Goal: Task Accomplishment & Management: Manage account settings

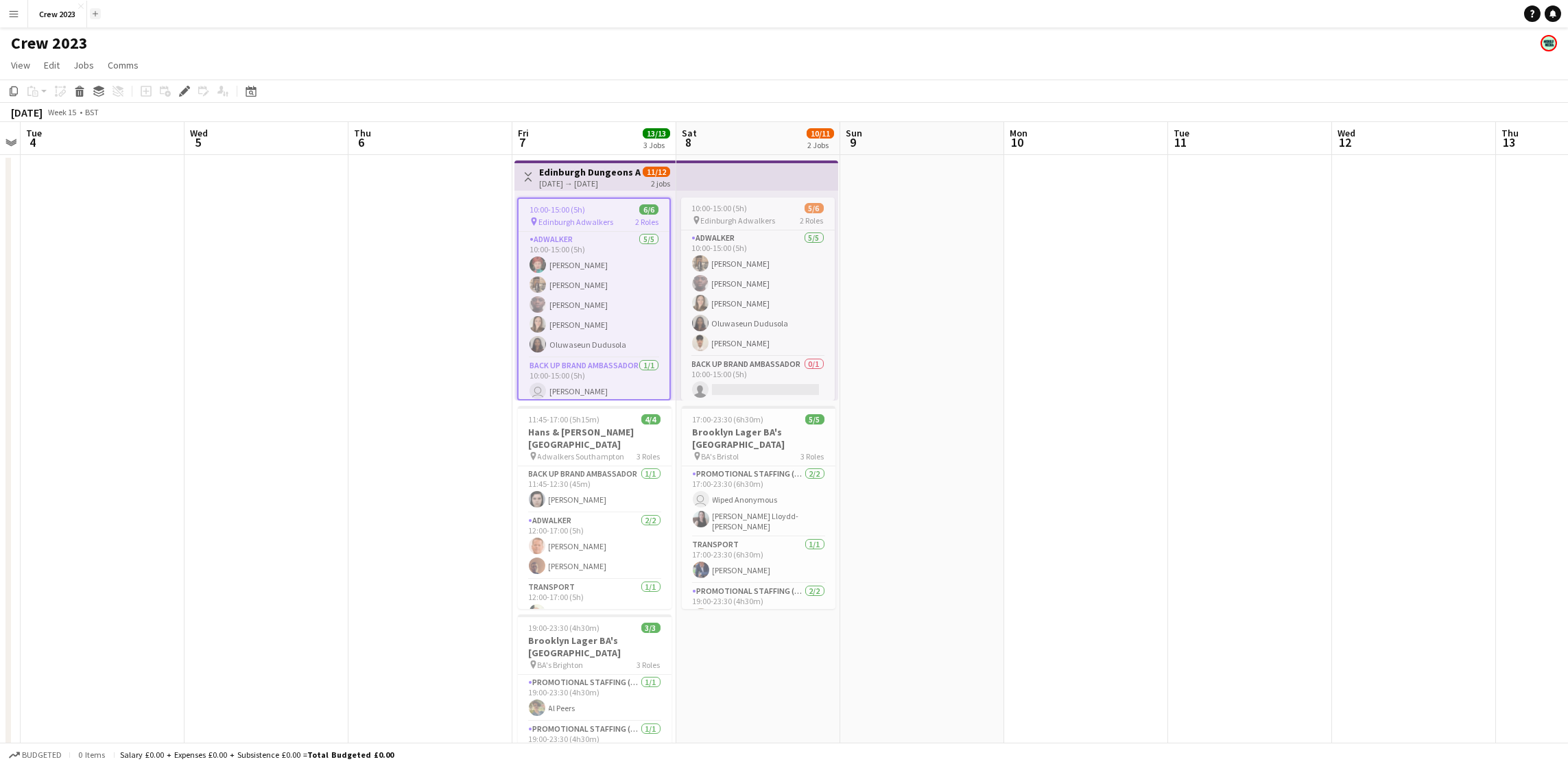
click at [95, 12] on app-icon "Add" at bounding box center [95, 14] width 5 height 5
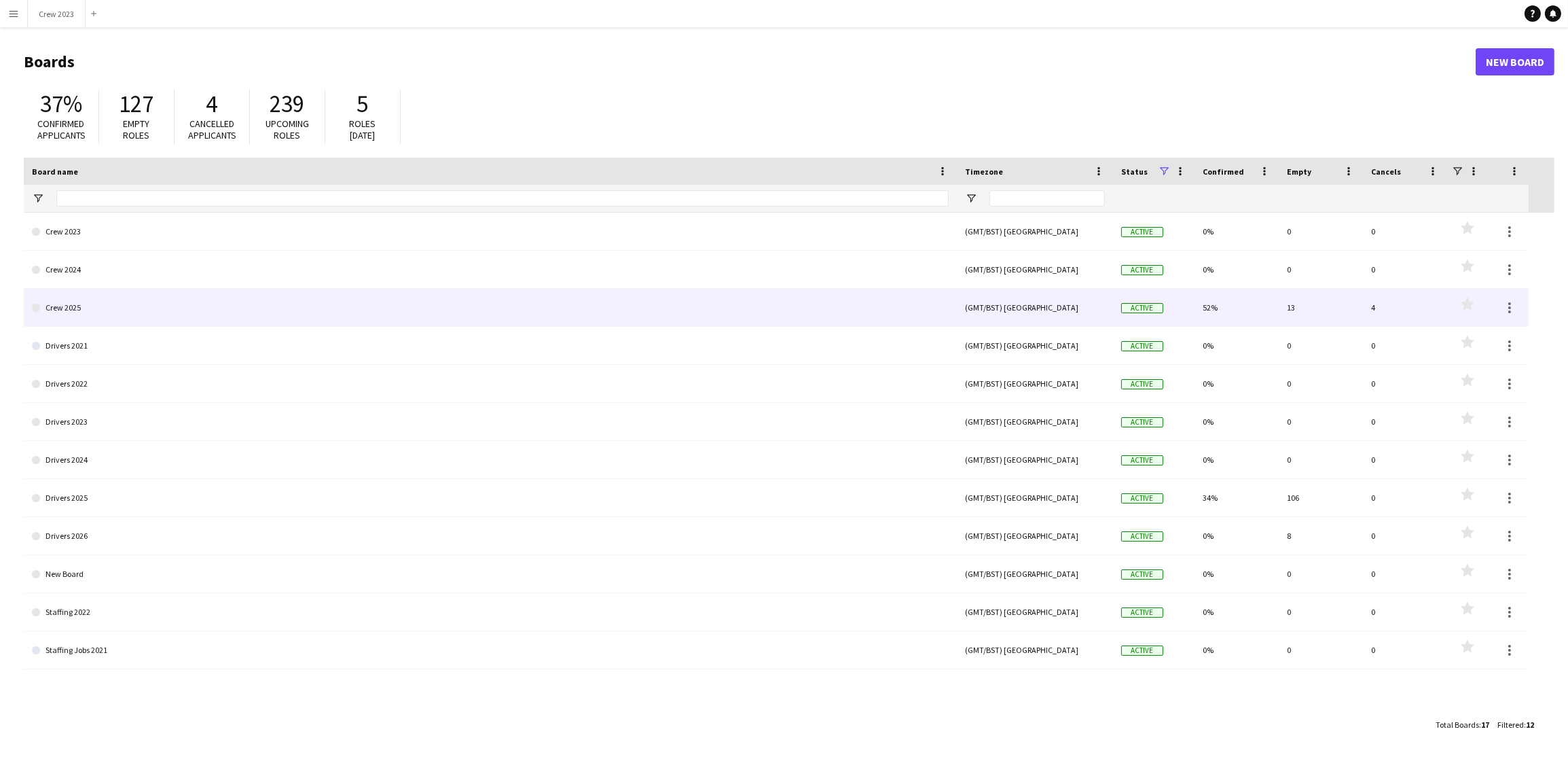
click at [83, 310] on link "Crew 2025" at bounding box center [490, 308] width 917 height 38
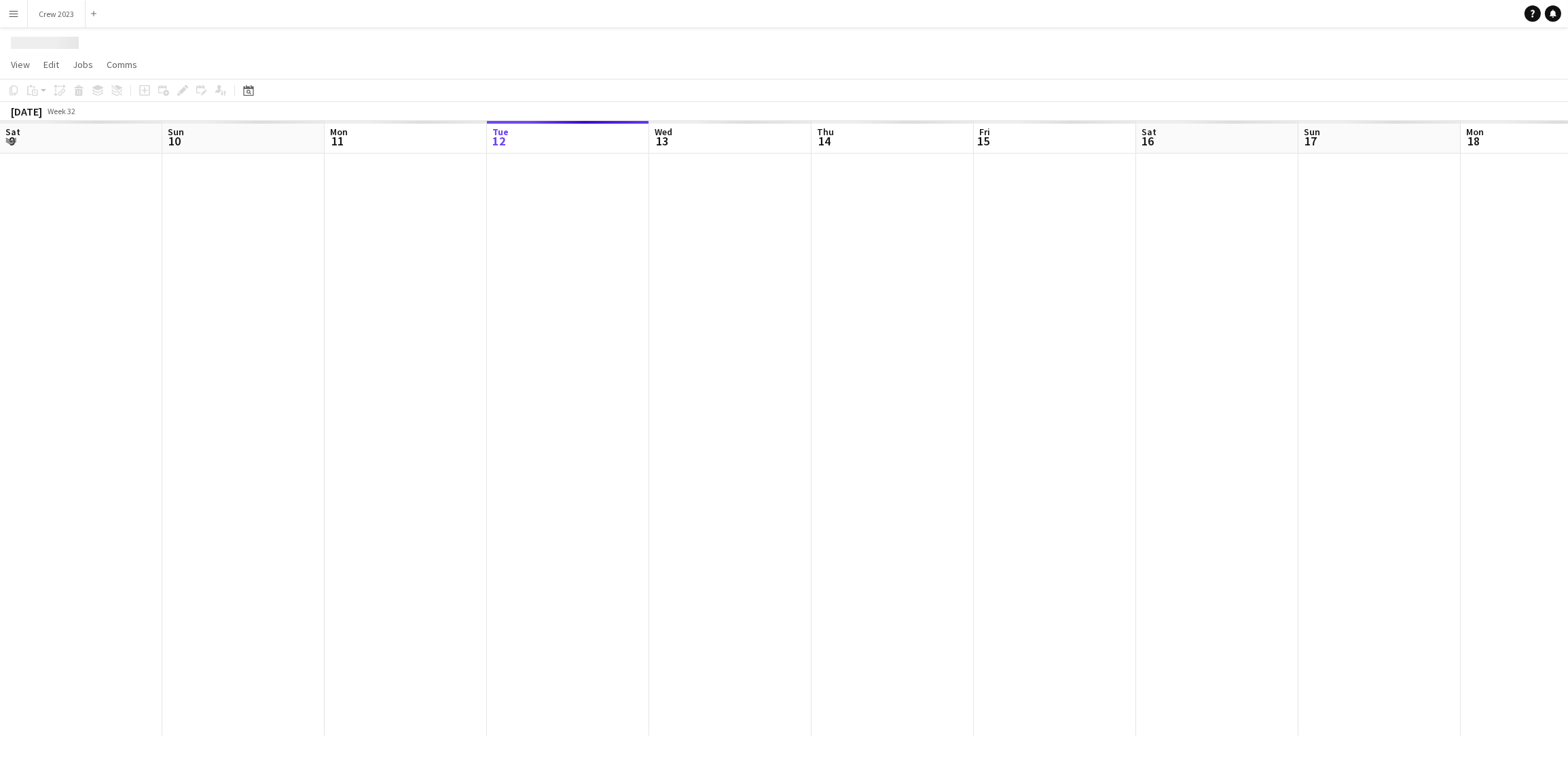
scroll to position [0, 324]
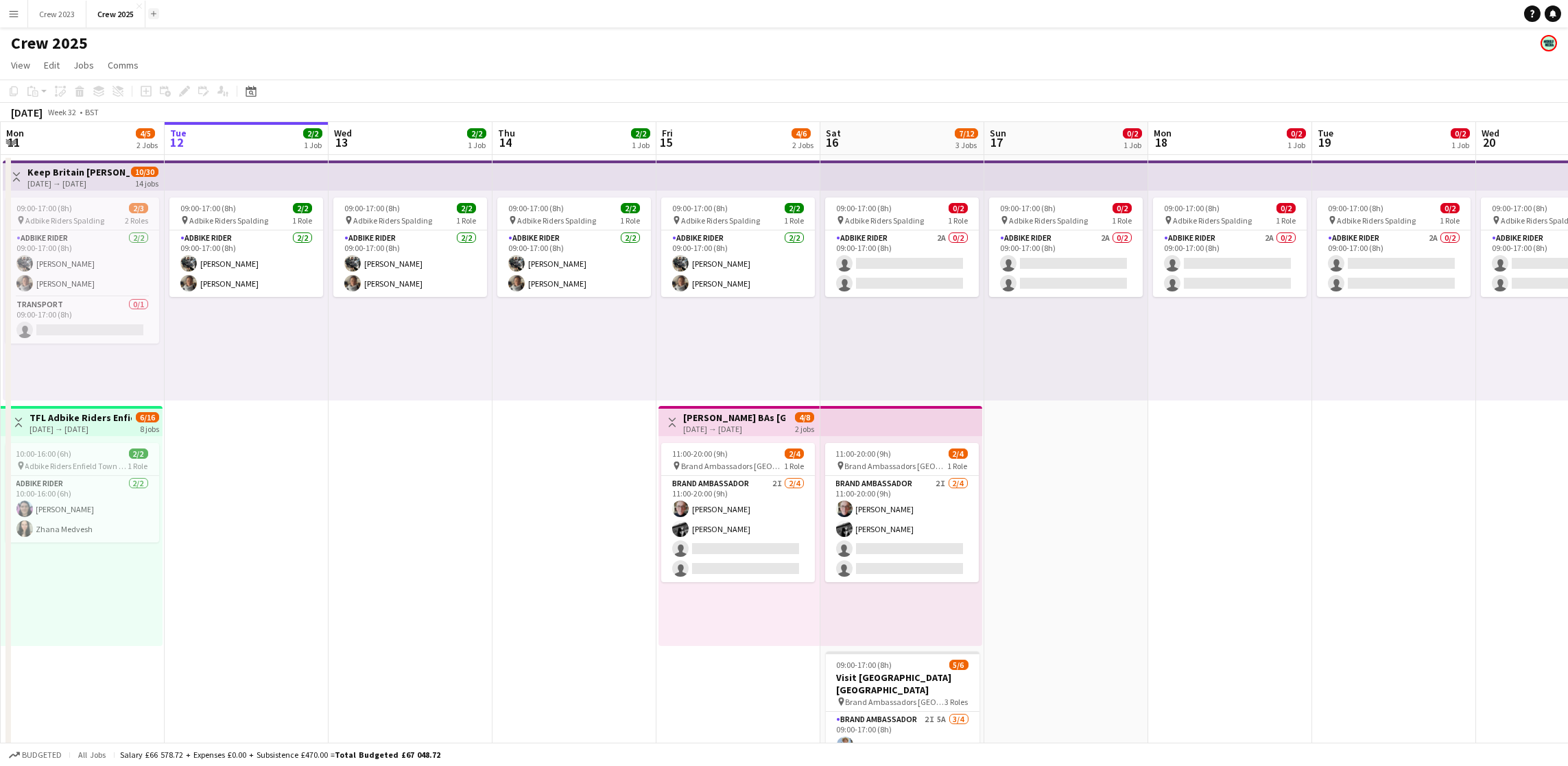
click at [156, 15] on app-icon "Add" at bounding box center [154, 14] width 5 height 5
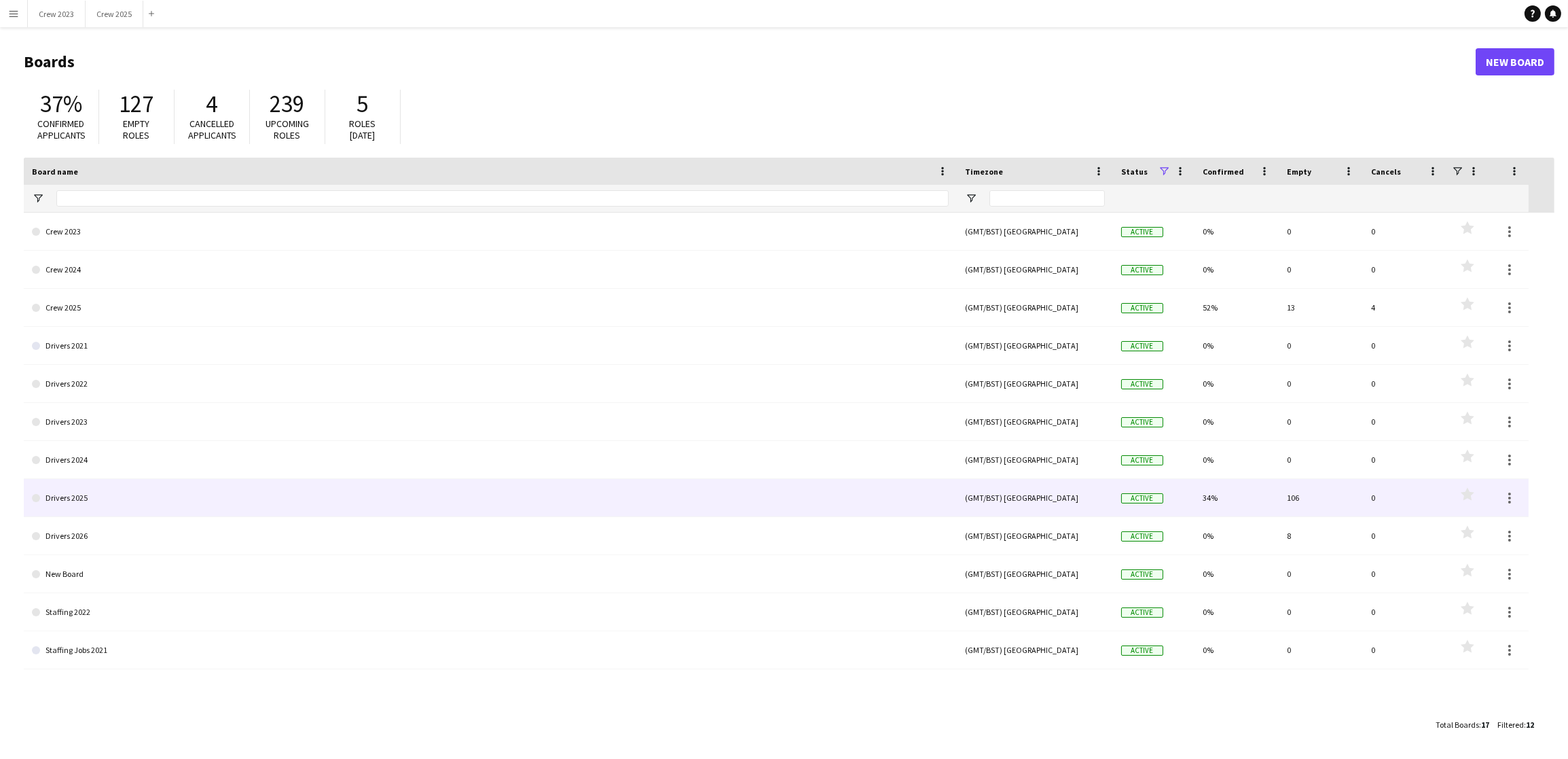
click at [135, 487] on link "Drivers 2025" at bounding box center [490, 498] width 917 height 38
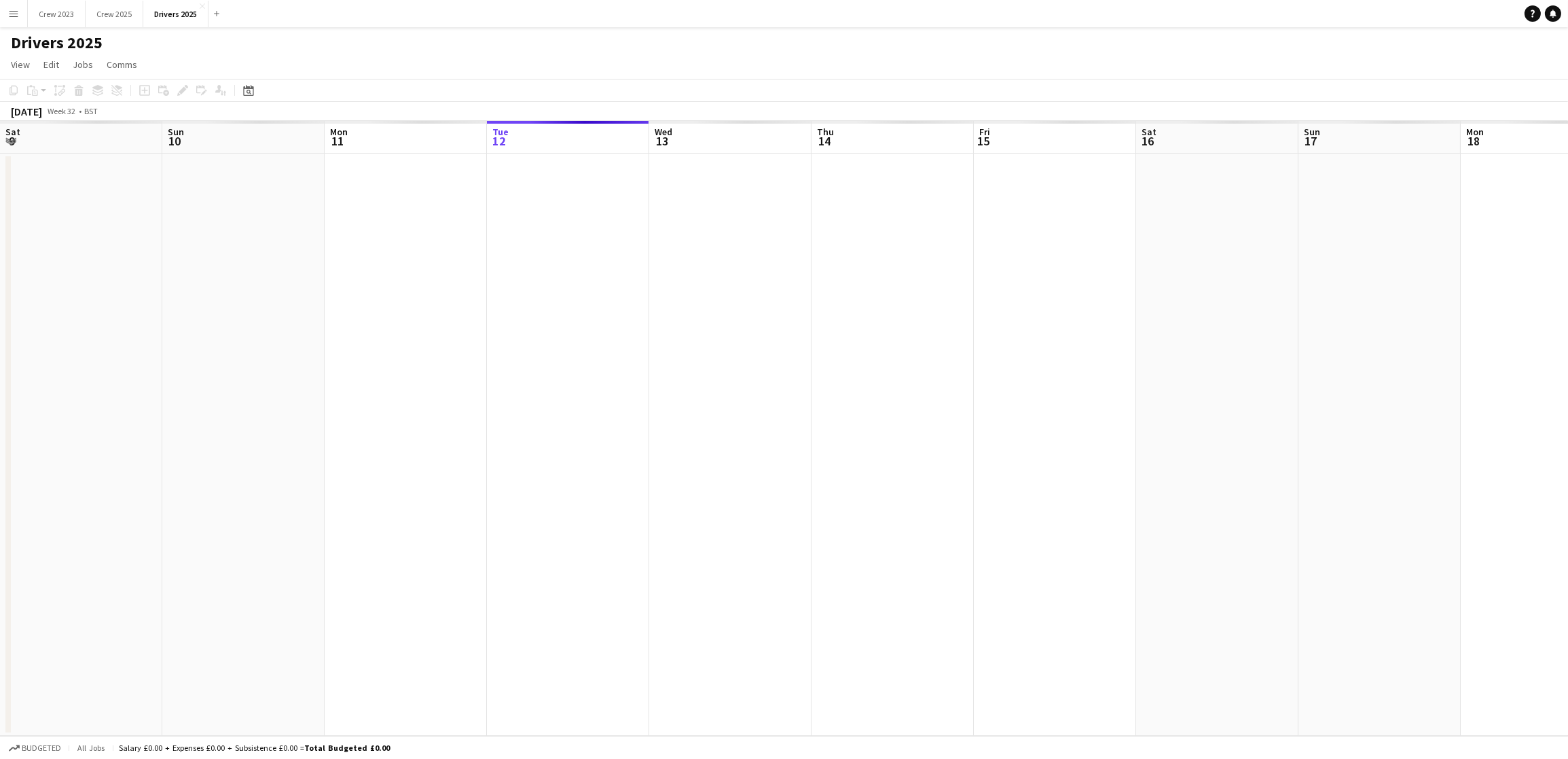
scroll to position [0, 324]
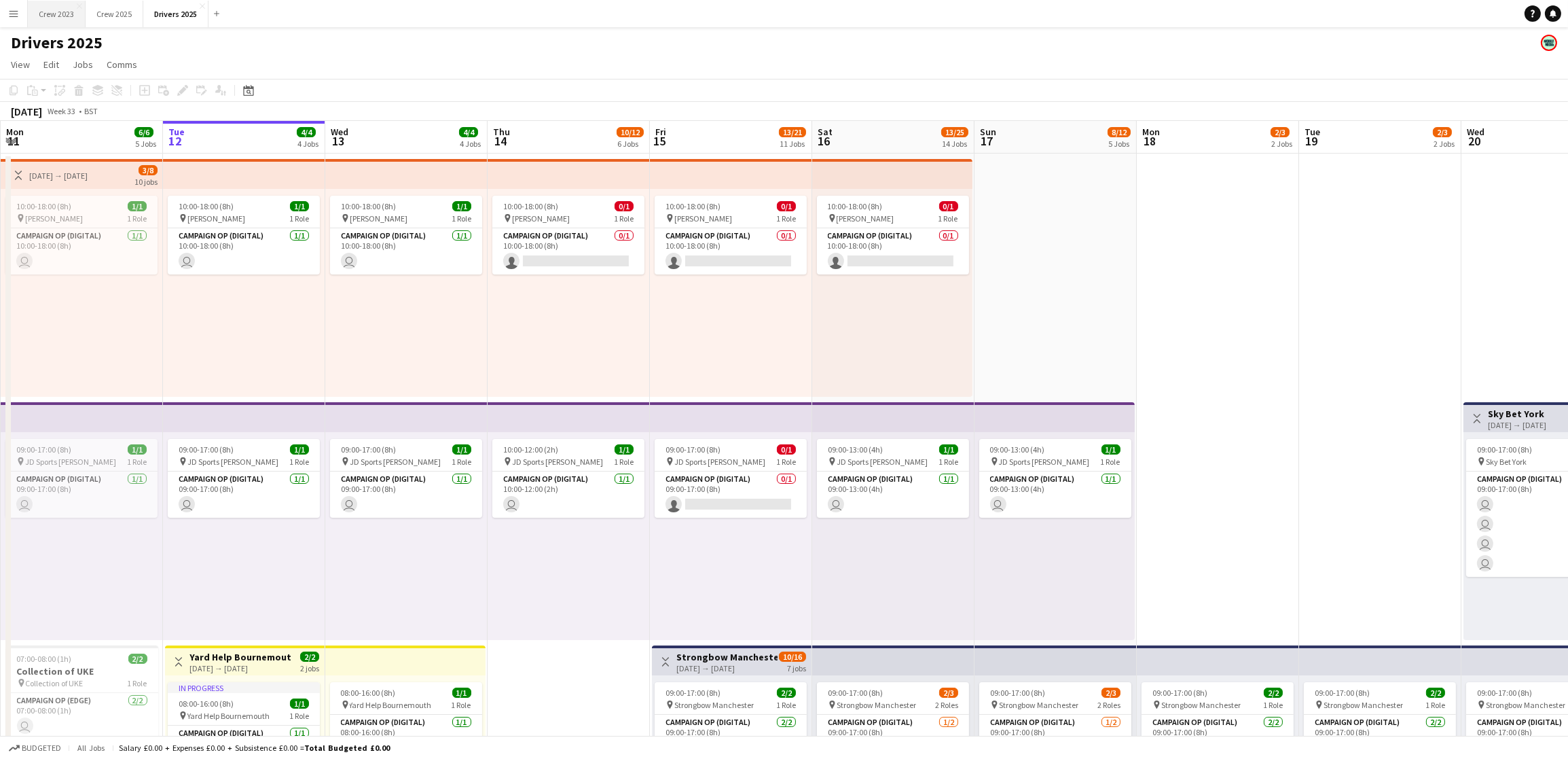
click at [78, 5] on button "Crew 2023 Close" at bounding box center [57, 14] width 58 height 26
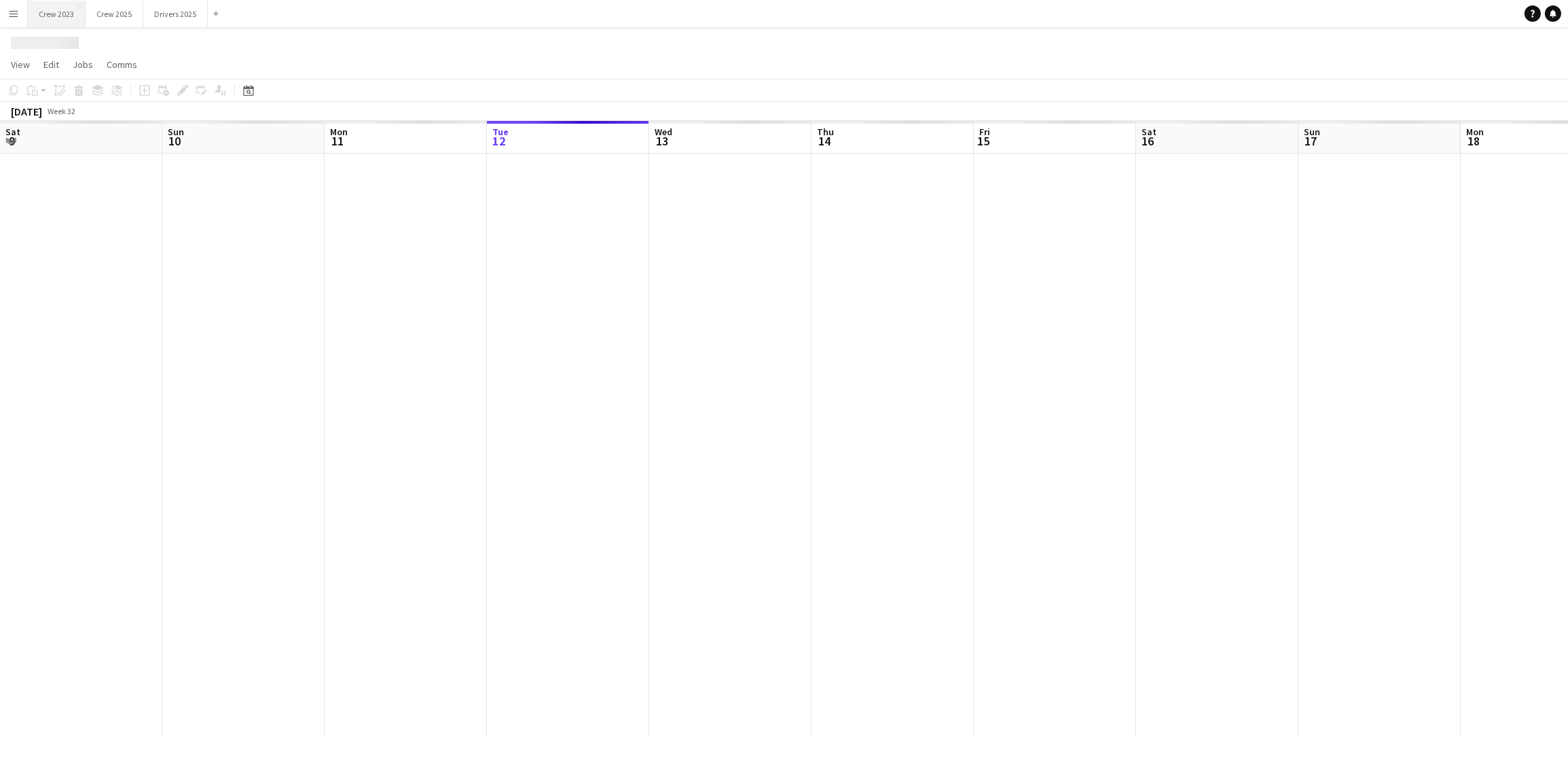
scroll to position [0, 324]
click at [83, 5] on app-icon "Close" at bounding box center [80, 6] width 5 height 5
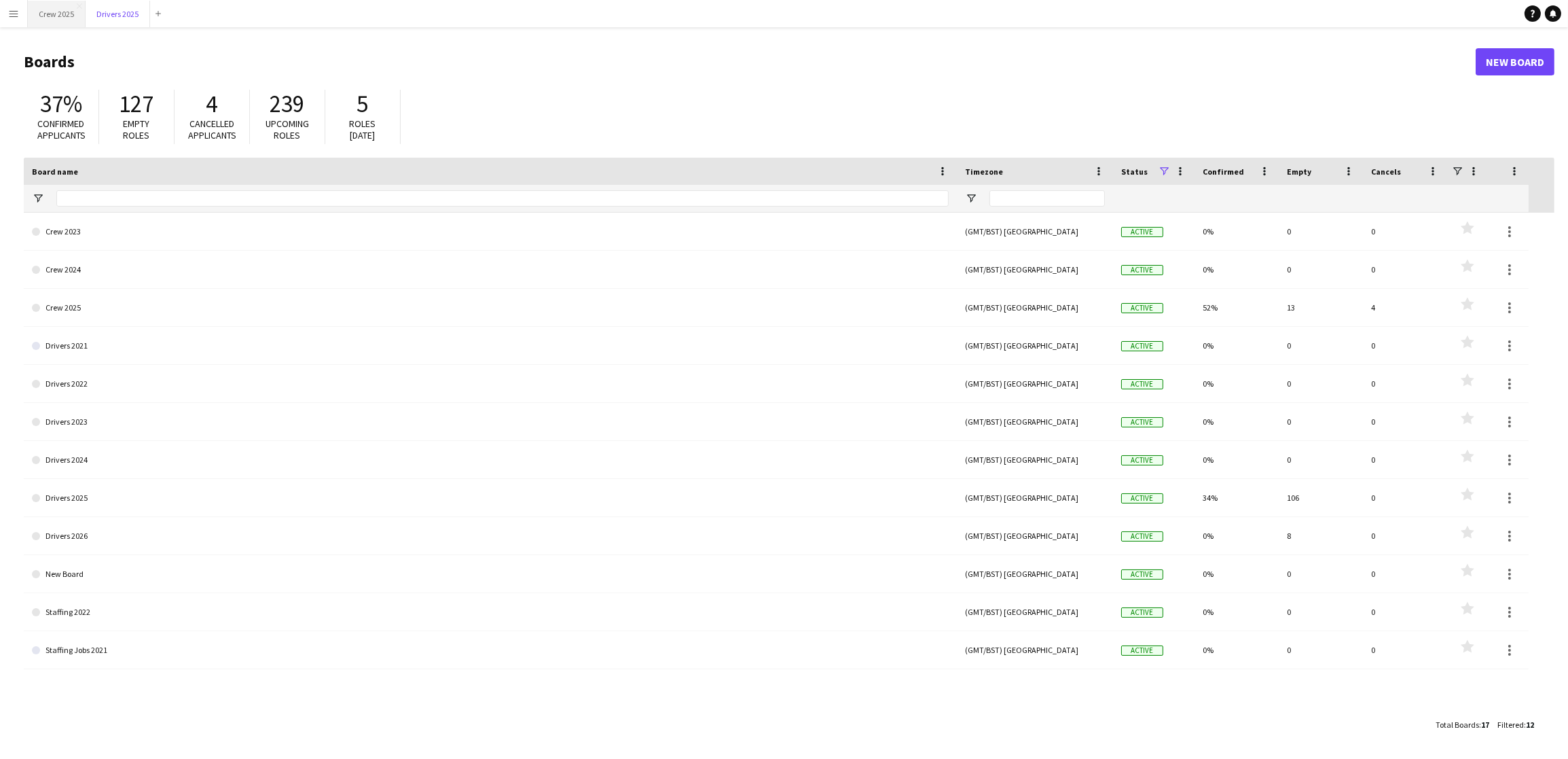
drag, startPoint x: 127, startPoint y: 14, endPoint x: 39, endPoint y: 19, distance: 88.1
click at [39, 19] on div "Crew 2025 Close Drivers 2025 Close Add" at bounding box center [97, 14] width 139 height 27
click at [117, 9] on button "Drivers 2025 Close" at bounding box center [118, 14] width 65 height 26
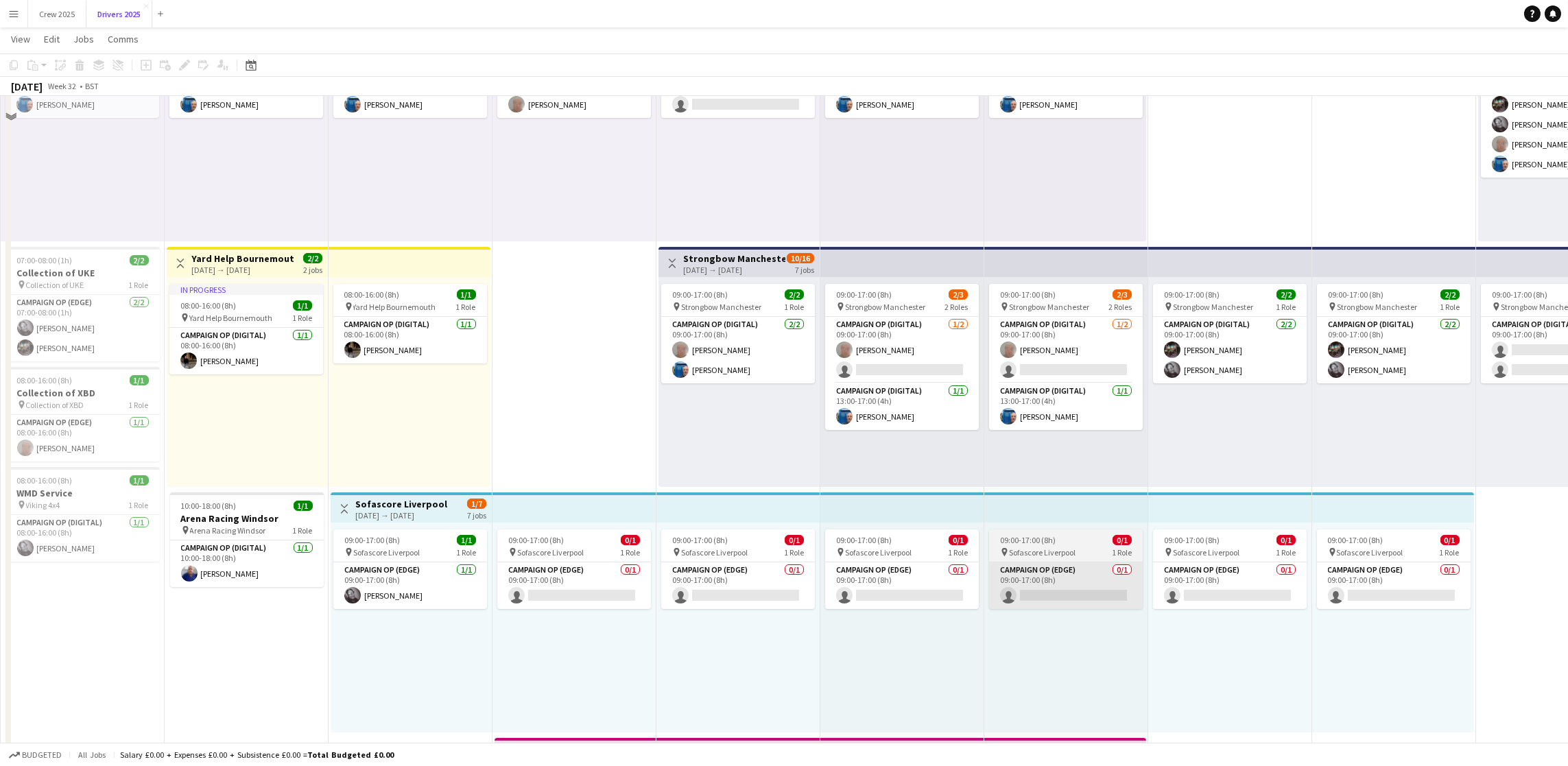
scroll to position [412, 0]
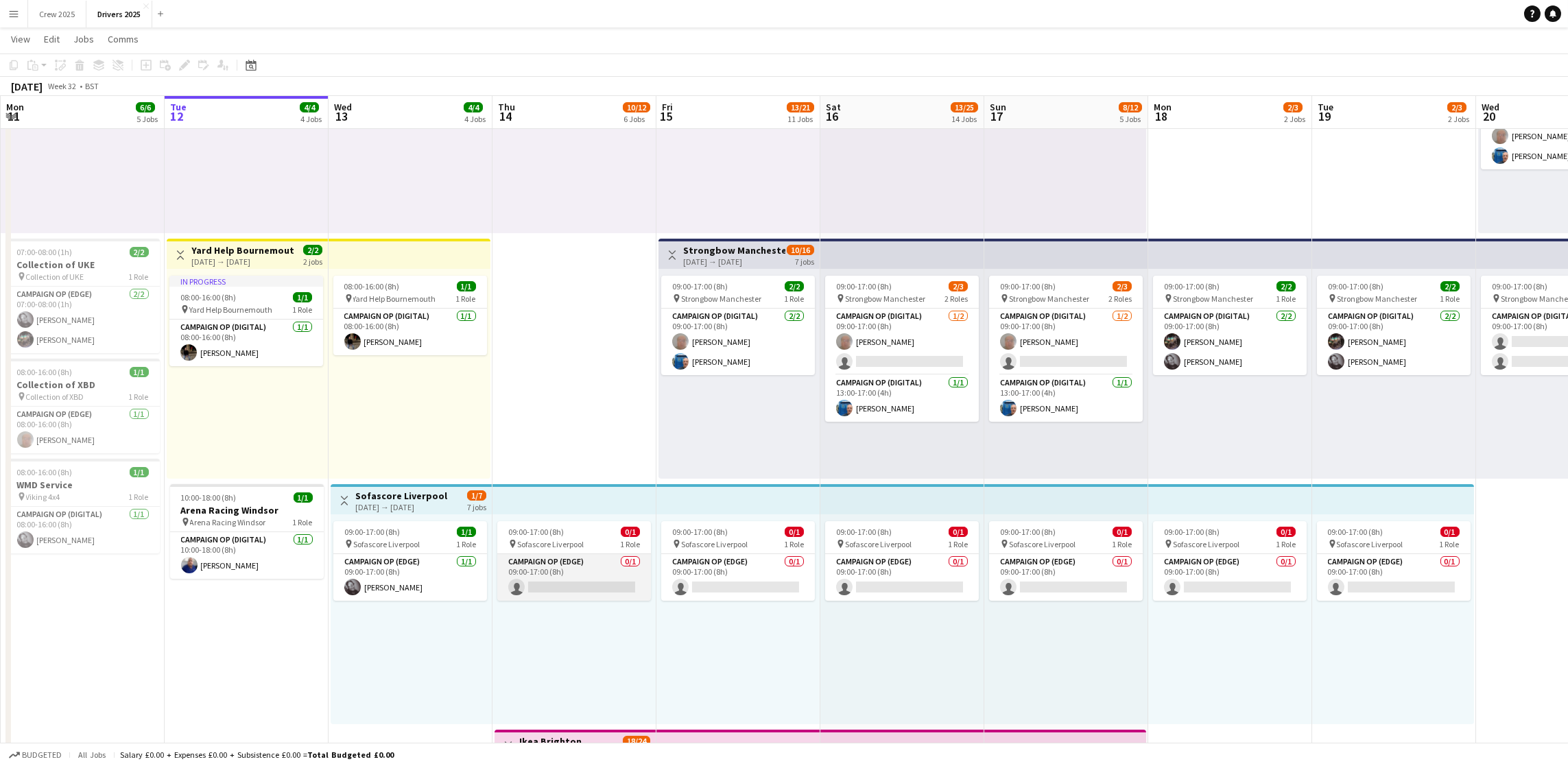
click at [584, 582] on app-card-role "Campaign Op (Edge) 0/1 09:00-17:00 (8h) single-neutral-actions" at bounding box center [574, 577] width 154 height 46
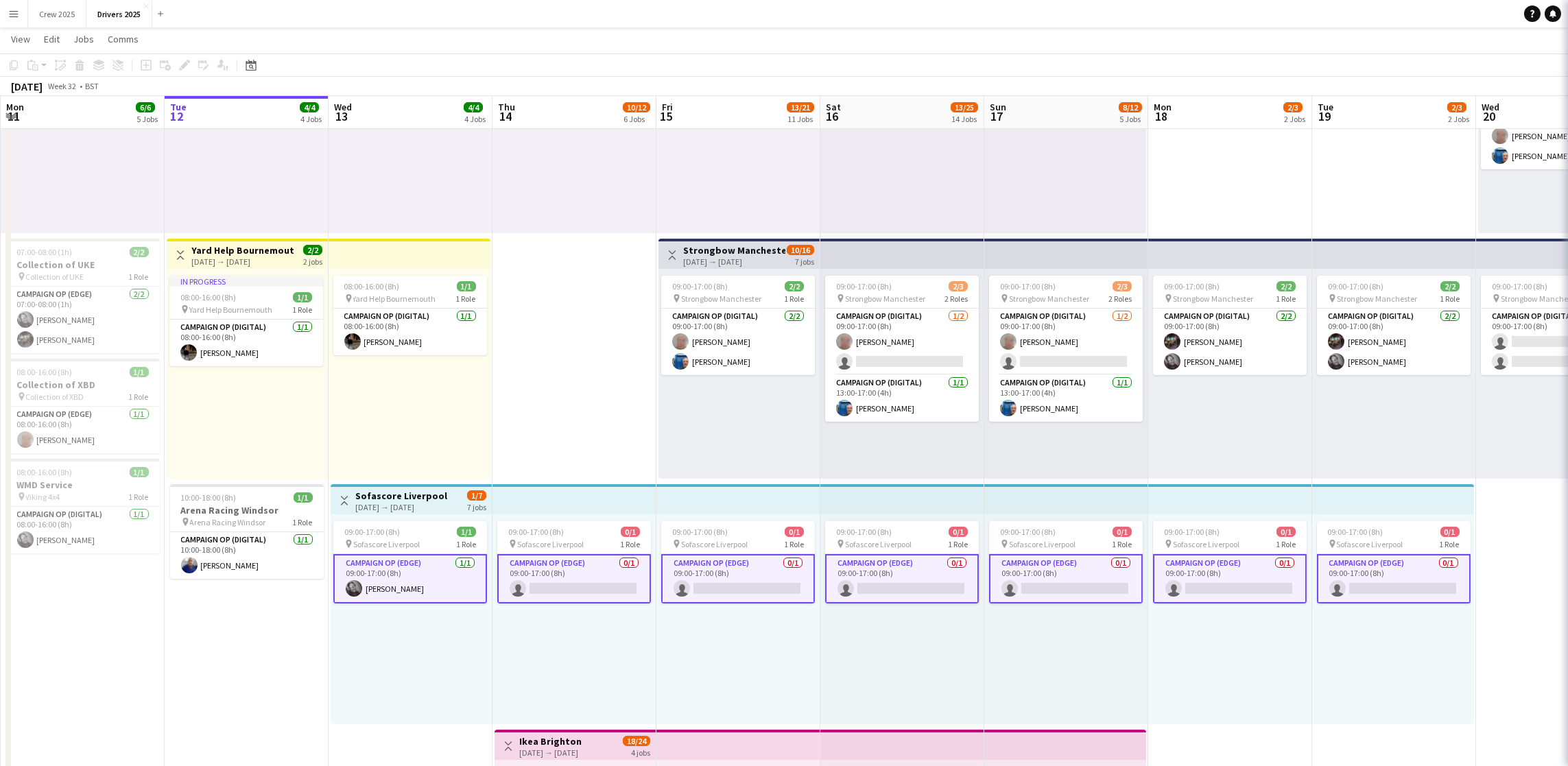
click at [571, 584] on app-card-role "Campaign Op (Edge) 0/1 09:00-17:00 (8h) single-neutral-actions" at bounding box center [574, 579] width 154 height 50
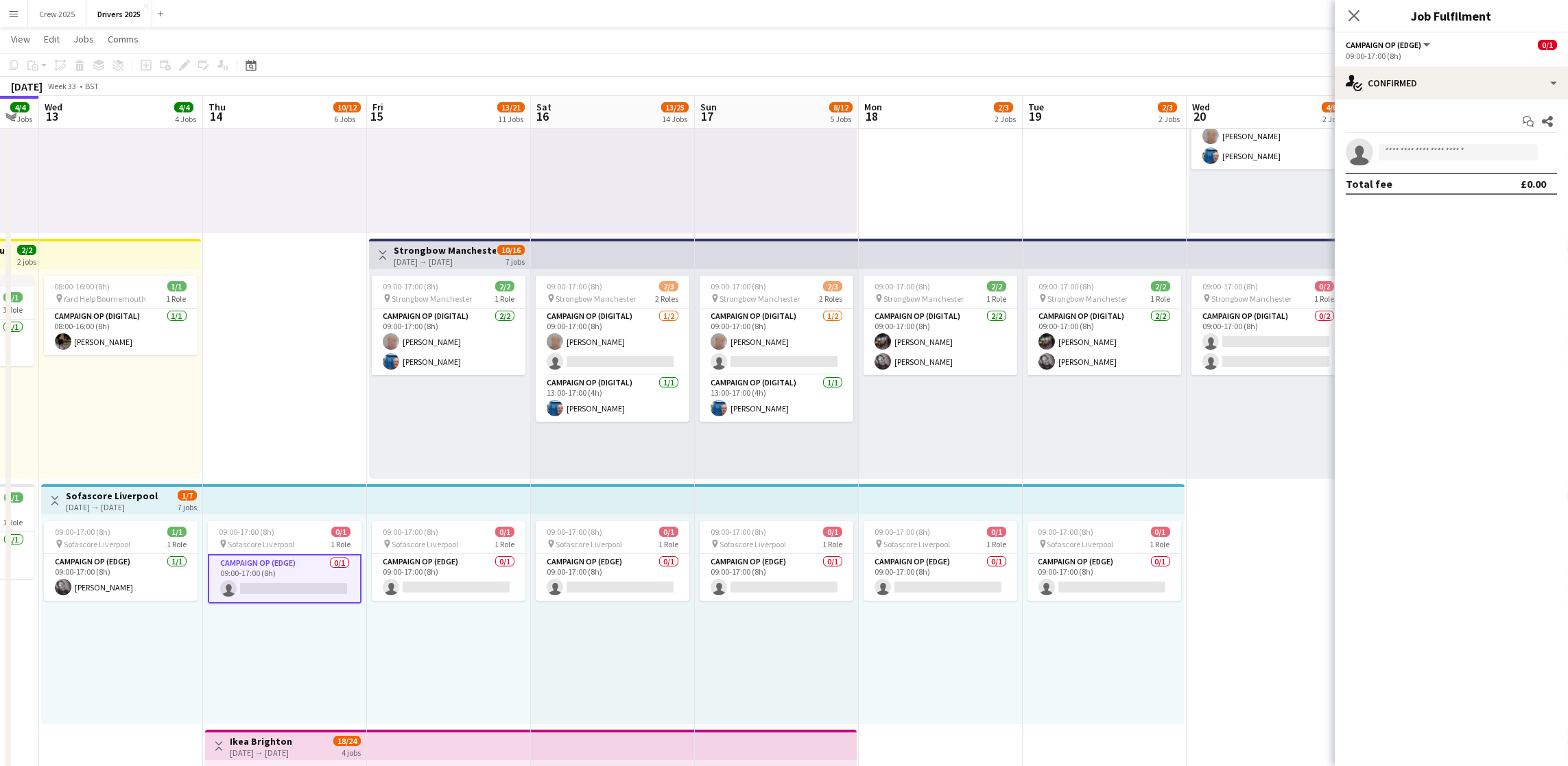
scroll to position [0, 285]
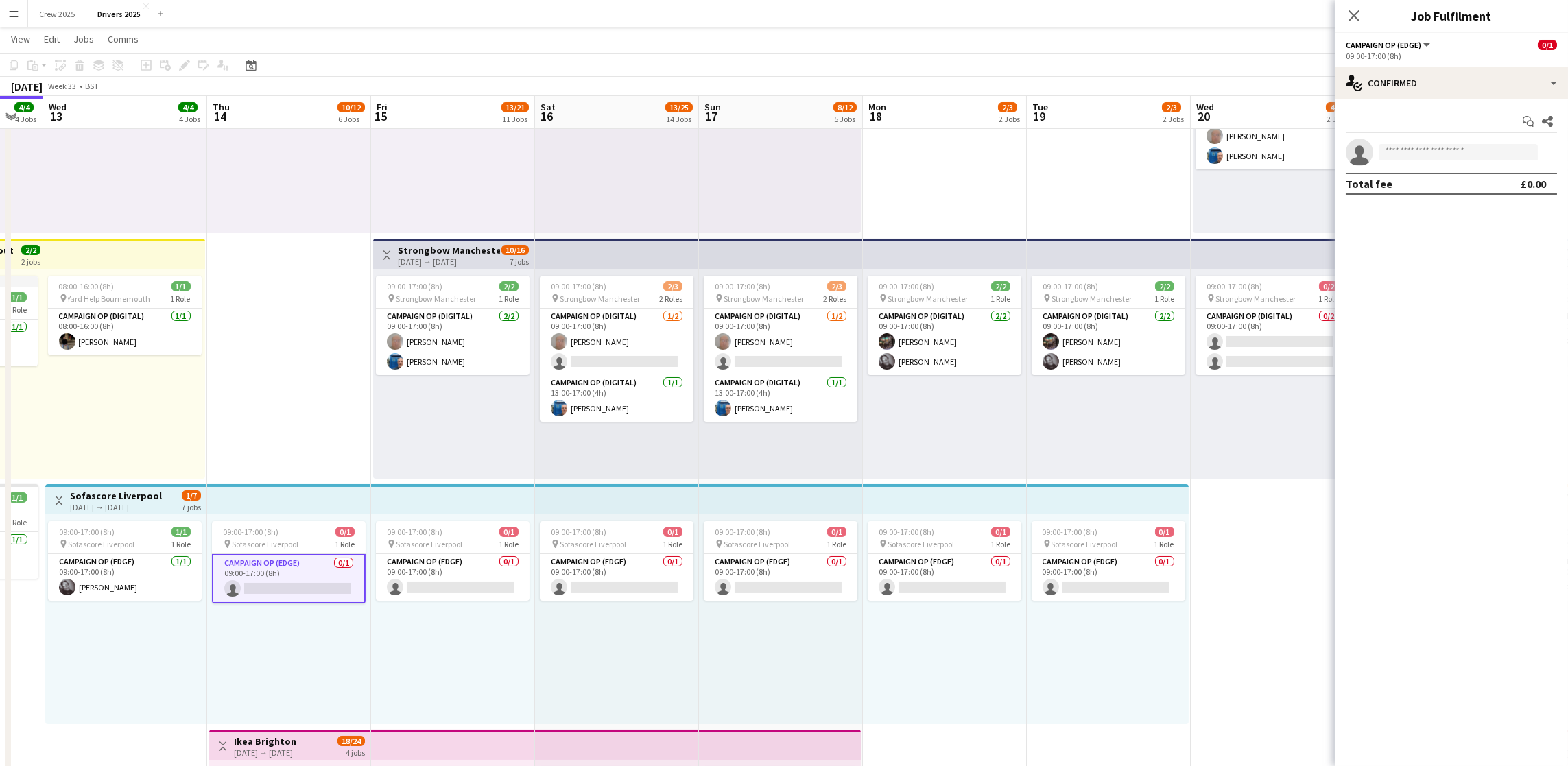
drag, startPoint x: 1267, startPoint y: 665, endPoint x: 983, endPoint y: 637, distance: 285.4
drag, startPoint x: 449, startPoint y: 580, endPoint x: 611, endPoint y: 589, distance: 162.2
click at [449, 580] on app-card-role "Campaign Op (Edge) 0/1 09:00-17:00 (8h) single-neutral-actions" at bounding box center [452, 577] width 154 height 46
click at [645, 583] on app-card-role "Campaign Op (Edge) 0/1 09:00-17:00 (8h) single-neutral-actions" at bounding box center [616, 577] width 154 height 46
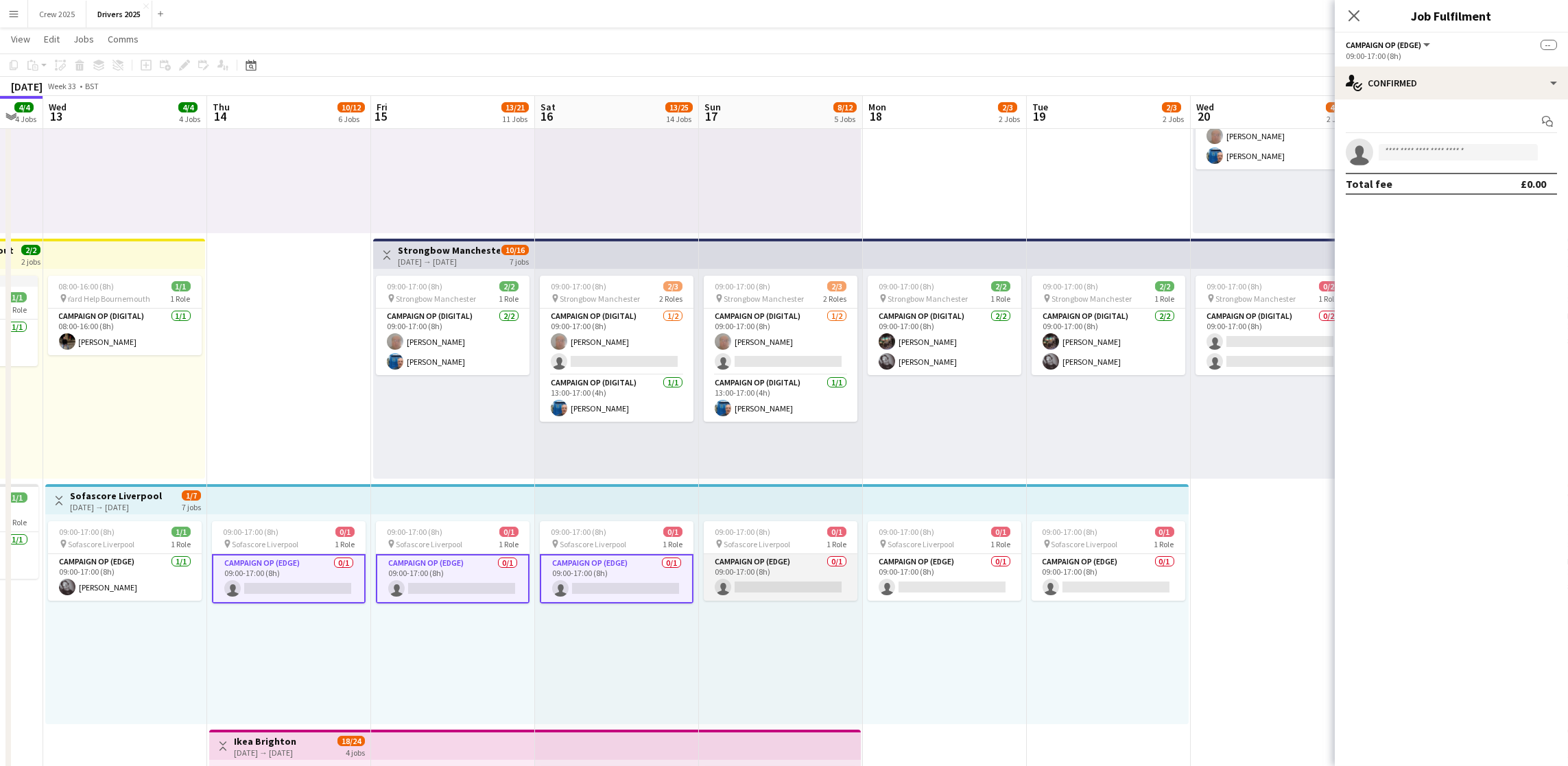
click at [773, 587] on app-card-role "Campaign Op (Edge) 0/1 09:00-17:00 (8h) single-neutral-actions" at bounding box center [780, 577] width 154 height 46
click at [908, 597] on app-card-role "Campaign Op (Edge) 0/1 09:00-17:00 (8h) single-neutral-actions" at bounding box center [944, 577] width 154 height 46
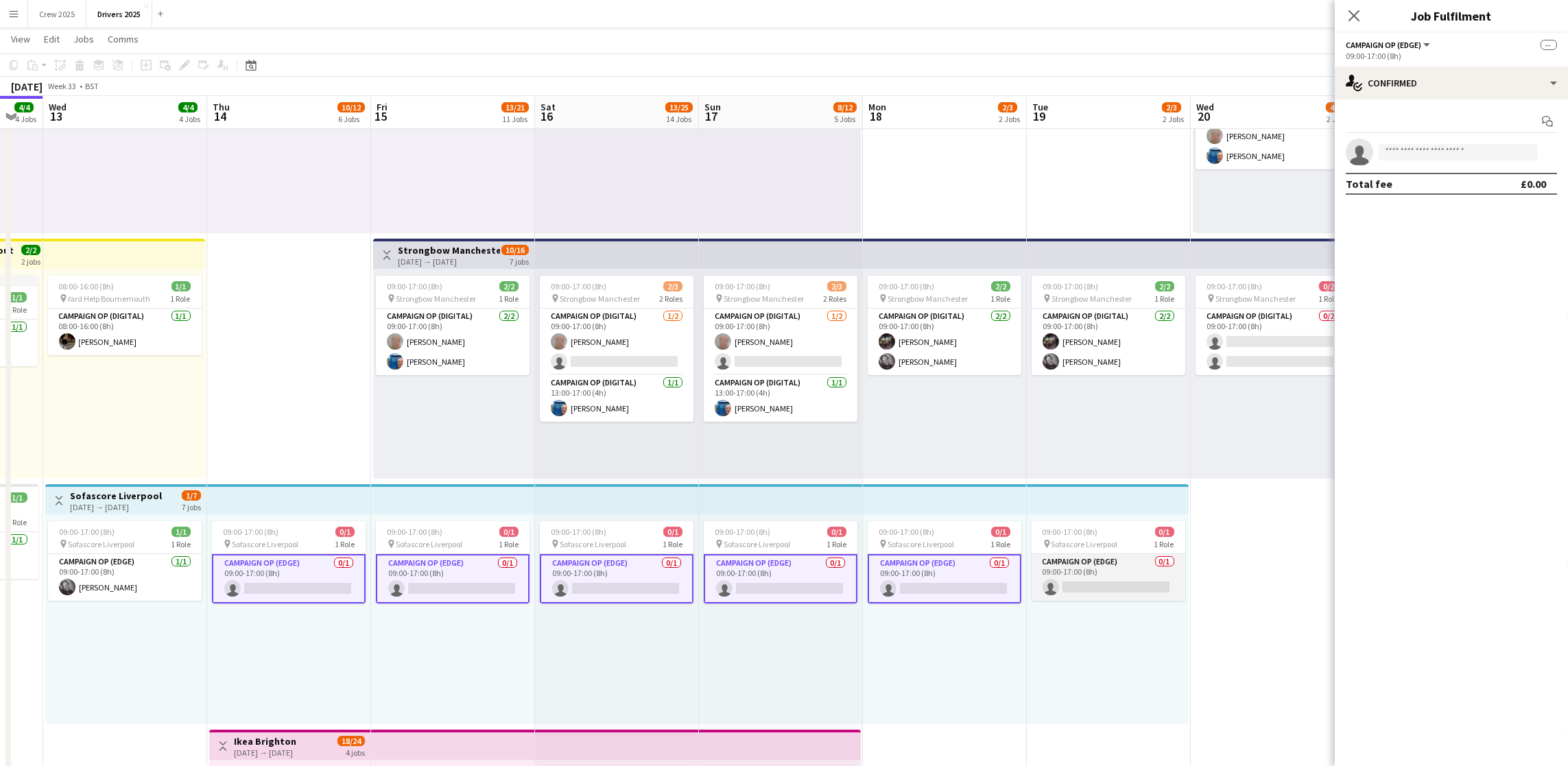
click at [1064, 587] on app-card-role "Campaign Op (Edge) 0/1 09:00-17:00 (8h) single-neutral-actions" at bounding box center [1108, 577] width 154 height 46
click at [303, 594] on app-card-role "Campaign Op (Edge) 0/1 09:00-17:00 (8h) single-neutral-actions" at bounding box center [288, 579] width 154 height 50
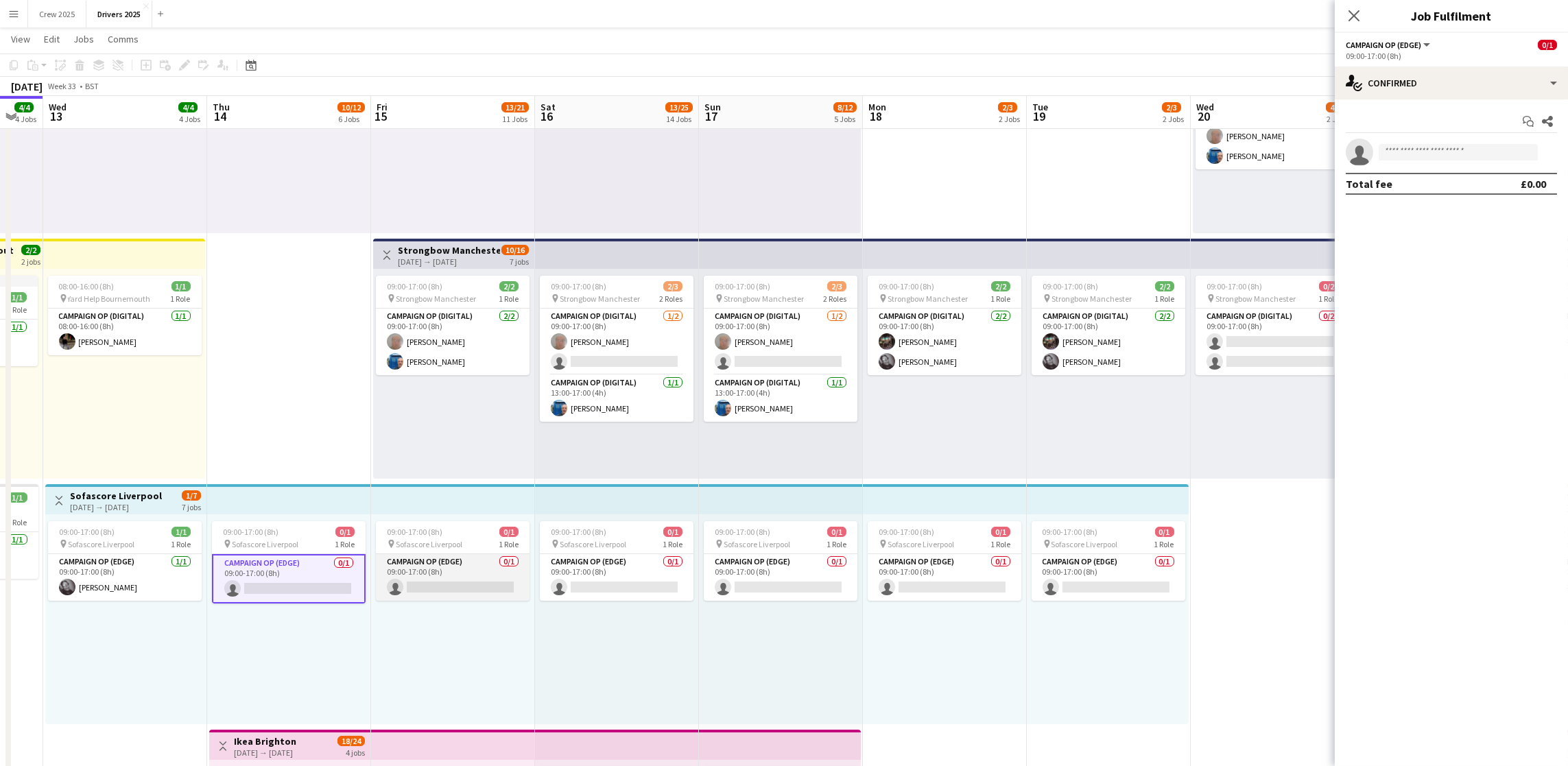
click at [452, 583] on app-card-role "Campaign Op (Edge) 0/1 09:00-17:00 (8h) single-neutral-actions" at bounding box center [452, 577] width 154 height 46
click at [569, 583] on app-card-role "Campaign Op (Edge) 0/1 09:00-17:00 (8h) single-neutral-actions" at bounding box center [616, 577] width 154 height 46
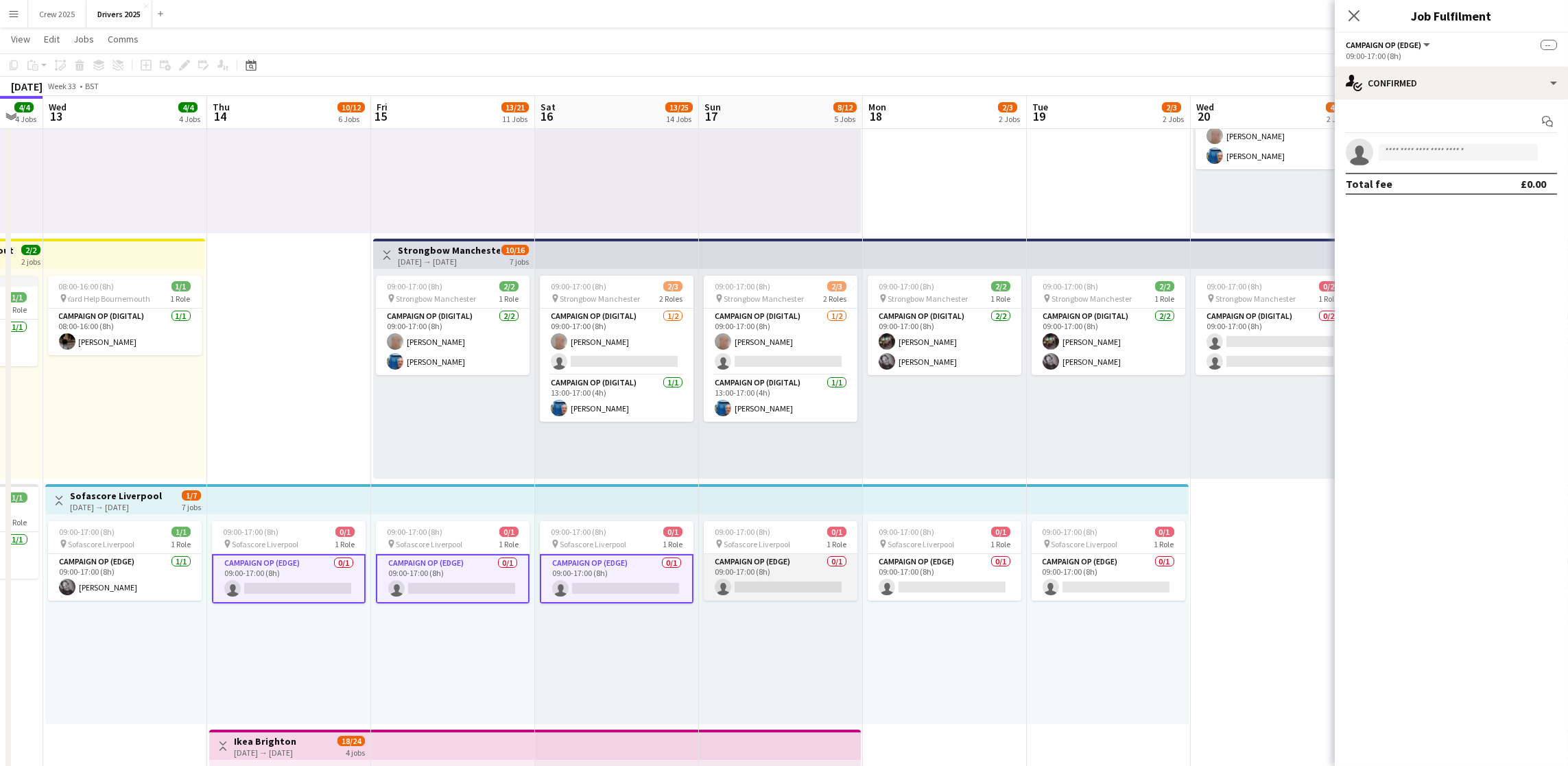
click at [767, 589] on app-card-role "Campaign Op (Edge) 0/1 09:00-17:00 (8h) single-neutral-actions" at bounding box center [780, 577] width 154 height 46
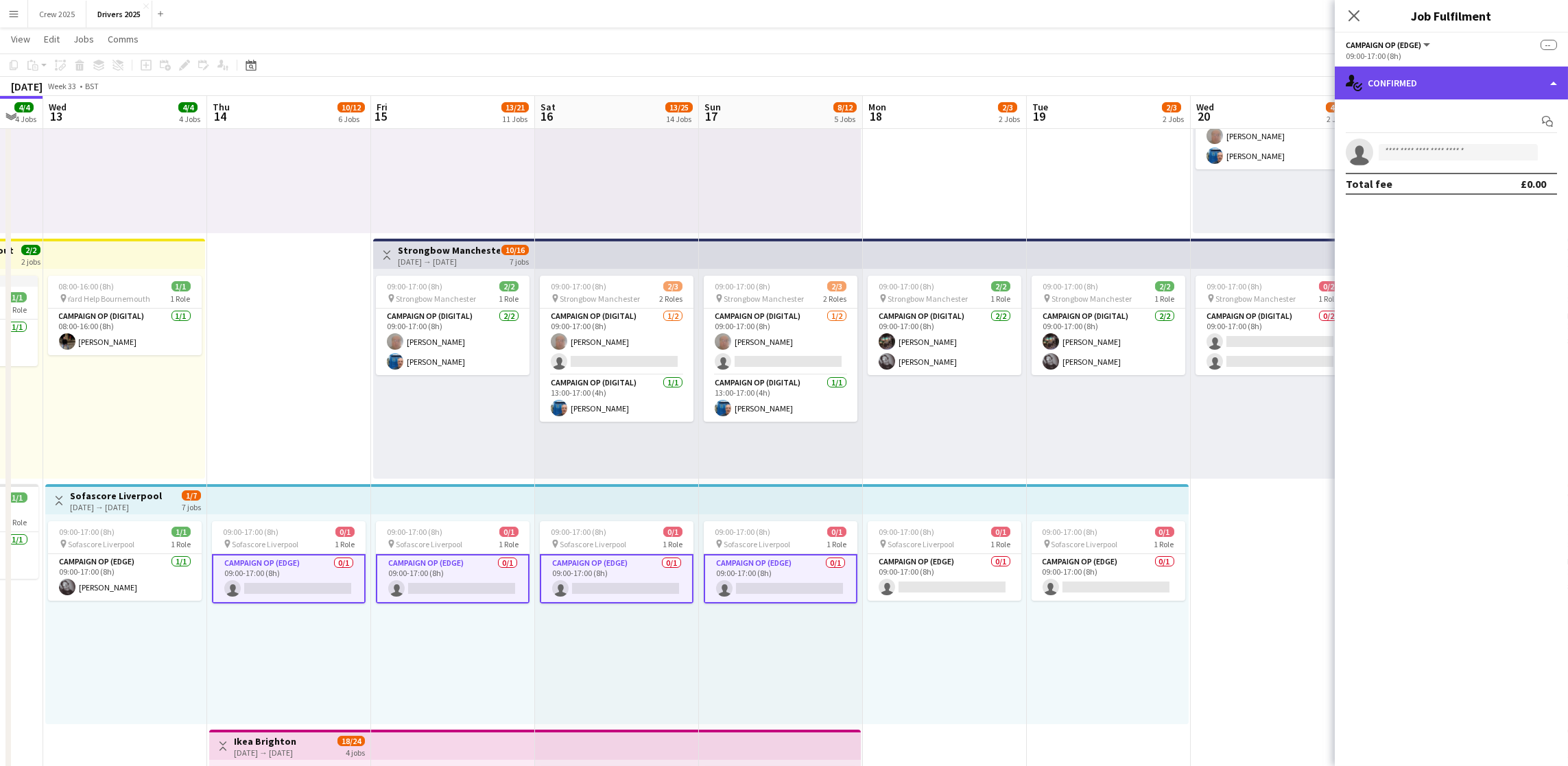
click at [1444, 81] on div "single-neutral-actions-check-2 Confirmed" at bounding box center [1452, 83] width 233 height 33
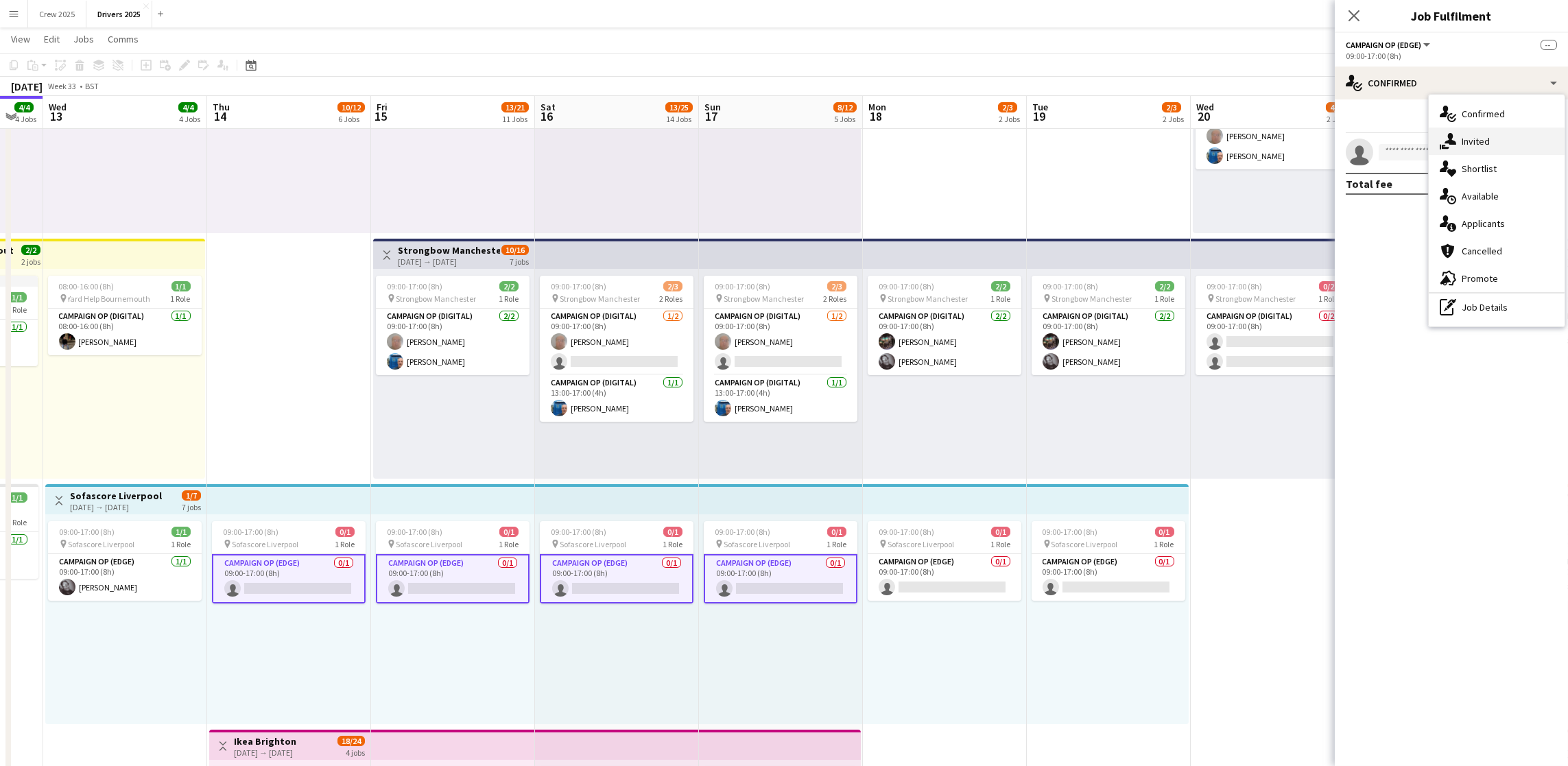
click at [1465, 148] on div "single-neutral-actions-share-1 Invited" at bounding box center [1497, 142] width 136 height 27
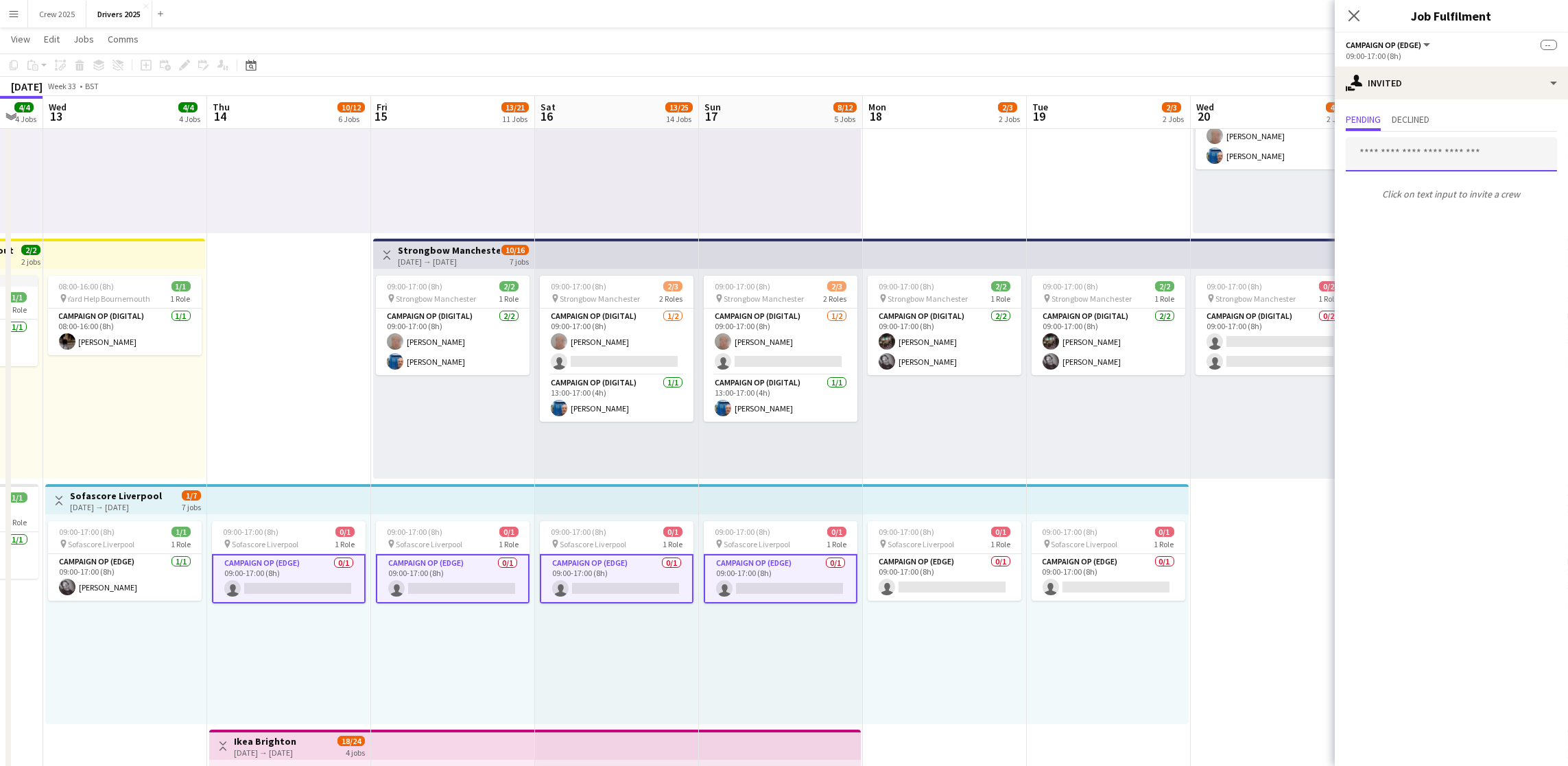
click at [1444, 159] on input "text" at bounding box center [1451, 154] width 211 height 34
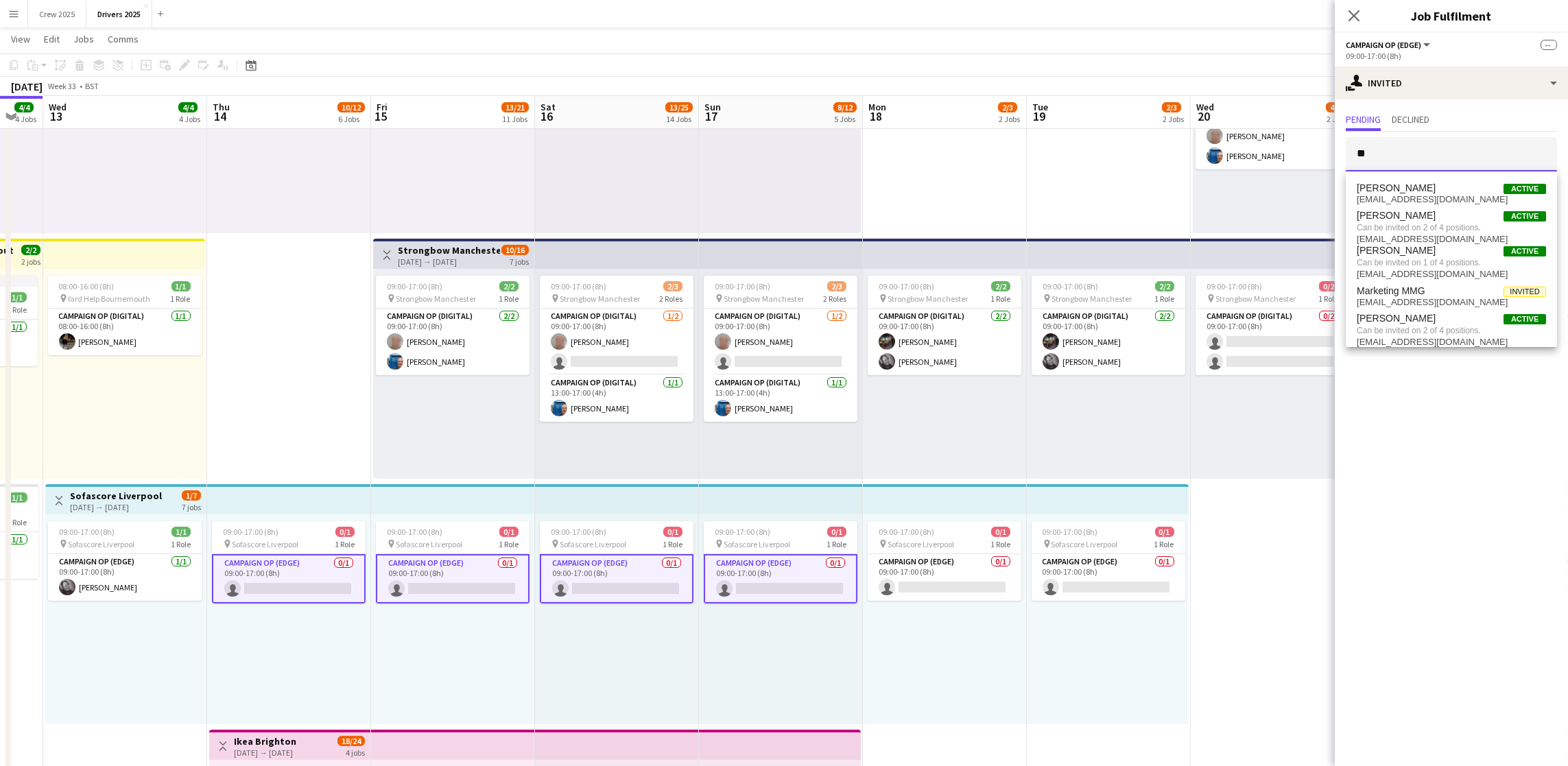
type input "*"
type input "*****"
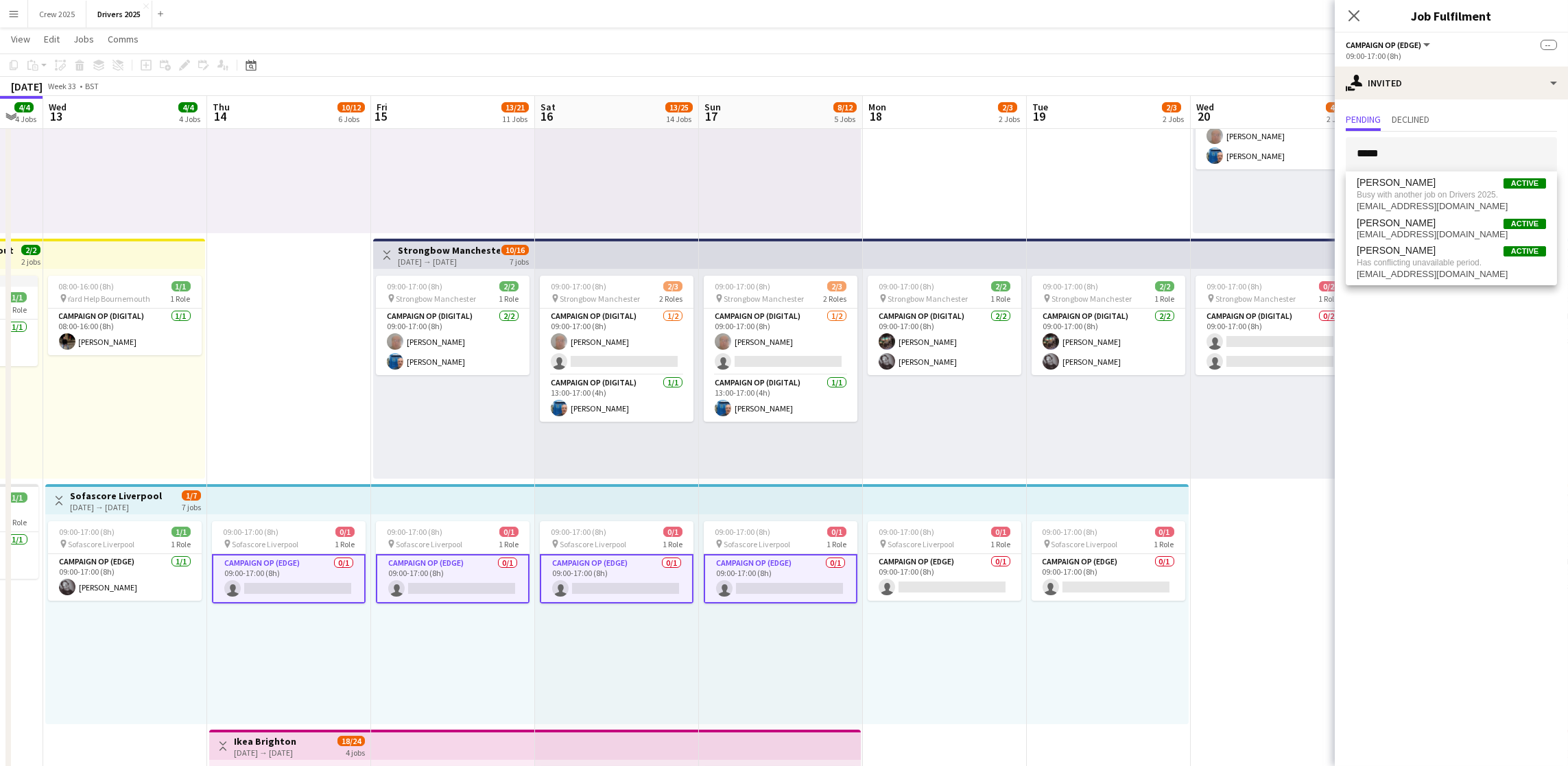
click at [417, 576] on app-card-role "Campaign Op (Edge) 0/1 09:00-17:00 (8h) single-neutral-actions" at bounding box center [452, 579] width 154 height 50
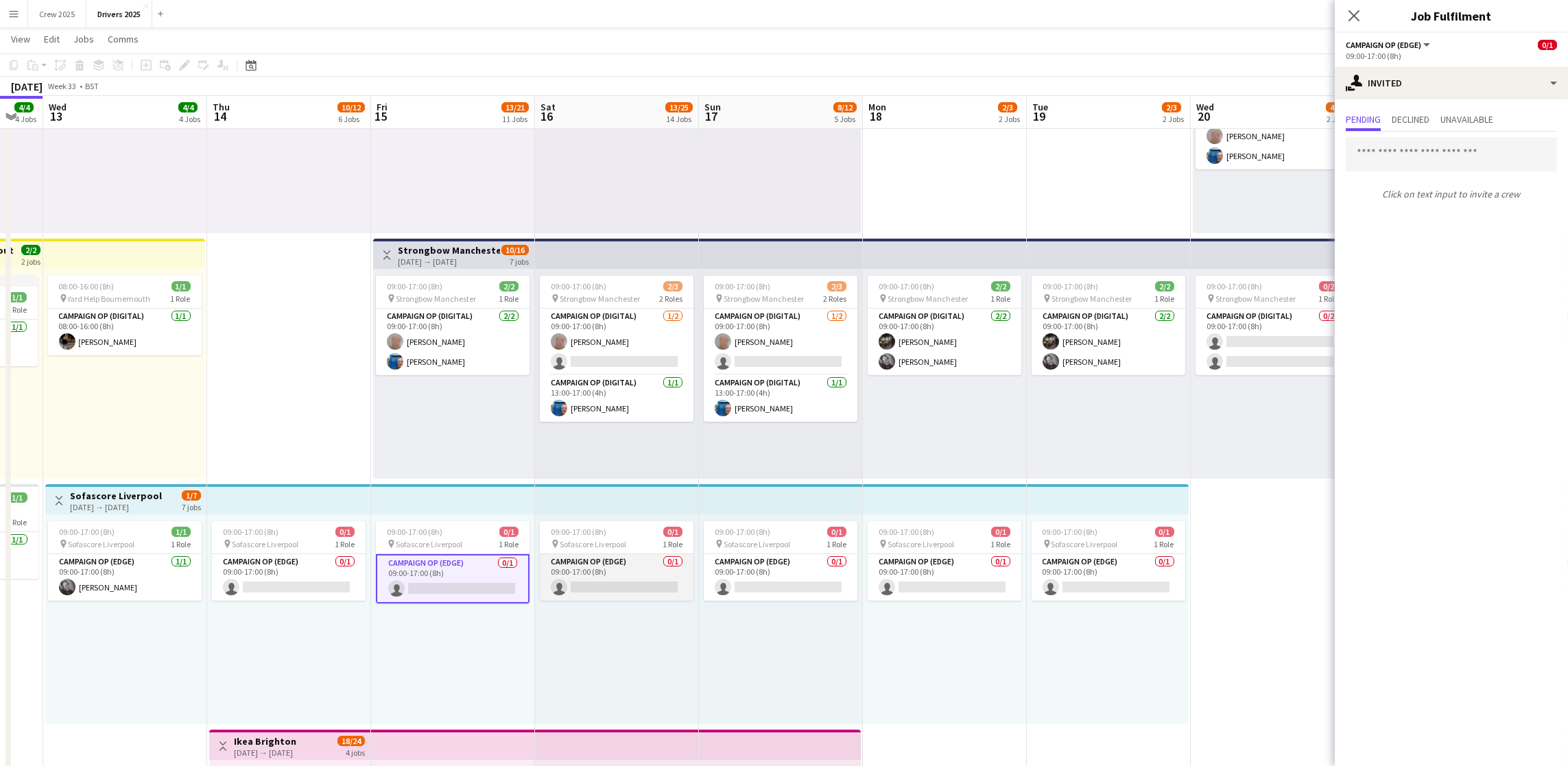
click at [607, 584] on app-card-role "Campaign Op (Edge) 0/1 09:00-17:00 (8h) single-neutral-actions" at bounding box center [616, 577] width 154 height 46
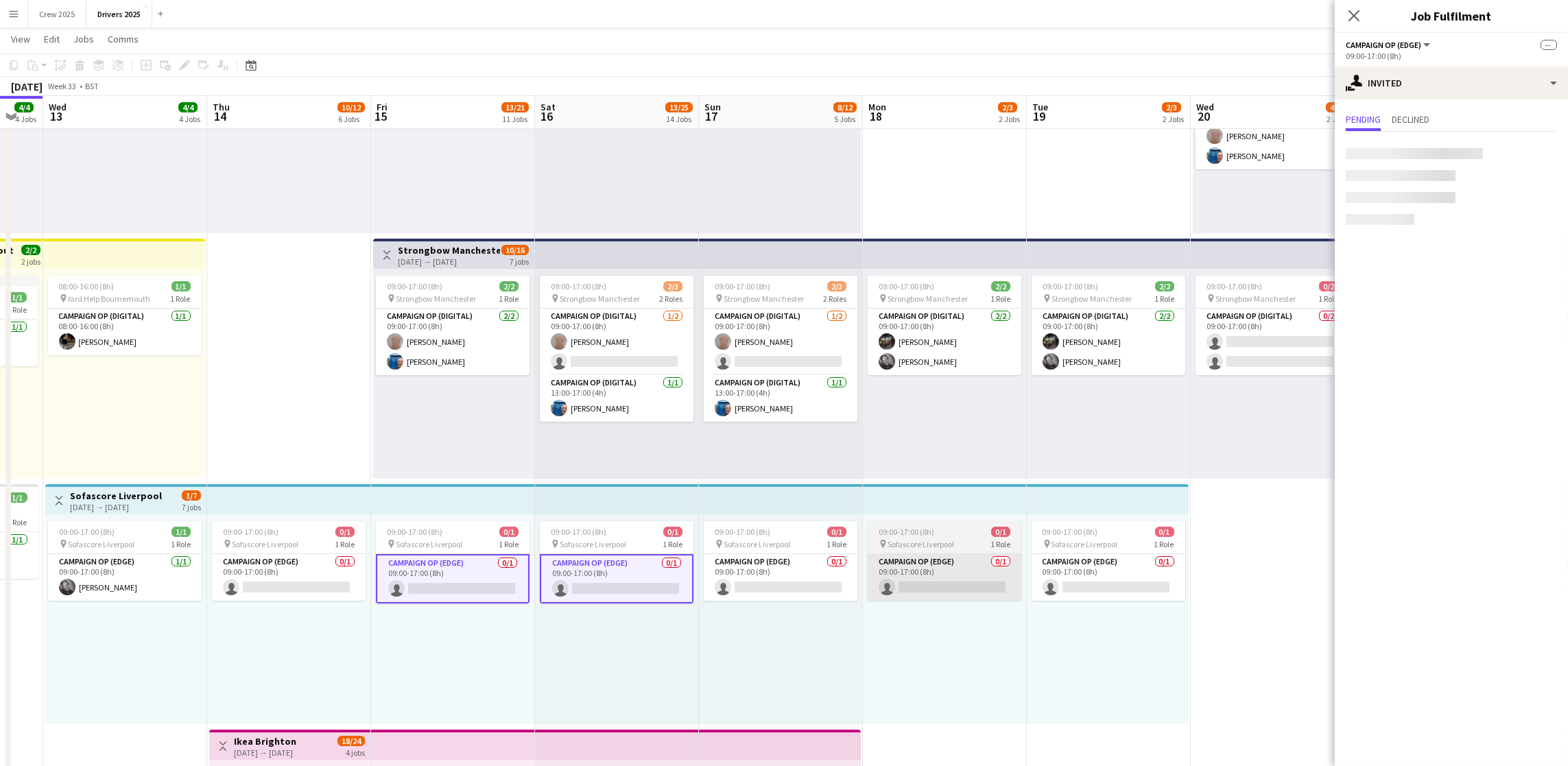
click at [819, 586] on app-card-role "Campaign Op (Edge) 0/1 09:00-17:00 (8h) single-neutral-actions" at bounding box center [780, 577] width 154 height 46
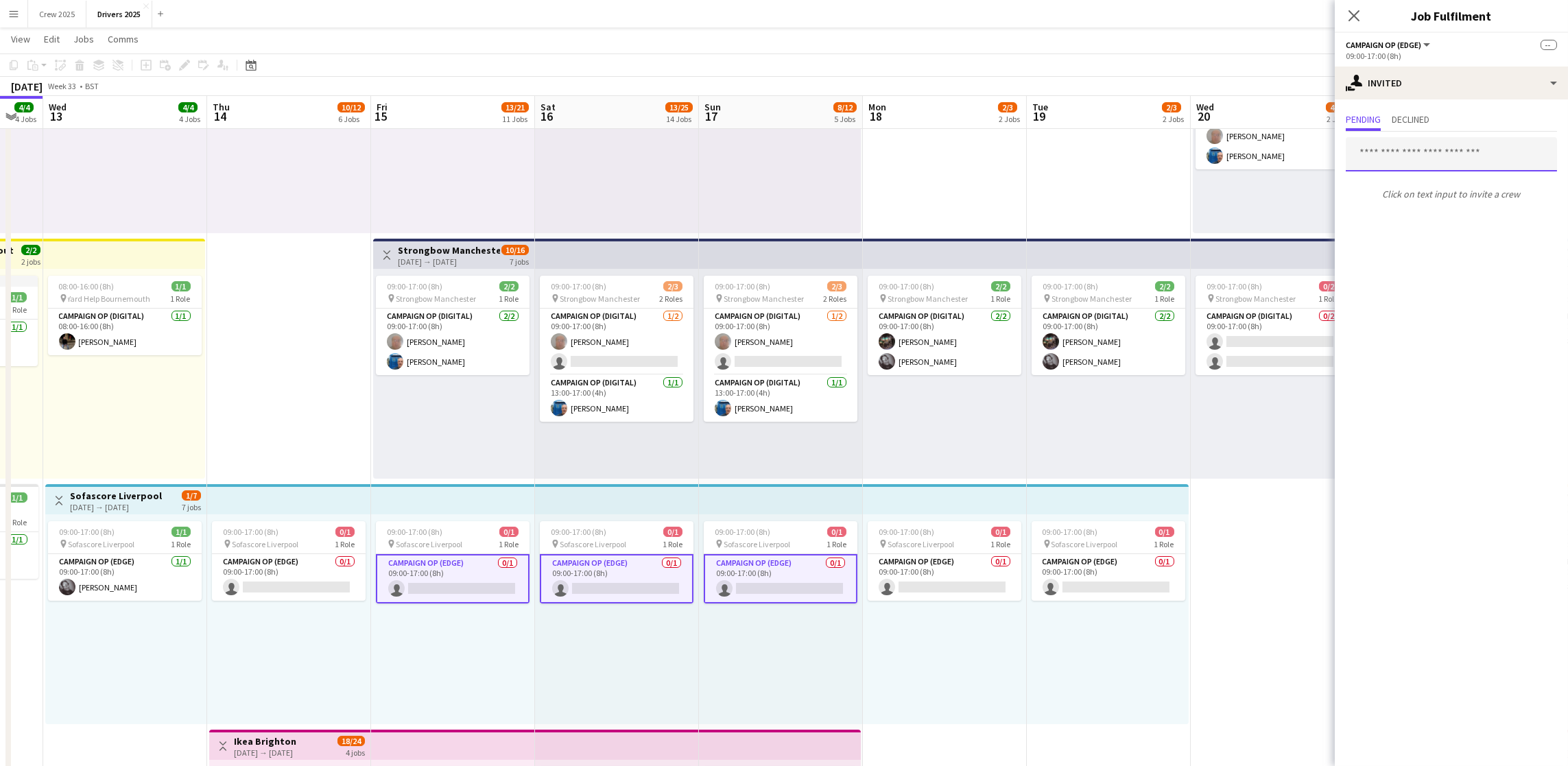
click at [1444, 163] on input "text" at bounding box center [1451, 154] width 211 height 34
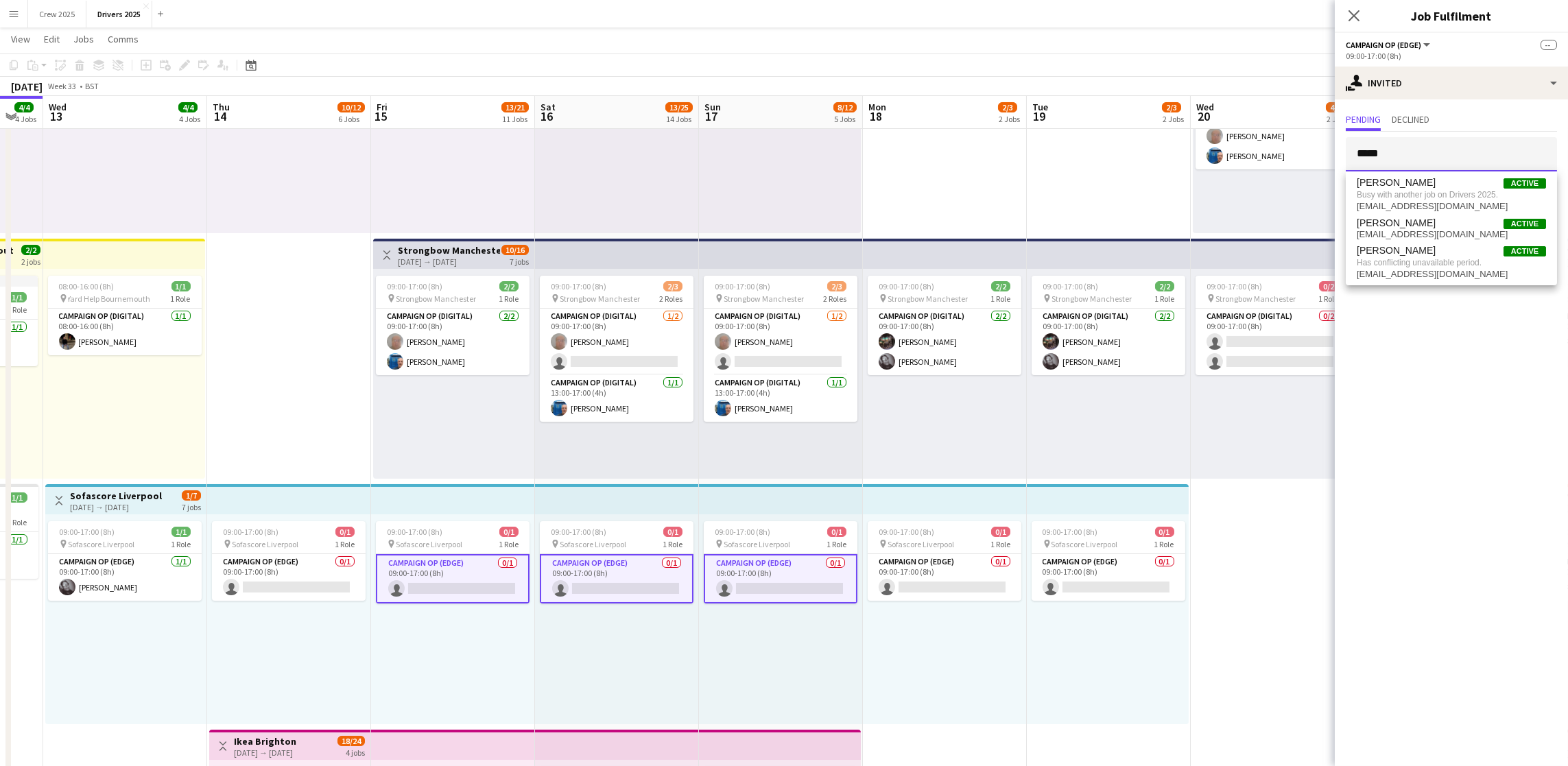
type input "*****"
click at [1144, 628] on div "09:00-17:00 (8h) 0/1 pin Sofascore Liverpool 1 Role Campaign Op (Edge) 0/1 09:0…" at bounding box center [1108, 619] width 162 height 210
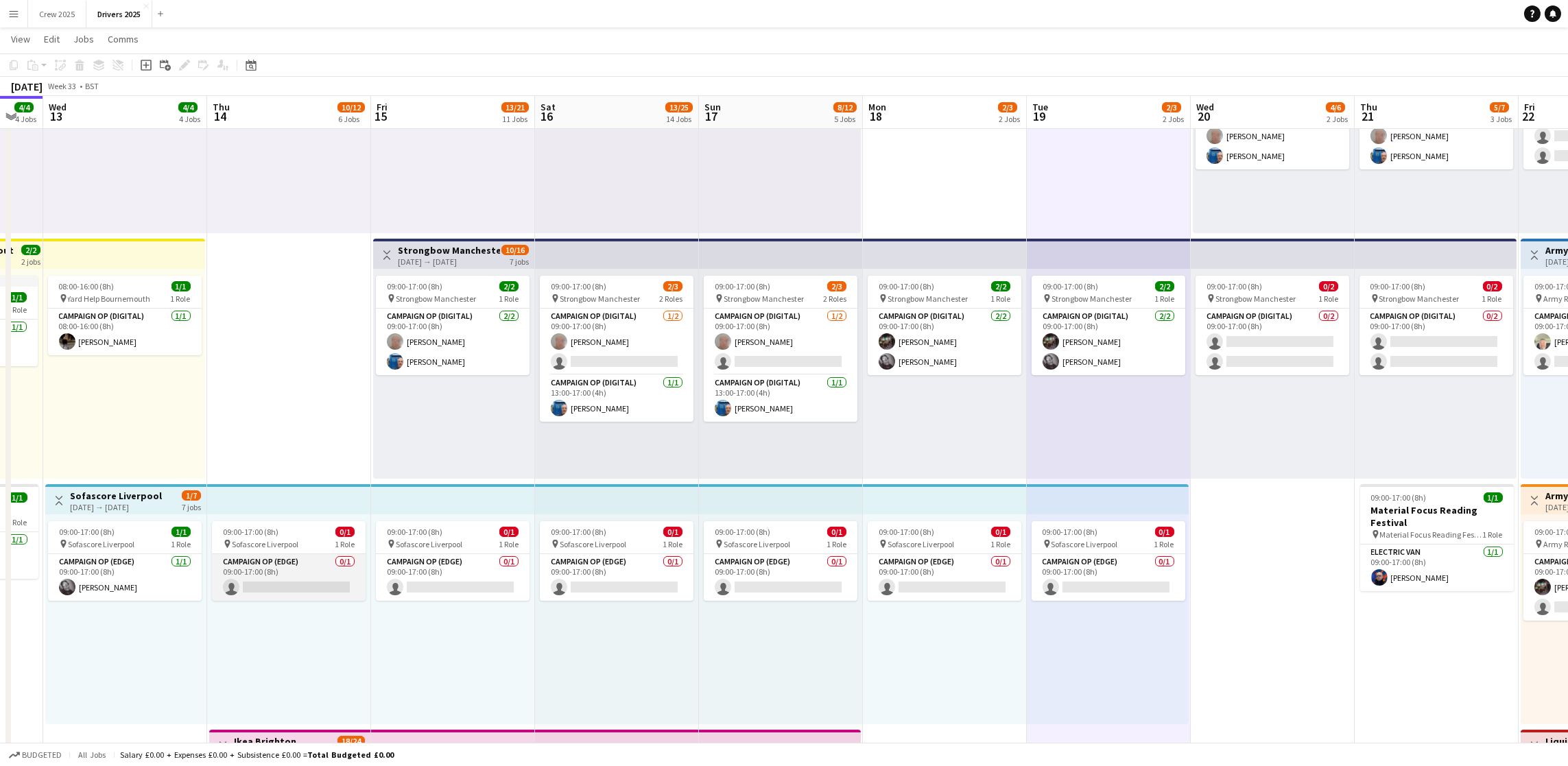
click at [300, 572] on app-card-role "Campaign Op (Edge) 0/1 09:00-17:00 (8h) single-neutral-actions" at bounding box center [288, 577] width 154 height 46
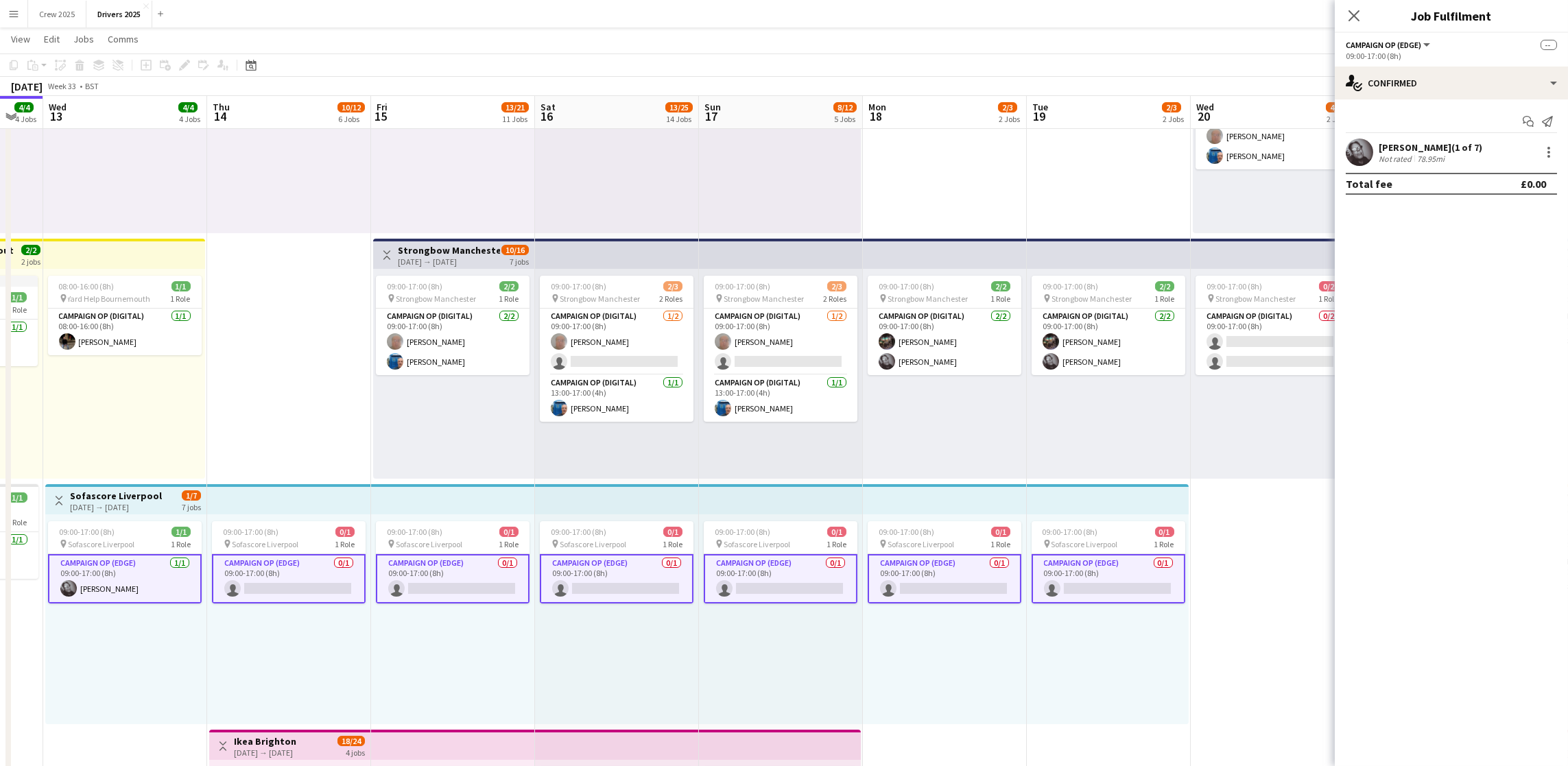
click at [296, 575] on app-card-role "Campaign Op (Edge) 0/1 09:00-17:00 (8h) single-neutral-actions" at bounding box center [288, 579] width 154 height 50
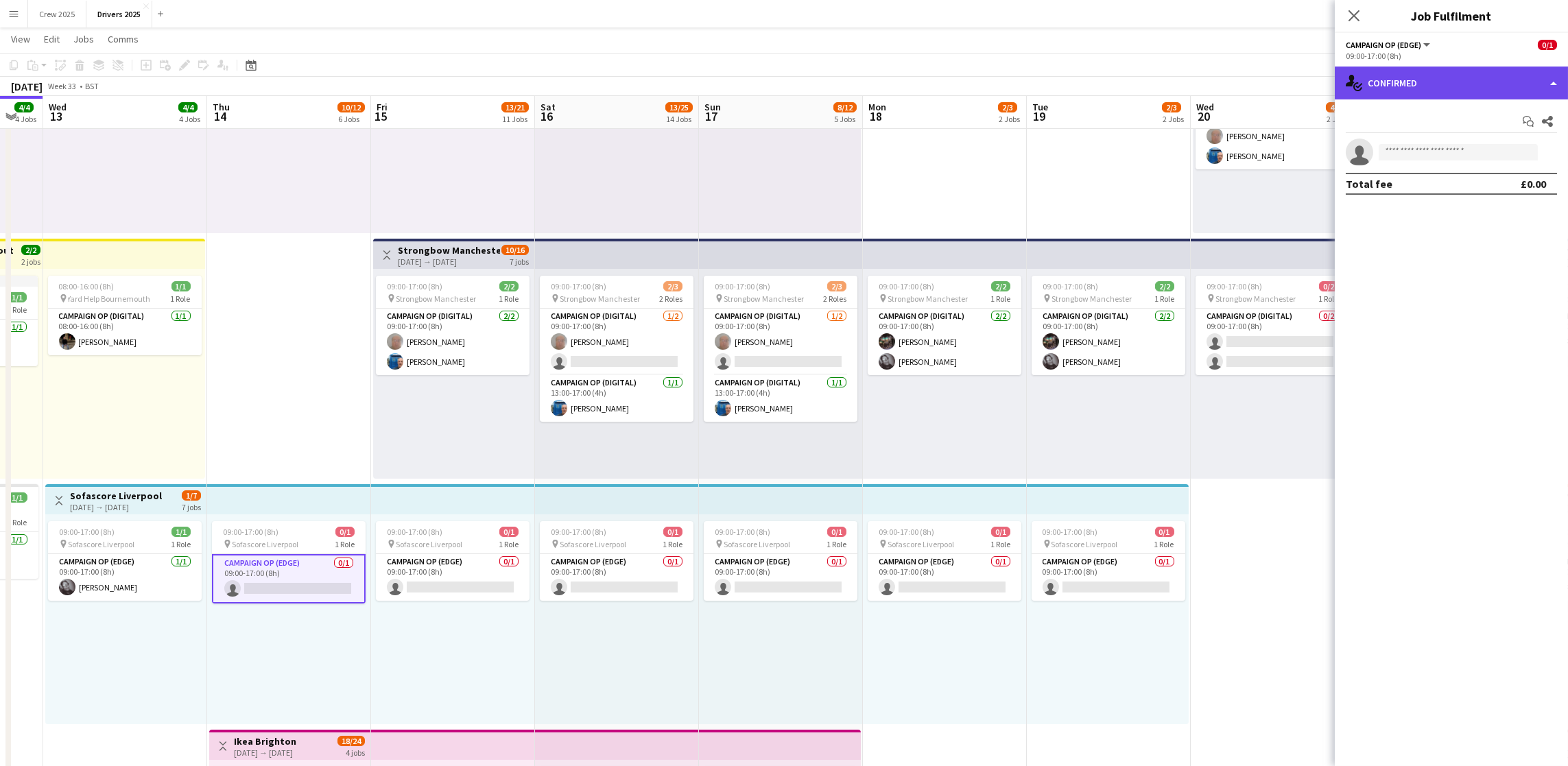
click at [1441, 81] on div "single-neutral-actions-check-2 Confirmed" at bounding box center [1452, 83] width 233 height 33
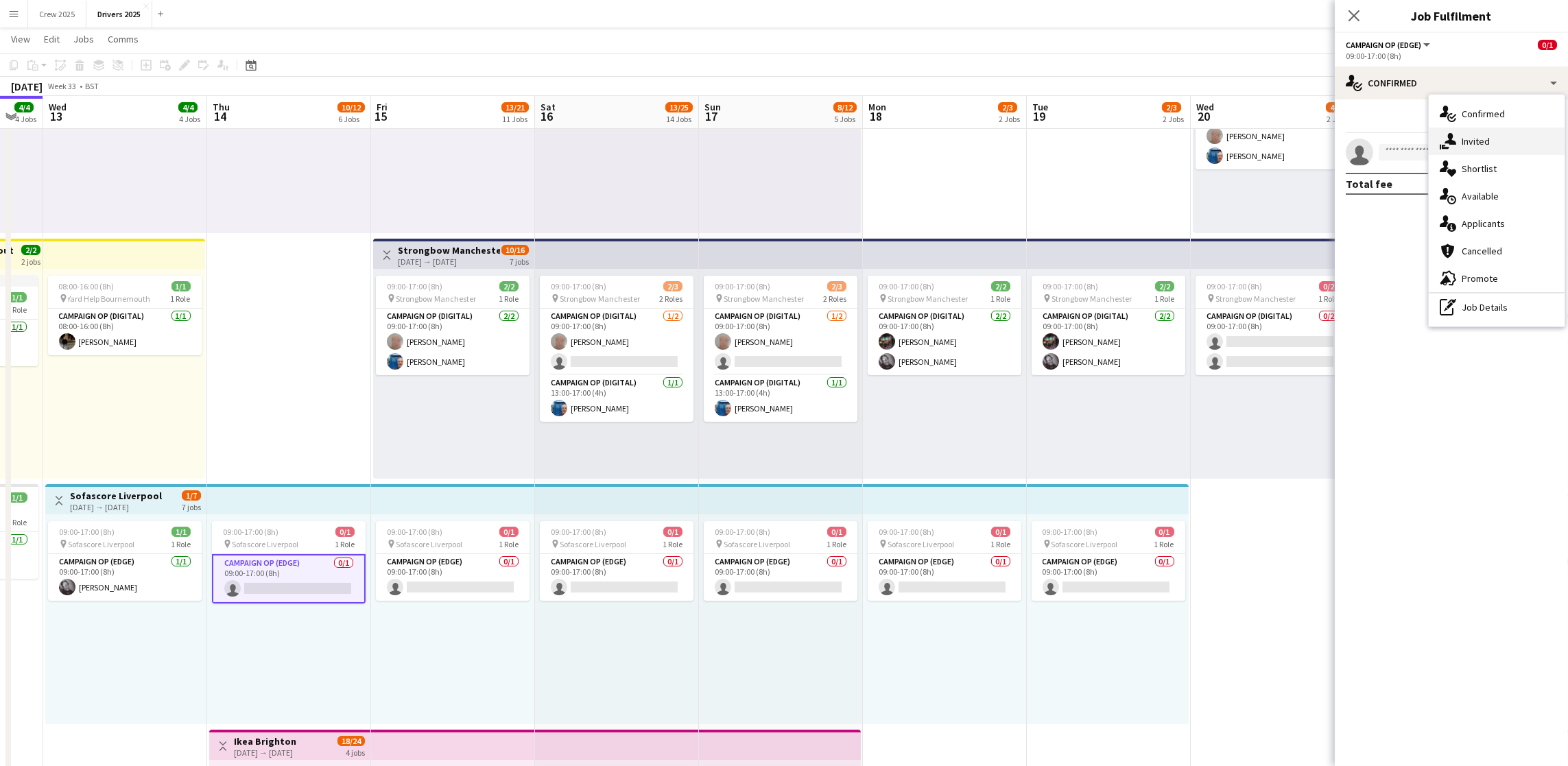
click at [1462, 138] on div "single-neutral-actions-share-1 Invited" at bounding box center [1497, 142] width 136 height 27
click at [1432, 154] on input "text" at bounding box center [1451, 154] width 211 height 34
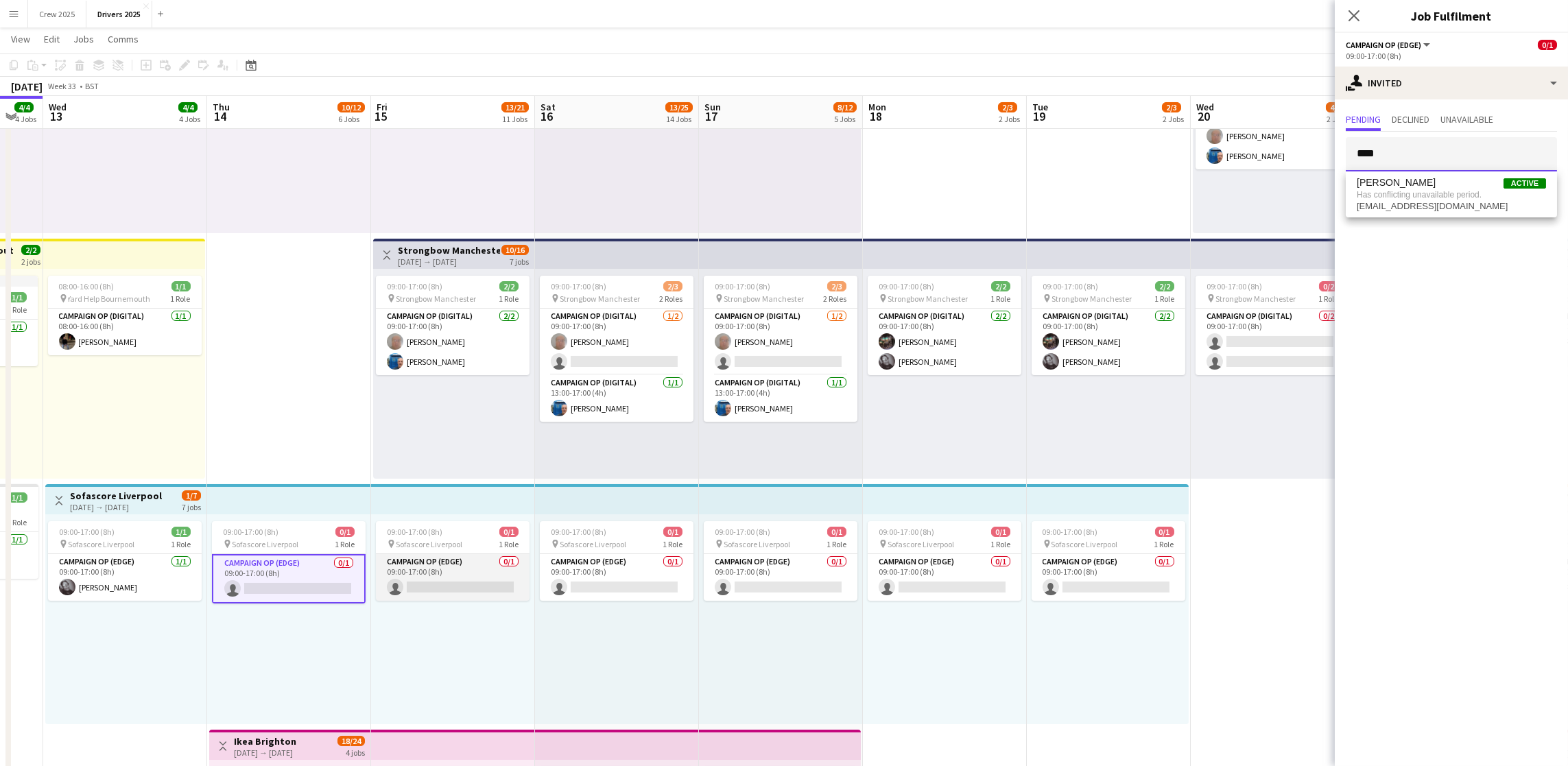
type input "****"
click at [474, 566] on app-card-role "Campaign Op (Edge) 0/1 09:00-17:00 (8h) single-neutral-actions" at bounding box center [452, 577] width 154 height 46
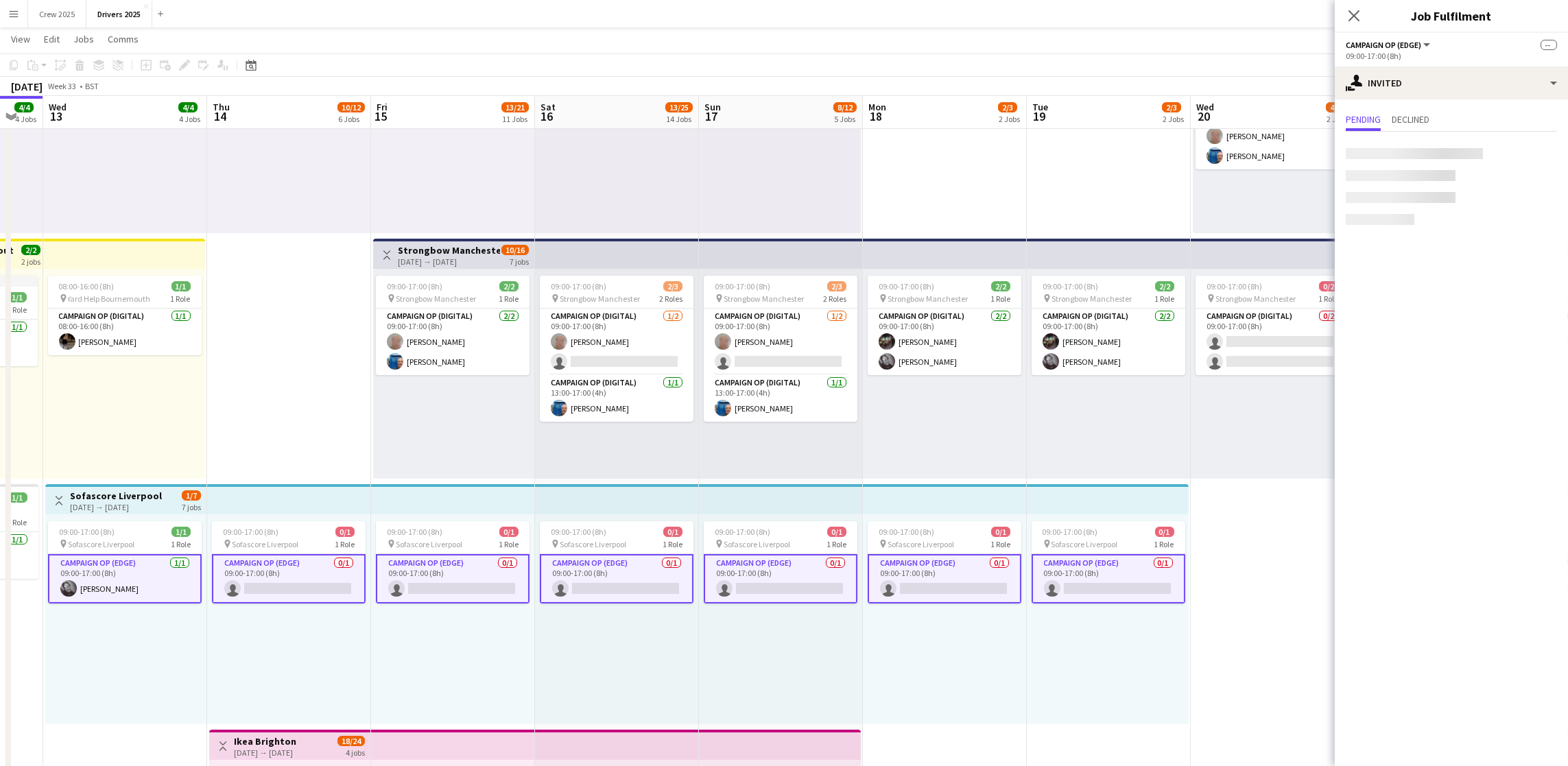
click at [448, 576] on app-card-role "Campaign Op (Edge) 0/1 09:00-17:00 (8h) single-neutral-actions" at bounding box center [452, 579] width 154 height 50
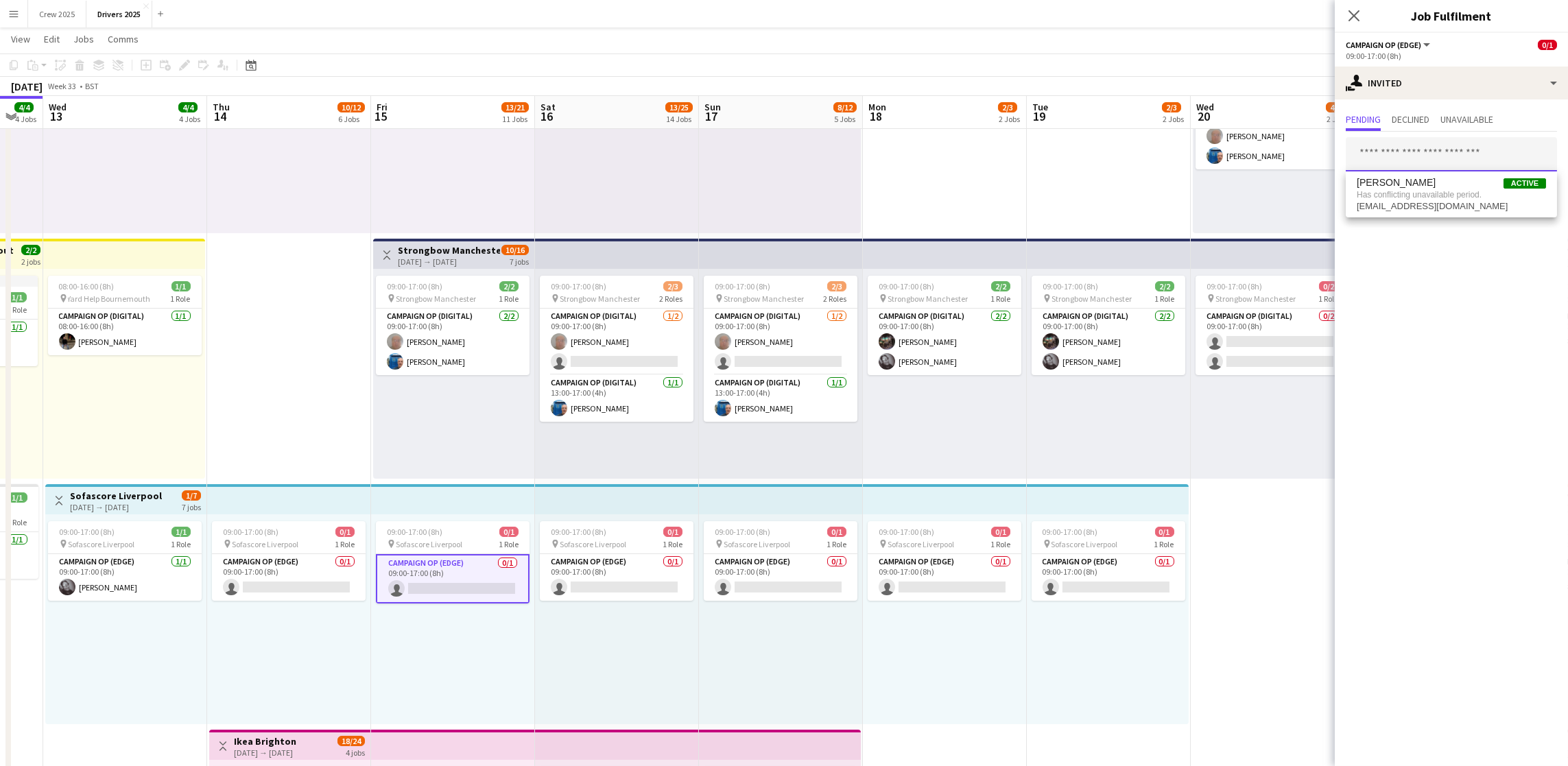
click at [1435, 151] on input "text" at bounding box center [1451, 154] width 211 height 34
type input "*"
click at [1472, 158] on input "text" at bounding box center [1451, 154] width 211 height 34
type input "****"
click at [626, 579] on app-card-role "Campaign Op (Edge) 0/1 09:00-17:00 (8h) single-neutral-actions" at bounding box center [616, 577] width 154 height 46
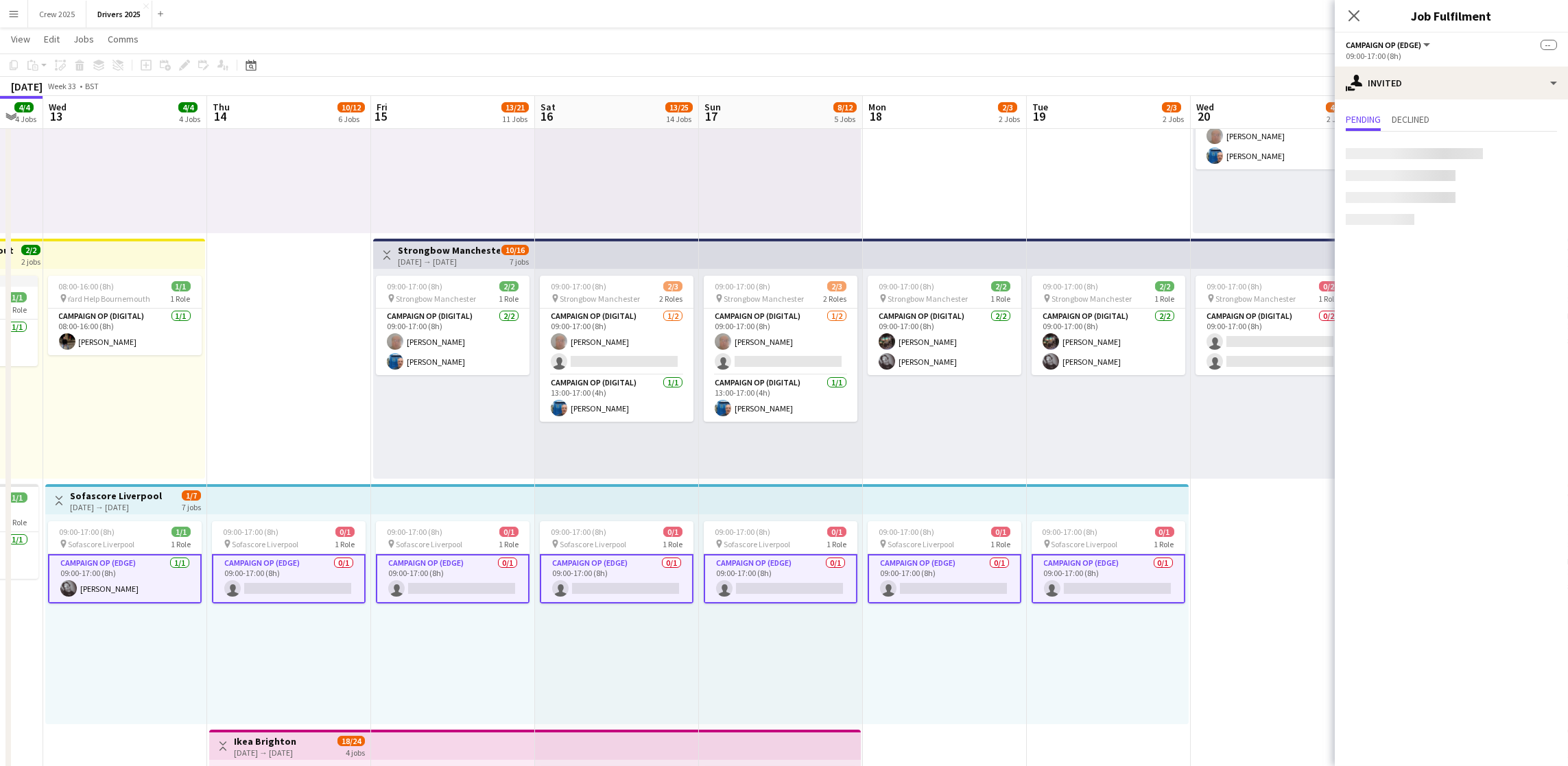
click at [626, 579] on app-card-role "Campaign Op (Edge) 0/1 09:00-17:00 (8h) single-neutral-actions" at bounding box center [616, 579] width 154 height 50
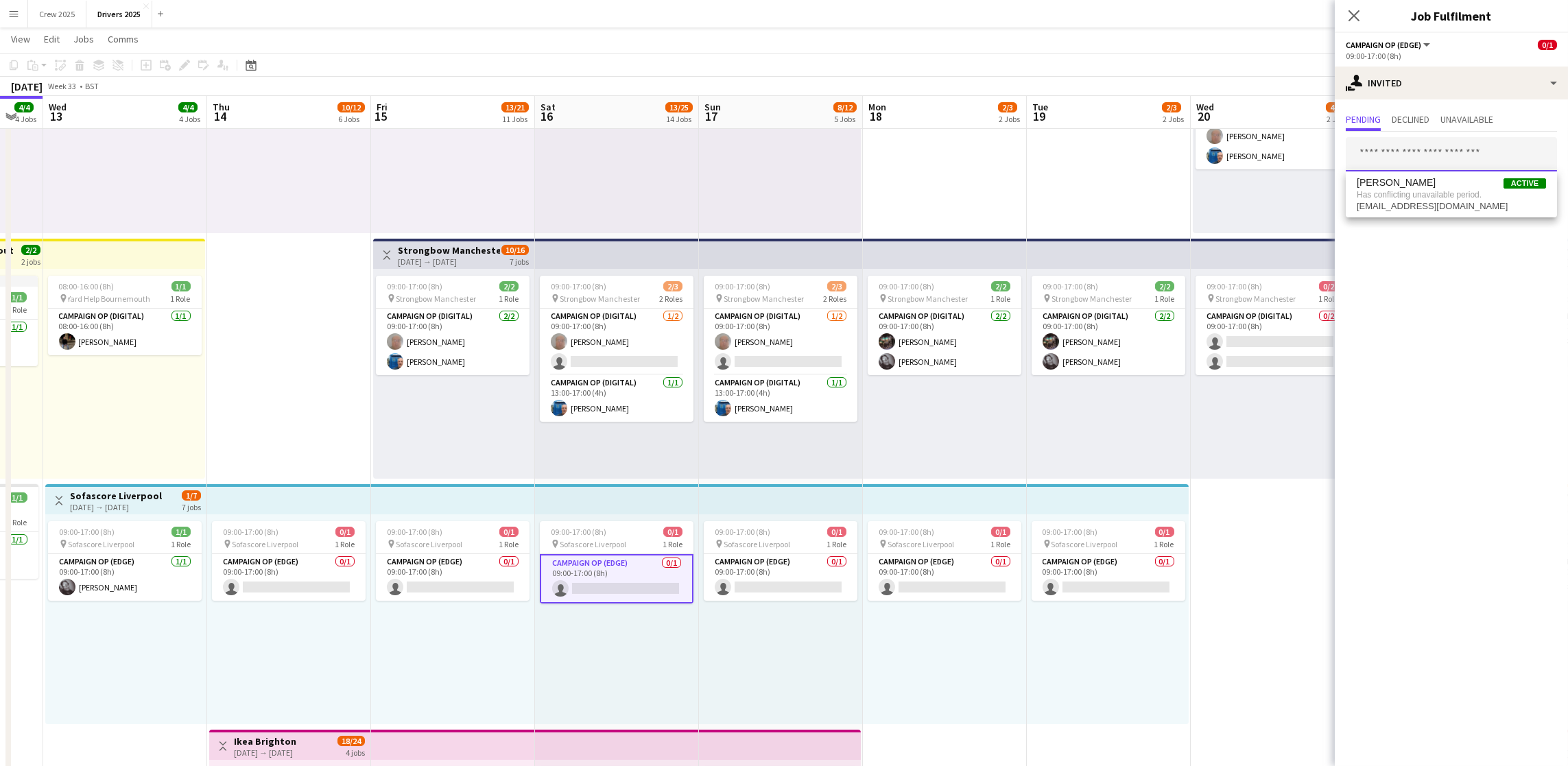
click at [1419, 142] on input "text" at bounding box center [1451, 154] width 211 height 34
type input "****"
click at [795, 587] on app-card-role "Campaign Op (Edge) 0/1 09:00-17:00 (8h) single-neutral-actions" at bounding box center [780, 577] width 154 height 46
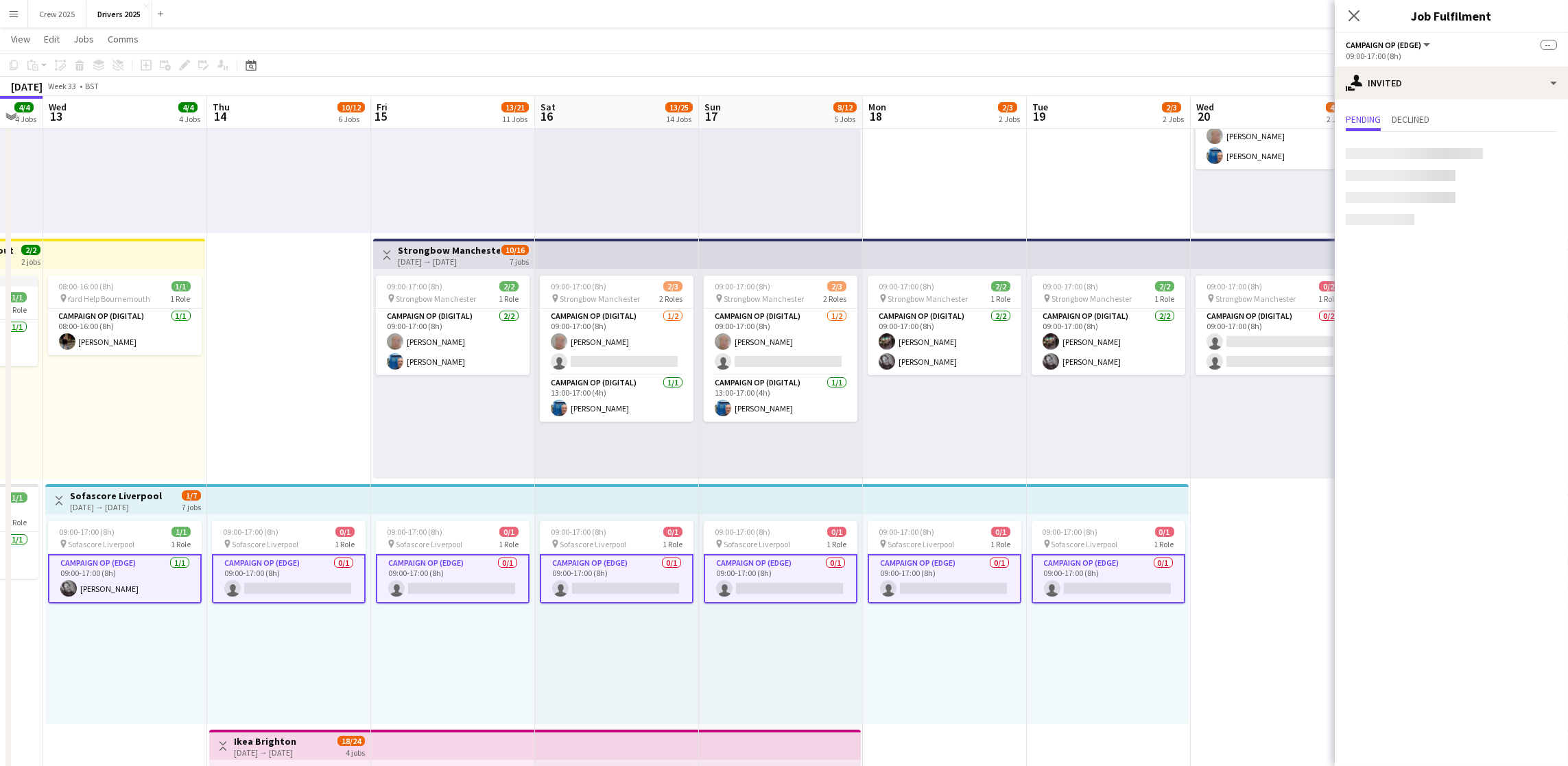
click at [793, 586] on app-card-role "Campaign Op (Edge) 0/1 09:00-17:00 (8h) single-neutral-actions" at bounding box center [780, 579] width 154 height 50
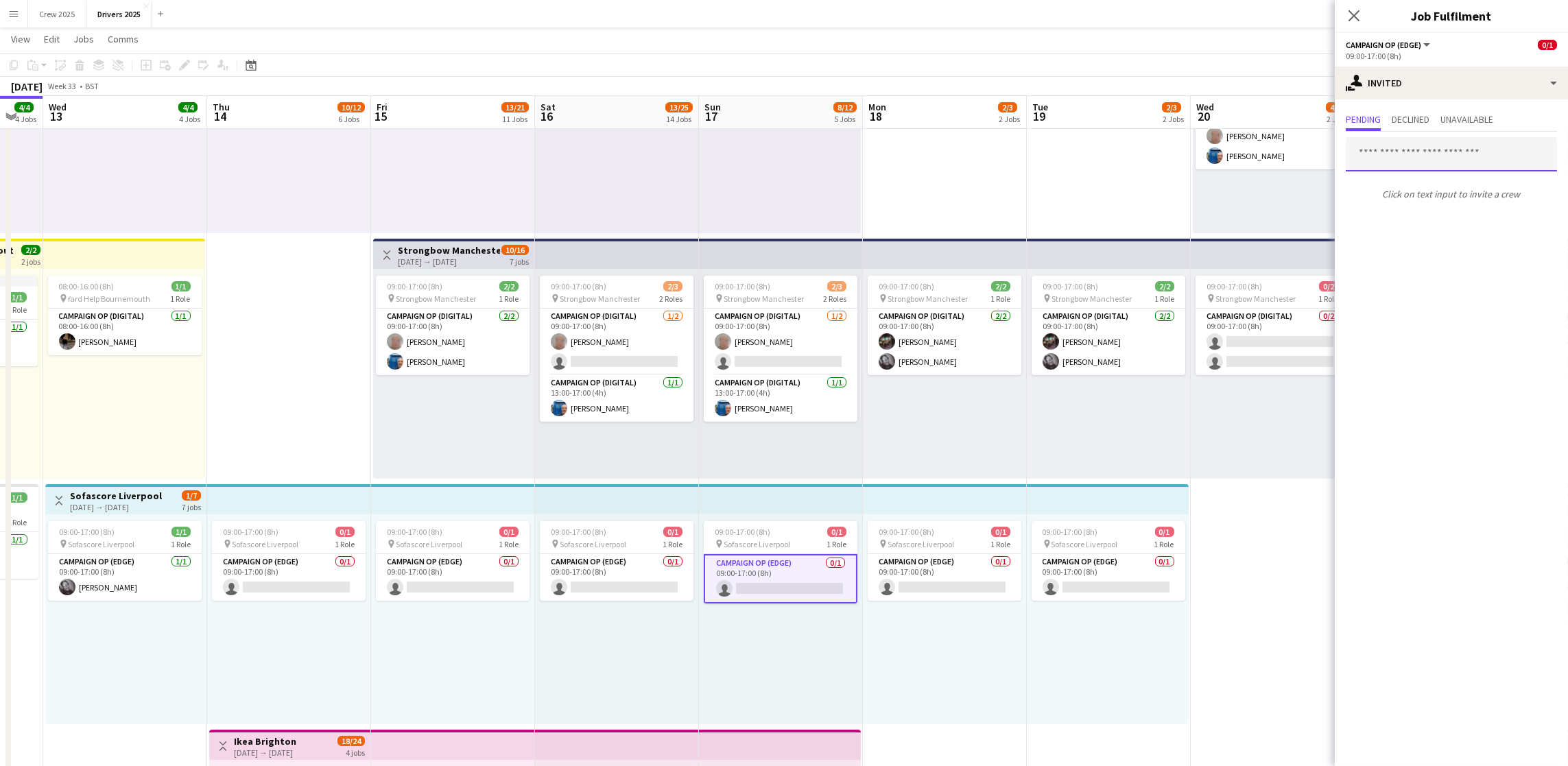
click at [1417, 161] on input "text" at bounding box center [1451, 154] width 211 height 34
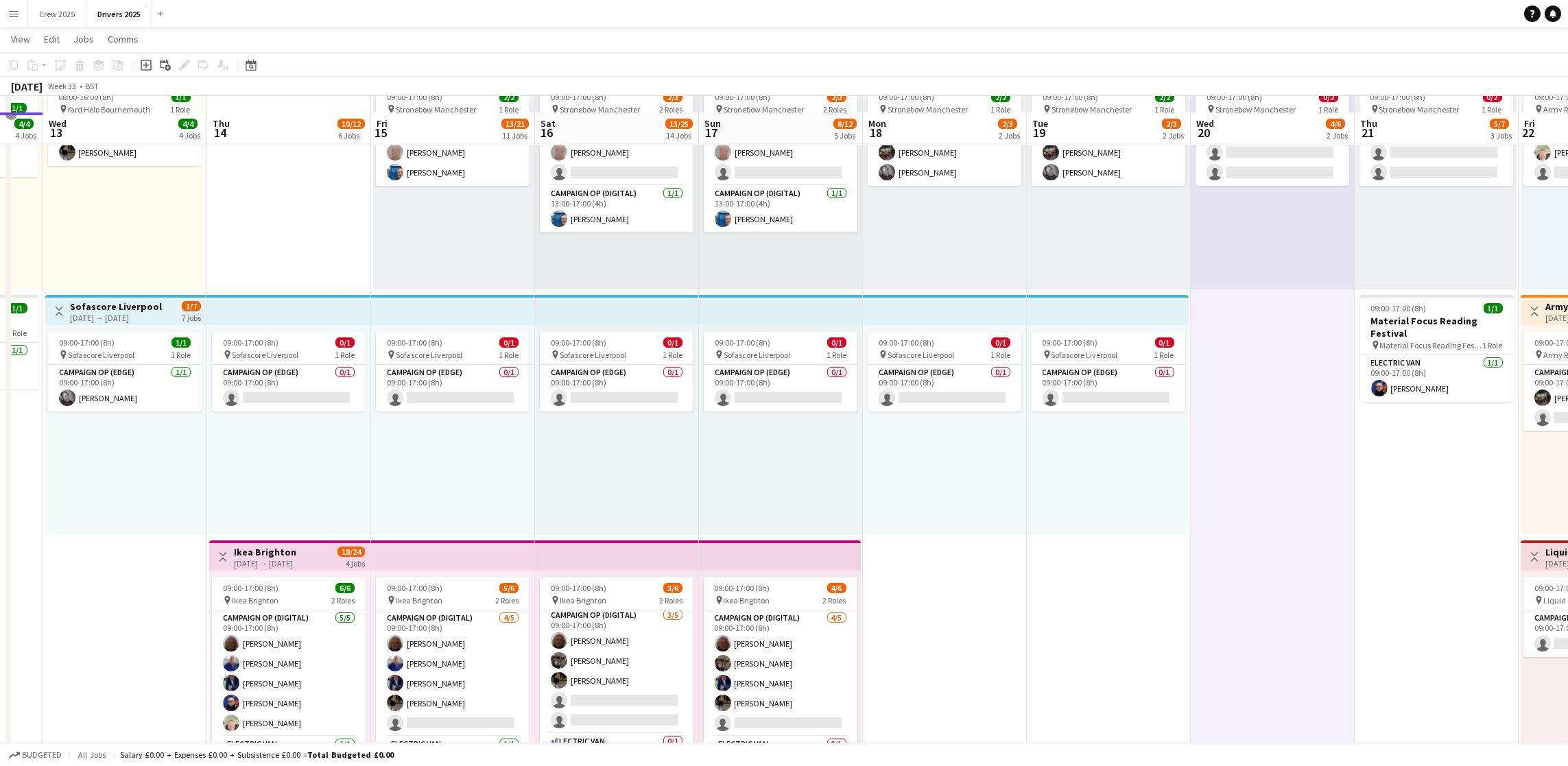
scroll to position [617, 0]
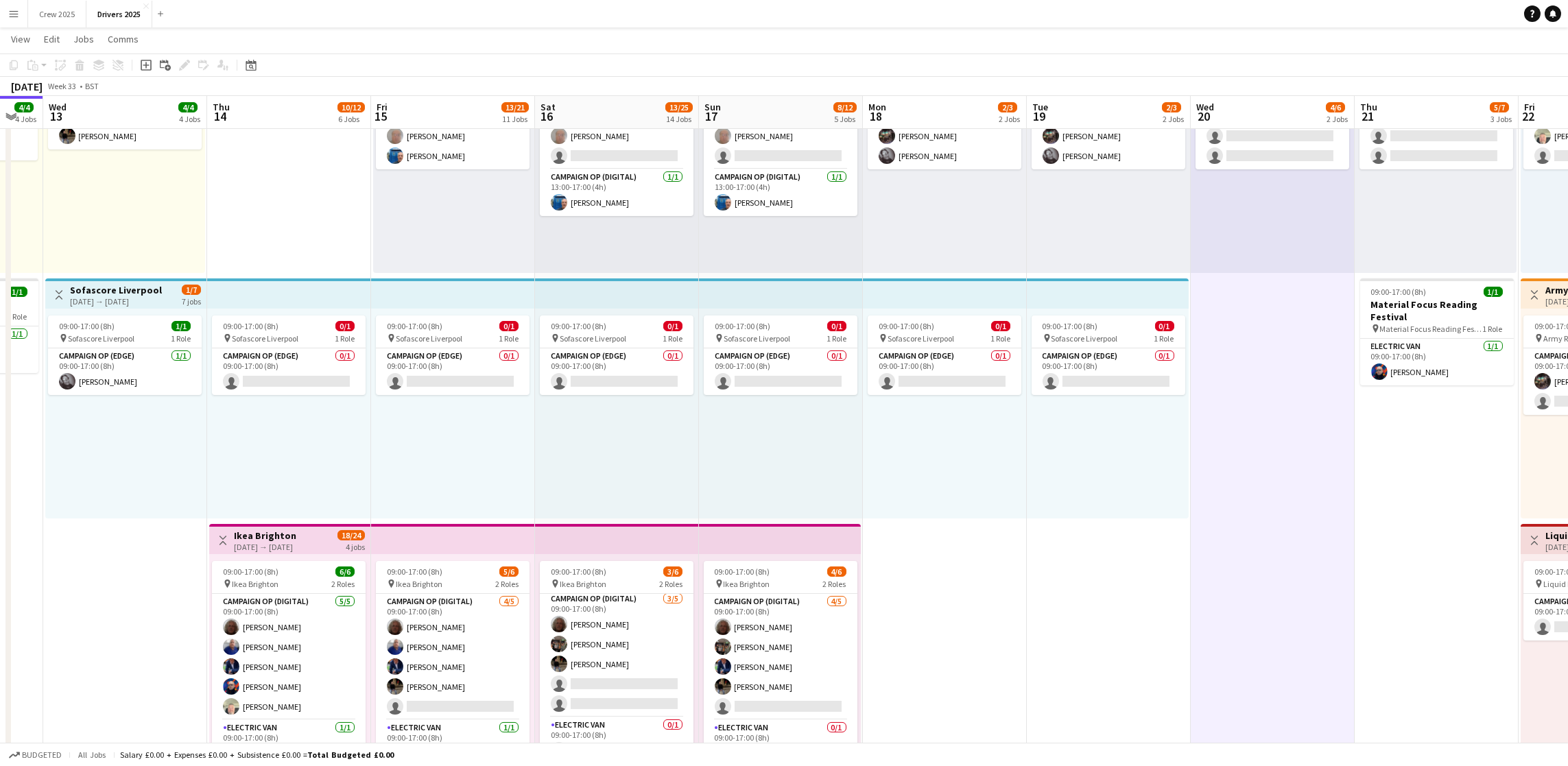
click at [122, 309] on div "09:00-17:00 (8h) 1/1 pin Sofascore Liverpool 1 Role Campaign Op (Edge) [DATE] 0…" at bounding box center [126, 413] width 161 height 210
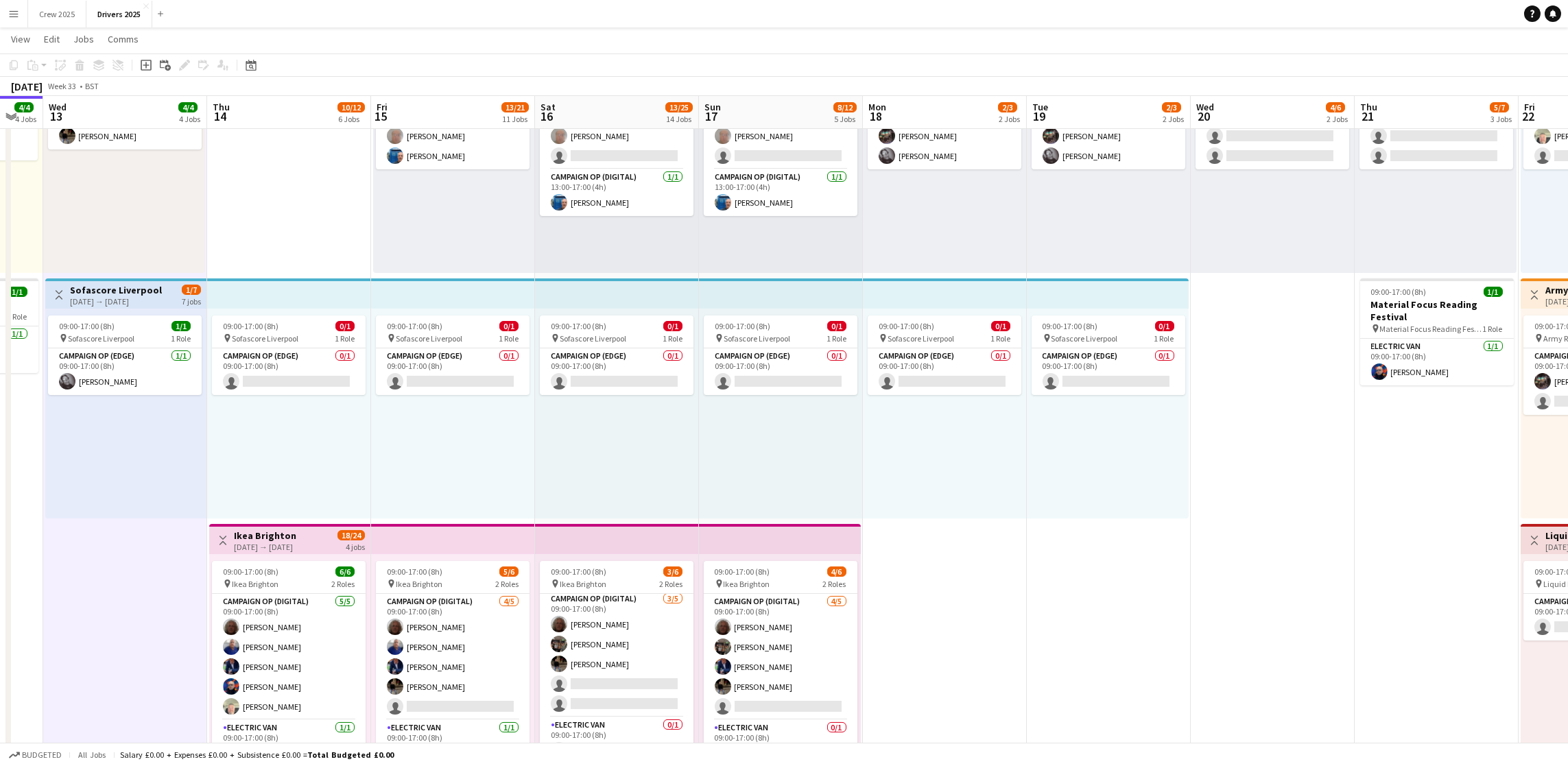
click at [132, 309] on div "09:00-17:00 (8h) 1/1 pin Sofascore Liverpool 1 Role Campaign Op (Edge) [DATE] 0…" at bounding box center [126, 413] width 161 height 210
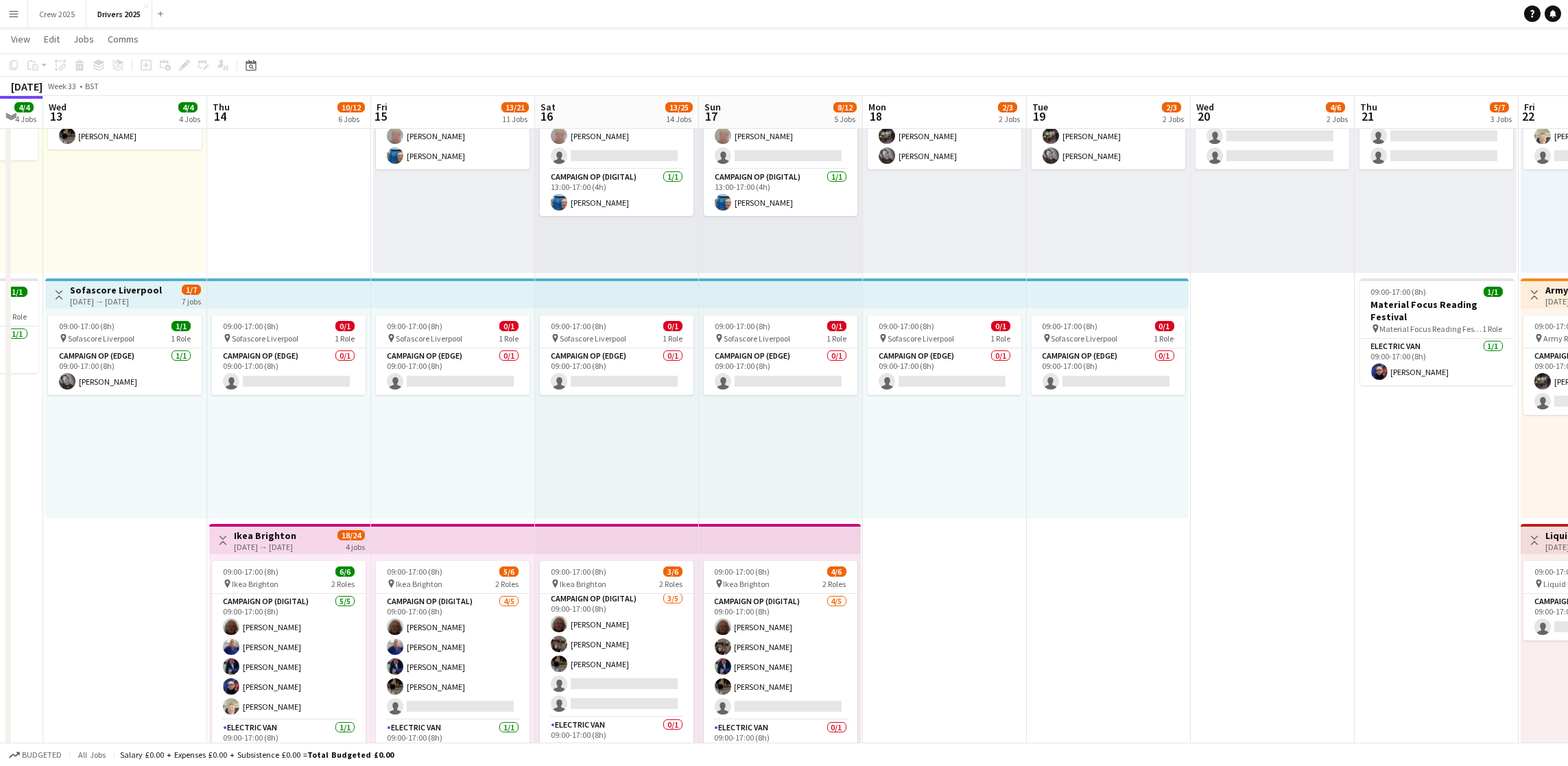
click at [131, 296] on div "[DATE] → [DATE]" at bounding box center [116, 301] width 92 height 10
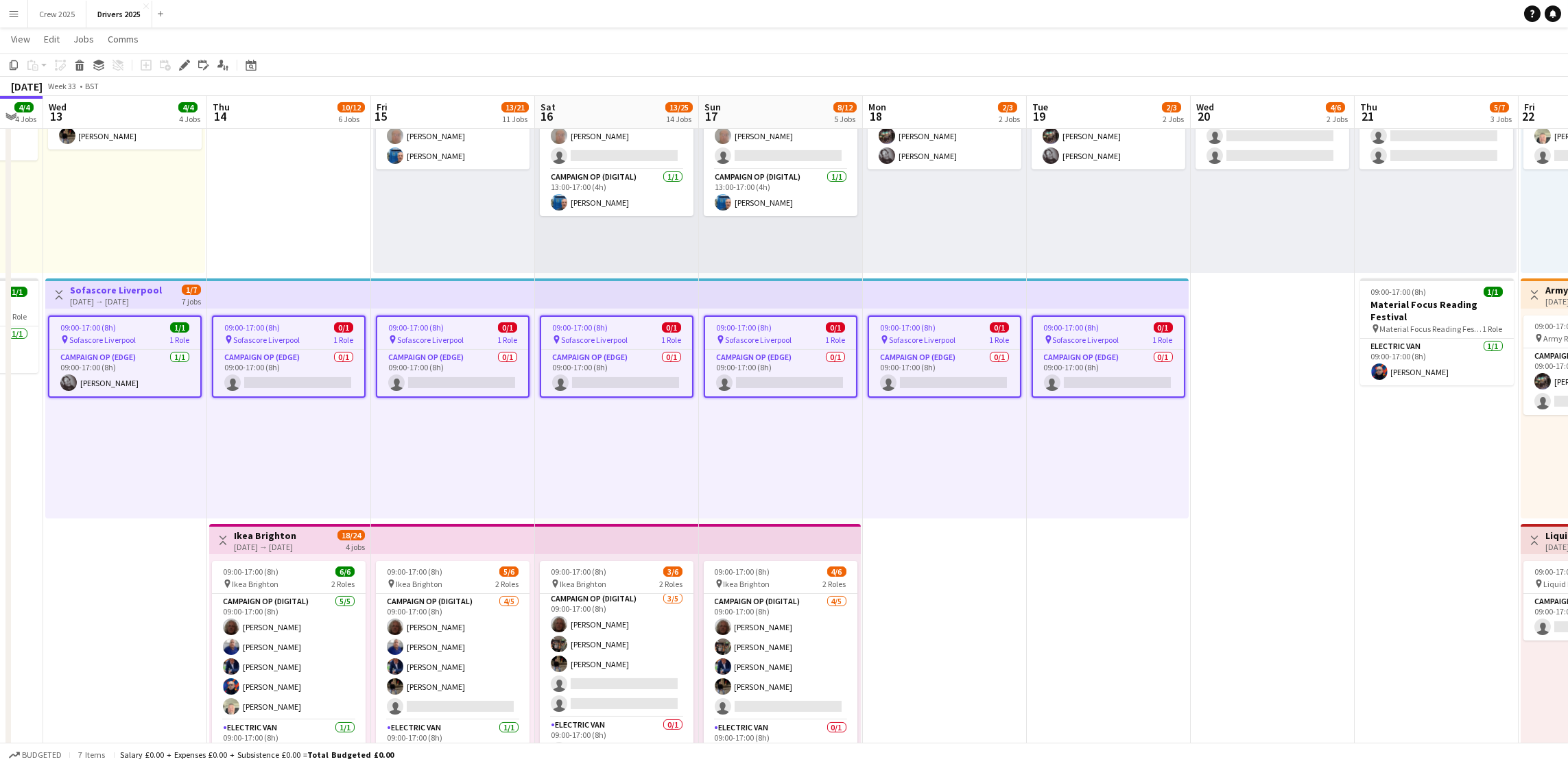
click at [191, 60] on div "Add job Add linked Job Edit Edit linked Job Applicants" at bounding box center [179, 64] width 105 height 16
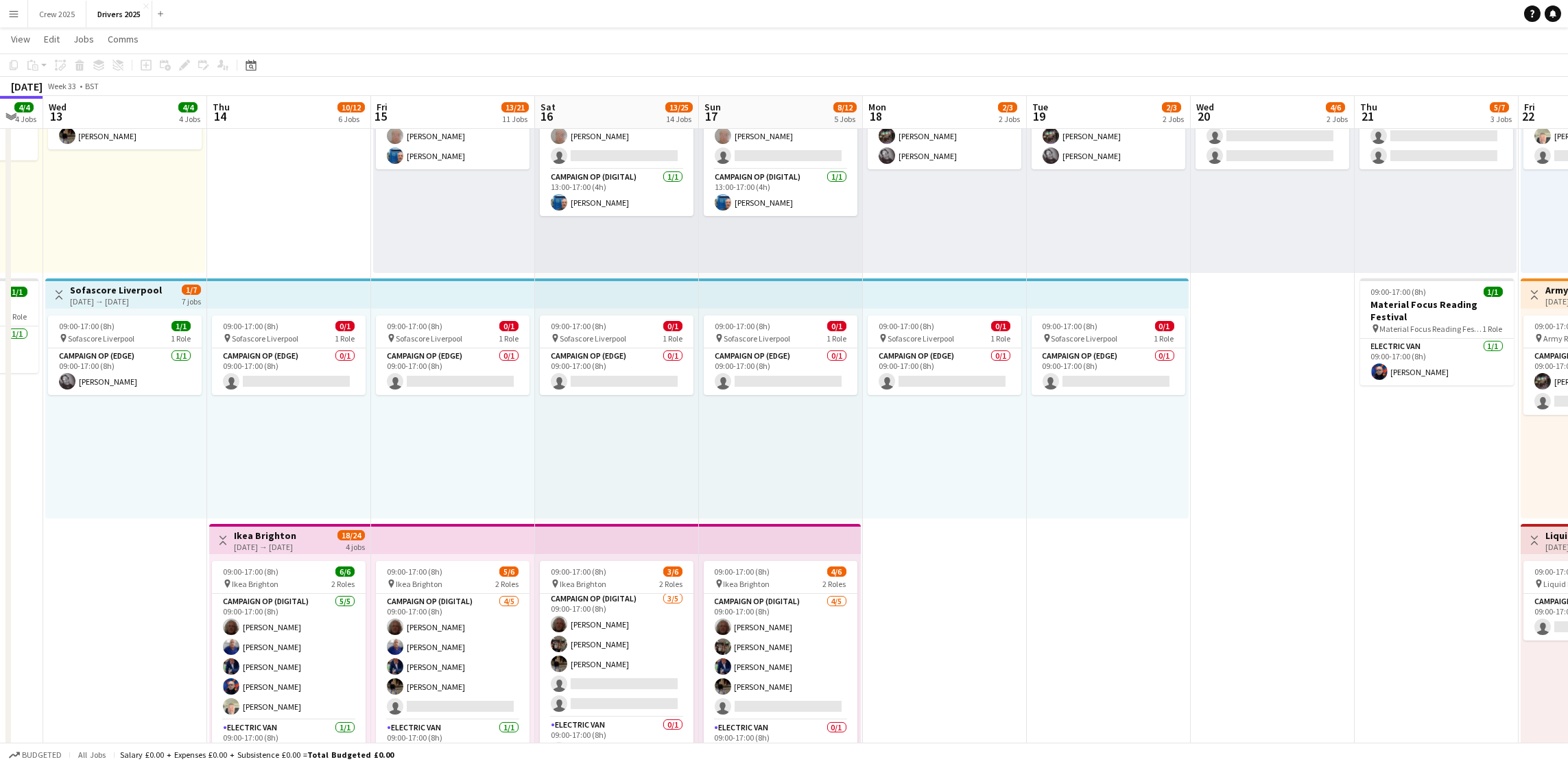
click at [124, 286] on h3 "Sofascore Liverpool" at bounding box center [116, 290] width 92 height 12
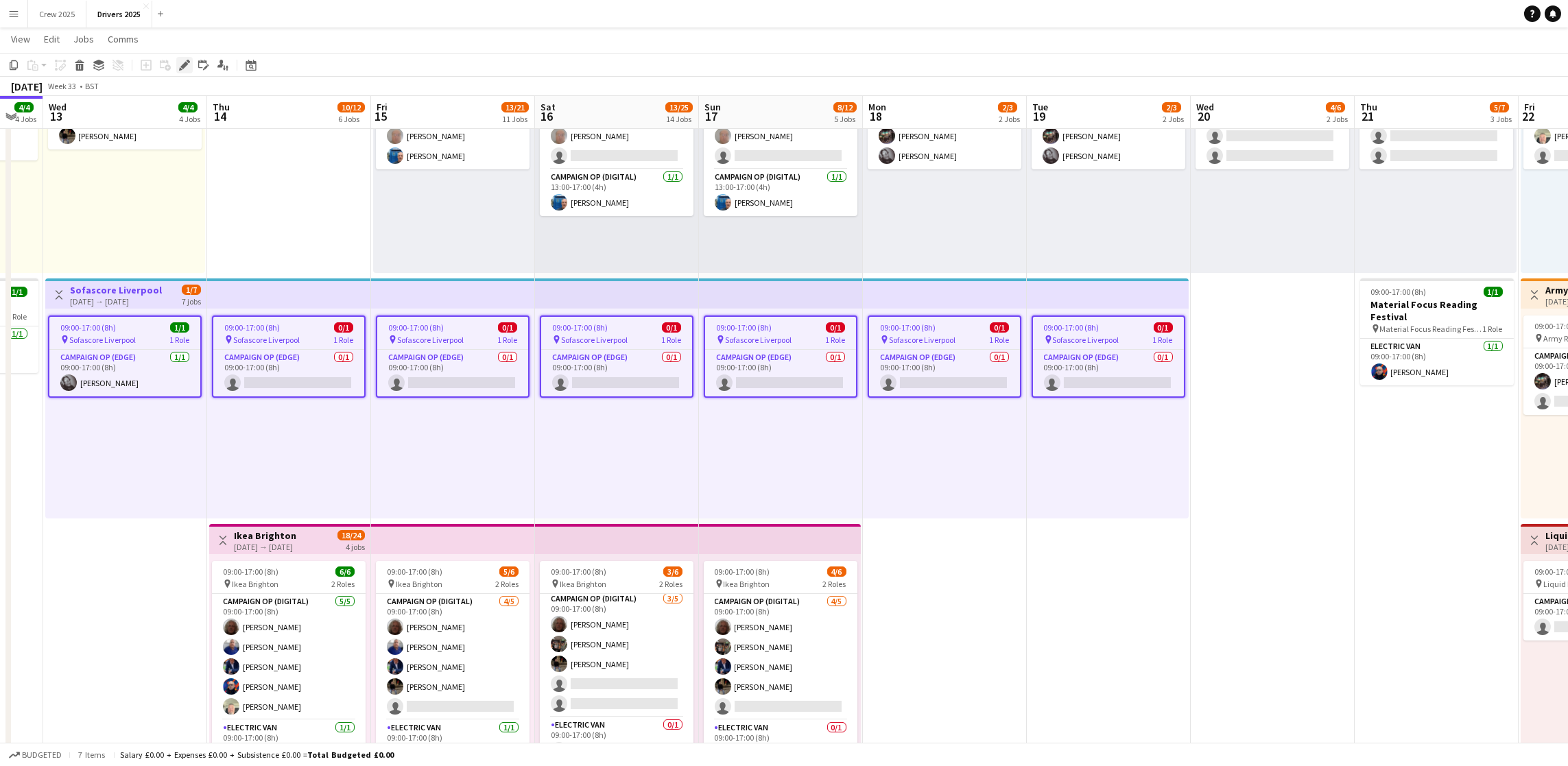
click at [186, 63] on icon at bounding box center [188, 62] width 3 height 3
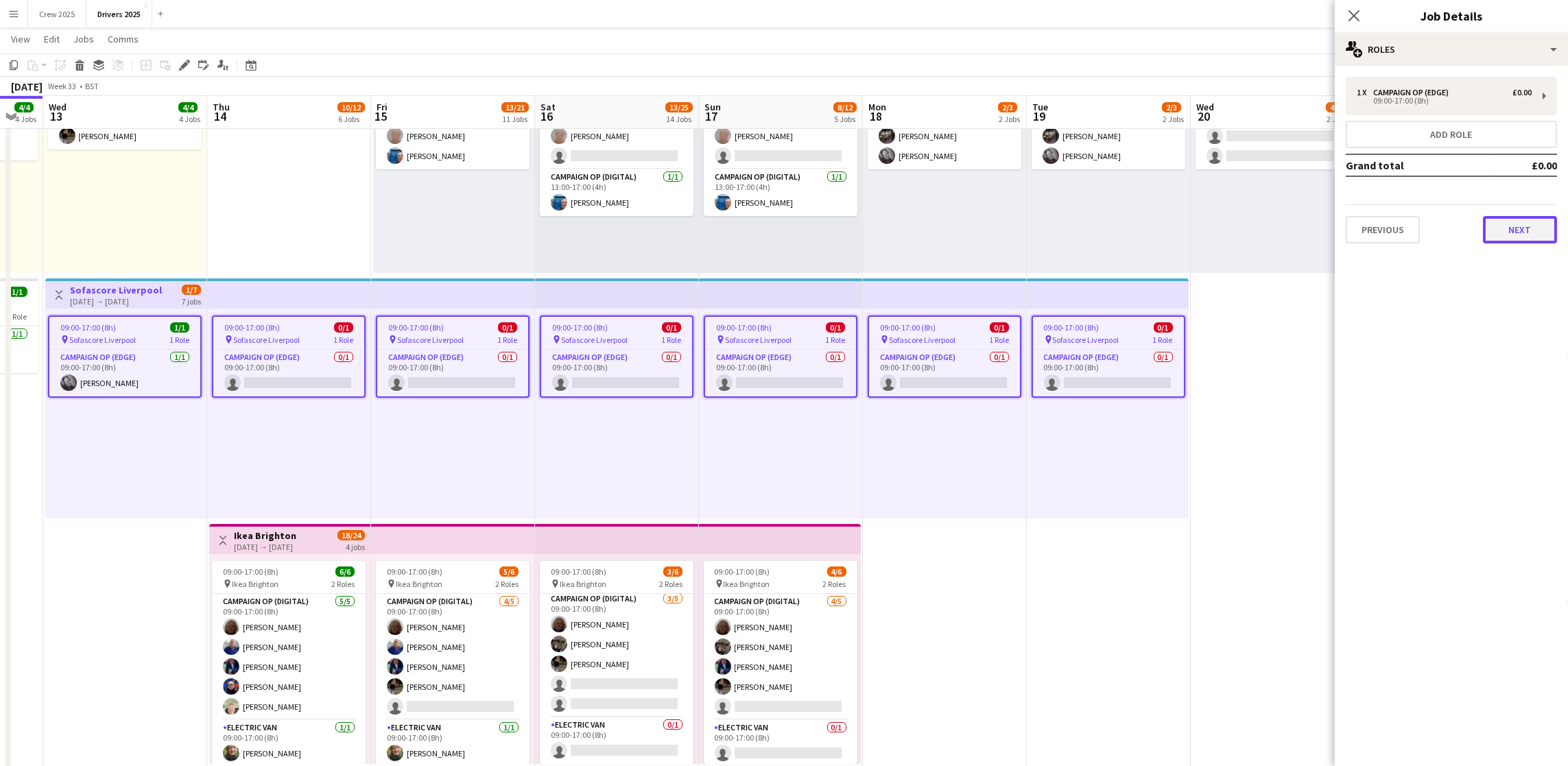
click at [1517, 229] on button "Next" at bounding box center [1520, 230] width 74 height 27
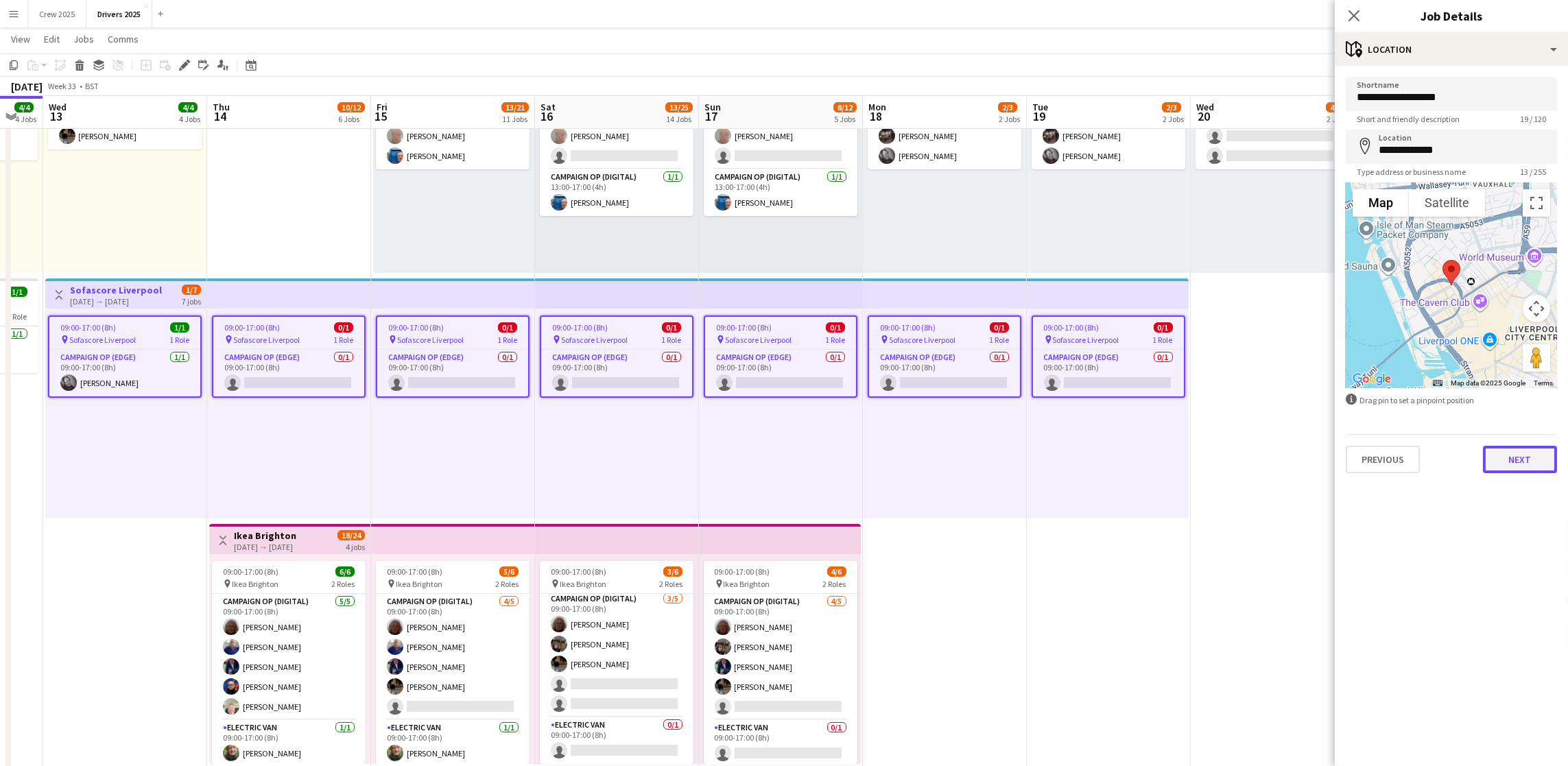
click at [1513, 463] on button "Next" at bounding box center [1520, 460] width 74 height 27
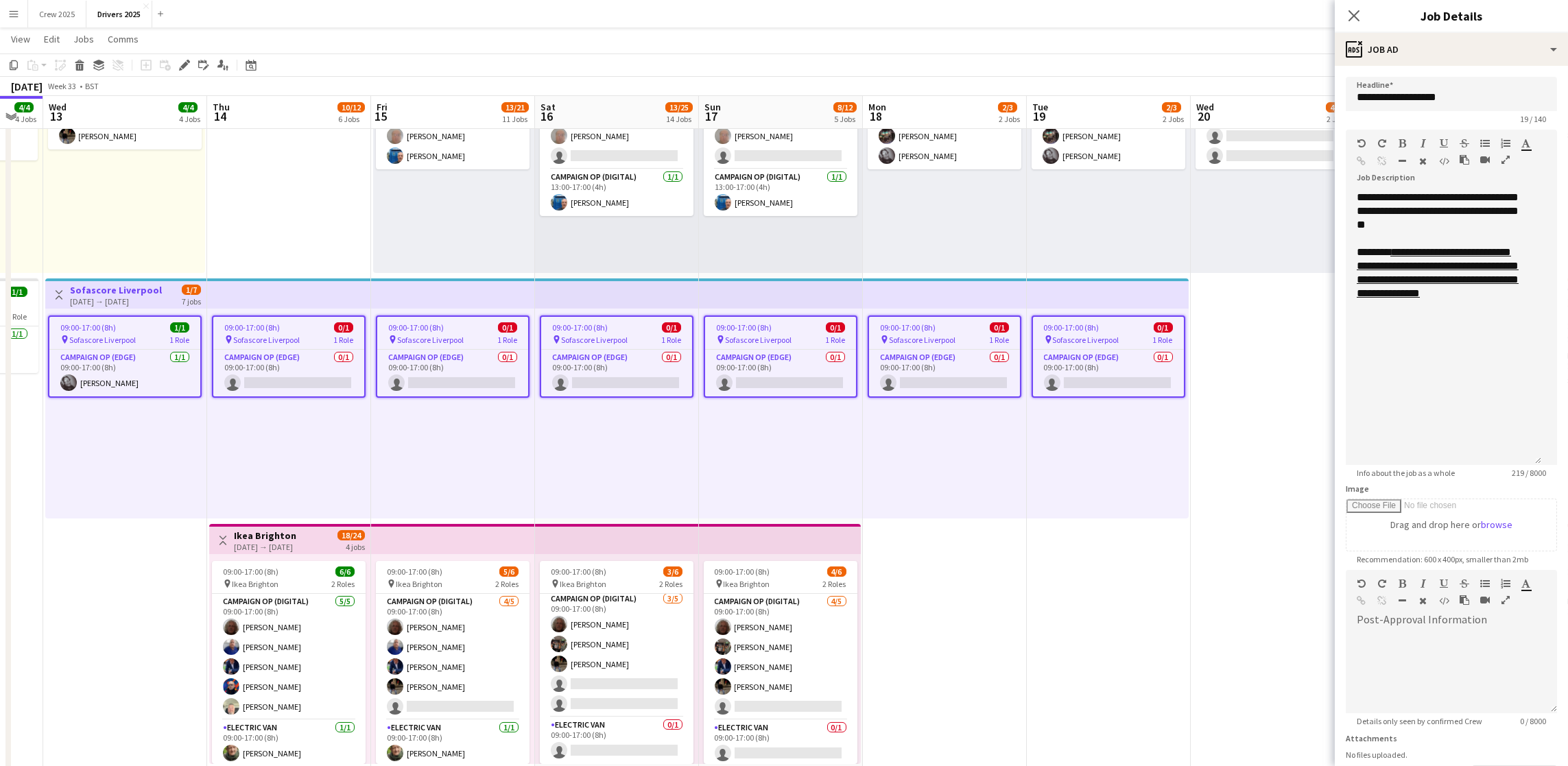
drag, startPoint x: 1551, startPoint y: 266, endPoint x: 1544, endPoint y: 459, distance: 193.1
click at [1544, 459] on form "**********" at bounding box center [1452, 468] width 233 height 782
drag, startPoint x: 1121, startPoint y: 725, endPoint x: 1117, endPoint y: 673, distance: 52.2
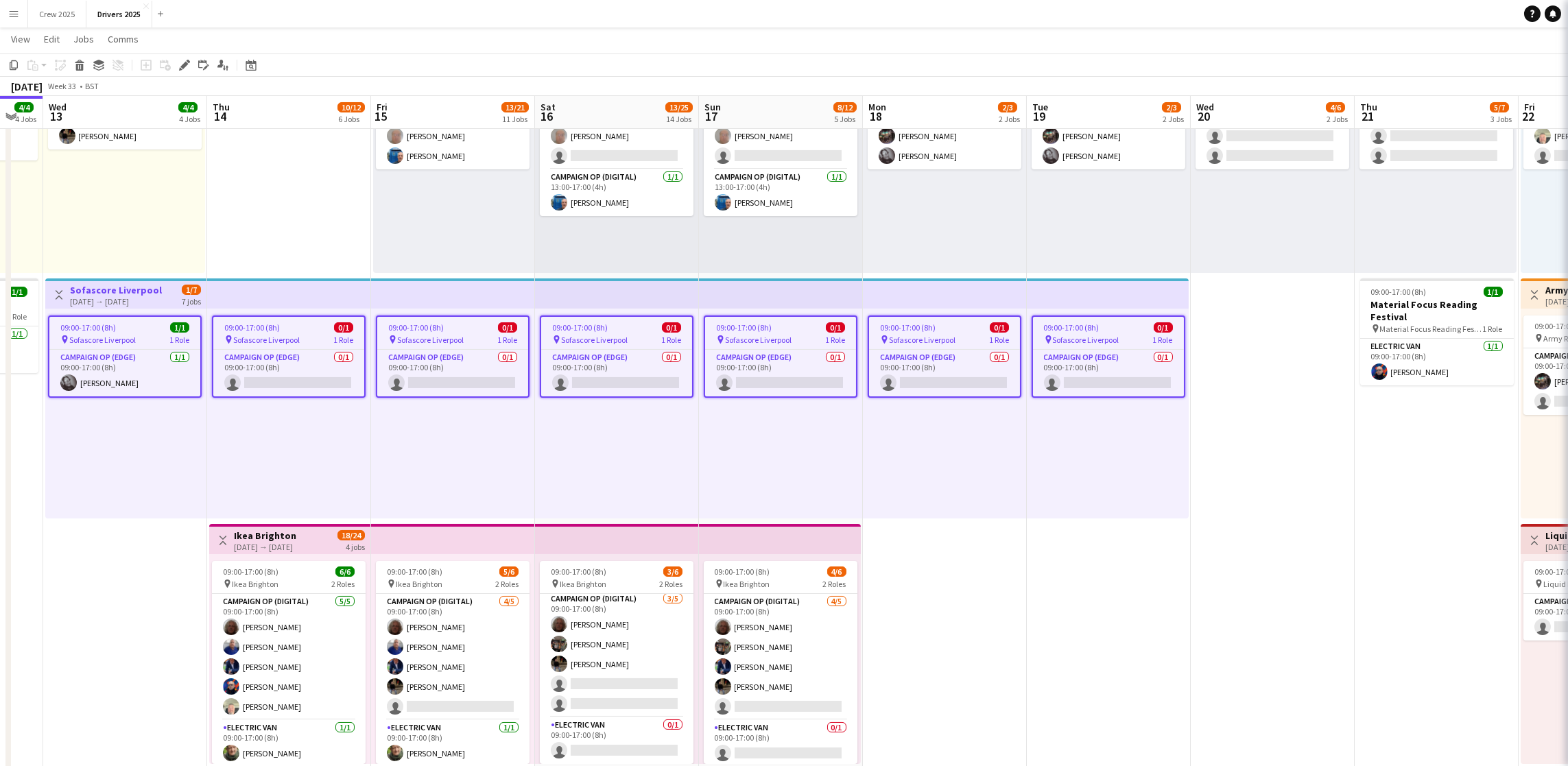
scroll to position [0, 286]
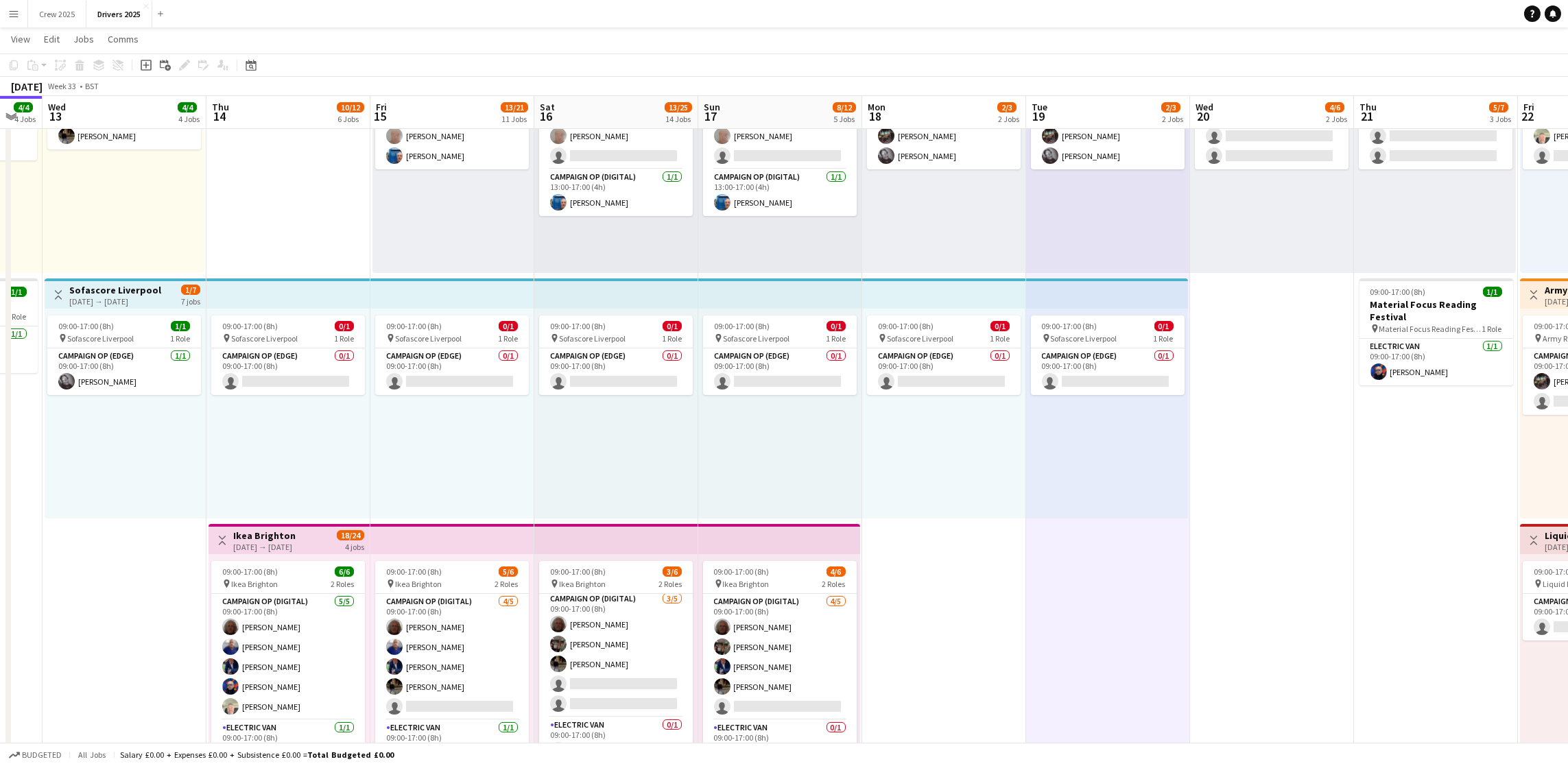
click at [124, 304] on div "[DATE] → [DATE]" at bounding box center [115, 301] width 92 height 10
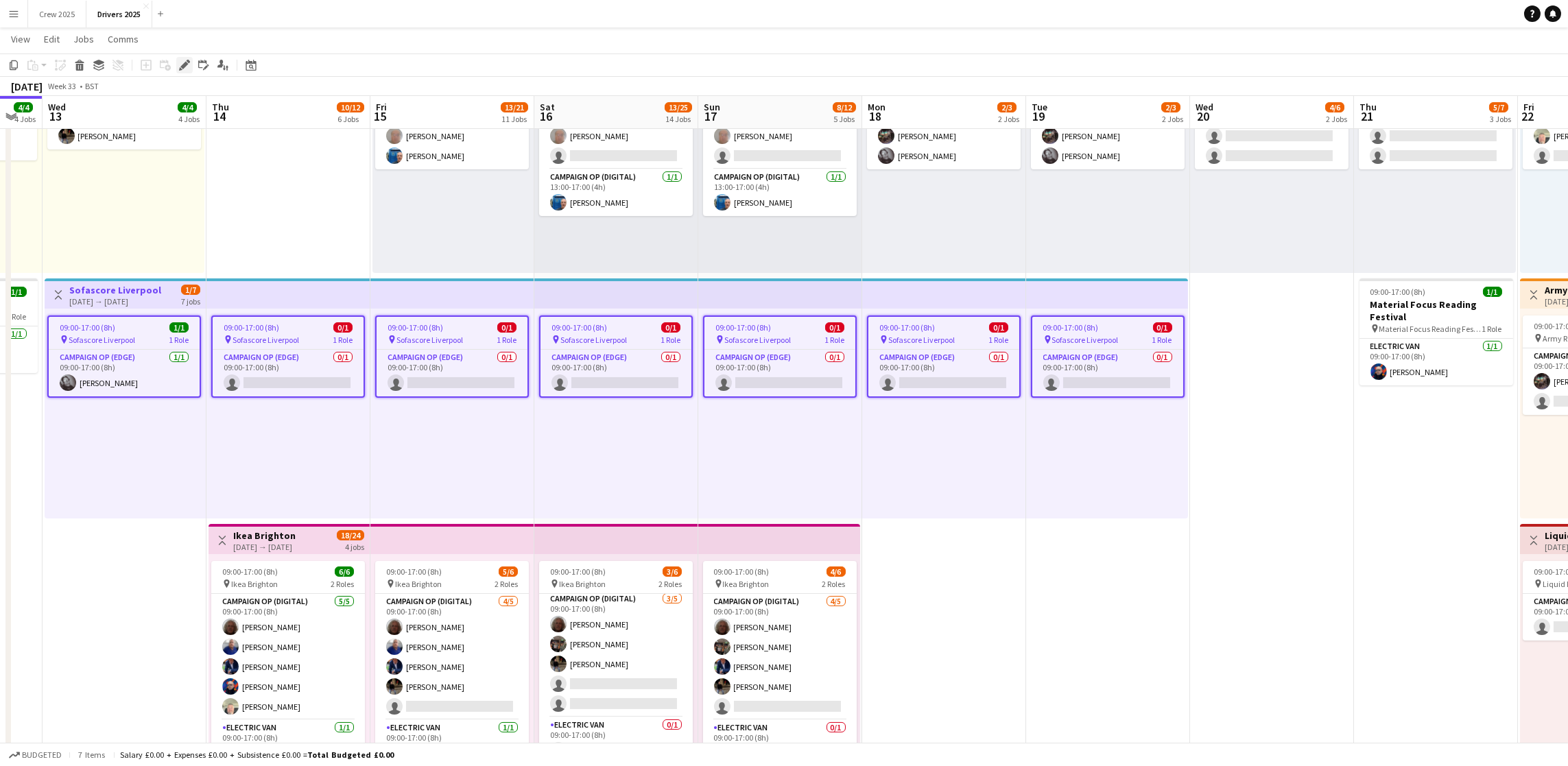
click at [180, 65] on icon at bounding box center [184, 65] width 8 height 8
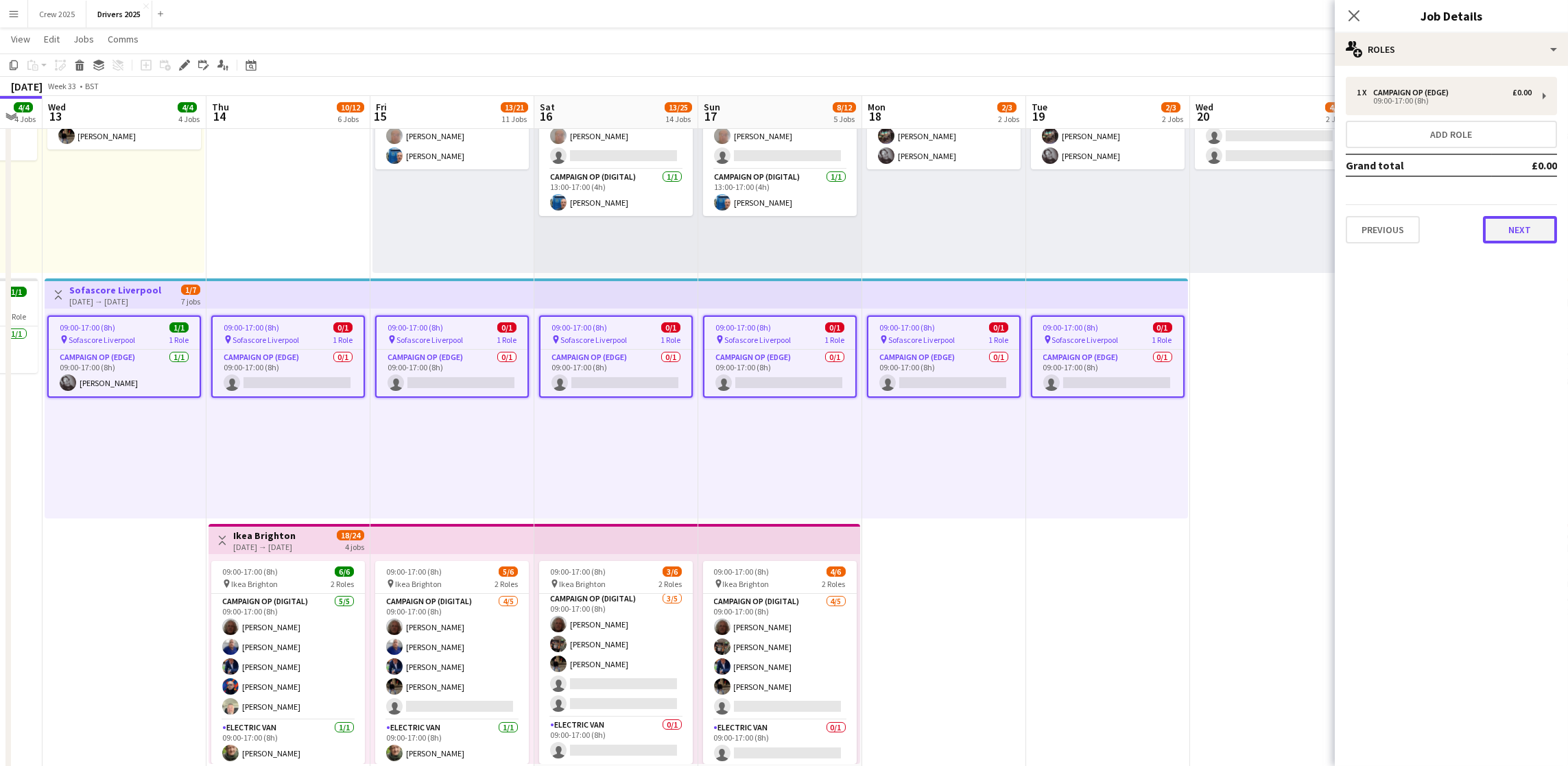
click at [1509, 233] on button "Next" at bounding box center [1520, 230] width 74 height 27
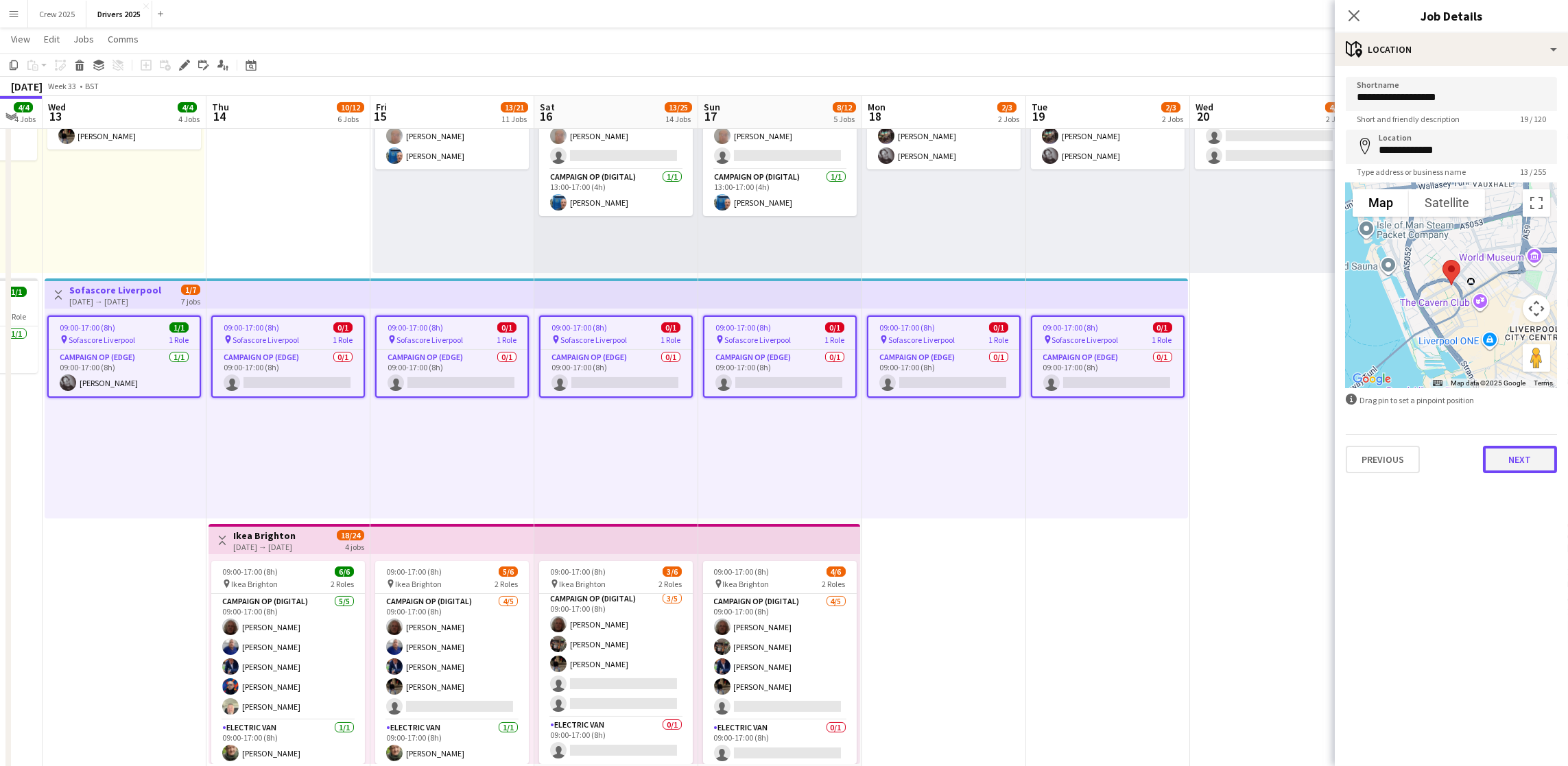
click at [1523, 467] on button "Next" at bounding box center [1520, 460] width 74 height 27
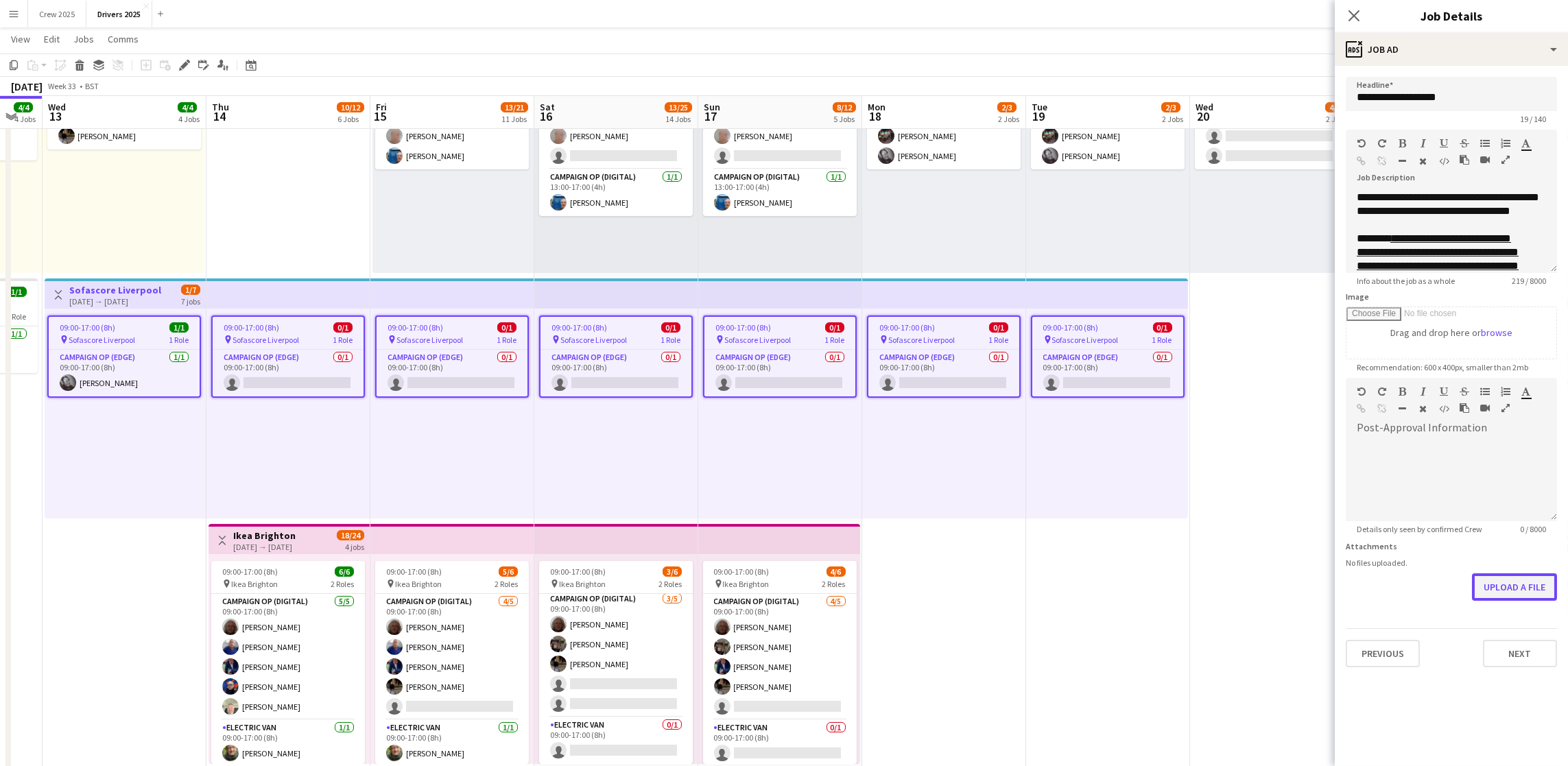
click at [1511, 594] on button "Upload a file" at bounding box center [1514, 587] width 85 height 27
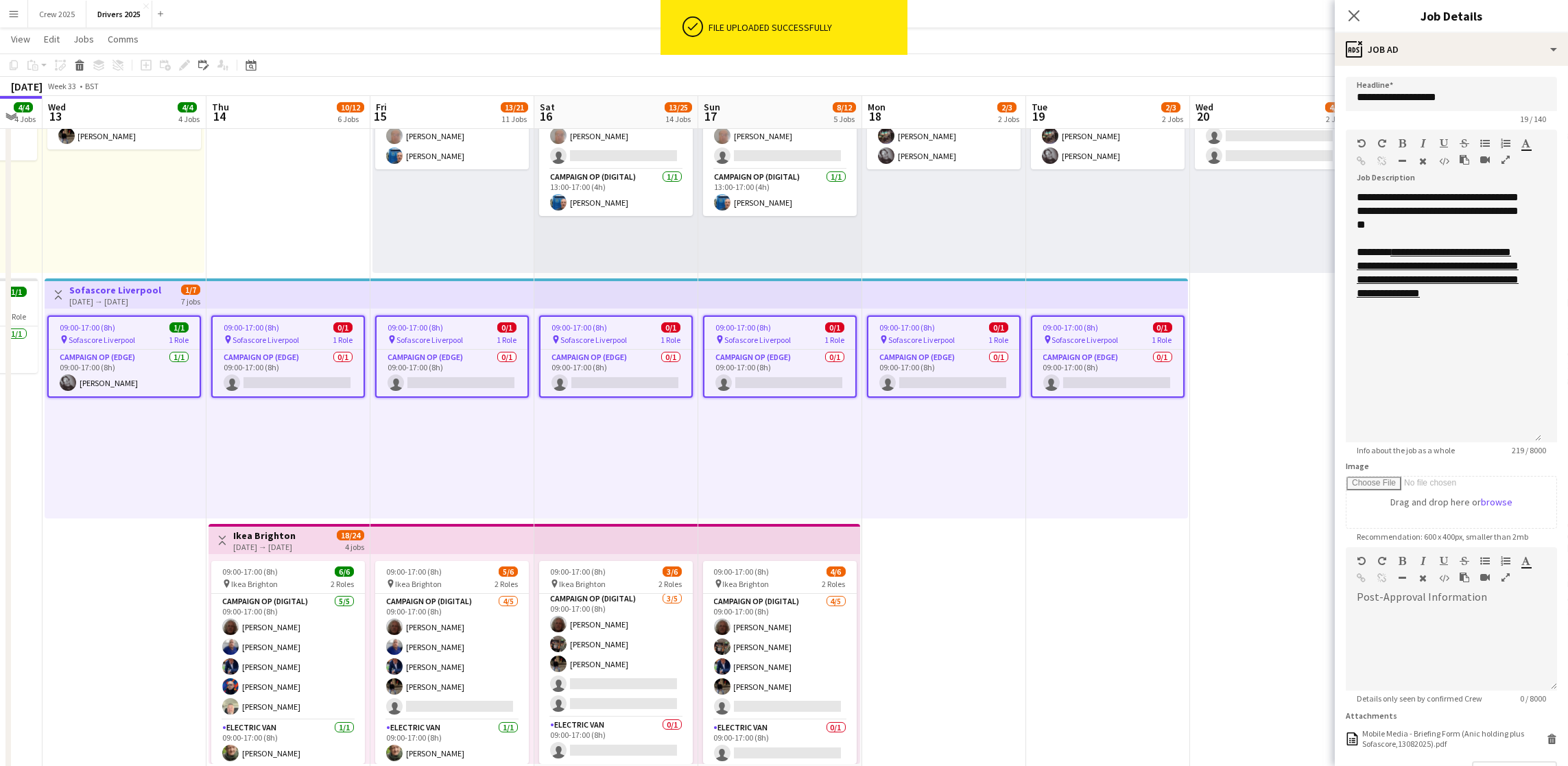
drag, startPoint x: 1549, startPoint y: 267, endPoint x: 1547, endPoint y: 499, distance: 232.0
click at [1551, 504] on form "**********" at bounding box center [1452, 466] width 233 height 778
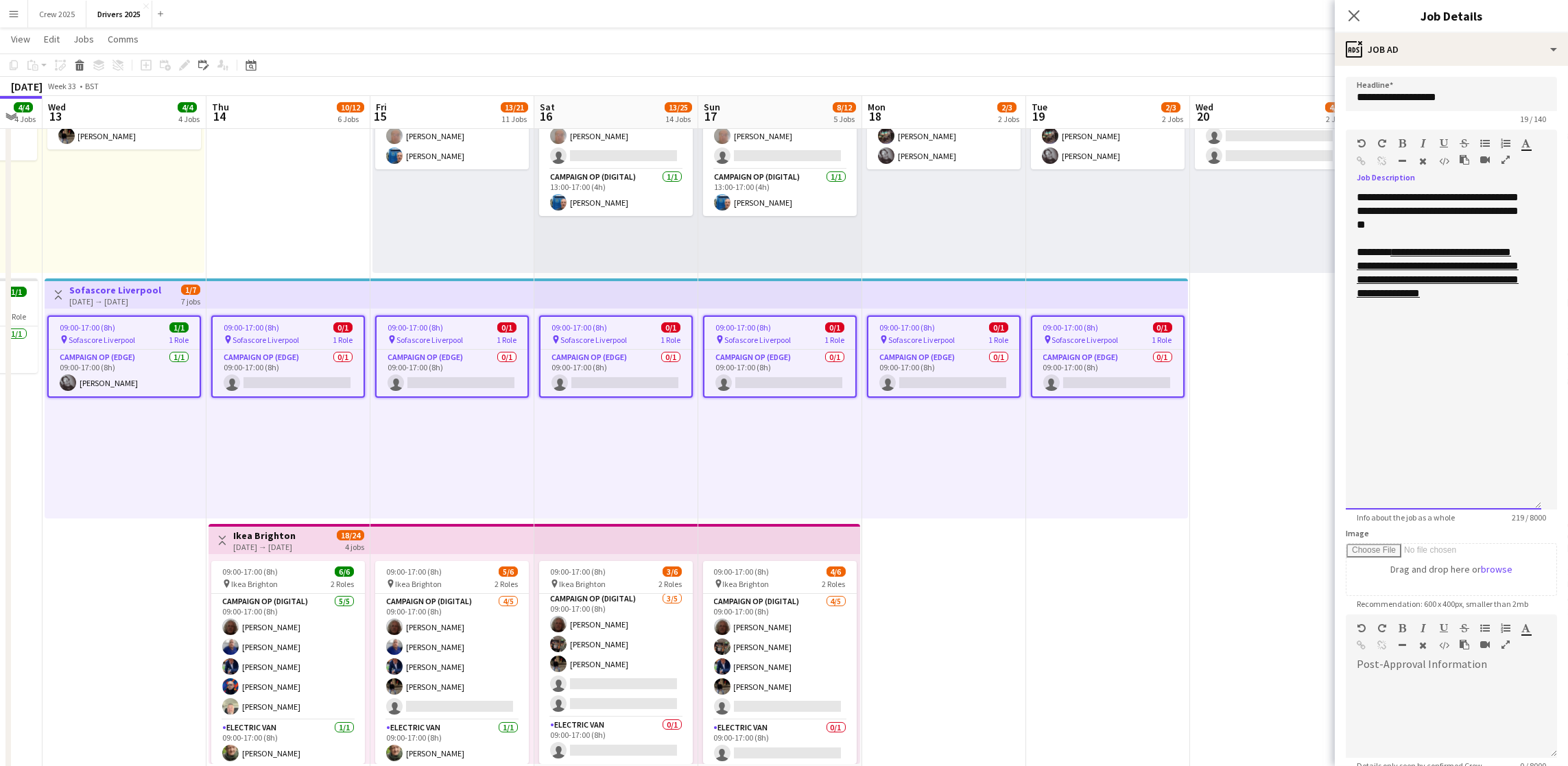
click at [1527, 389] on div "**********" at bounding box center [1444, 350] width 196 height 319
drag, startPoint x: 1527, startPoint y: 364, endPoint x: 1403, endPoint y: 365, distance: 124.0
click at [1403, 355] on div "**********" at bounding box center [1444, 348] width 173 height 14
copy div "**********"
click at [1366, 156] on icon "button" at bounding box center [1362, 160] width 9 height 9
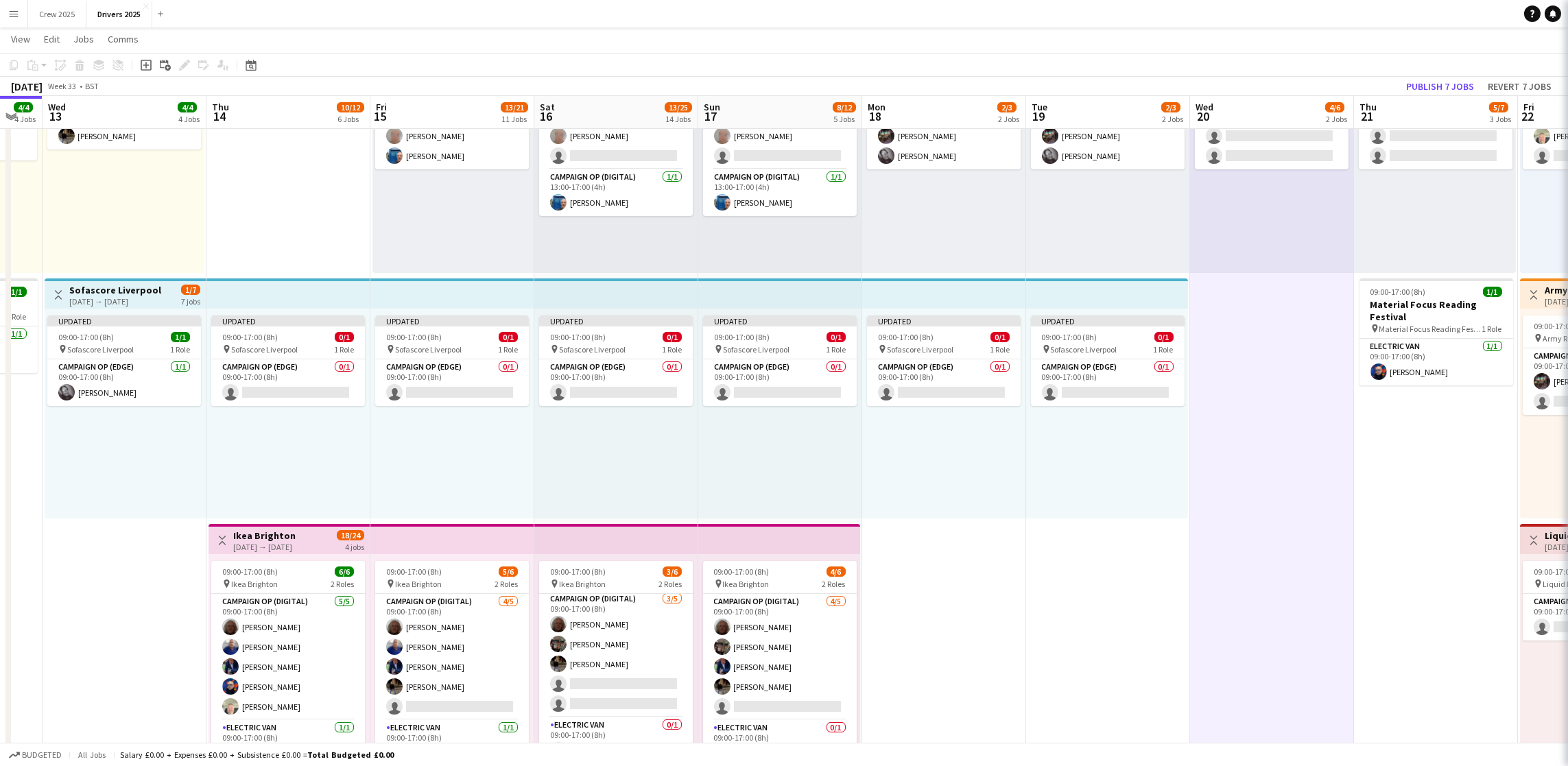
scroll to position [0, 288]
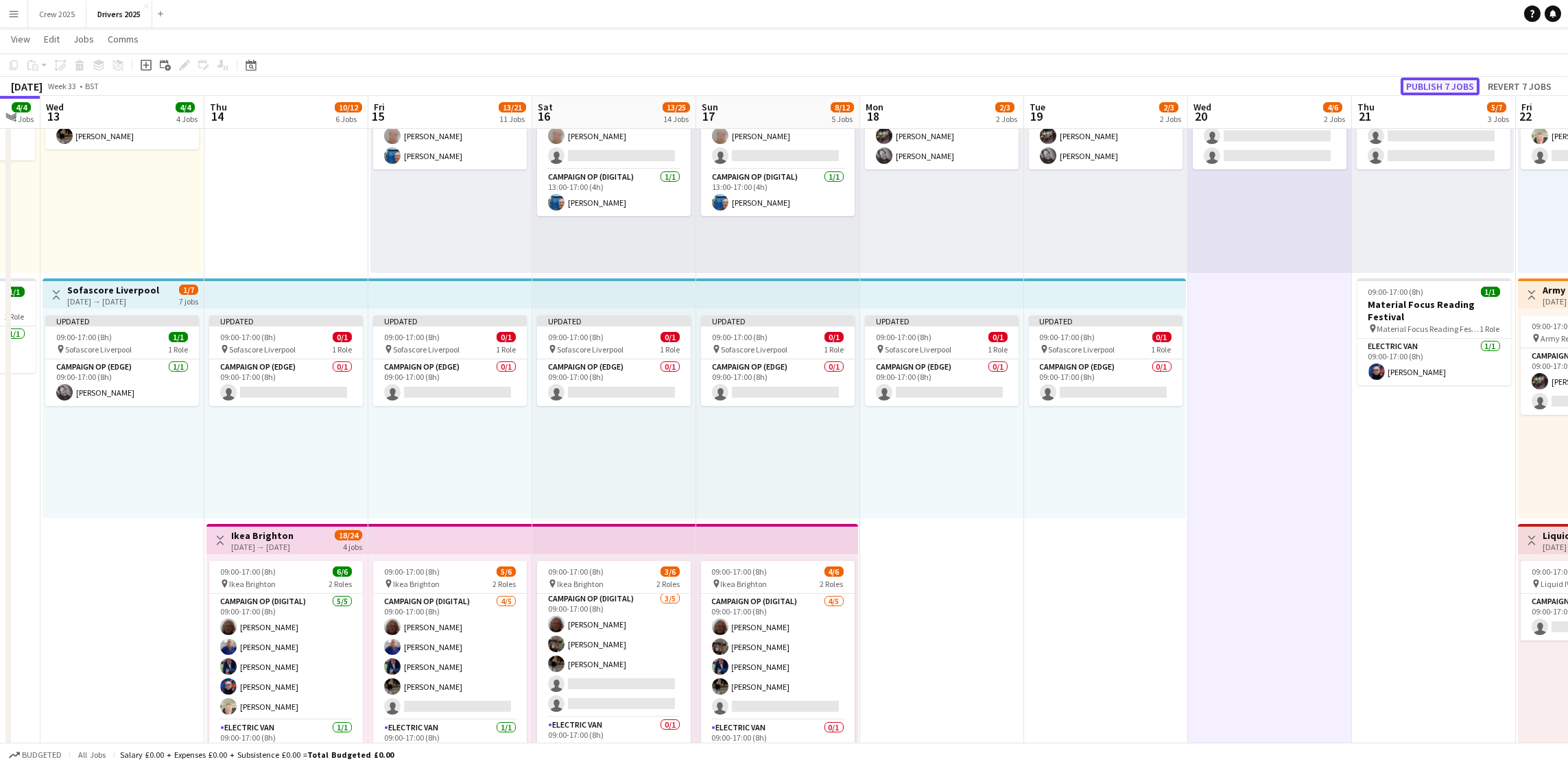
click at [1428, 86] on button "Publish 7 jobs" at bounding box center [1440, 86] width 79 height 18
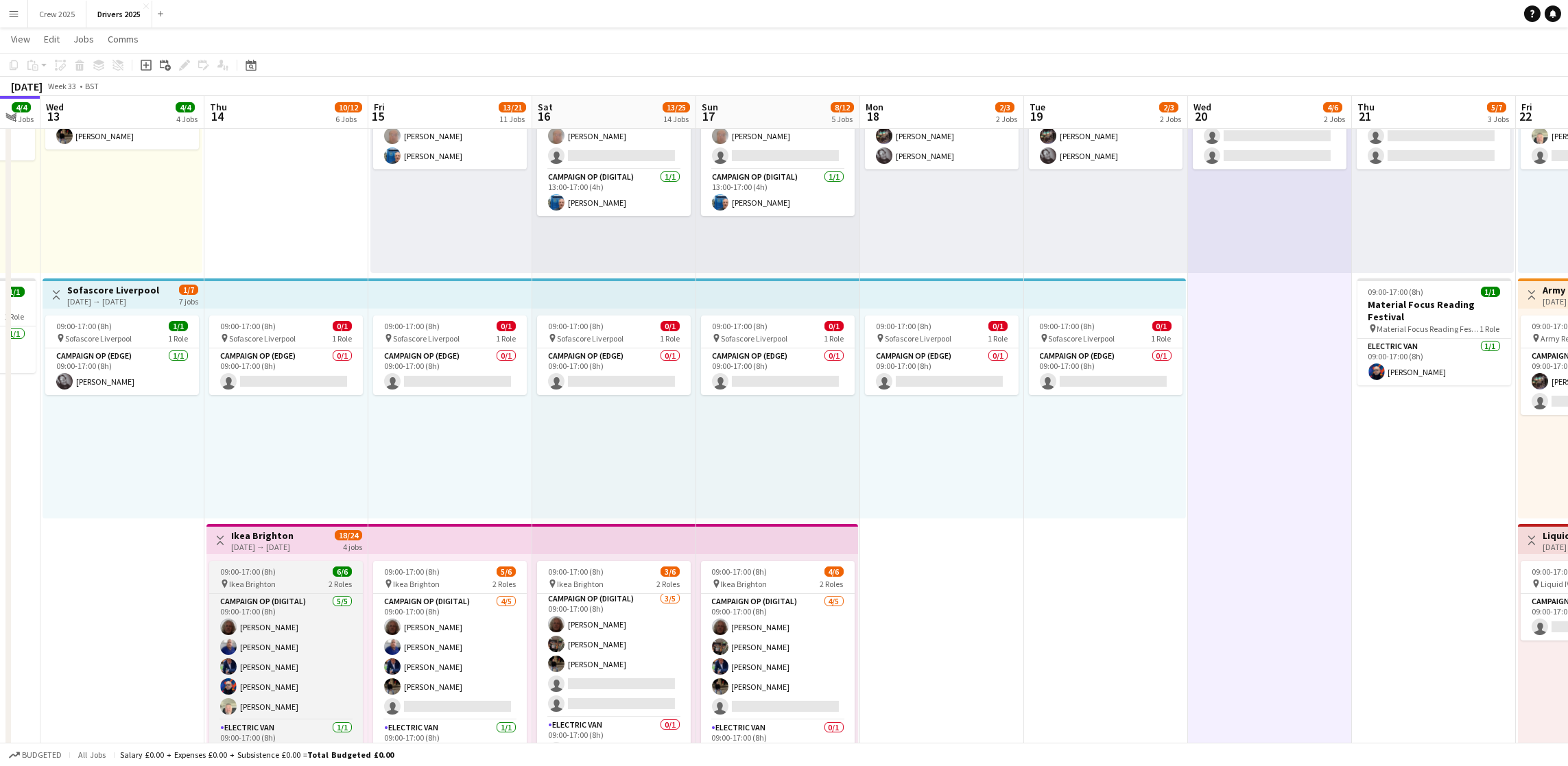
click at [225, 562] on app-job-card "09:00-17:00 (8h) 6/6 pin Ikea Brighton 2 Roles Campaign Op (Digital) [DATE] 09:…" at bounding box center [286, 662] width 154 height 203
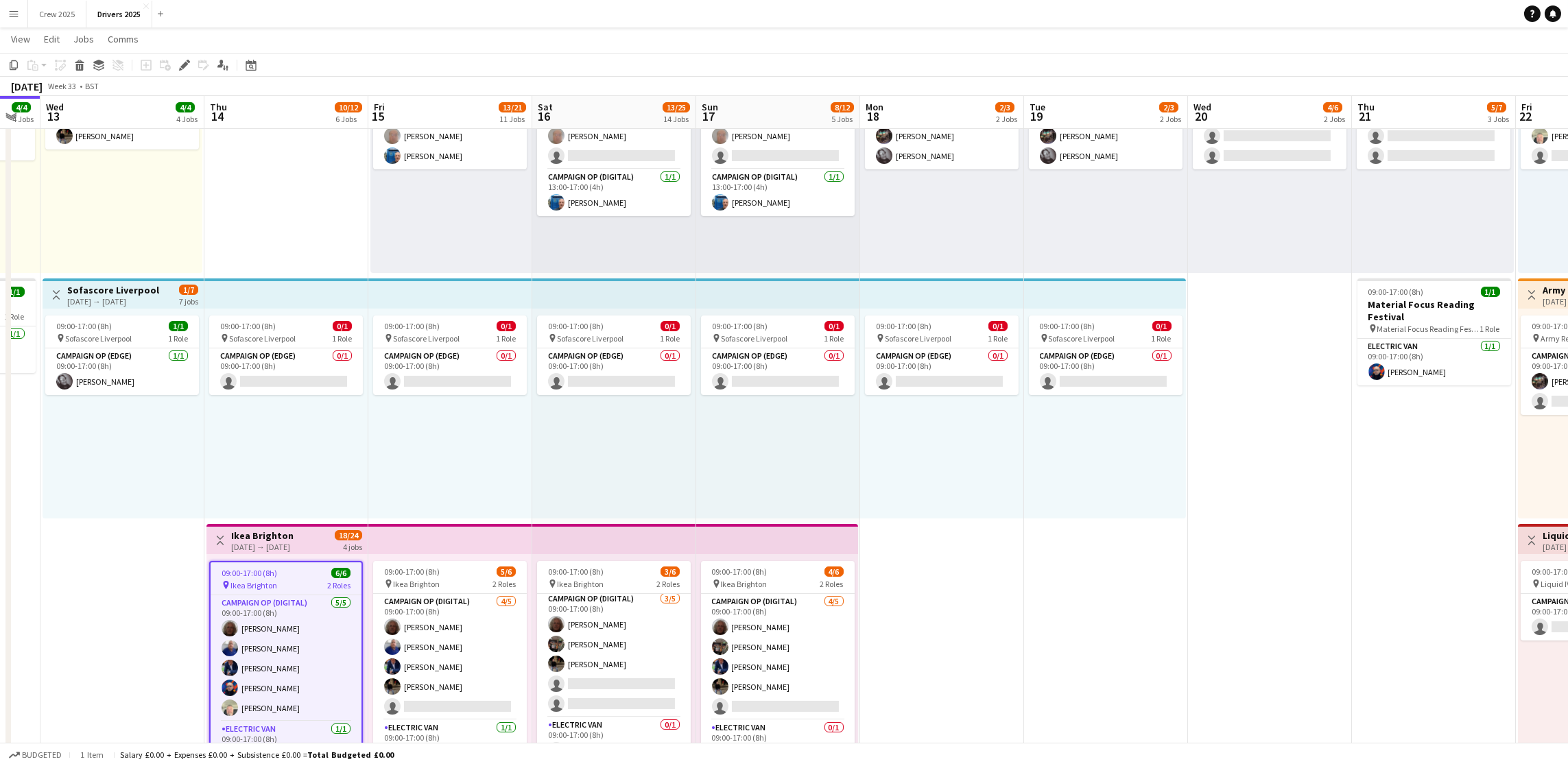
click at [1032, 488] on div "09:00-17:00 (8h) 0/1 pin Sofascore Liverpool 1 Role Campaign Op (Edge) 0/1 09:0…" at bounding box center [1105, 413] width 162 height 210
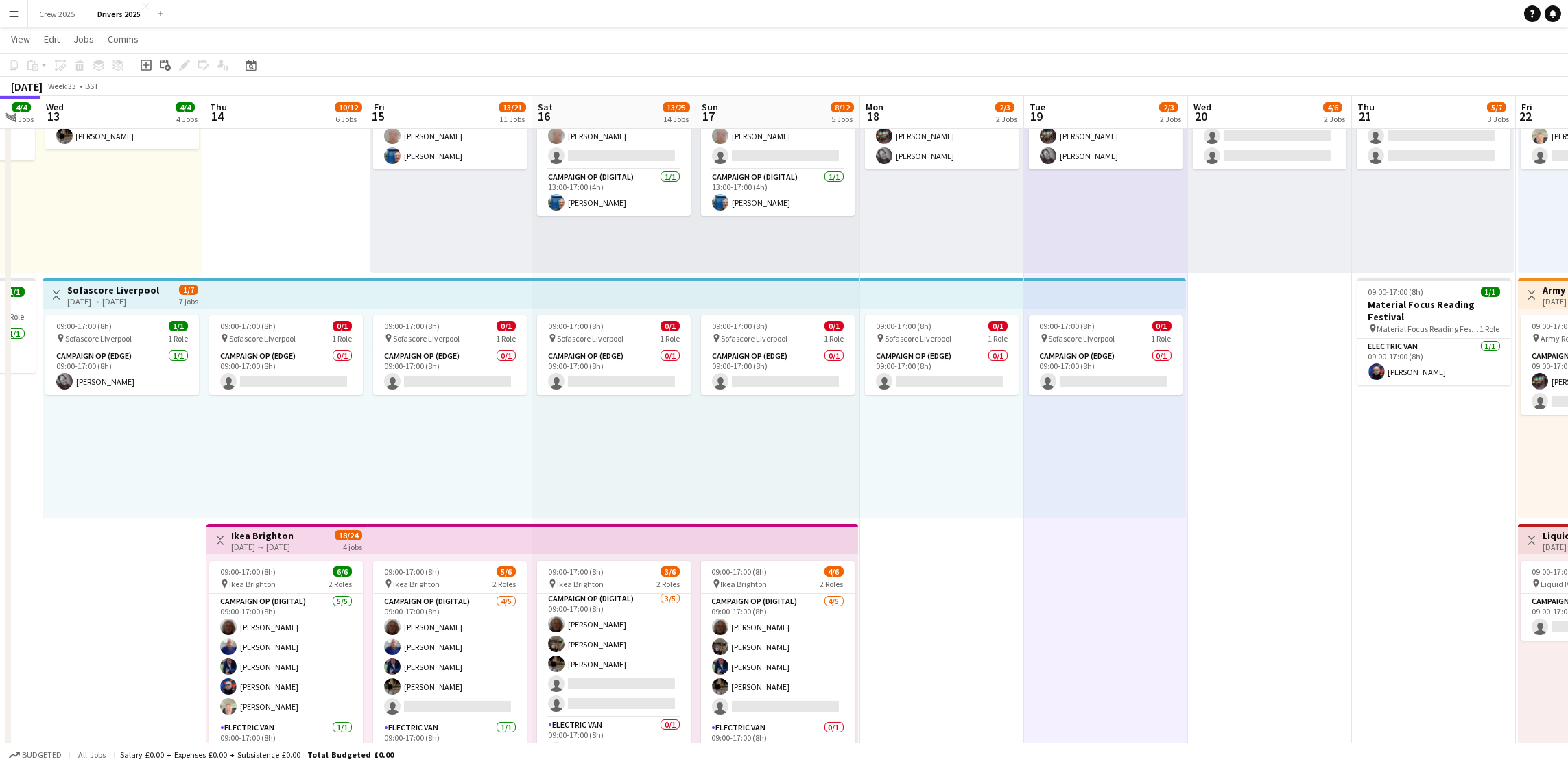
click at [221, 530] on div "Toggle View Ikea [GEOGRAPHIC_DATA] [DATE] → [DATE] 18/24 4 jobs" at bounding box center [287, 540] width 150 height 23
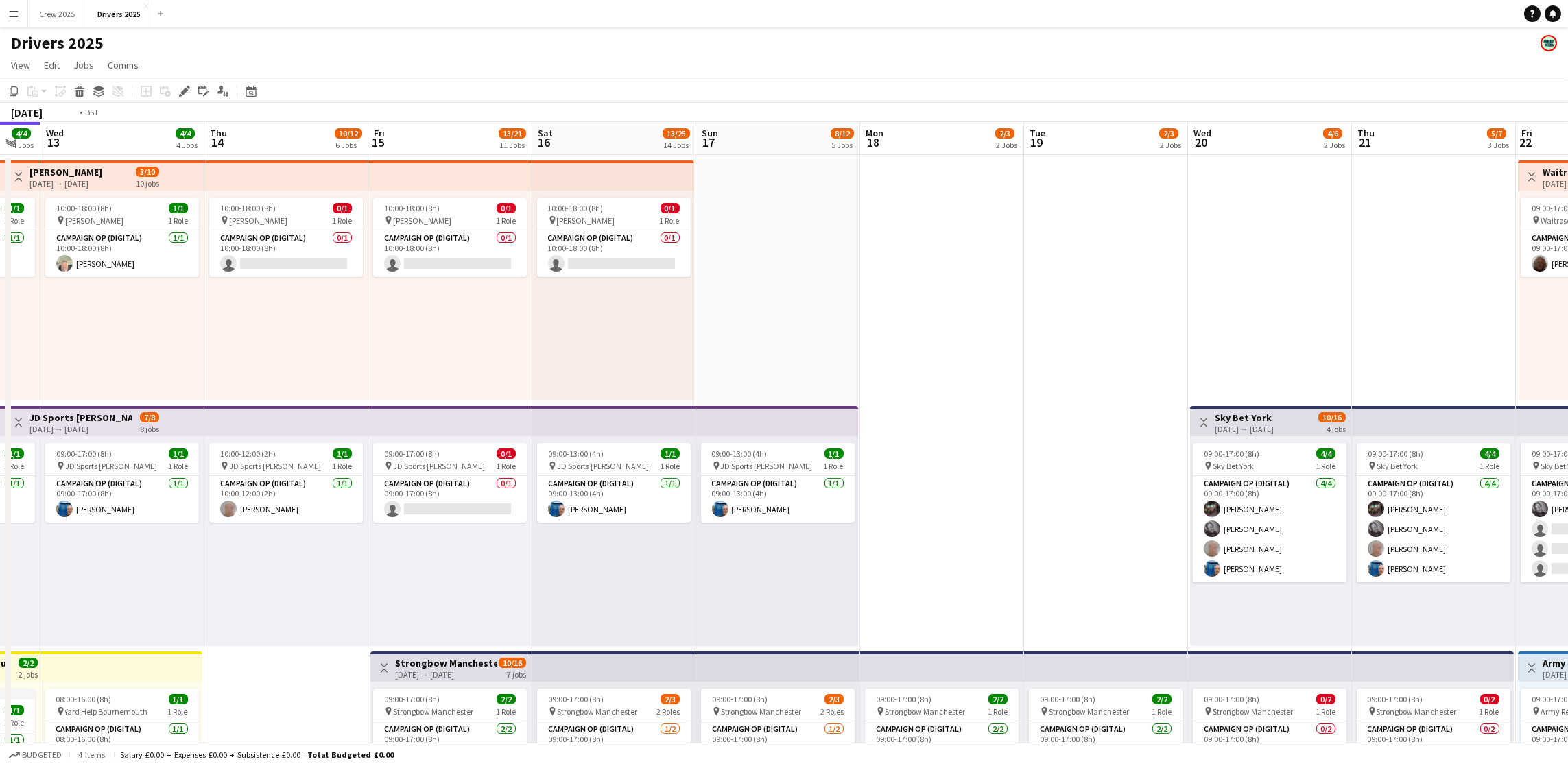
scroll to position [0, 454]
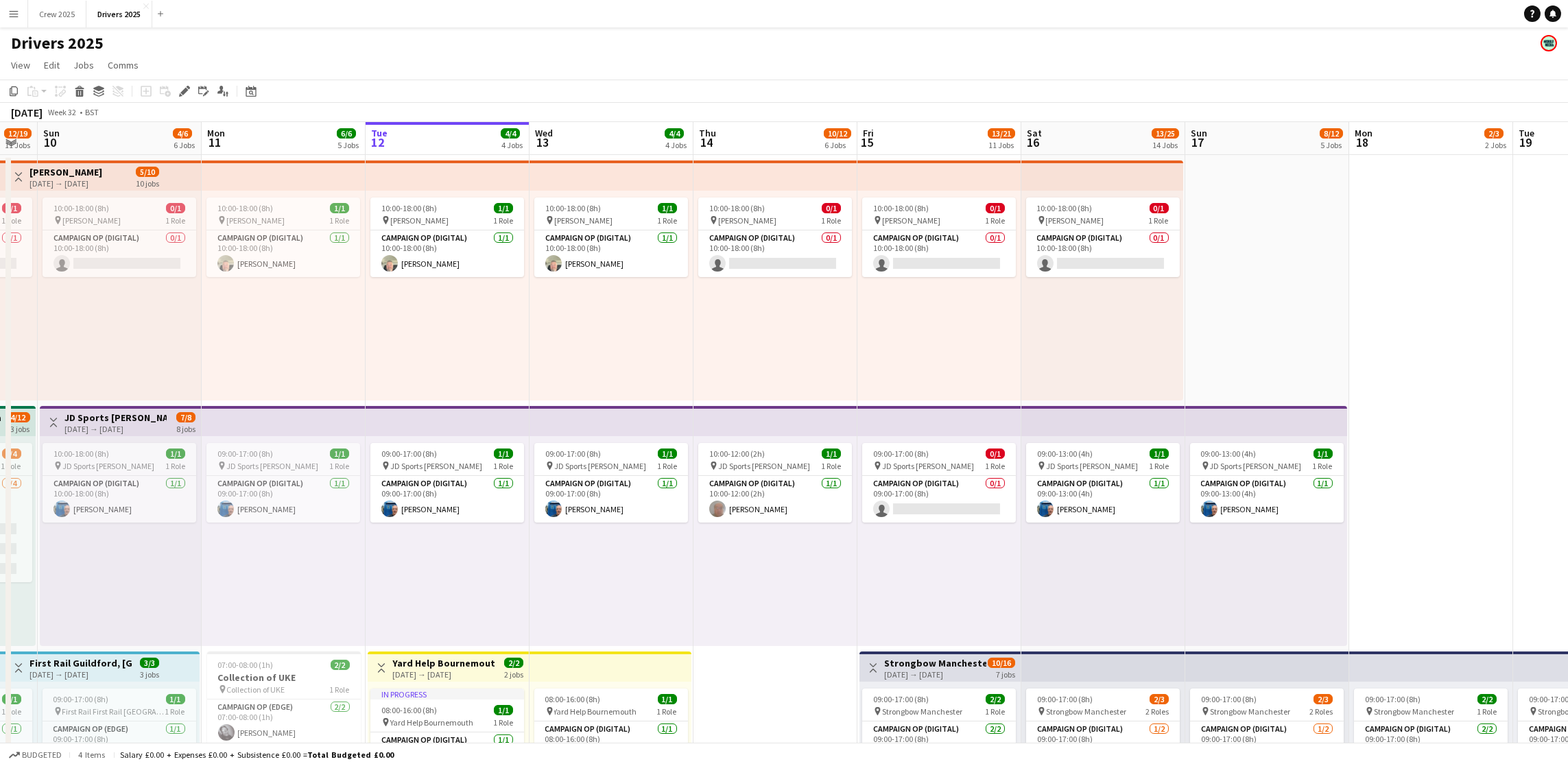
drag, startPoint x: 1399, startPoint y: 448, endPoint x: 1535, endPoint y: 428, distance: 137.5
click at [429, 175] on app-top-bar at bounding box center [447, 175] width 164 height 30
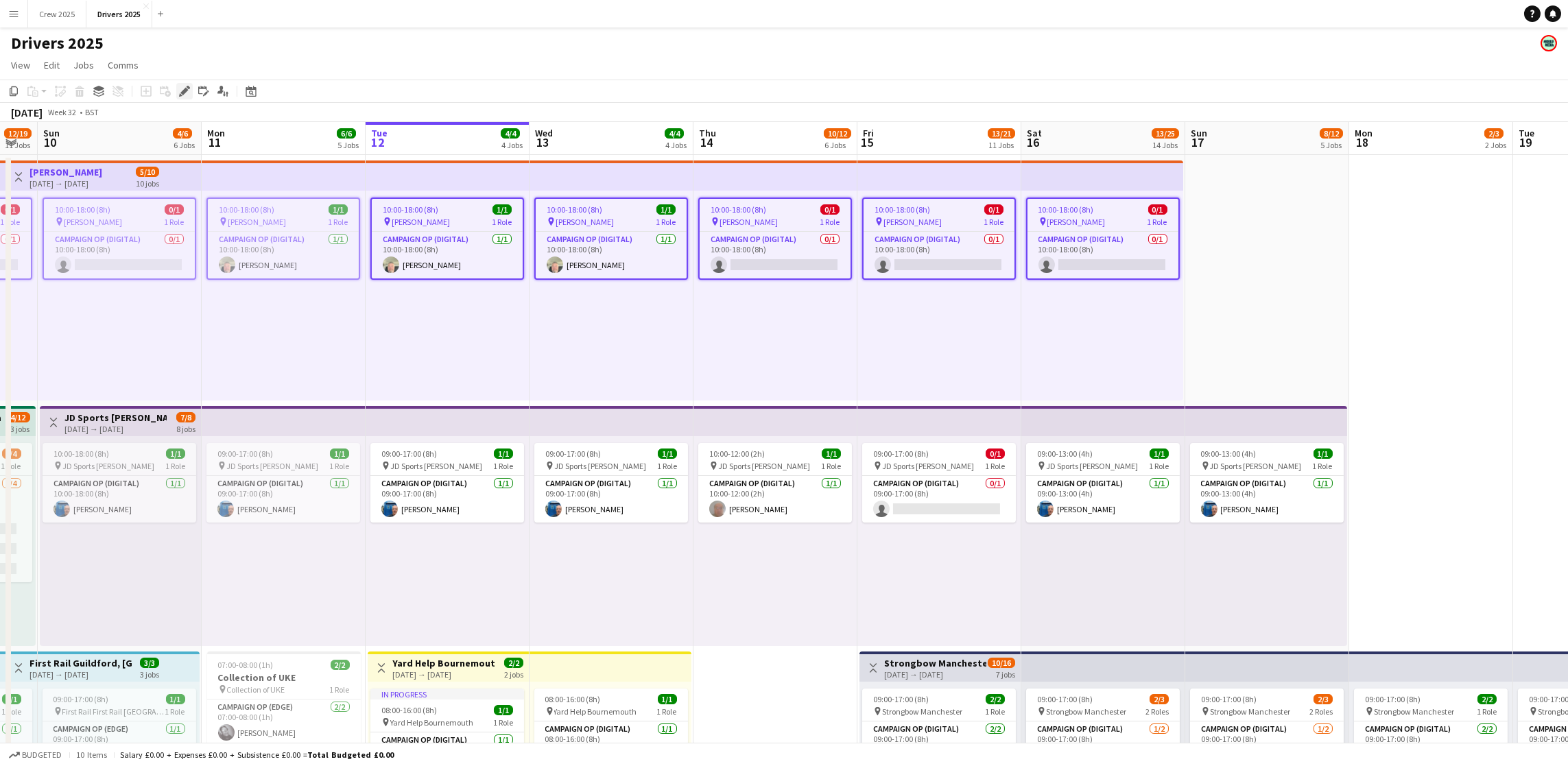
click at [184, 83] on div "Edit" at bounding box center [184, 91] width 16 height 16
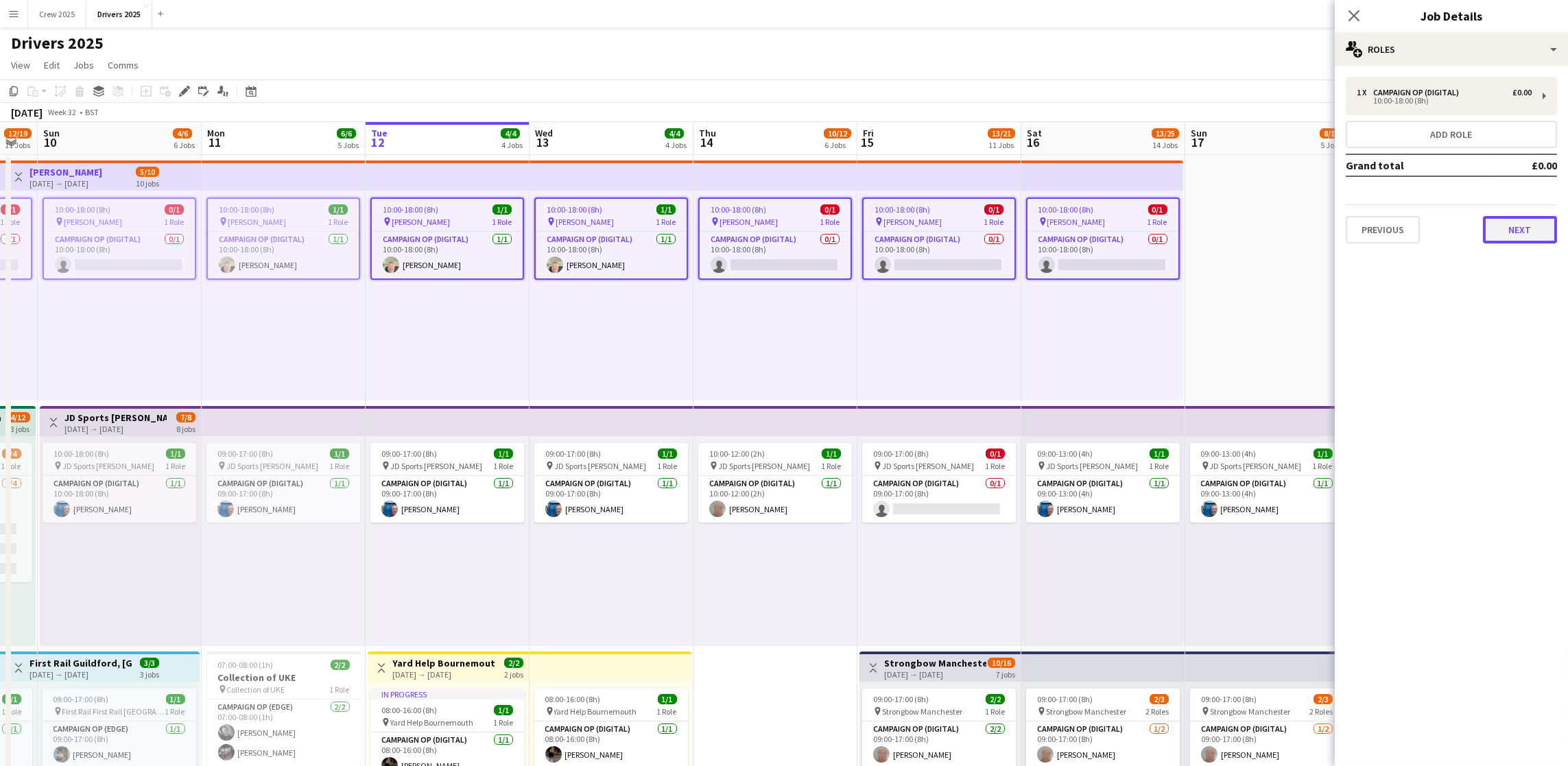
click at [1517, 236] on button "Next" at bounding box center [1520, 230] width 74 height 27
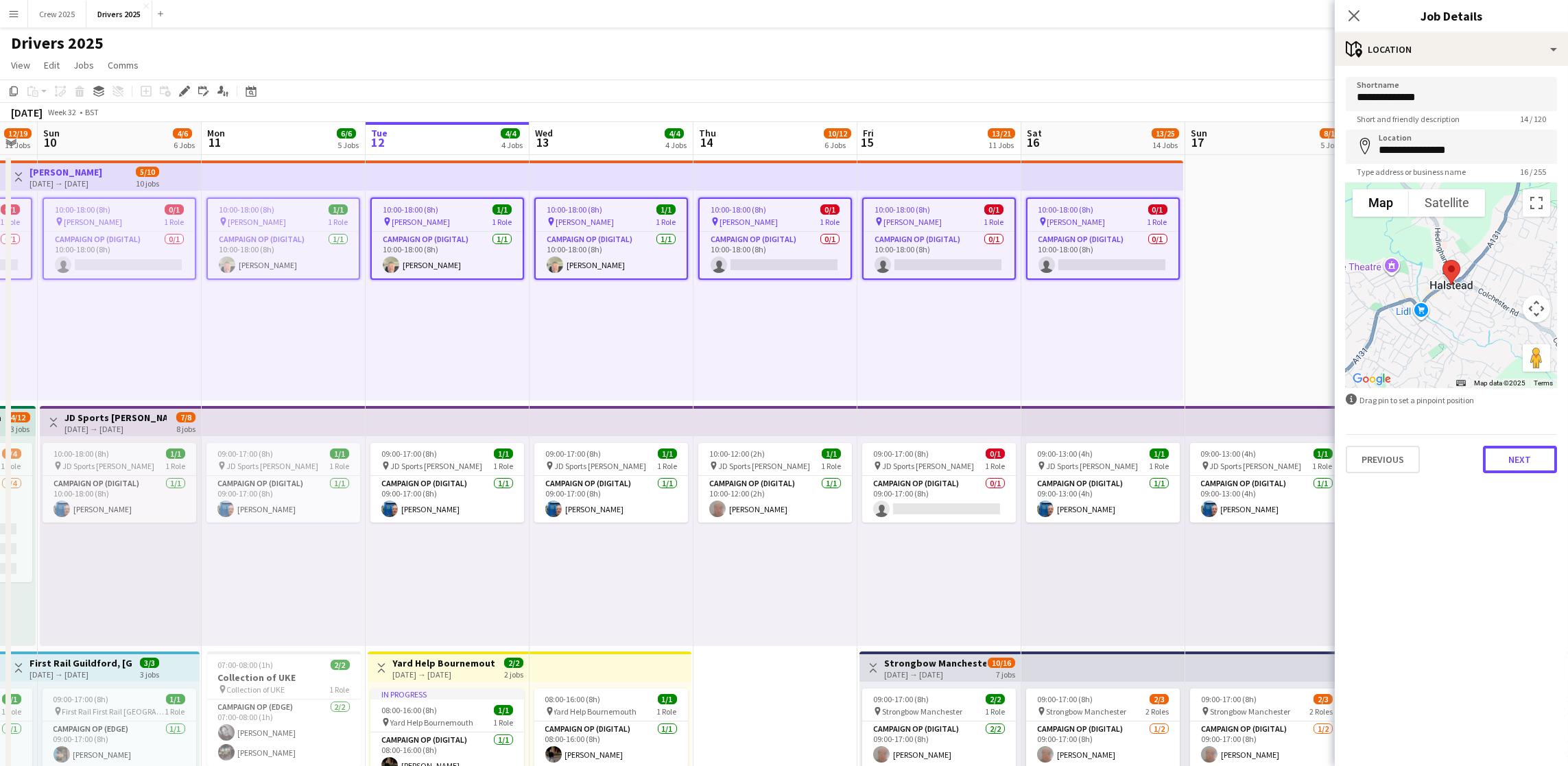
click at [1503, 449] on button "Next" at bounding box center [1520, 460] width 74 height 27
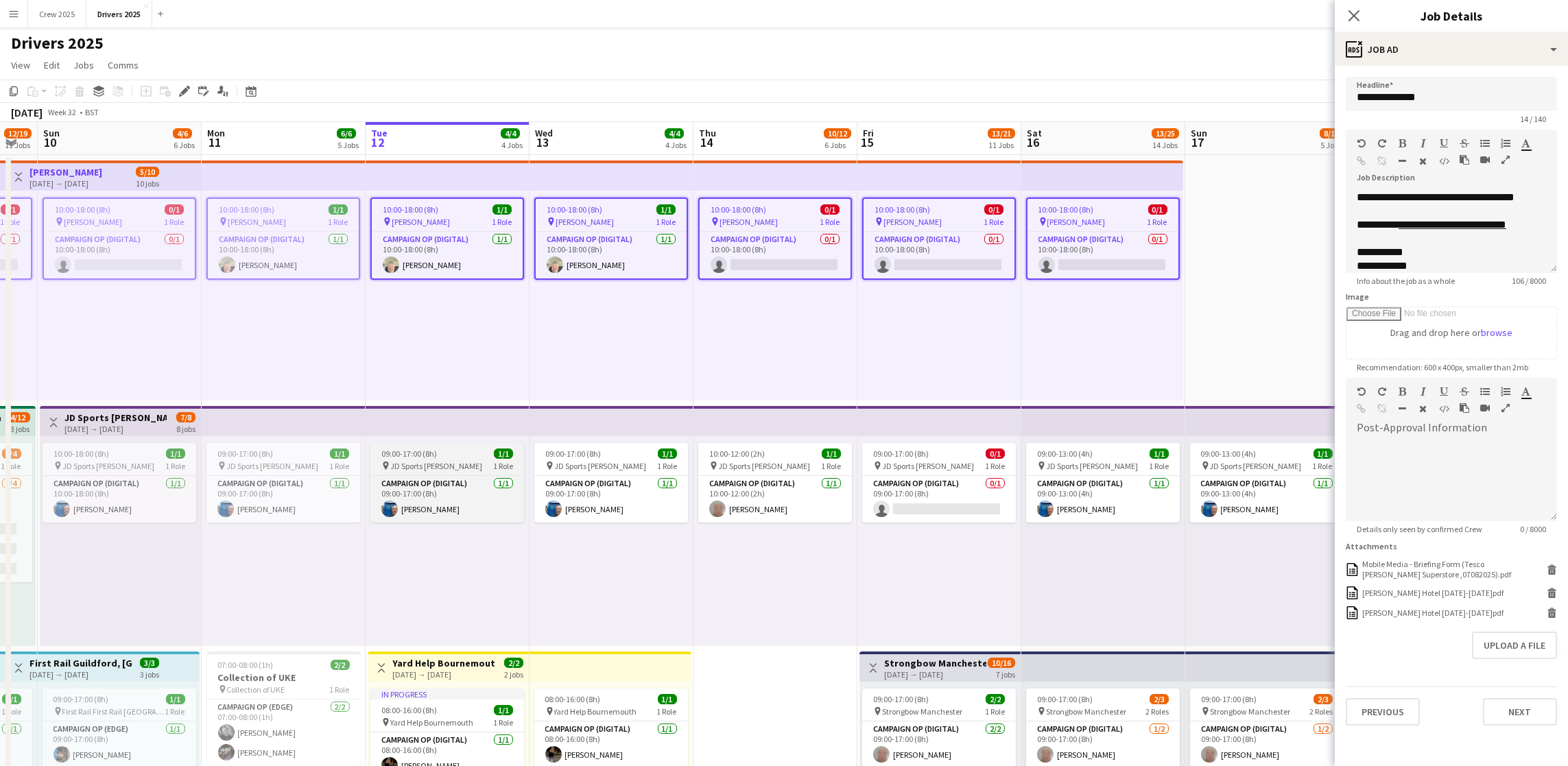
click at [449, 456] on div "09:00-17:00 (8h) 1/1" at bounding box center [447, 454] width 154 height 10
type input "**********"
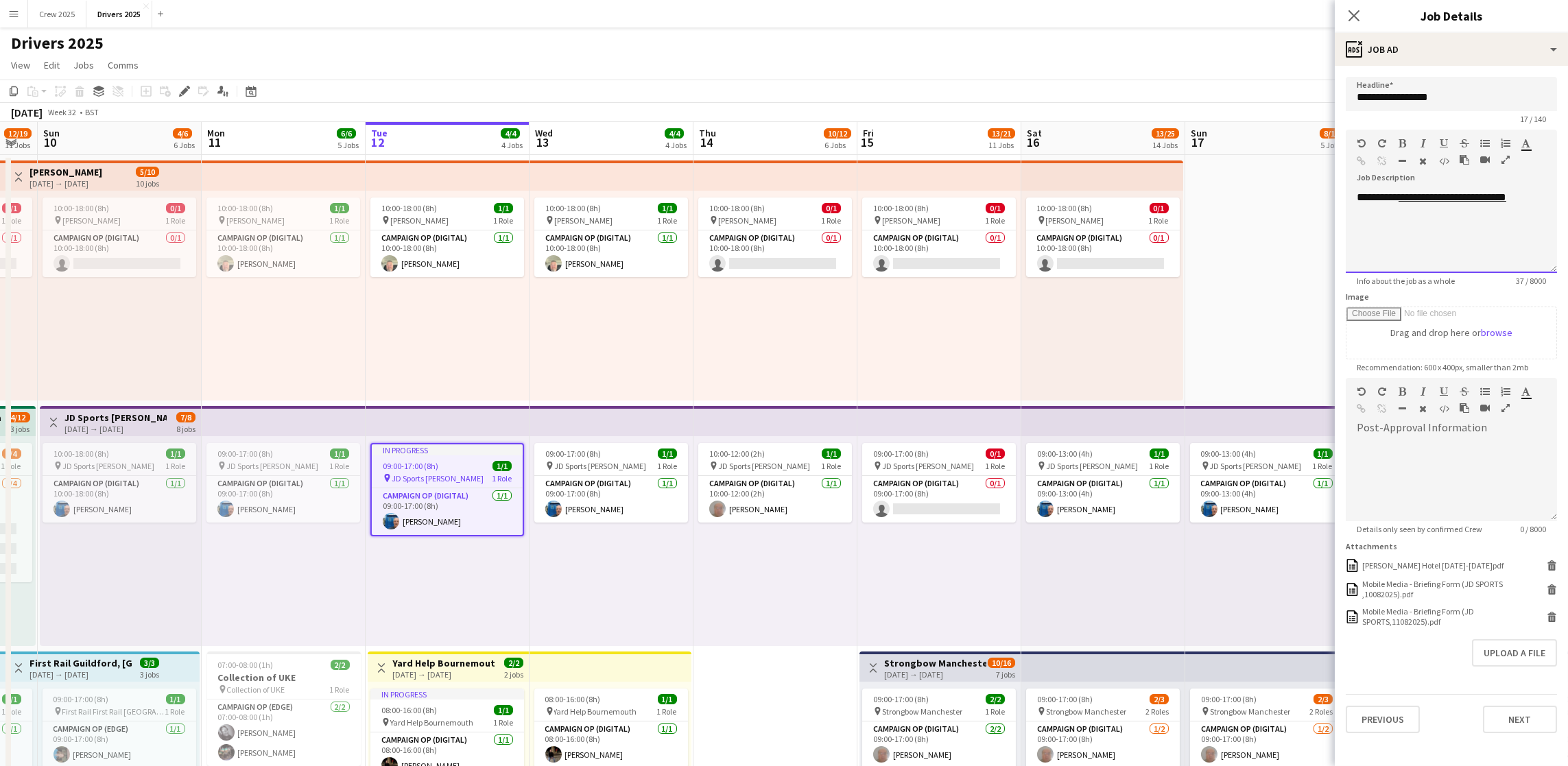
click at [1547, 204] on div "**********" at bounding box center [1451, 232] width 211 height 82
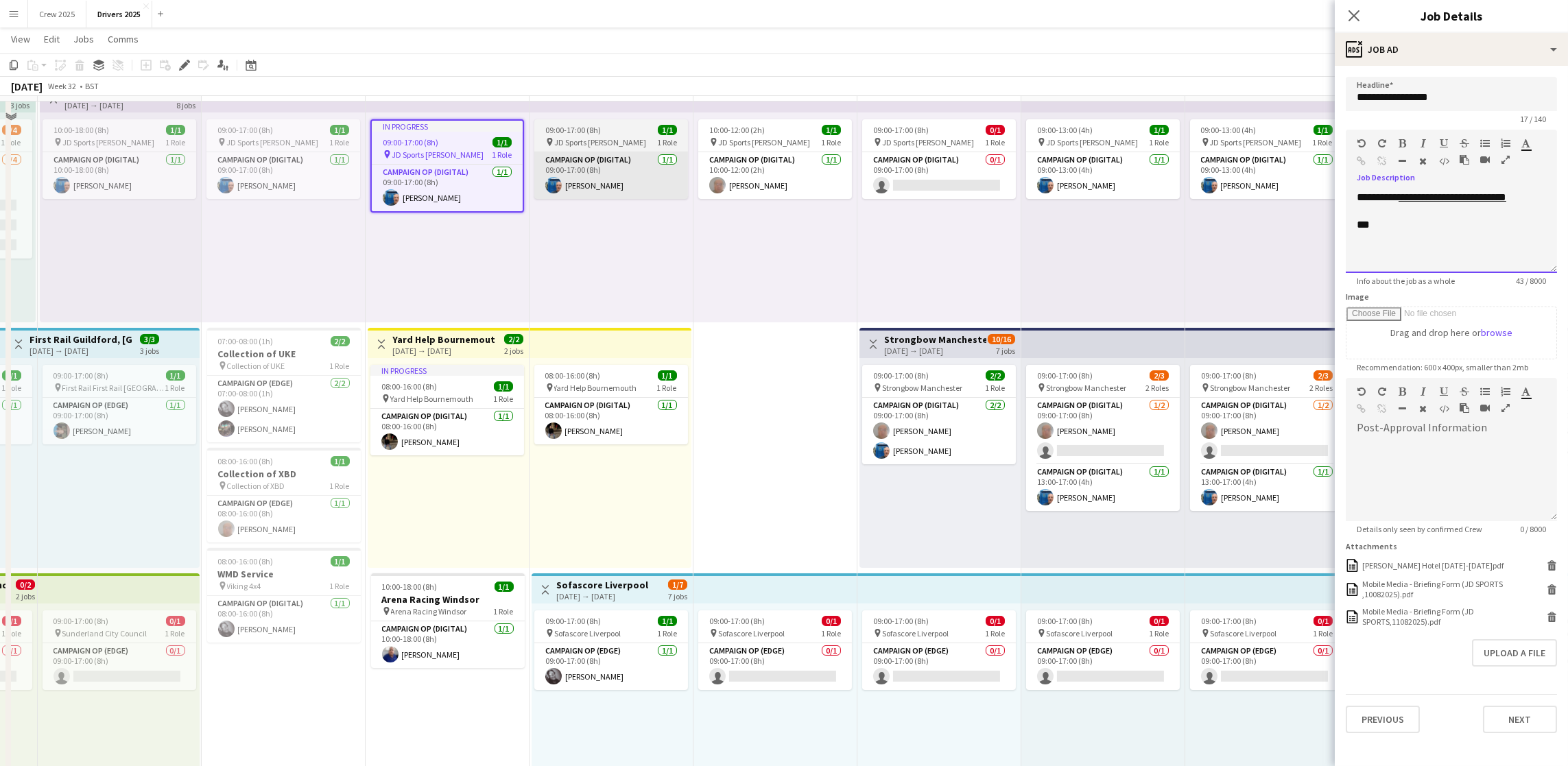
scroll to position [412, 0]
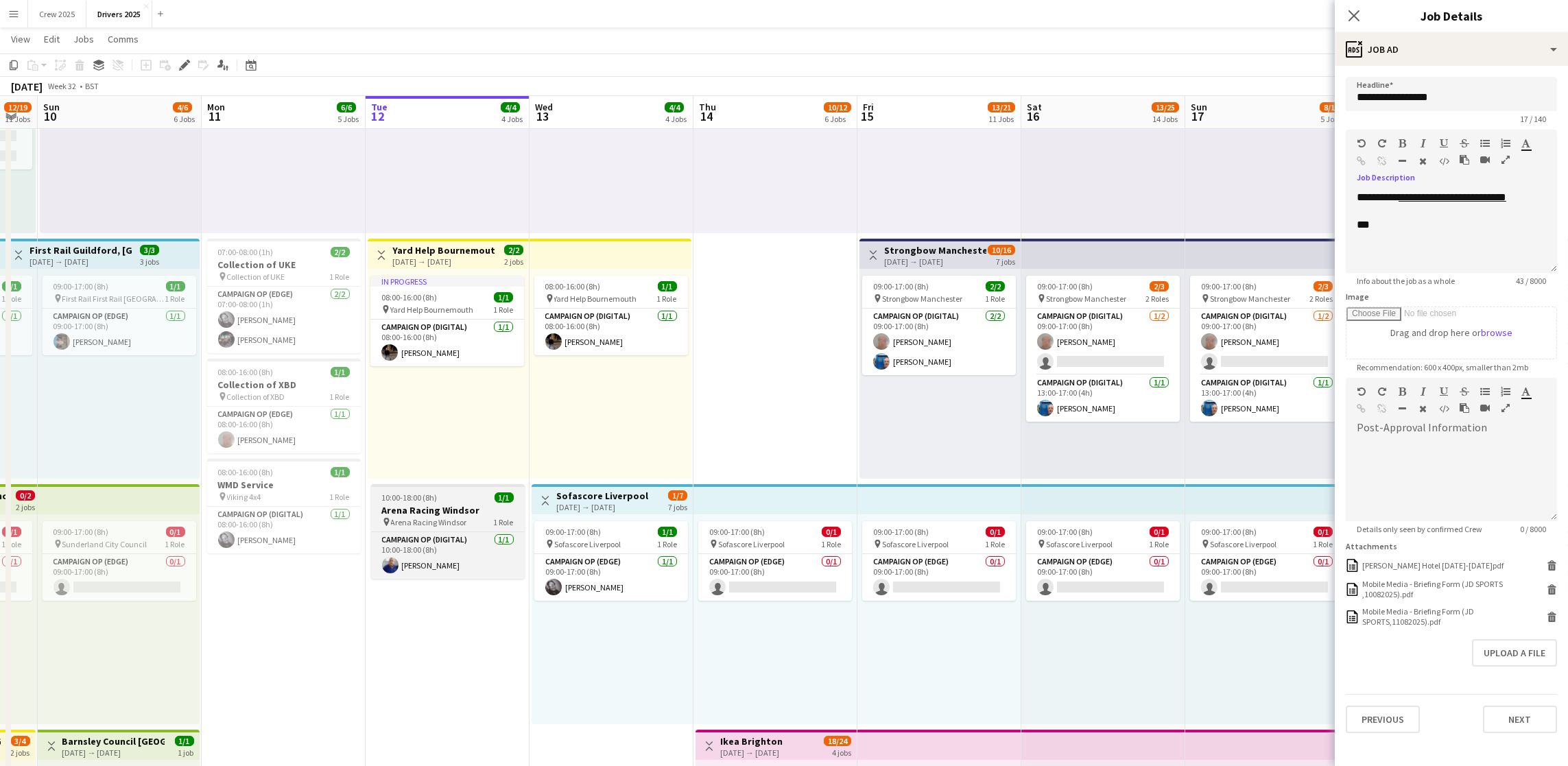
click at [446, 508] on h3 "Arena Racing Windsor" at bounding box center [447, 510] width 154 height 12
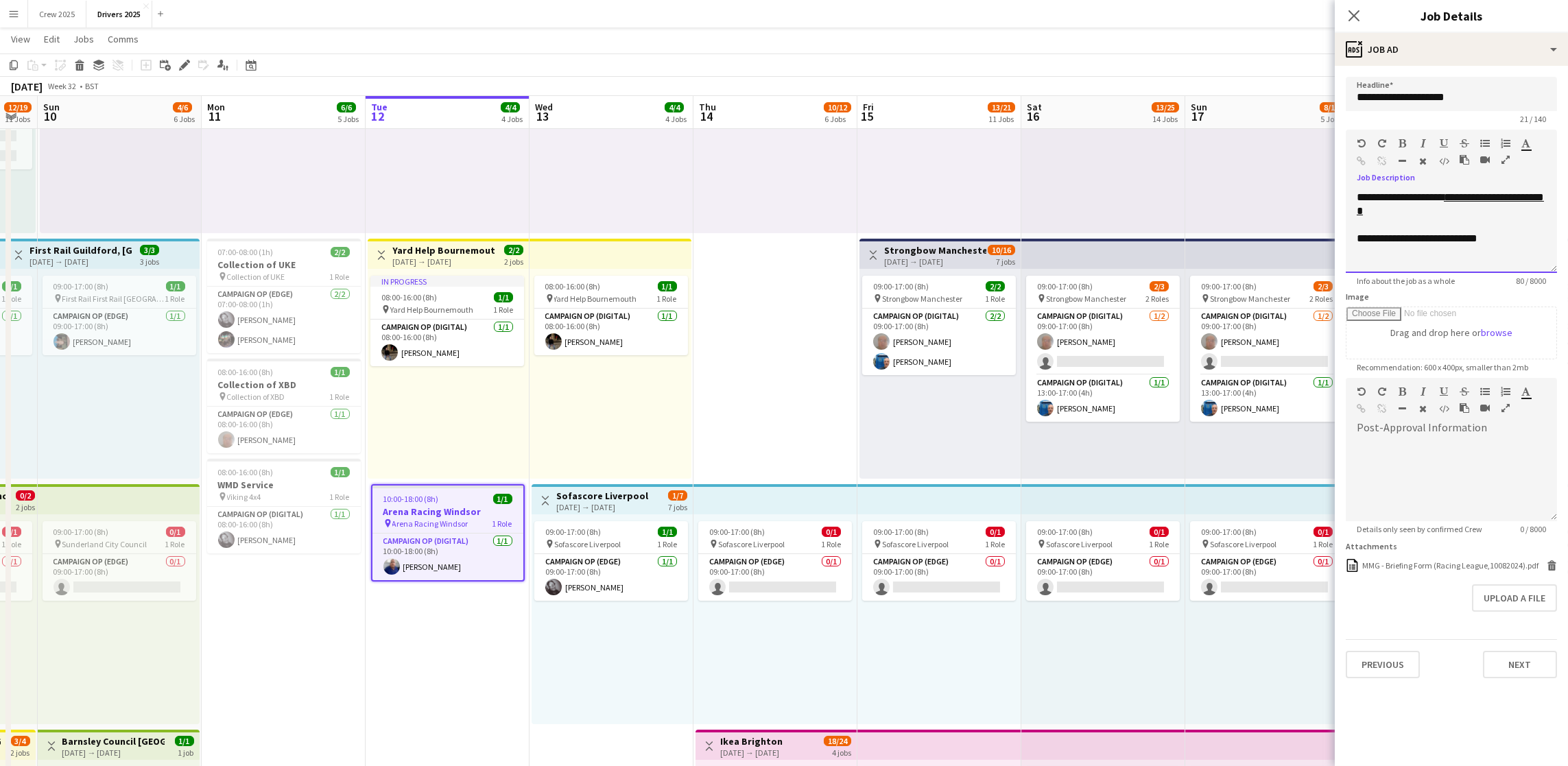
click at [1506, 238] on div "**********" at bounding box center [1451, 238] width 190 height 14
click at [607, 494] on h3 "Sofascore Liverpool" at bounding box center [602, 496] width 92 height 12
type input "**********"
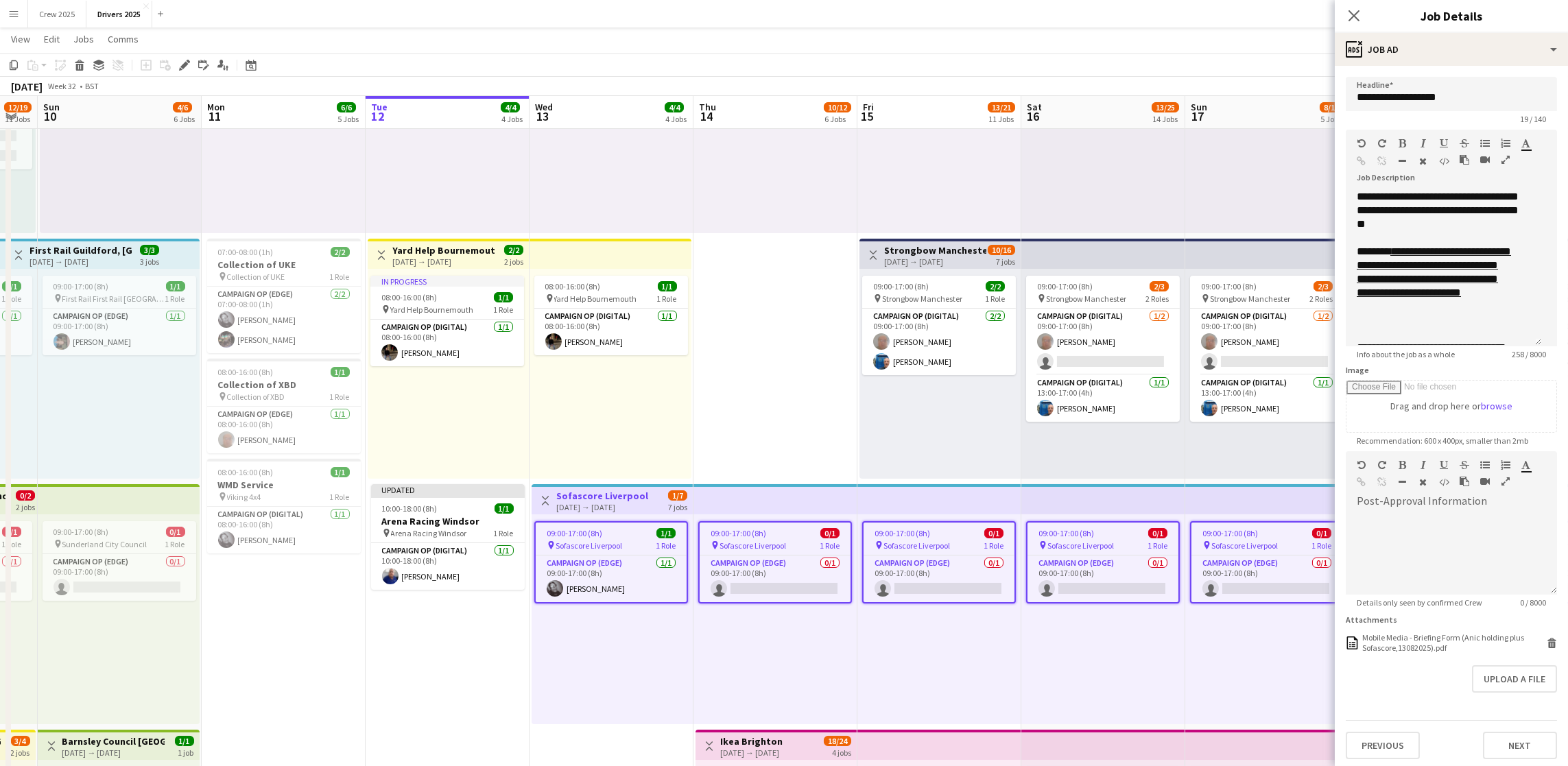
scroll to position [0, 0]
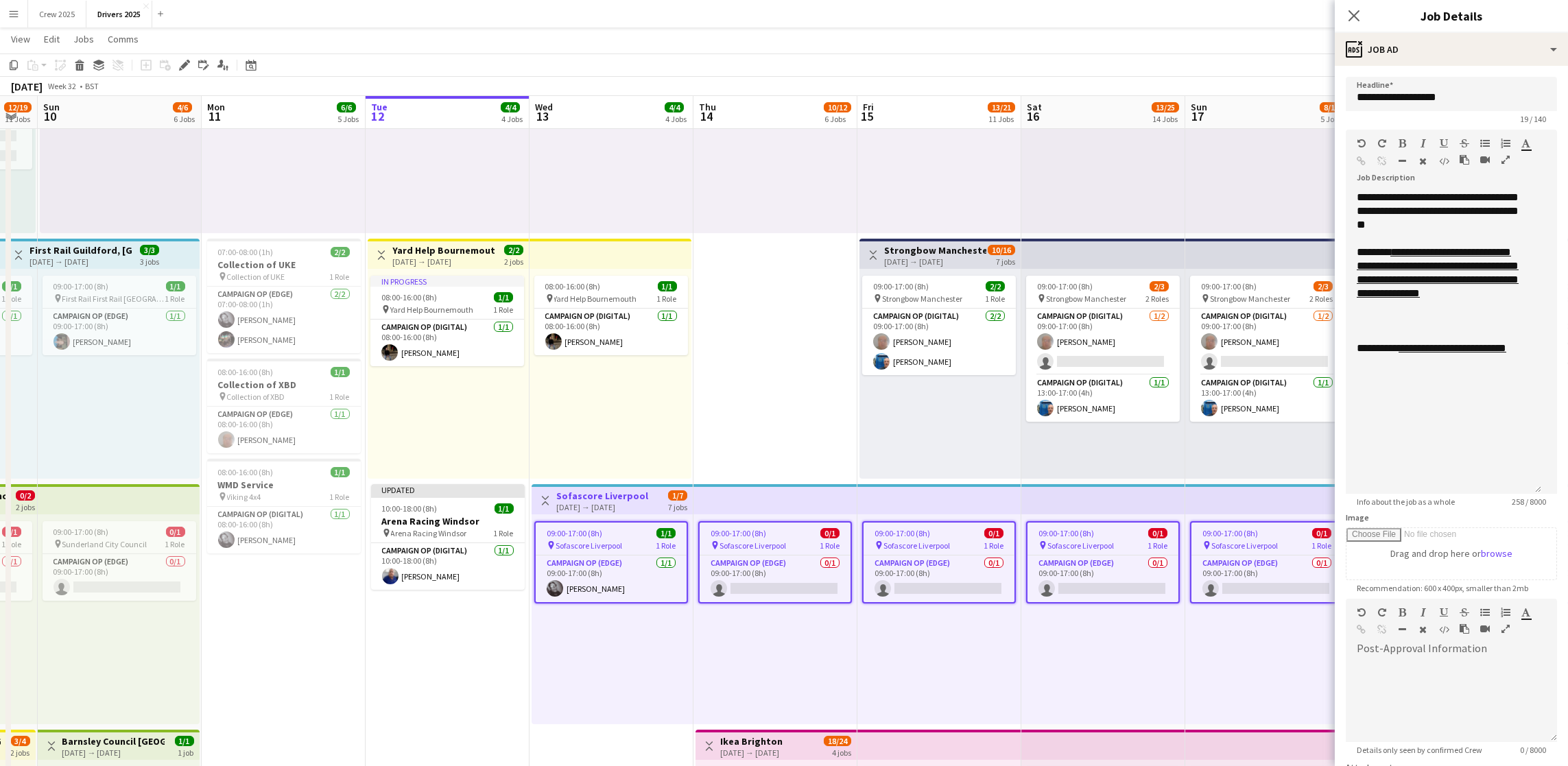
drag, startPoint x: 1551, startPoint y: 267, endPoint x: 1527, endPoint y: 491, distance: 225.3
click at [1527, 491] on div "**********" at bounding box center [1444, 341] width 196 height 303
click at [1531, 369] on div "**********" at bounding box center [1444, 343] width 196 height 305
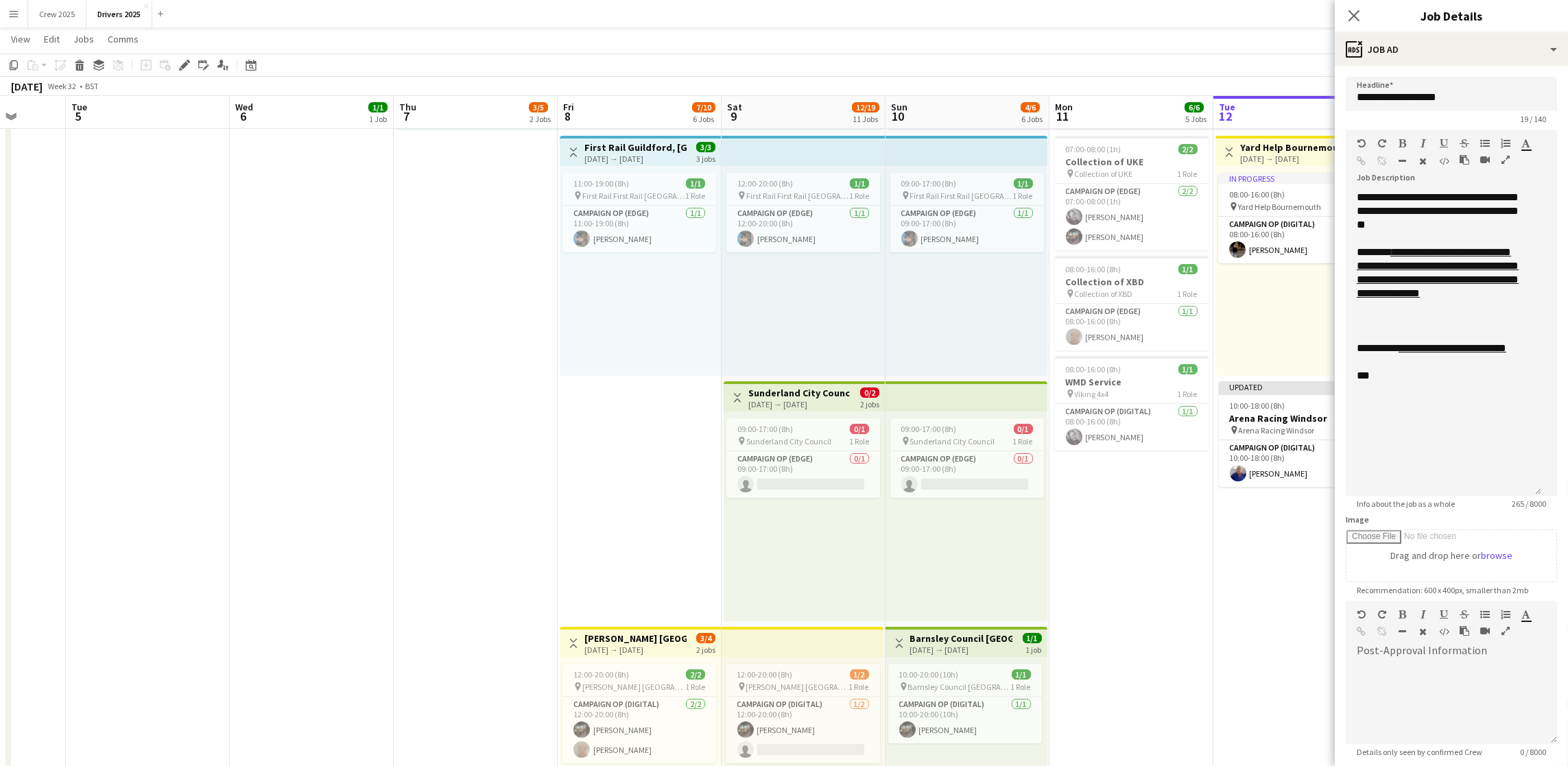
scroll to position [0, 426]
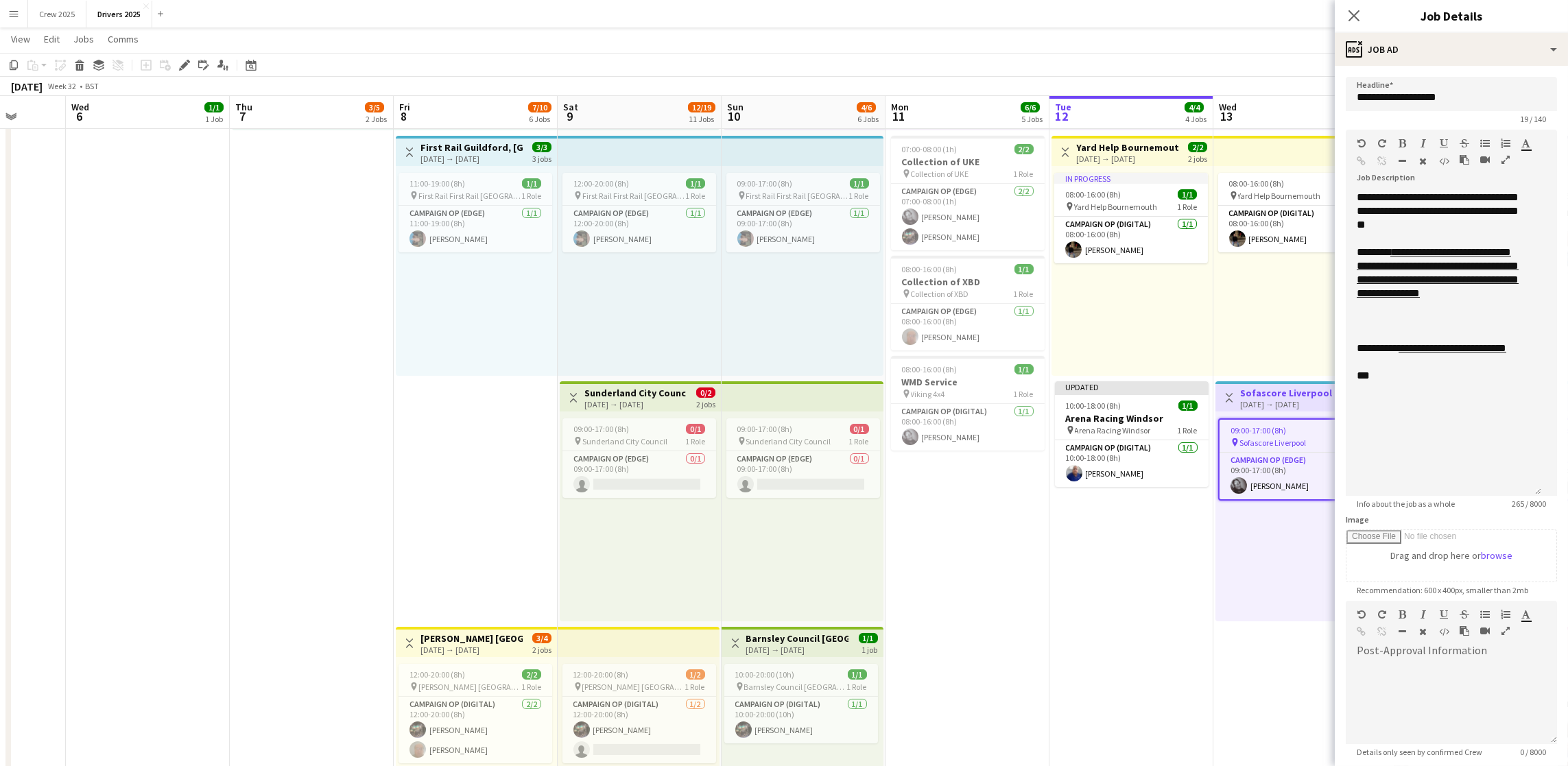
drag, startPoint x: 438, startPoint y: 570, endPoint x: 1103, endPoint y: 484, distance: 670.5
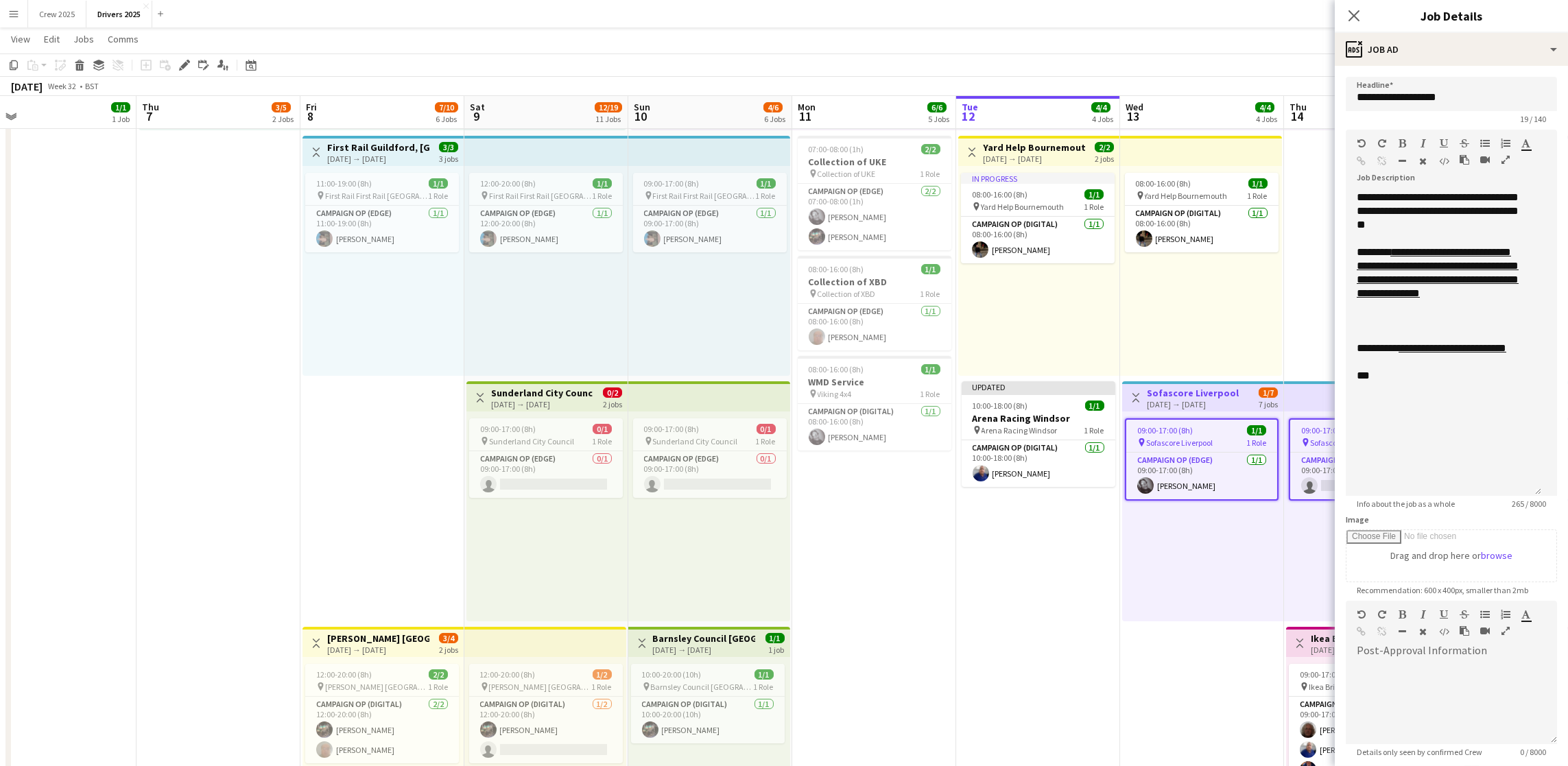
drag, startPoint x: 1190, startPoint y: 561, endPoint x: 1097, endPoint y: 565, distance: 93.1
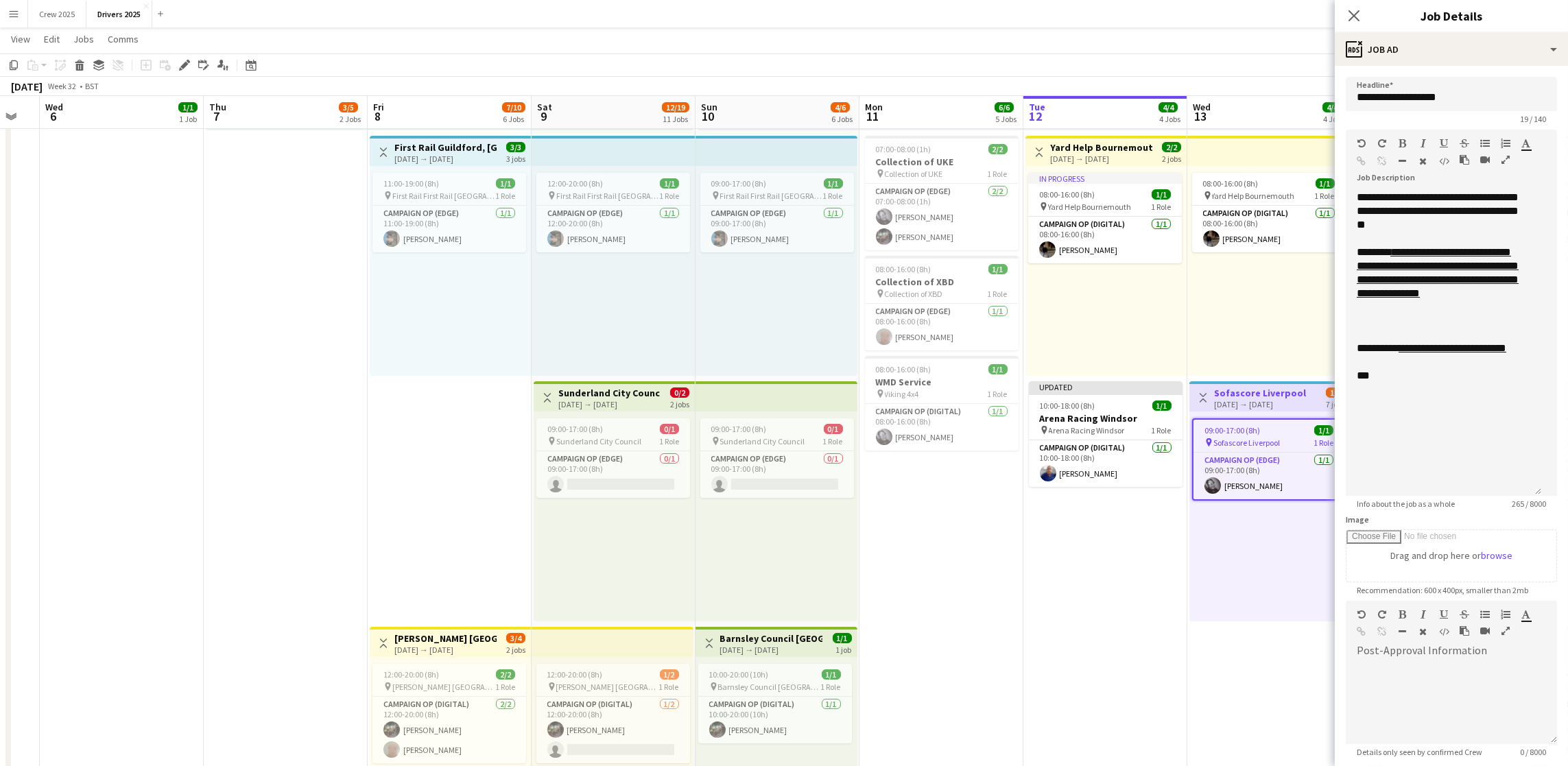
scroll to position [0, 415]
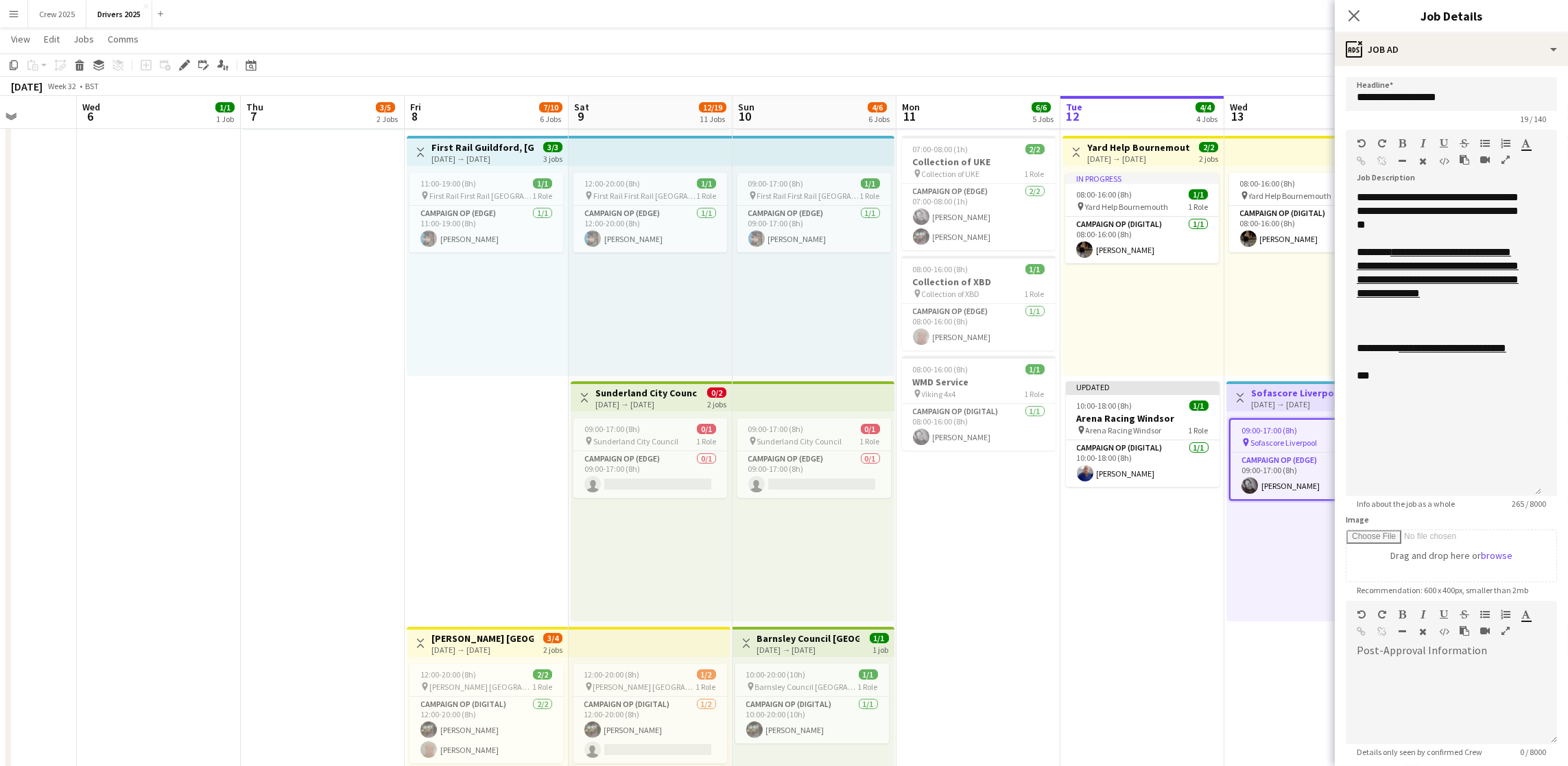
drag, startPoint x: 960, startPoint y: 578, endPoint x: 1064, endPoint y: 566, distance: 104.7
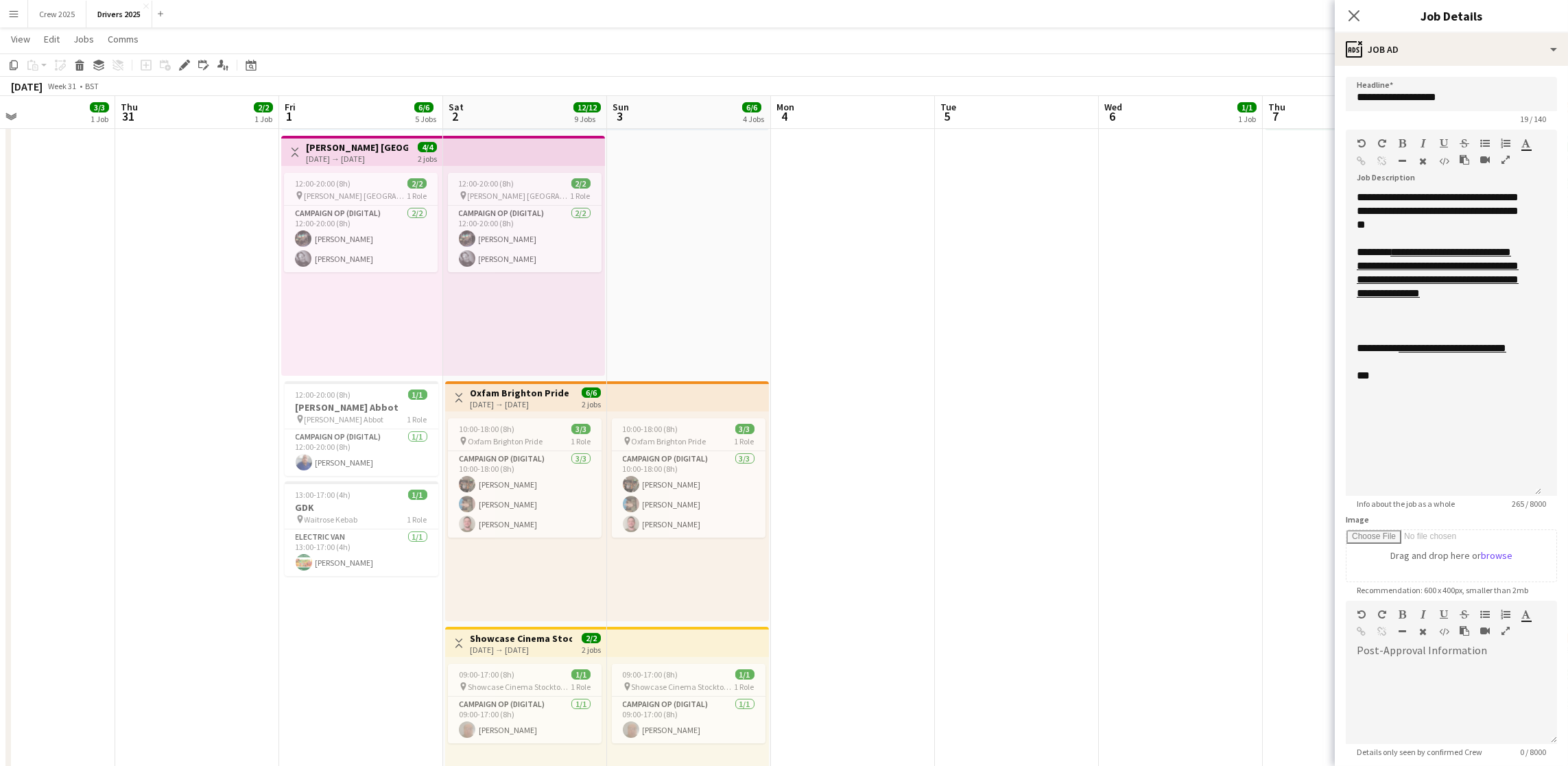
scroll to position [0, 356]
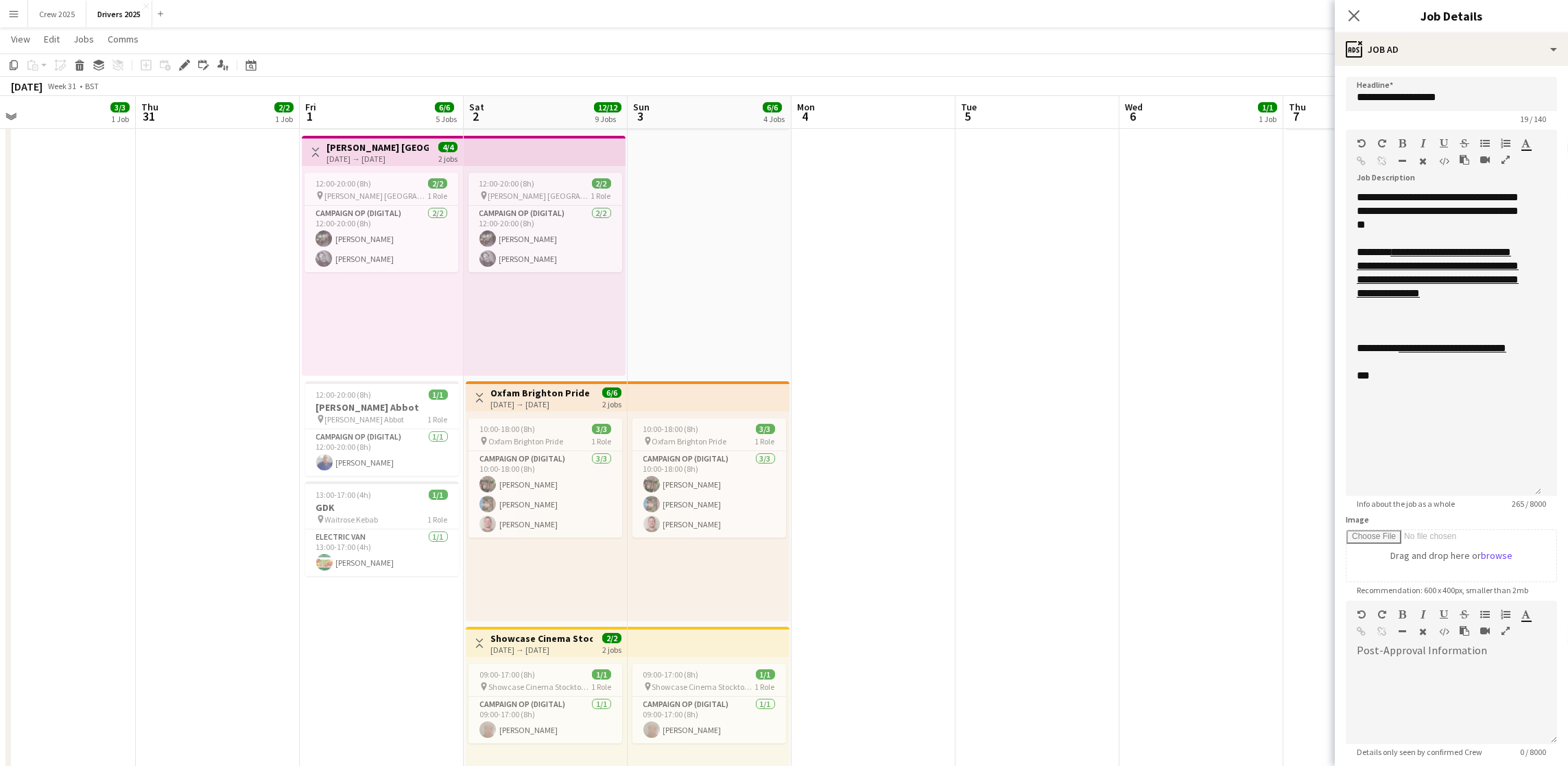
drag, startPoint x: 506, startPoint y: 474, endPoint x: 1212, endPoint y: 454, distance: 706.3
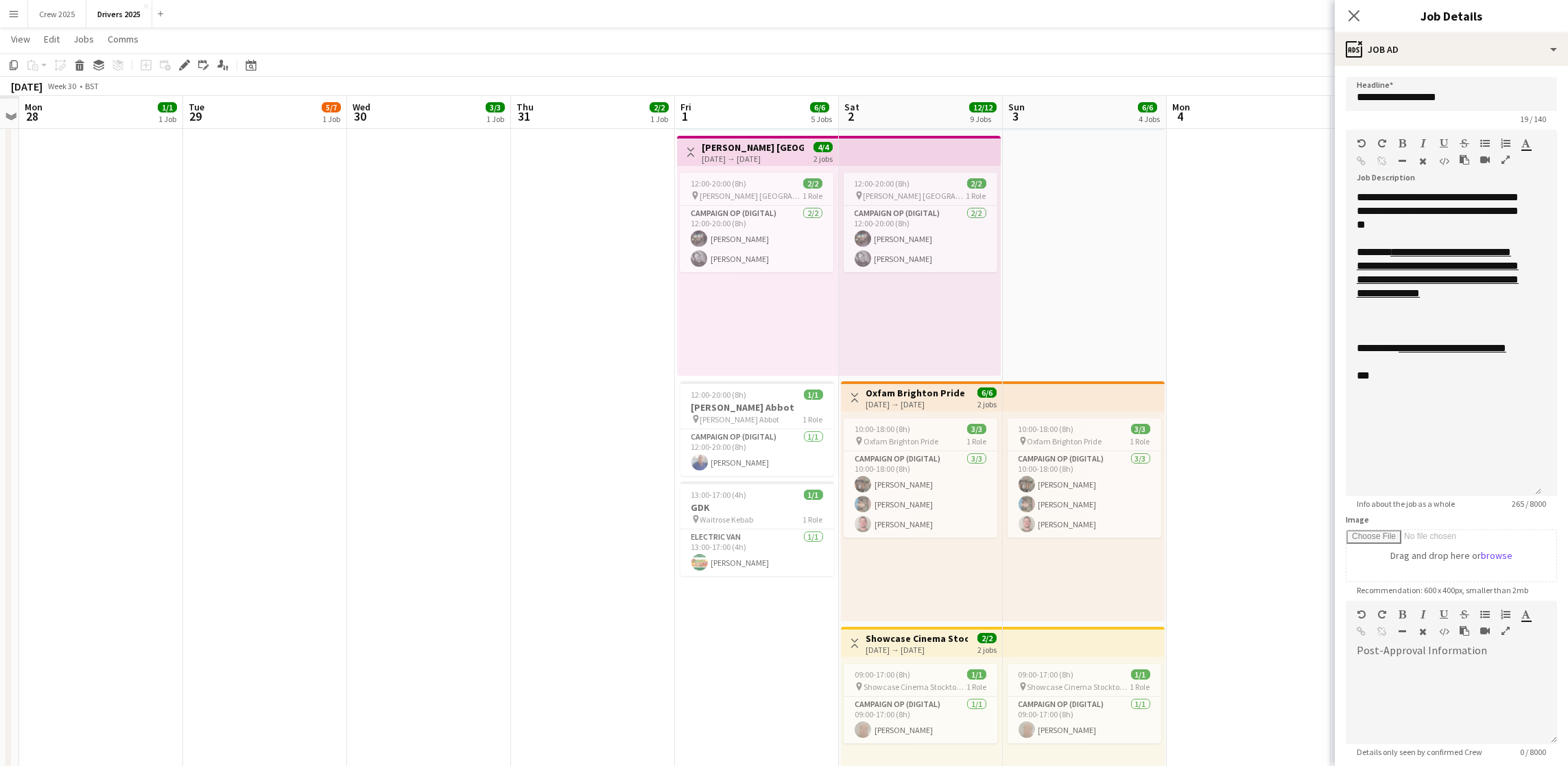
scroll to position [0, 282]
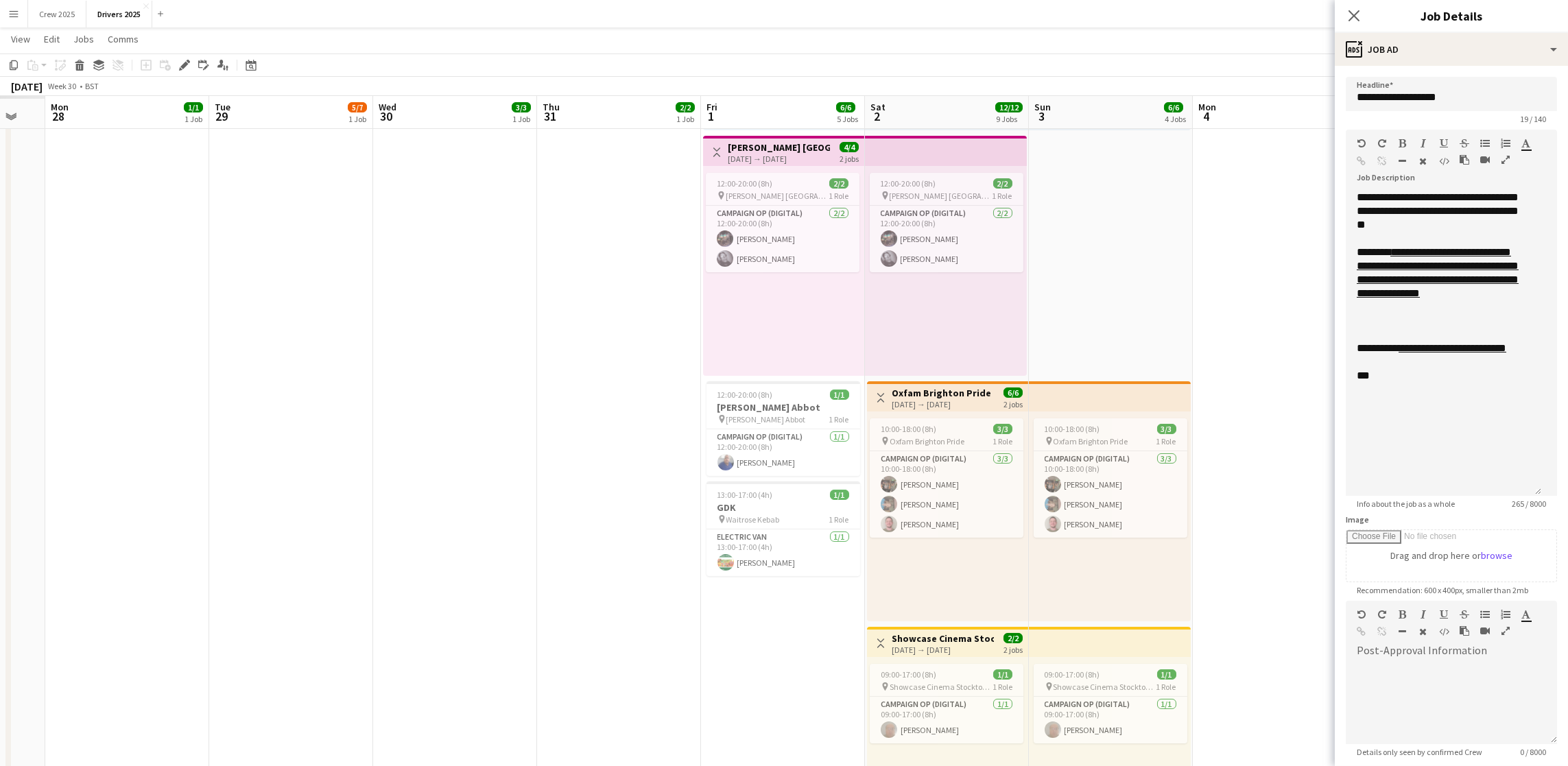
drag, startPoint x: 893, startPoint y: 511, endPoint x: 1413, endPoint y: 481, distance: 520.9
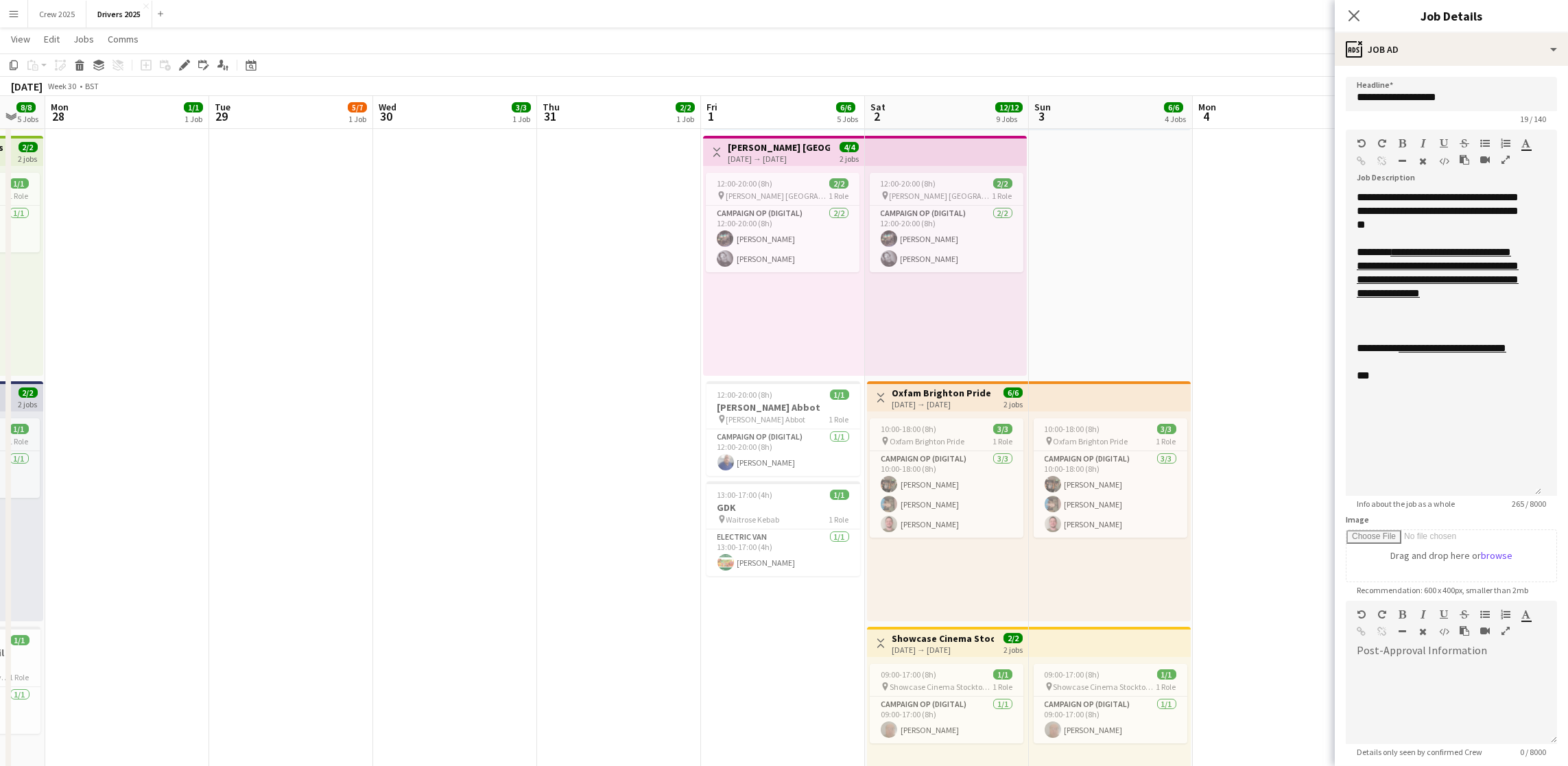
scroll to position [0, 0]
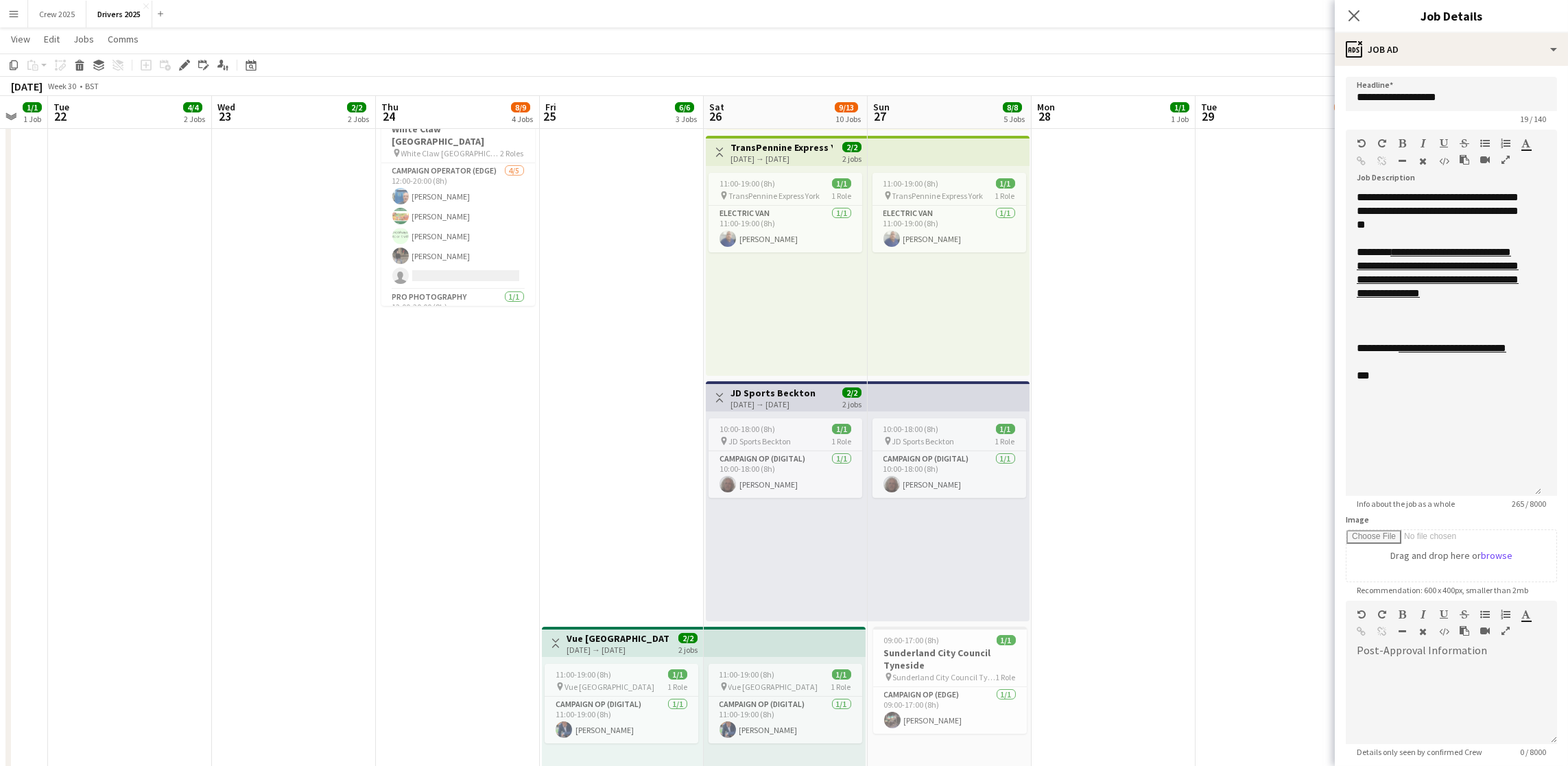
drag, startPoint x: 168, startPoint y: 520, endPoint x: 1130, endPoint y: 516, distance: 962.0
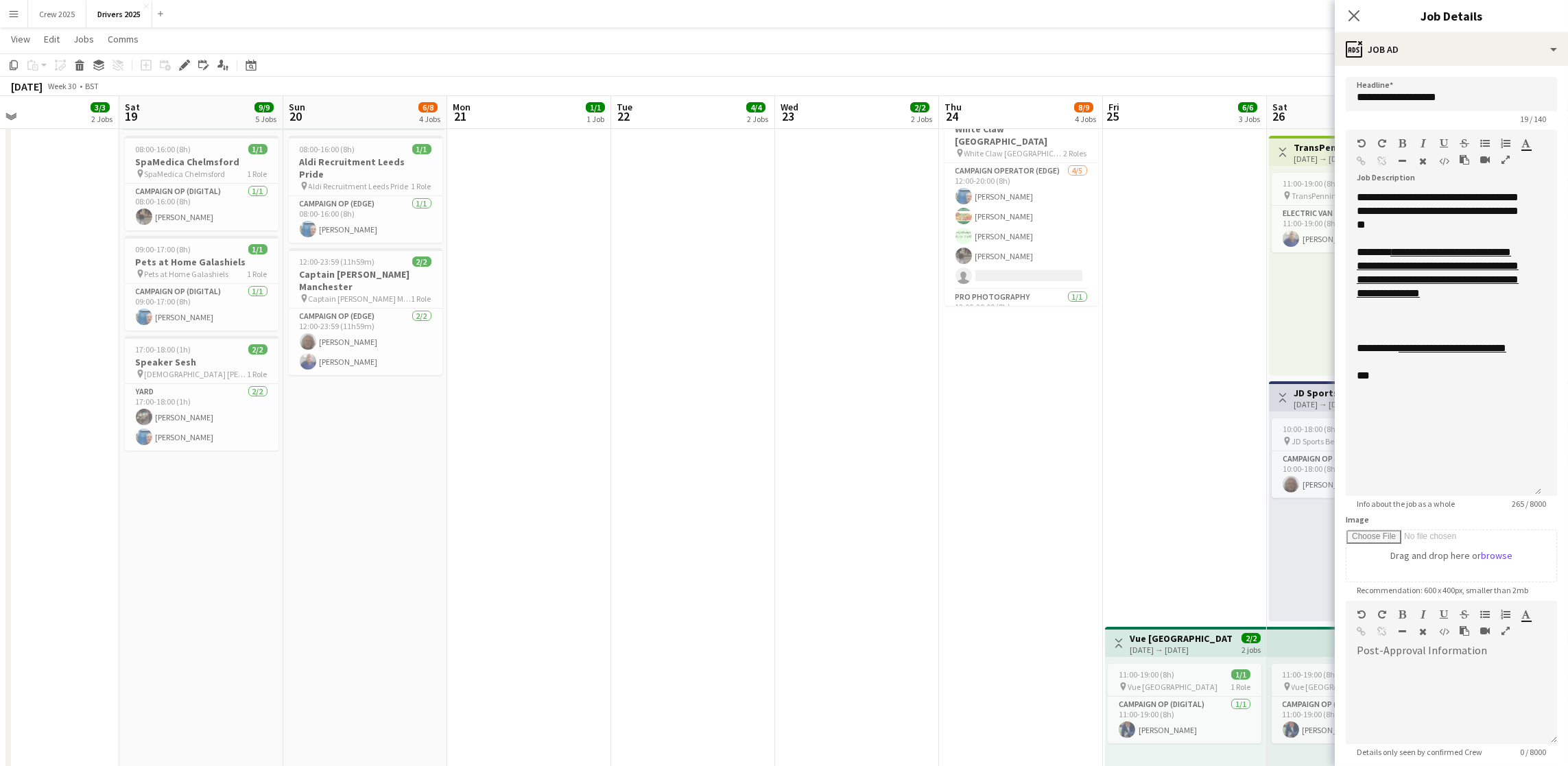
drag, startPoint x: 340, startPoint y: 523, endPoint x: 1231, endPoint y: 510, distance: 891.1
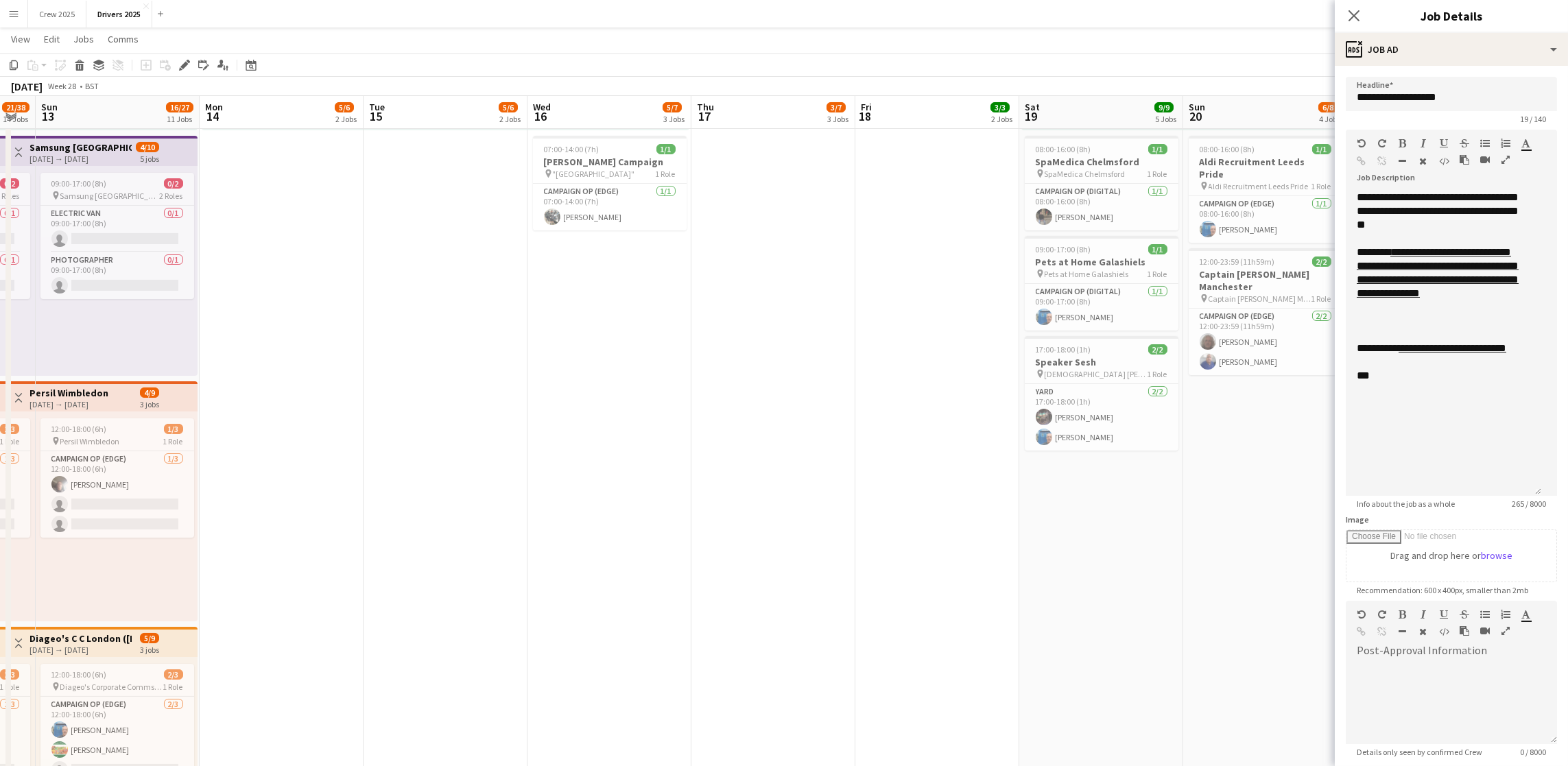
drag, startPoint x: 303, startPoint y: 590, endPoint x: 875, endPoint y: 589, distance: 572.0
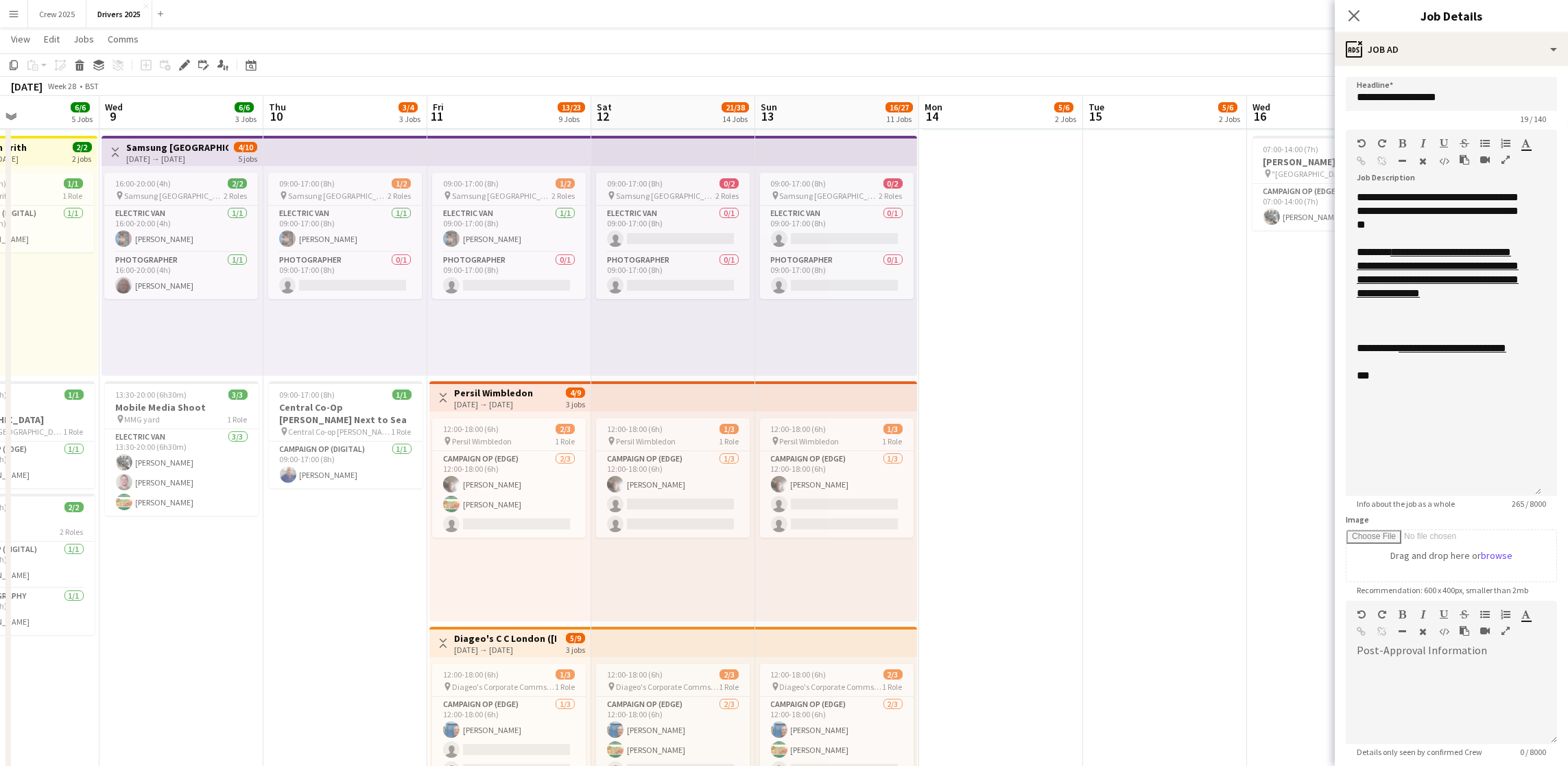
drag, startPoint x: 402, startPoint y: 535, endPoint x: 1121, endPoint y: 527, distance: 719.0
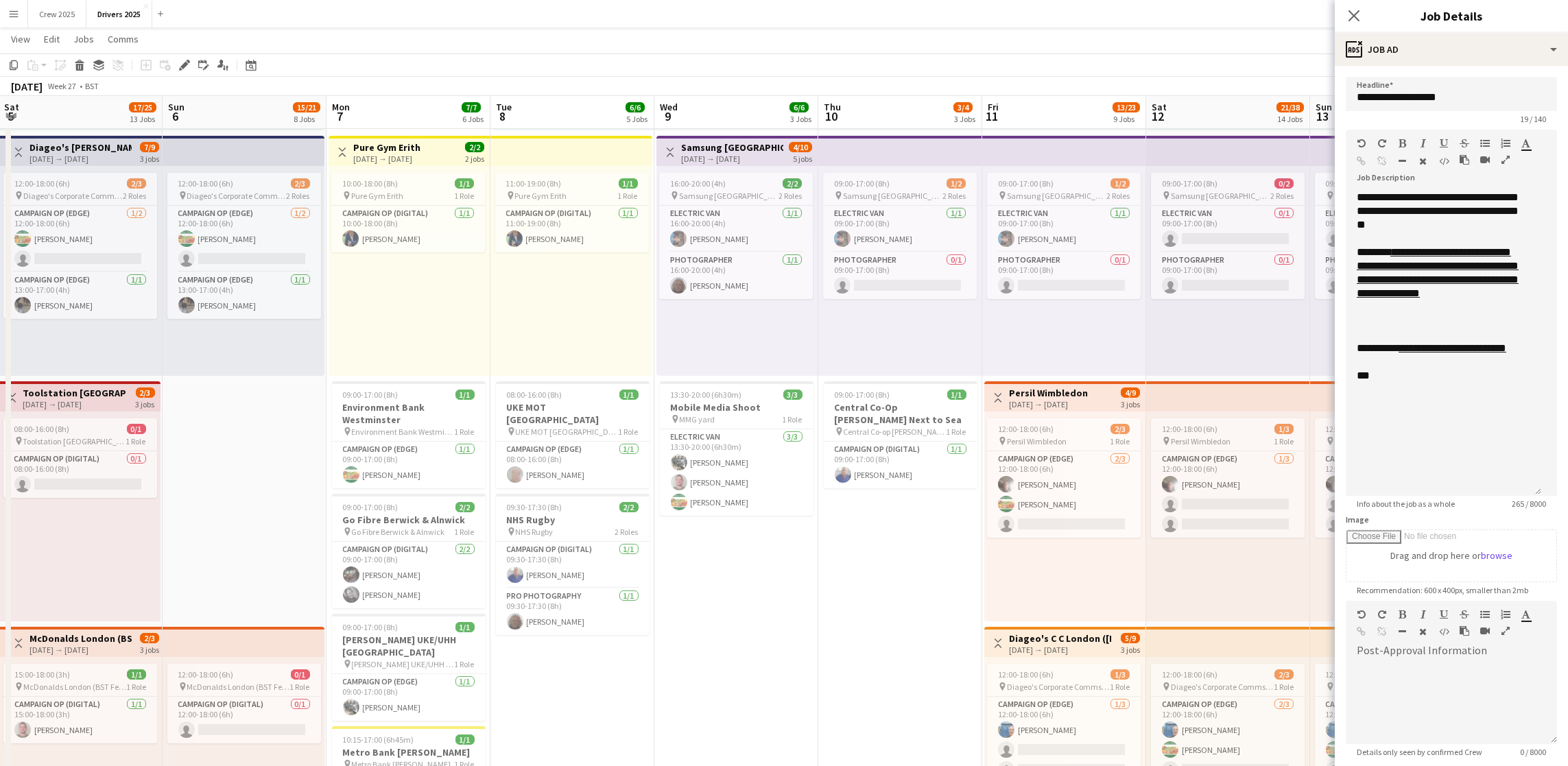
scroll to position [0, 330]
drag, startPoint x: 209, startPoint y: 612, endPoint x: 764, endPoint y: 598, distance: 555.2
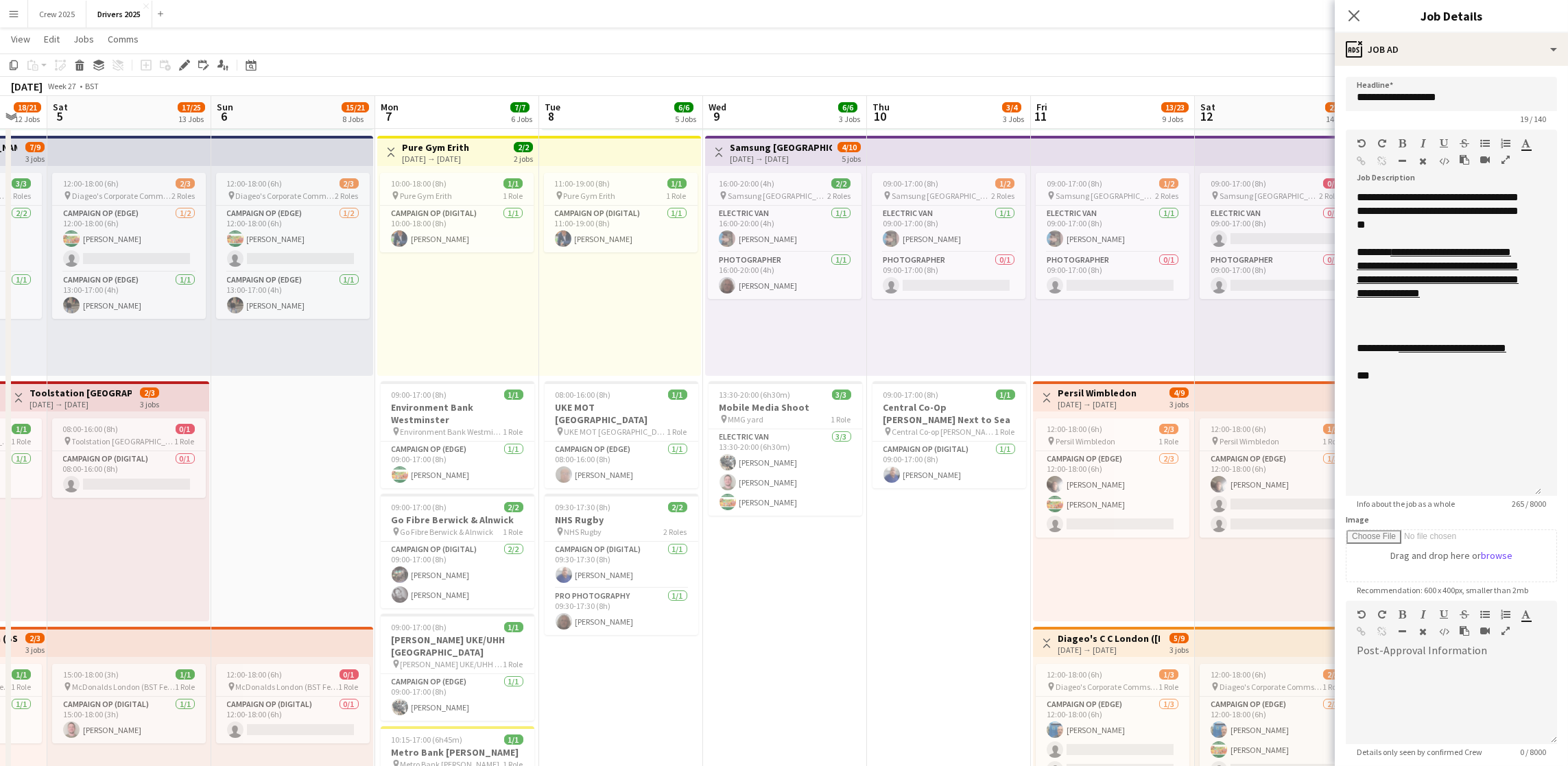
scroll to position [0, 392]
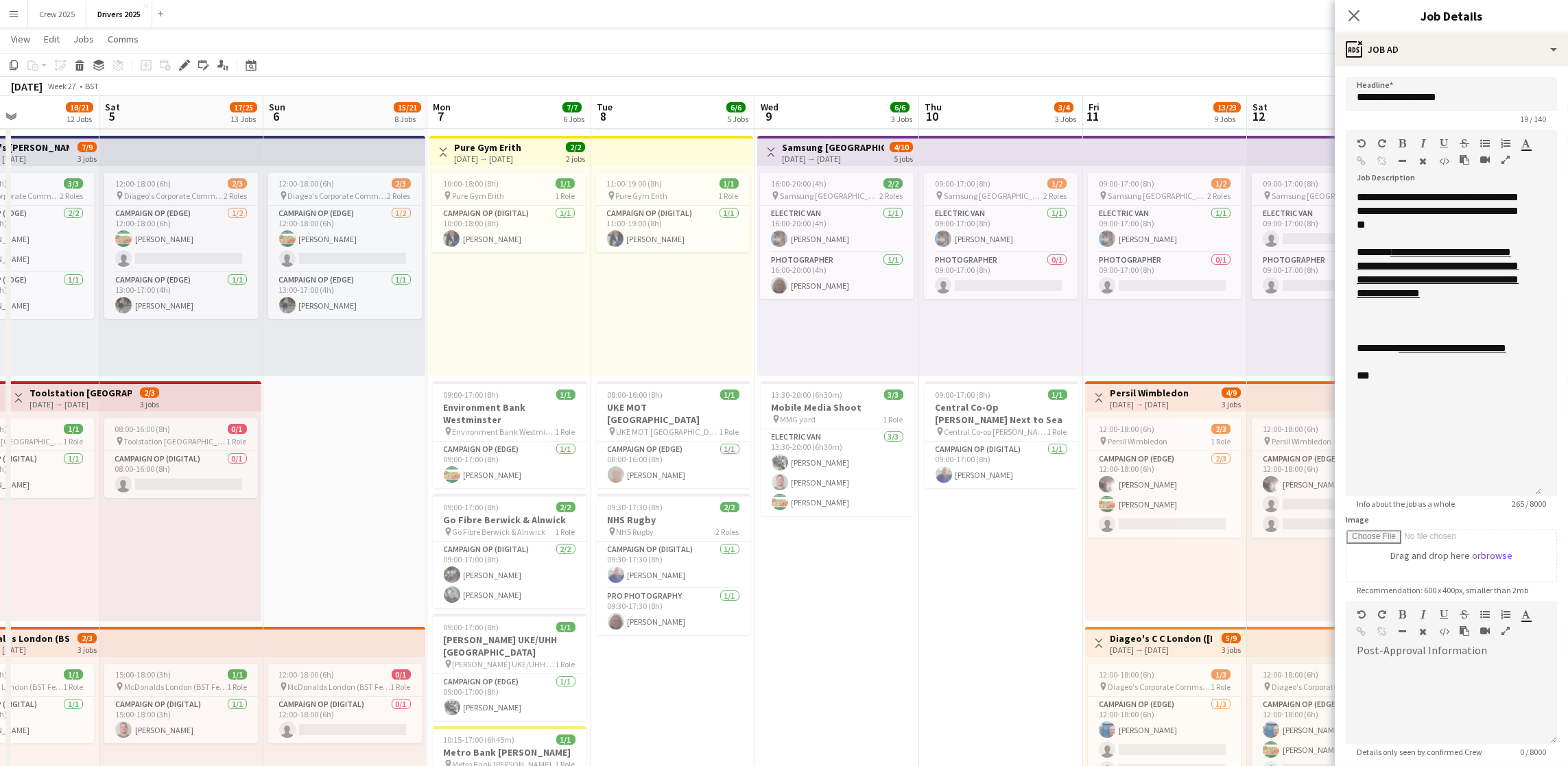
drag, startPoint x: 663, startPoint y: 615, endPoint x: 764, endPoint y: 608, distance: 101.2
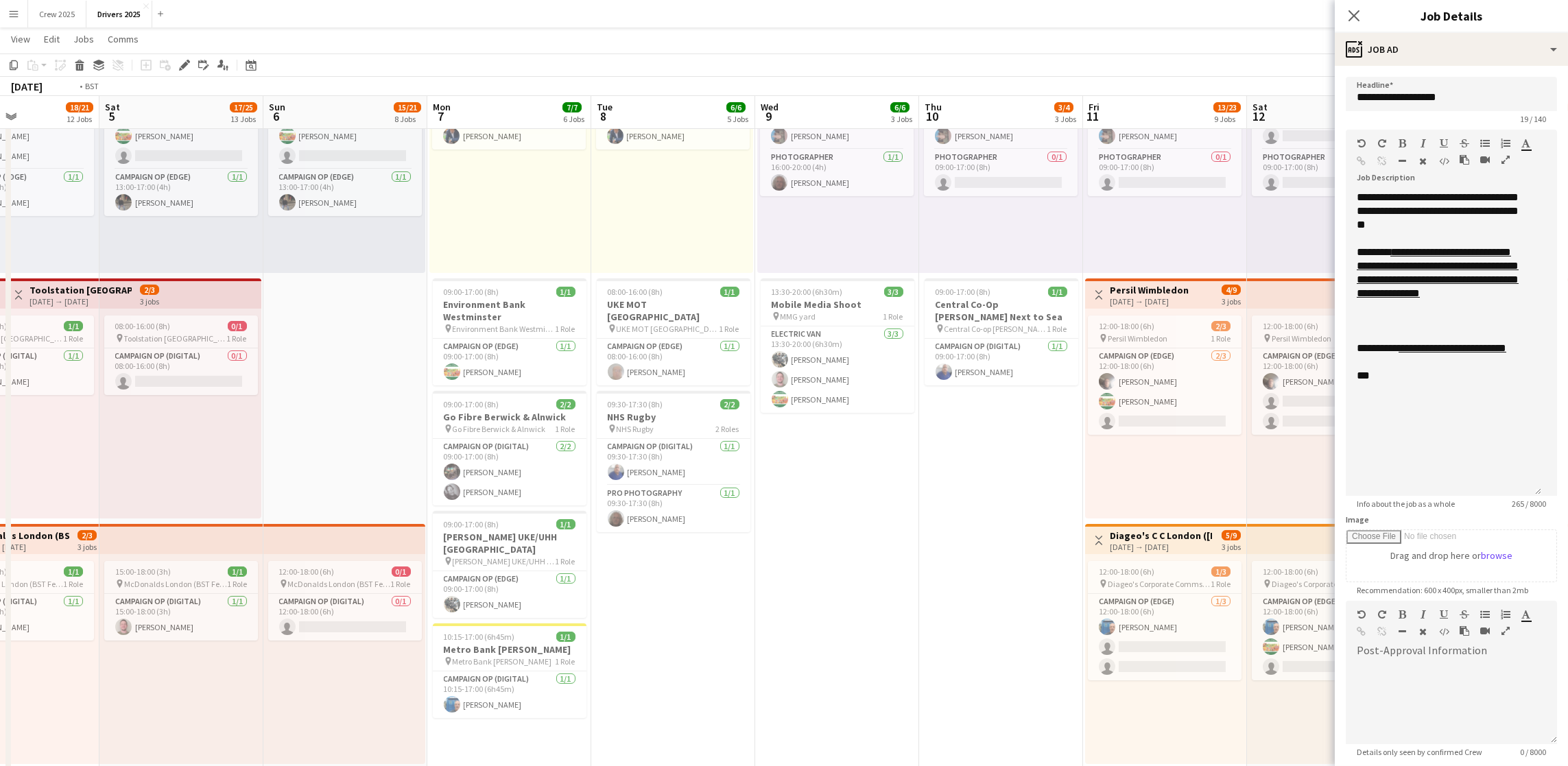
scroll to position [0, 383]
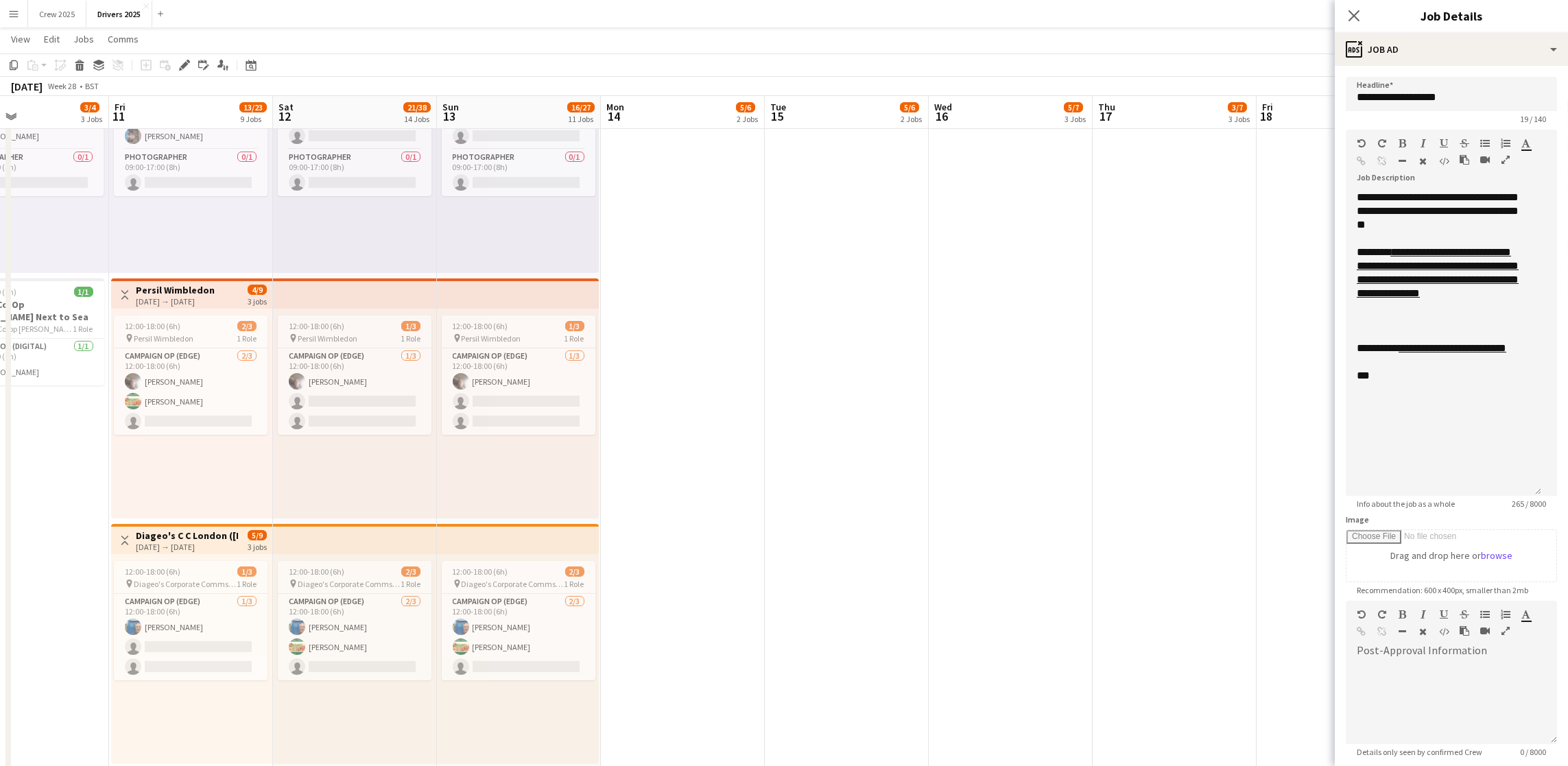
drag, startPoint x: 974, startPoint y: 533, endPoint x: 3, endPoint y: 437, distance: 975.7
click at [249, 69] on icon "Date picker" at bounding box center [251, 65] width 11 height 11
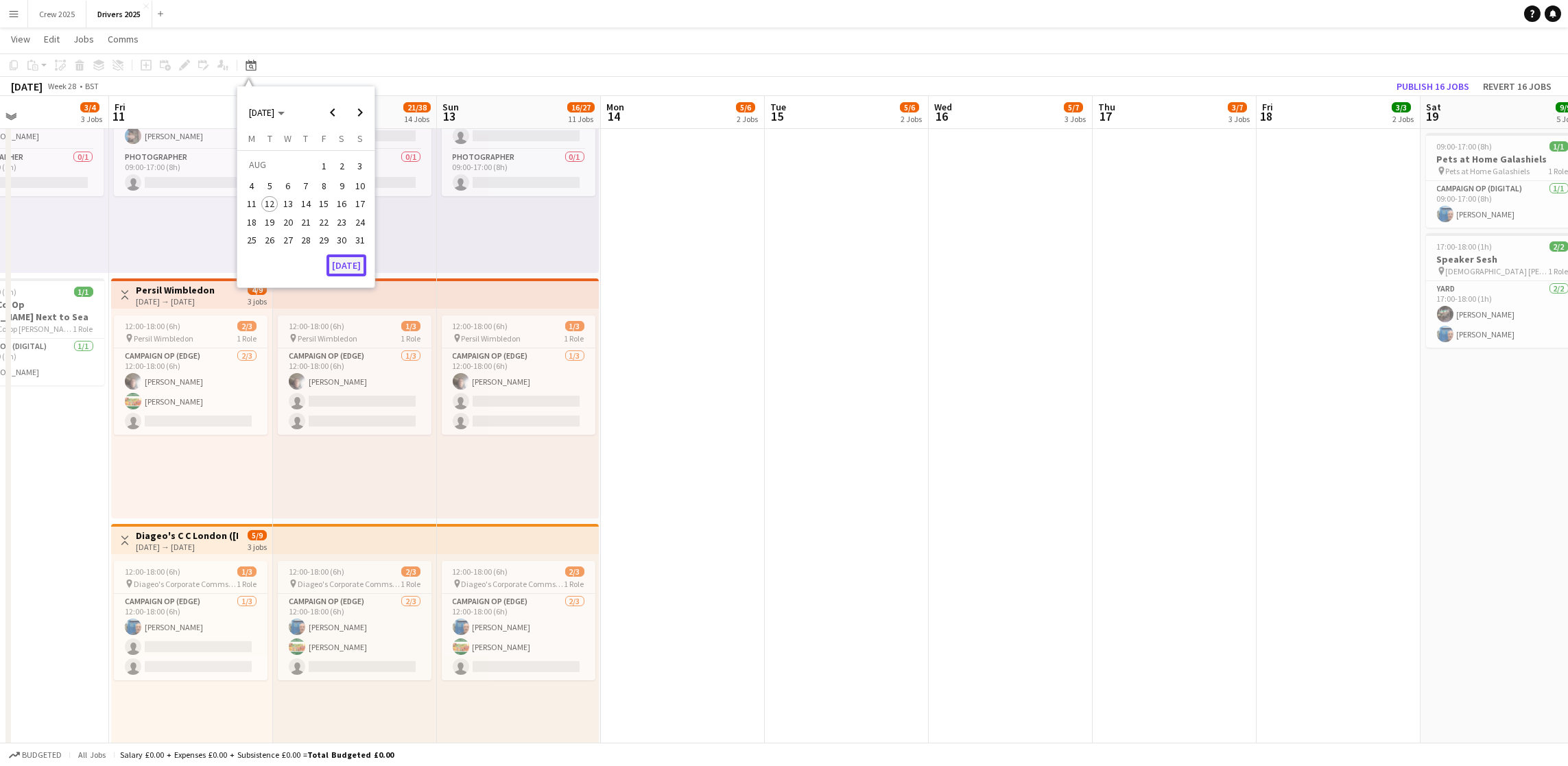
click at [359, 262] on button "[DATE]" at bounding box center [346, 266] width 39 height 22
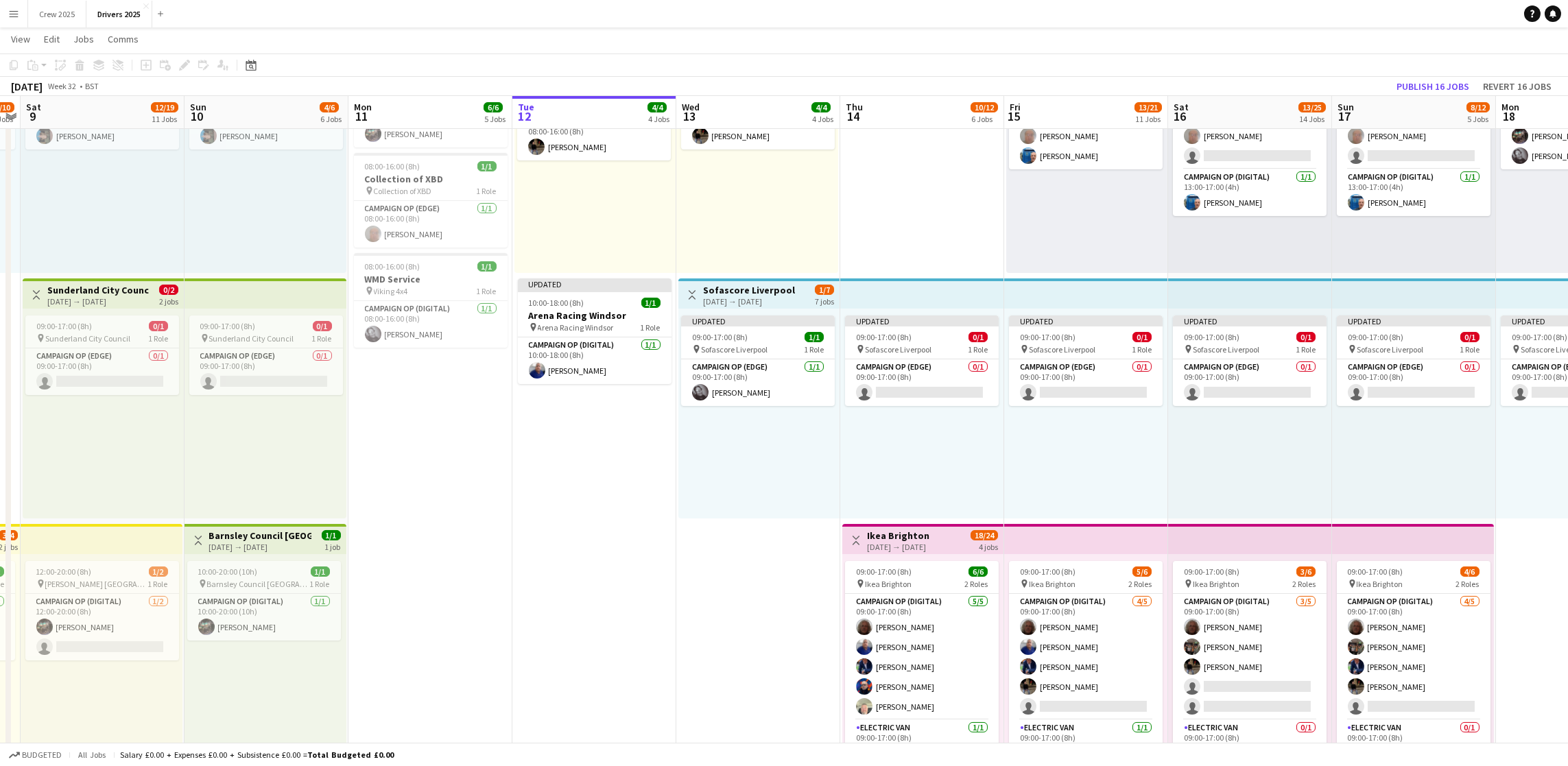
scroll to position [0, 437]
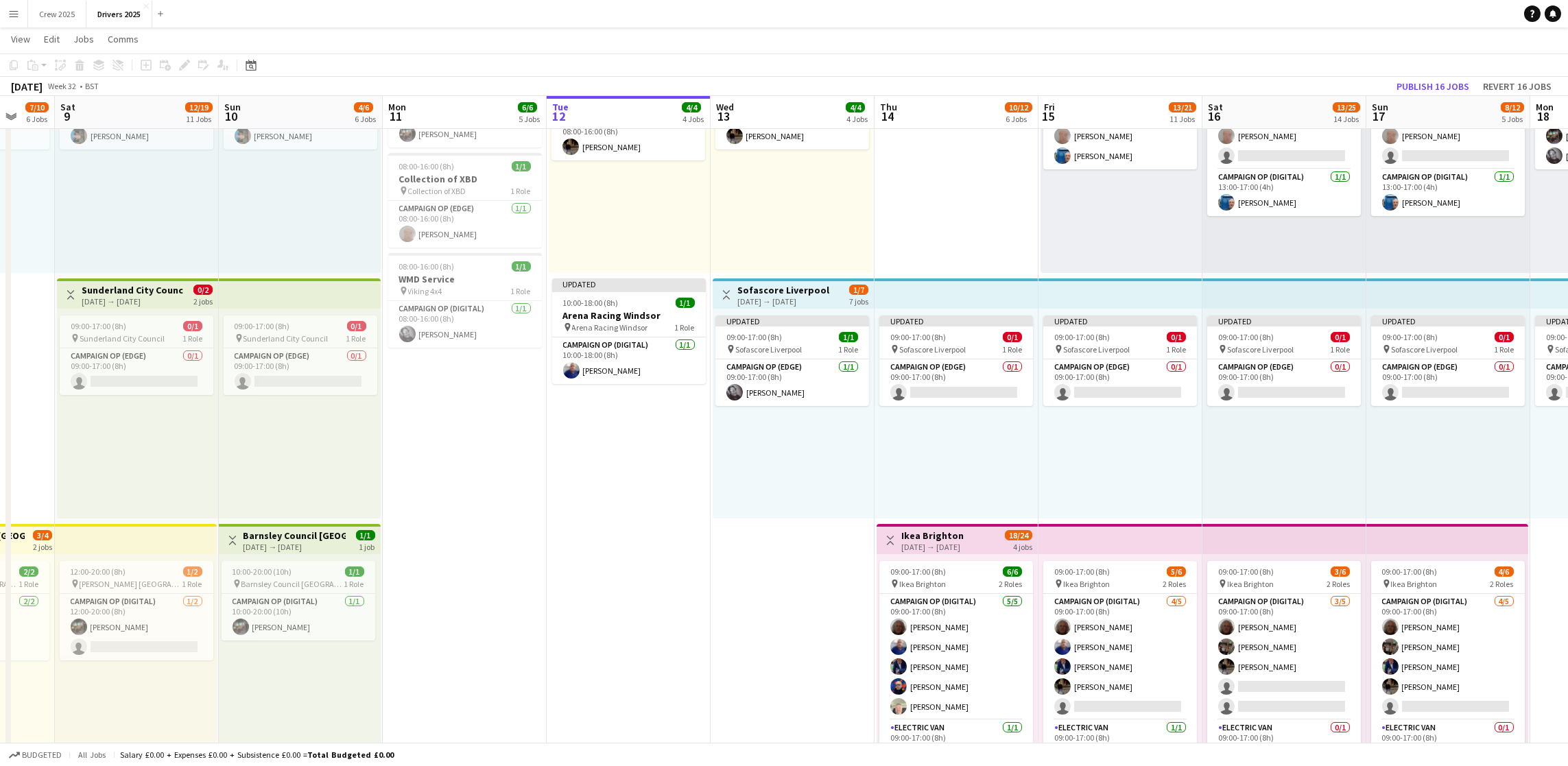
drag, startPoint x: 506, startPoint y: 548, endPoint x: 422, endPoint y: 541, distance: 84.3
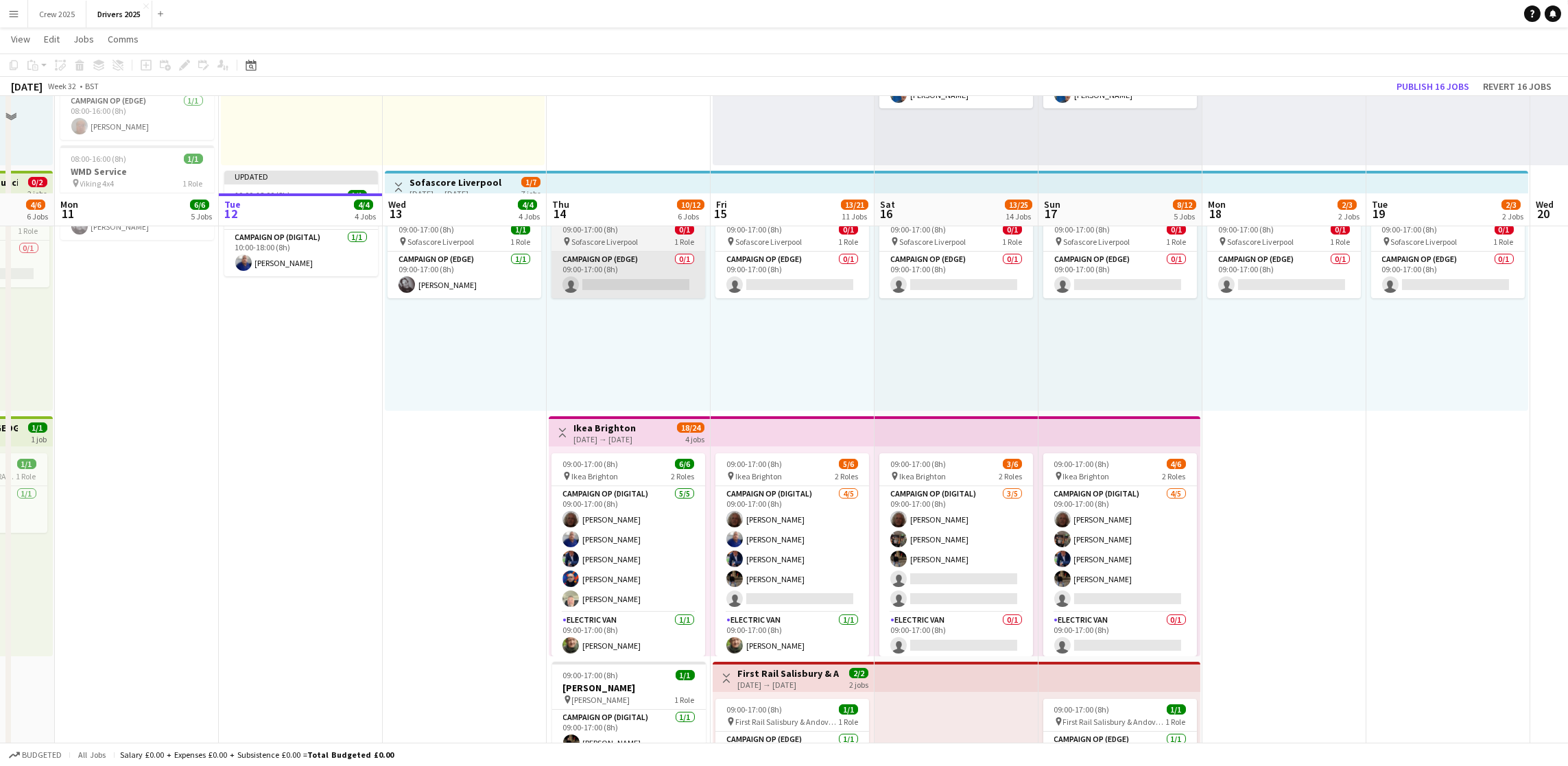
scroll to position [823, 0]
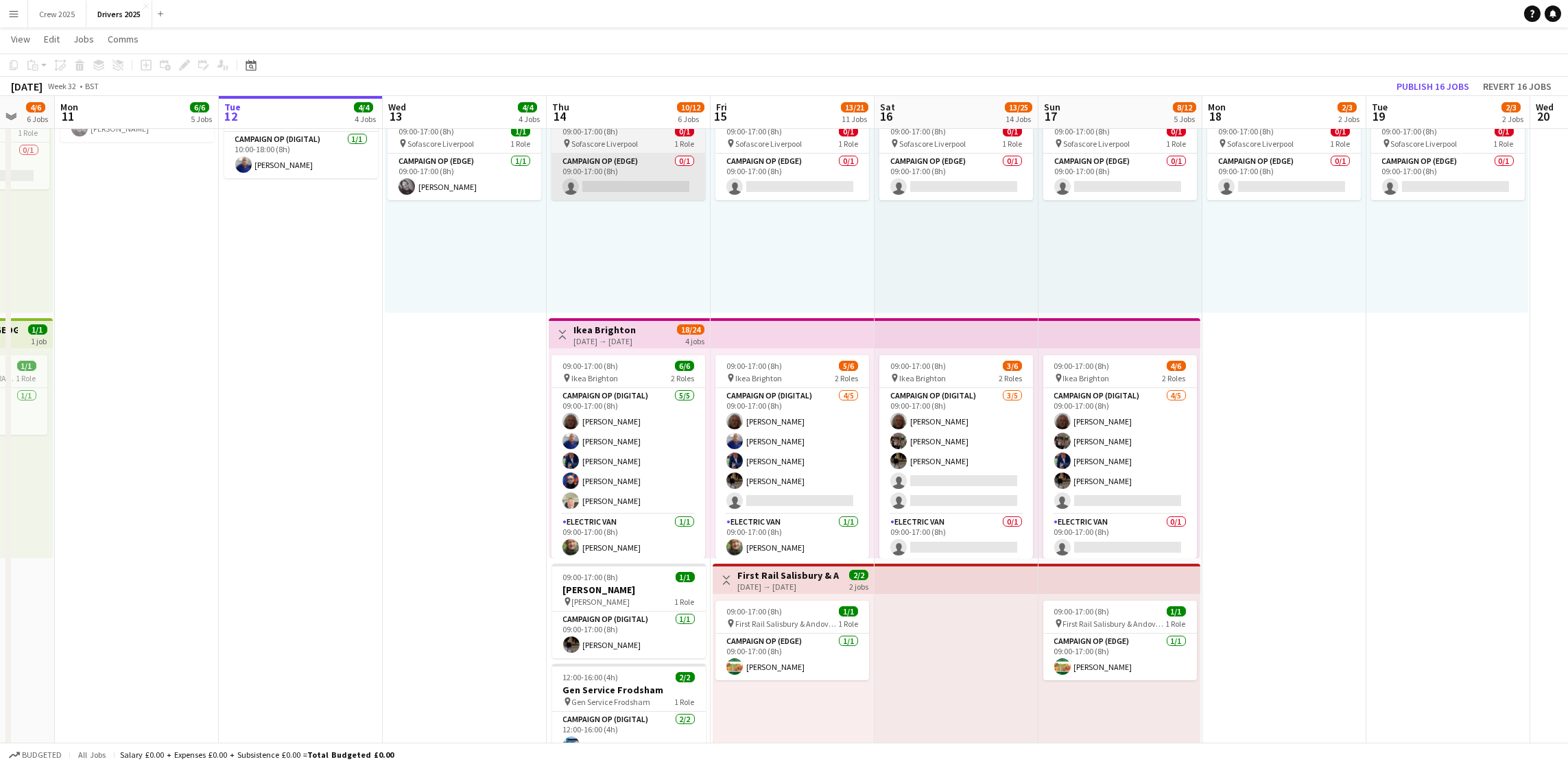
click at [636, 337] on div "[DATE] → [DATE]" at bounding box center [604, 341] width 63 height 10
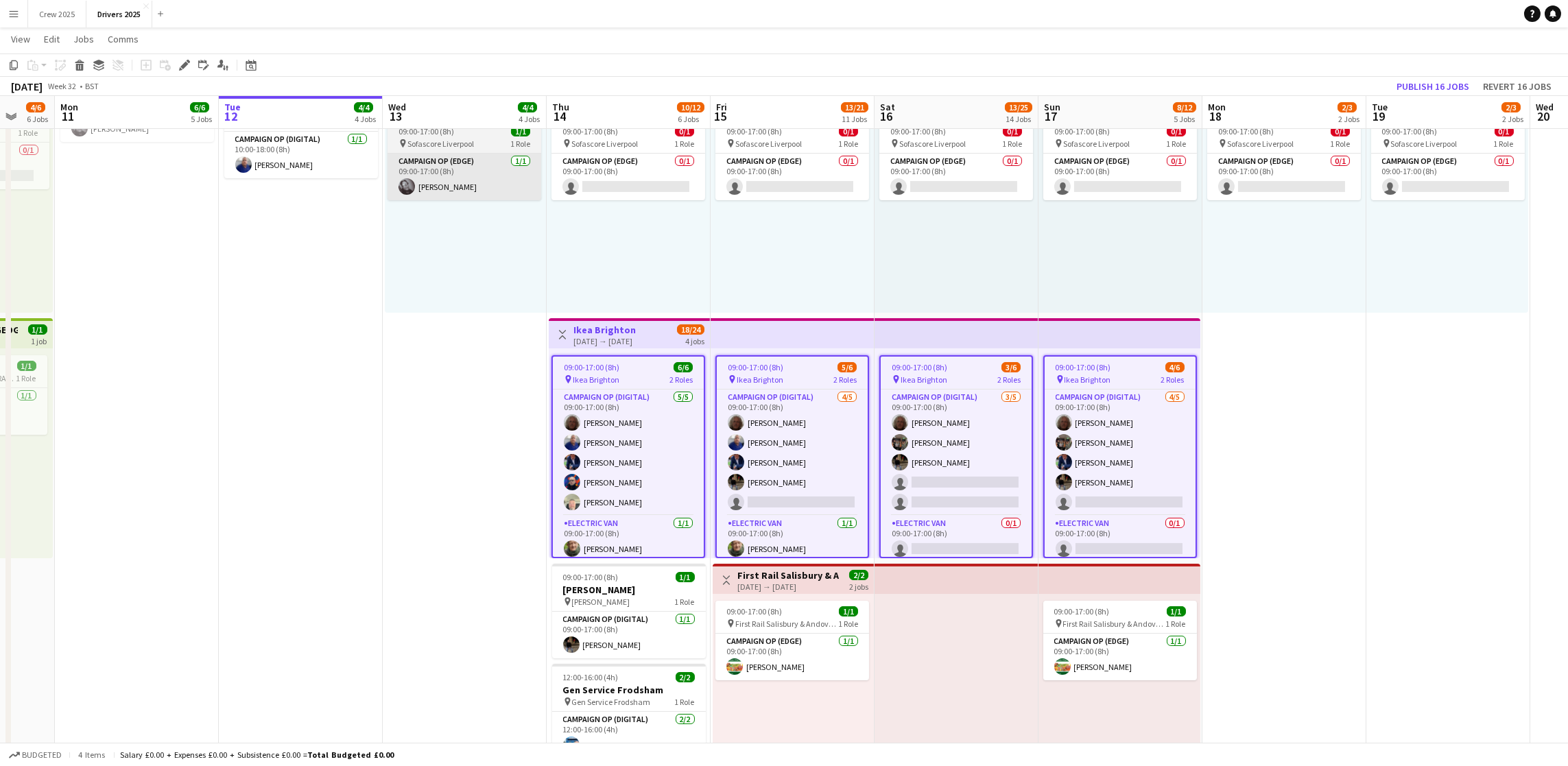
click at [179, 67] on icon "Edit" at bounding box center [185, 65] width 11 height 11
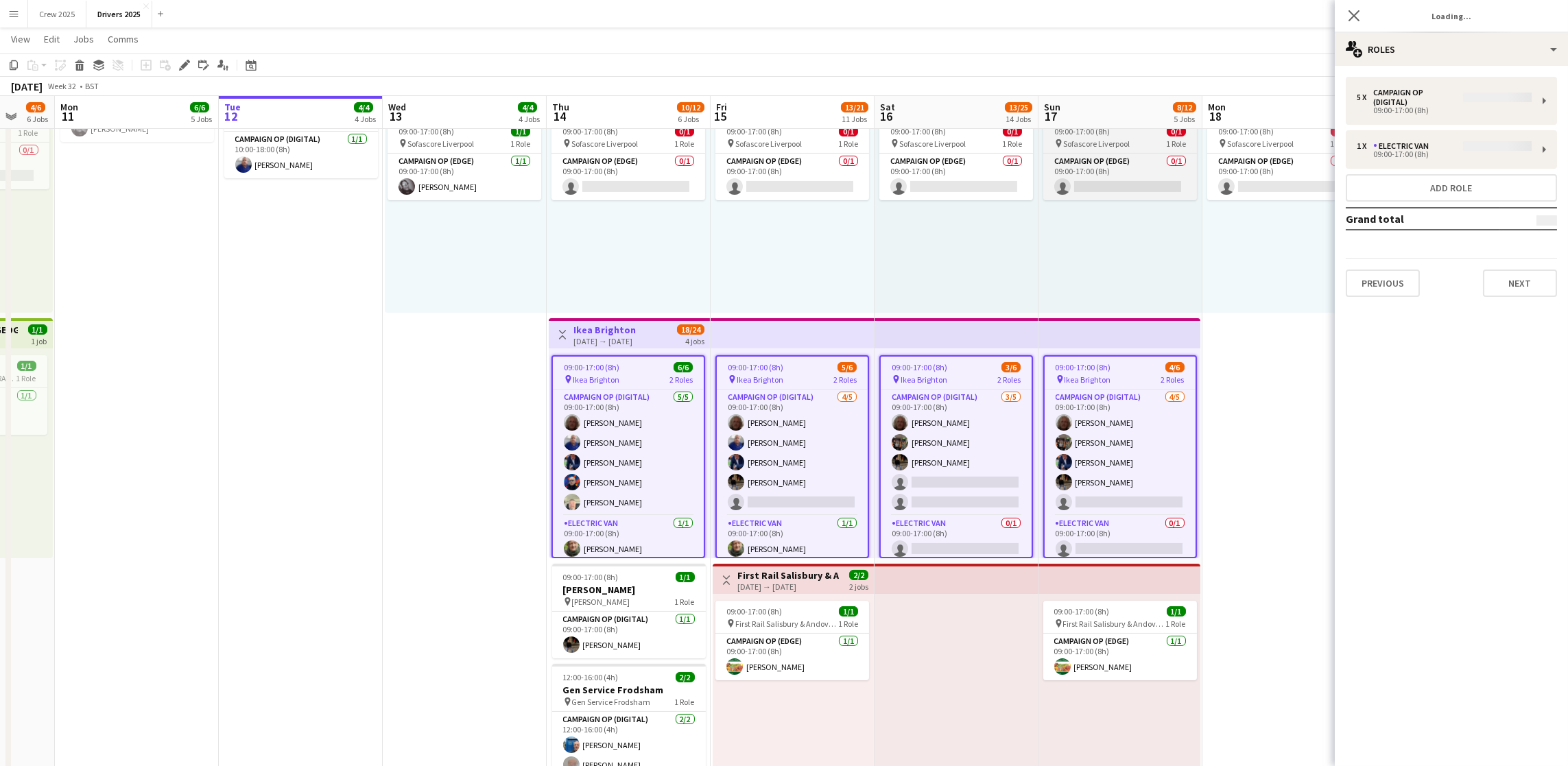
type input "**********"
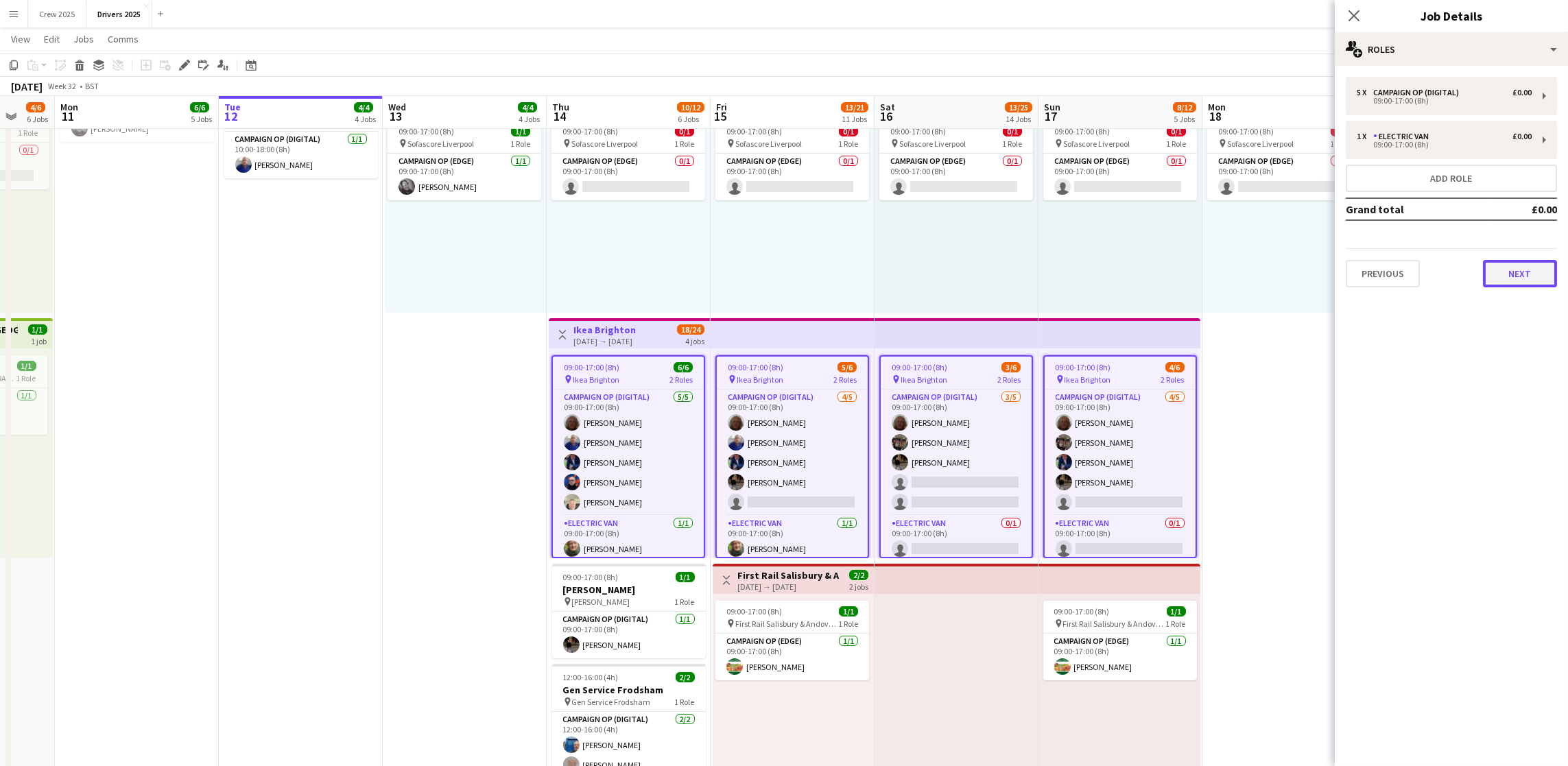
click at [1522, 282] on button "Next" at bounding box center [1520, 274] width 74 height 27
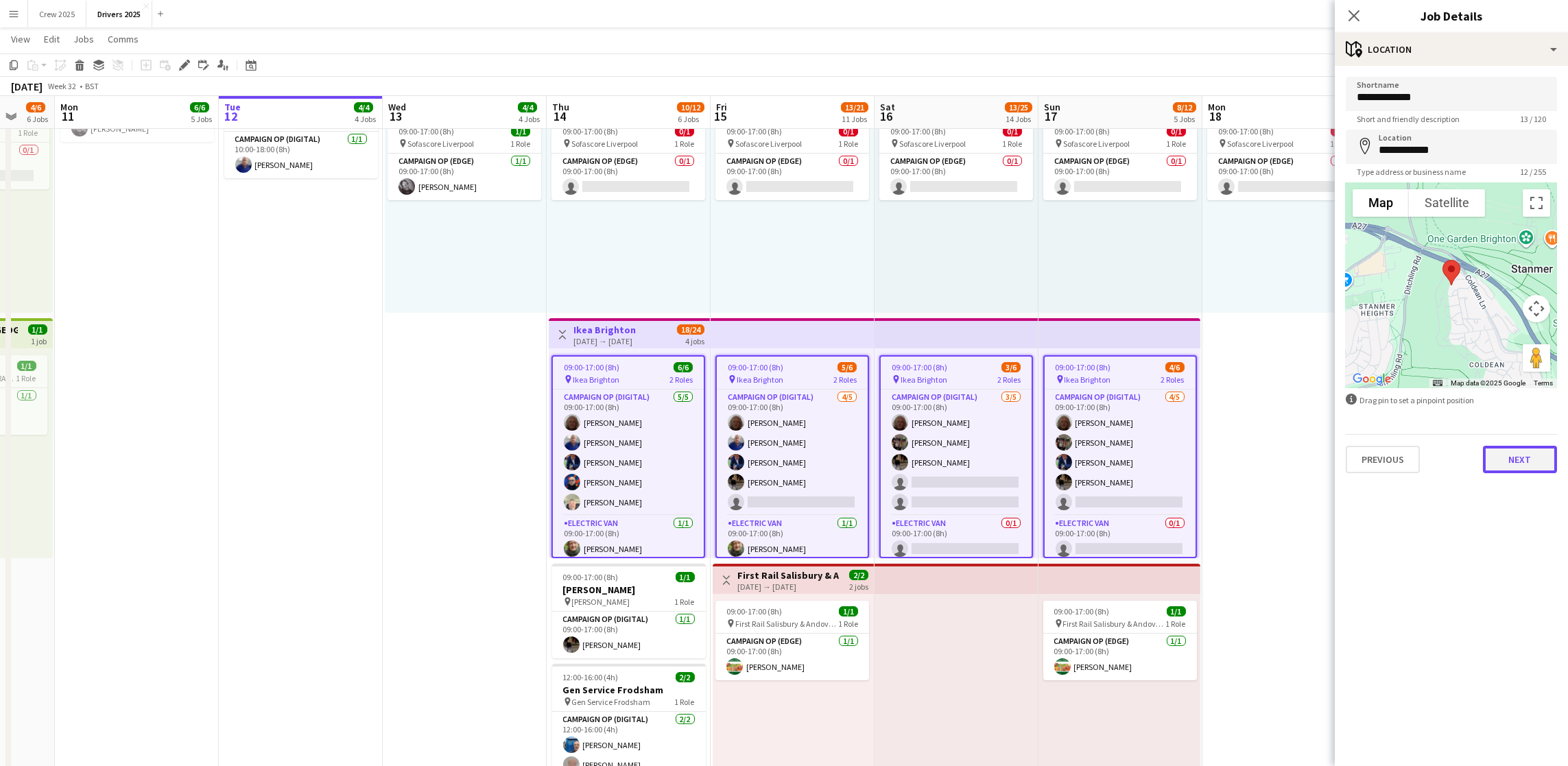
click at [1493, 459] on button "Next" at bounding box center [1520, 460] width 74 height 27
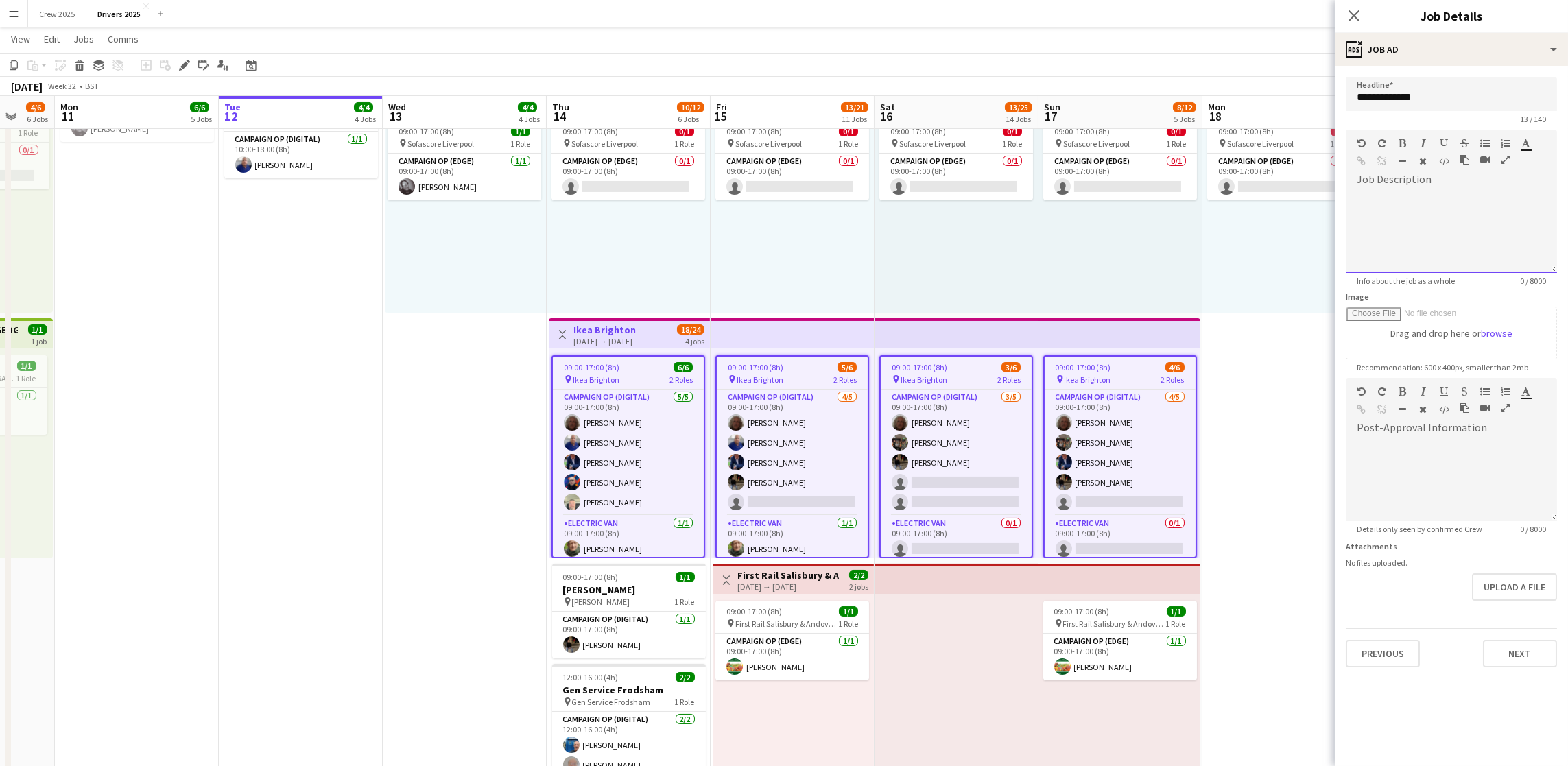
click at [1492, 181] on div "default Heading 1 Heading 2 Heading 3 Heading 4 Heading 5 Heading 6 Heading 7 P…" at bounding box center [1451, 155] width 211 height 51
drag, startPoint x: 1449, startPoint y: 215, endPoint x: 1459, endPoint y: 199, distance: 18.9
click at [1459, 199] on div "**********" at bounding box center [1451, 232] width 211 height 82
copy div "**********"
click at [1361, 160] on icon "button" at bounding box center [1362, 160] width 9 height 9
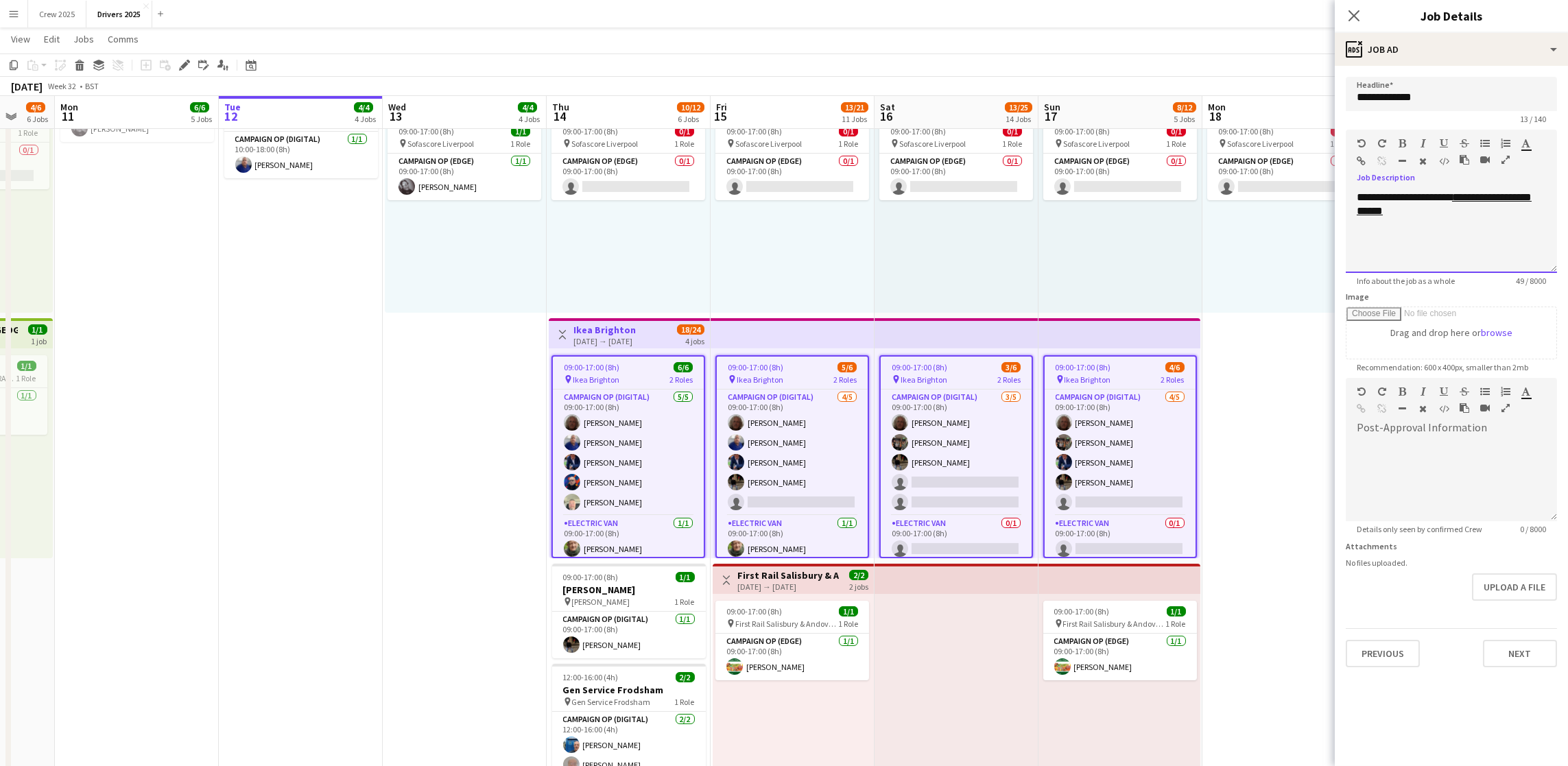
click at [1464, 217] on div "**********" at bounding box center [1451, 232] width 211 height 82
click at [1509, 593] on button "Upload a file" at bounding box center [1514, 587] width 85 height 27
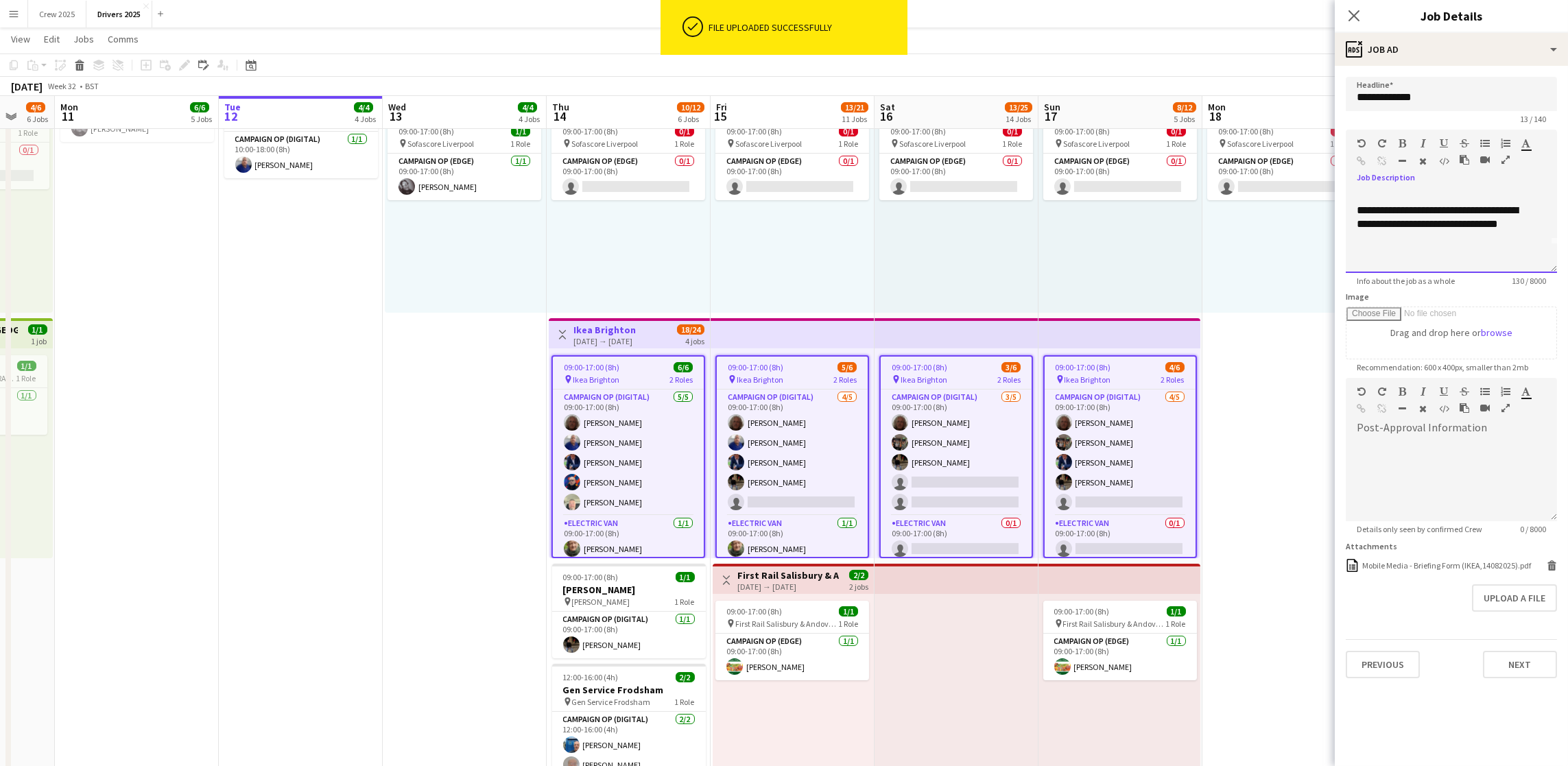
click at [1455, 246] on div at bounding box center [1451, 251] width 190 height 14
click at [1396, 253] on div at bounding box center [1451, 251] width 190 height 14
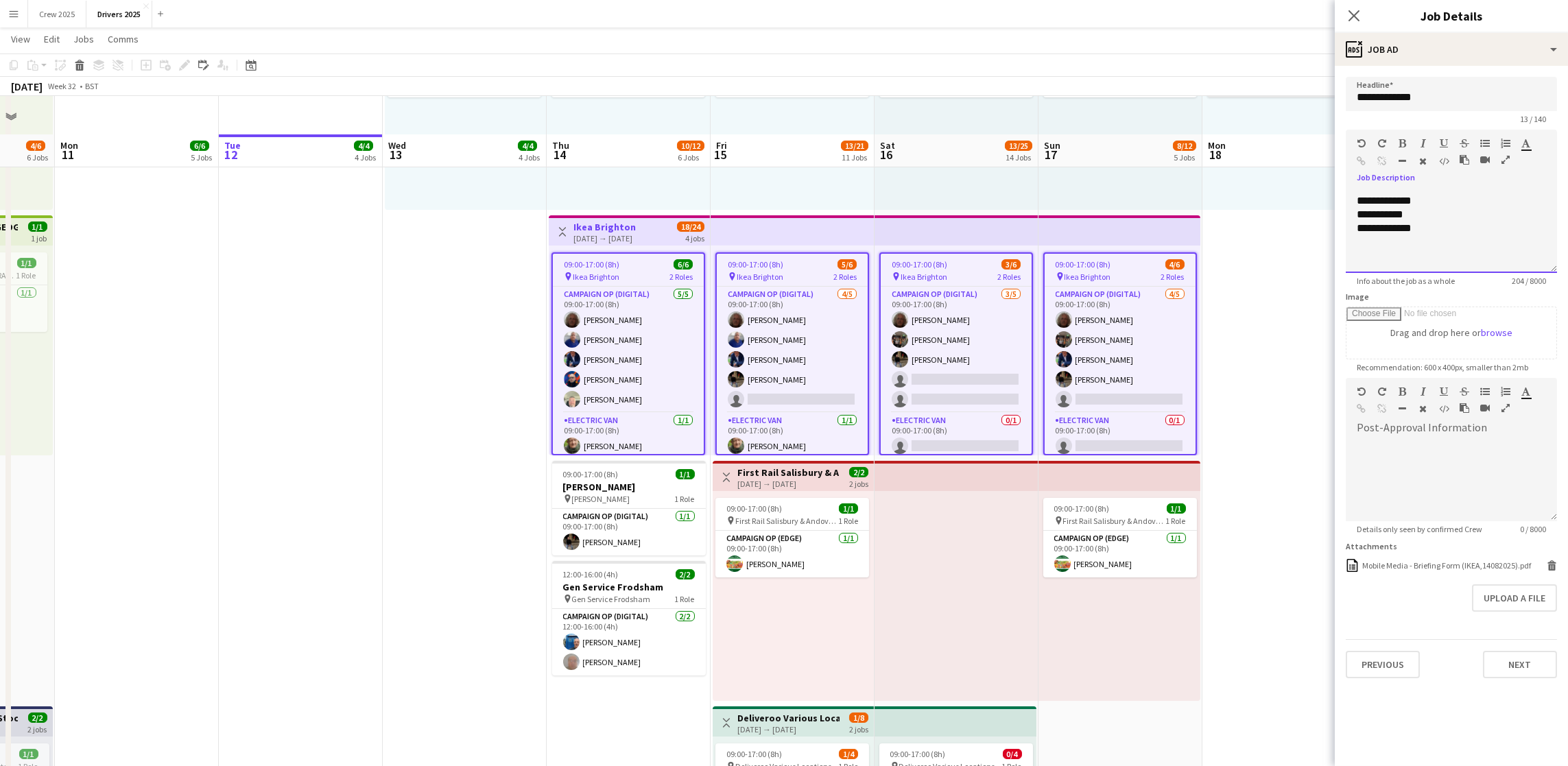
scroll to position [1028, 0]
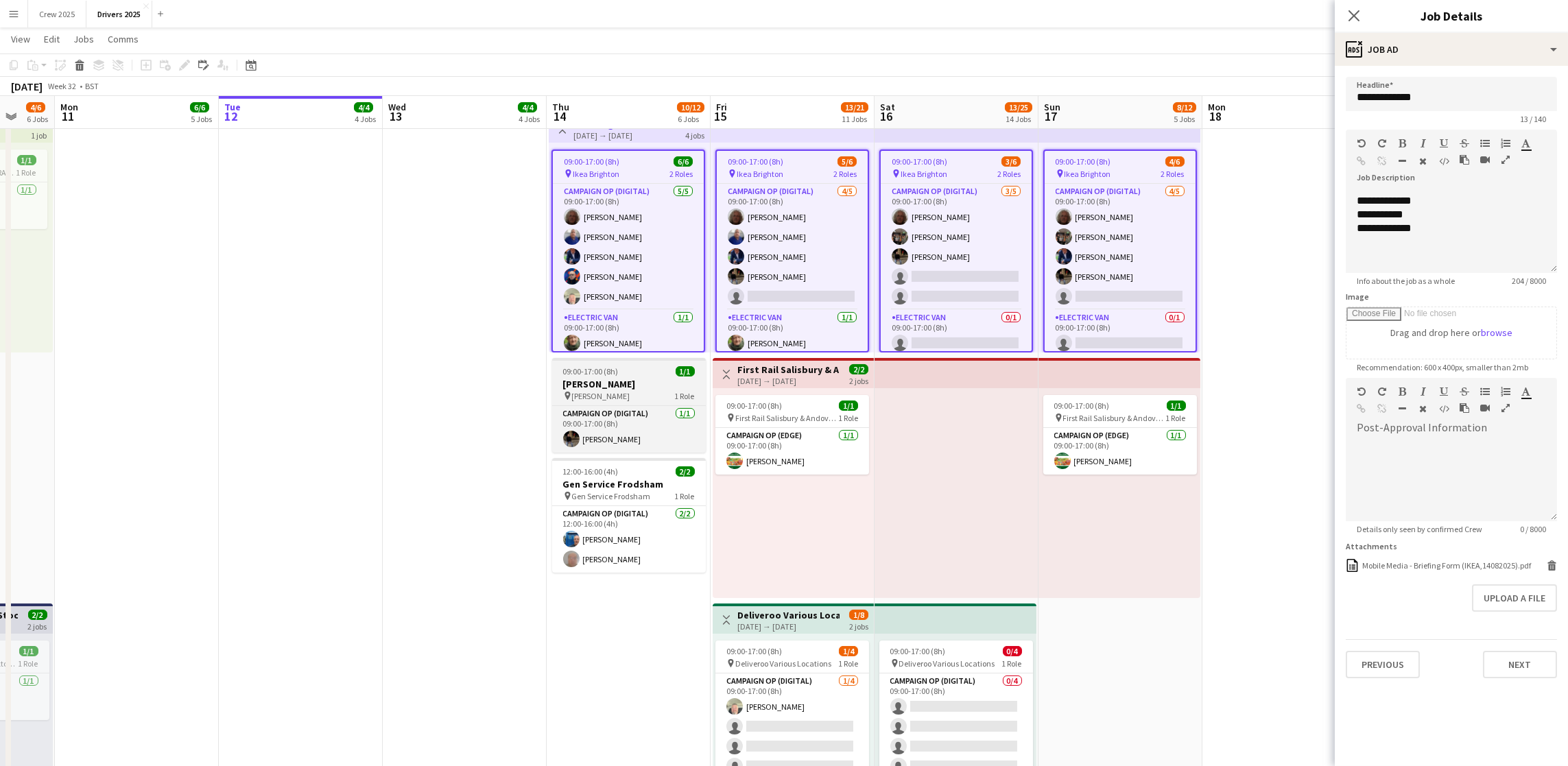
click at [614, 377] on h3 "[PERSON_NAME]" at bounding box center [628, 383] width 154 height 12
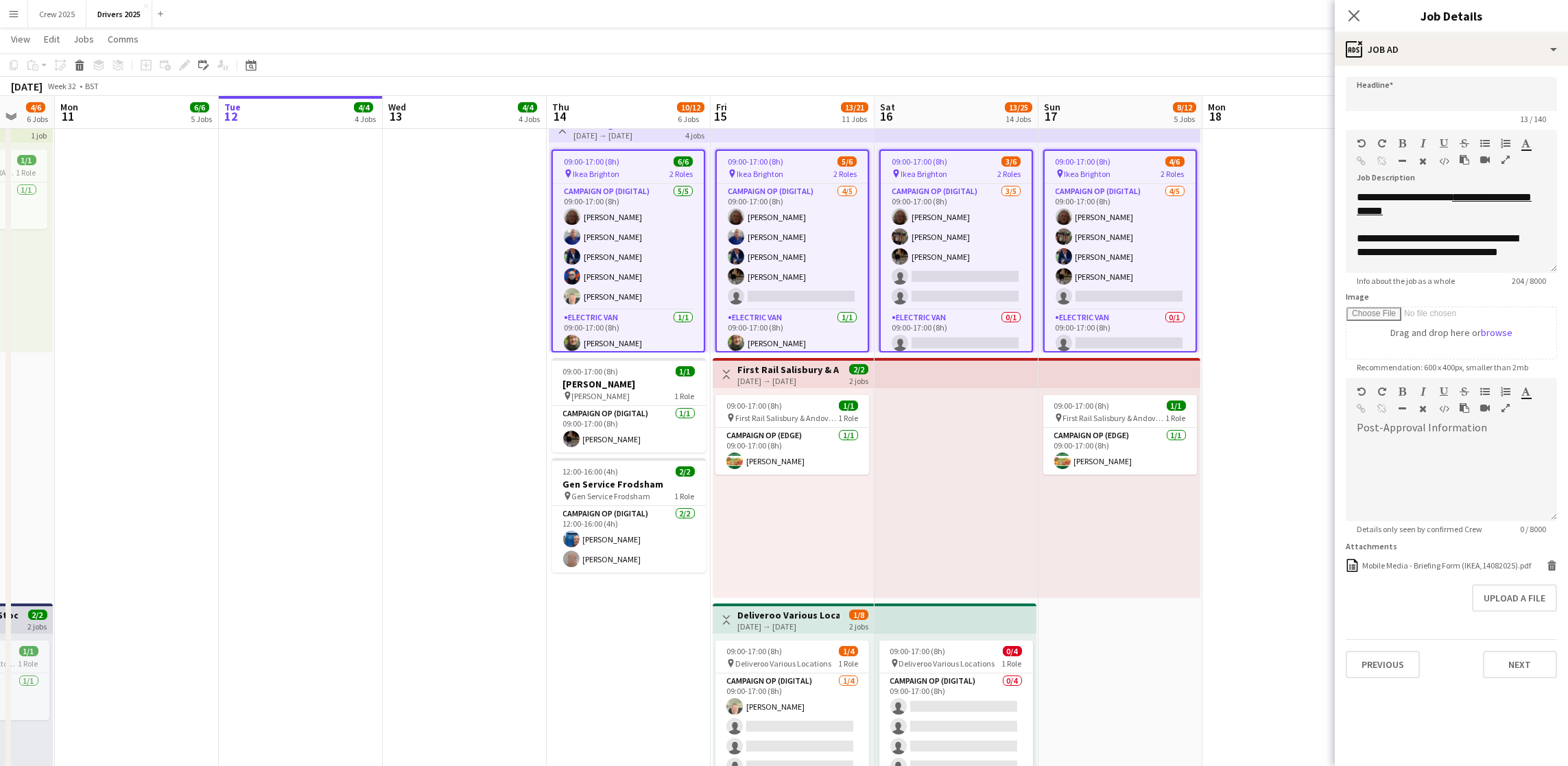
type input "*********"
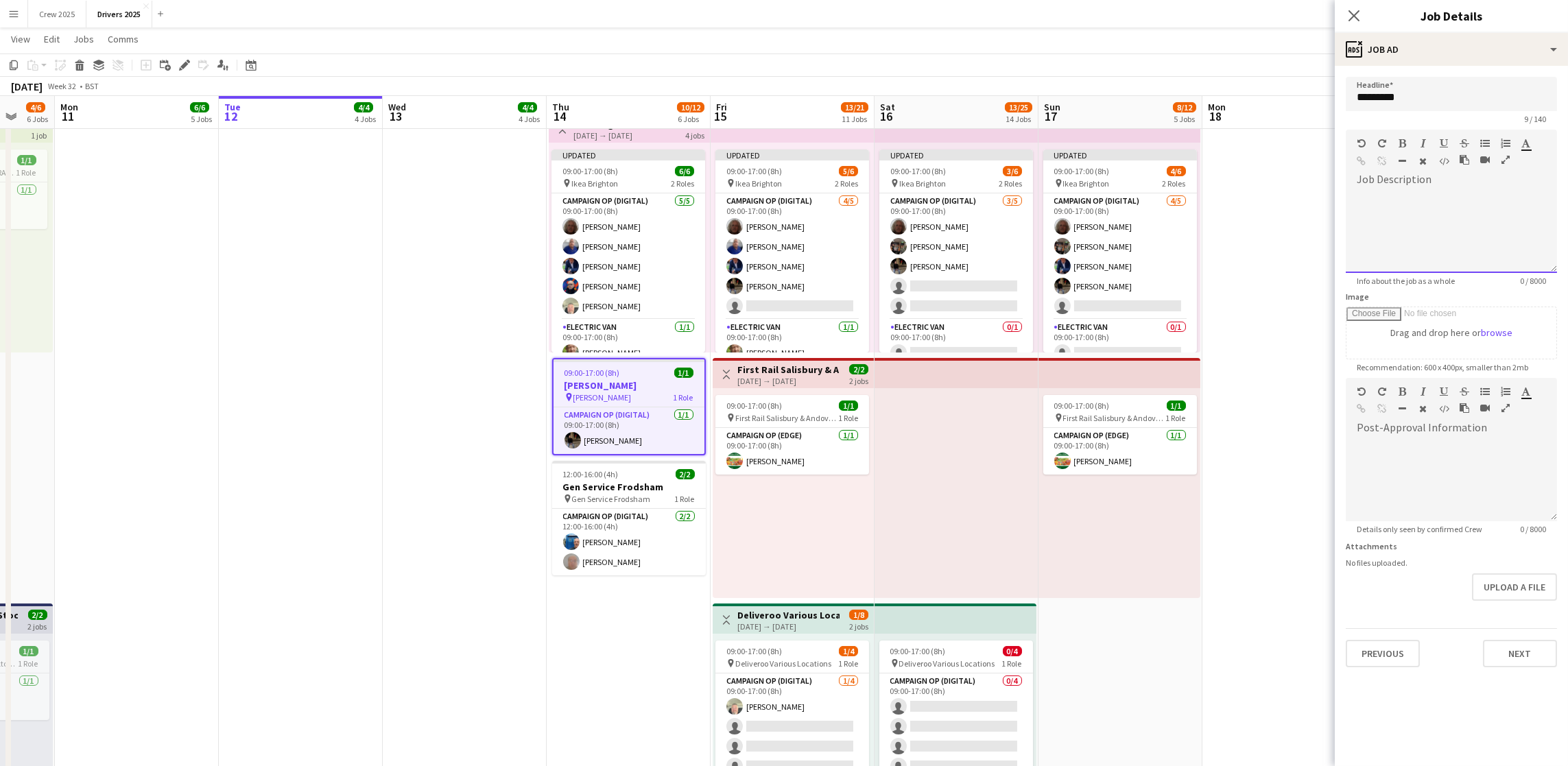
click at [1408, 201] on div at bounding box center [1451, 232] width 211 height 82
drag, startPoint x: 1527, startPoint y: 204, endPoint x: 1403, endPoint y: 196, distance: 124.3
click at [1403, 196] on div "**********" at bounding box center [1451, 232] width 211 height 82
copy div "**********"
click at [1359, 156] on icon "button" at bounding box center [1362, 160] width 9 height 9
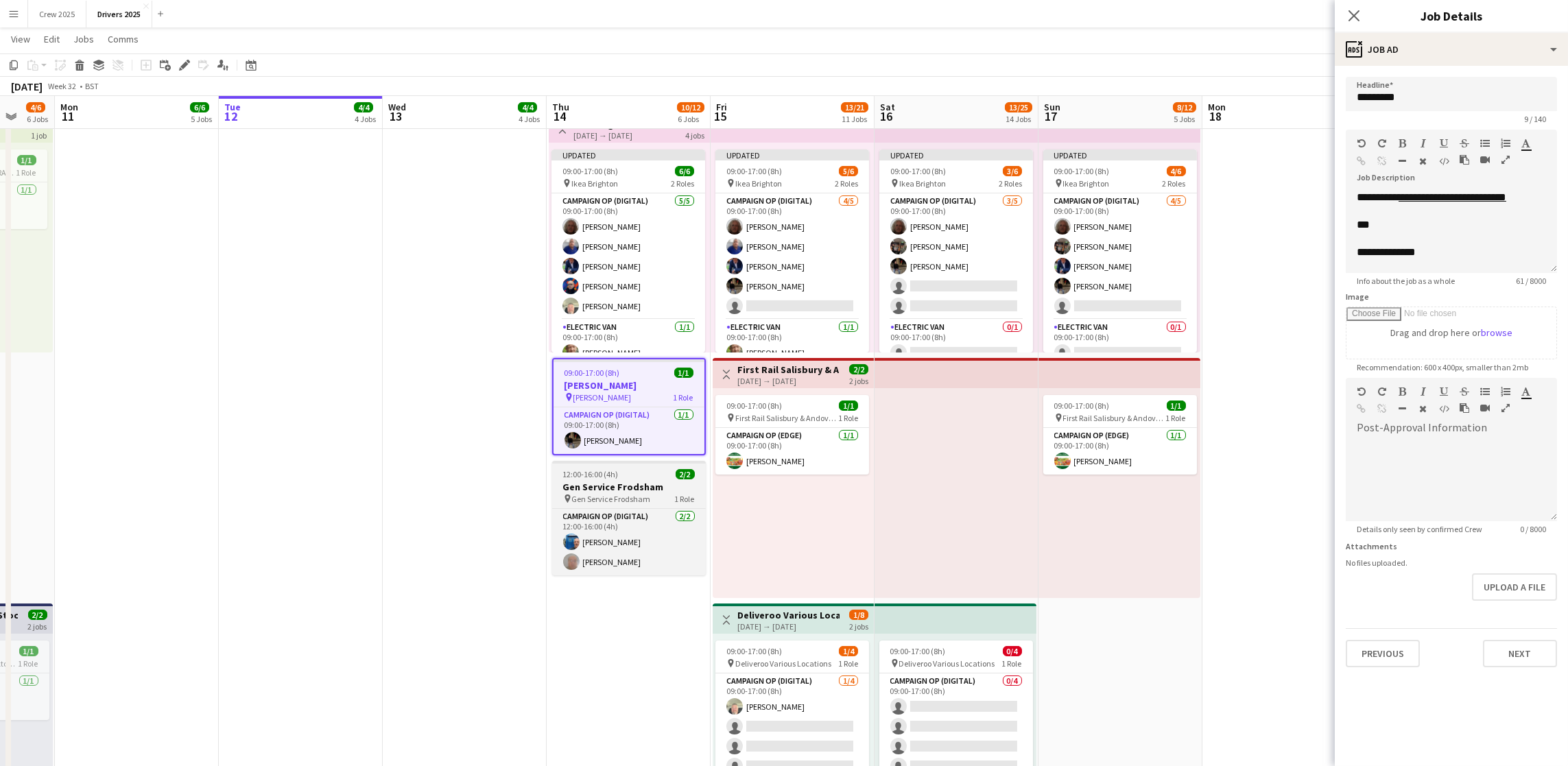
click at [607, 501] on span "Gen Service Frodsham" at bounding box center [612, 499] width 79 height 10
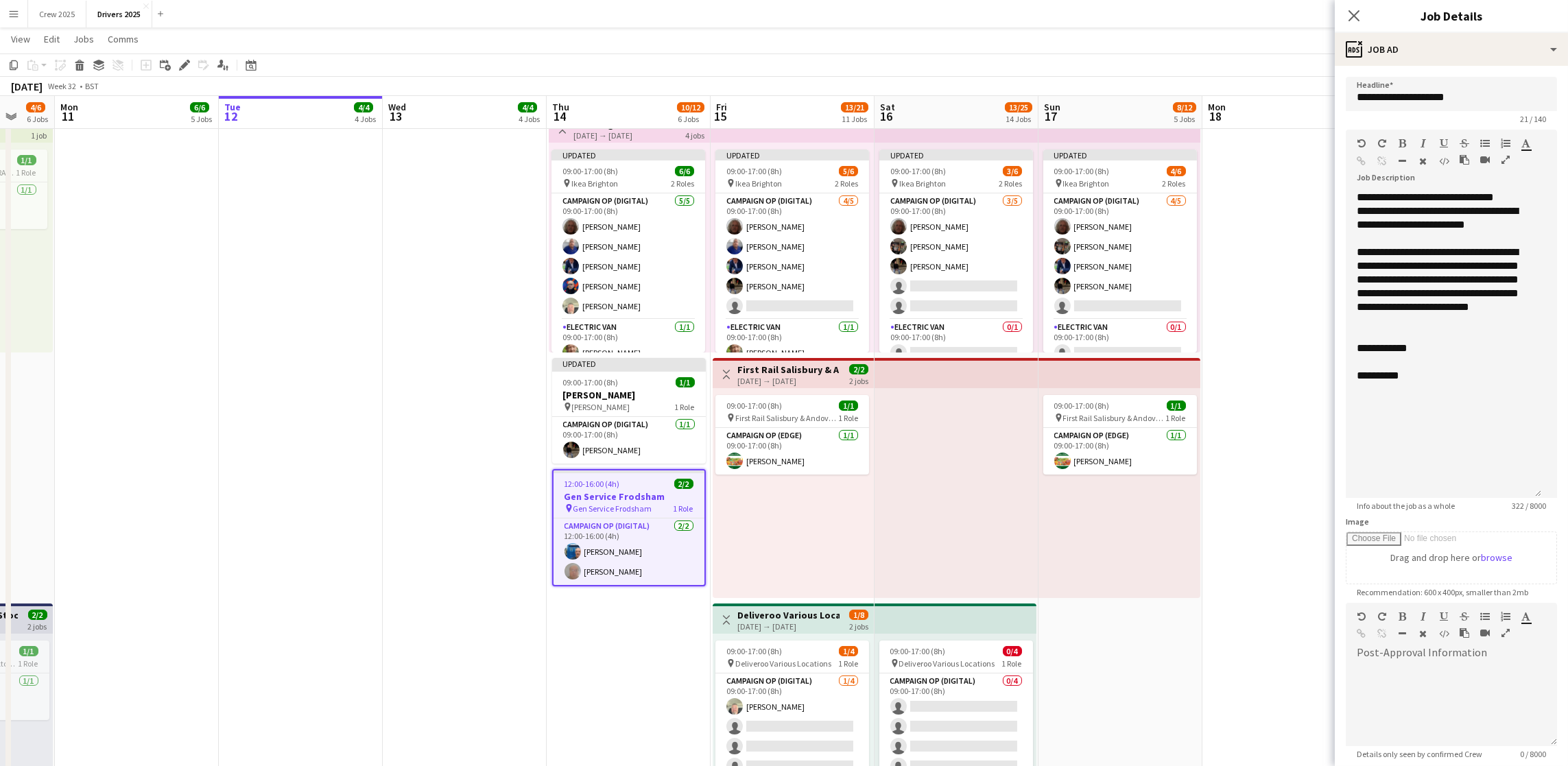
drag, startPoint x: 1547, startPoint y: 267, endPoint x: 1529, endPoint y: 492, distance: 225.7
click at [1529, 492] on div "**********" at bounding box center [1444, 344] width 196 height 307
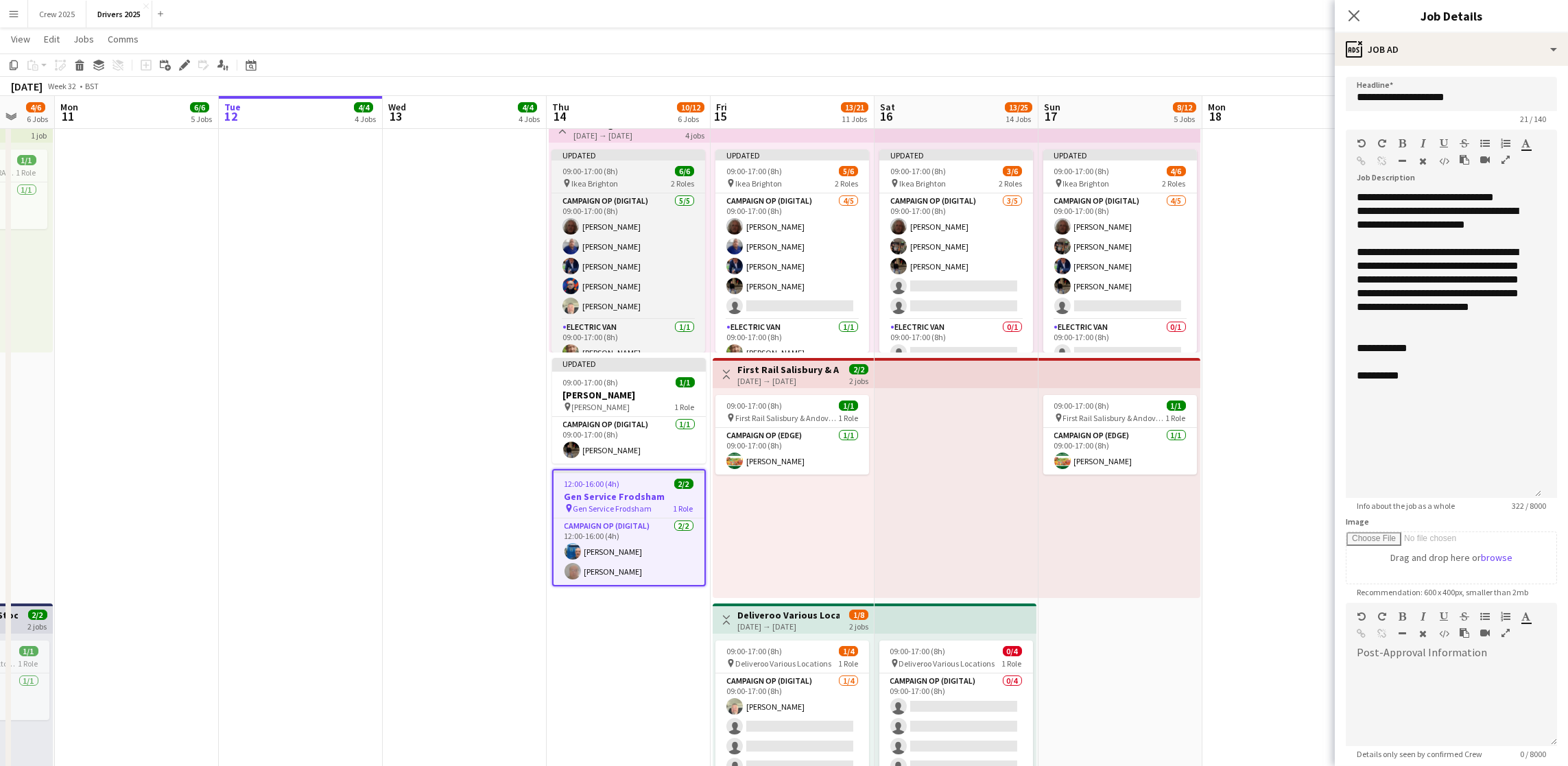
click at [590, 166] on span "09:00-17:00 (8h)" at bounding box center [590, 171] width 56 height 10
type input "**********"
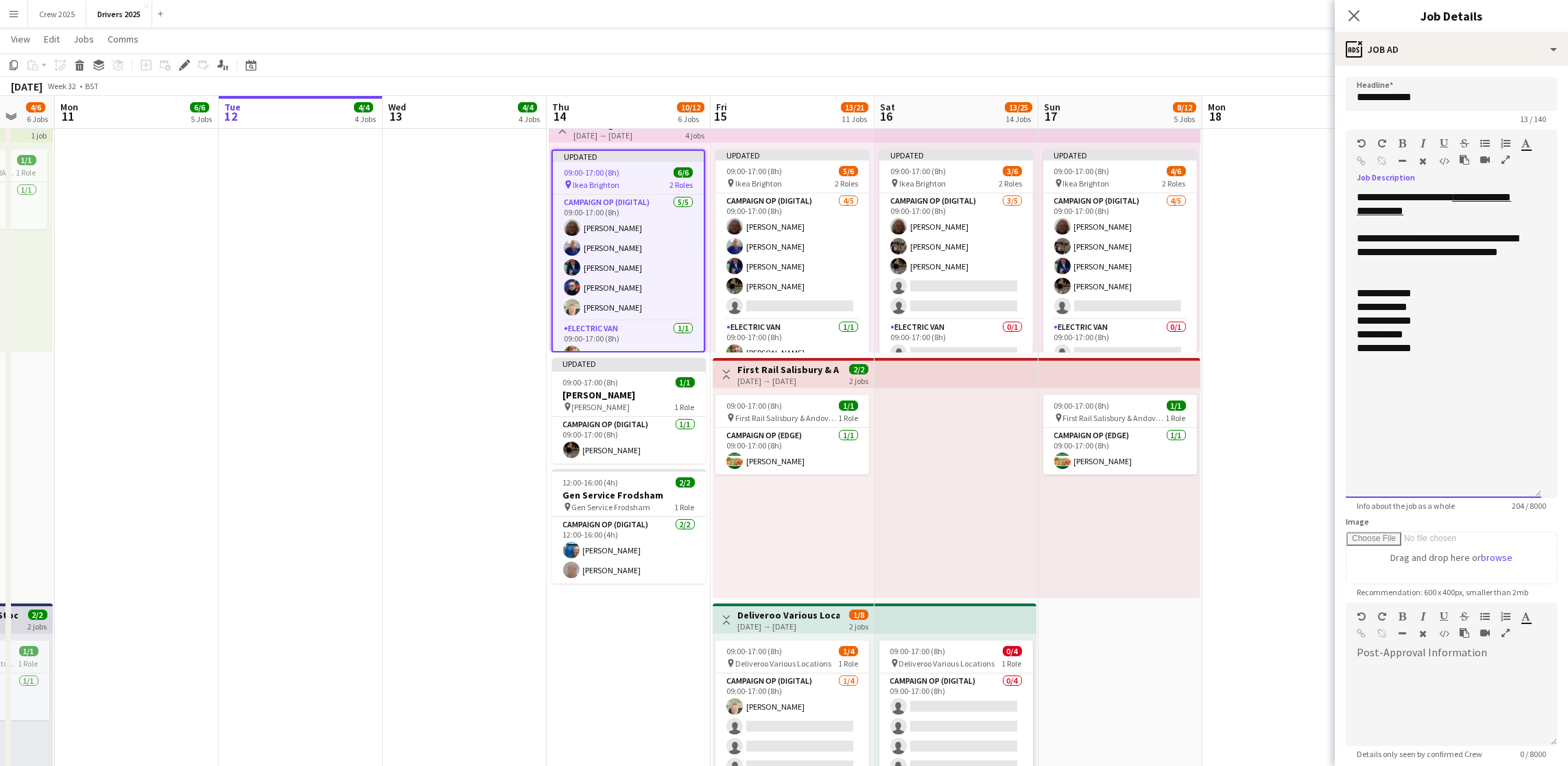
click at [1475, 341] on div "**********" at bounding box center [1444, 335] width 173 height 14
click at [1475, 300] on div "**********" at bounding box center [1444, 293] width 173 height 14
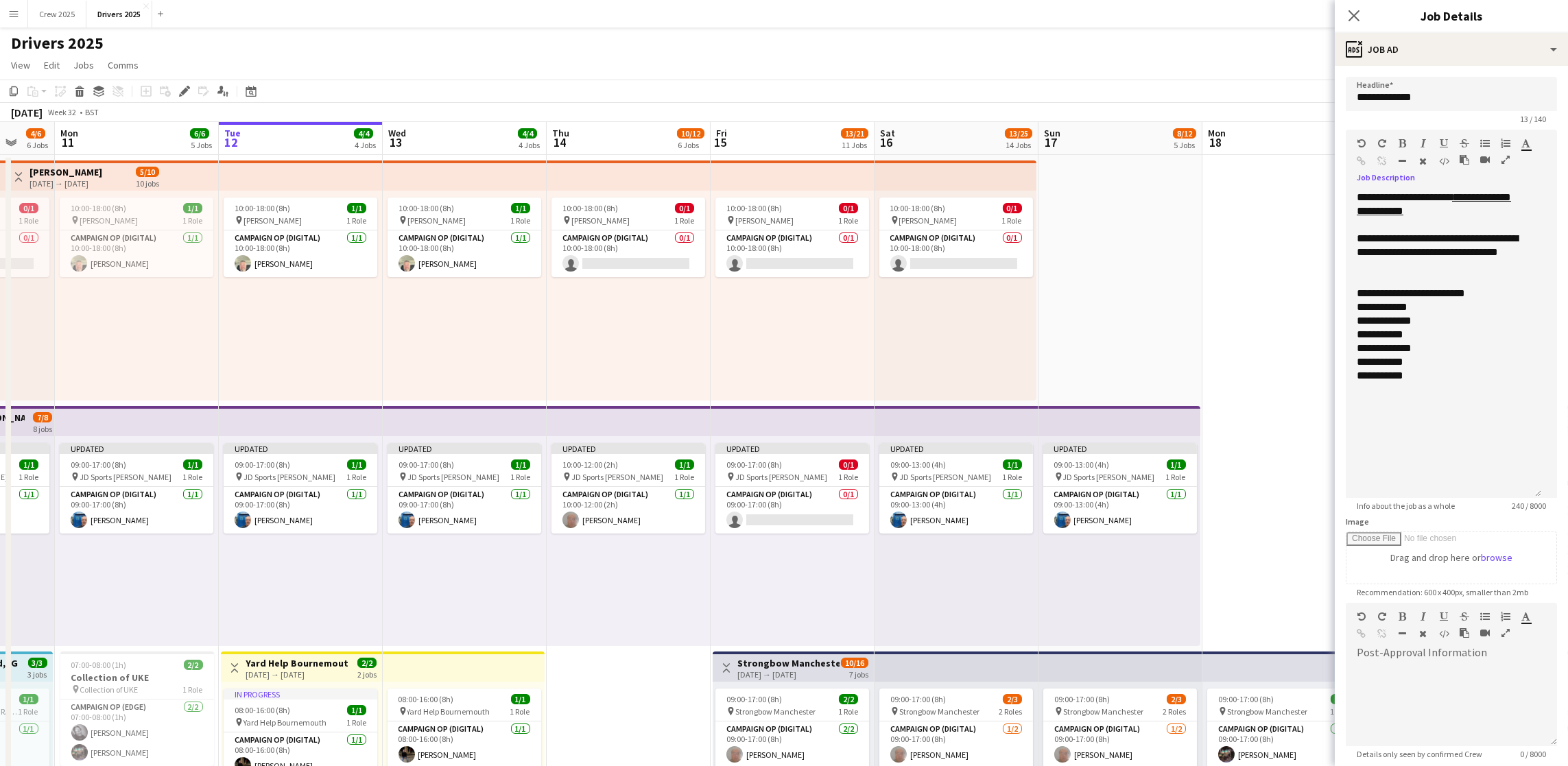
click at [795, 669] on div "[DATE] → [DATE]" at bounding box center [788, 674] width 102 height 10
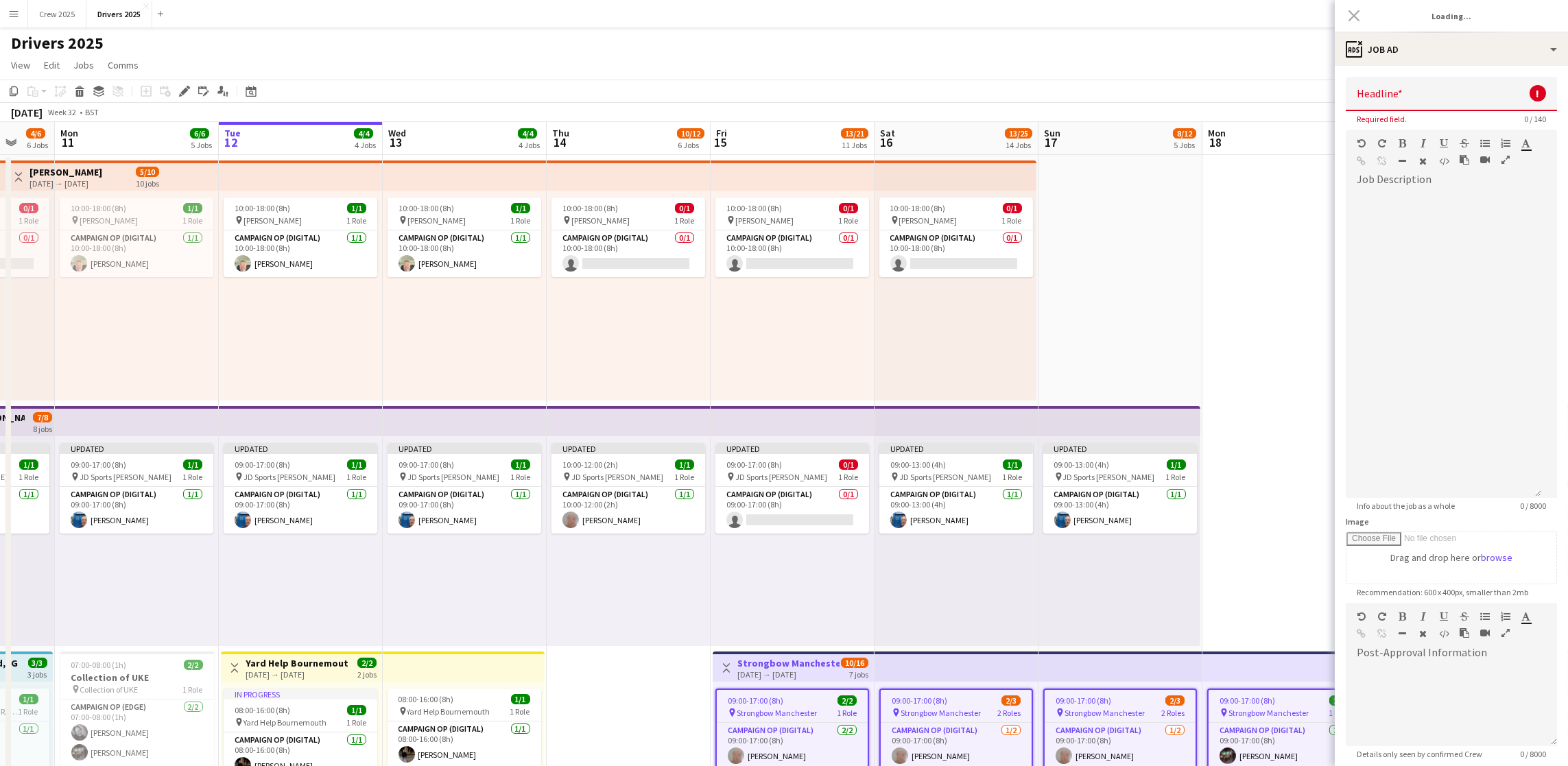
type input "**********"
click at [1491, 181] on div "Standard Heading 1 Heading 2 Heading 3 Heading 4 Heading 5 Heading 6 Heading 7 …" at bounding box center [1451, 155] width 211 height 51
drag, startPoint x: 1534, startPoint y: 214, endPoint x: 1401, endPoint y: 210, distance: 133.1
click at [1401, 210] on div "**********" at bounding box center [1444, 344] width 196 height 307
copy div "**********"
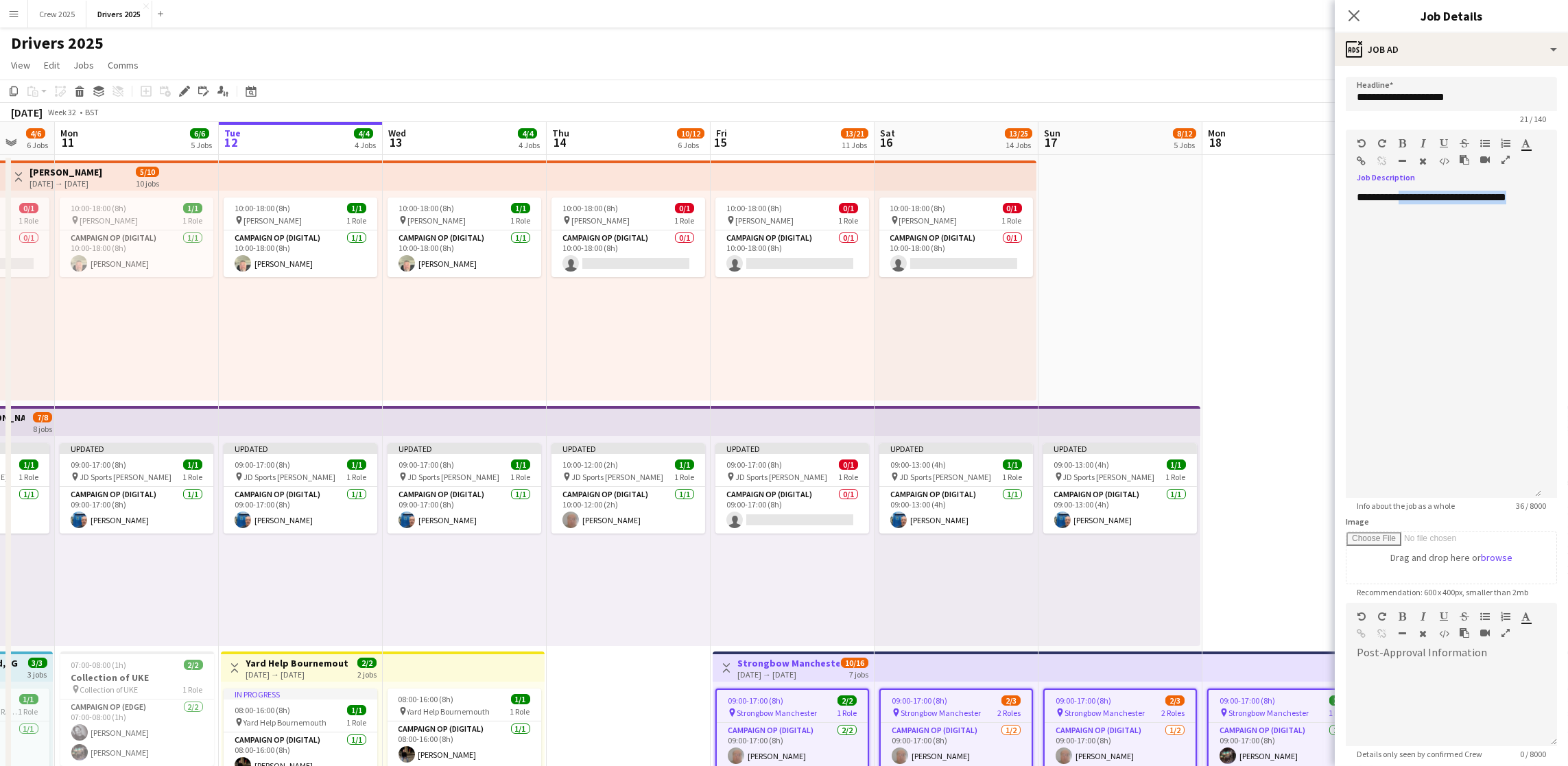
click at [1366, 159] on icon "button" at bounding box center [1362, 160] width 9 height 9
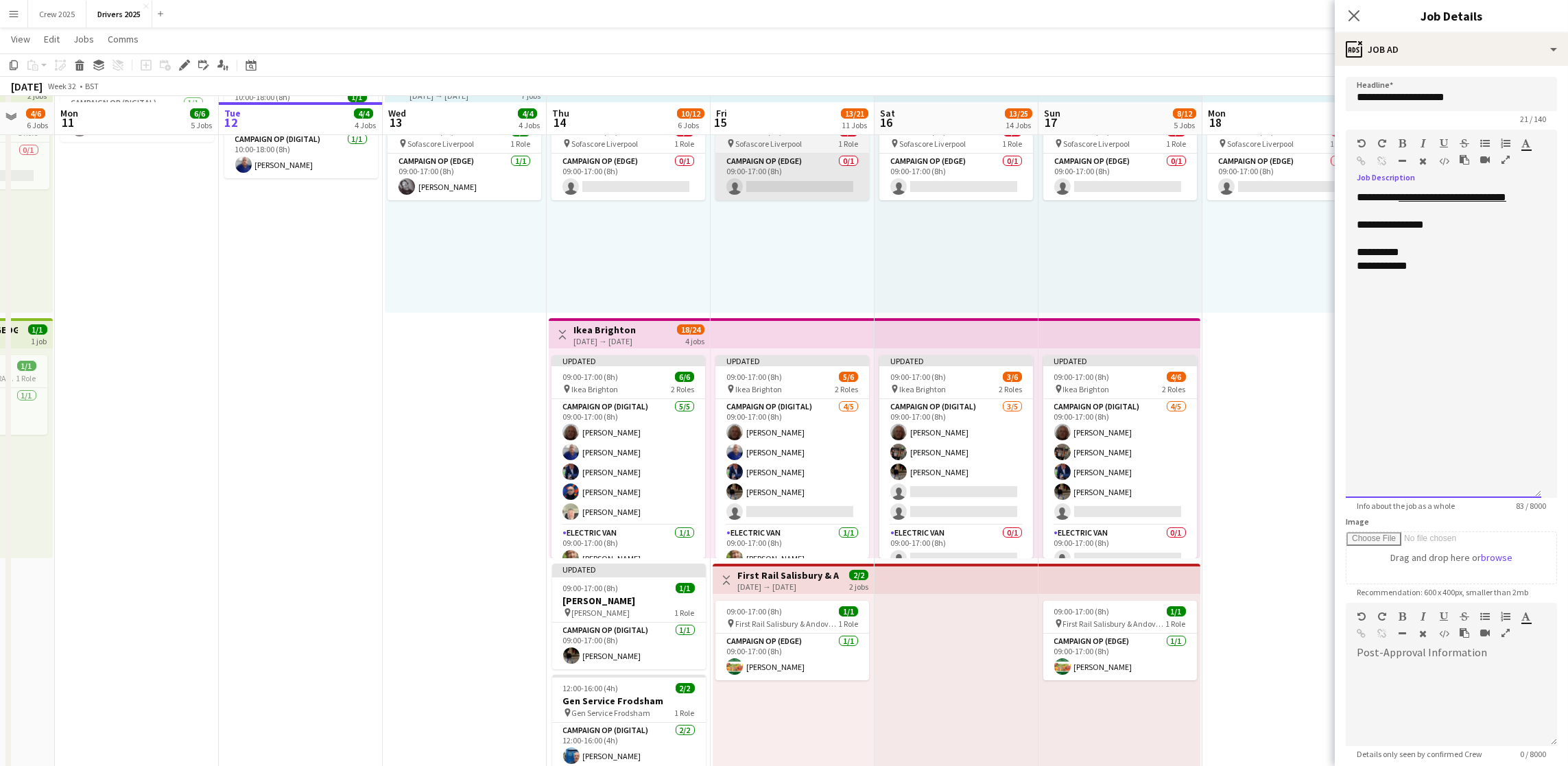
scroll to position [926, 0]
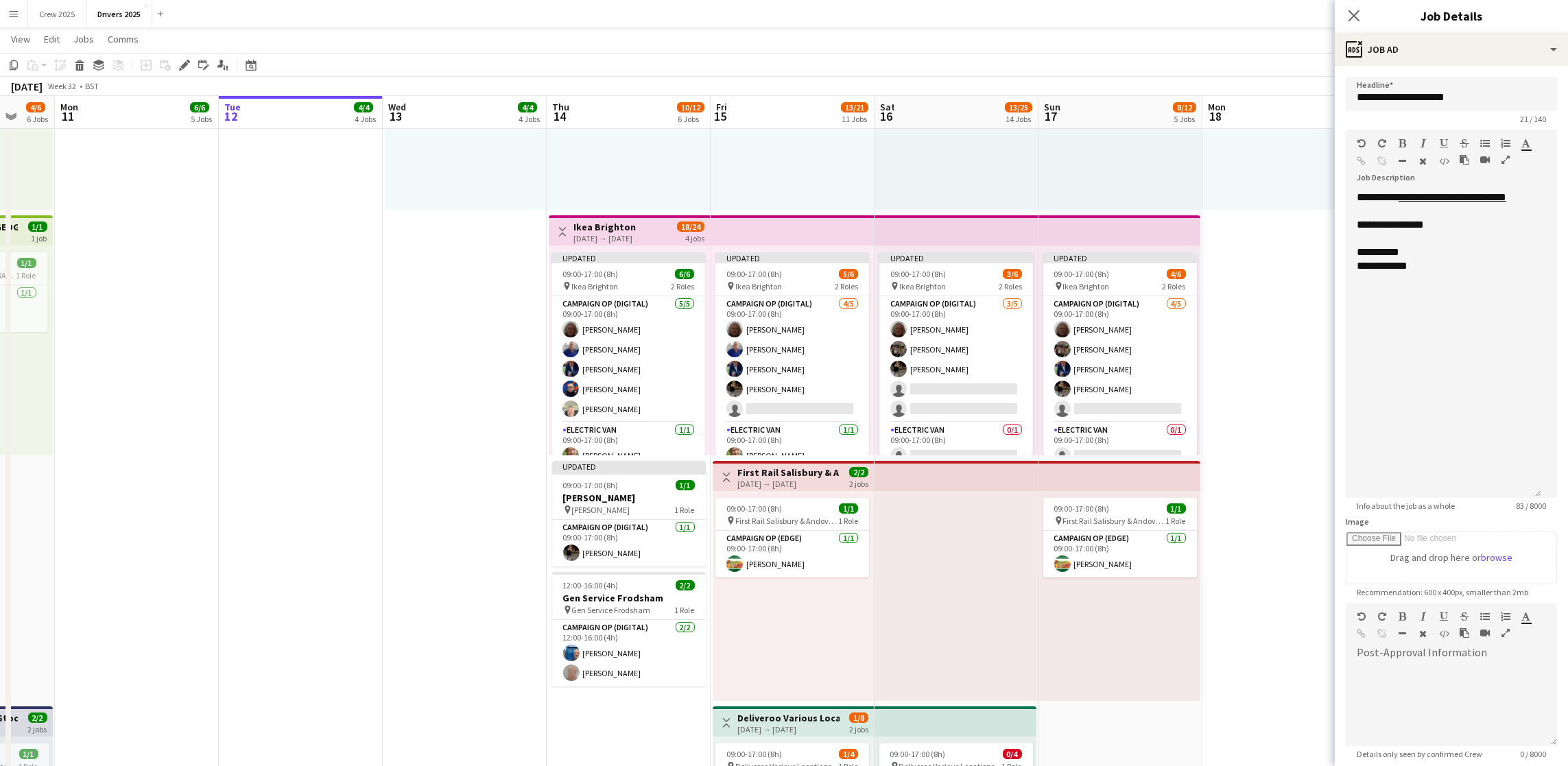
click at [768, 470] on h3 "First Rail Salisbury & Andover and [GEOGRAPHIC_DATA]" at bounding box center [788, 473] width 102 height 12
type input "**********"
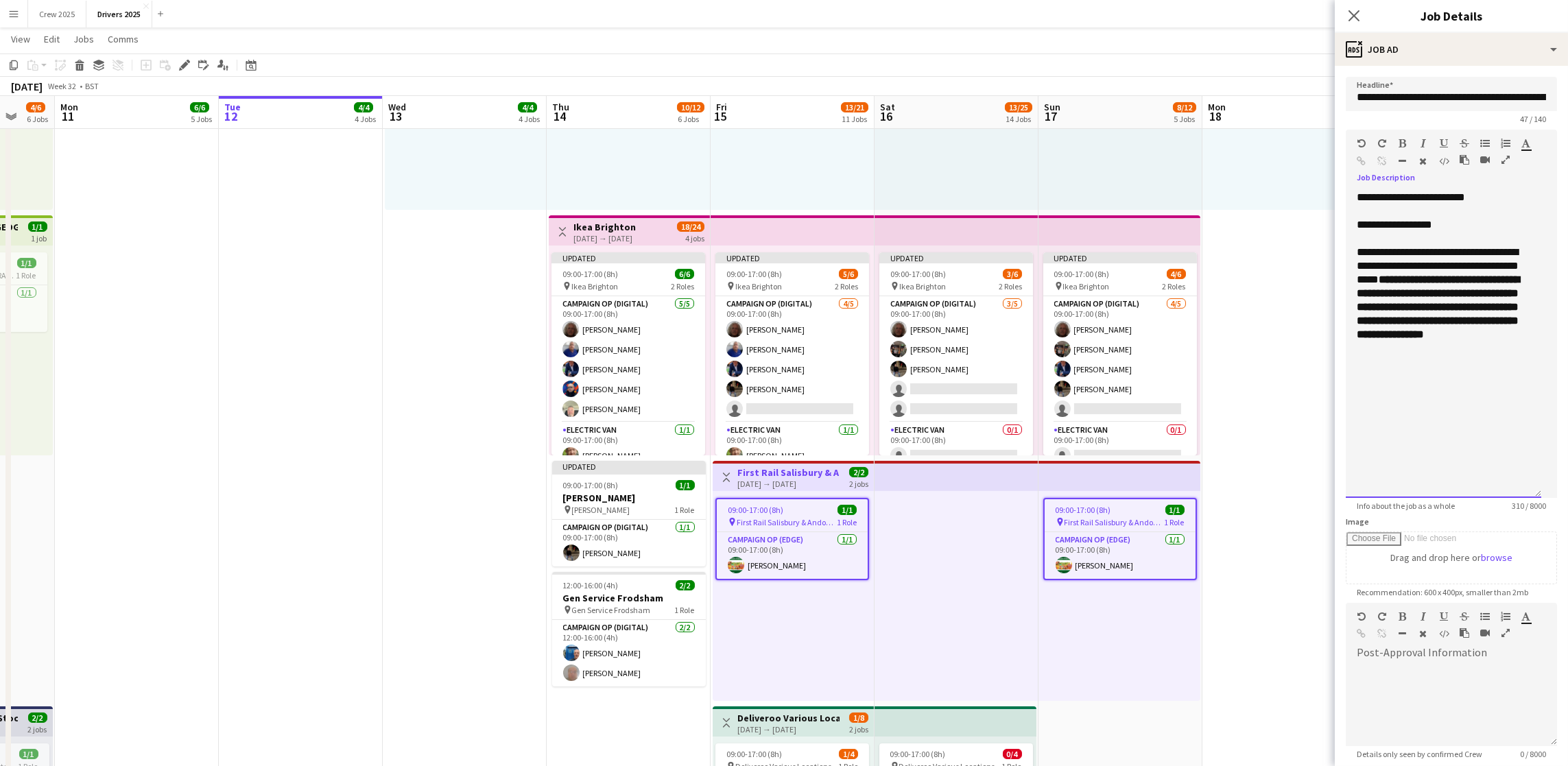
drag, startPoint x: 1417, startPoint y: 384, endPoint x: 1565, endPoint y: 436, distance: 156.9
click at [1417, 383] on div "**********" at bounding box center [1444, 344] width 196 height 307
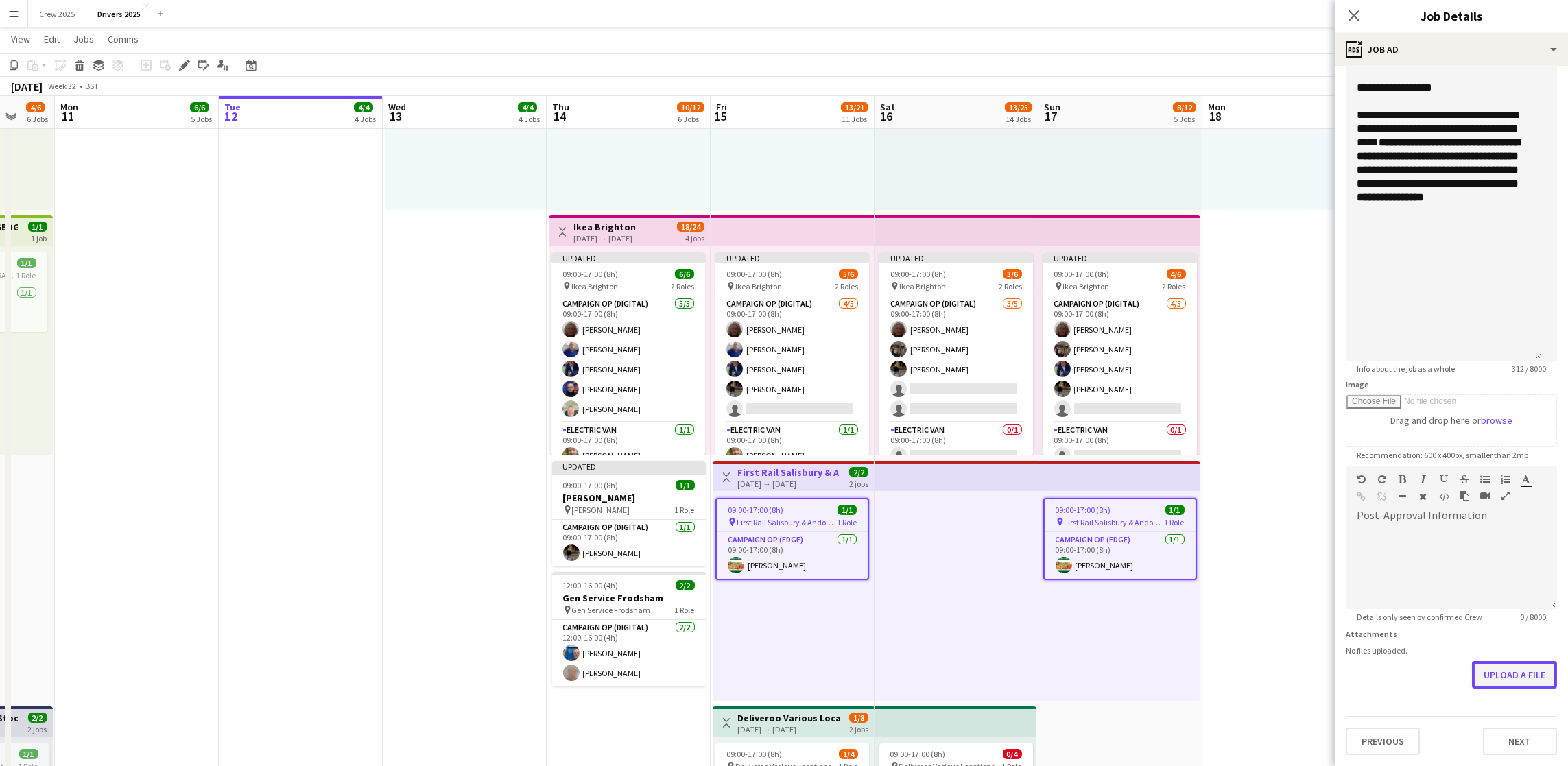
click at [1499, 669] on button "Upload a file" at bounding box center [1514, 675] width 85 height 27
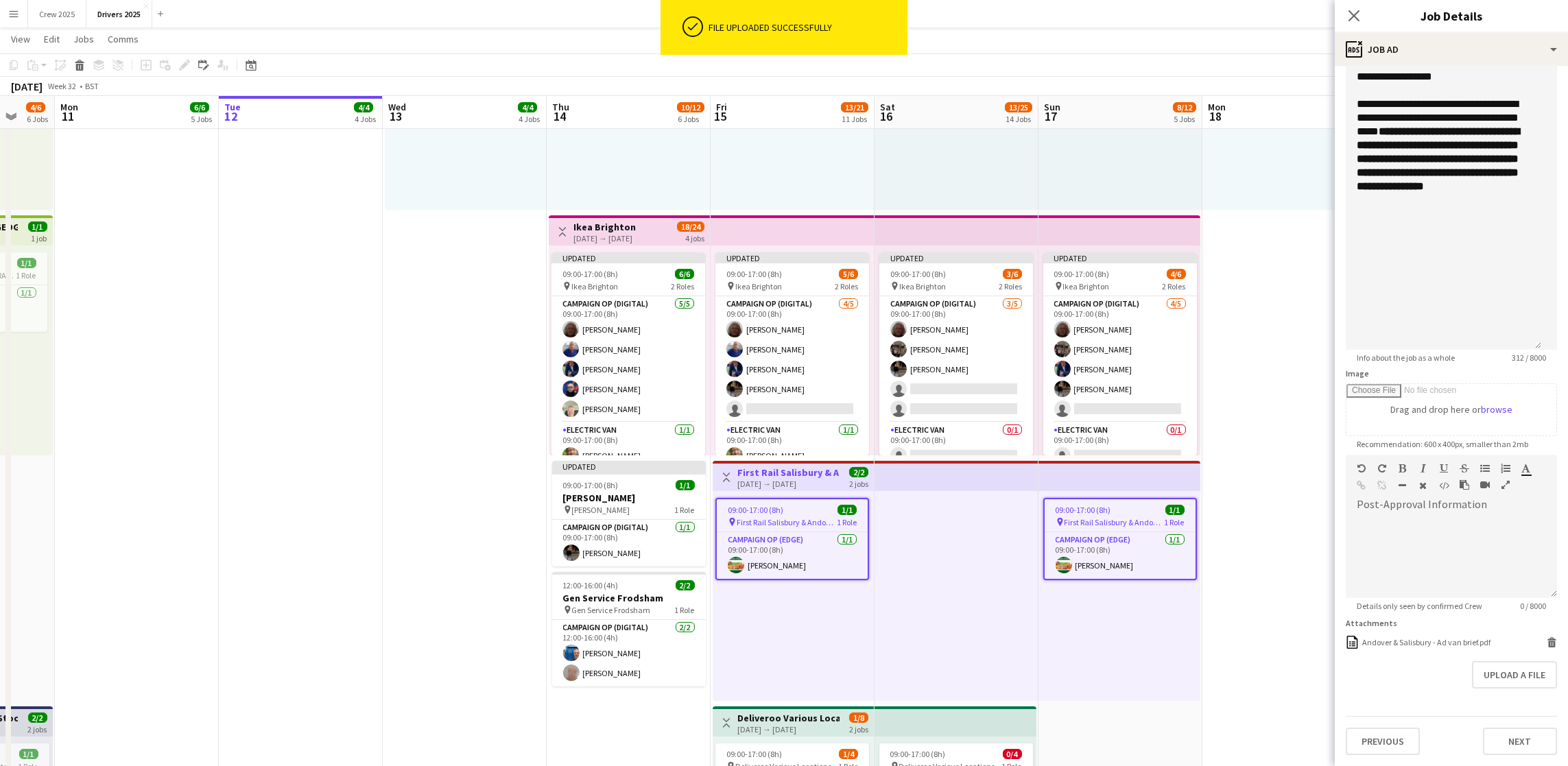
click at [771, 508] on span "09:00-17:00 (8h)" at bounding box center [755, 510] width 56 height 10
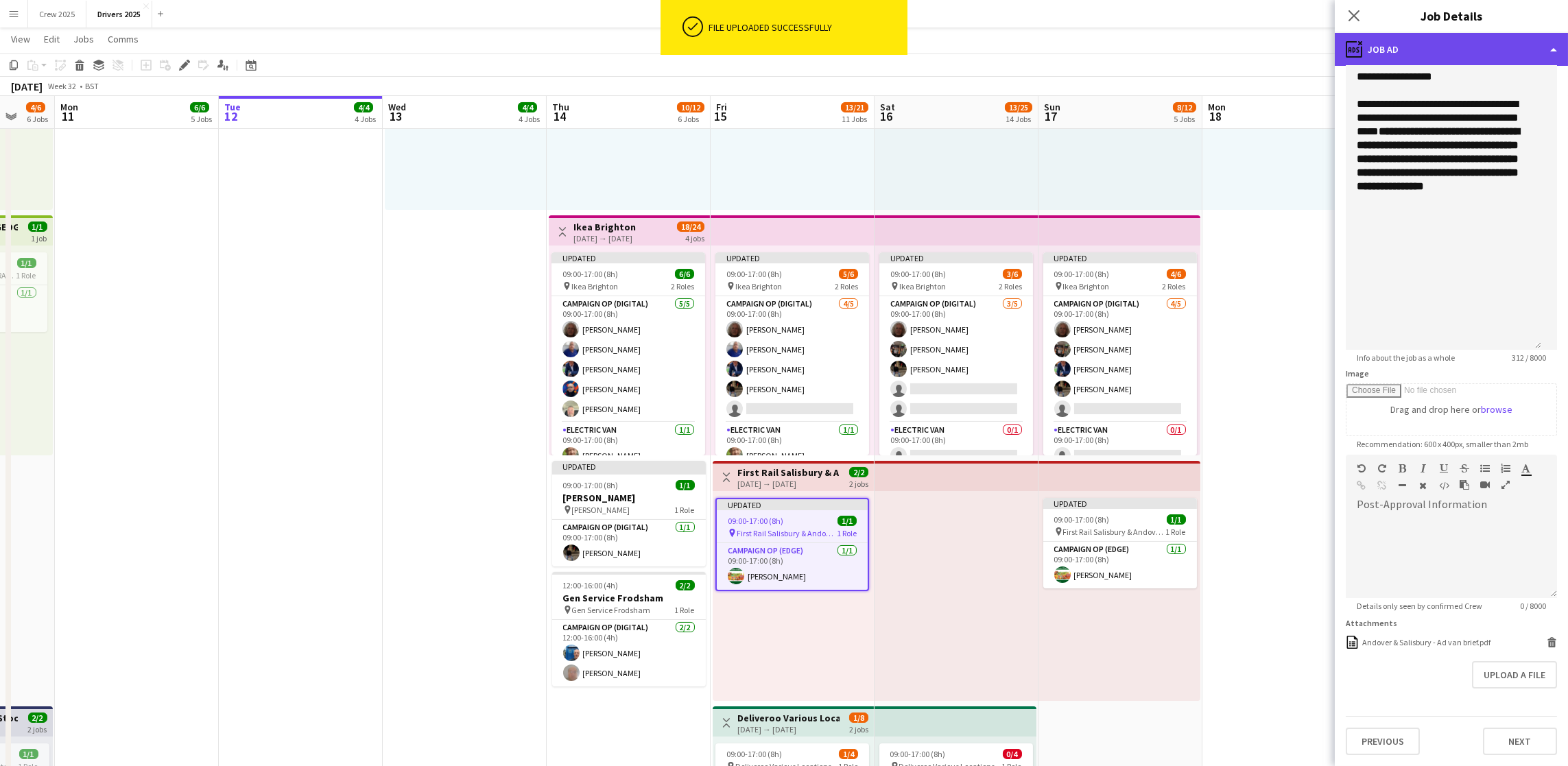
click at [1432, 50] on div "ads-window Job Ad" at bounding box center [1452, 49] width 233 height 33
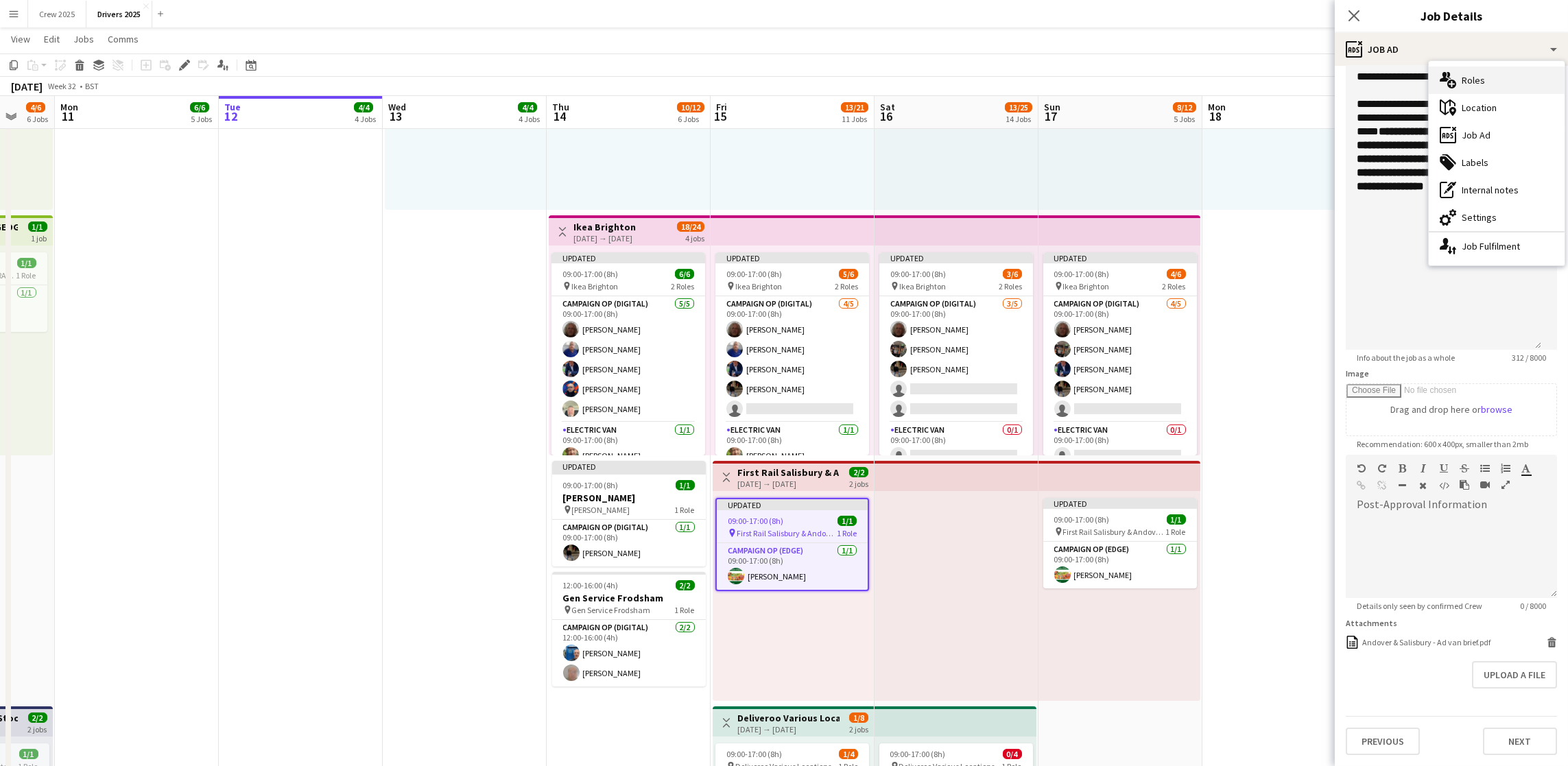
click at [1458, 79] on div "multiple-users-add Roles" at bounding box center [1497, 81] width 136 height 27
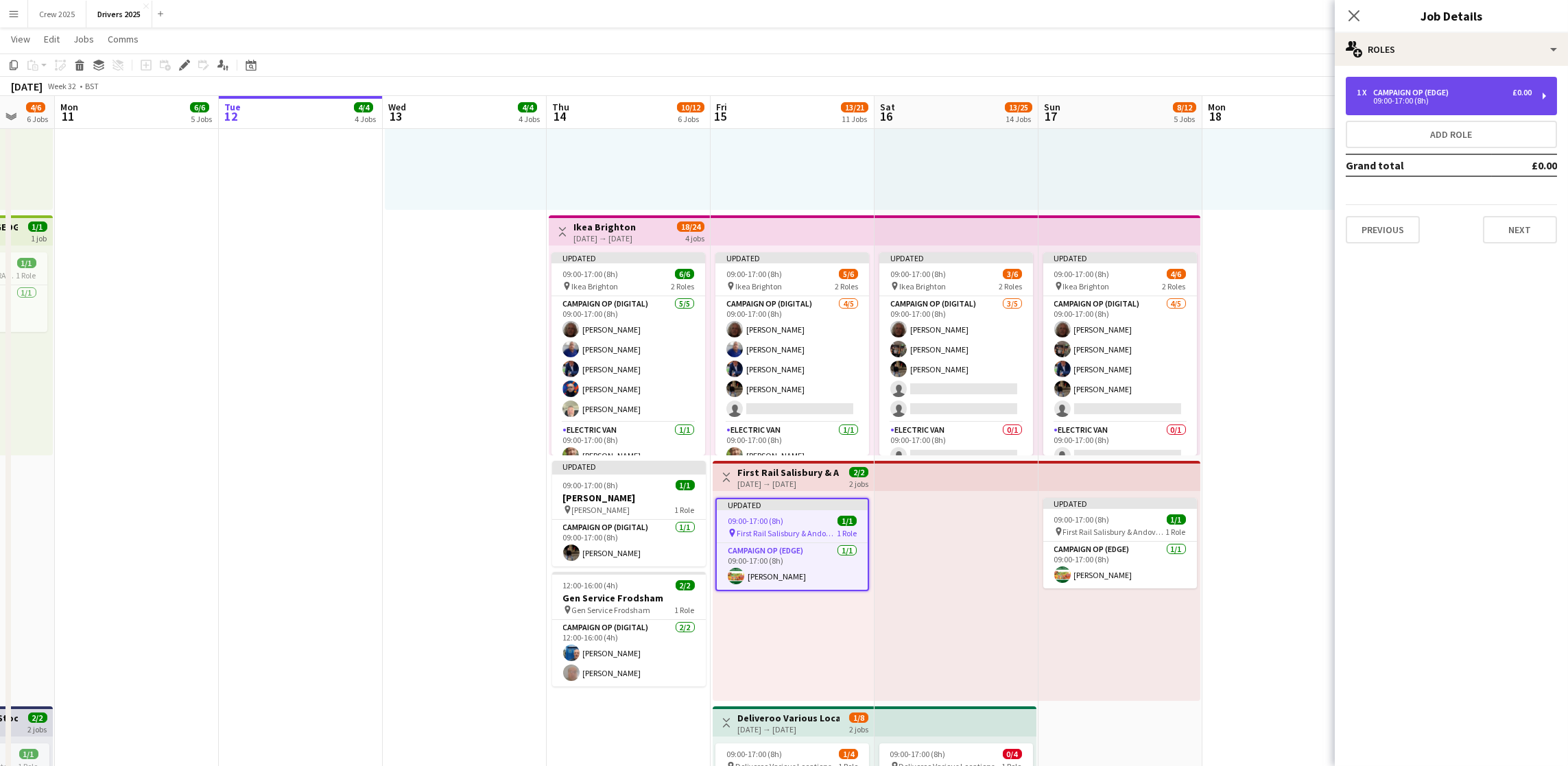
click at [1446, 105] on div "1 x Campaign Op (Edge) £0.00 09:00-17:00 (8h)" at bounding box center [1451, 96] width 211 height 39
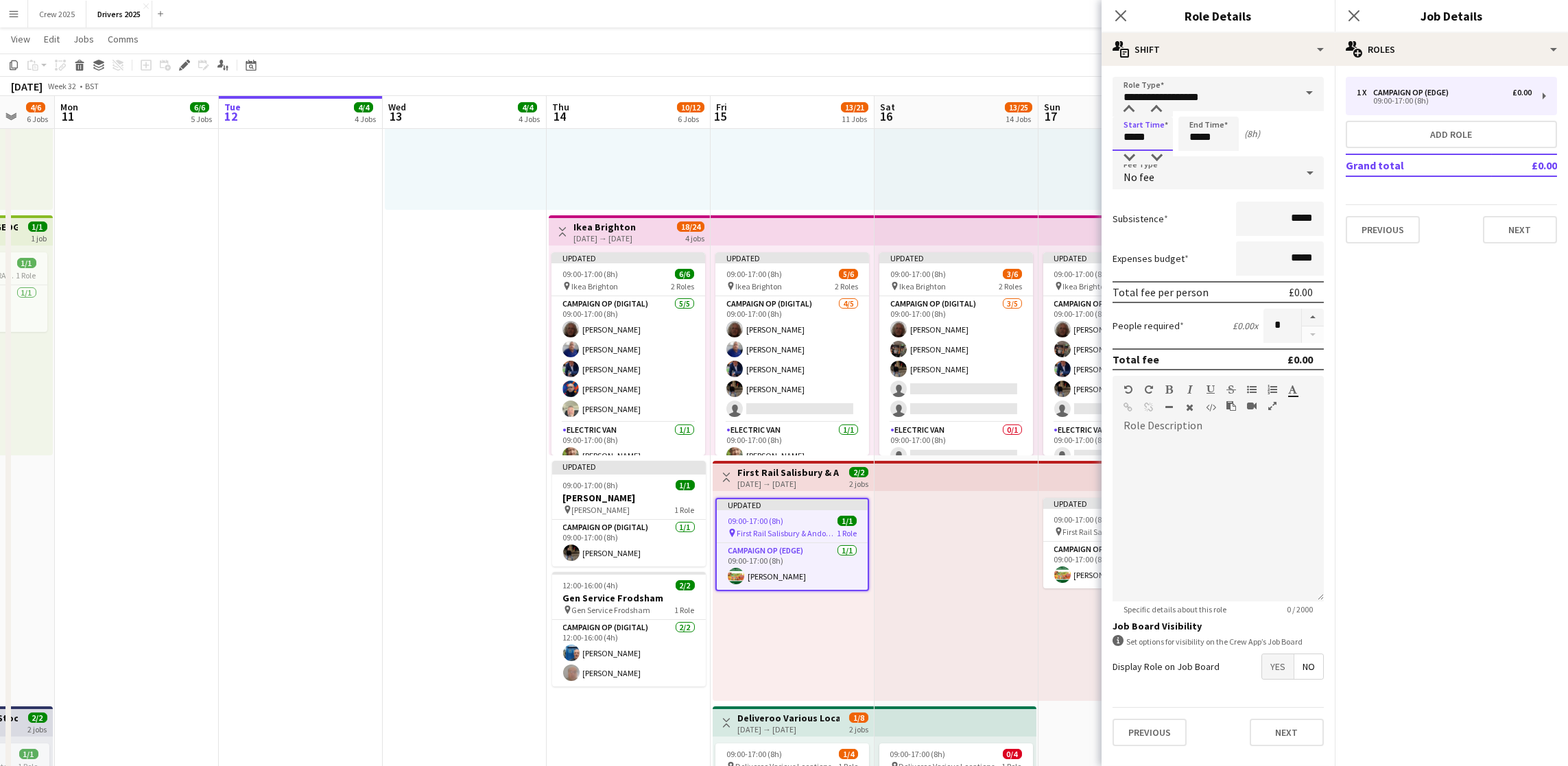
drag, startPoint x: 1161, startPoint y: 142, endPoint x: 1032, endPoint y: 108, distance: 133.4
type input "*****"
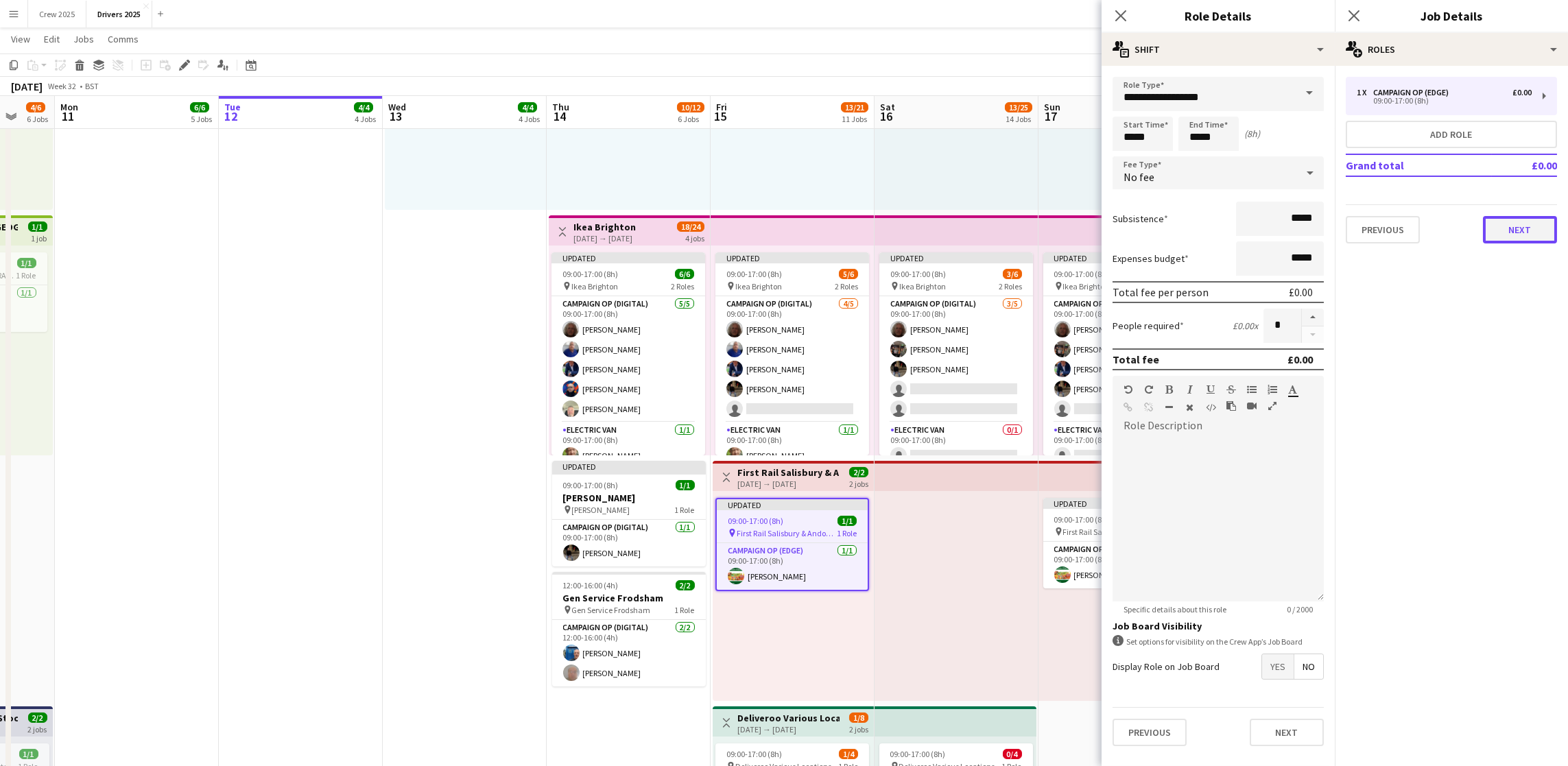
click at [1529, 234] on button "Next" at bounding box center [1520, 230] width 74 height 27
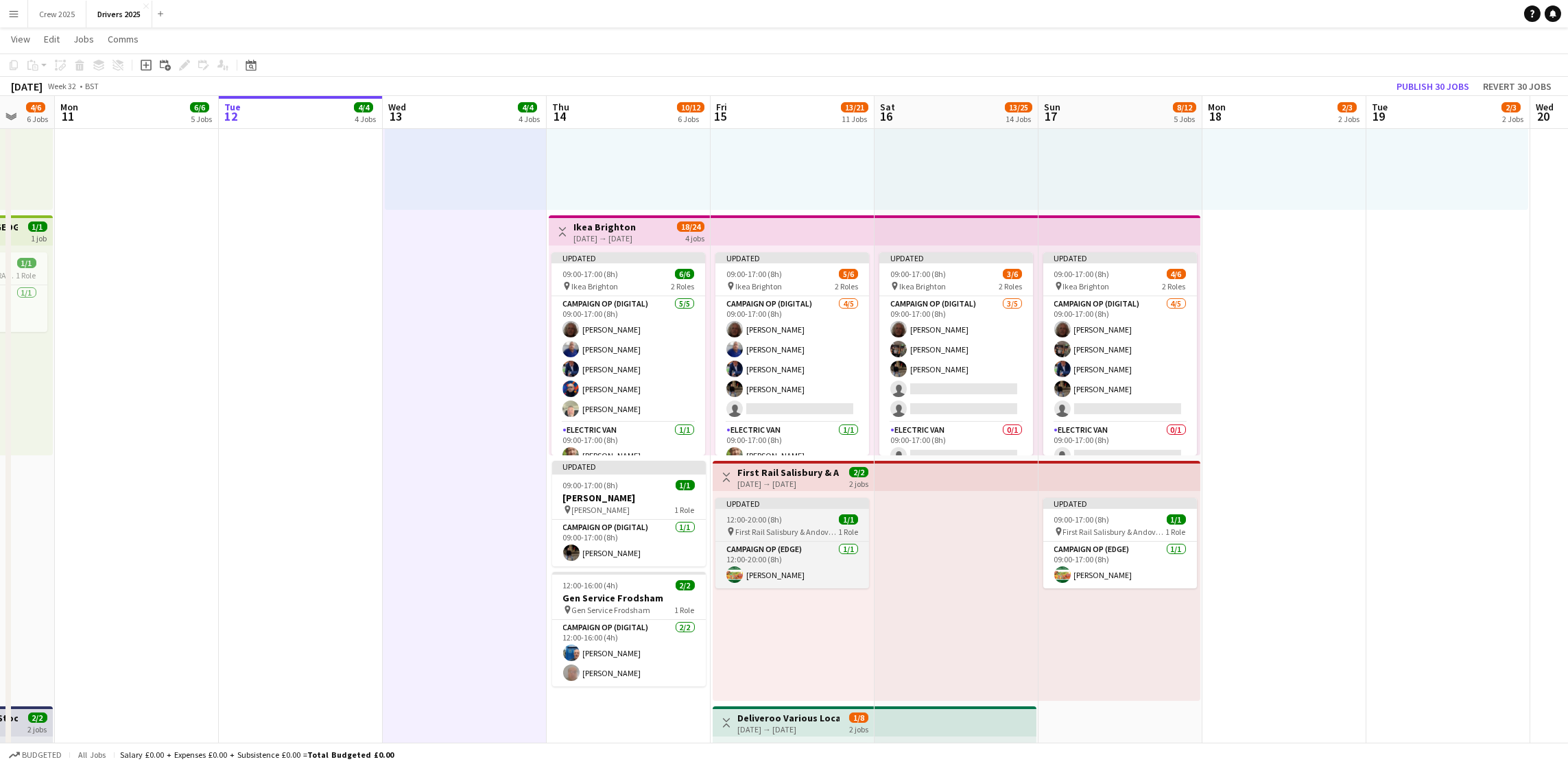
click at [788, 501] on div "Updated" at bounding box center [792, 503] width 154 height 11
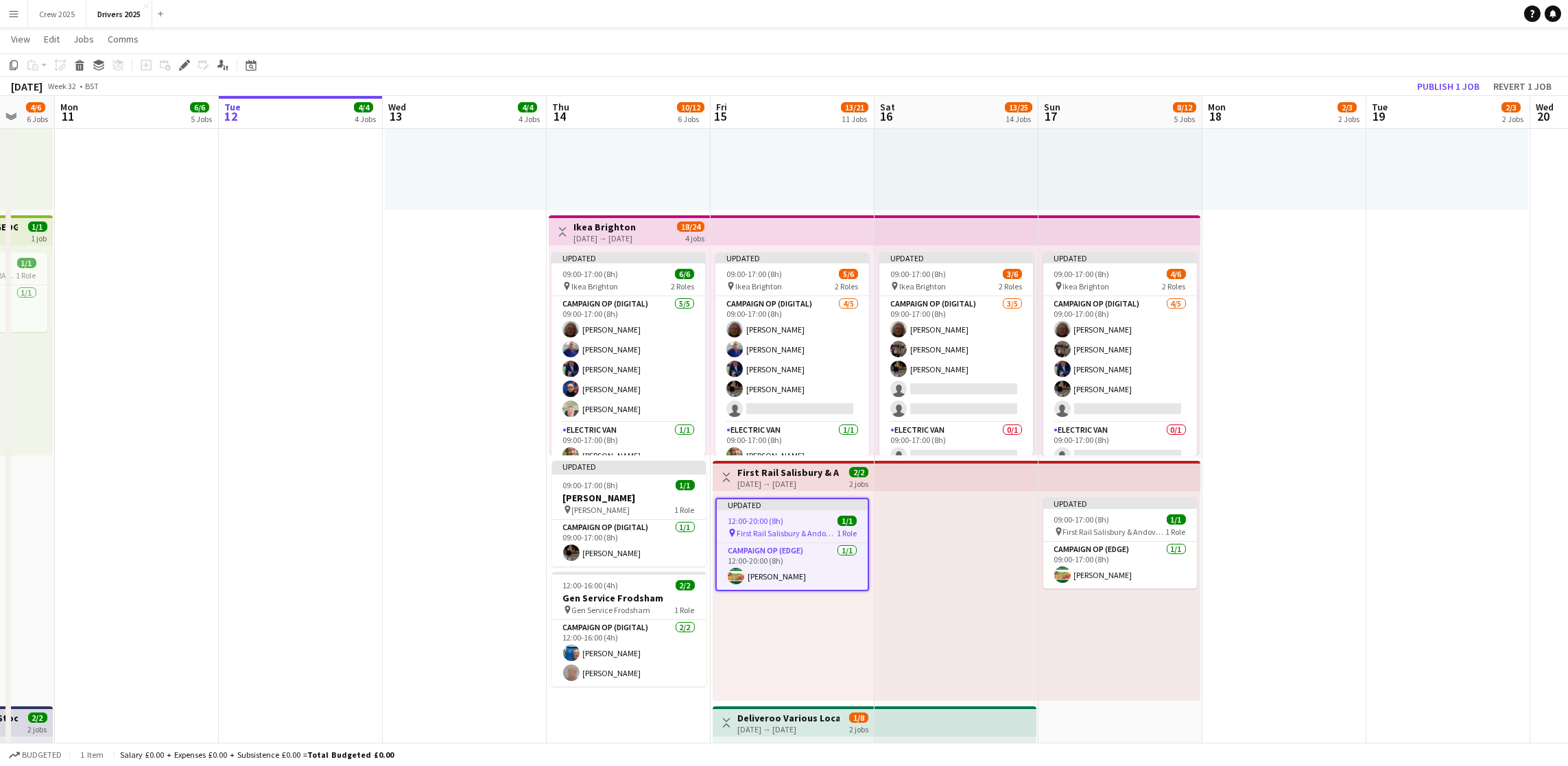
click at [788, 484] on div "[DATE] → [DATE]" at bounding box center [788, 484] width 102 height 10
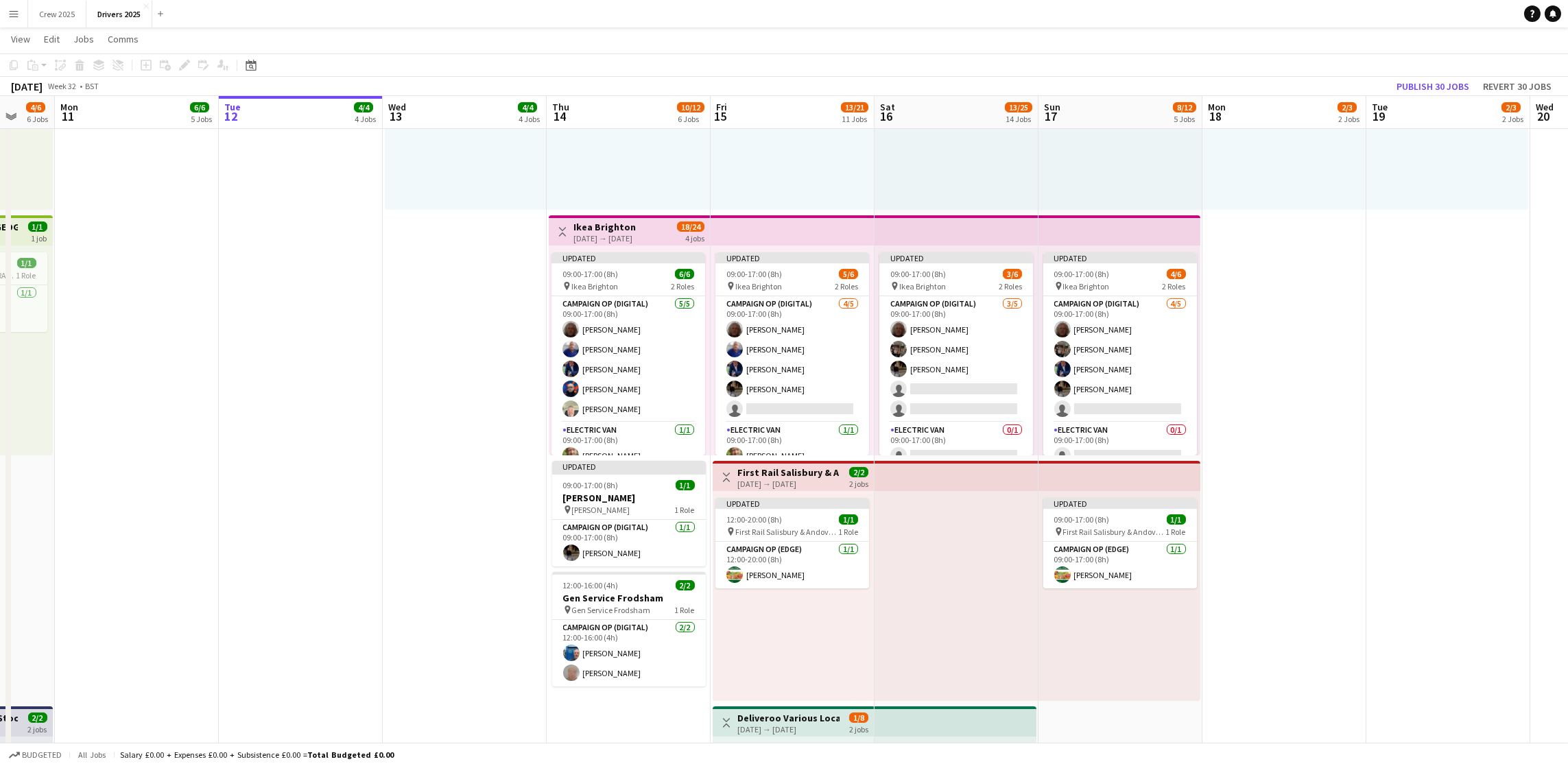
click at [786, 470] on h3 "First Rail Salisbury & Andover and [GEOGRAPHIC_DATA]" at bounding box center [788, 473] width 102 height 12
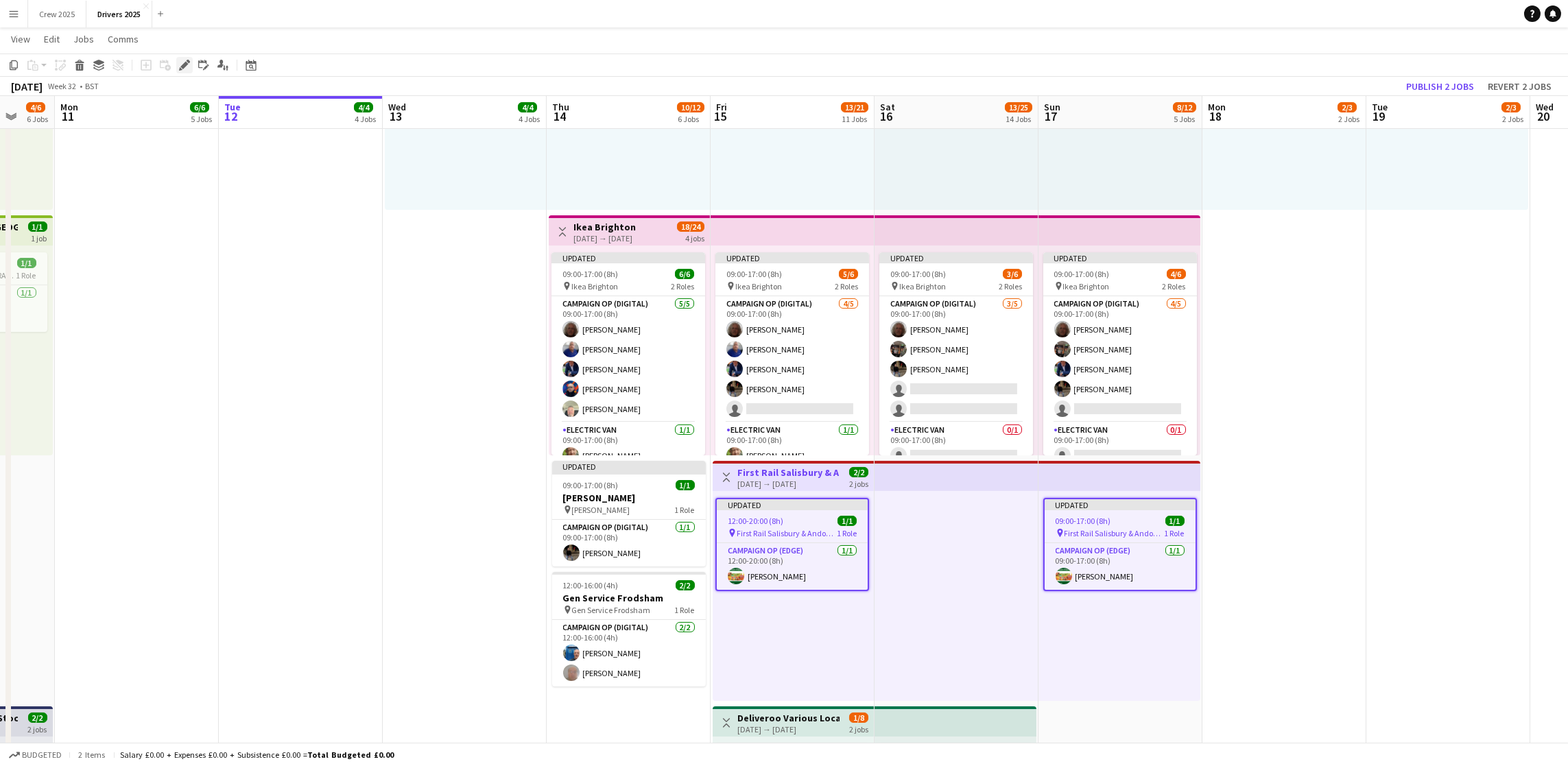
click at [180, 65] on icon at bounding box center [184, 65] width 8 height 8
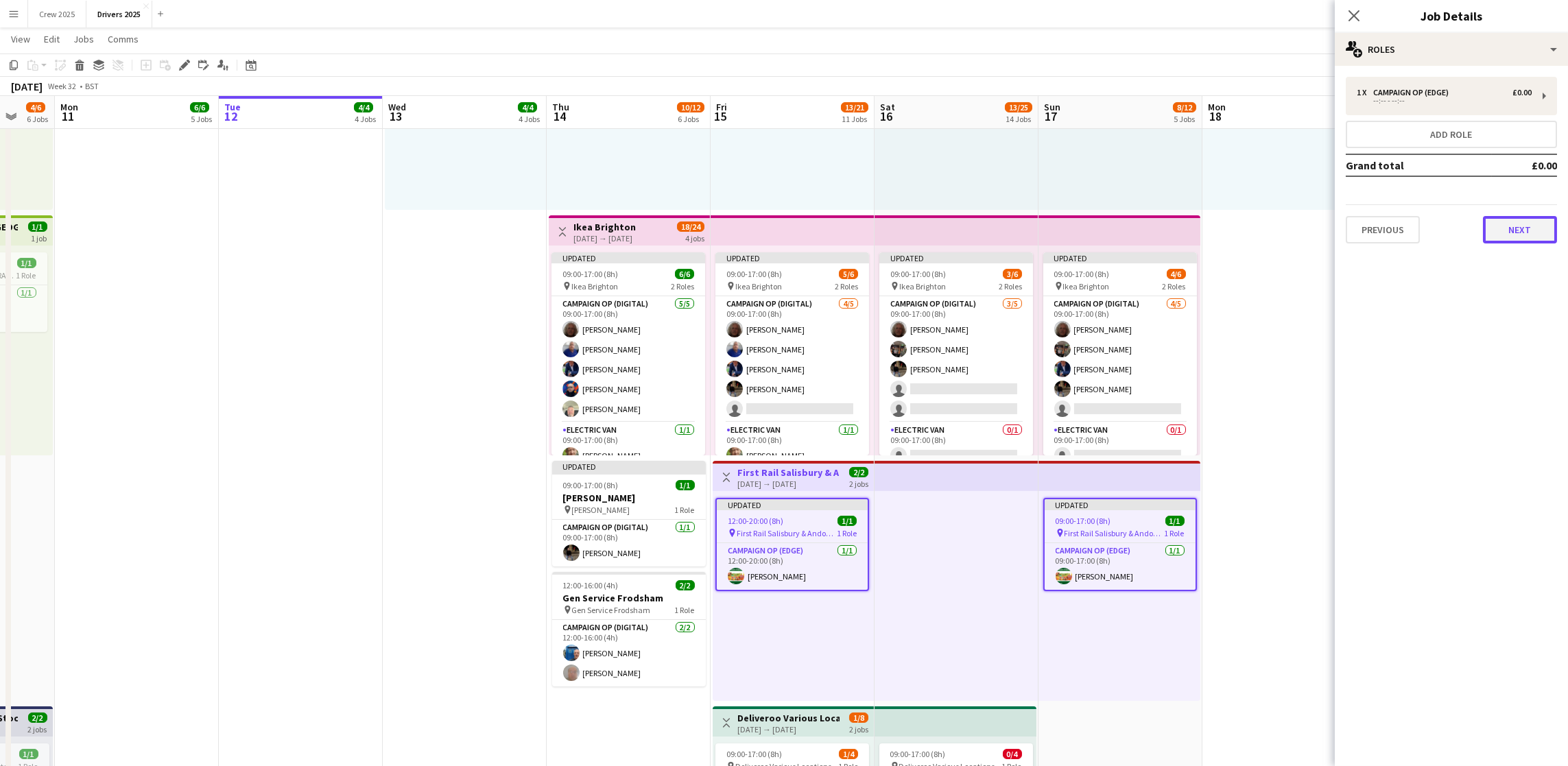
click at [1502, 218] on button "Next" at bounding box center [1520, 230] width 74 height 27
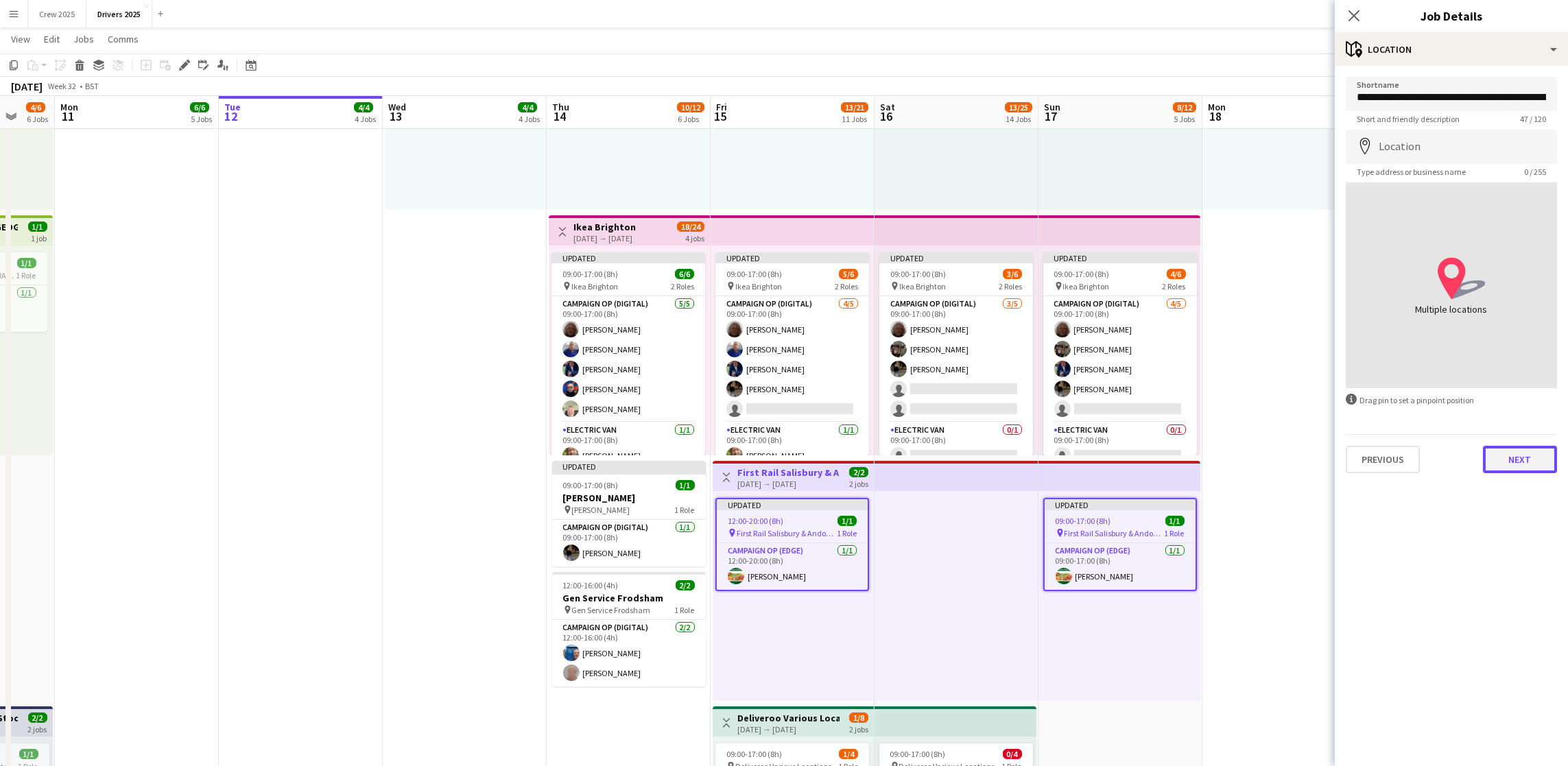
click at [1506, 446] on button "Next" at bounding box center [1520, 460] width 74 height 27
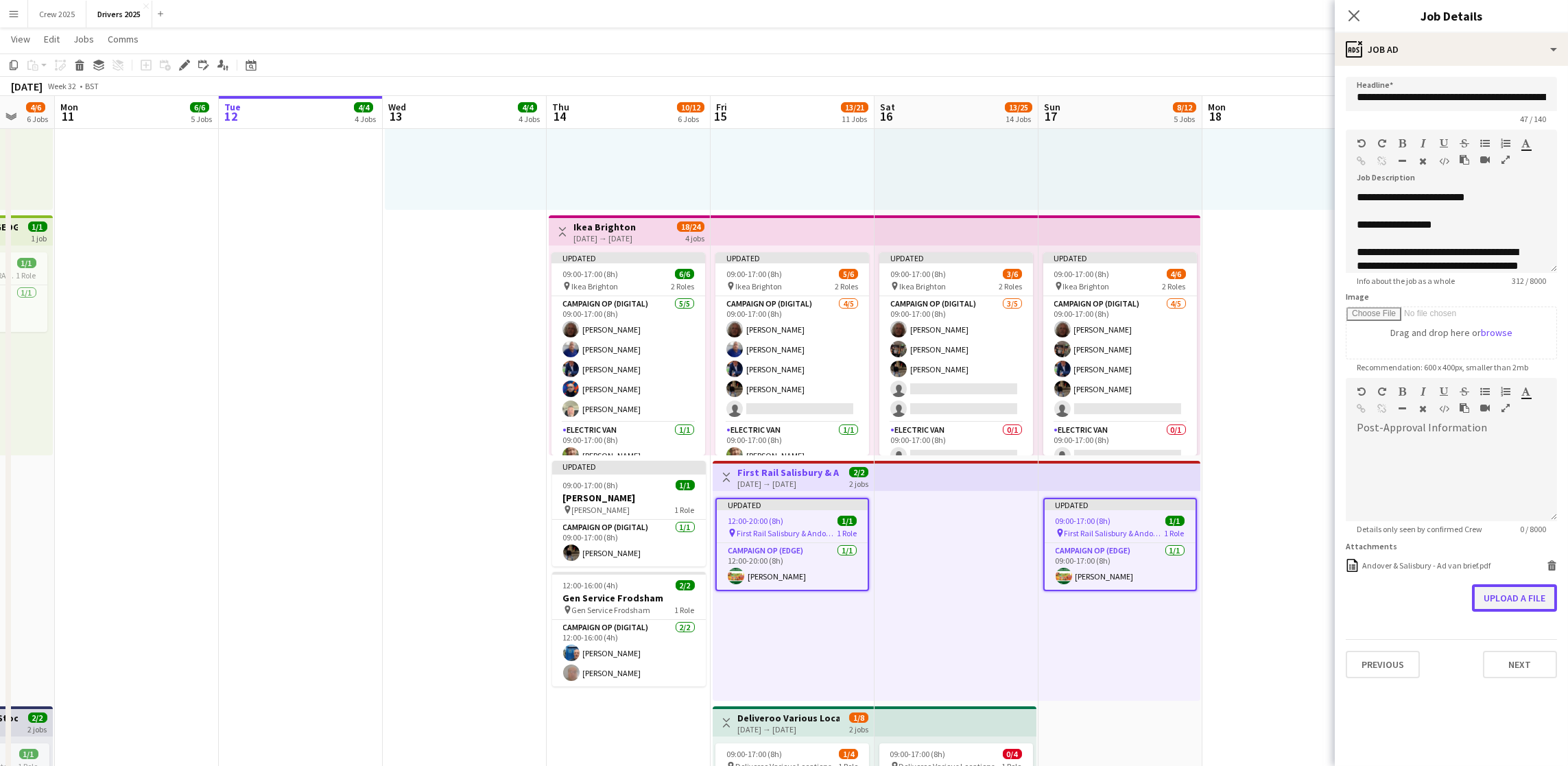
click at [1497, 584] on button "Upload a file" at bounding box center [1514, 598] width 85 height 27
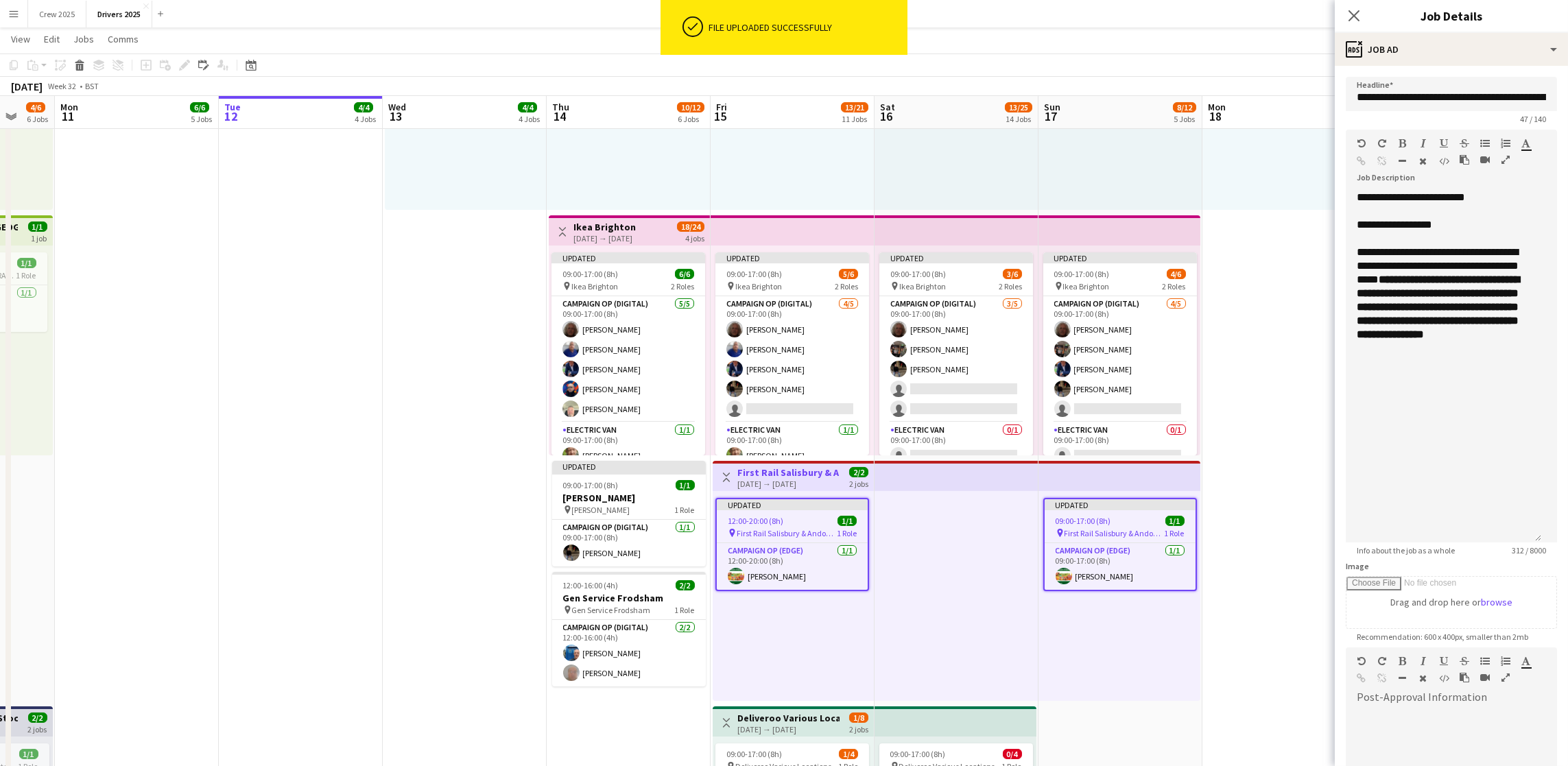
drag, startPoint x: 1553, startPoint y: 262, endPoint x: 1560, endPoint y: 533, distance: 271.1
click at [1560, 533] on mat-expansion-panel "**********" at bounding box center [1452, 416] width 233 height 700
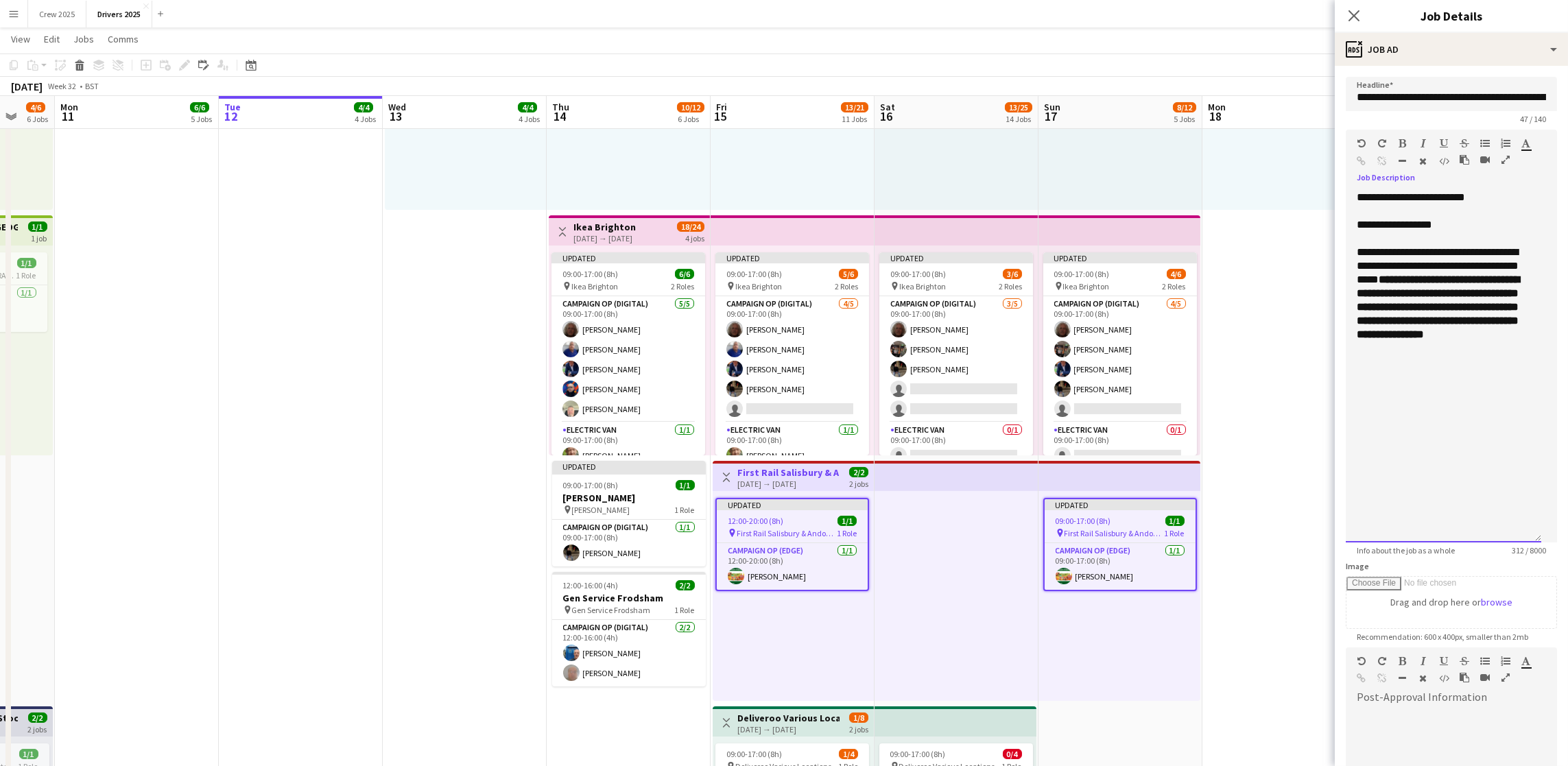
click at [1508, 355] on div "**********" at bounding box center [1444, 300] width 173 height 110
click at [1370, 408] on span "**********" at bounding box center [1380, 403] width 46 height 10
click at [1458, 424] on div at bounding box center [1444, 417] width 173 height 14
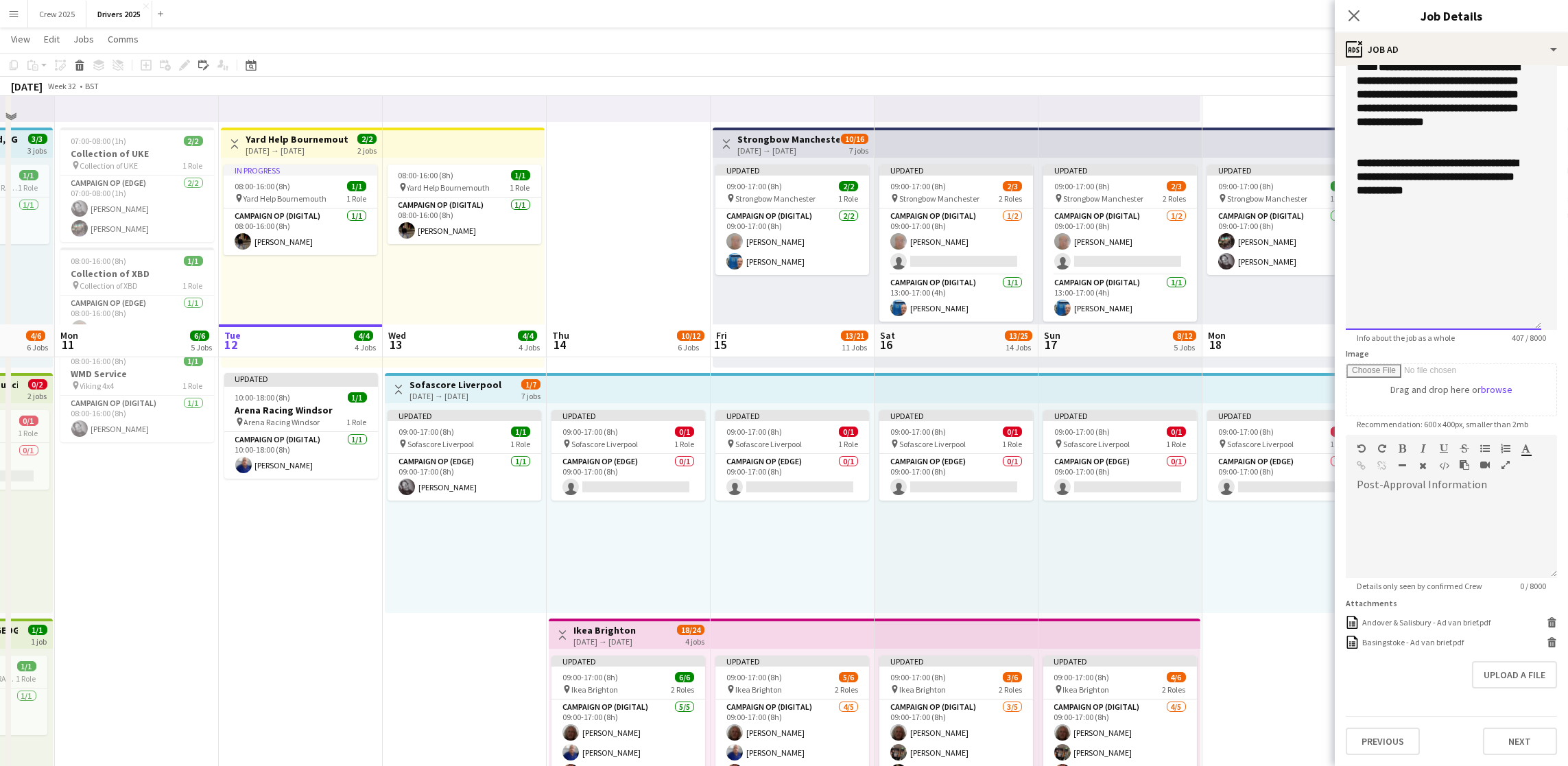
scroll to position [515, 0]
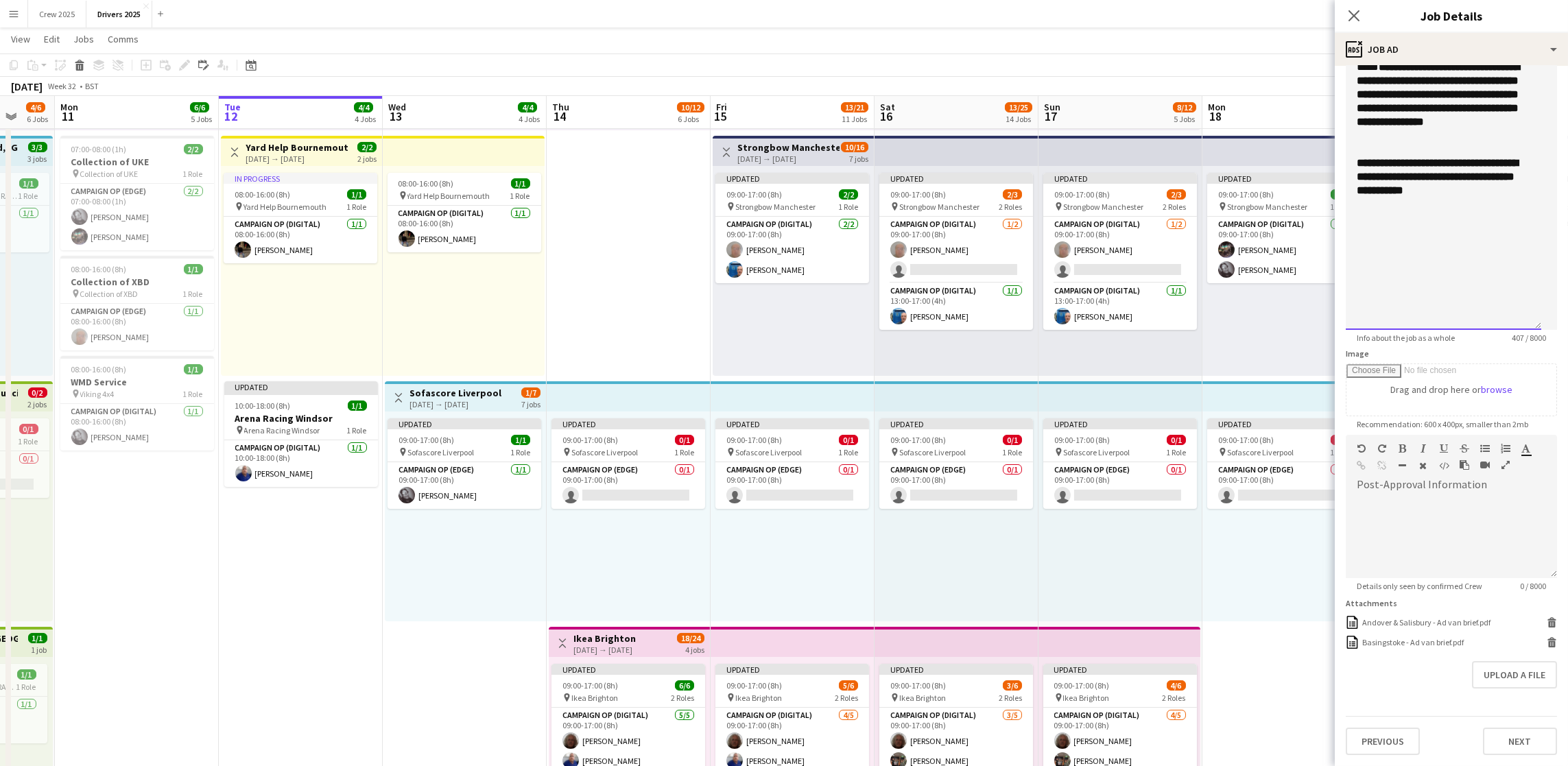
click at [1403, 185] on span "**********" at bounding box center [1380, 190] width 46 height 10
drag, startPoint x: 1441, startPoint y: 181, endPoint x: 1347, endPoint y: 130, distance: 106.9
click at [1347, 130] on div "**********" at bounding box center [1444, 154] width 196 height 352
click at [1450, 231] on div "**********" at bounding box center [1444, 154] width 196 height 352
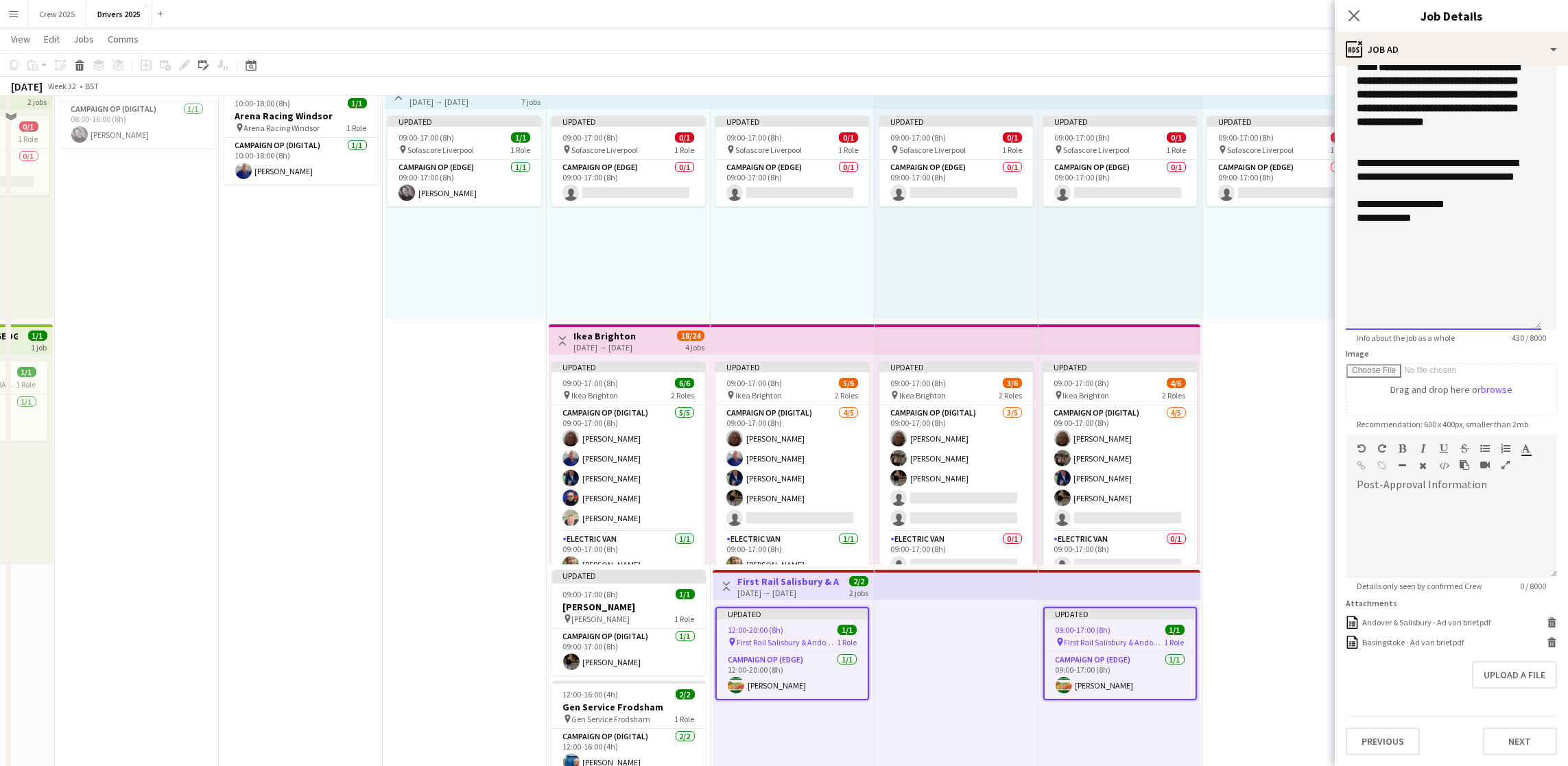
scroll to position [823, 0]
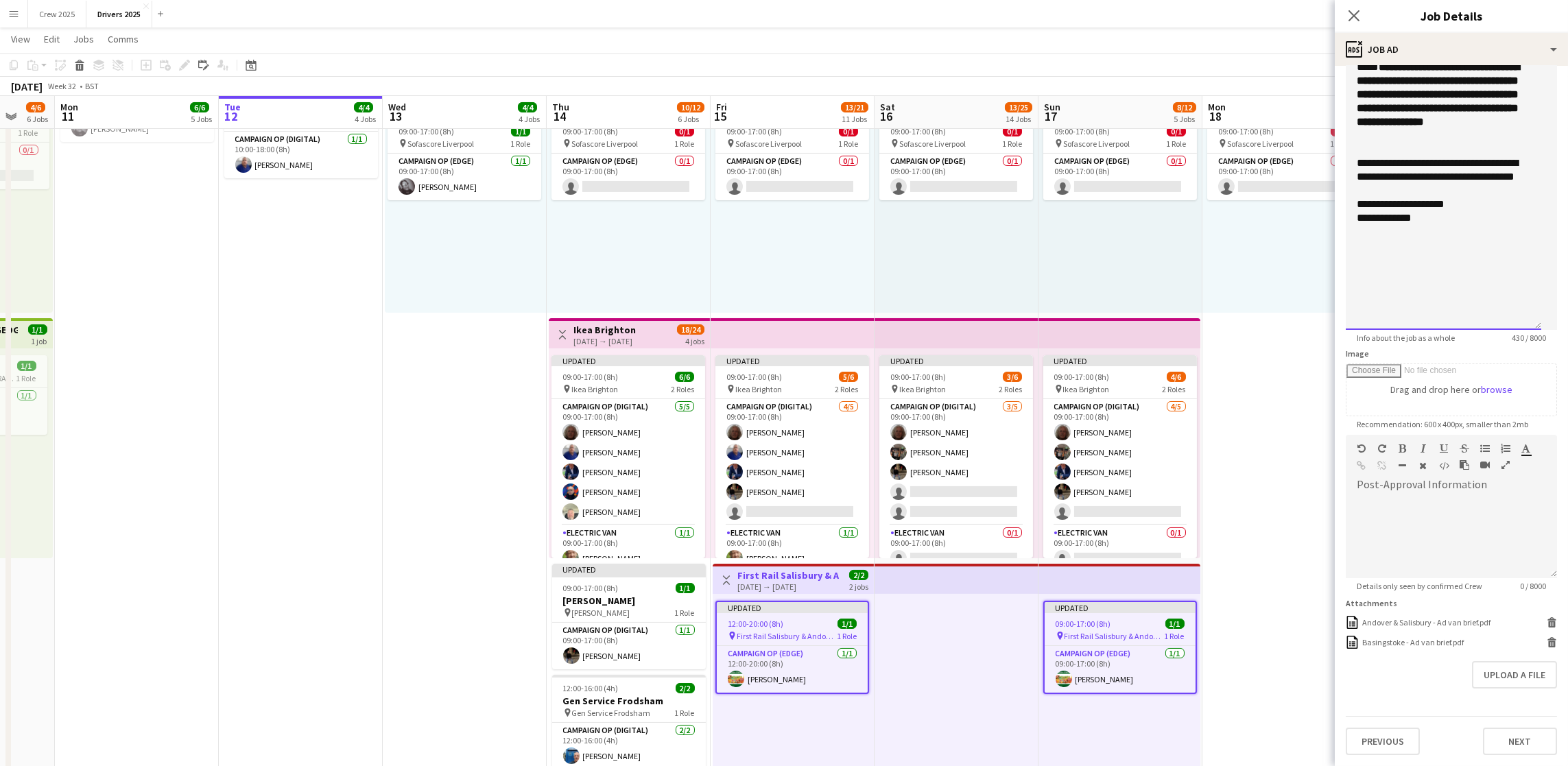
click at [1406, 228] on div "**********" at bounding box center [1444, 154] width 196 height 352
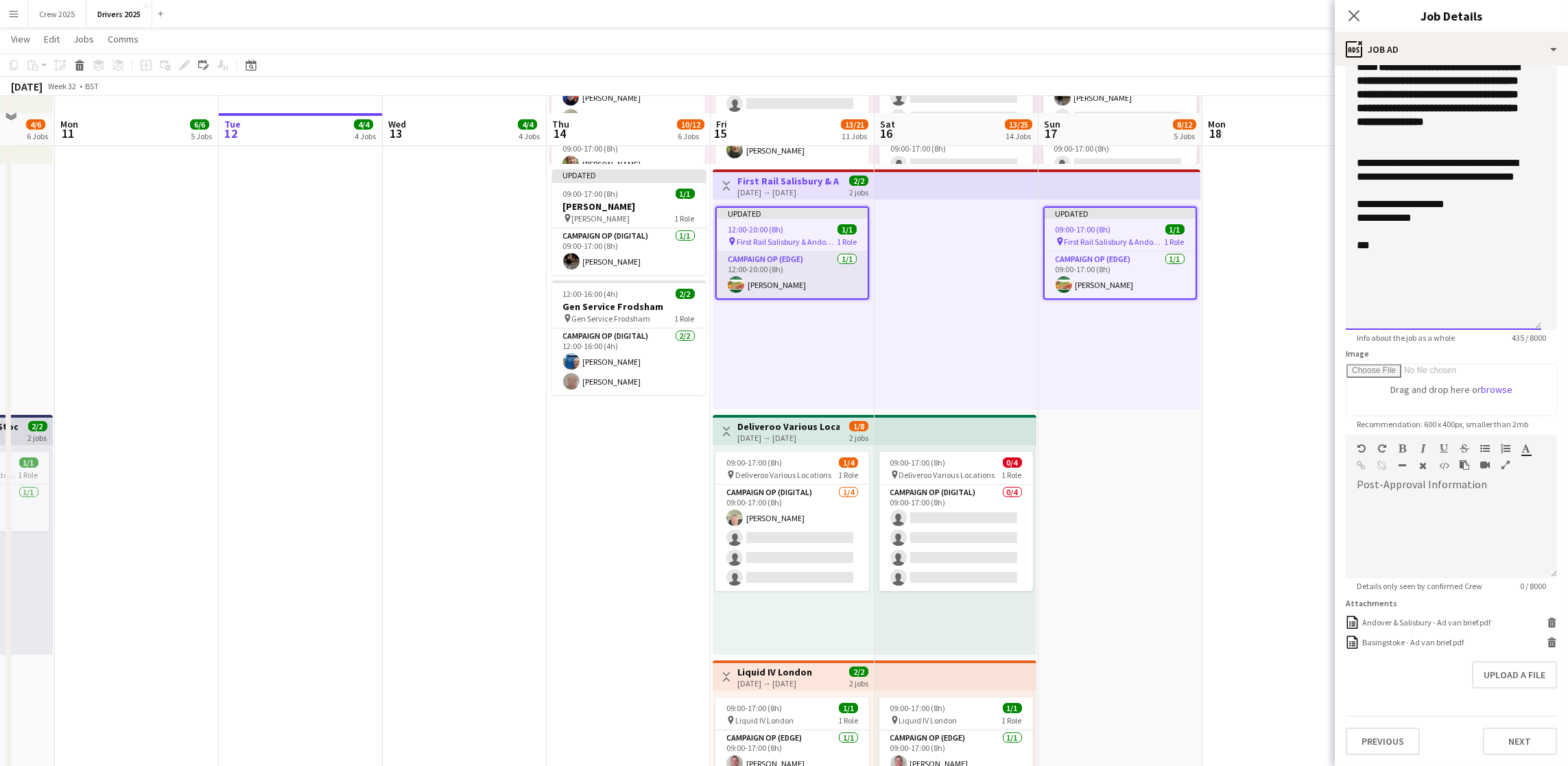
scroll to position [1234, 0]
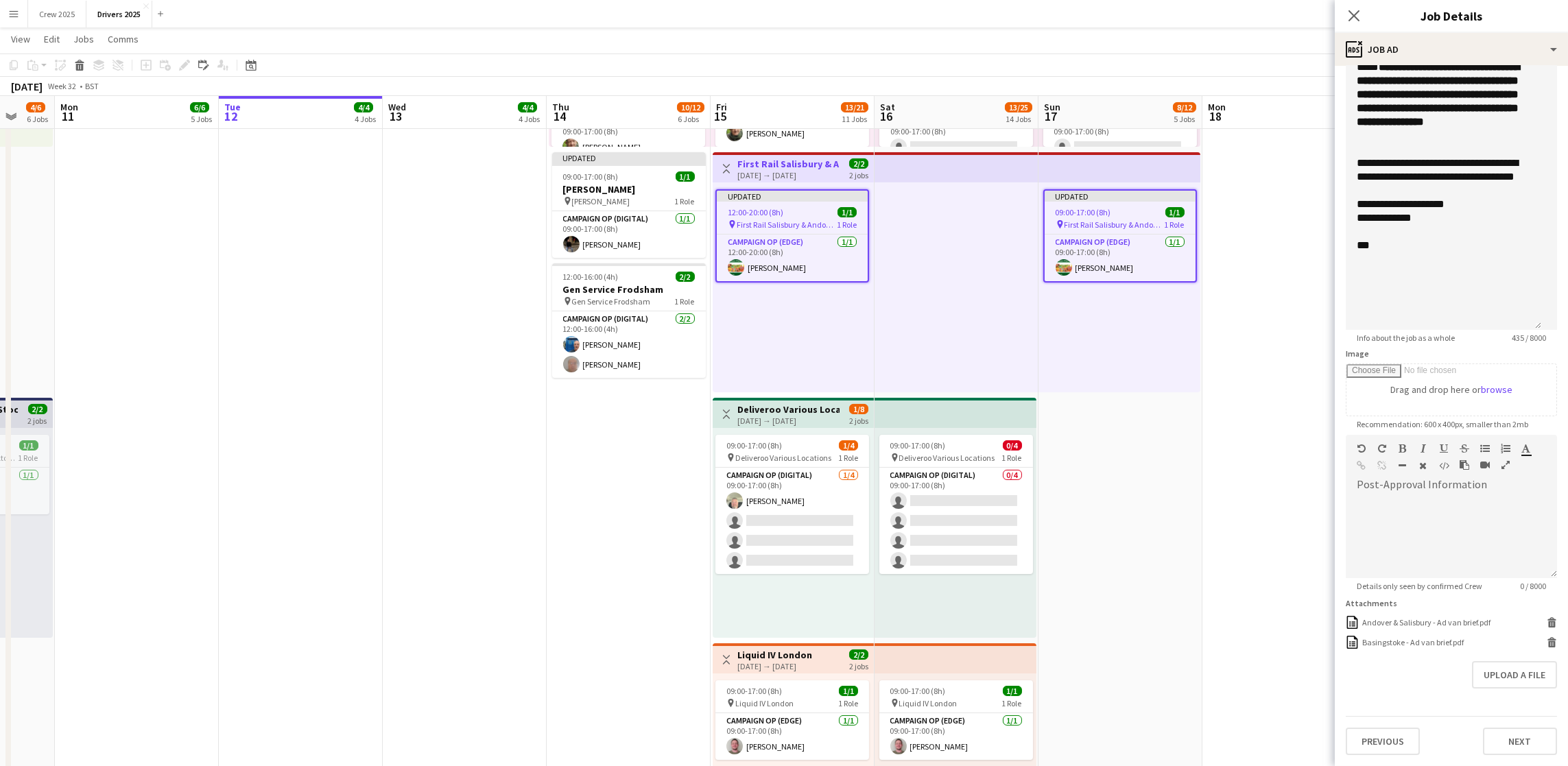
click at [788, 420] on div "[DATE] → [DATE]" at bounding box center [788, 420] width 102 height 10
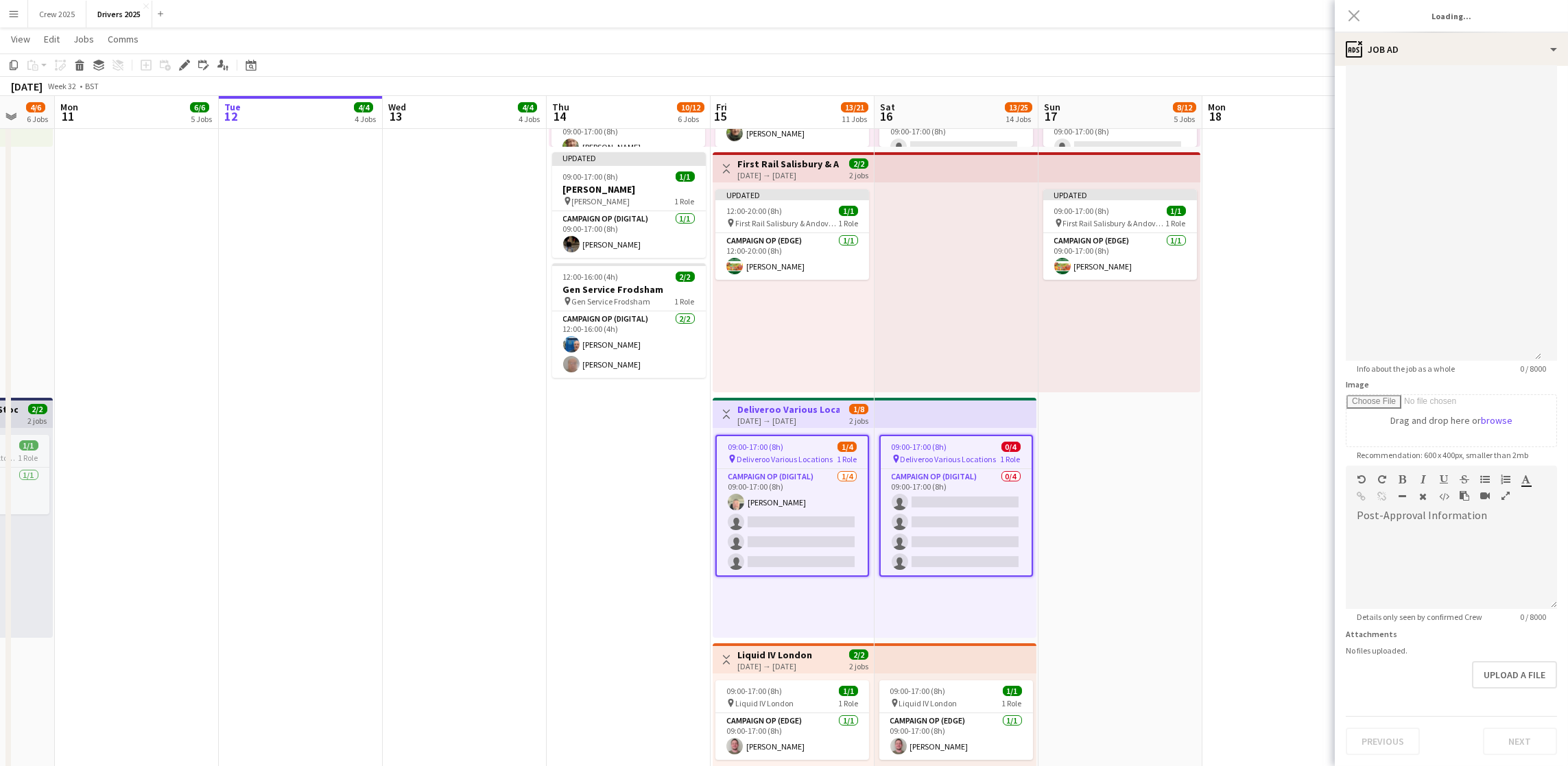
type input "**********"
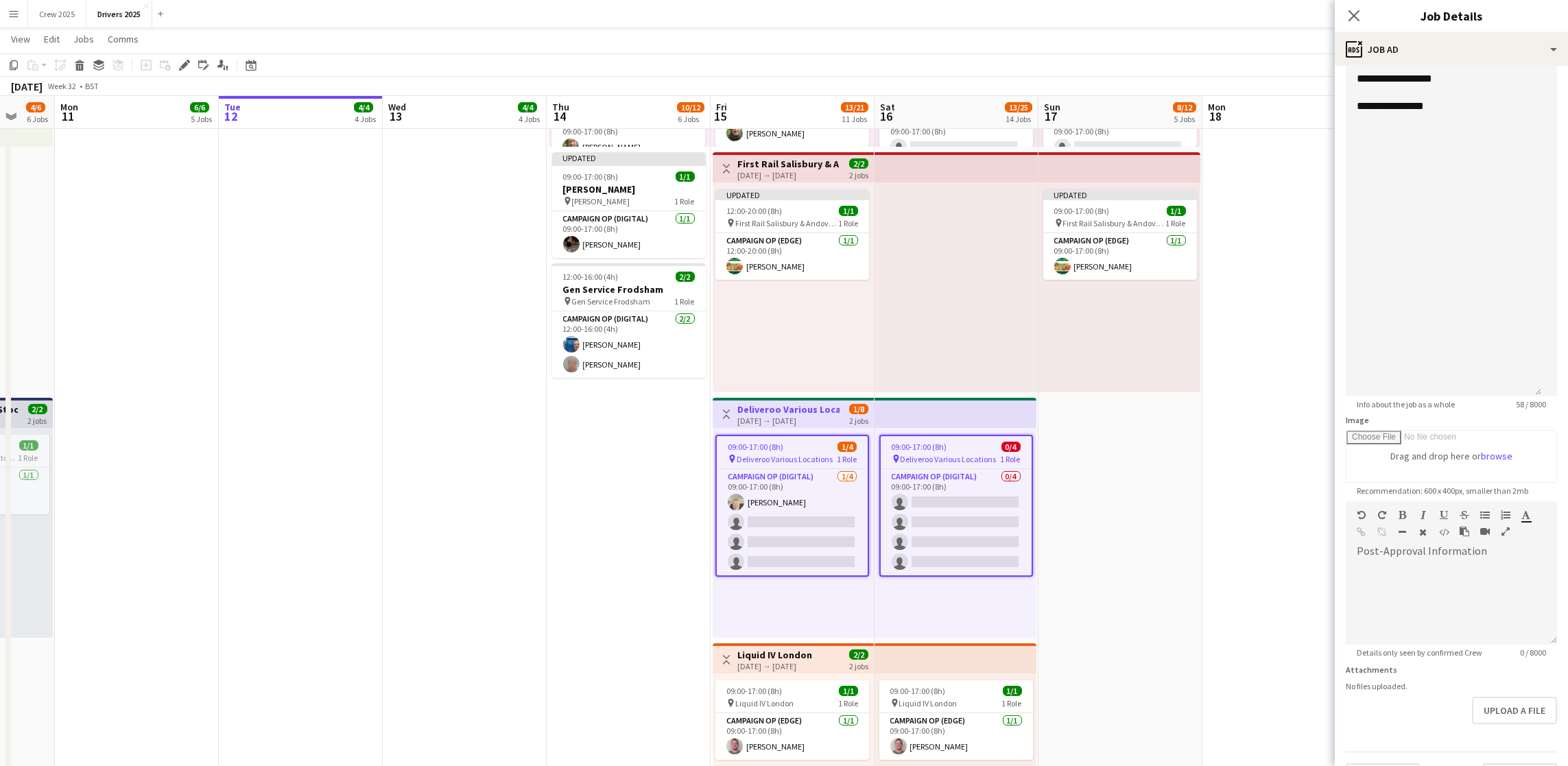
scroll to position [0, 0]
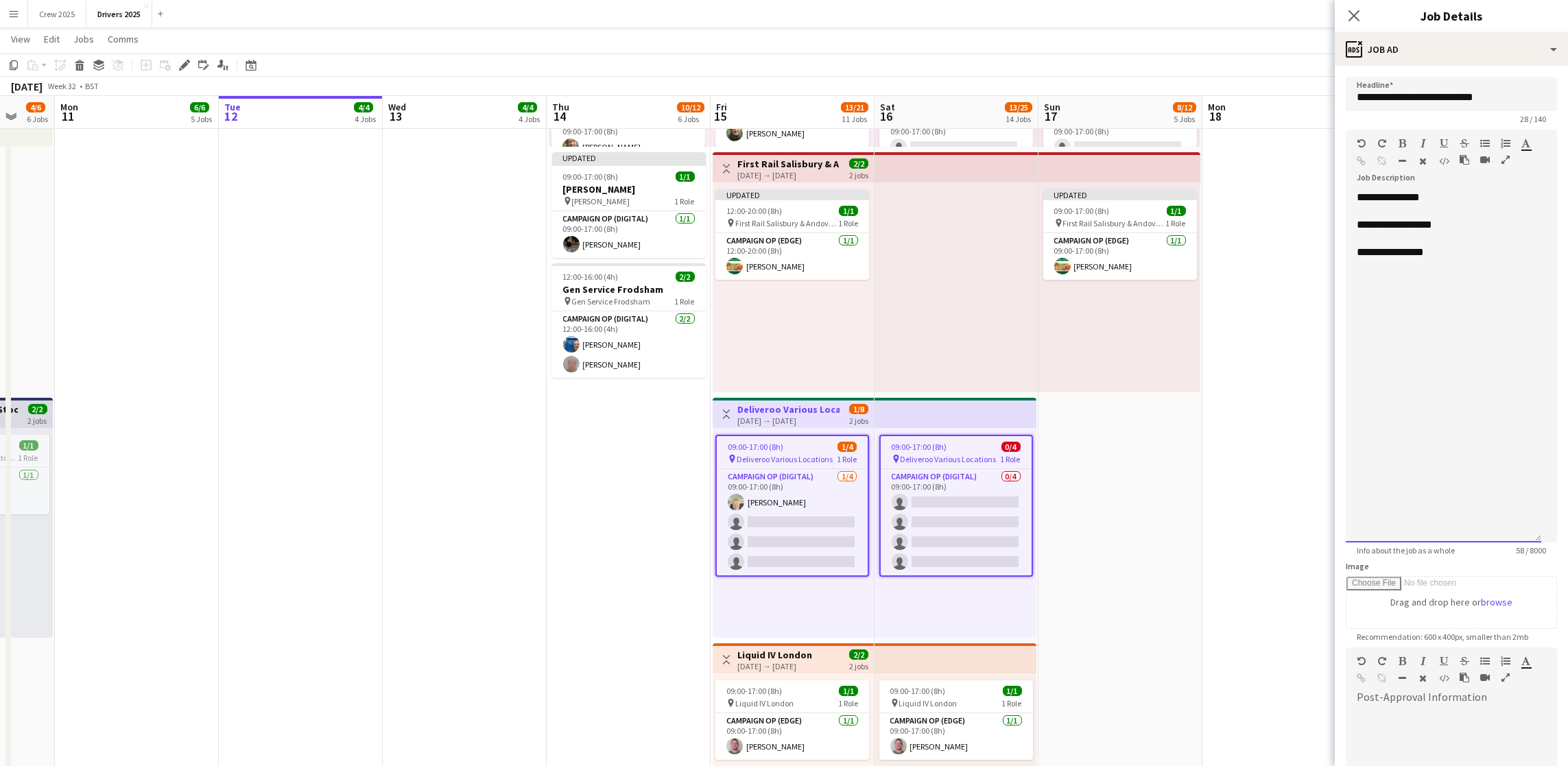
click at [1438, 208] on div "**********" at bounding box center [1444, 366] width 196 height 352
click at [1432, 299] on div "**********" at bounding box center [1444, 366] width 196 height 352
drag, startPoint x: 1414, startPoint y: 311, endPoint x: 1424, endPoint y: 293, distance: 20.6
click at [1424, 293] on div "**********" at bounding box center [1444, 286] width 173 height 27
click at [1366, 162] on icon "button" at bounding box center [1362, 160] width 9 height 9
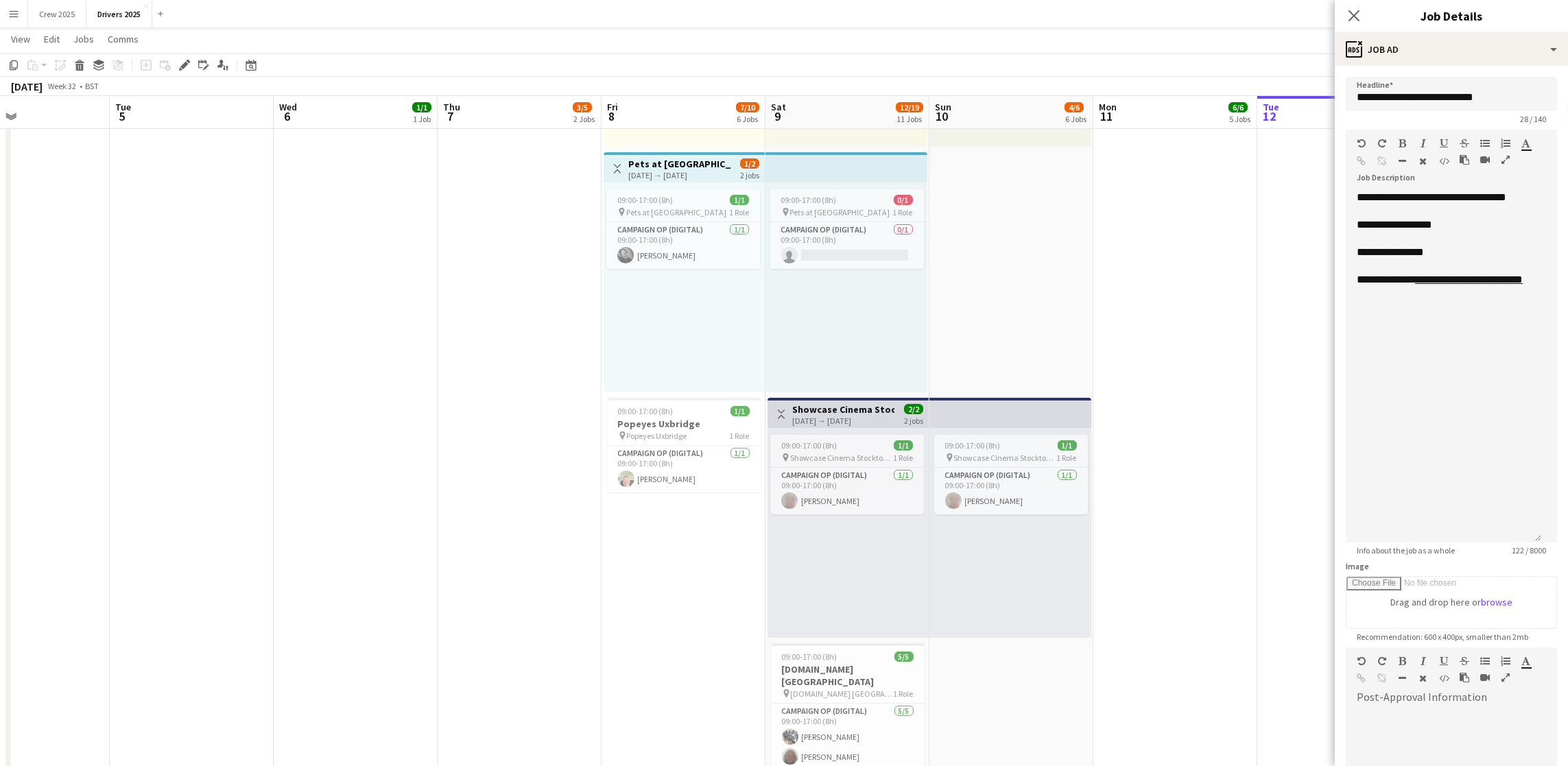
scroll to position [0, 340]
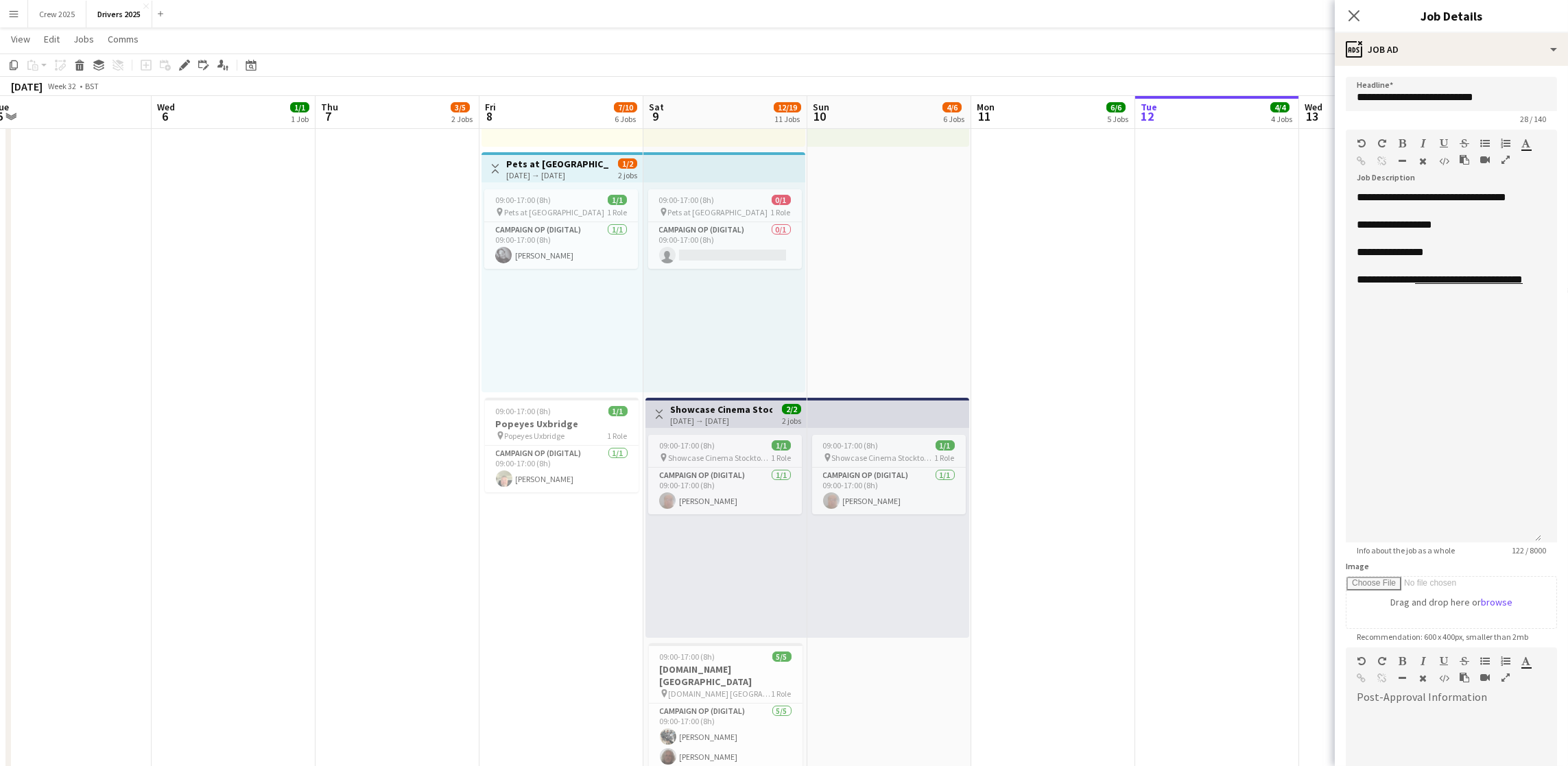
drag, startPoint x: 1167, startPoint y: 520, endPoint x: 1302, endPoint y: 524, distance: 135.1
click at [1481, 525] on body "Menu Boards Boards Boards All jobs Status Workforce Workforce My Workforce Recr…" at bounding box center [784, 556] width 1568 height 3580
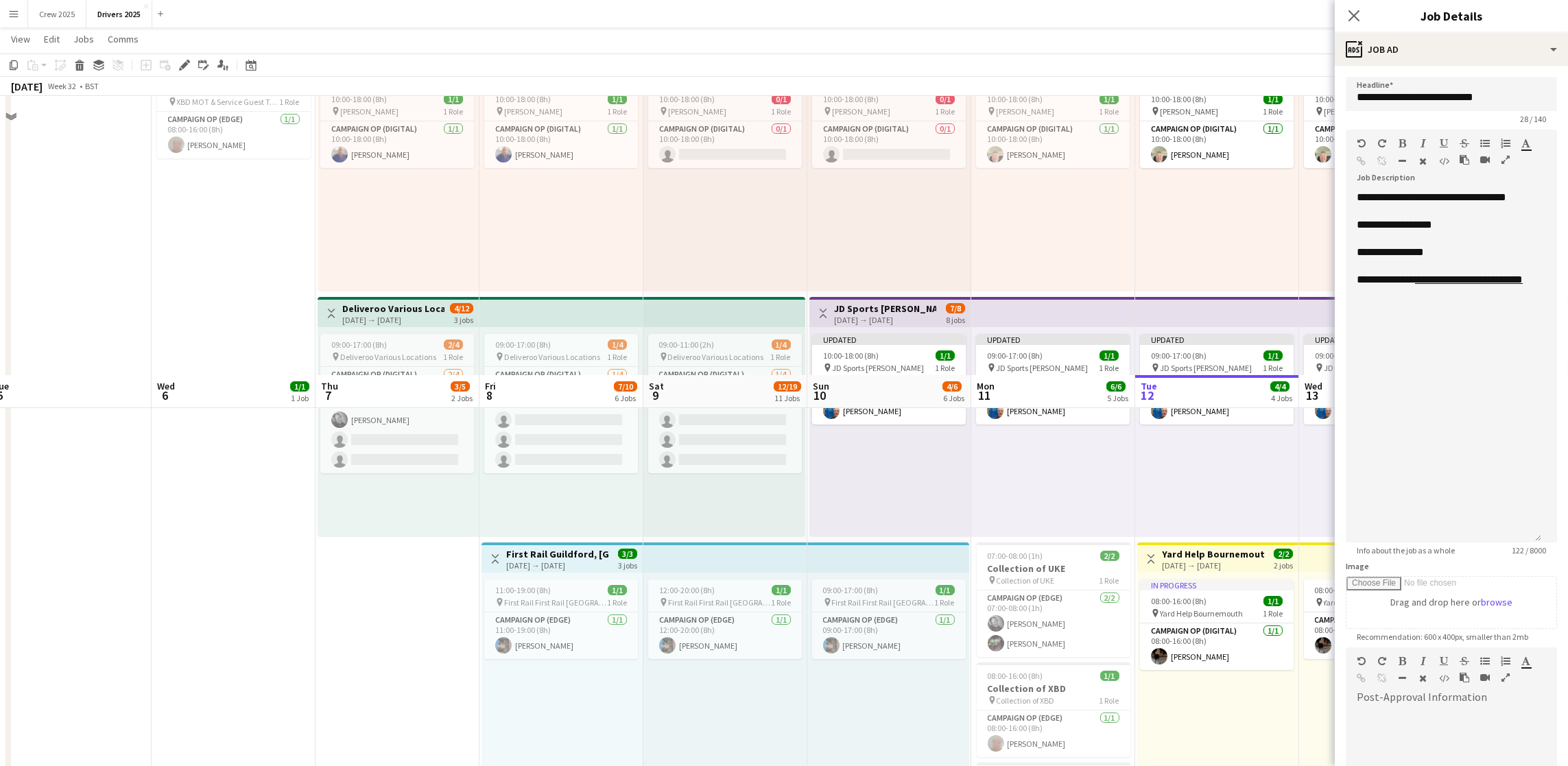
scroll to position [103, 0]
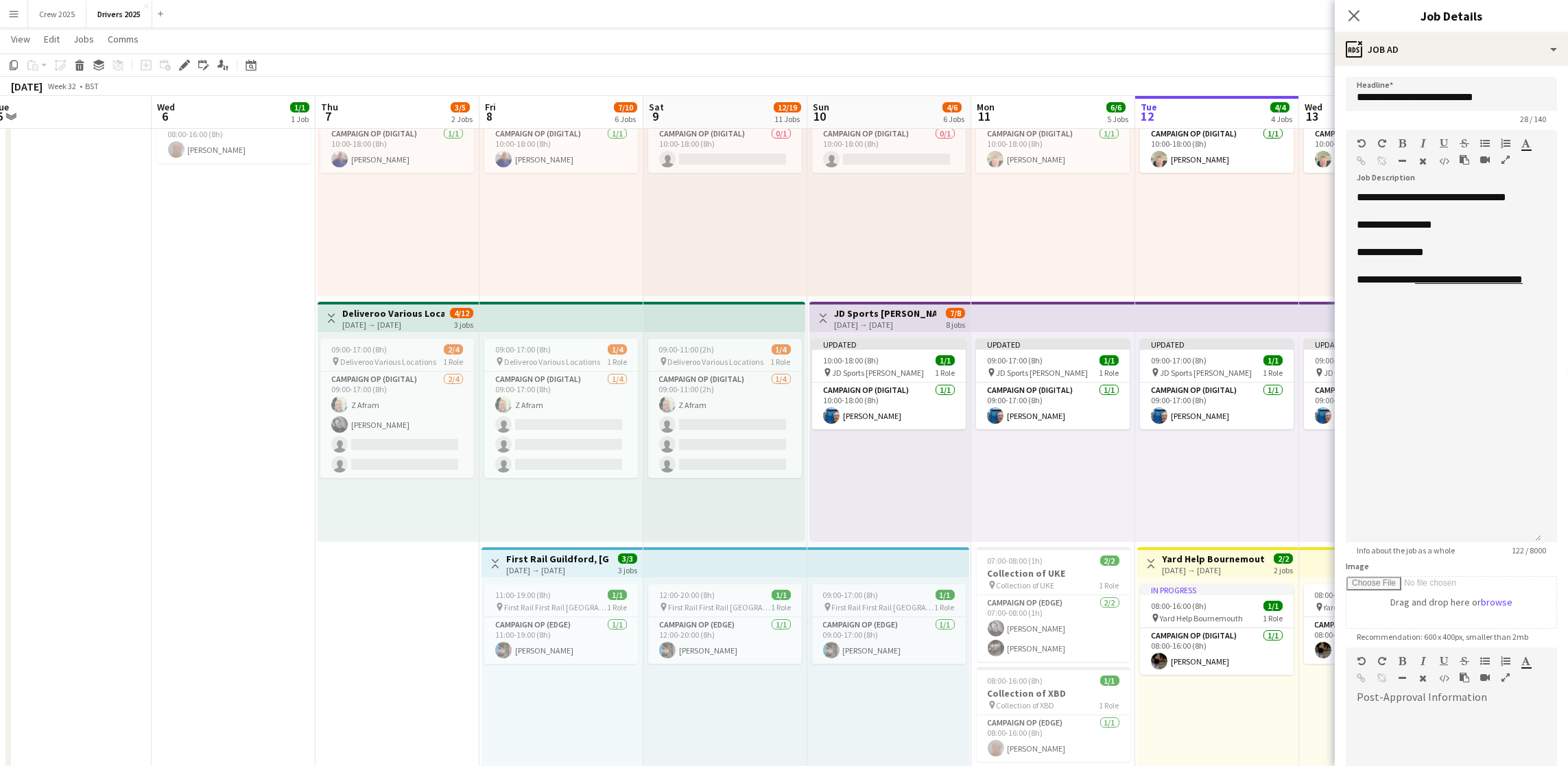
click at [388, 323] on div "[DATE] → [DATE]" at bounding box center [393, 324] width 102 height 10
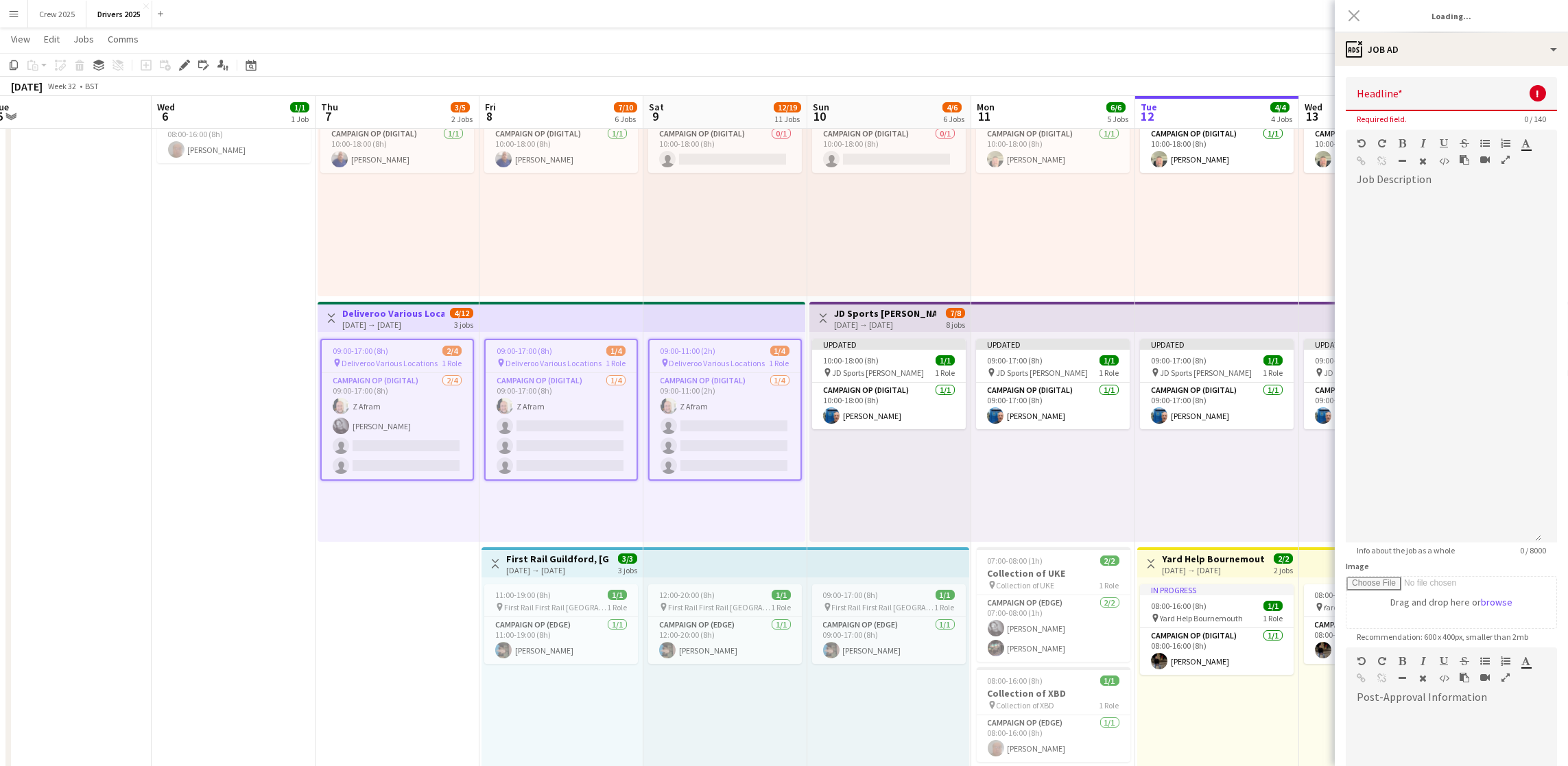
type input "**********"
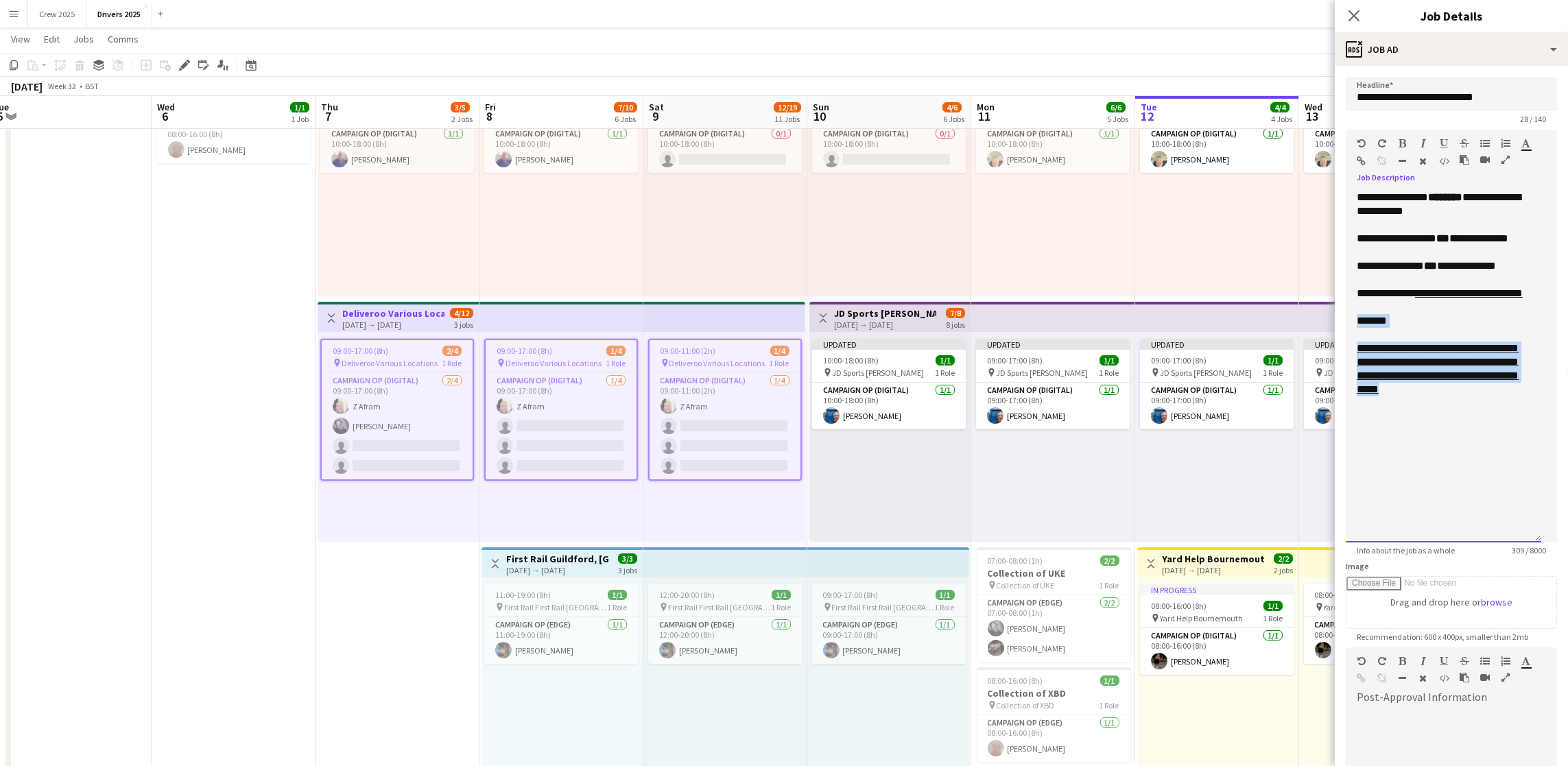
drag, startPoint x: 1510, startPoint y: 430, endPoint x: 1359, endPoint y: 353, distance: 169.5
click at [1359, 353] on div "**********" at bounding box center [1444, 366] width 196 height 352
copy div "**********"
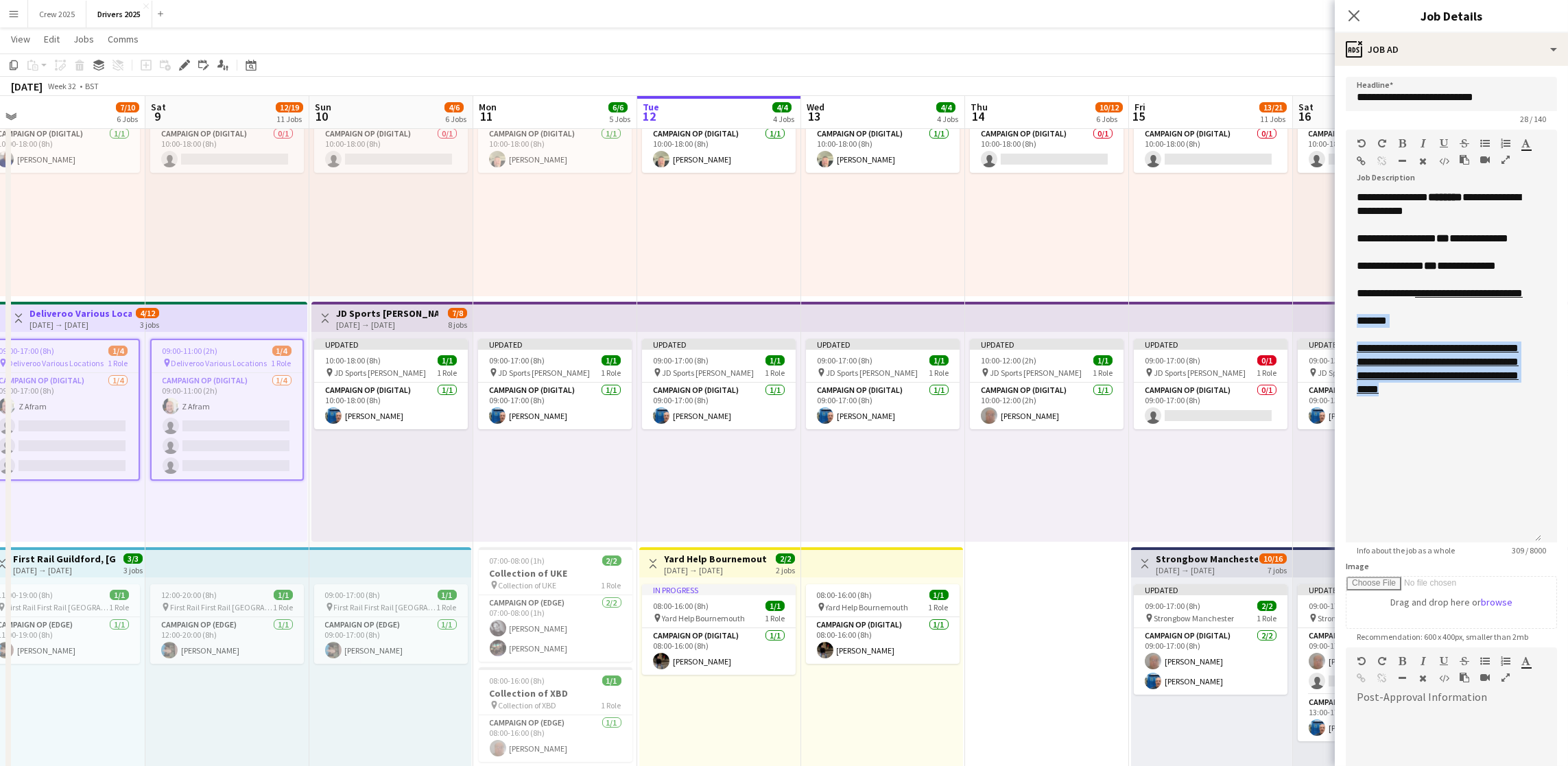
scroll to position [0, 527]
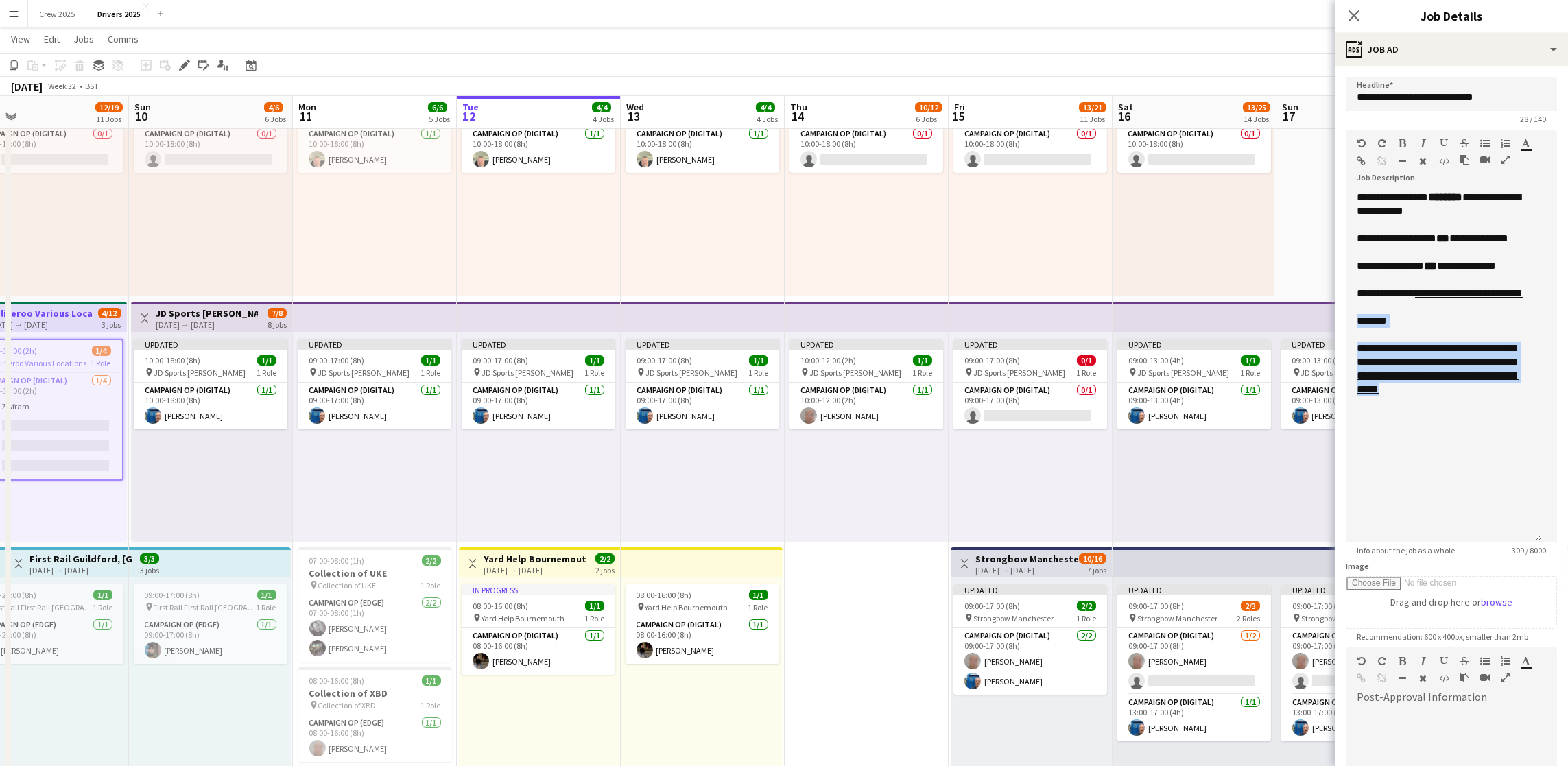
drag, startPoint x: 1246, startPoint y: 583, endPoint x: 567, endPoint y: 558, distance: 679.5
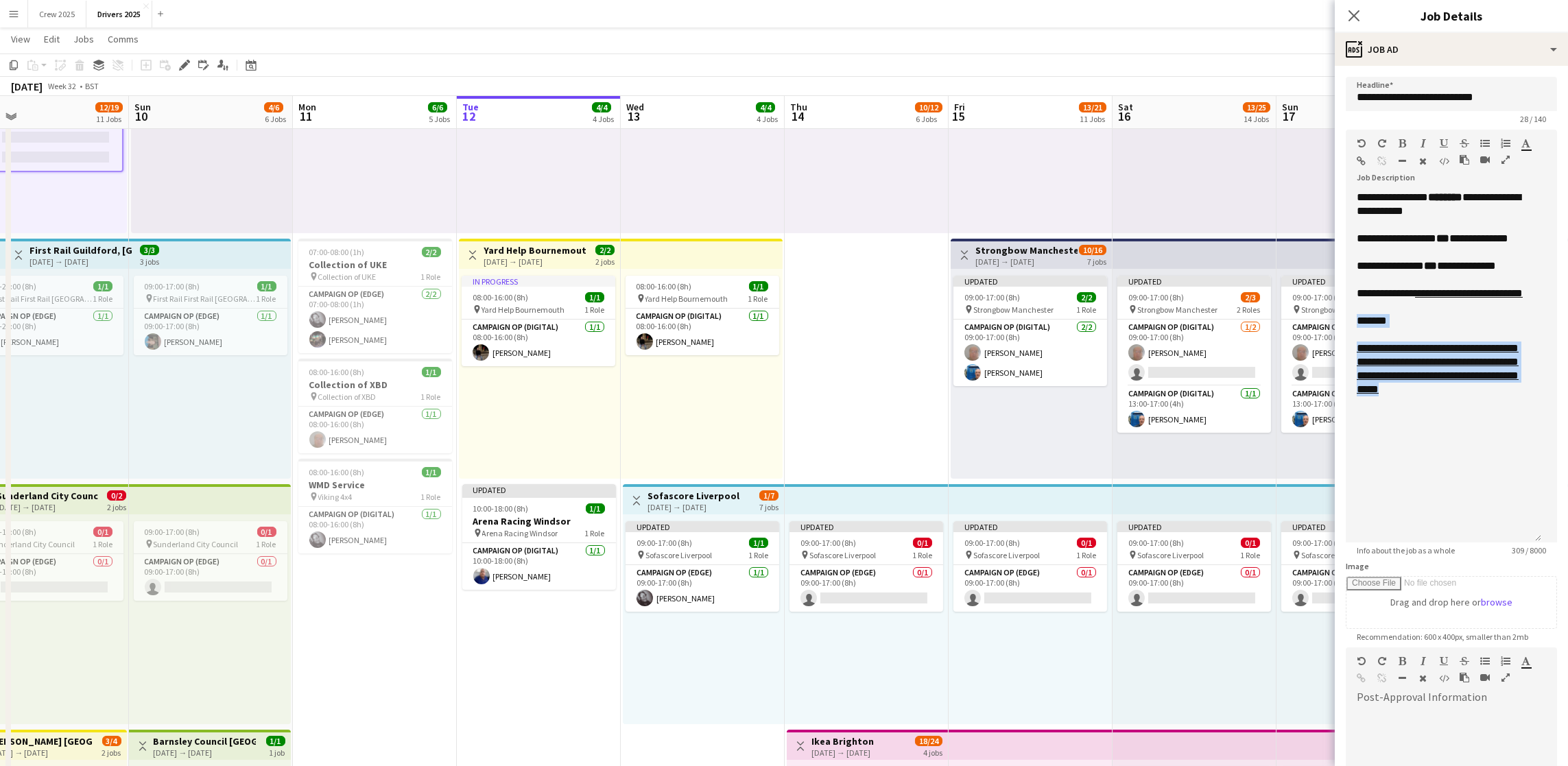
scroll to position [0, 459]
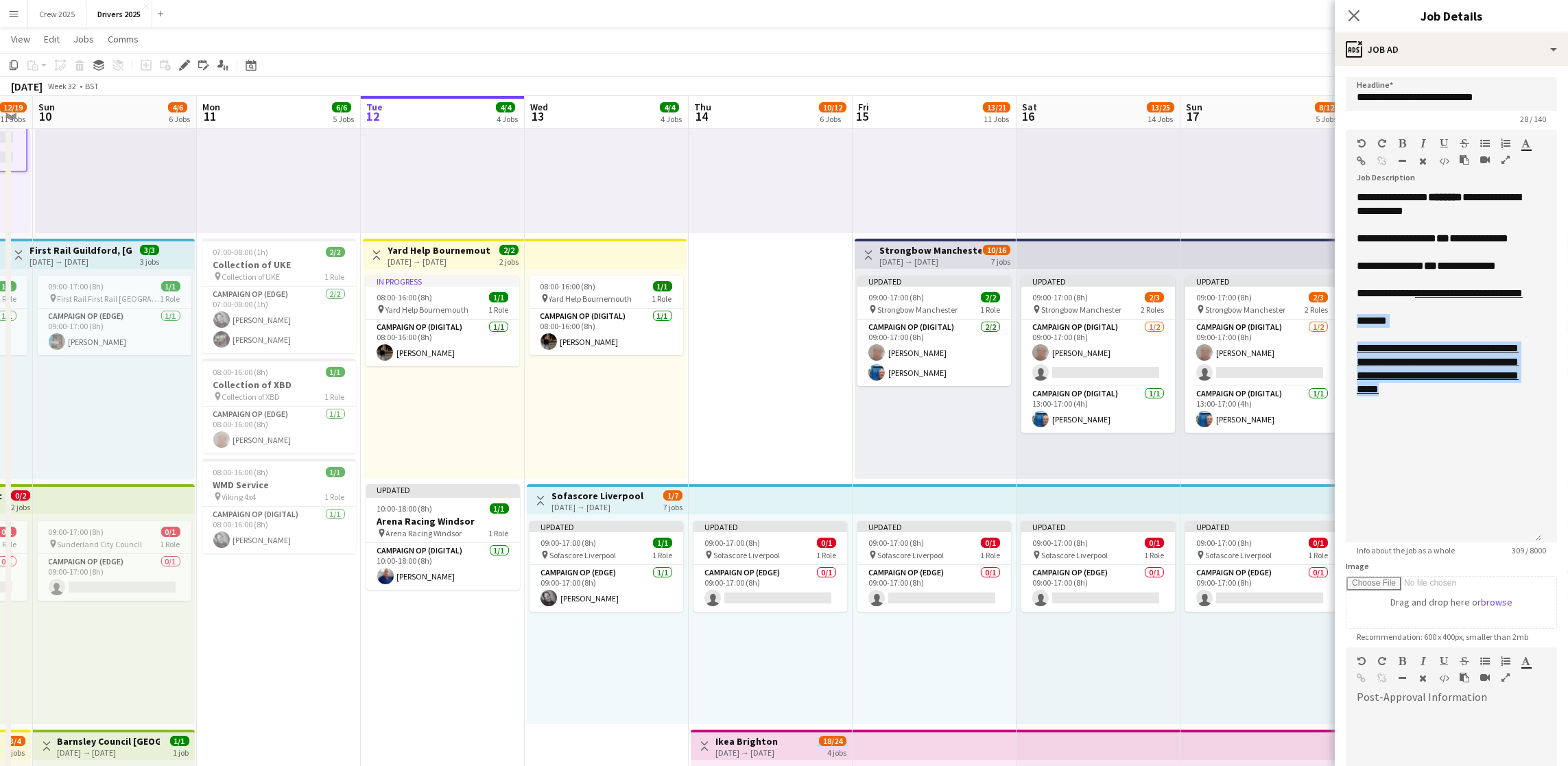
drag, startPoint x: 1128, startPoint y: 685, endPoint x: 1032, endPoint y: 679, distance: 96.2
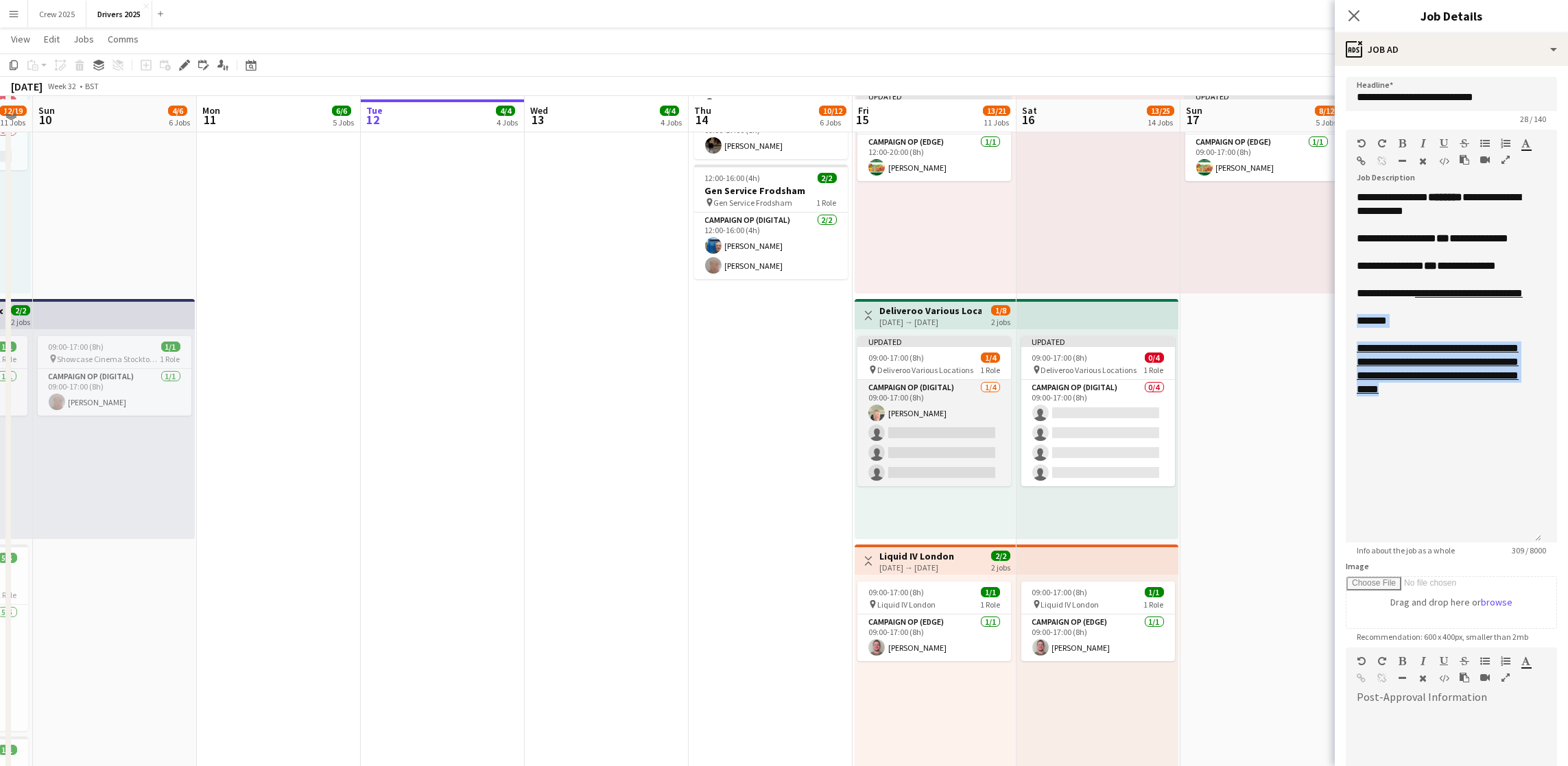
scroll to position [1337, 0]
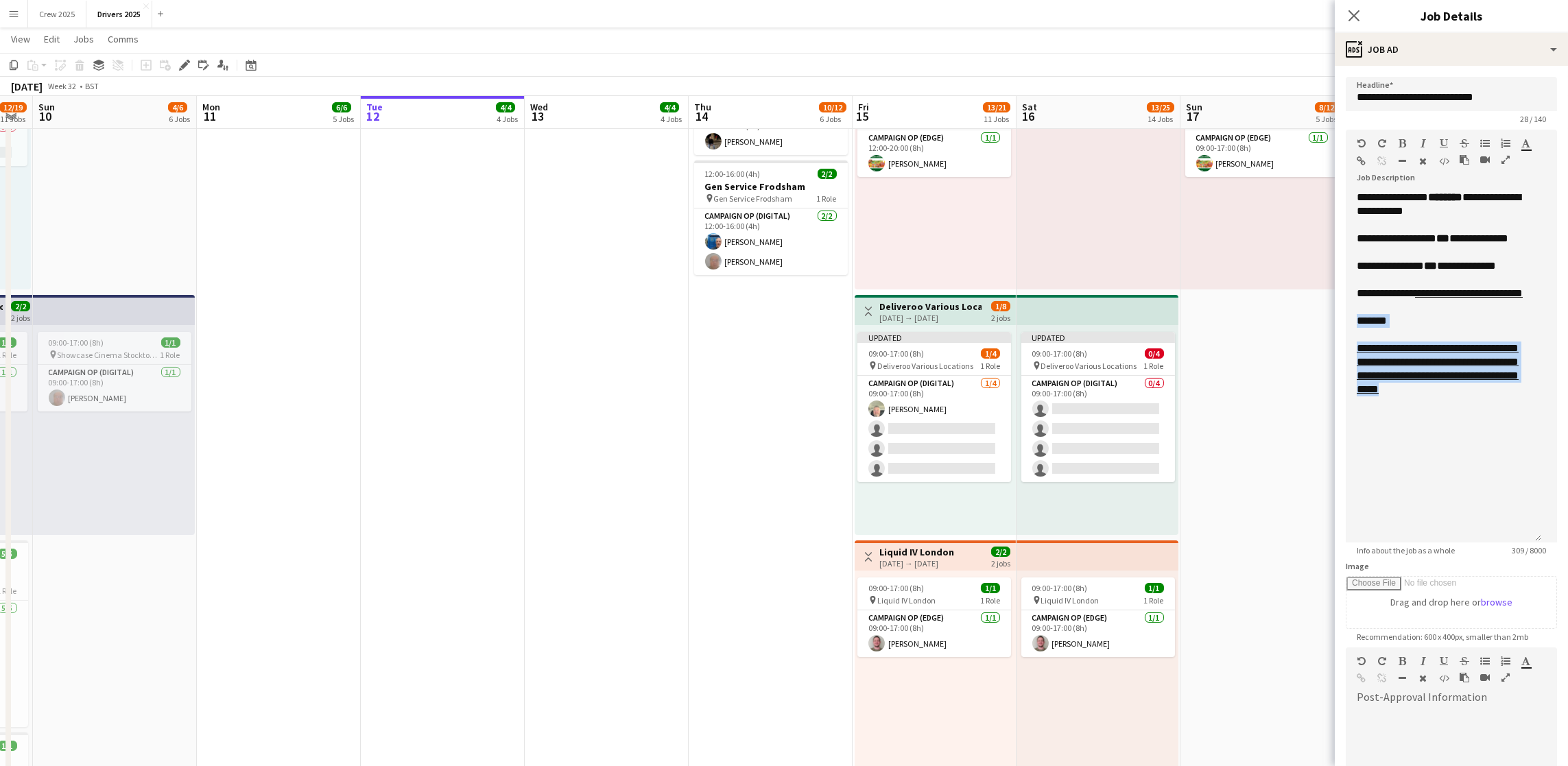
click at [905, 300] on h3 "Deliveroo Various Locations" at bounding box center [930, 306] width 102 height 12
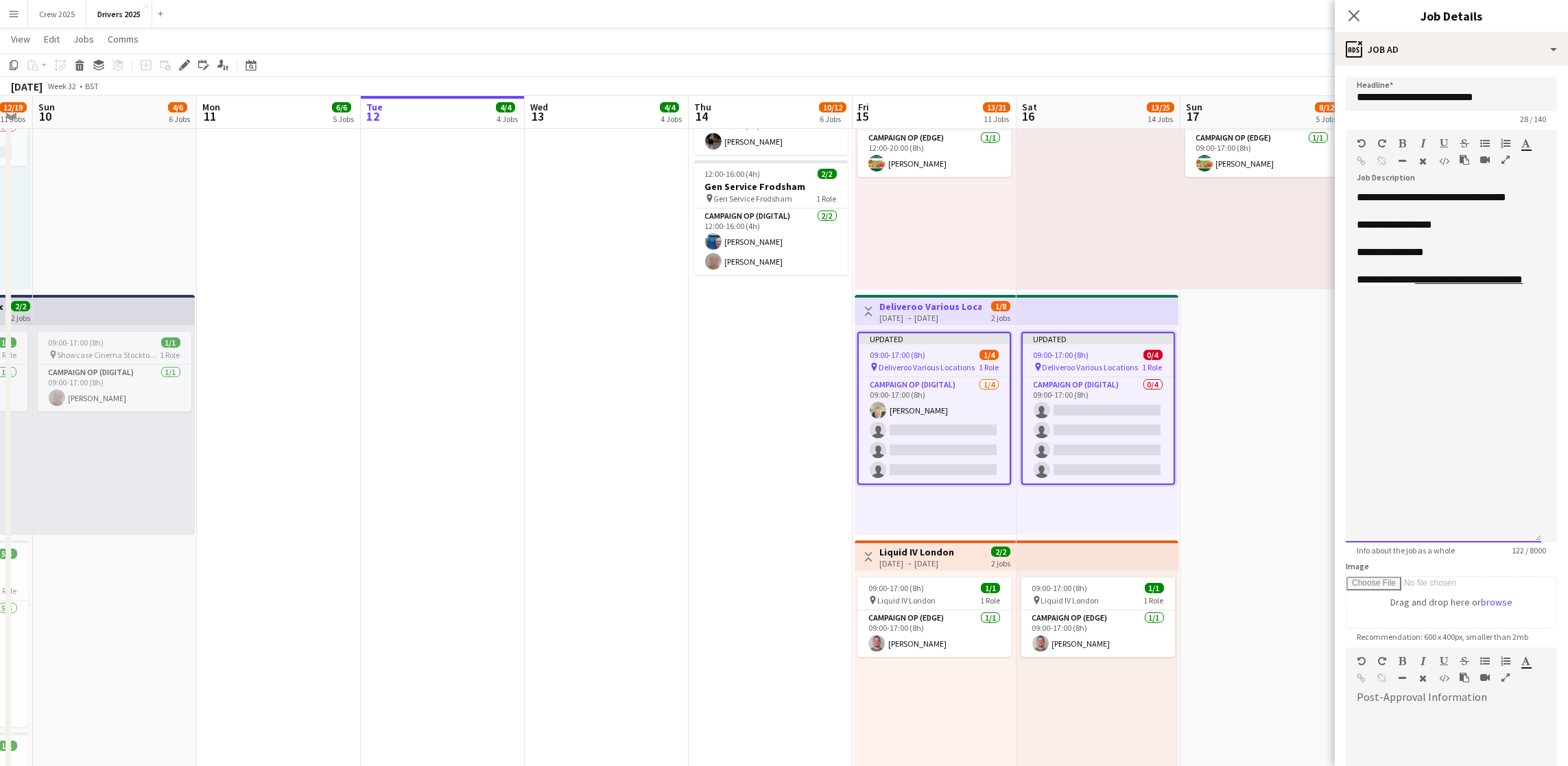
click at [1484, 341] on div "**********" at bounding box center [1444, 366] width 196 height 352
drag, startPoint x: 1504, startPoint y: 419, endPoint x: 1359, endPoint y: 369, distance: 153.4
click at [1359, 369] on div "**********" at bounding box center [1444, 369] width 173 height 55
copy link "**********"
click at [1366, 164] on icon "button" at bounding box center [1362, 160] width 9 height 9
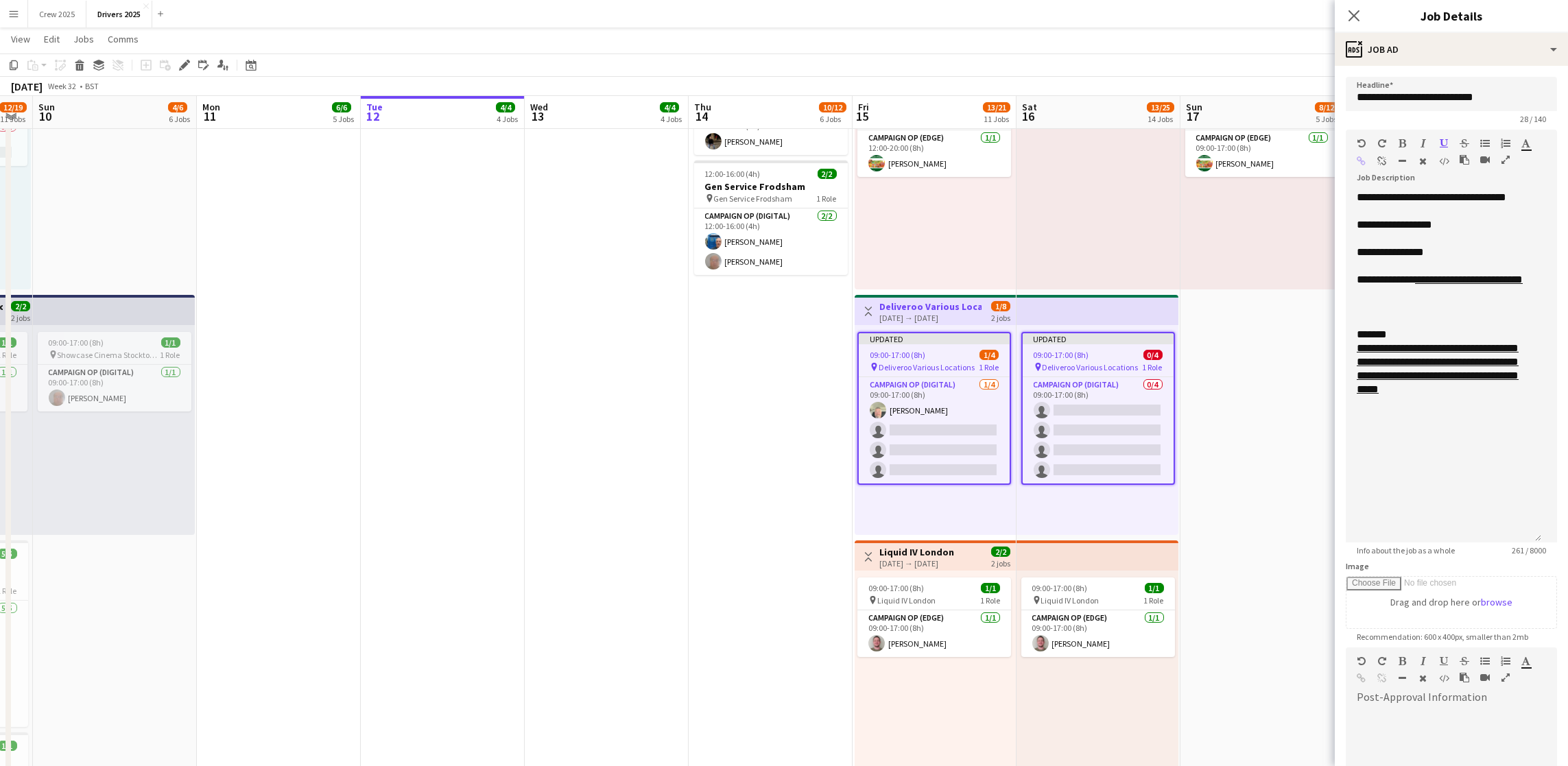
click at [892, 555] on h3 "Liquid IV London" at bounding box center [917, 552] width 75 height 12
type input "**********"
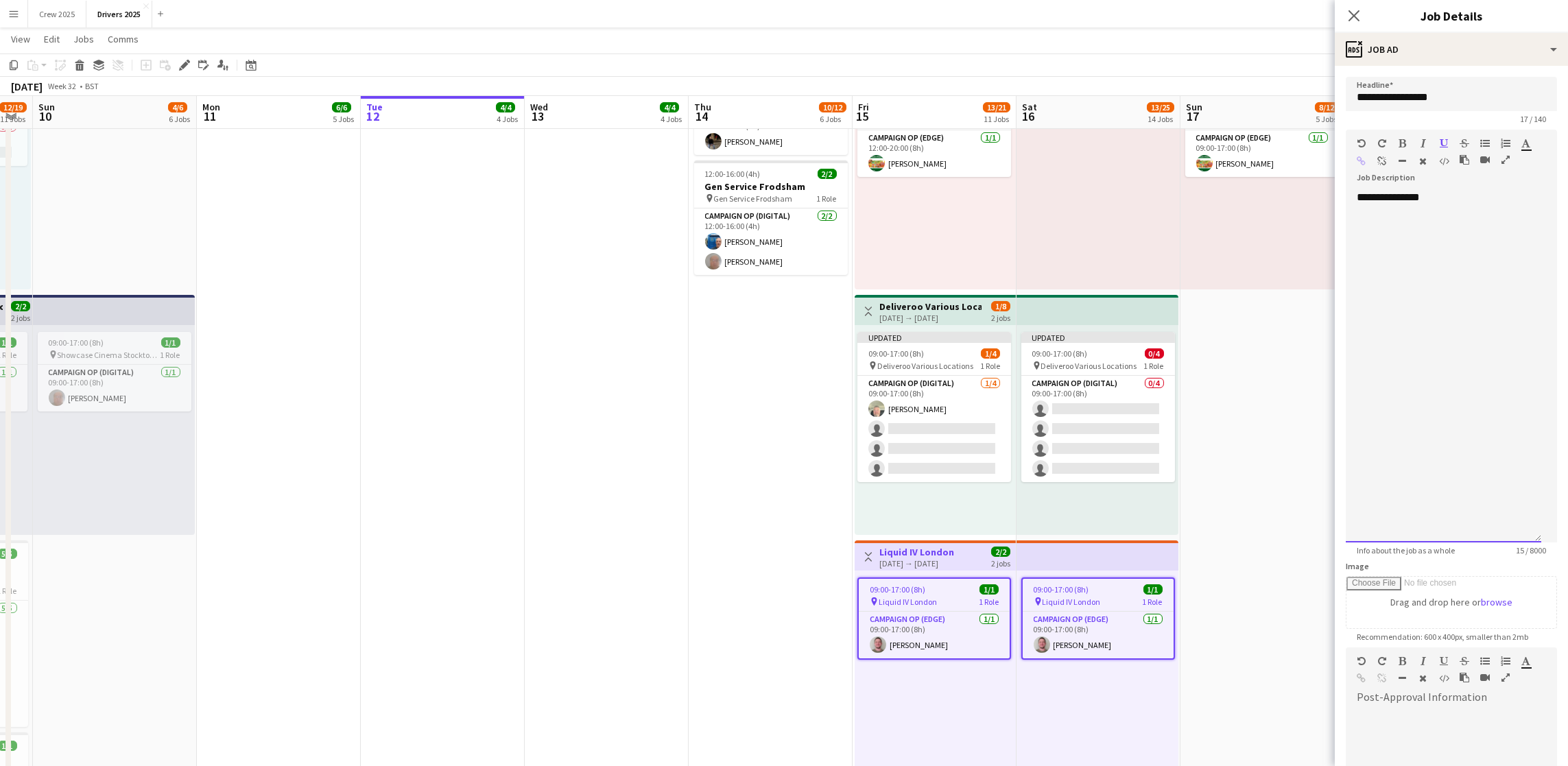
click at [1480, 215] on div "**********" at bounding box center [1444, 366] width 196 height 352
click at [1367, 273] on div "**********" at bounding box center [1444, 266] width 173 height 14
click at [1417, 245] on div "**********" at bounding box center [1444, 232] width 173 height 27
click at [1442, 289] on div "**********" at bounding box center [1444, 366] width 196 height 352
click at [1410, 321] on div "**********" at bounding box center [1444, 366] width 196 height 352
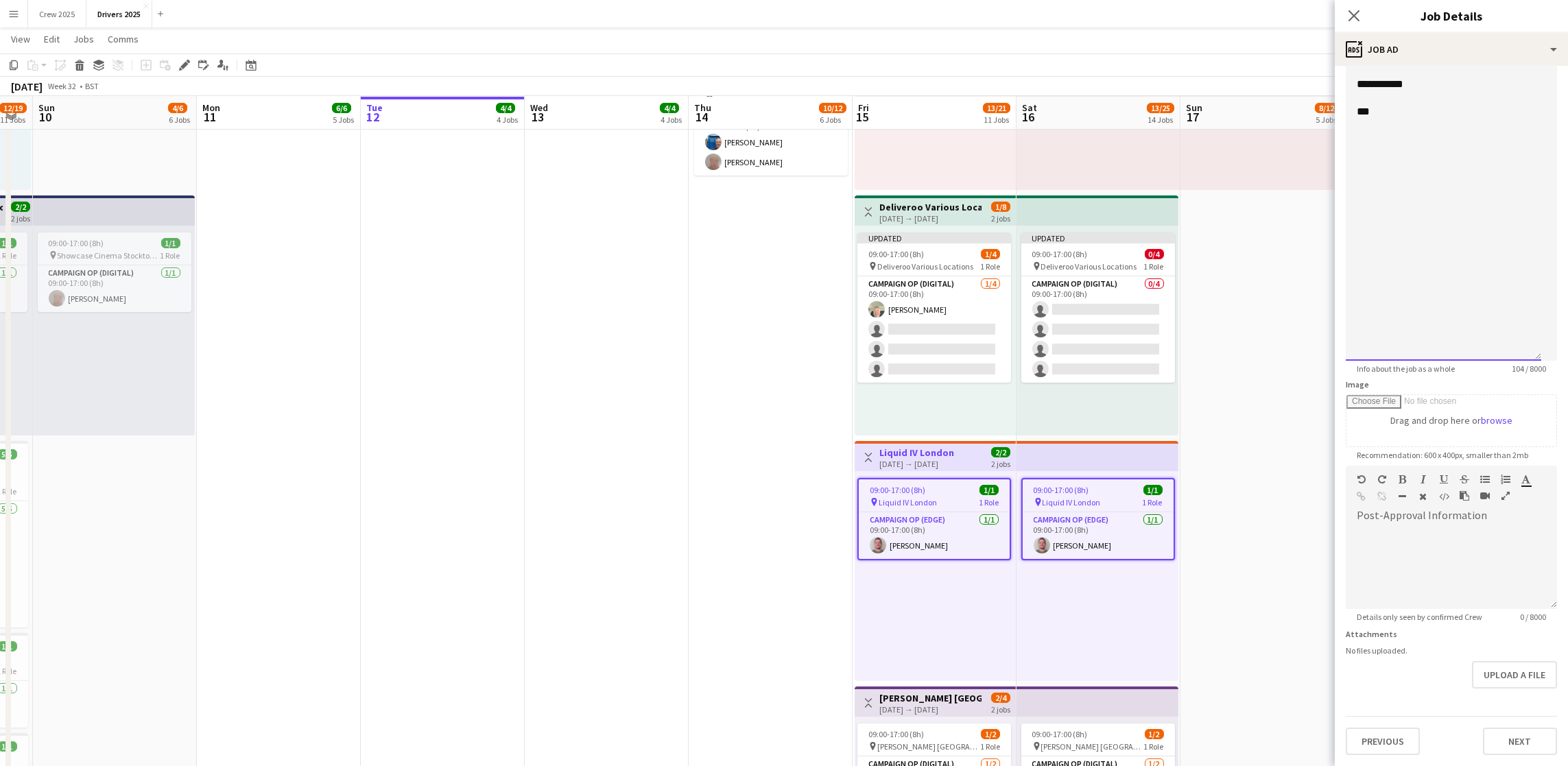
scroll to position [1543, 0]
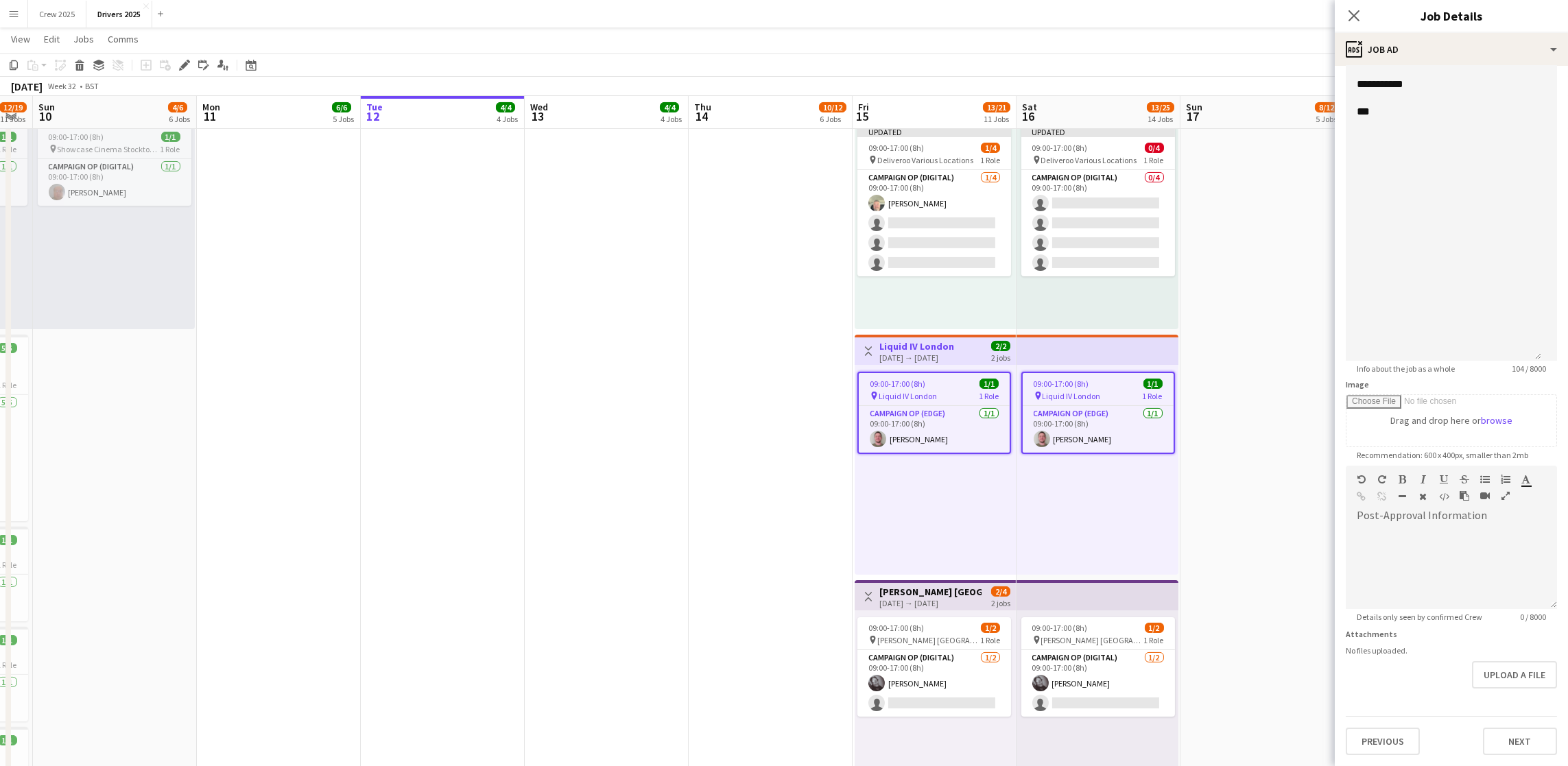
click at [932, 601] on div "[DATE] → [DATE]" at bounding box center [930, 603] width 102 height 10
type input "**********"
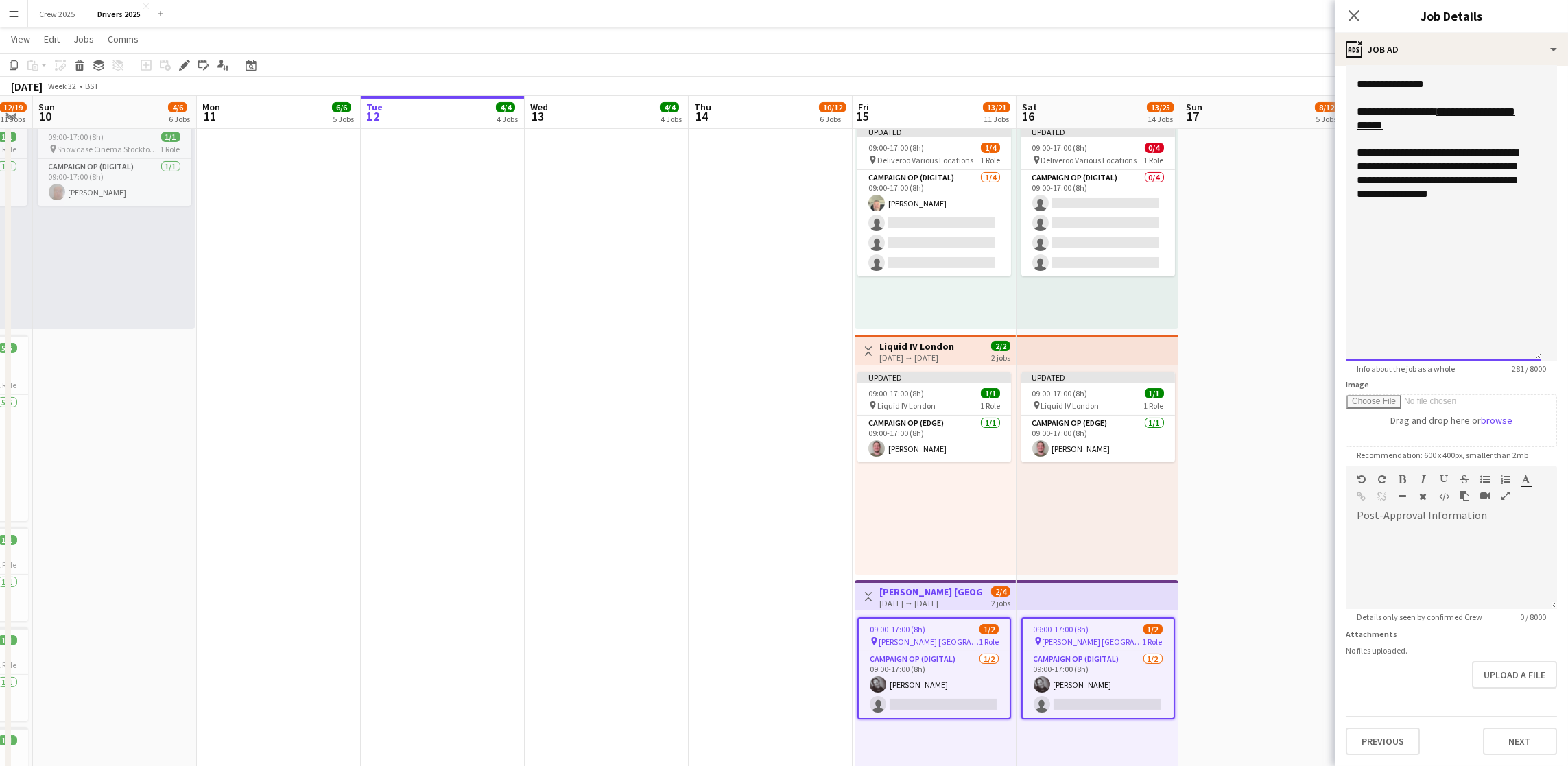
click at [1403, 202] on div "**********" at bounding box center [1444, 184] width 196 height 352
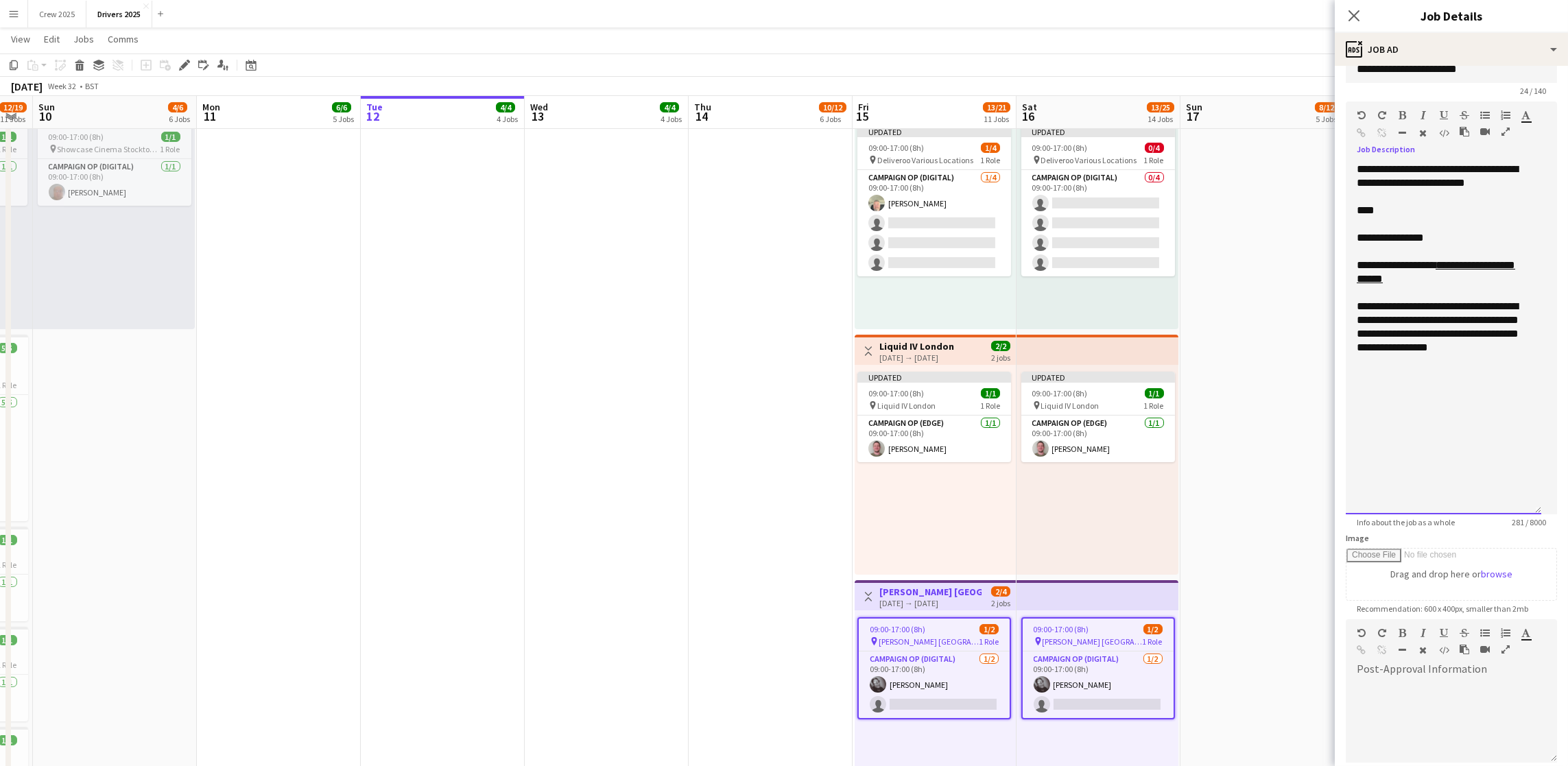
scroll to position [27, 0]
drag, startPoint x: 1460, startPoint y: 257, endPoint x: 1316, endPoint y: 260, distance: 144.0
click at [1316, 260] on body "Menu Boards Boards Boards All jobs Status Workforce Workforce My Workforce Recr…" at bounding box center [784, 247] width 1568 height 3580
click at [1383, 218] on div "****" at bounding box center [1444, 211] width 173 height 14
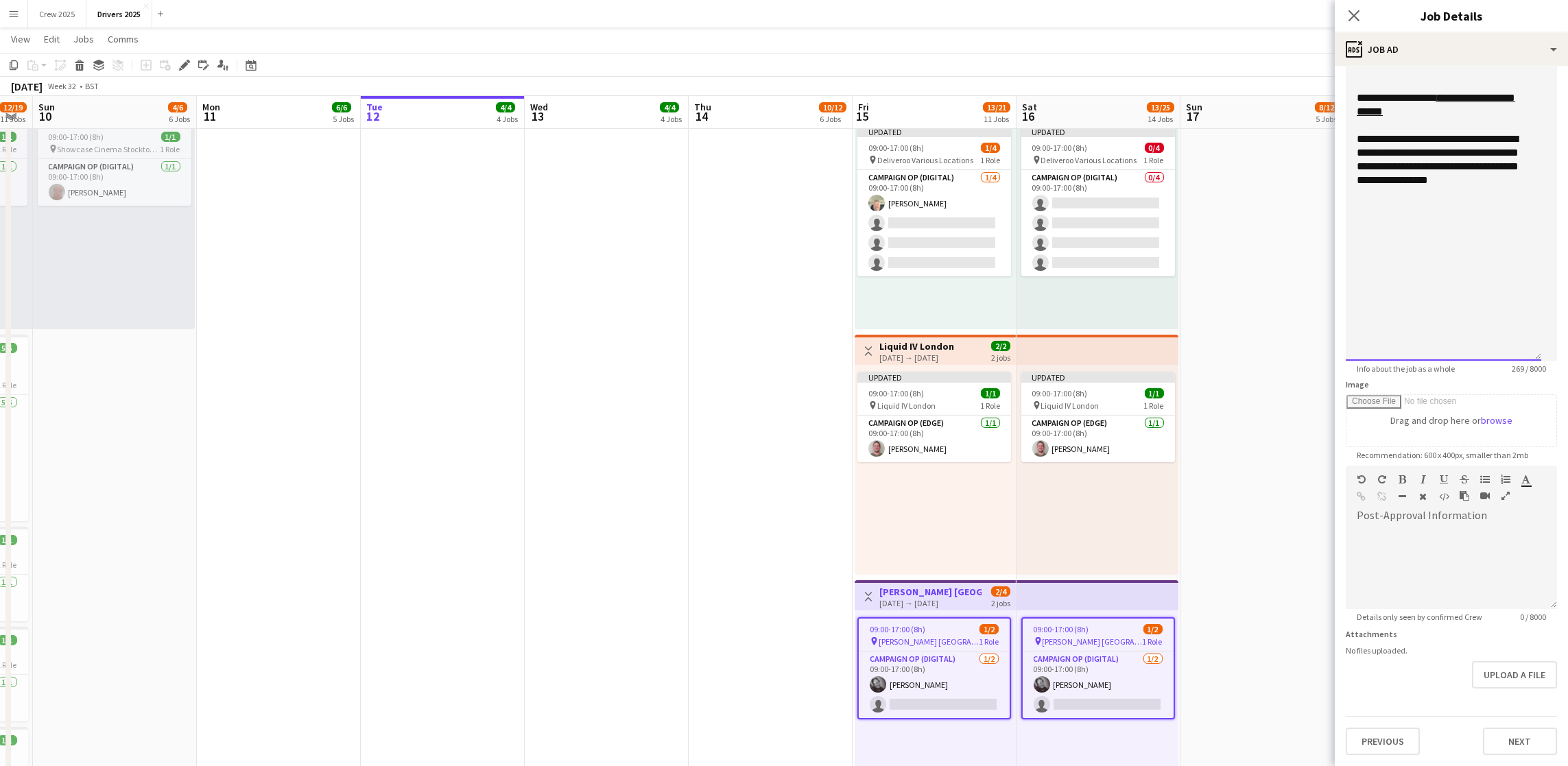
scroll to position [233, 0]
click at [1499, 673] on button "Upload a file" at bounding box center [1514, 675] width 85 height 27
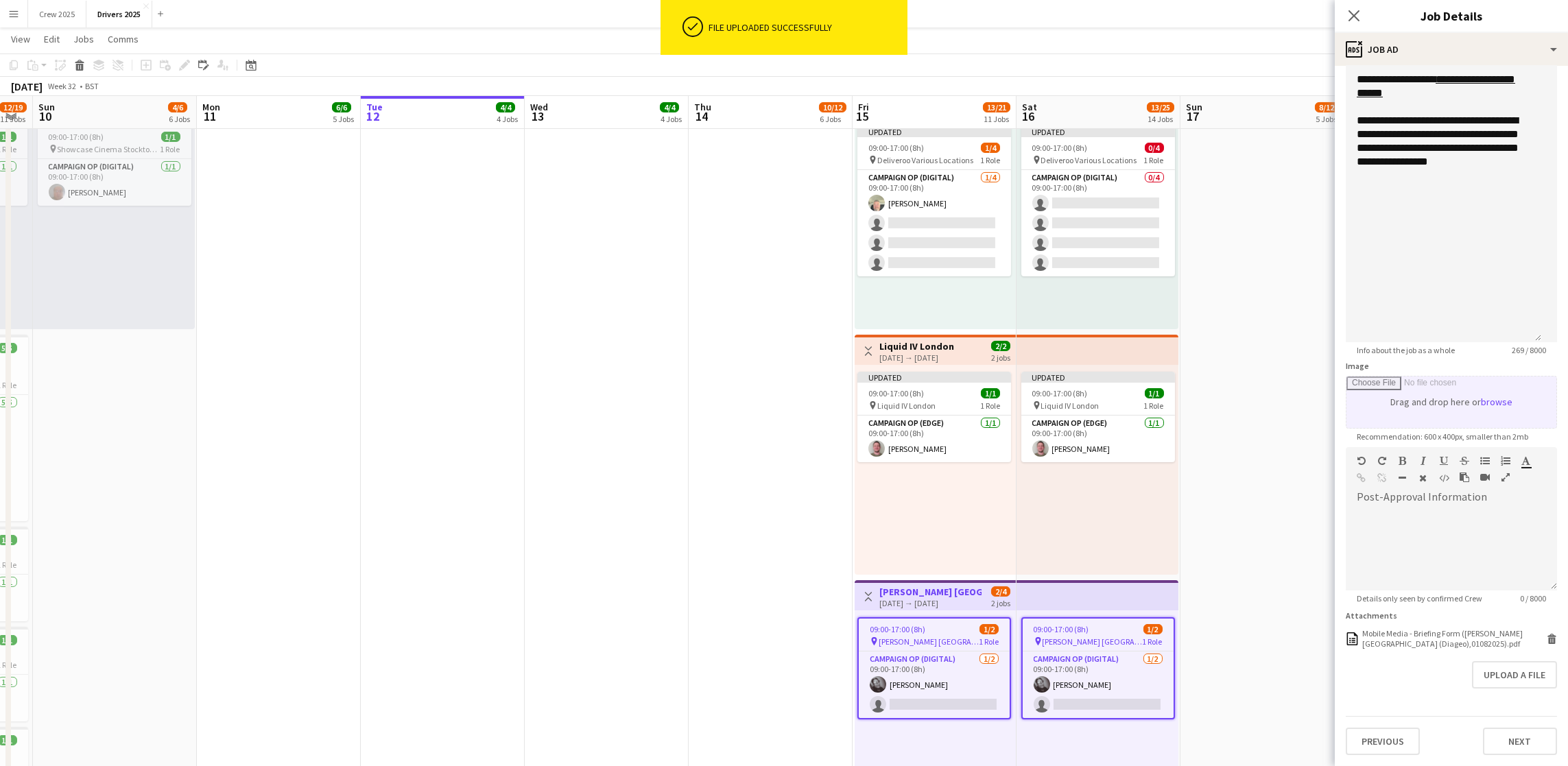
scroll to position [262, 0]
click at [1549, 637] on icon at bounding box center [1553, 640] width 7 height 6
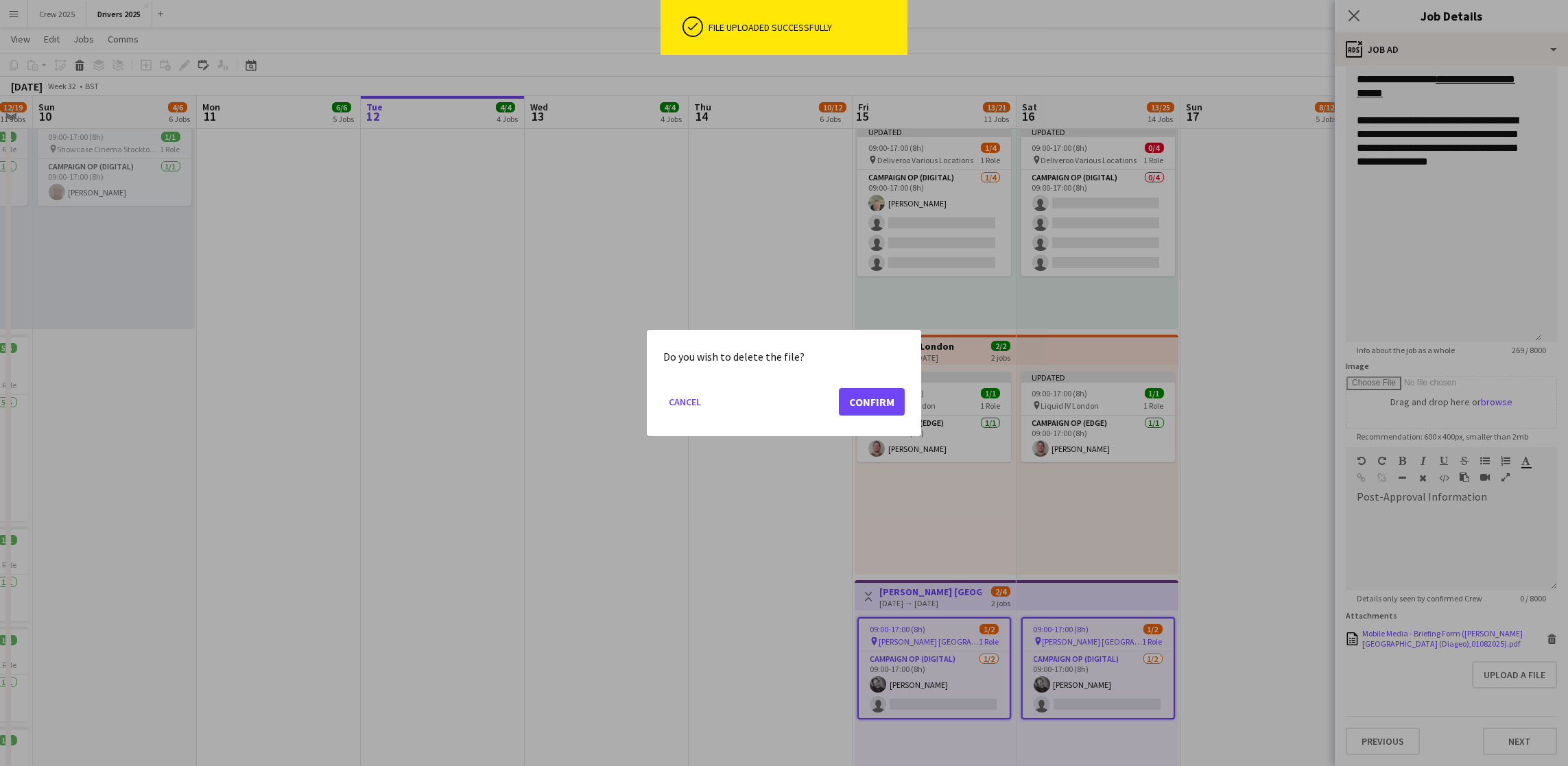
scroll to position [0, 0]
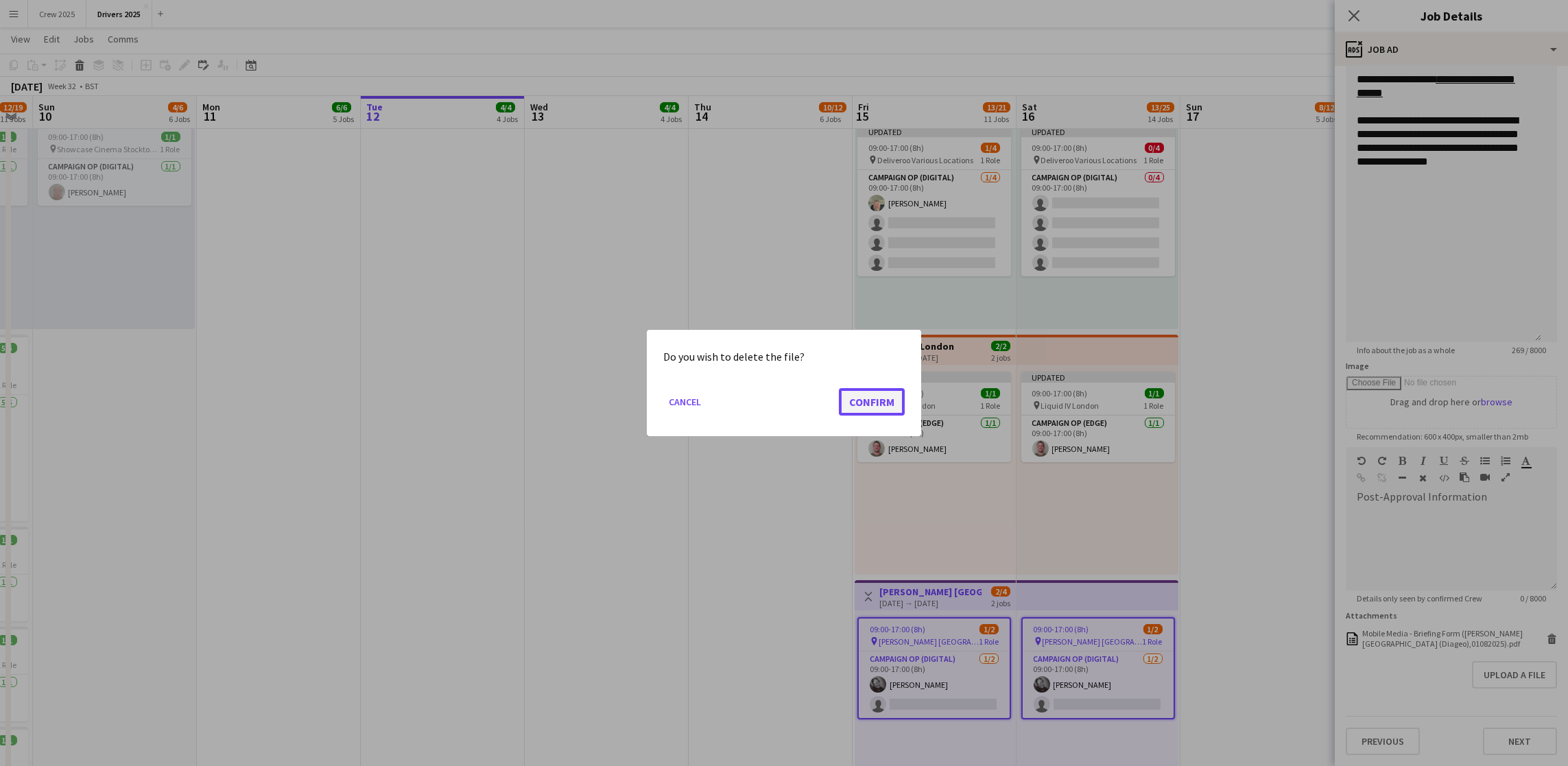
click at [881, 395] on button "Confirm" at bounding box center [872, 401] width 66 height 27
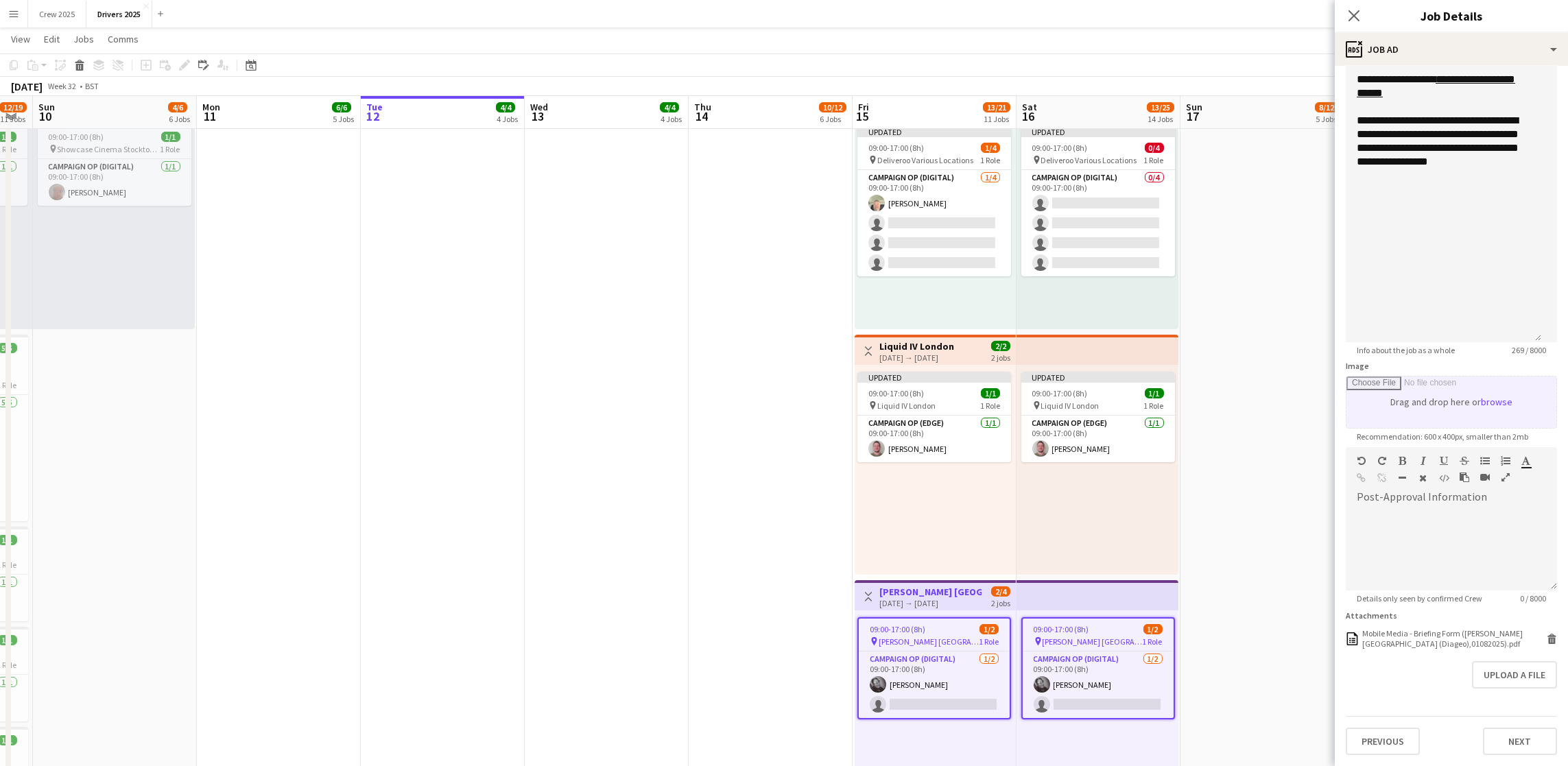
scroll to position [233, 0]
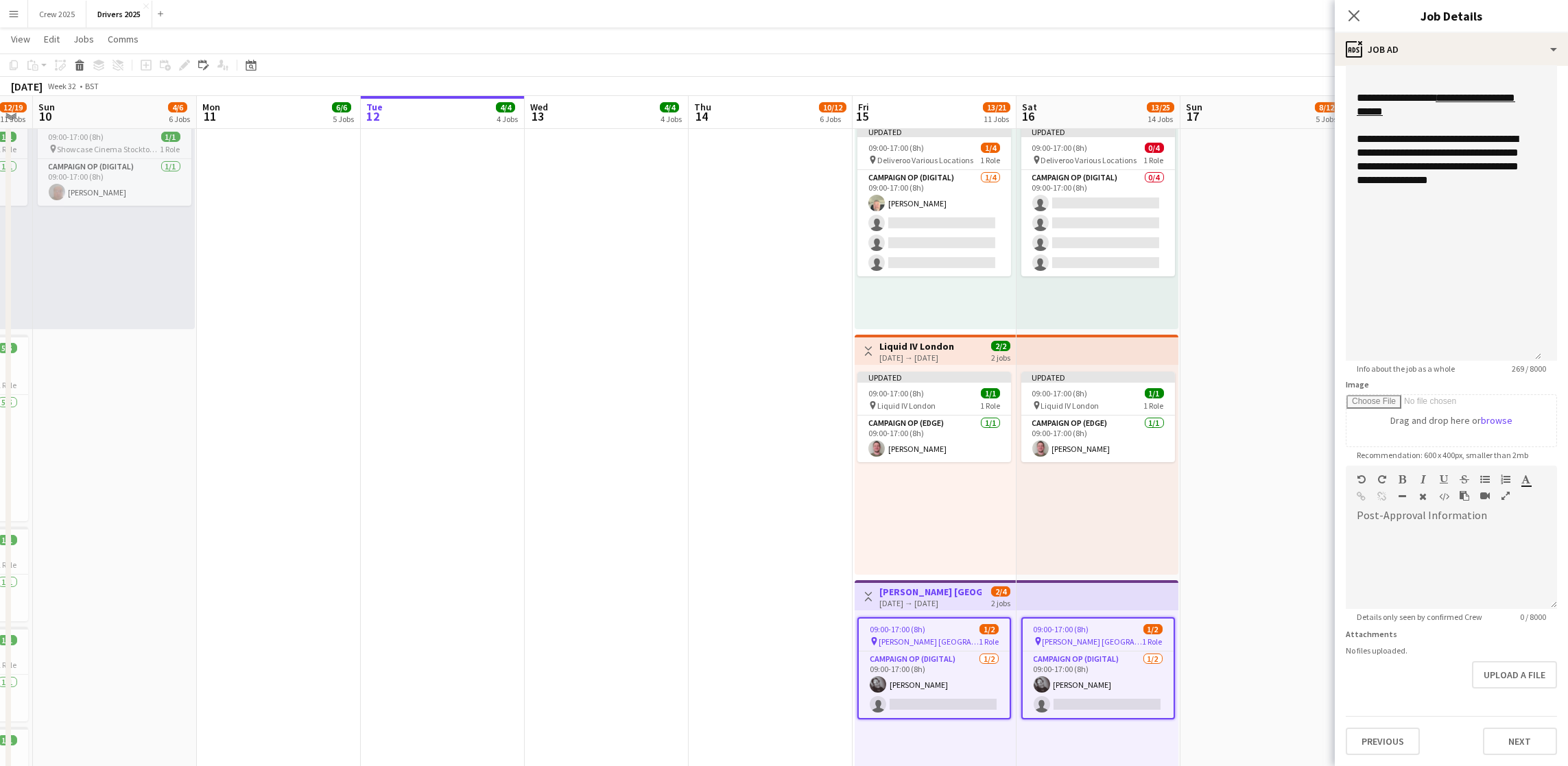
click at [1517, 690] on form "**********" at bounding box center [1452, 325] width 233 height 859
click at [1515, 673] on button "Upload a file" at bounding box center [1514, 675] width 85 height 27
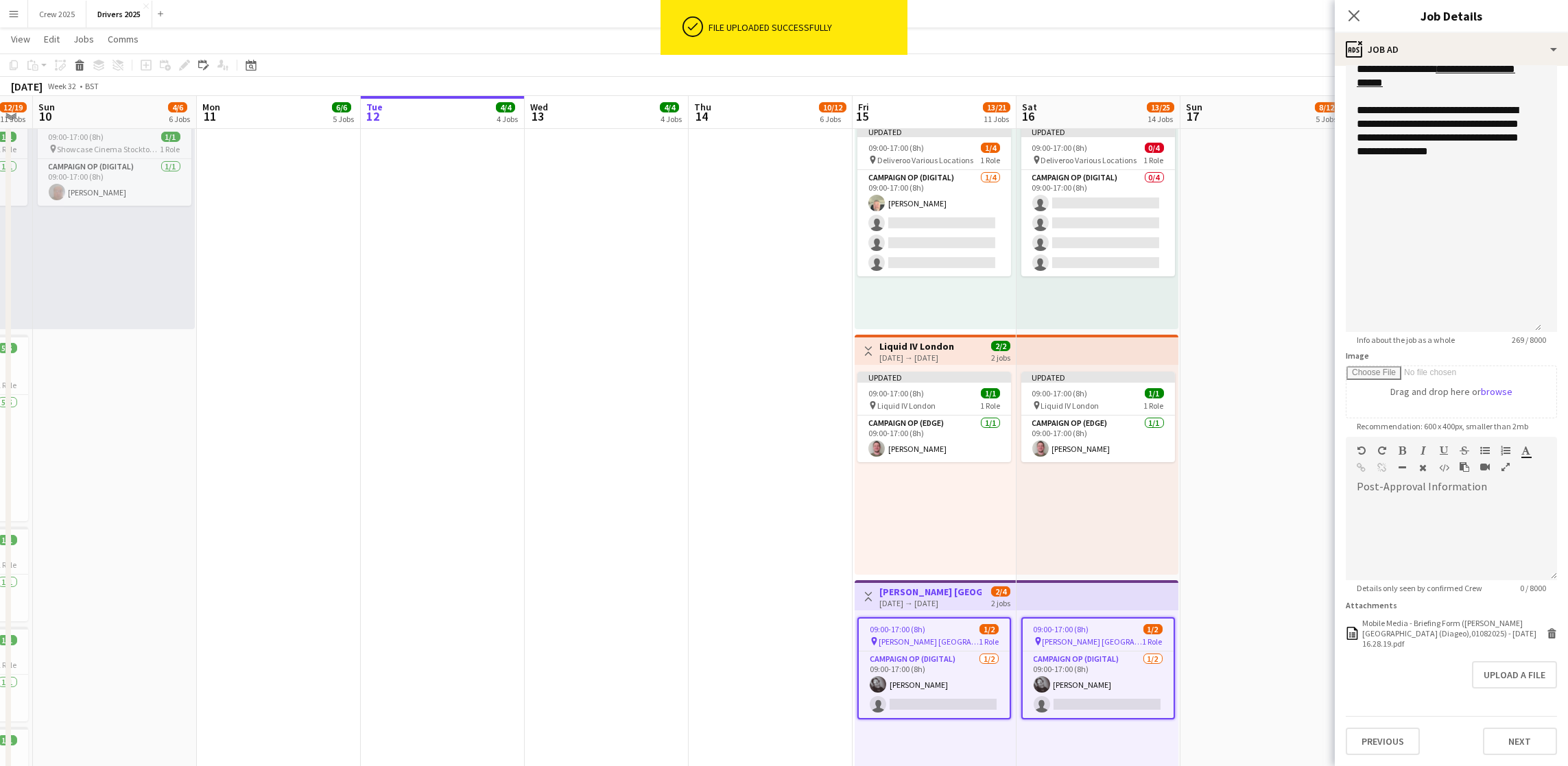
click at [1250, 463] on app-date-cell "Updated 09:00-13:00 (4h) 1/1 pin JD Sports [PERSON_NAME] 1 Role Campaign Op (Di…" at bounding box center [1262, 313] width 164 height 3404
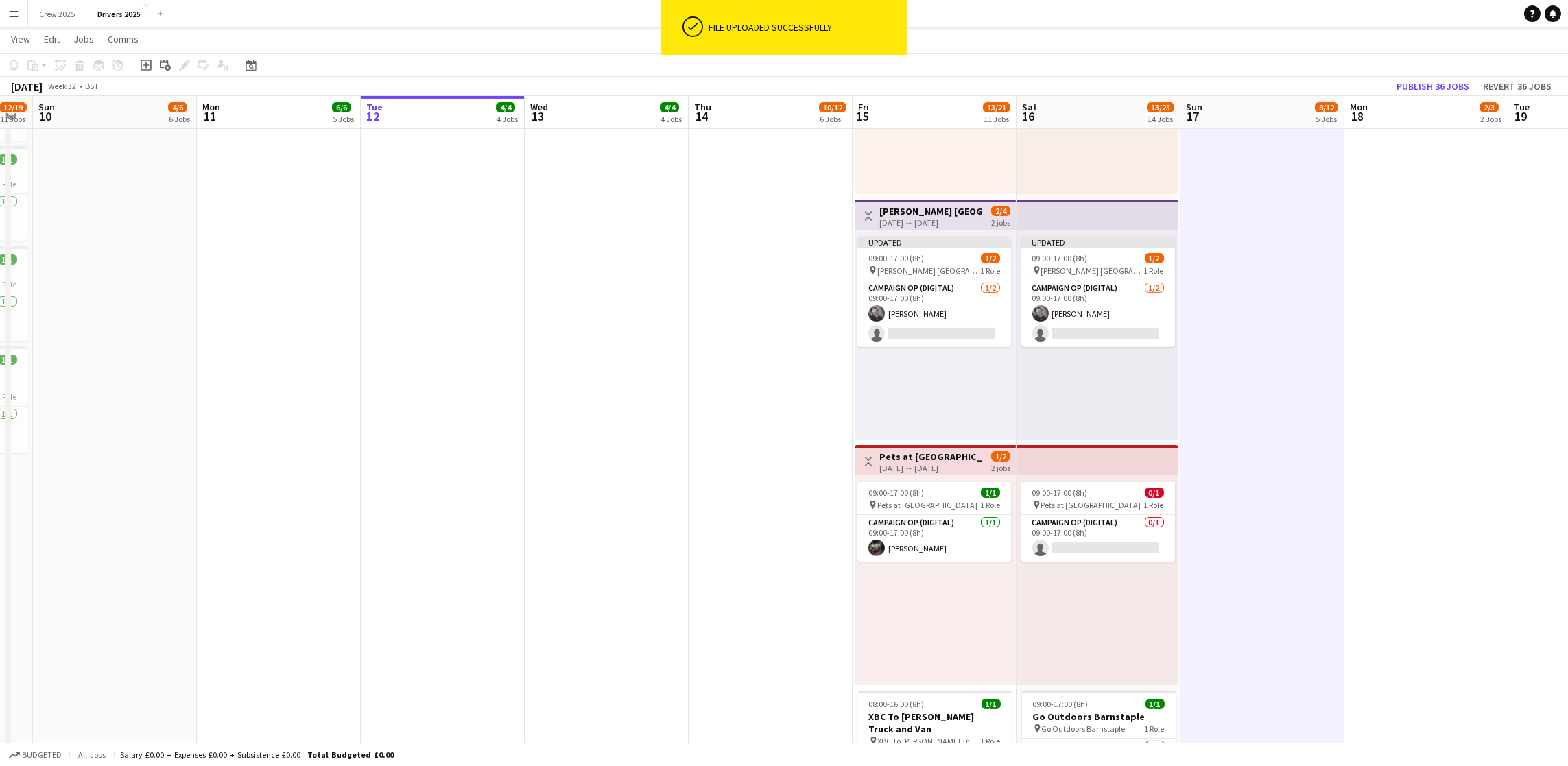
scroll to position [1954, 0]
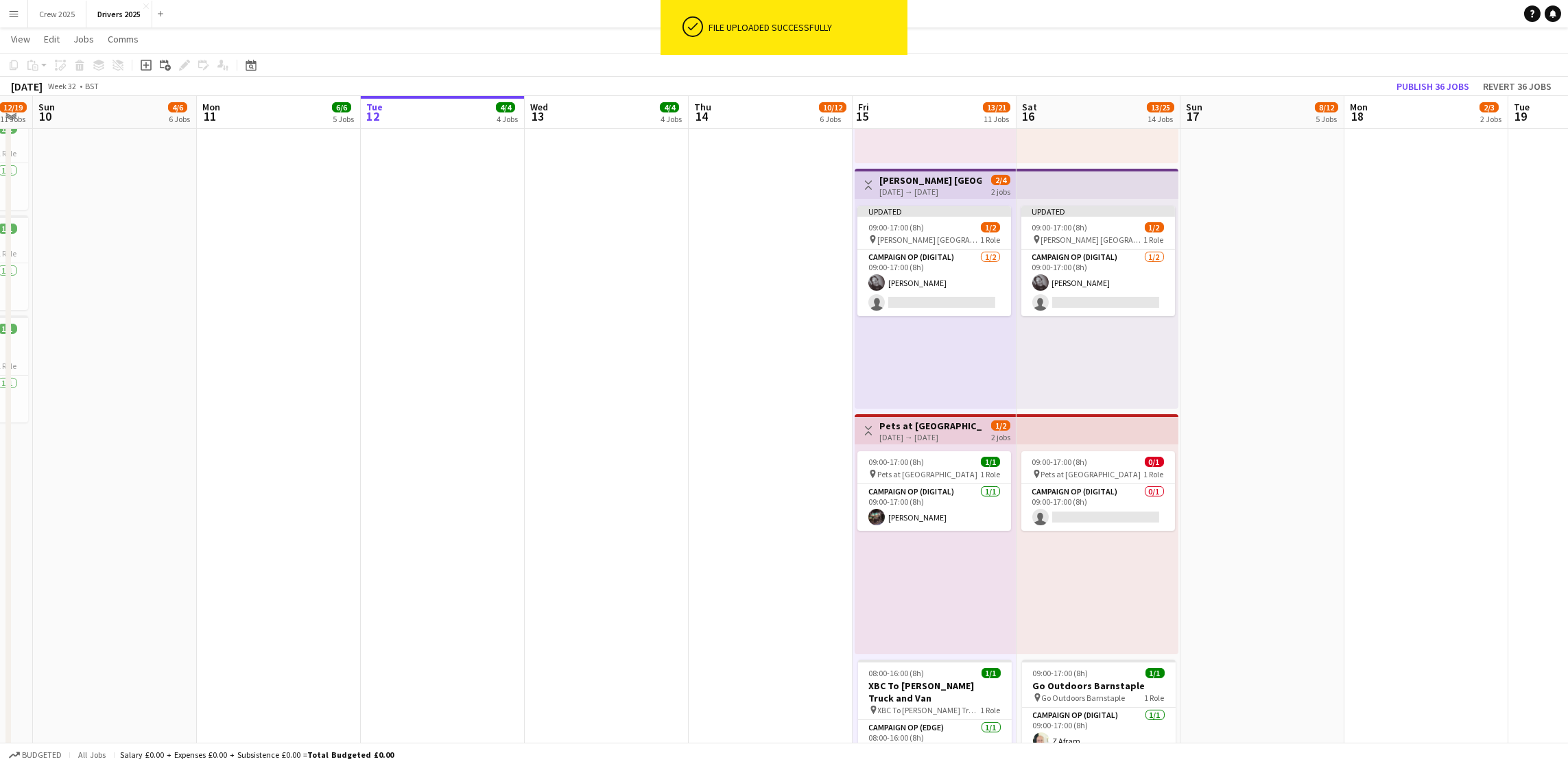
click at [918, 425] on h3 "Pets at [GEOGRAPHIC_DATA]" at bounding box center [930, 425] width 102 height 12
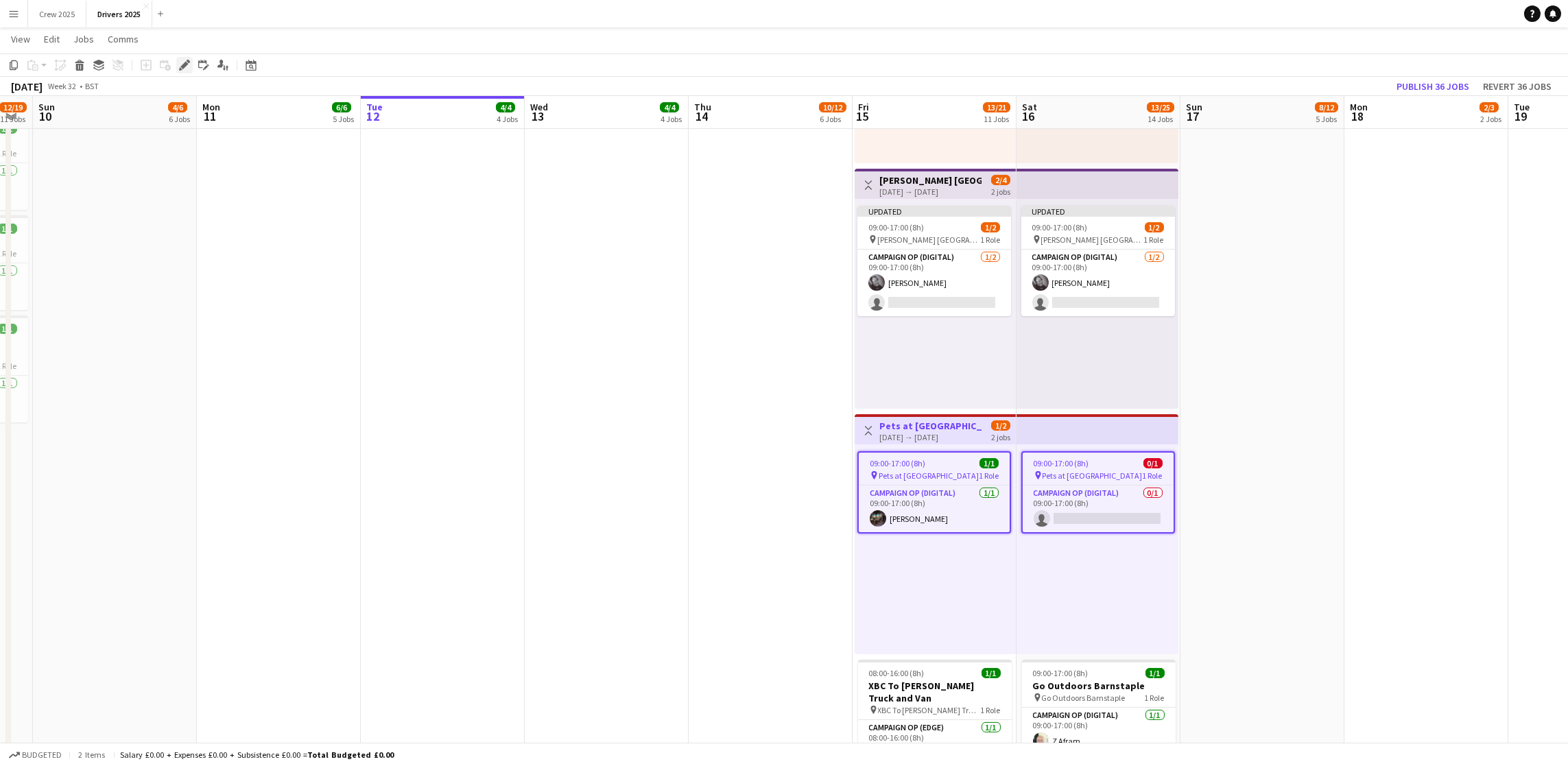
click at [185, 66] on icon "Edit" at bounding box center [185, 65] width 11 height 11
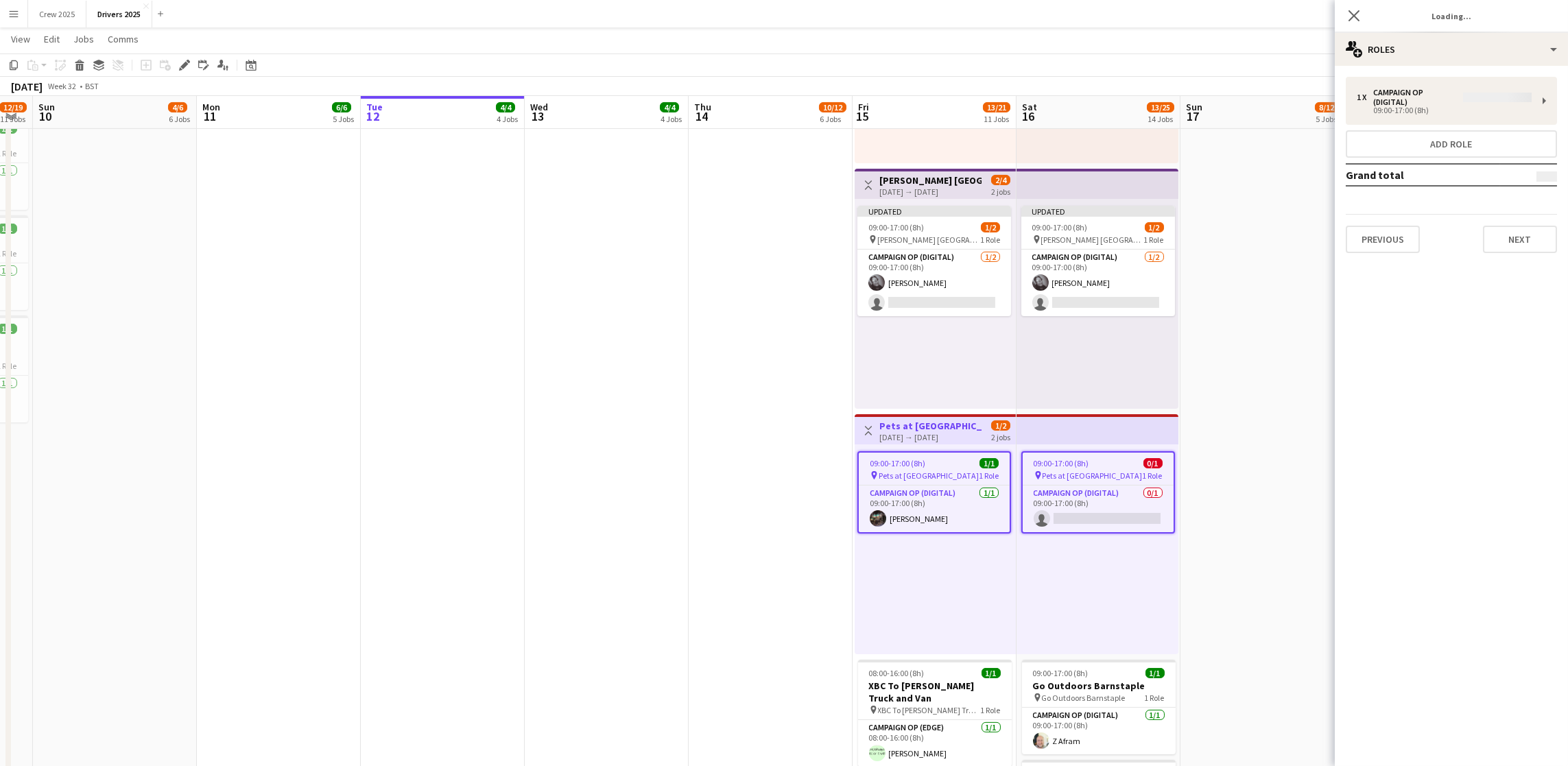
type input "**********"
click at [1506, 227] on button "Next" at bounding box center [1520, 230] width 74 height 27
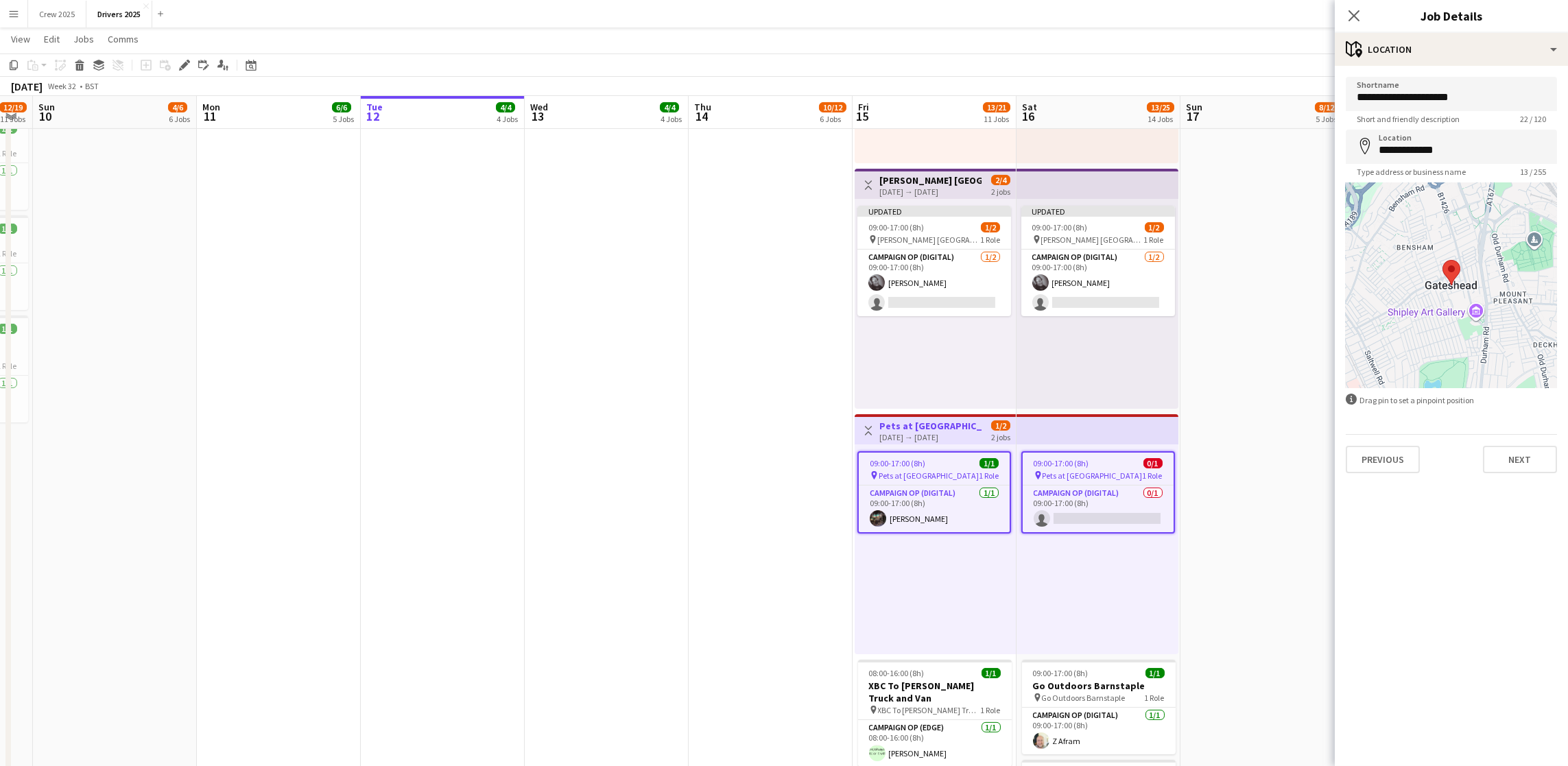
click at [1522, 443] on div "Previous Next" at bounding box center [1451, 454] width 211 height 39
click at [1503, 440] on div "Previous Next" at bounding box center [1451, 454] width 211 height 39
click at [1506, 455] on button "Next" at bounding box center [1520, 460] width 74 height 27
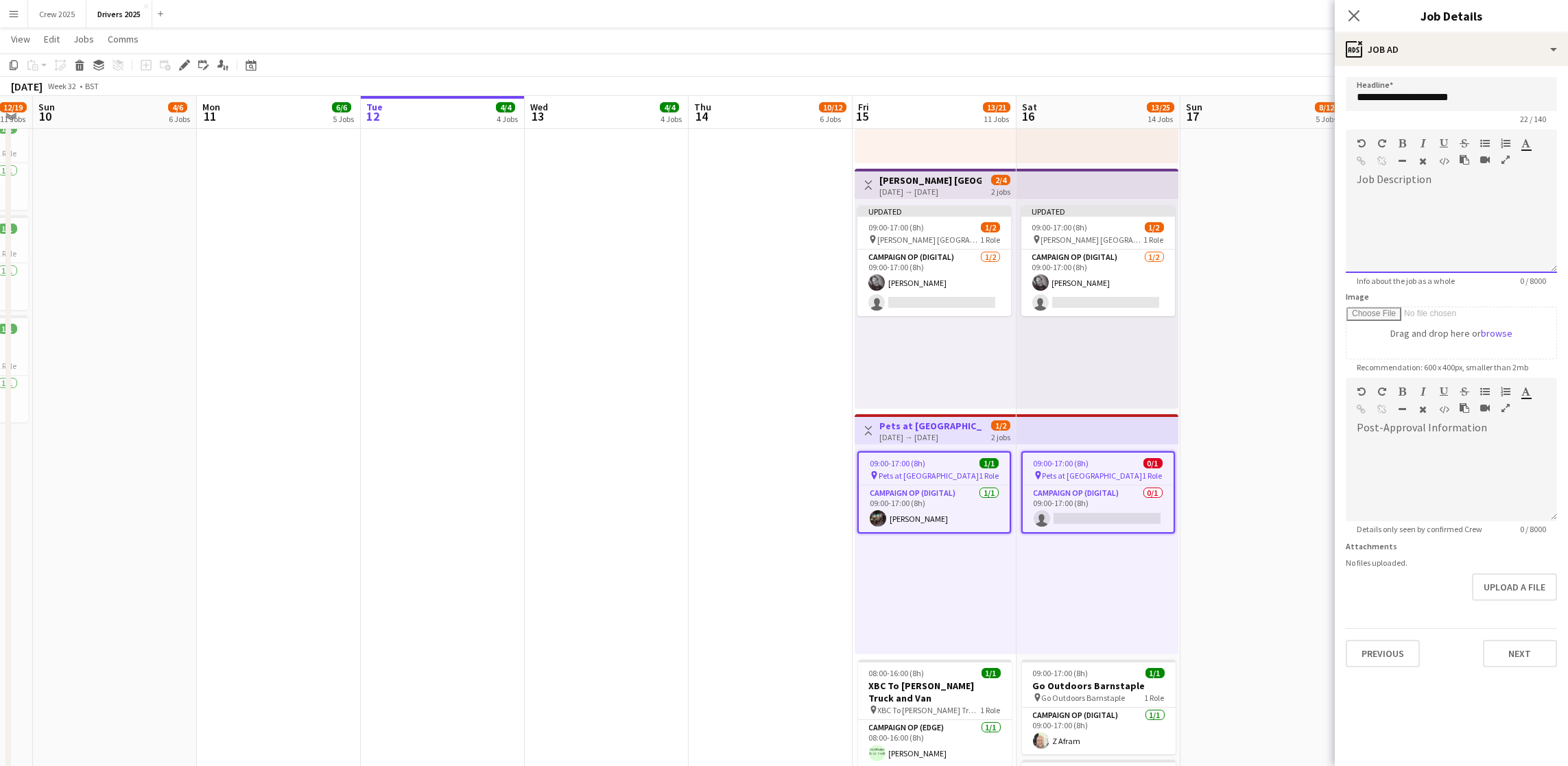
click at [1450, 200] on div at bounding box center [1451, 226] width 211 height 92
click at [1421, 181] on div "default Heading 1 Heading 2 Heading 3 Heading 4 Heading 5 Heading 6 Heading 7 P…" at bounding box center [1451, 155] width 211 height 51
click at [1372, 197] on div at bounding box center [1451, 226] width 211 height 92
drag, startPoint x: 1534, startPoint y: 200, endPoint x: 1400, endPoint y: 200, distance: 134.0
click at [1400, 200] on div "**********" at bounding box center [1451, 232] width 211 height 82
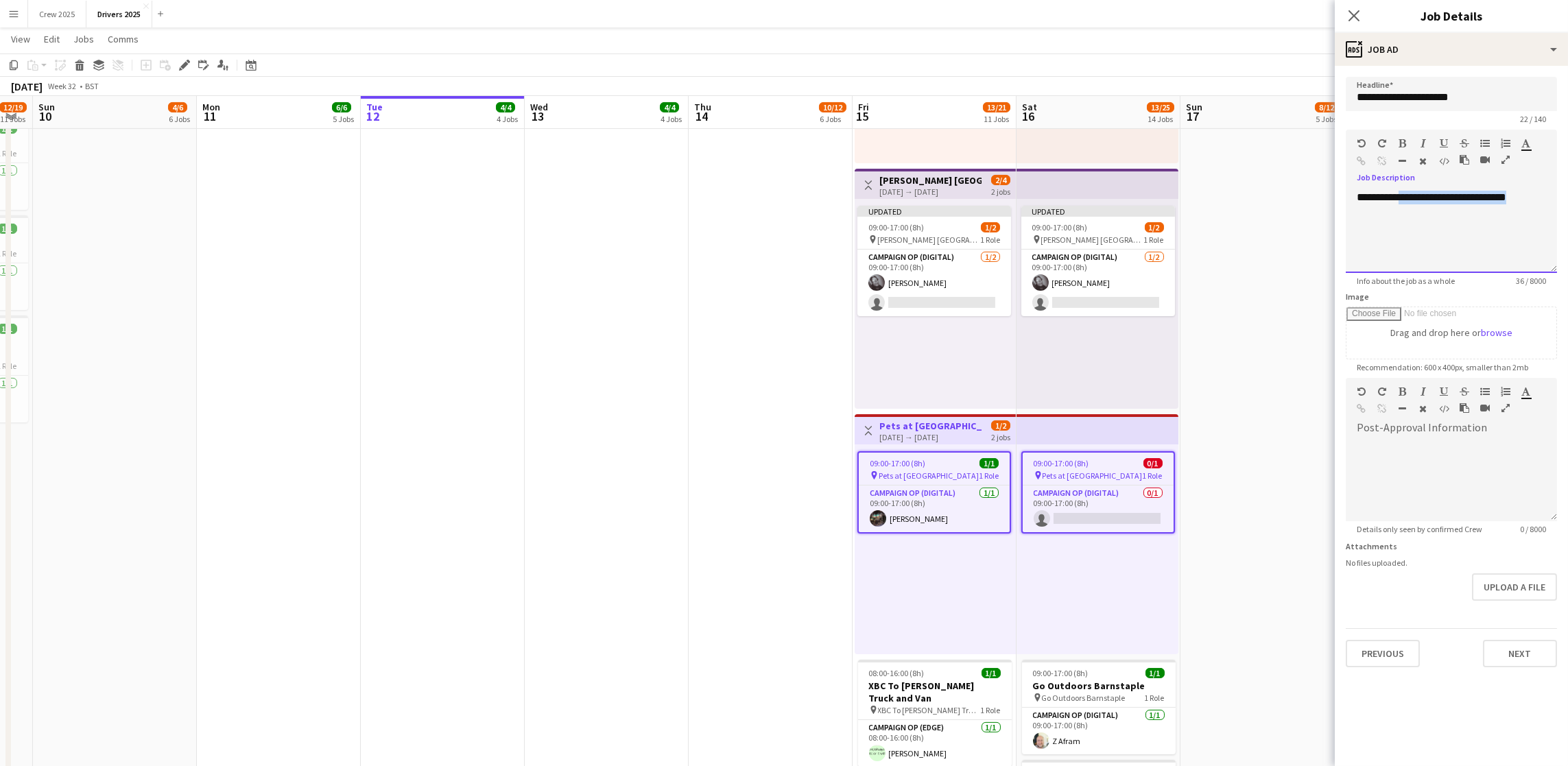
copy div "**********"
click at [1361, 157] on icon "button" at bounding box center [1362, 160] width 9 height 9
click at [1510, 580] on button "Upload a file" at bounding box center [1514, 587] width 85 height 27
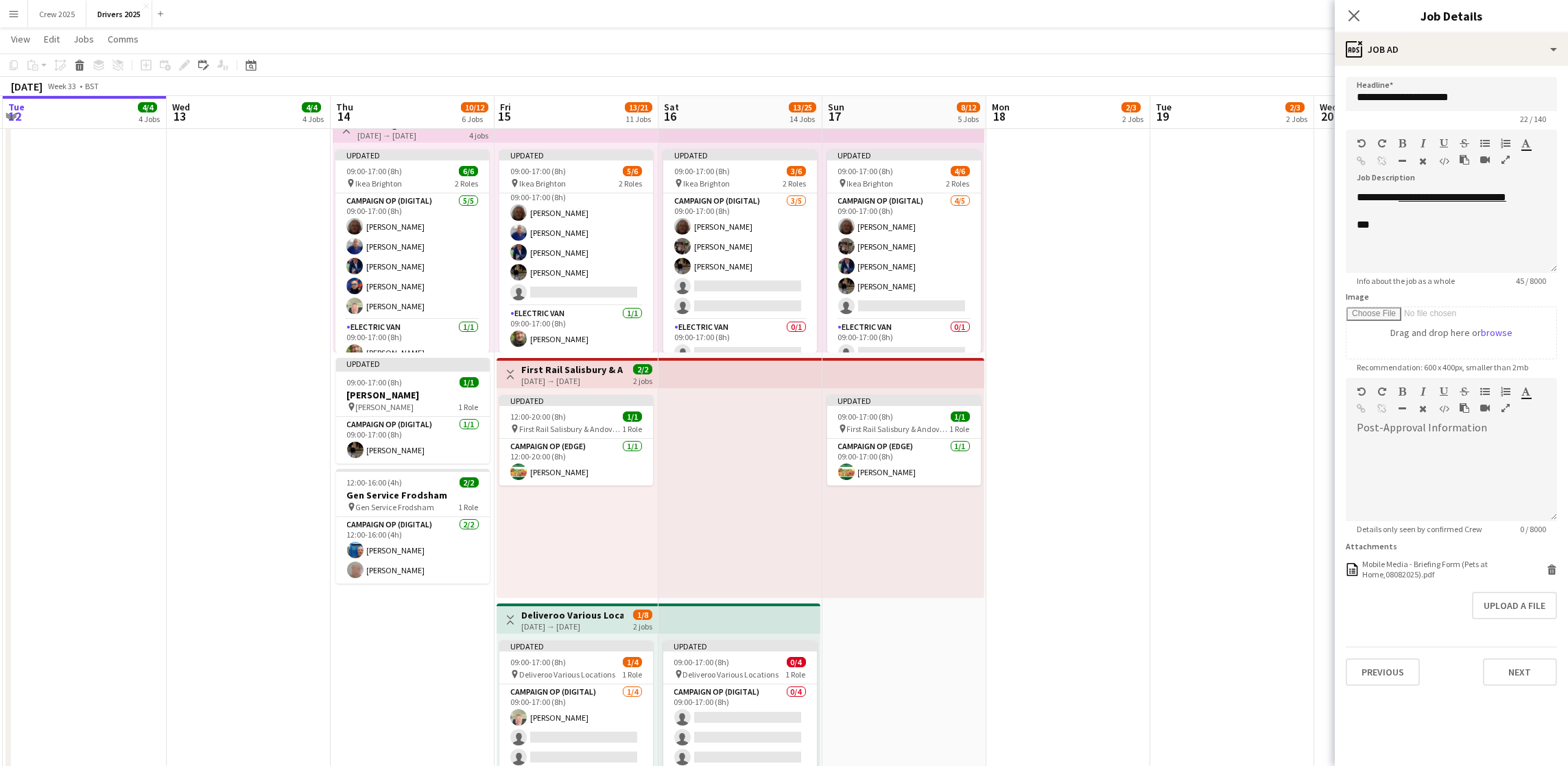
scroll to position [0, 534]
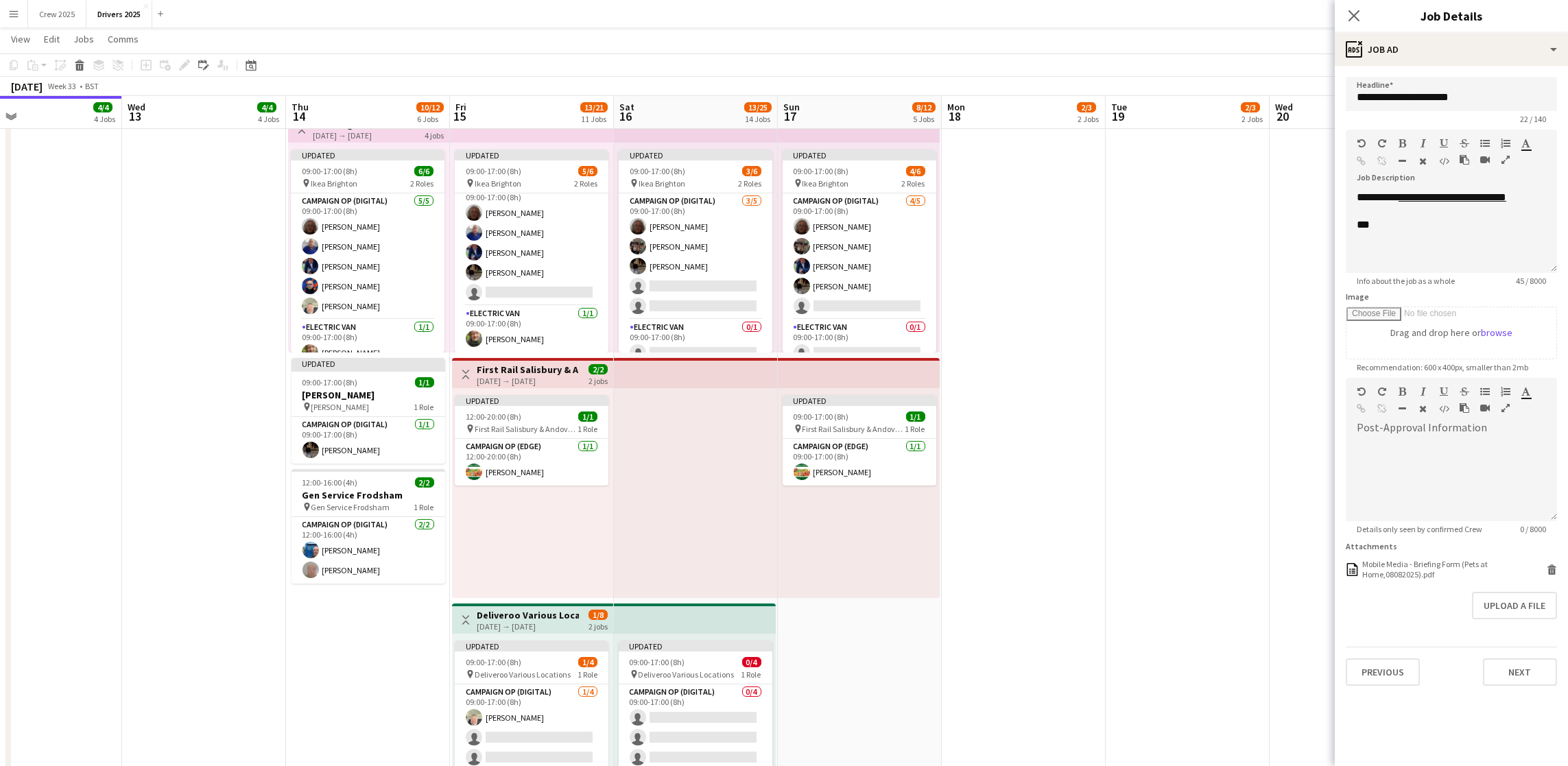
drag, startPoint x: 1220, startPoint y: 627, endPoint x: 817, endPoint y: 597, distance: 404.1
click at [817, 597] on app-calendar-viewport "Sat 9 12/19 11 Jobs Sun 10 4/6 6 Jobs Mon 11 6/6 5 Jobs Tue 12 4/4 4 Jobs Wed 1…" at bounding box center [784, 776] width 1568 height 3504
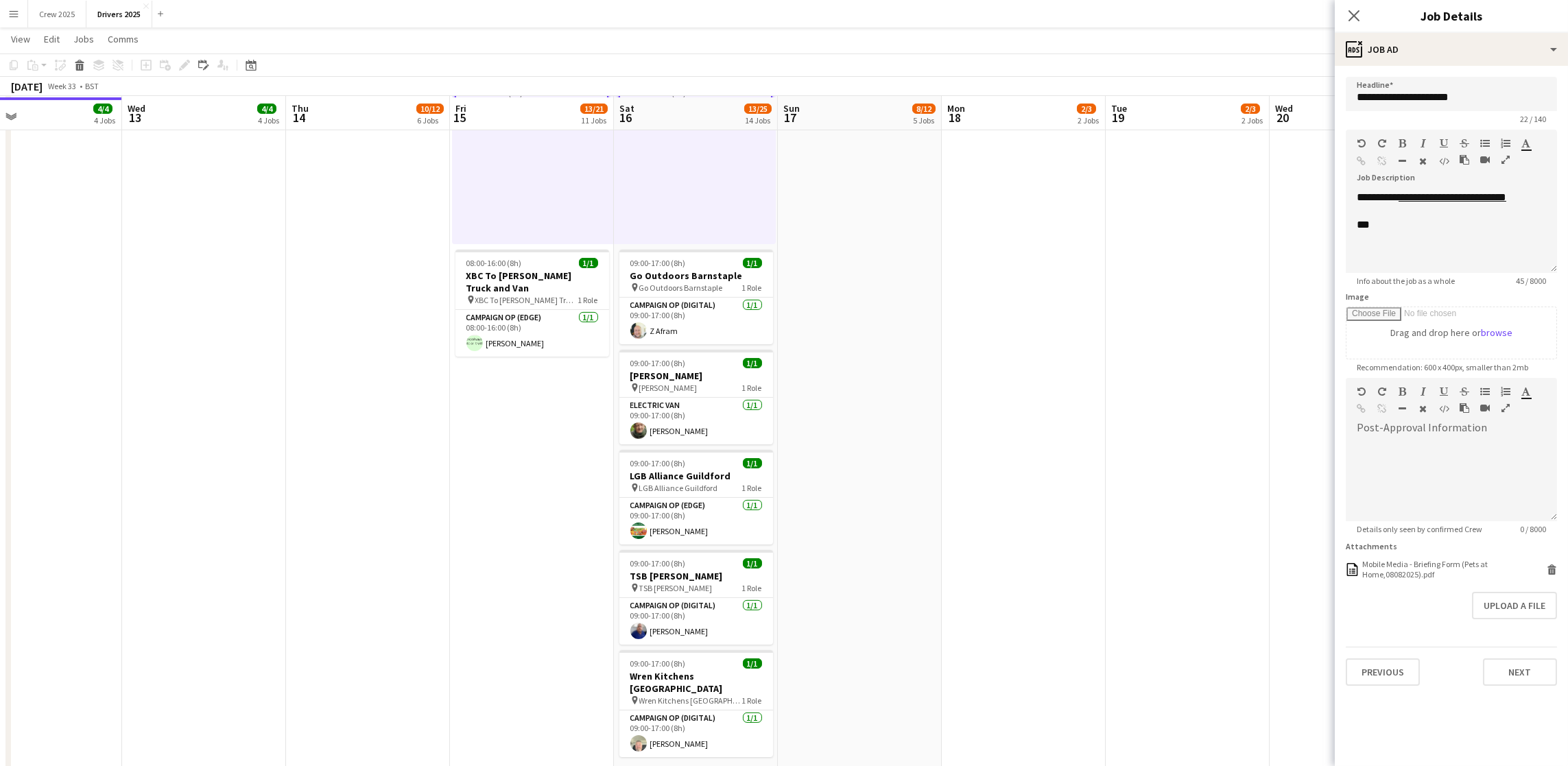
scroll to position [2366, 0]
click at [676, 264] on span "09:00-17:00 (8h)" at bounding box center [658, 262] width 56 height 10
type input "**********"
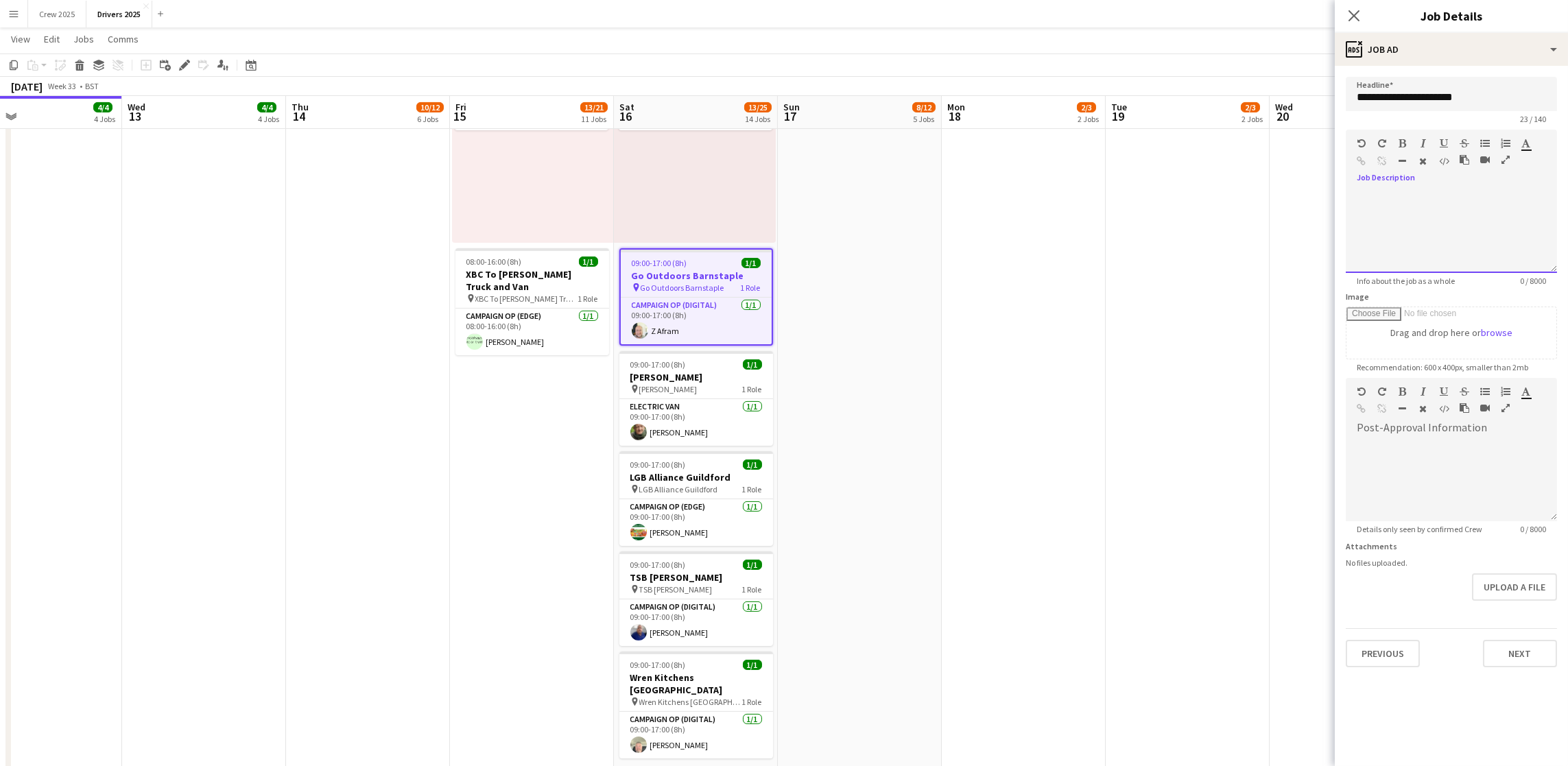
click at [1392, 190] on div at bounding box center [1451, 232] width 211 height 82
click at [1490, 586] on button "Upload a file" at bounding box center [1514, 587] width 85 height 27
click at [1437, 202] on div "*********" at bounding box center [1451, 232] width 211 height 82
drag, startPoint x: 1537, startPoint y: 196, endPoint x: 1403, endPoint y: 195, distance: 134.0
click at [1403, 195] on div "**********" at bounding box center [1451, 232] width 211 height 82
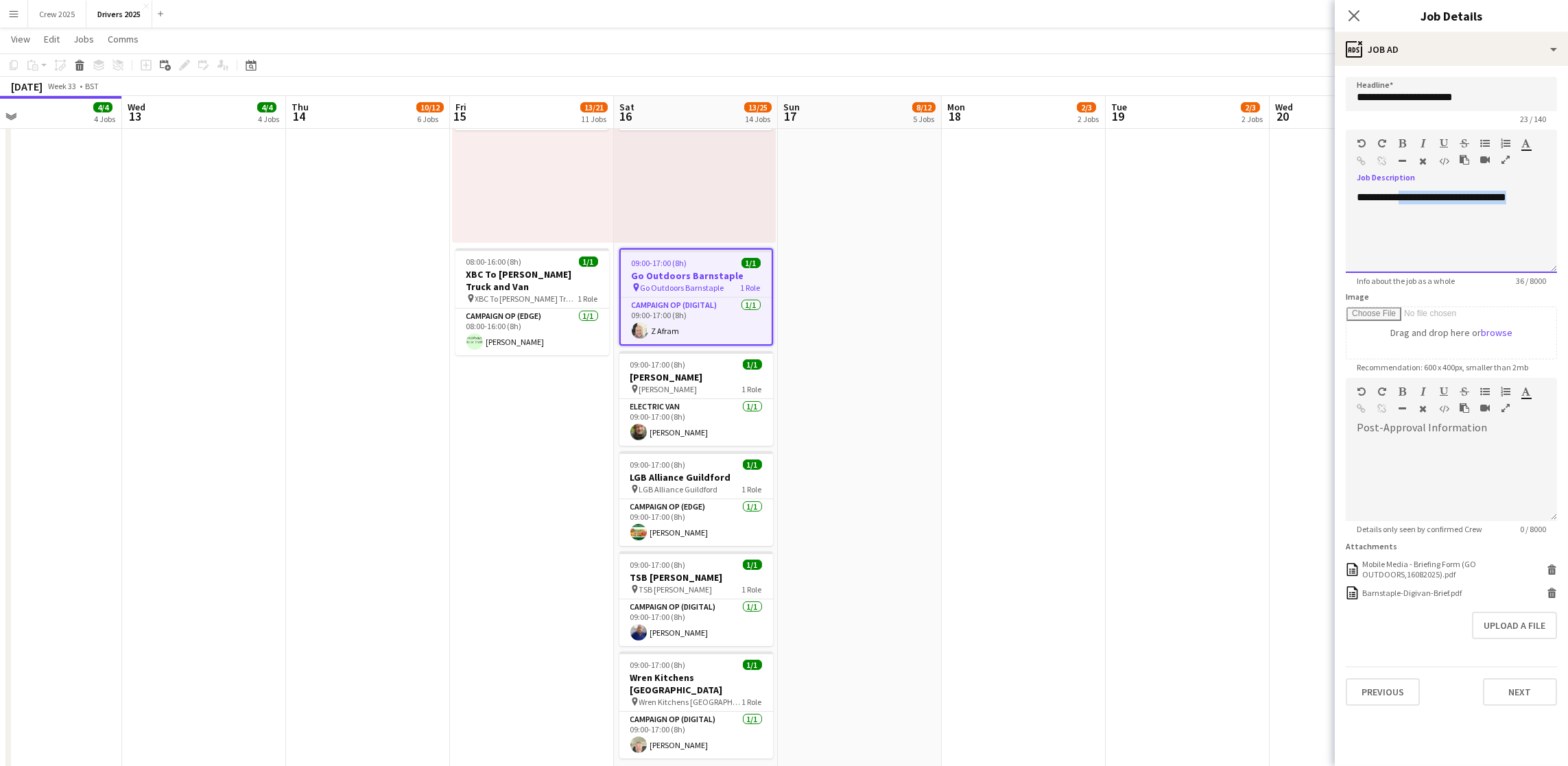
copy div "**********"
click at [1362, 158] on icon "button" at bounding box center [1362, 160] width 9 height 9
drag, startPoint x: 1548, startPoint y: 192, endPoint x: 1582, endPoint y: 213, distance: 40.0
click at [1548, 193] on div "**********" at bounding box center [1451, 232] width 211 height 82
click at [676, 371] on h3 "[PERSON_NAME]" at bounding box center [696, 377] width 154 height 12
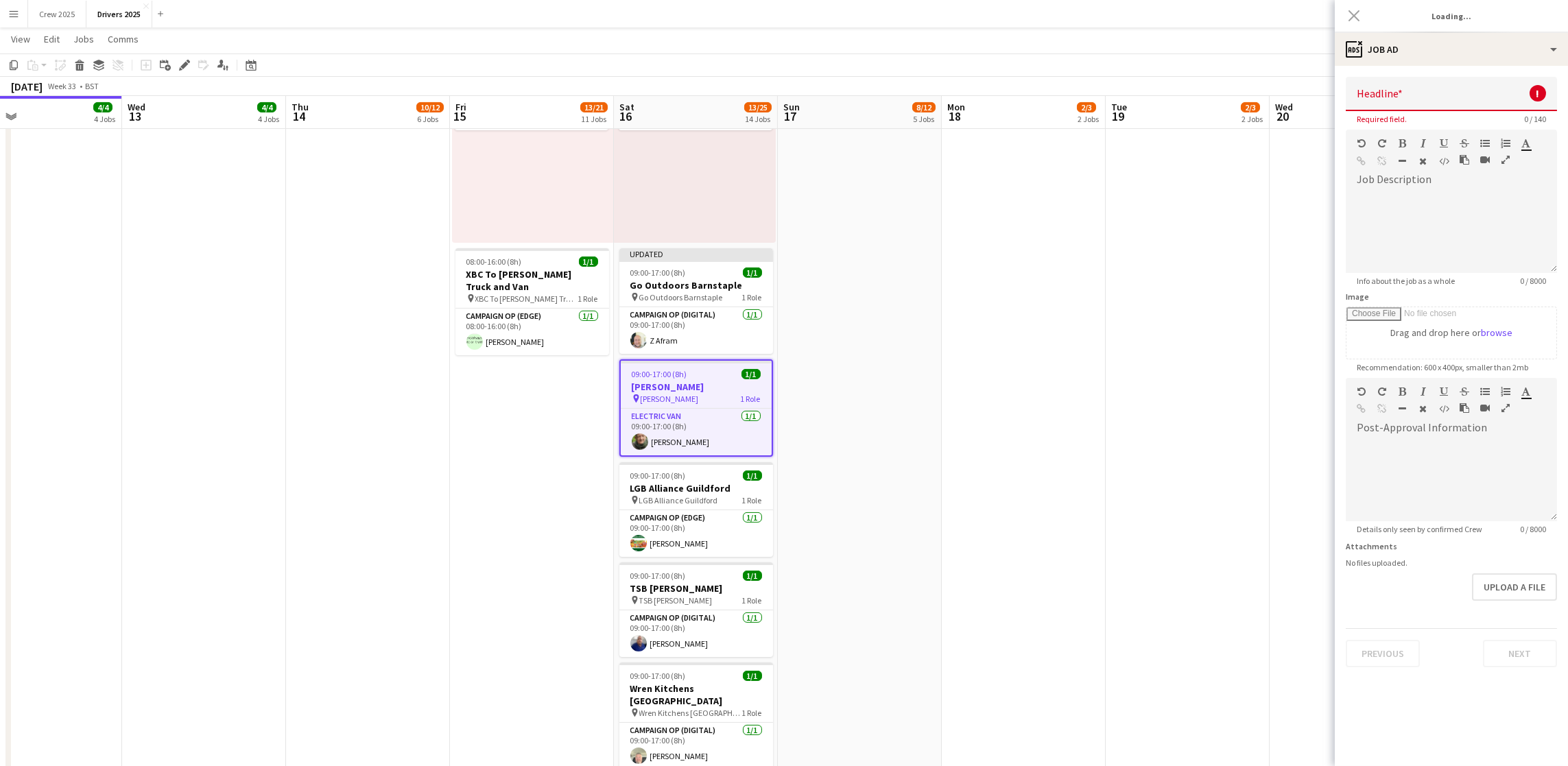
type input "**********"
click at [1414, 210] on div at bounding box center [1451, 232] width 211 height 82
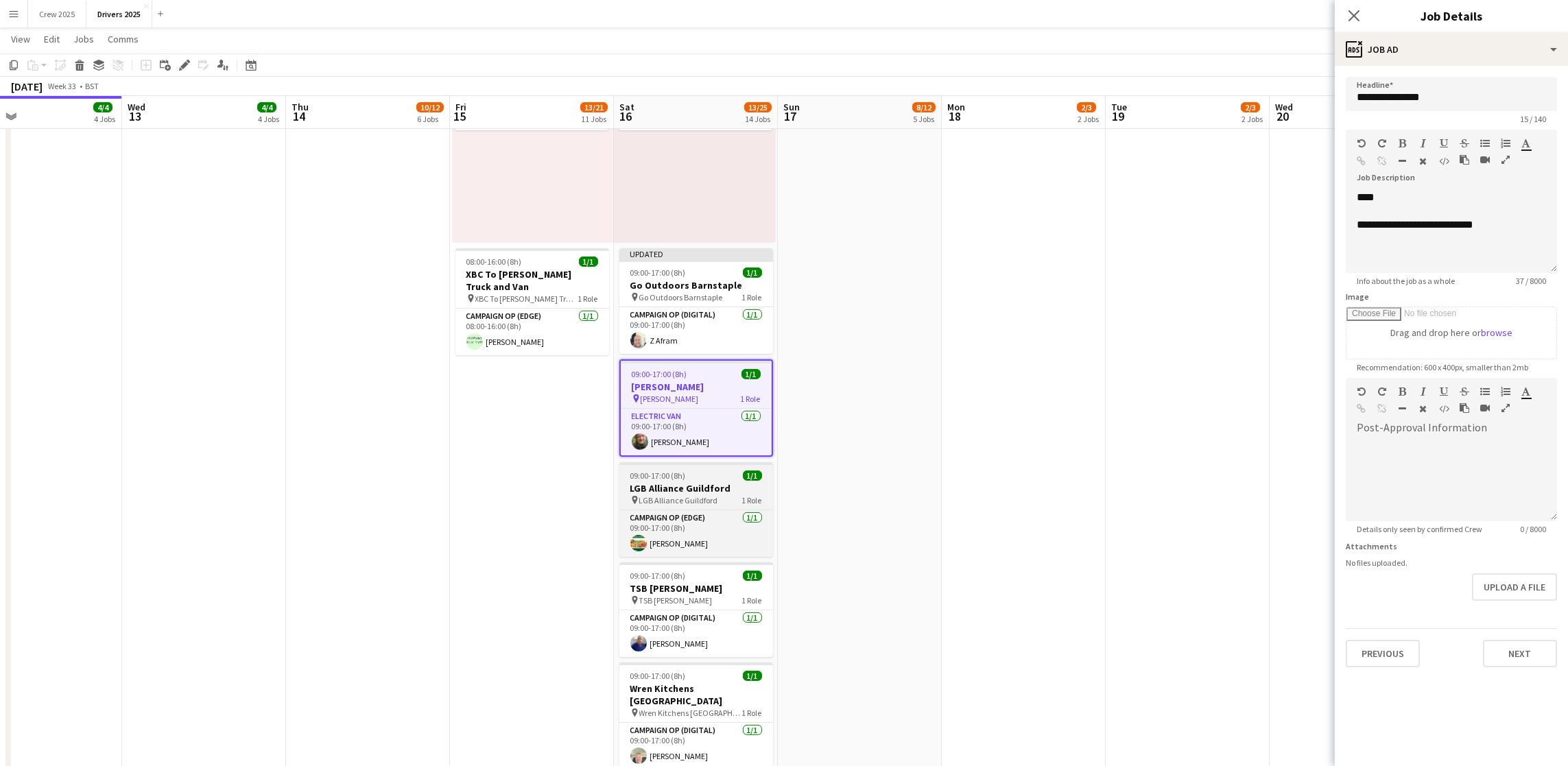
click at [688, 493] on h3 "LGB Alliance Guildford" at bounding box center [696, 488] width 154 height 12
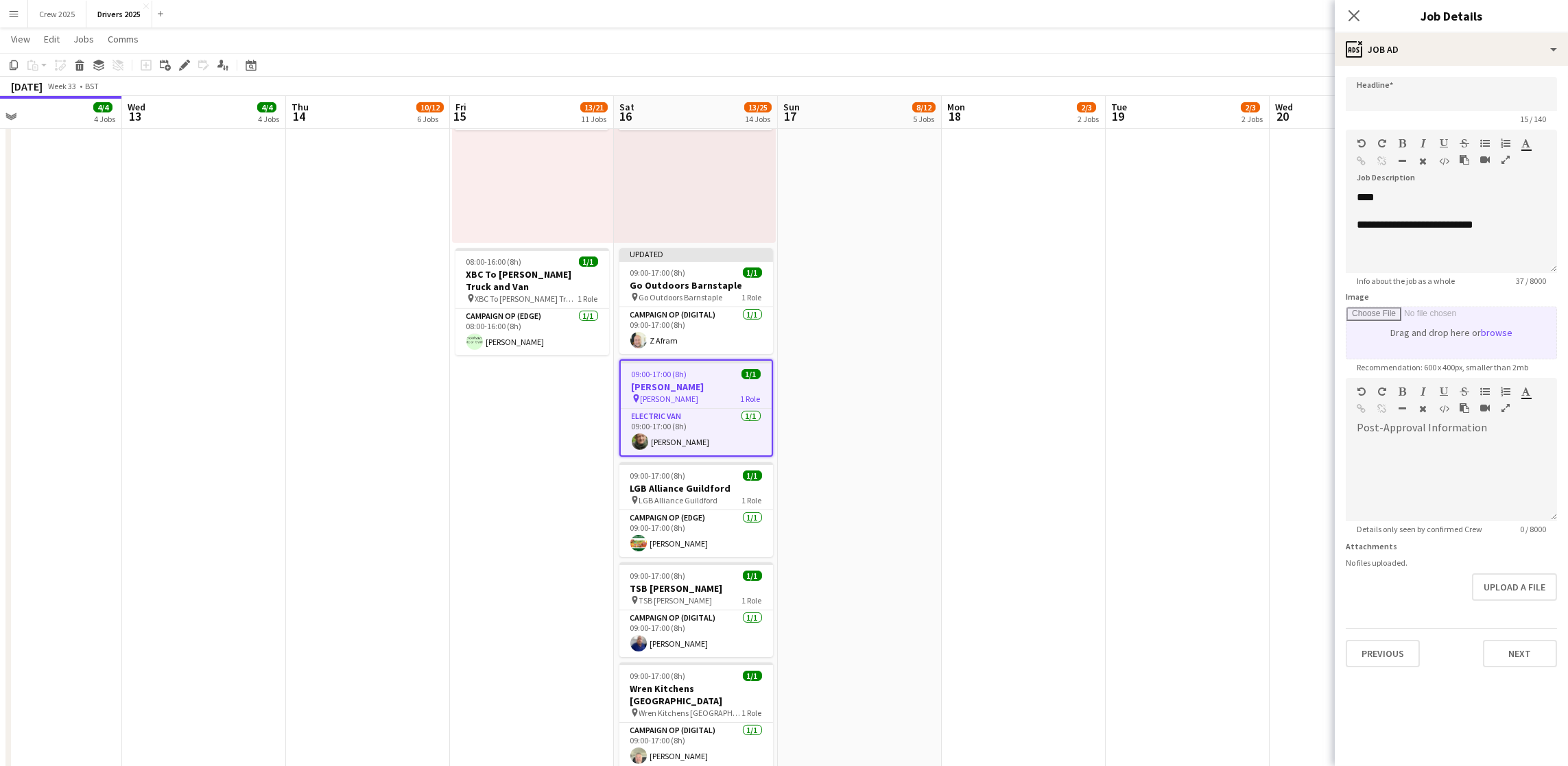
type input "**********"
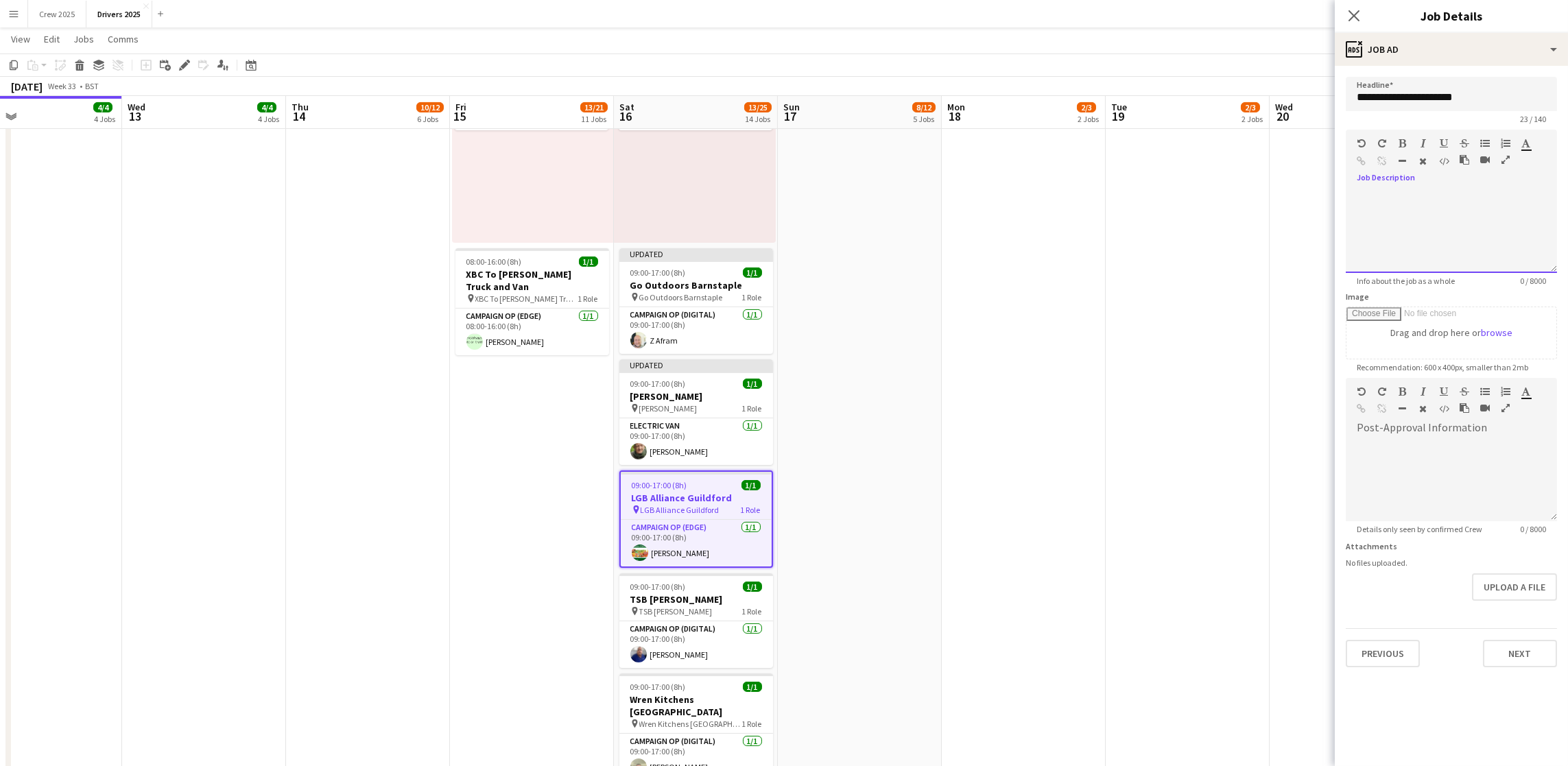
click at [1456, 215] on div at bounding box center [1451, 232] width 211 height 82
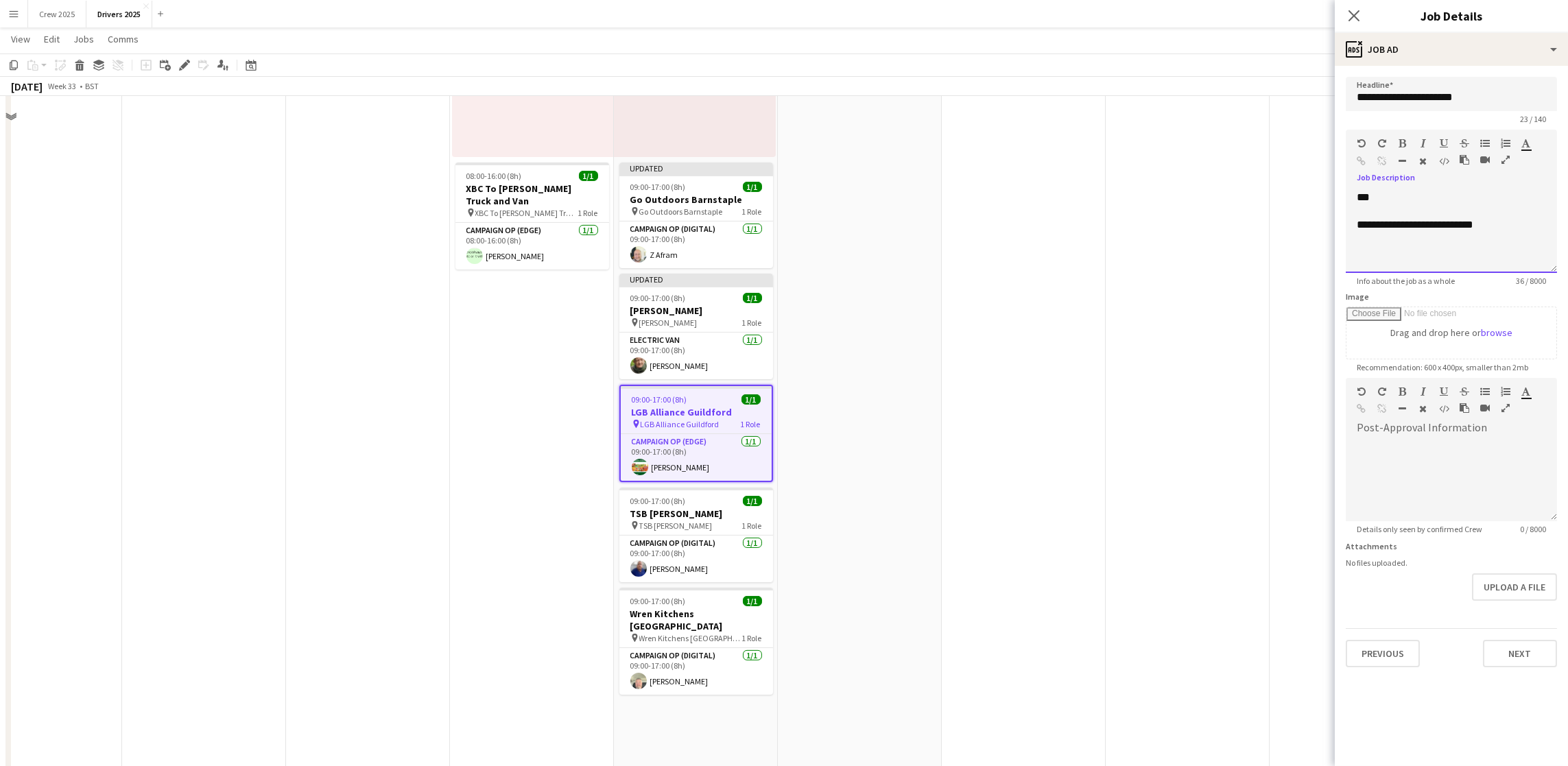
scroll to position [2572, 0]
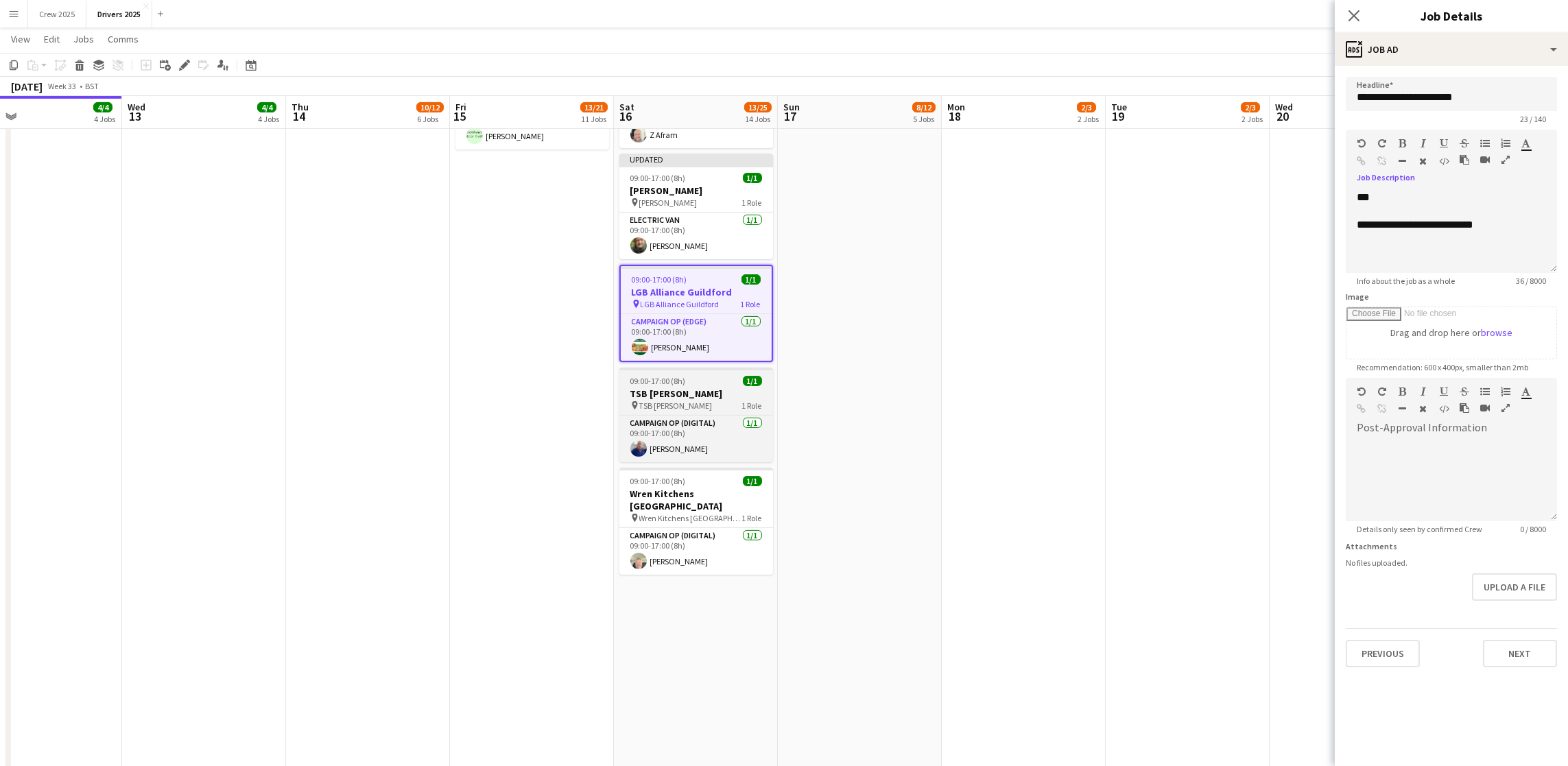
click at [686, 390] on h3 "TSB [PERSON_NAME]" at bounding box center [696, 394] width 154 height 12
type input "**********"
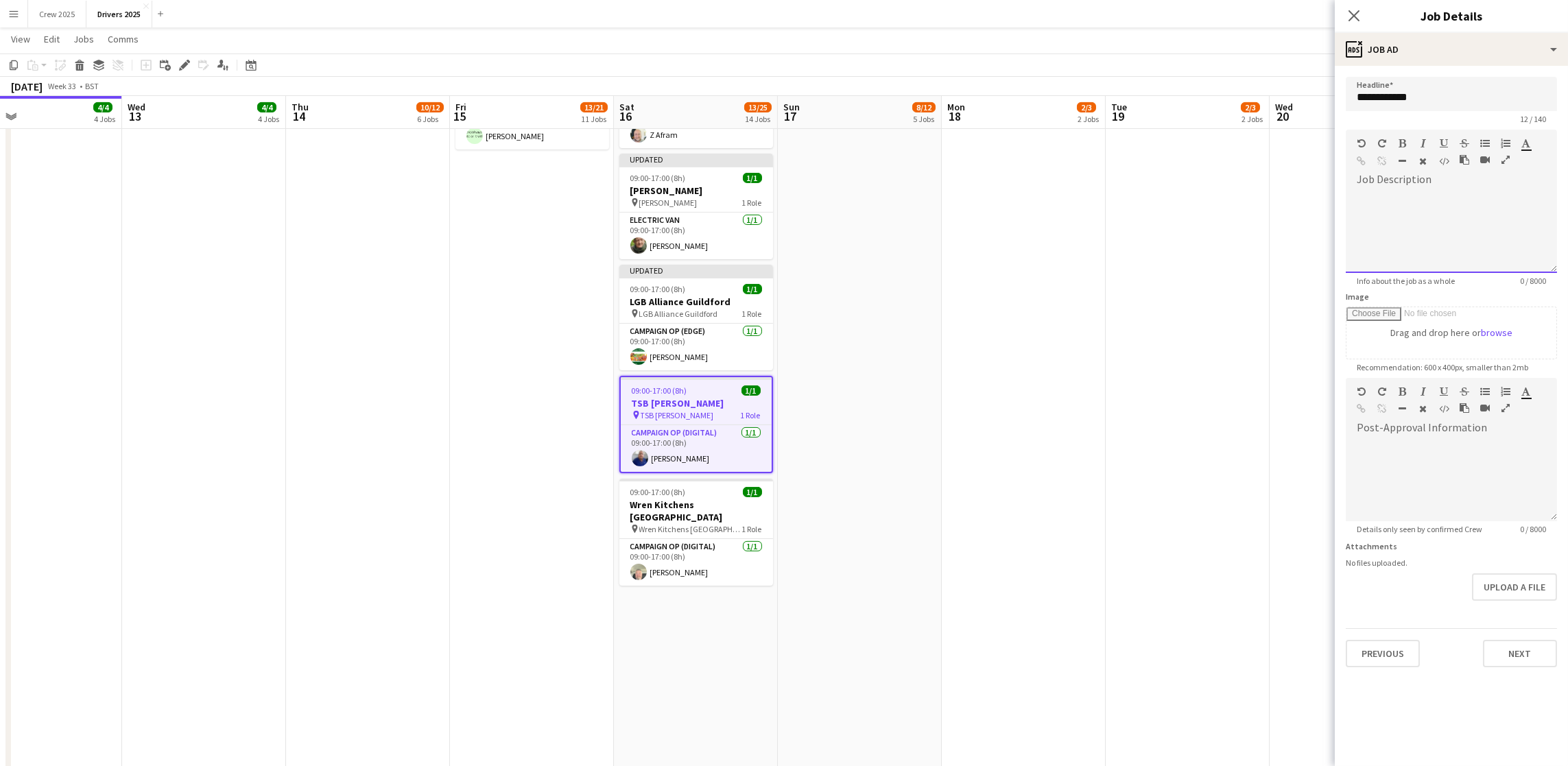
click at [1423, 196] on div at bounding box center [1451, 232] width 211 height 82
drag, startPoint x: 1523, startPoint y: 584, endPoint x: 1516, endPoint y: 589, distance: 8.6
click at [1523, 583] on button "Upload a file" at bounding box center [1514, 587] width 85 height 27
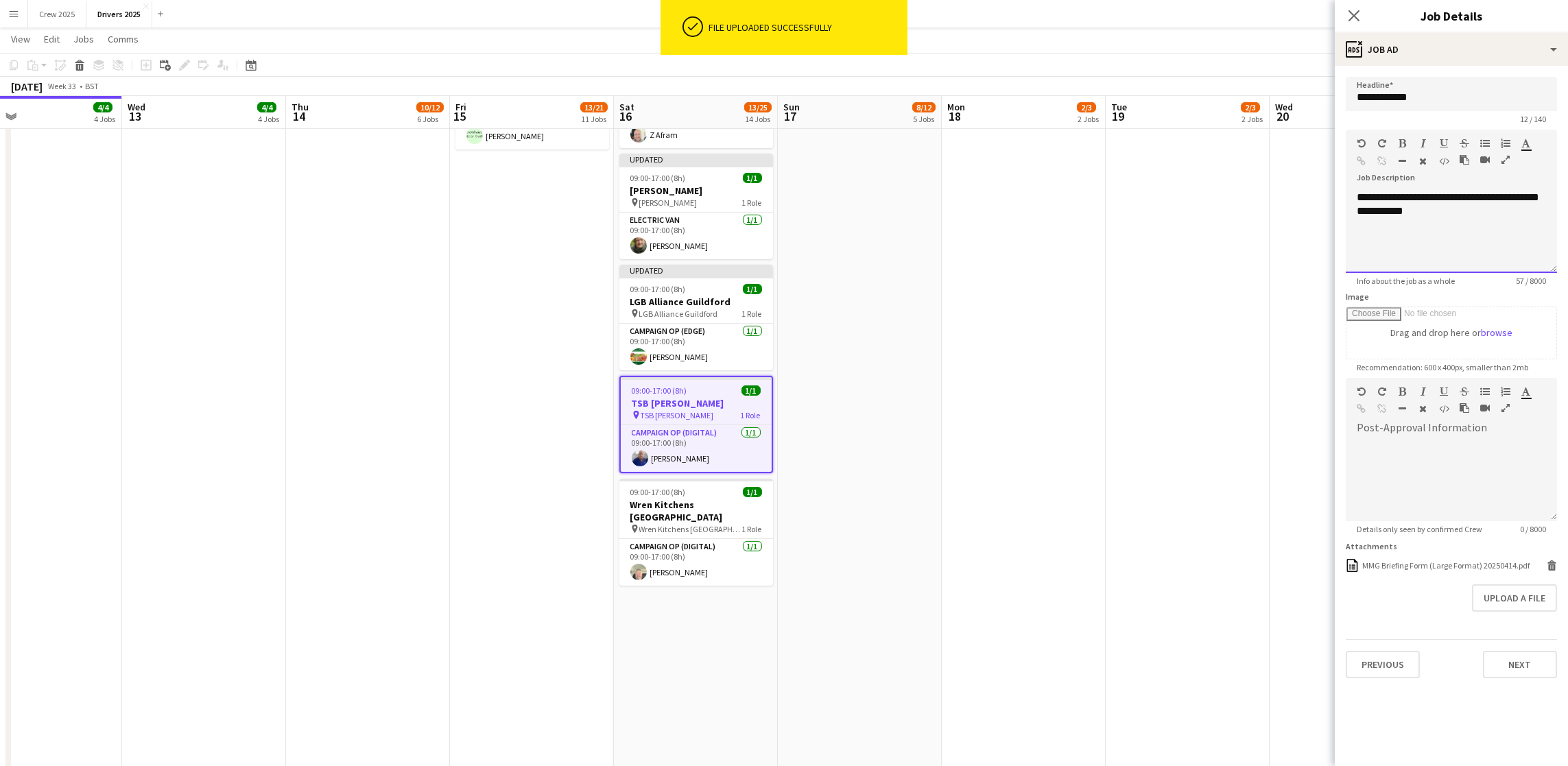
click at [1495, 210] on div "**********" at bounding box center [1451, 232] width 211 height 82
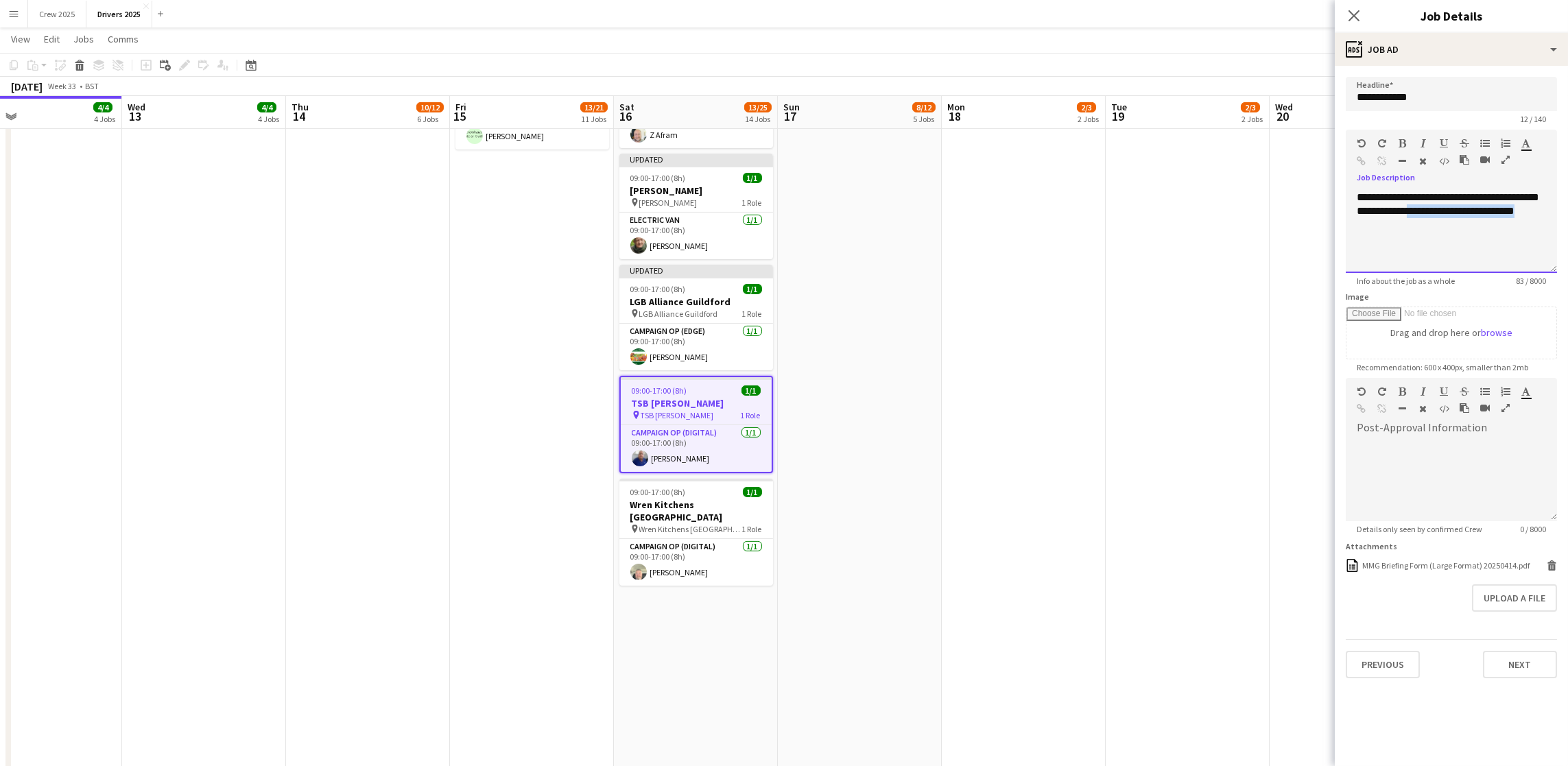
drag, startPoint x: 1450, startPoint y: 222, endPoint x: 1437, endPoint y: 208, distance: 19.1
click at [1437, 208] on div "**********" at bounding box center [1451, 232] width 211 height 82
copy div "**********"
click at [1363, 160] on icon "button" at bounding box center [1362, 160] width 9 height 9
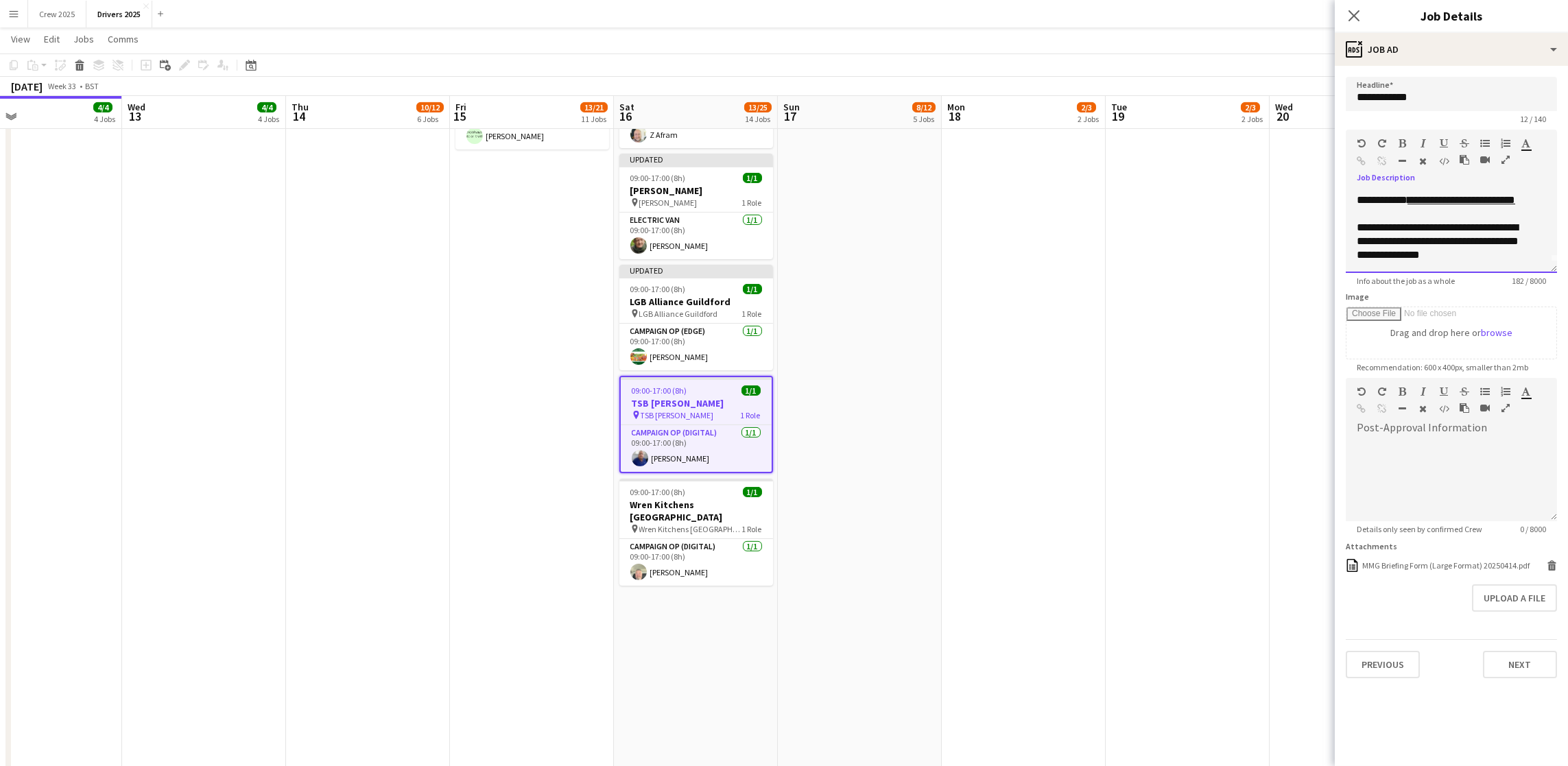
click at [1504, 256] on div "**********" at bounding box center [1444, 241] width 173 height 41
click at [667, 508] on h3 "Wren Kitchens [GEOGRAPHIC_DATA]" at bounding box center [696, 510] width 154 height 25
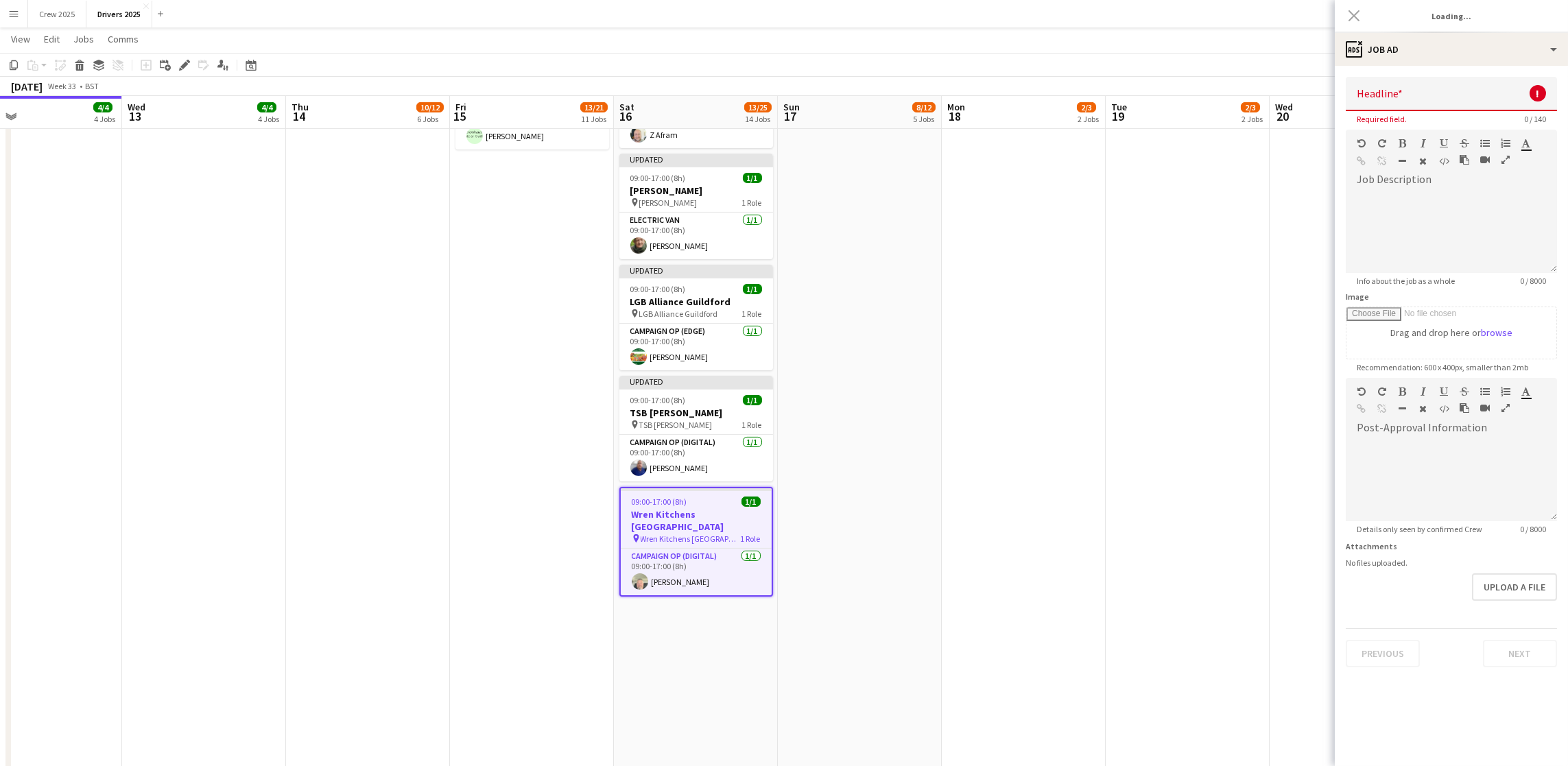
scroll to position [0, 0]
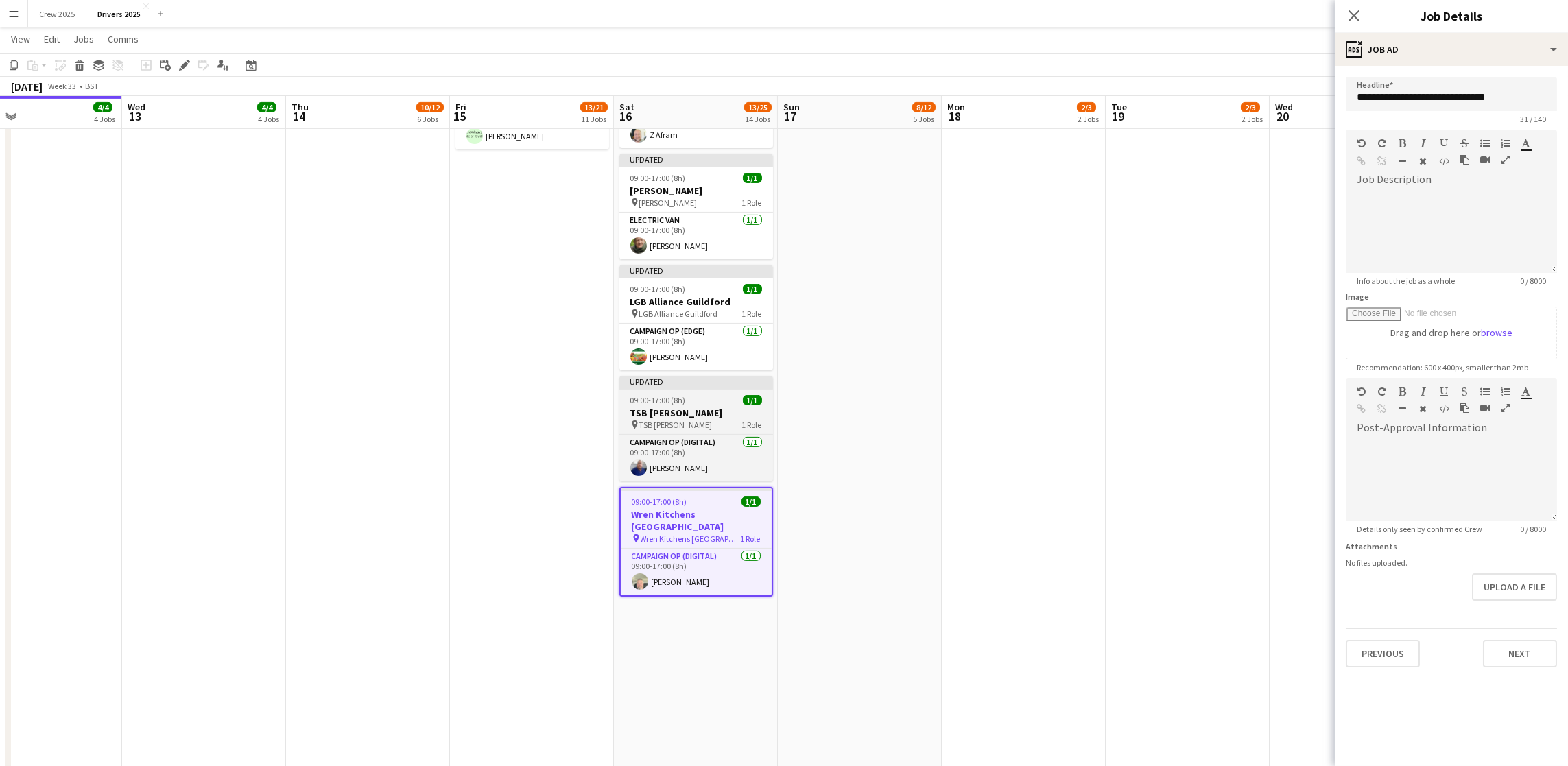
click at [630, 413] on h3 "TSB [PERSON_NAME]" at bounding box center [696, 413] width 154 height 12
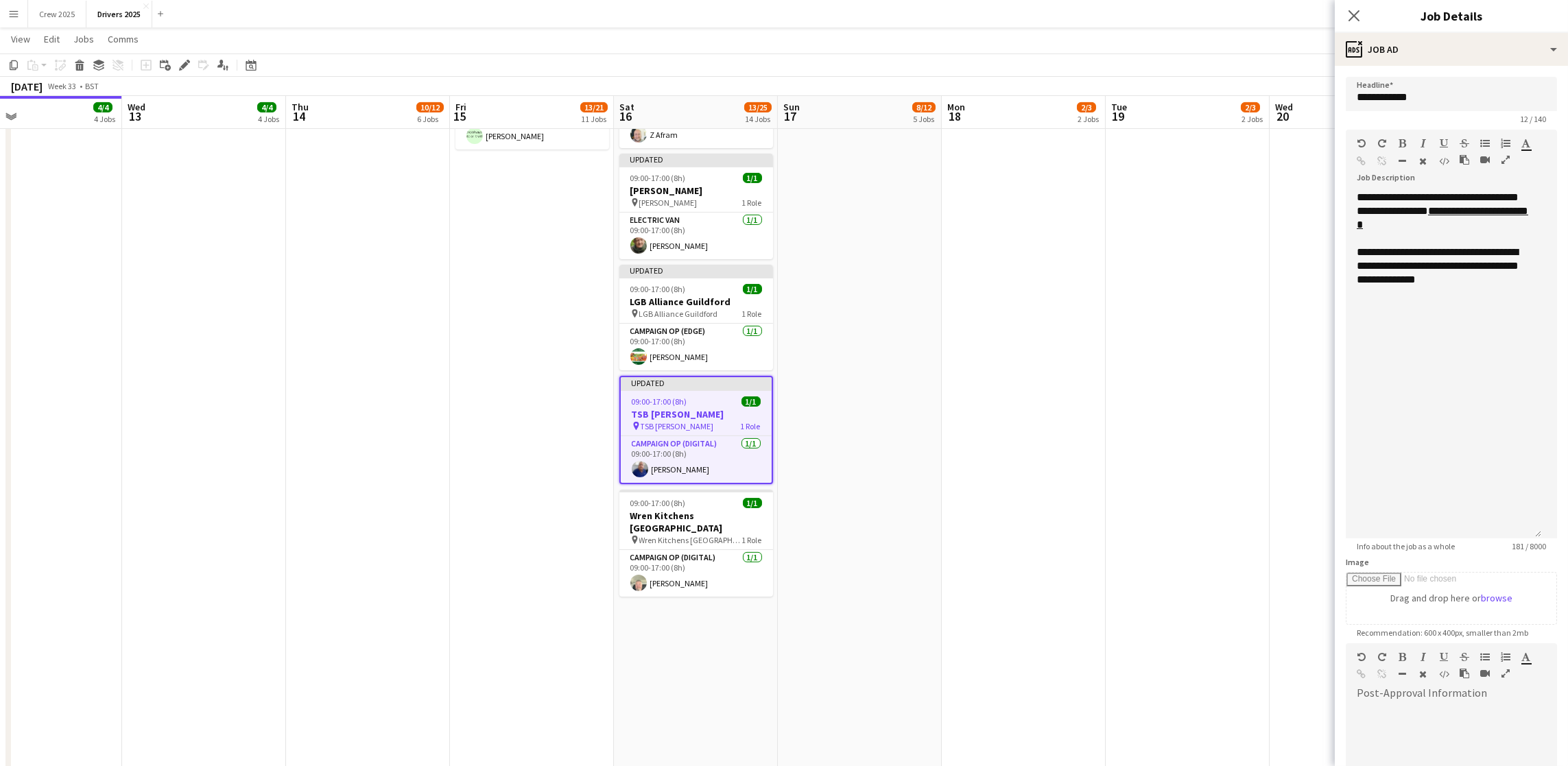
drag, startPoint x: 1551, startPoint y: 268, endPoint x: 1560, endPoint y: 534, distance: 266.2
click at [1560, 534] on mat-expansion-panel "**********" at bounding box center [1452, 416] width 233 height 700
click at [1466, 329] on div "**********" at bounding box center [1444, 365] width 196 height 349
drag, startPoint x: 685, startPoint y: 515, endPoint x: 778, endPoint y: 505, distance: 93.5
click at [685, 515] on h3 "Wren Kitchens [GEOGRAPHIC_DATA]" at bounding box center [696, 522] width 154 height 25
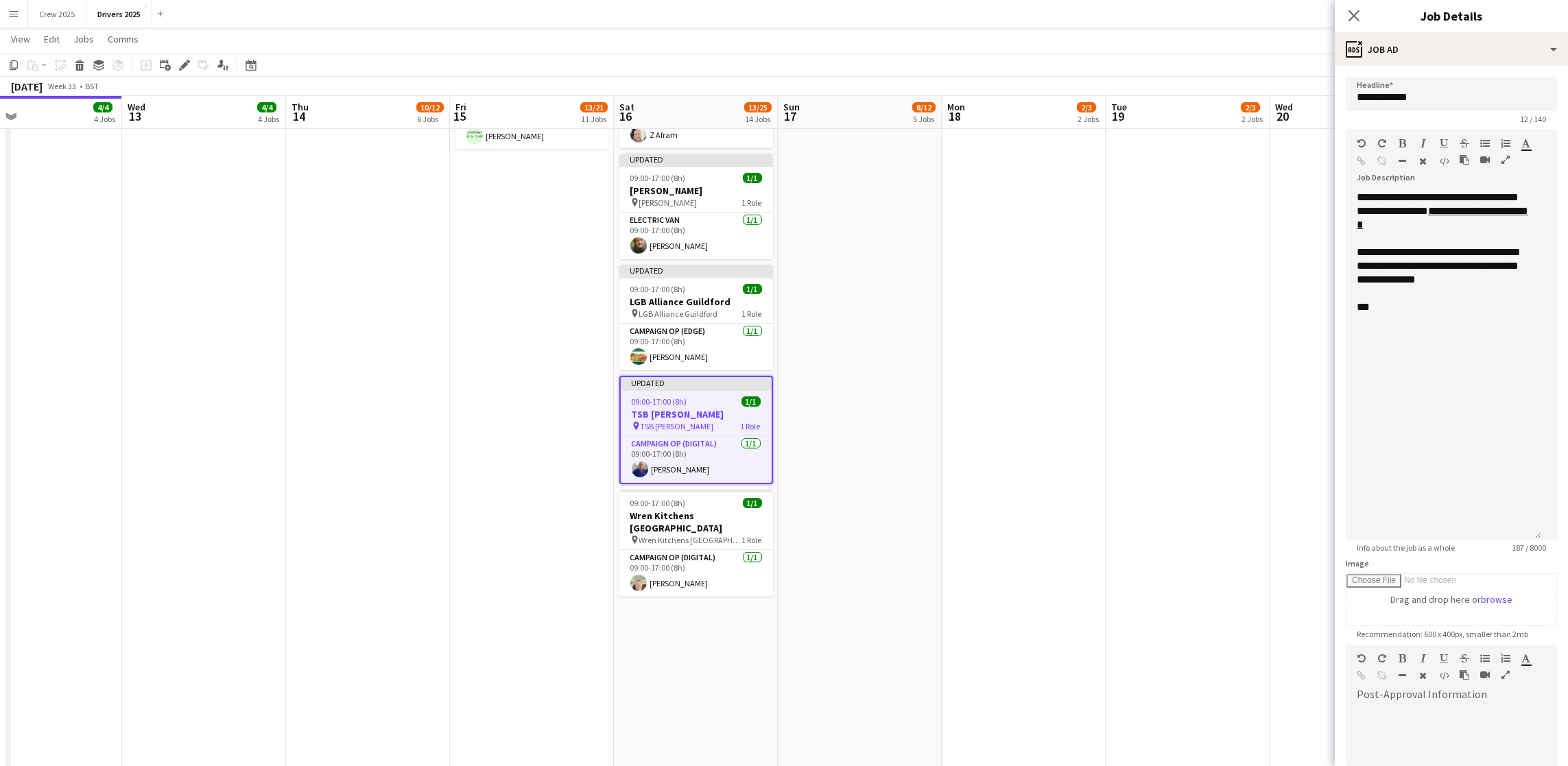
type input "**********"
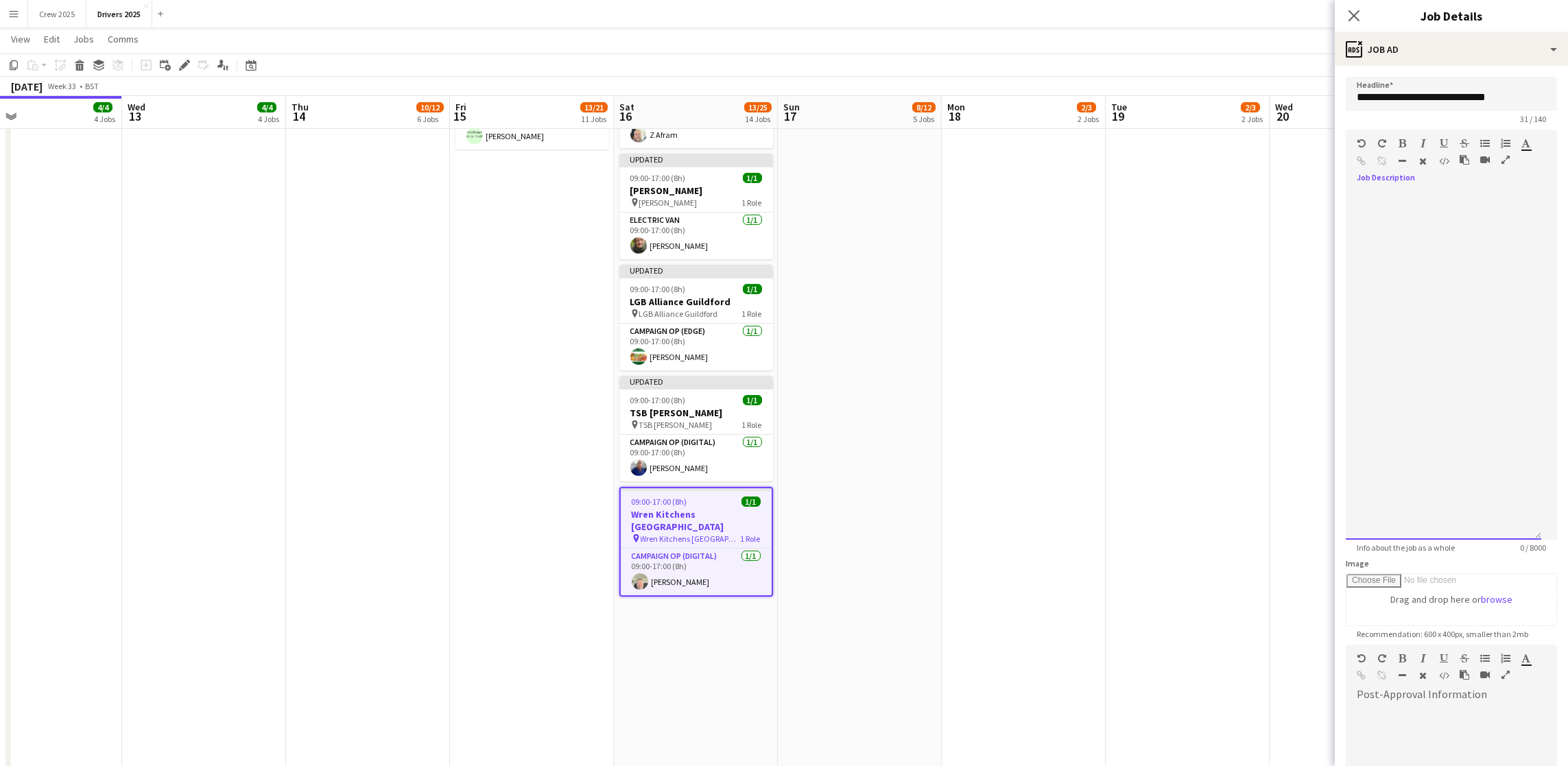
click at [1383, 202] on div at bounding box center [1451, 360] width 211 height 359
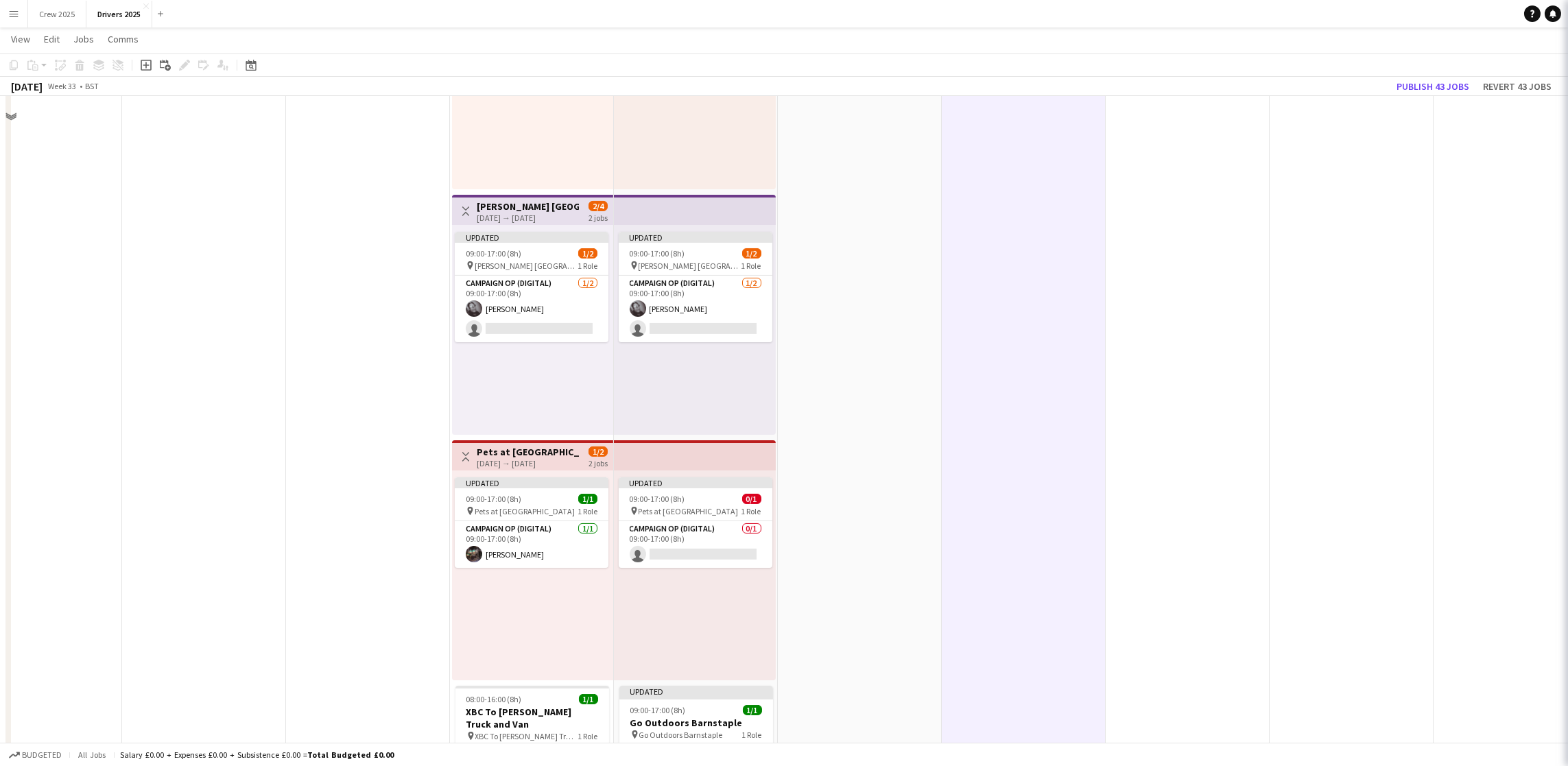
scroll to position [1851, 0]
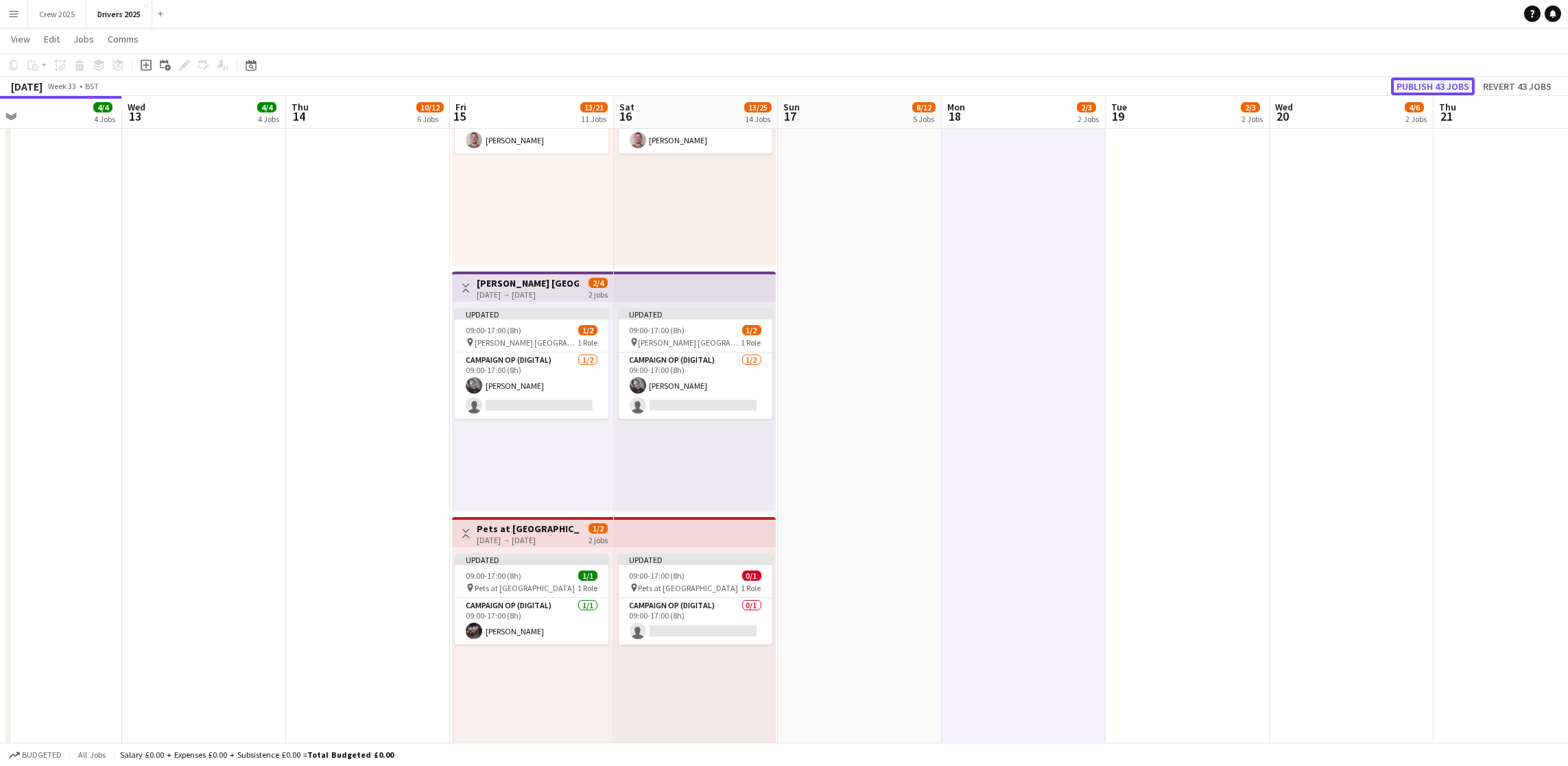
click at [1414, 77] on button "Publish 43 jobs" at bounding box center [1433, 86] width 84 height 18
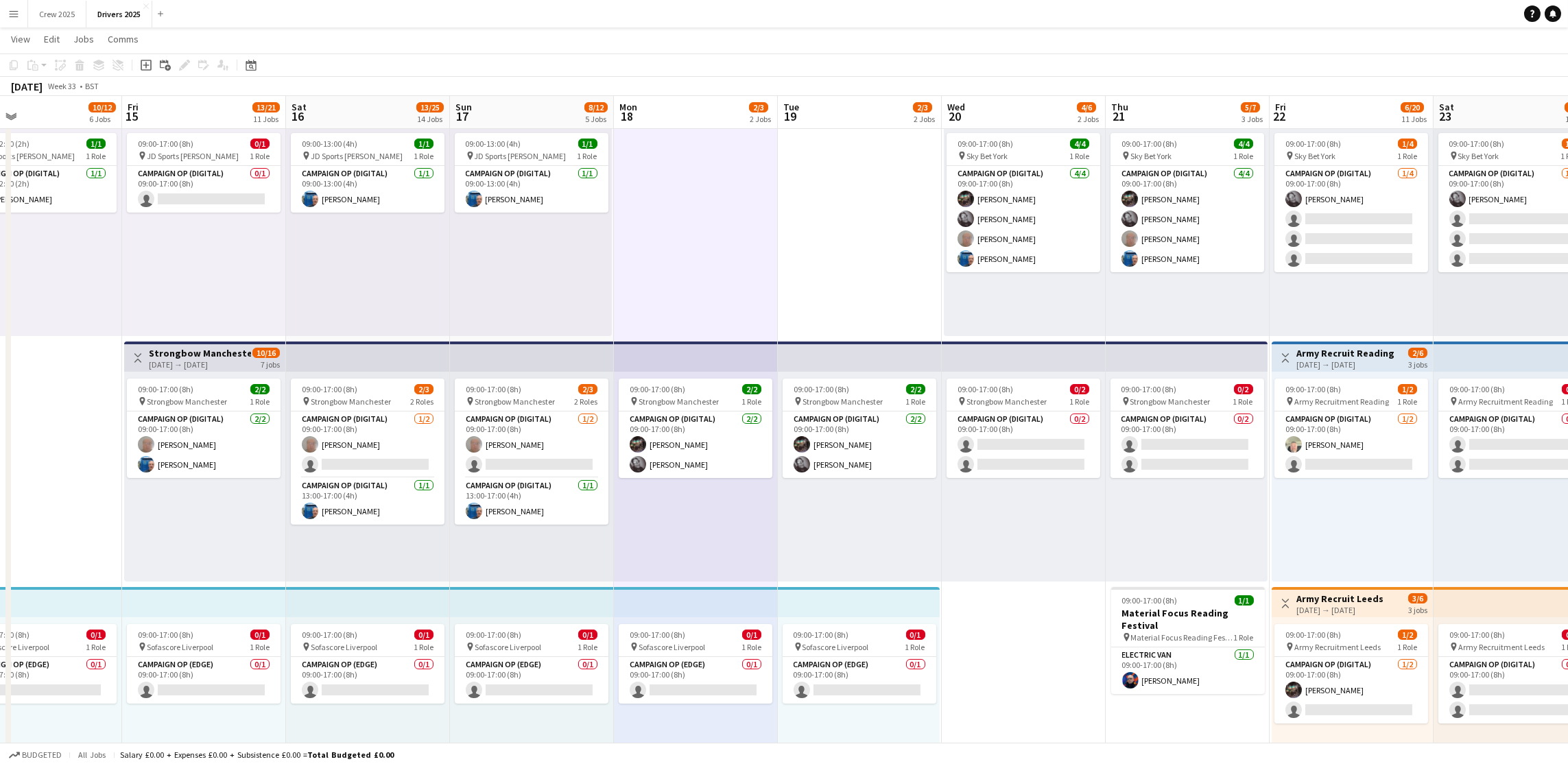
scroll to position [0, 450]
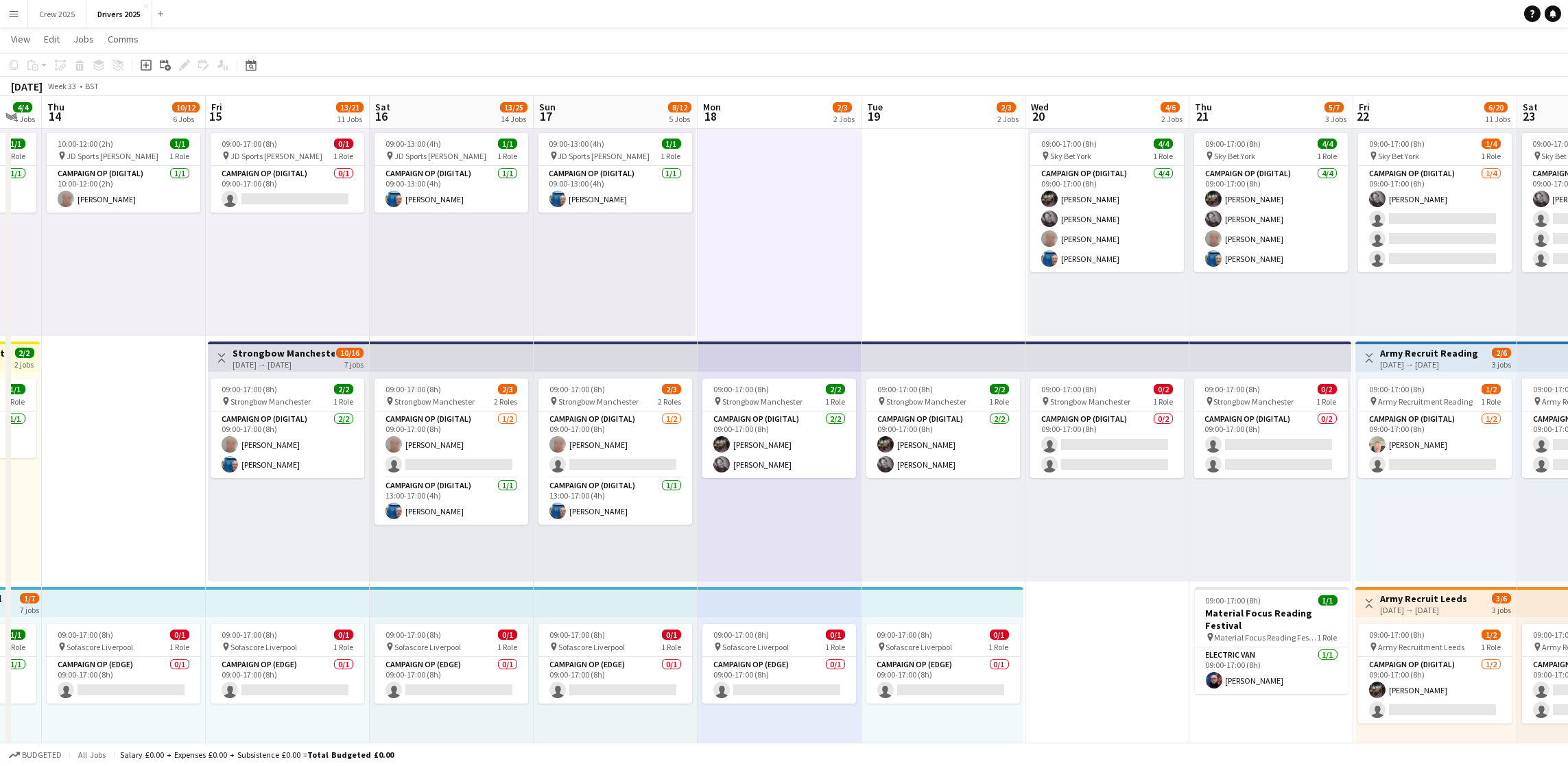
drag, startPoint x: 1327, startPoint y: 615, endPoint x: 1083, endPoint y: 627, distance: 244.3
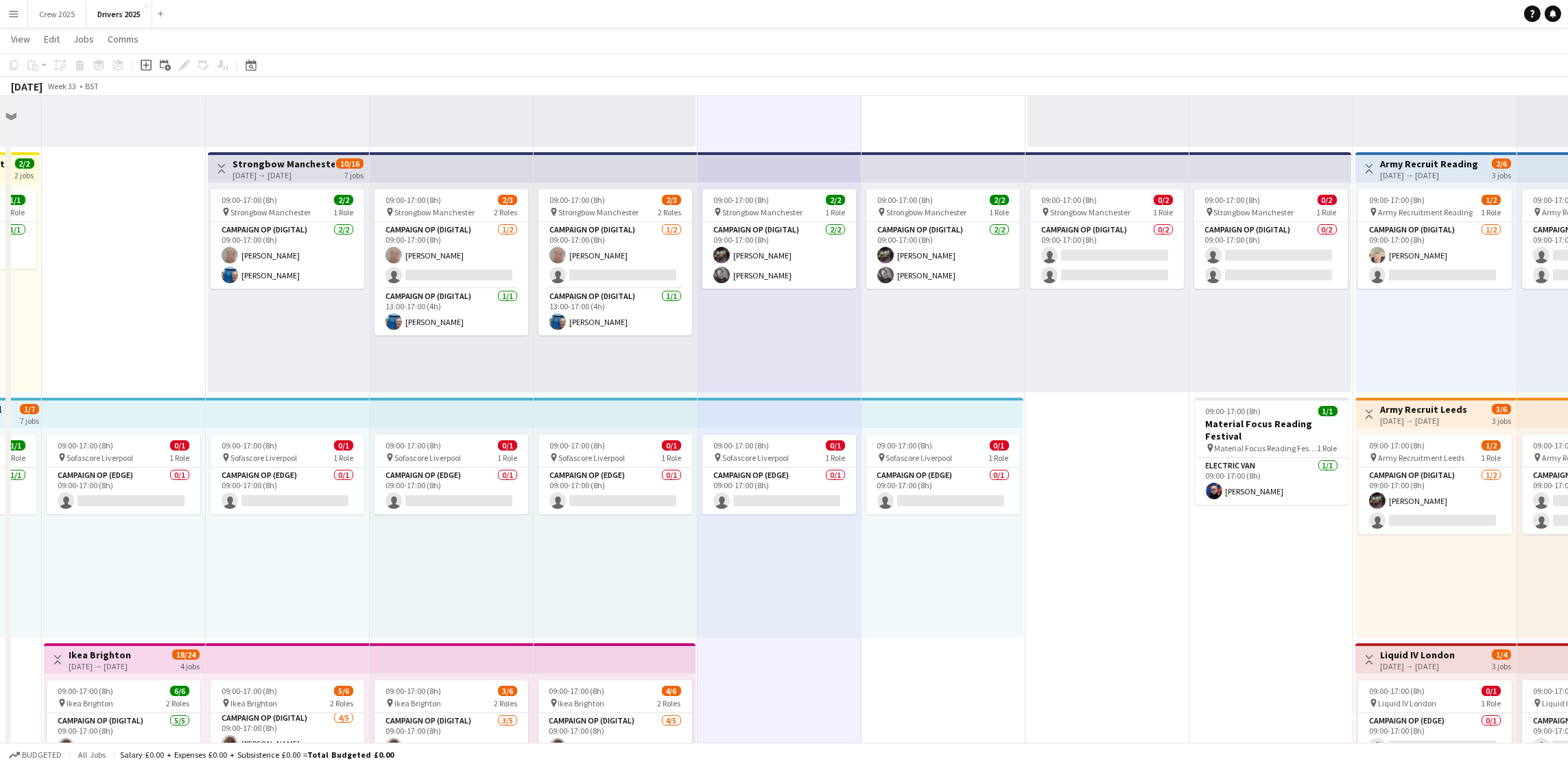
scroll to position [309, 0]
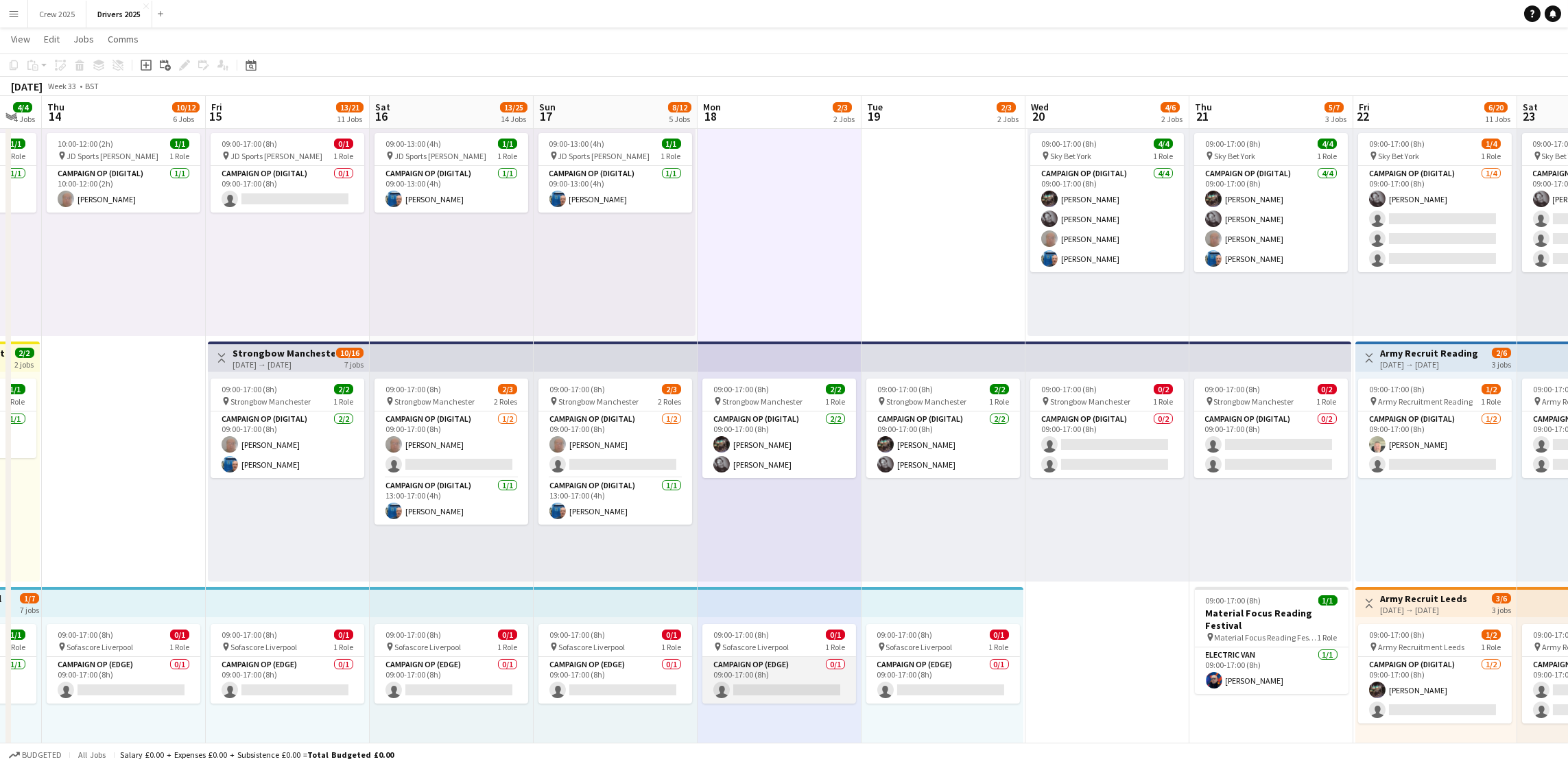
click at [764, 669] on app-card-role "Campaign Op (Edge) 0/1 09:00-17:00 (8h) single-neutral-actions" at bounding box center [779, 680] width 154 height 46
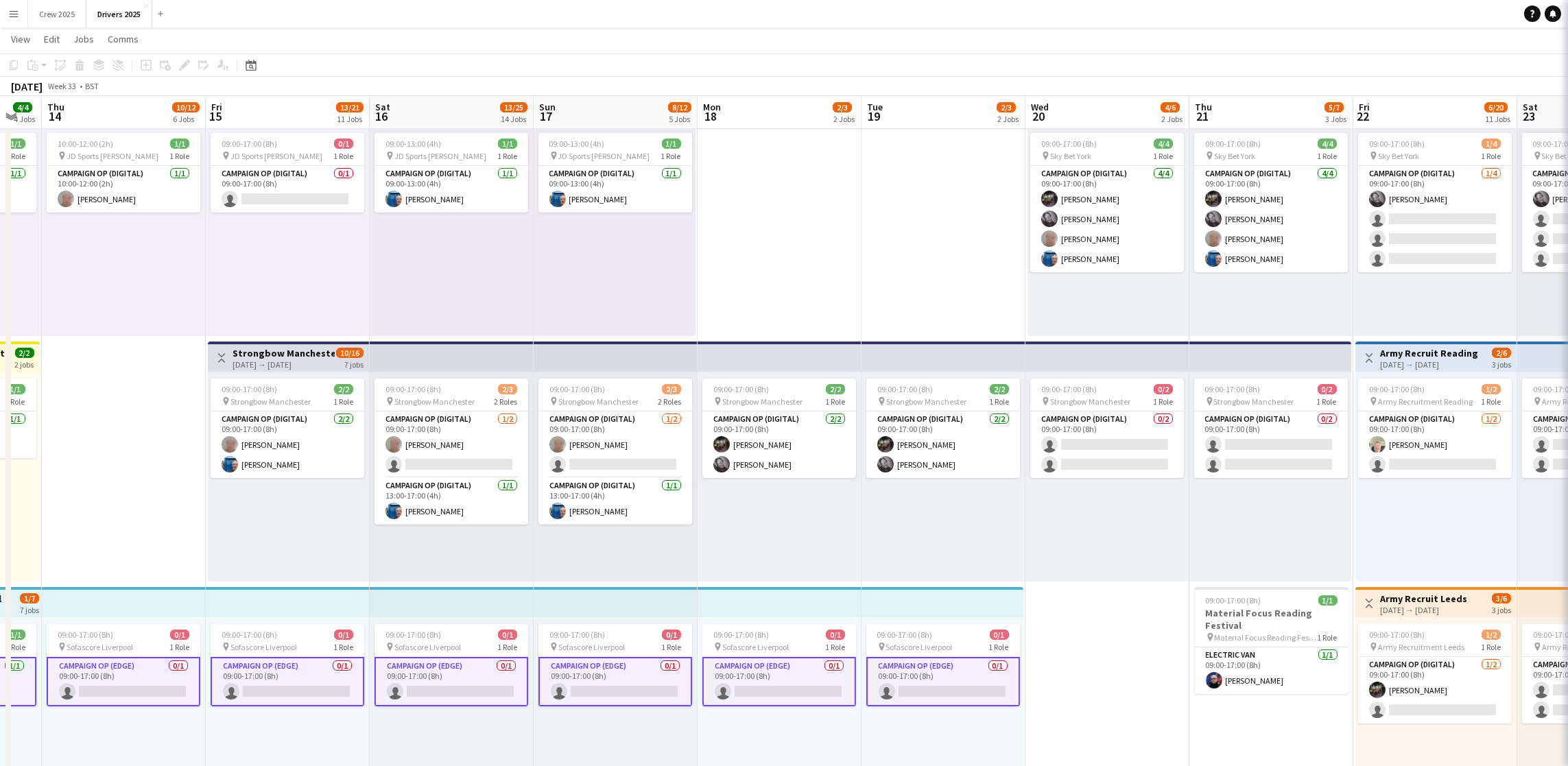
click at [759, 674] on app-card-role "Campaign Op (Edge) 0/1 09:00-17:00 (8h) single-neutral-actions" at bounding box center [779, 682] width 154 height 50
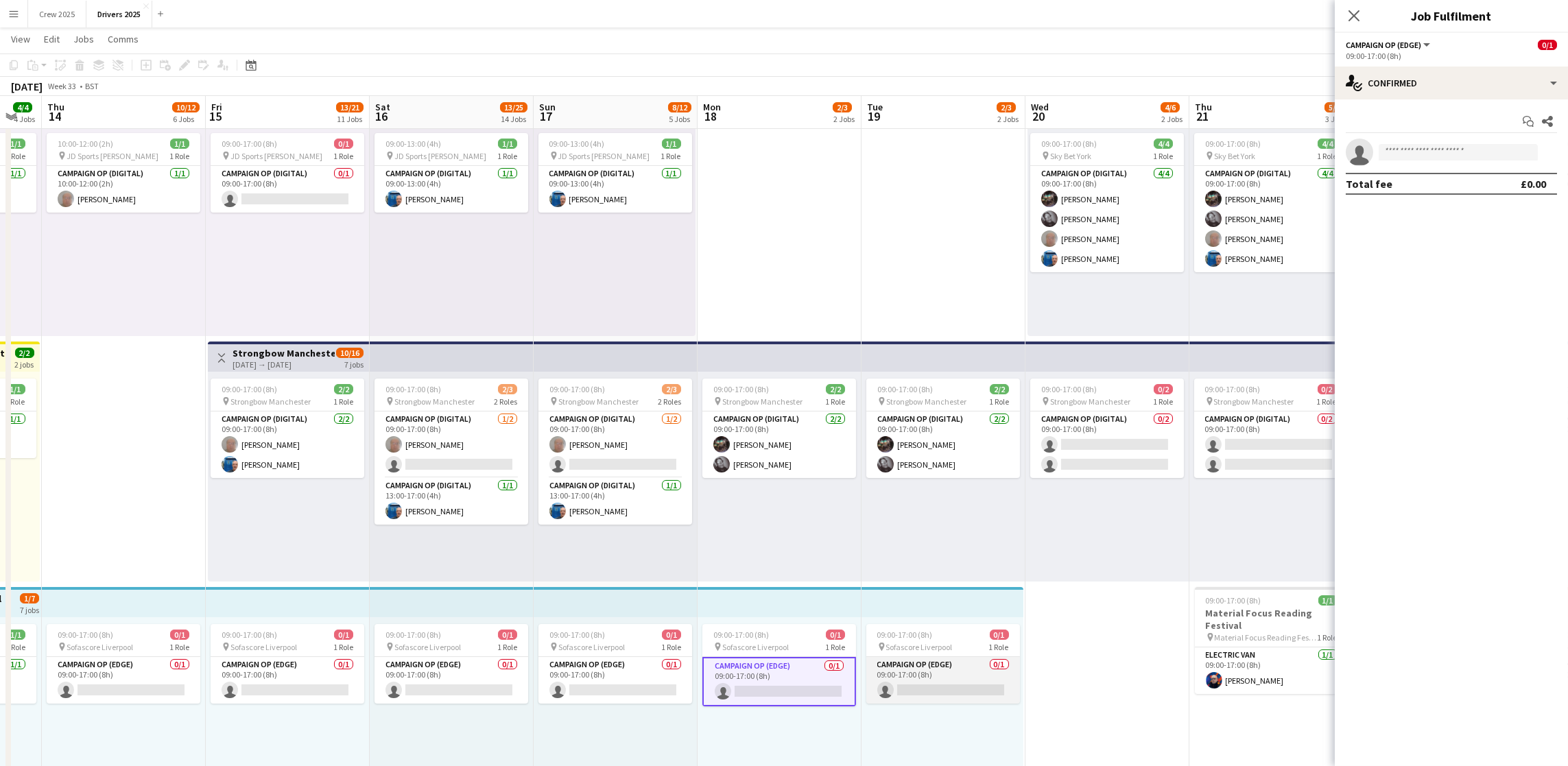
click at [947, 687] on app-card-role "Campaign Op (Edge) 0/1 09:00-17:00 (8h) single-neutral-actions" at bounding box center [943, 680] width 154 height 46
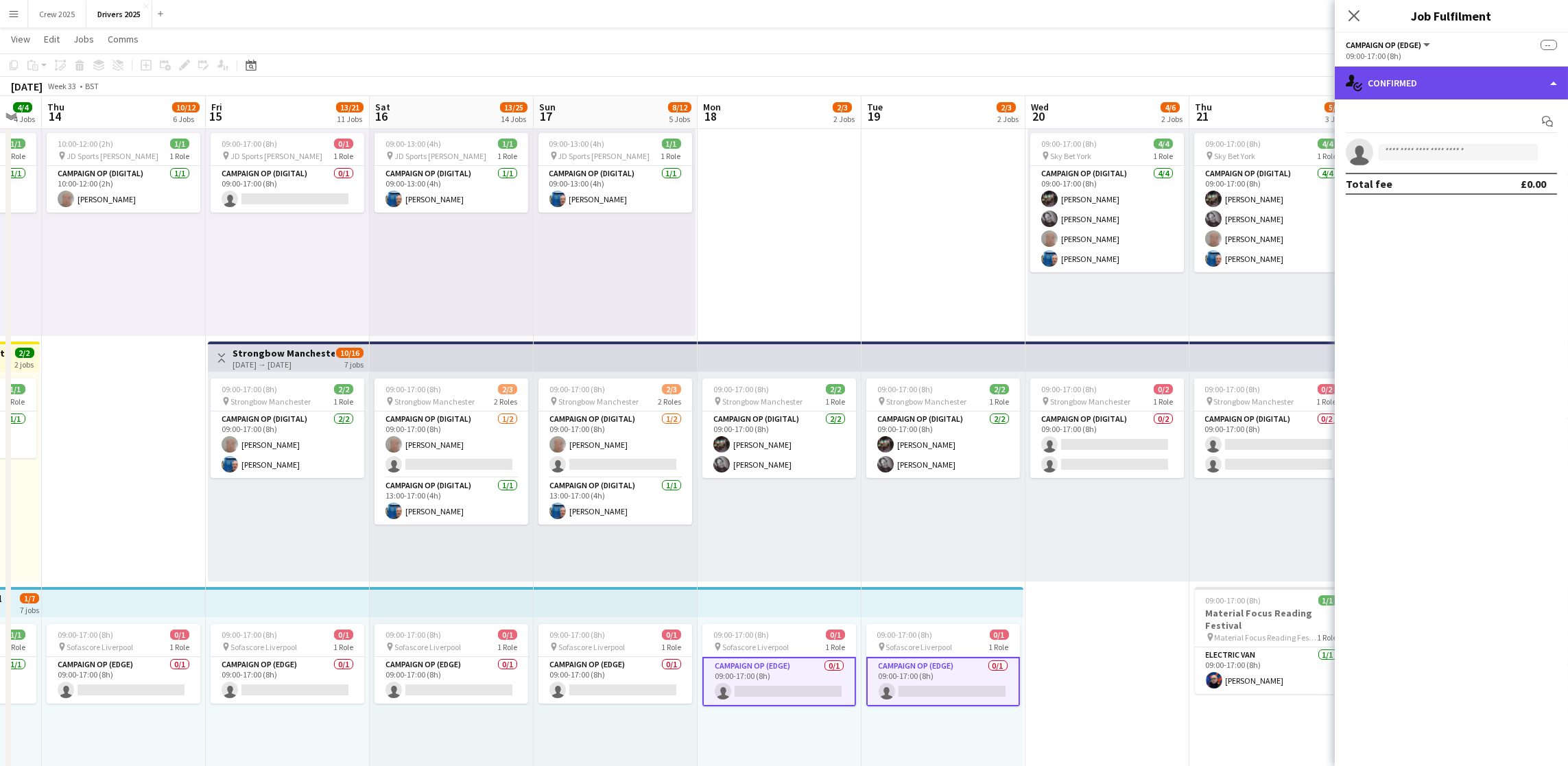
click at [1444, 69] on div "single-neutral-actions-check-2 Confirmed" at bounding box center [1452, 83] width 233 height 33
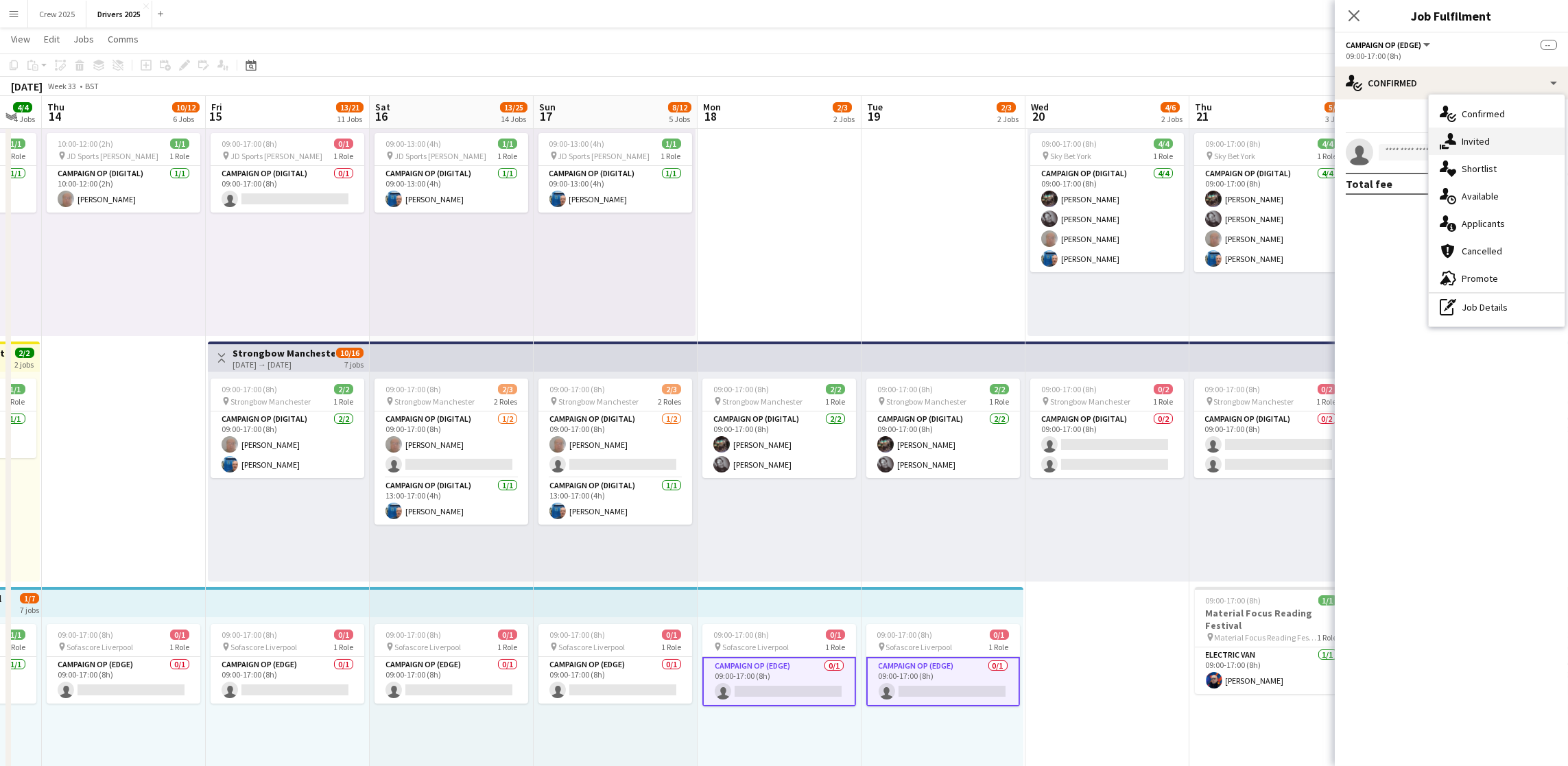
click at [1458, 148] on div "single-neutral-actions-share-1 Invited" at bounding box center [1497, 142] width 136 height 27
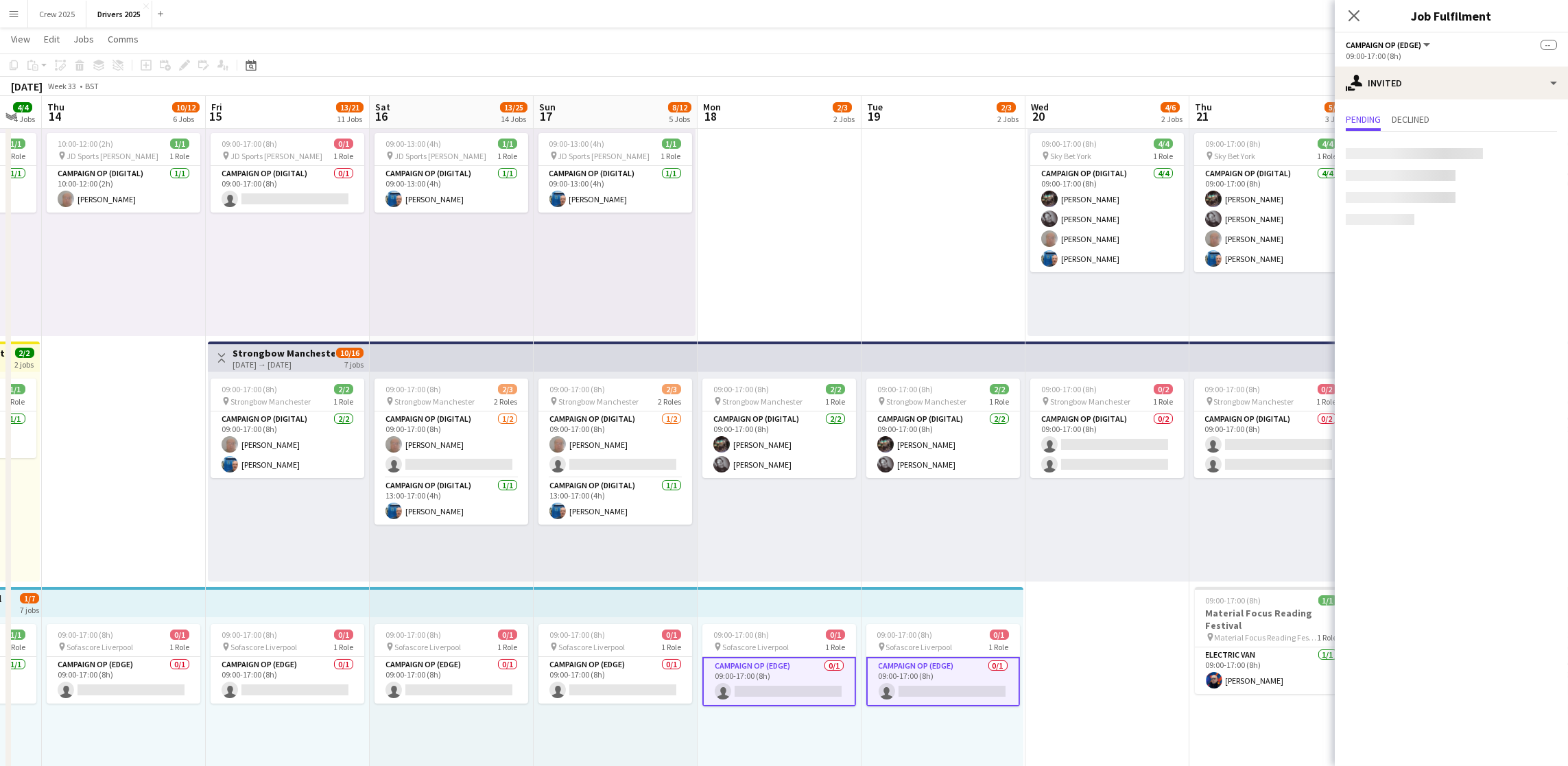
click at [1433, 148] on div at bounding box center [1414, 154] width 137 height 11
click at [1426, 154] on input "text" at bounding box center [1451, 154] width 211 height 34
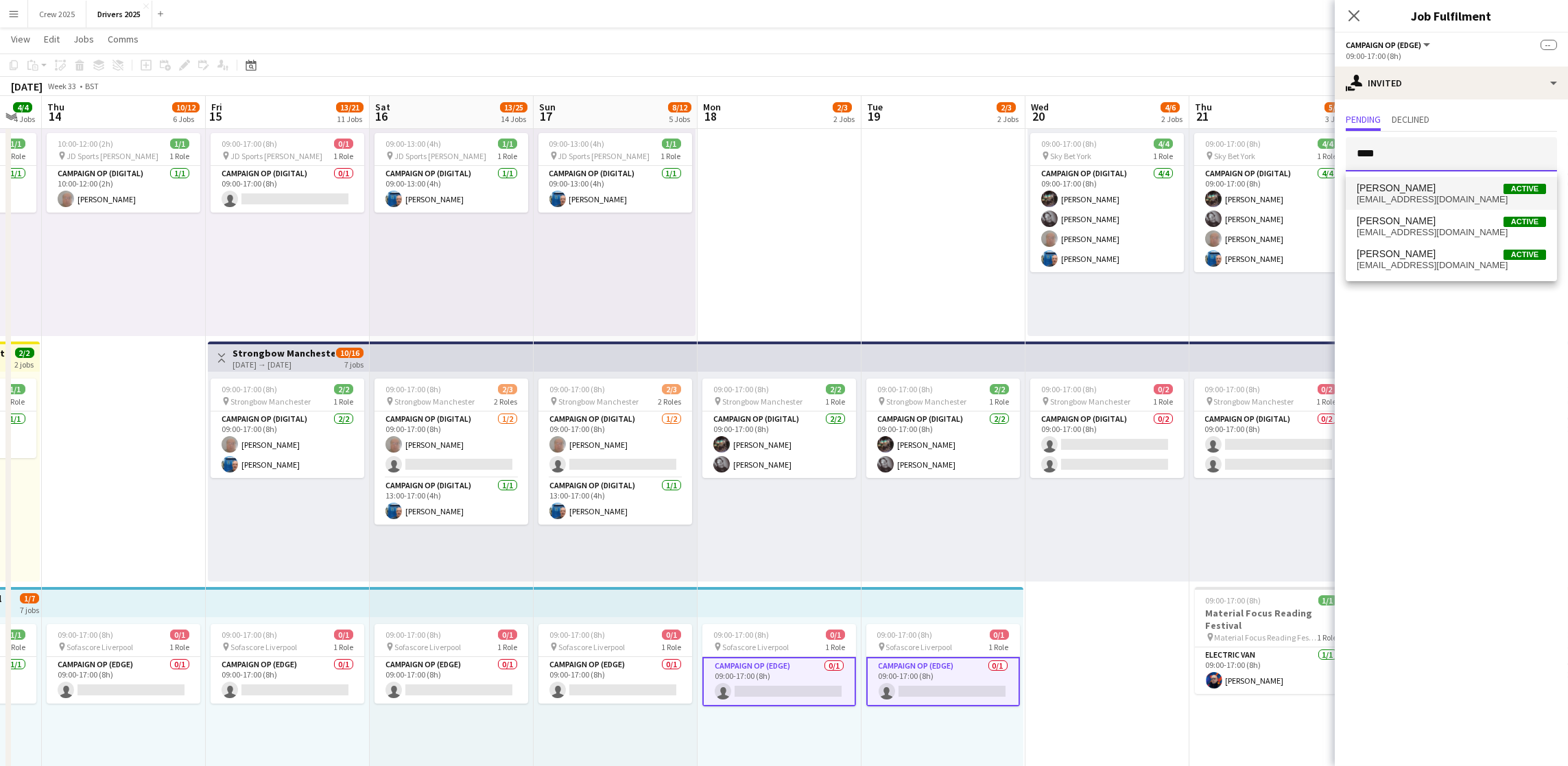
type input "****"
click at [1413, 203] on span "[EMAIL_ADDRESS][DOMAIN_NAME]" at bounding box center [1451, 199] width 190 height 11
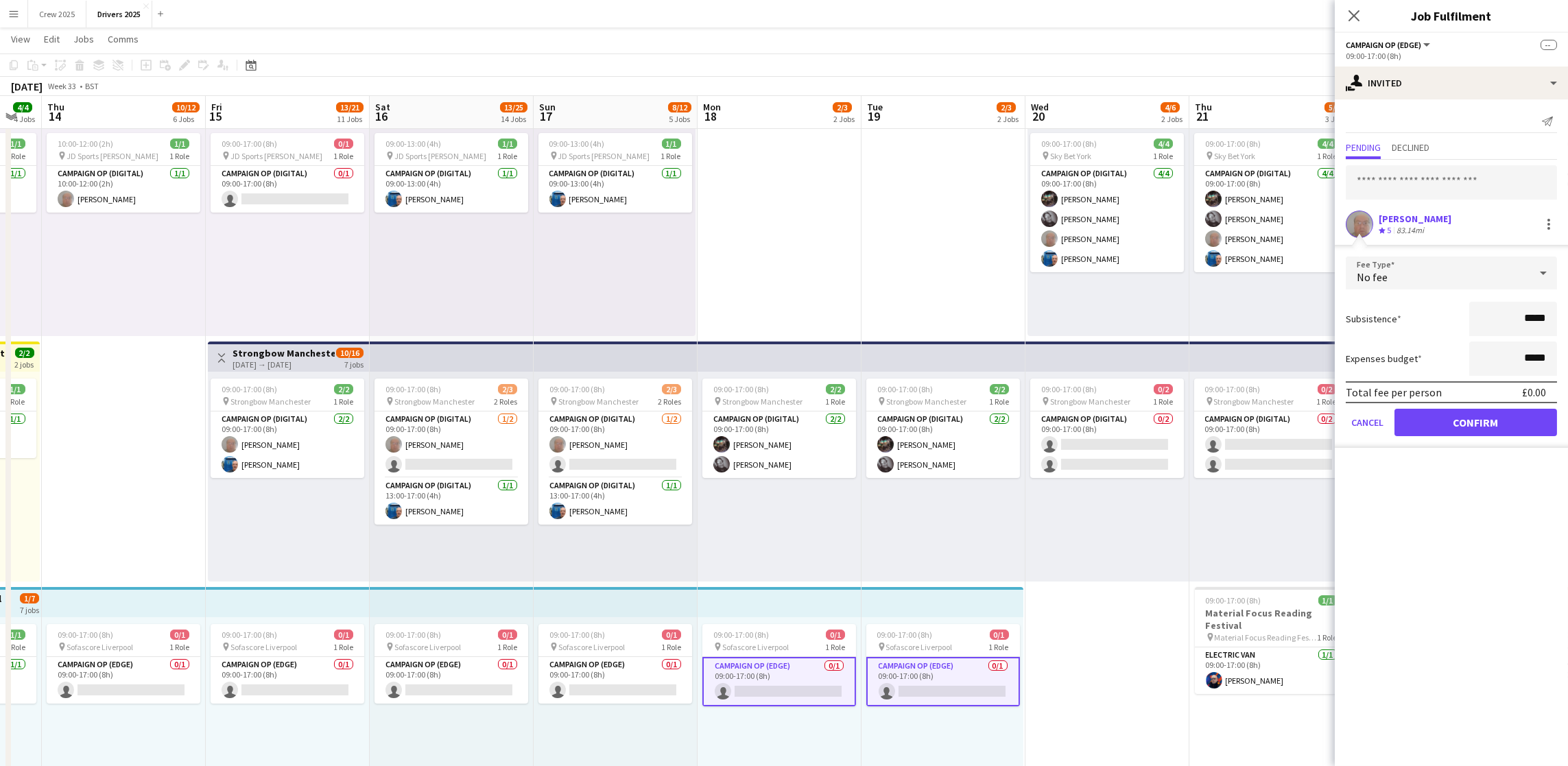
click at [1465, 443] on form "Fee Type No fee Subsistence ***** Expenses budget ***** Total fee per person £0…" at bounding box center [1452, 352] width 233 height 191
click at [1464, 429] on button "Confirm" at bounding box center [1475, 422] width 162 height 27
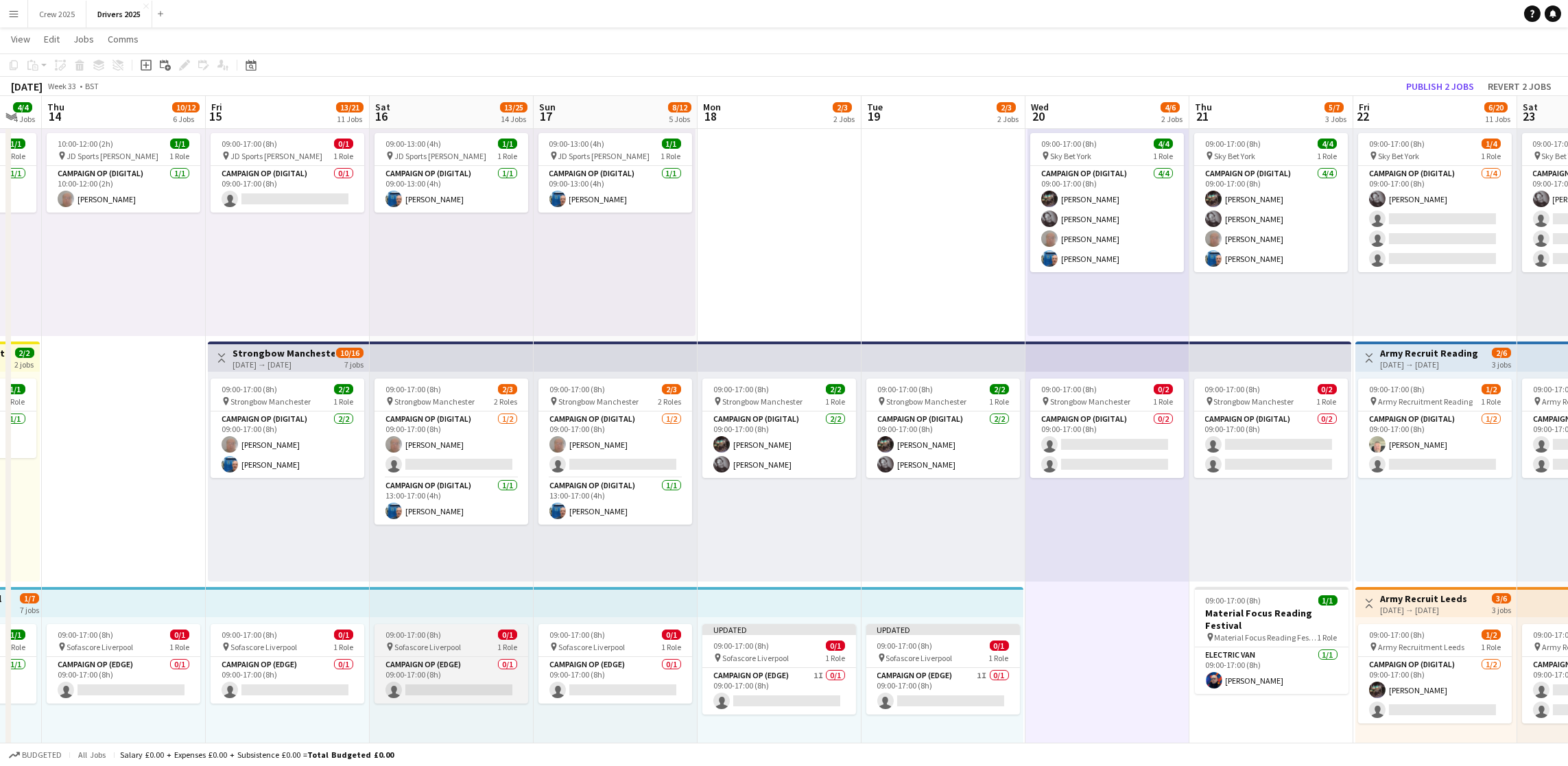
click at [479, 628] on app-job-card "09:00-17:00 (8h) 0/1 pin Sofascore Liverpool 1 Role Campaign Op (Edge) 0/1 09:0…" at bounding box center [451, 663] width 154 height 80
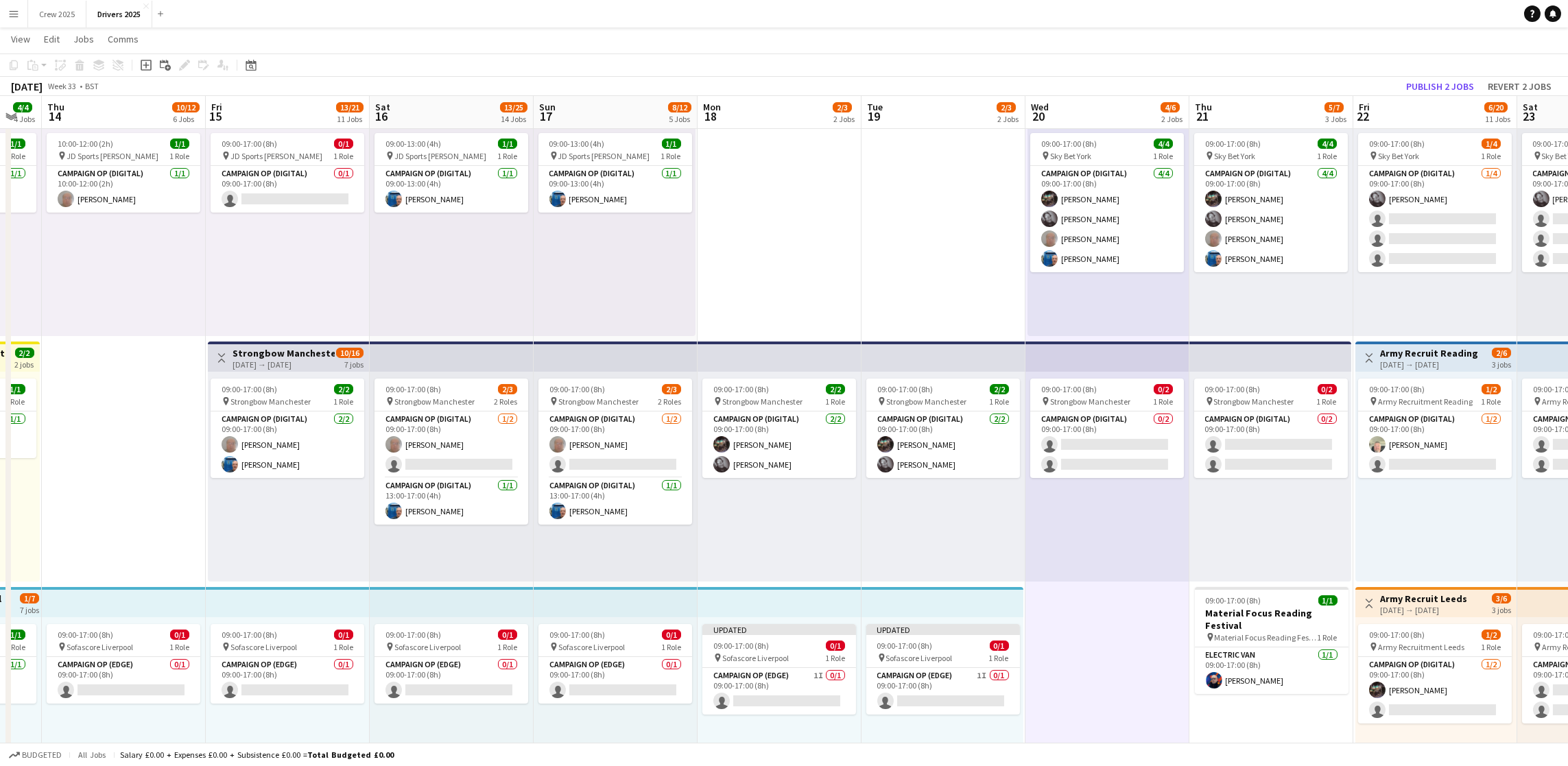
click at [101, 601] on app-top-bar at bounding box center [124, 601] width 164 height 30
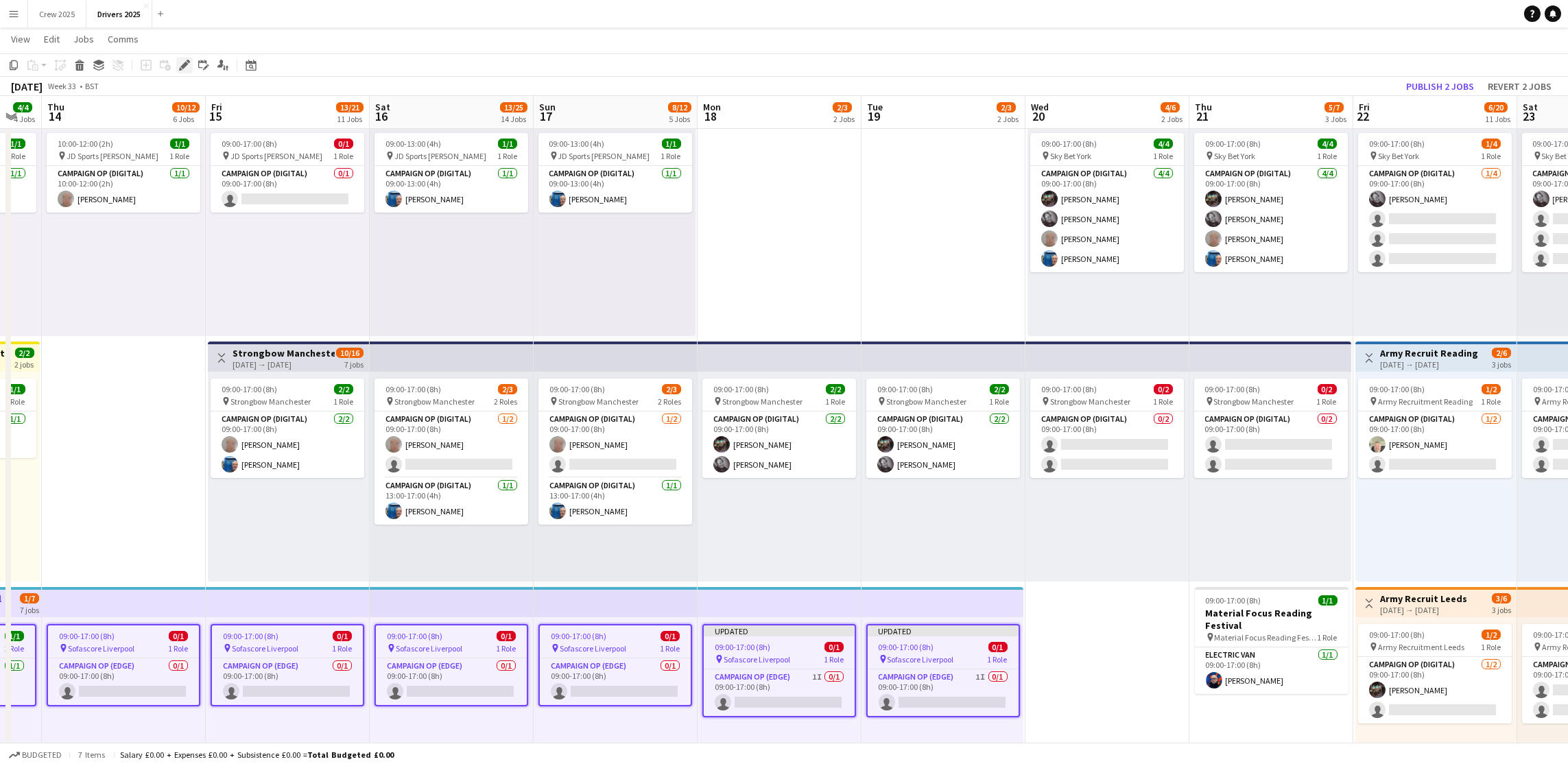
drag, startPoint x: 179, startPoint y: 69, endPoint x: 685, endPoint y: 155, distance: 513.3
click at [179, 69] on icon at bounding box center [181, 69] width 3 height 3
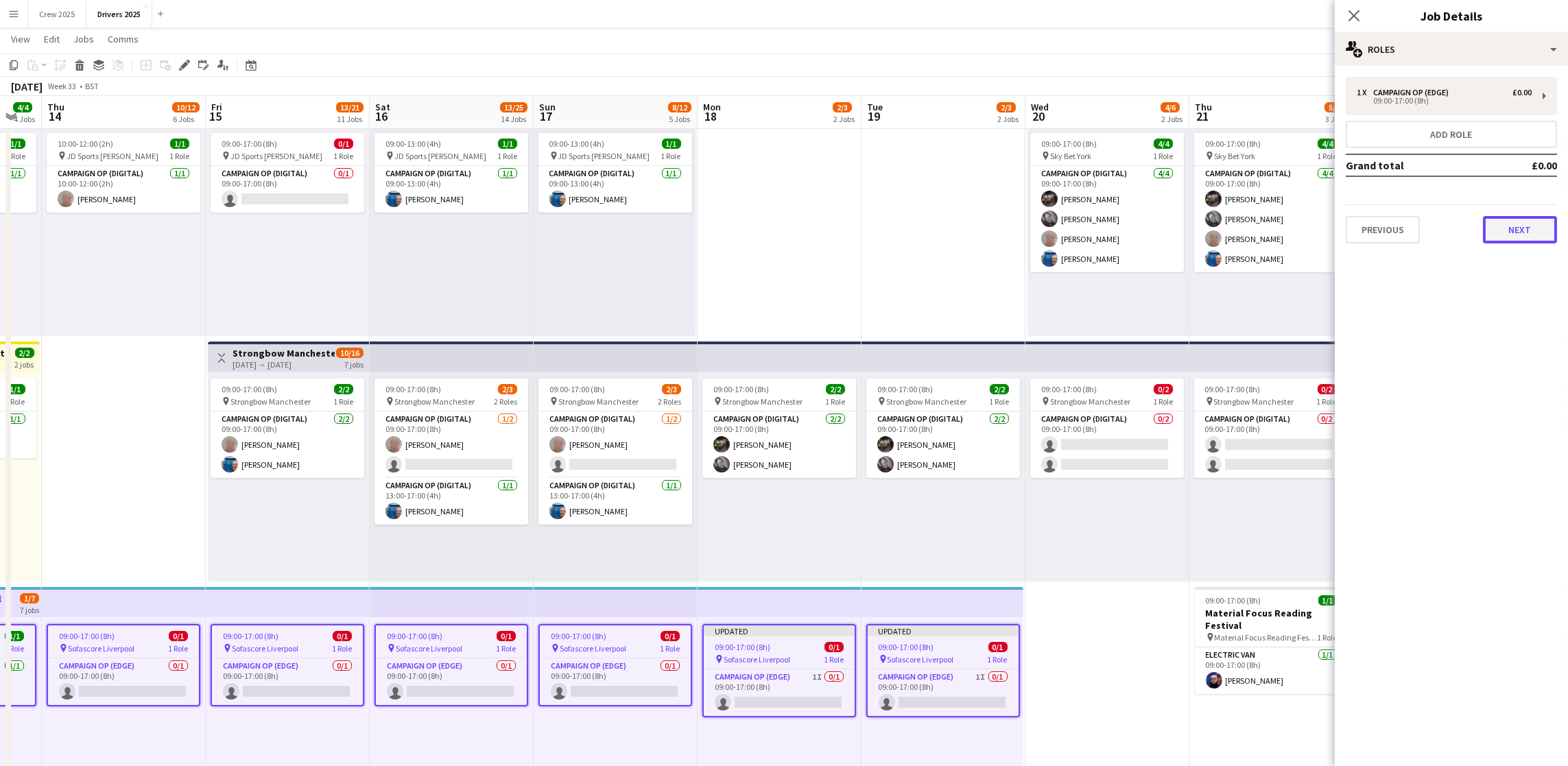
click at [1508, 221] on button "Next" at bounding box center [1520, 230] width 74 height 27
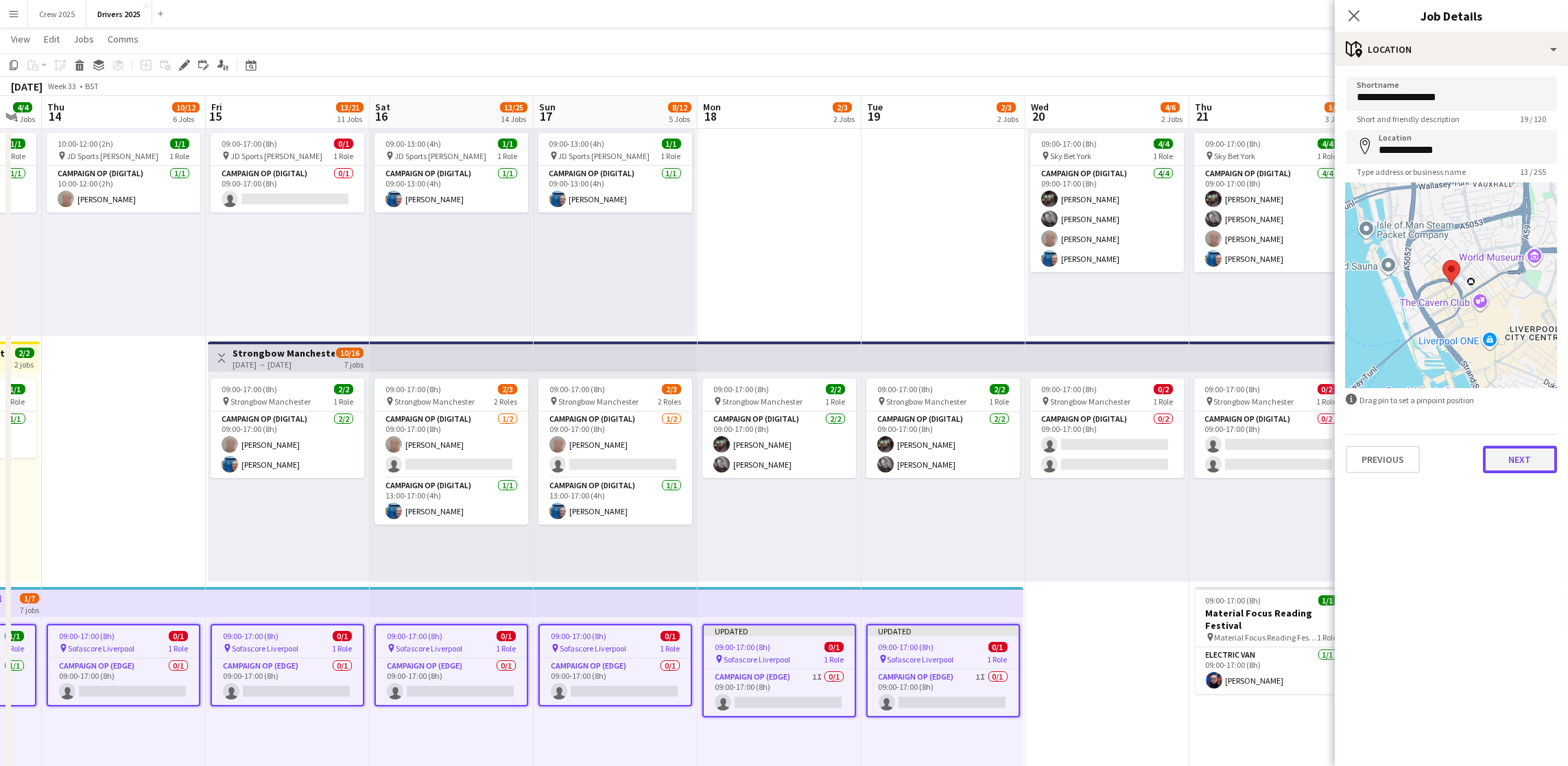
click at [1509, 459] on button "Next" at bounding box center [1520, 460] width 74 height 27
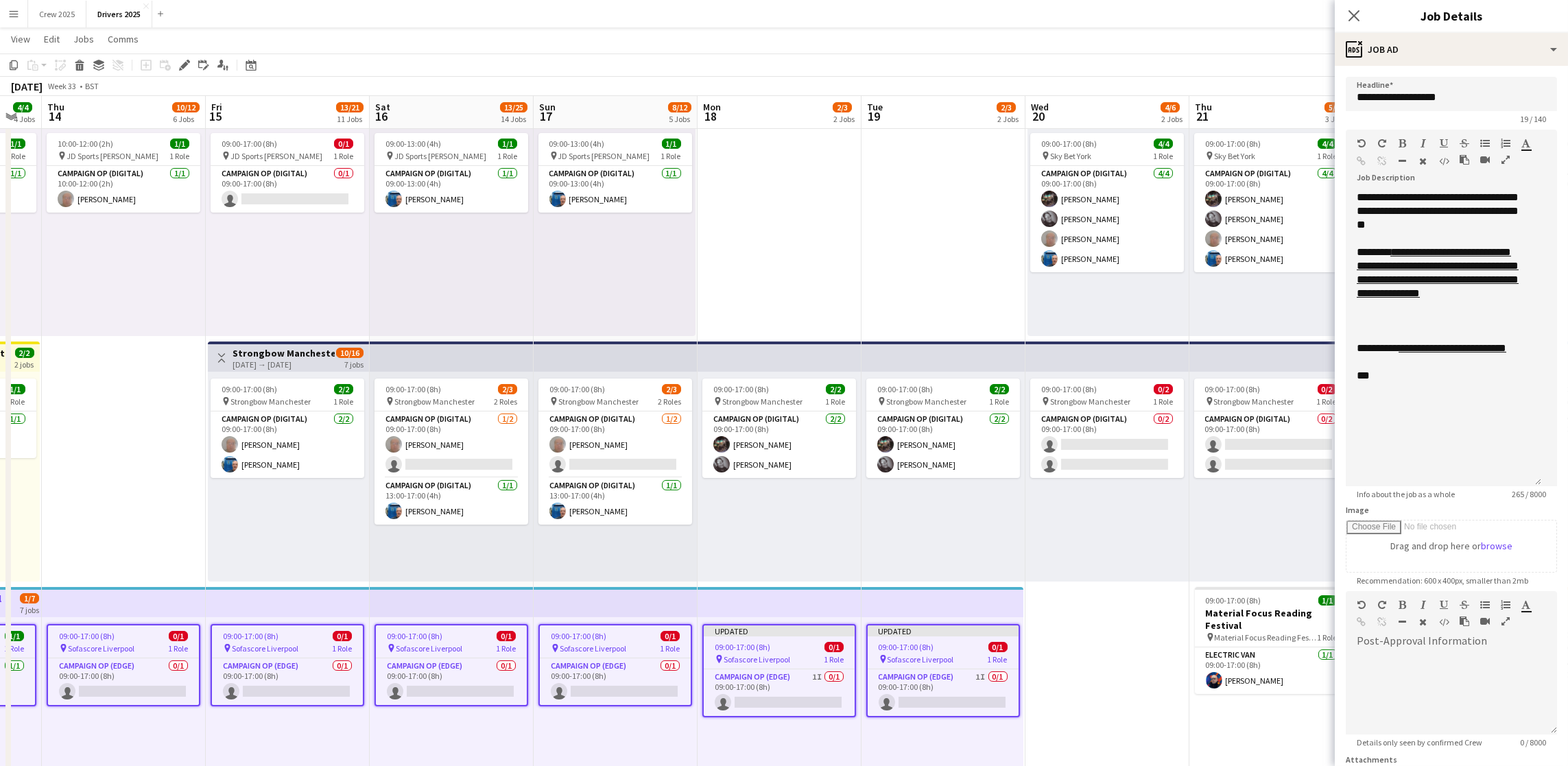
drag, startPoint x: 1547, startPoint y: 268, endPoint x: 1559, endPoint y: 576, distance: 308.2
click at [1562, 584] on mat-expansion-panel "**********" at bounding box center [1452, 416] width 233 height 700
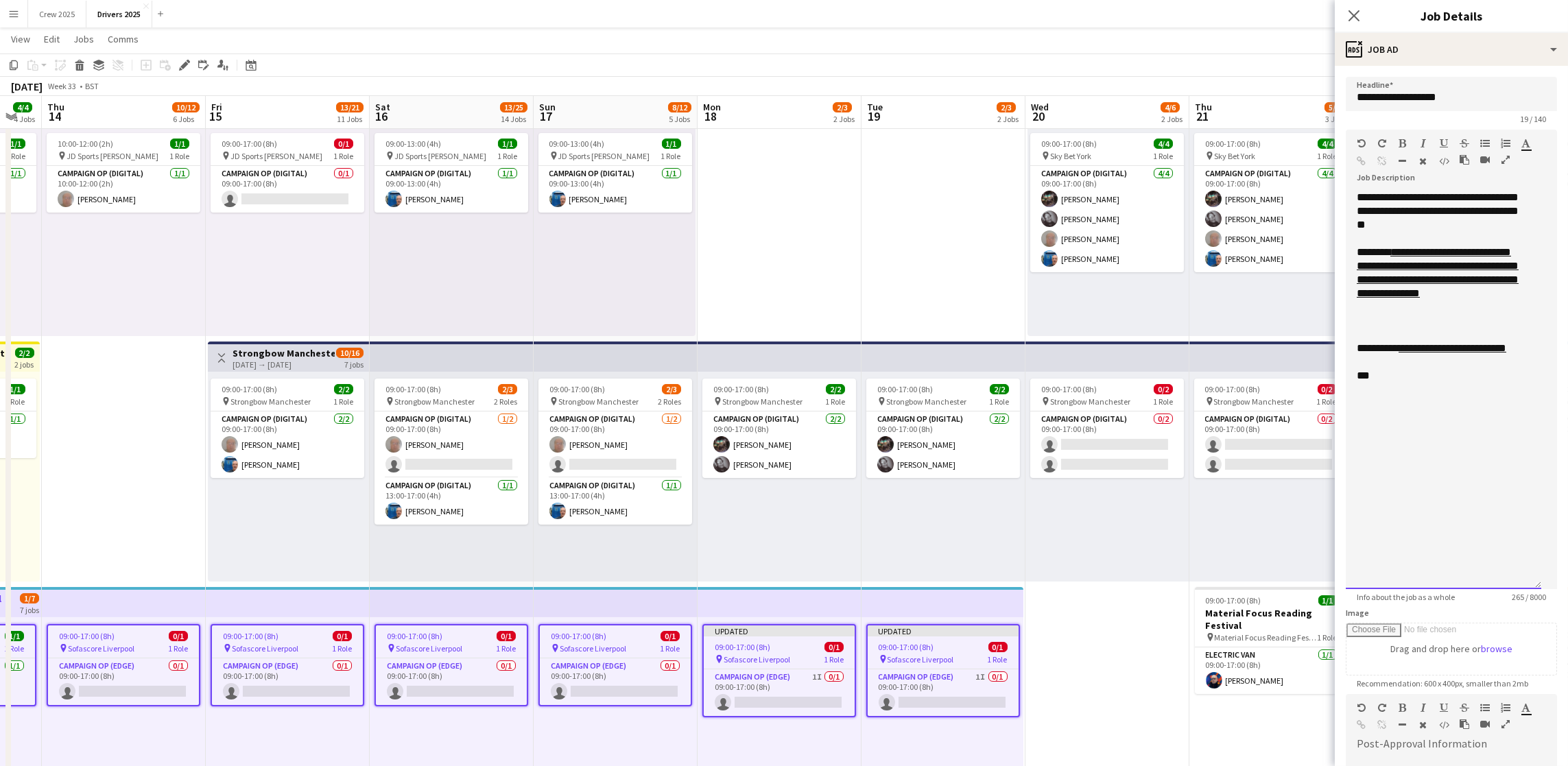
click at [1473, 420] on div "**********" at bounding box center [1444, 389] width 196 height 398
click at [1470, 424] on div "**********" at bounding box center [1444, 410] width 173 height 27
click at [1452, 519] on div "**********" at bounding box center [1444, 389] width 196 height 398
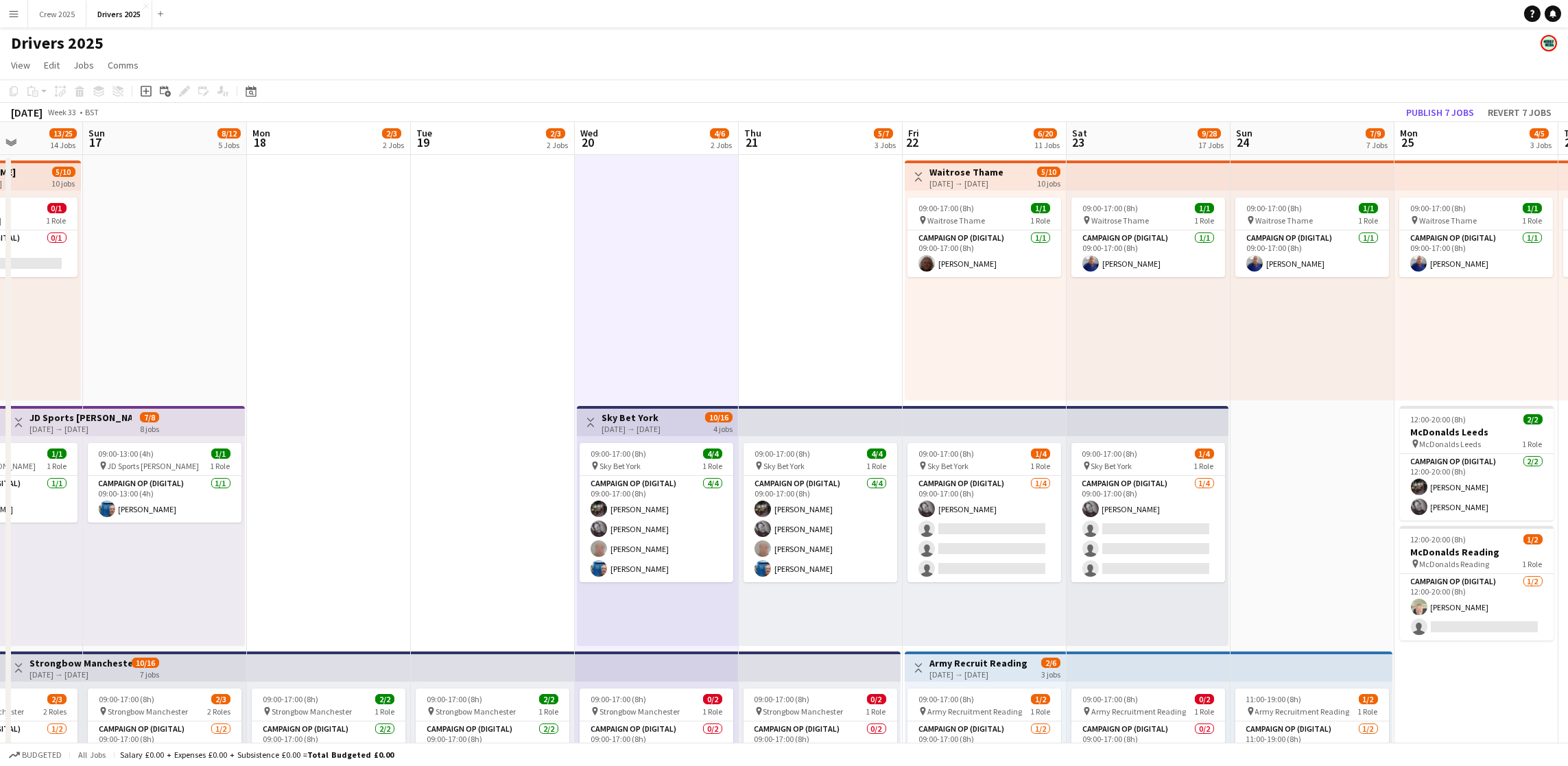
scroll to position [0, 456]
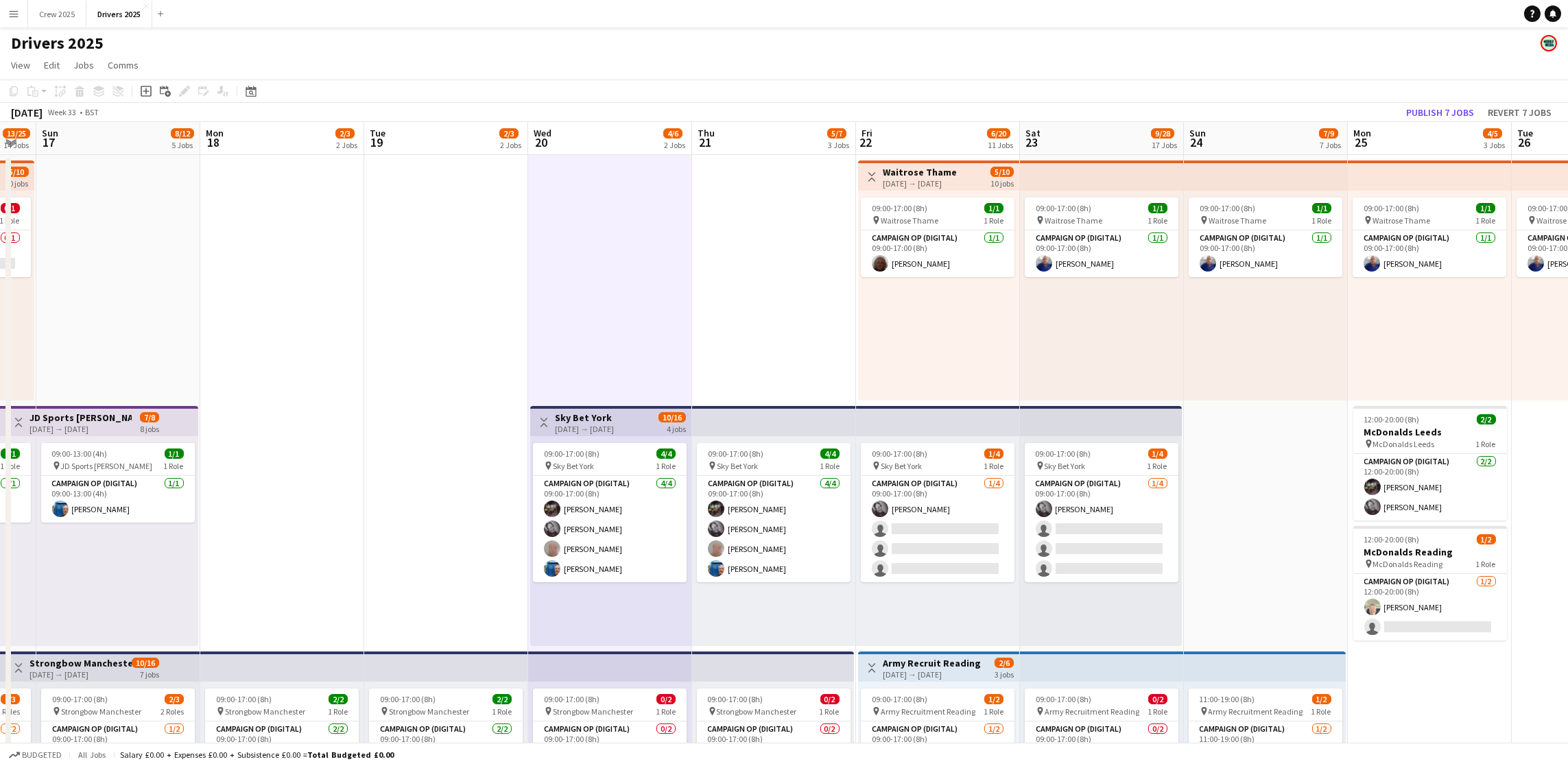
drag, startPoint x: 838, startPoint y: 486, endPoint x: 451, endPoint y: 475, distance: 387.2
click at [740, 142] on app-board-header-date "Thu 21 5/7 3 Jobs" at bounding box center [774, 138] width 164 height 33
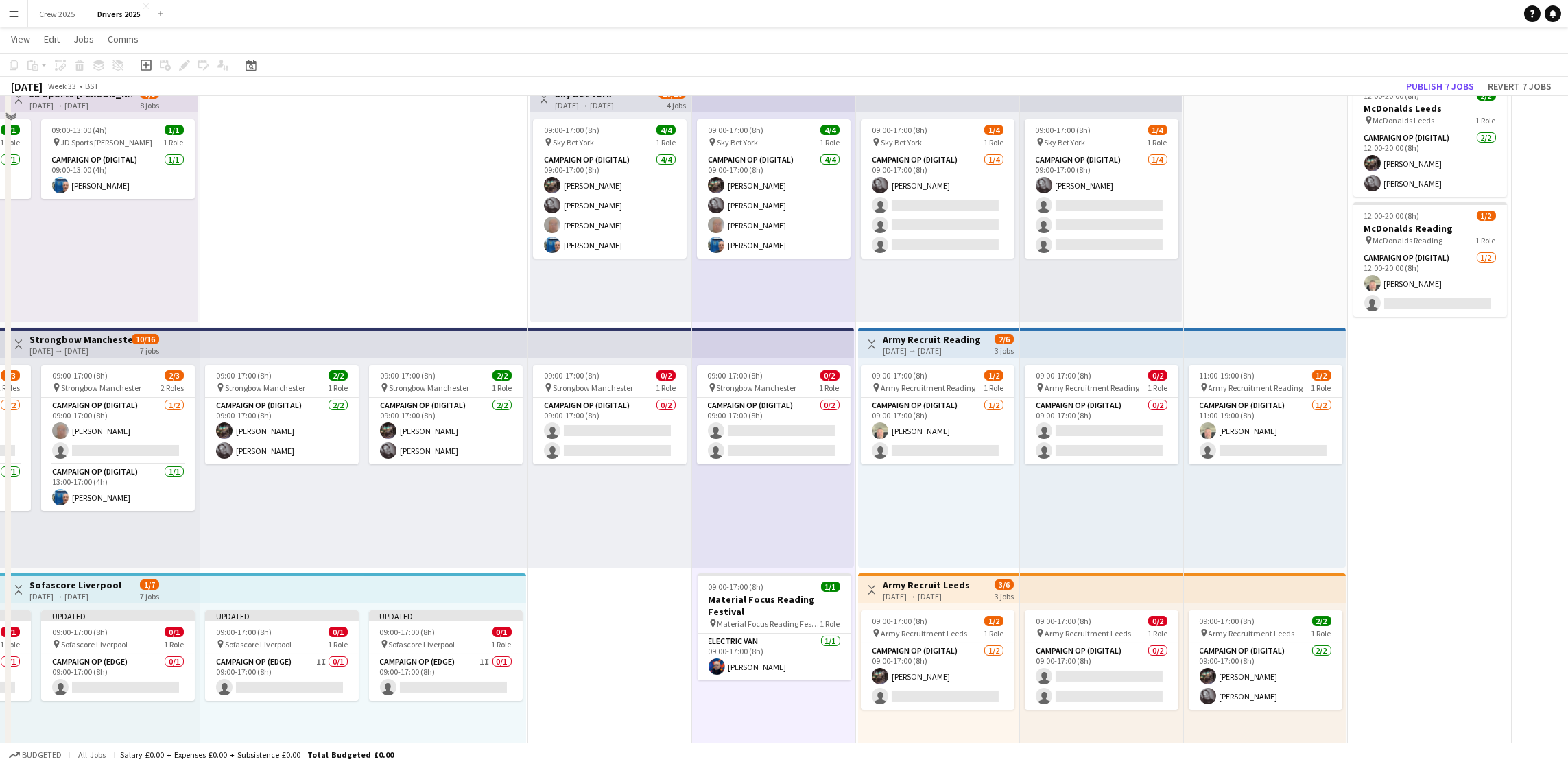
scroll to position [0, 0]
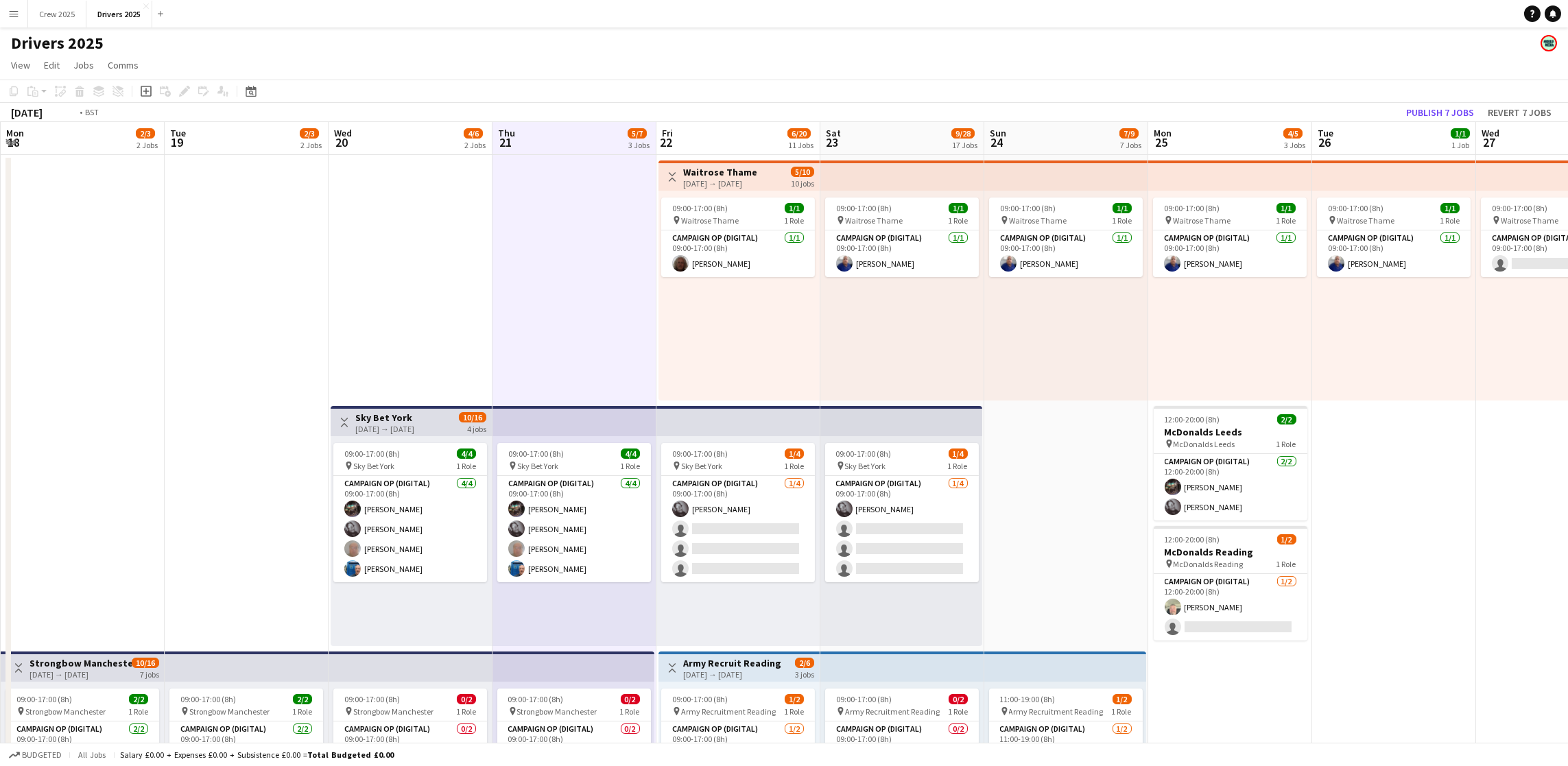
drag, startPoint x: 1269, startPoint y: 498, endPoint x: 961, endPoint y: 441, distance: 313.2
click at [704, 142] on app-board-header-date "Fri 22 6/20 11 Jobs" at bounding box center [736, 138] width 164 height 33
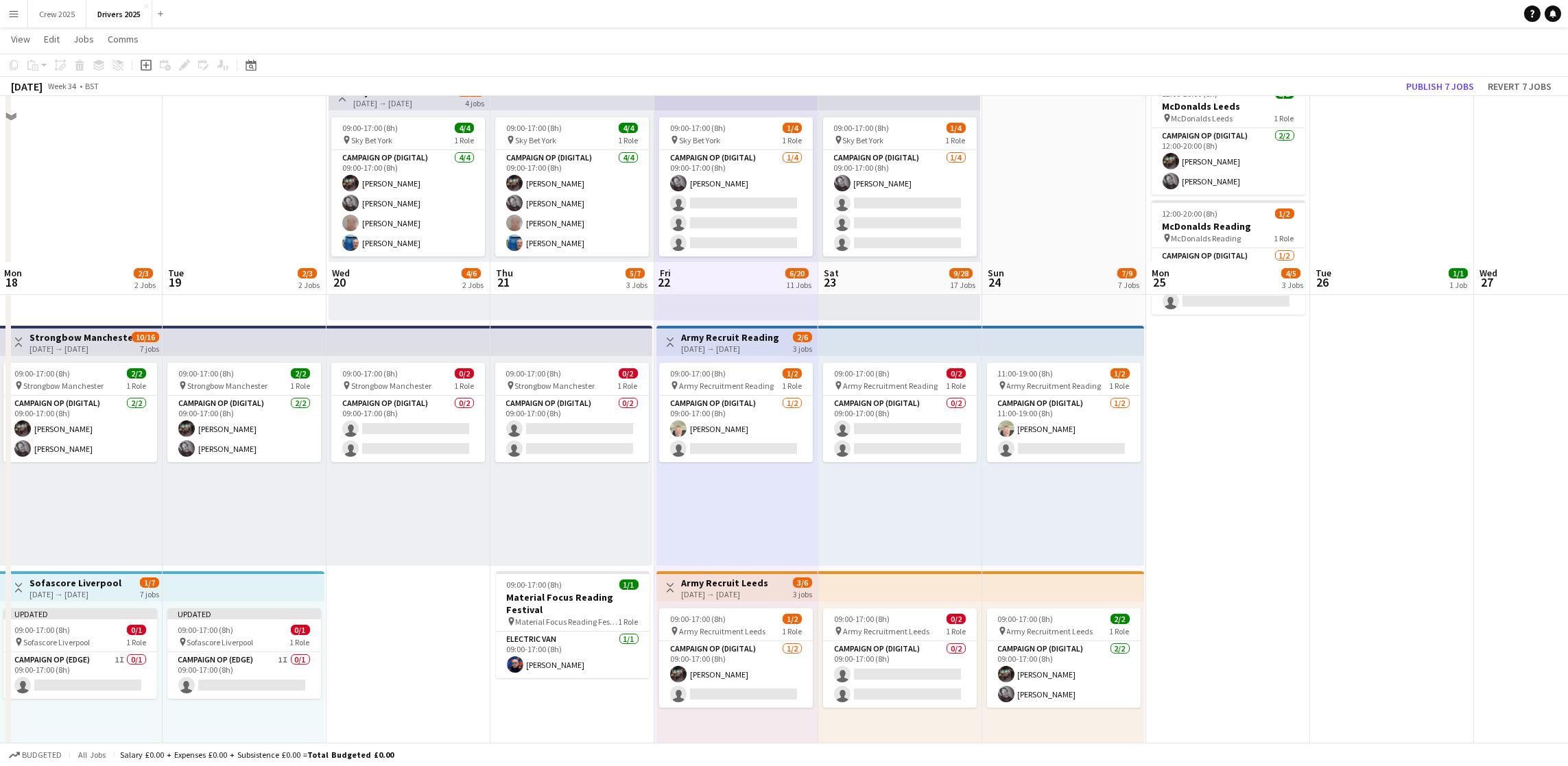
scroll to position [0, 0]
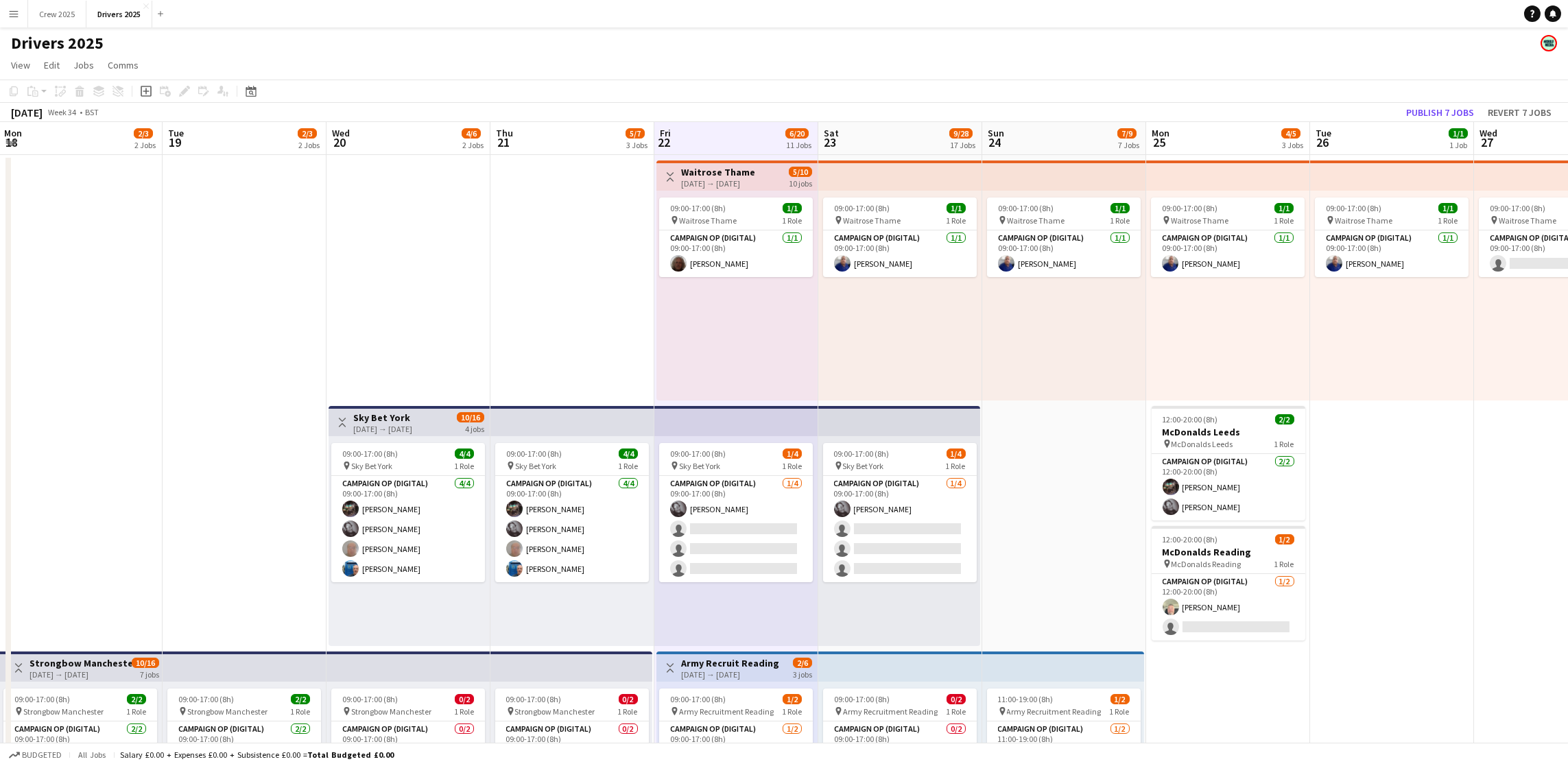
click at [874, 130] on app-board-header-date "Sat 23 9/28 17 Jobs" at bounding box center [900, 138] width 164 height 33
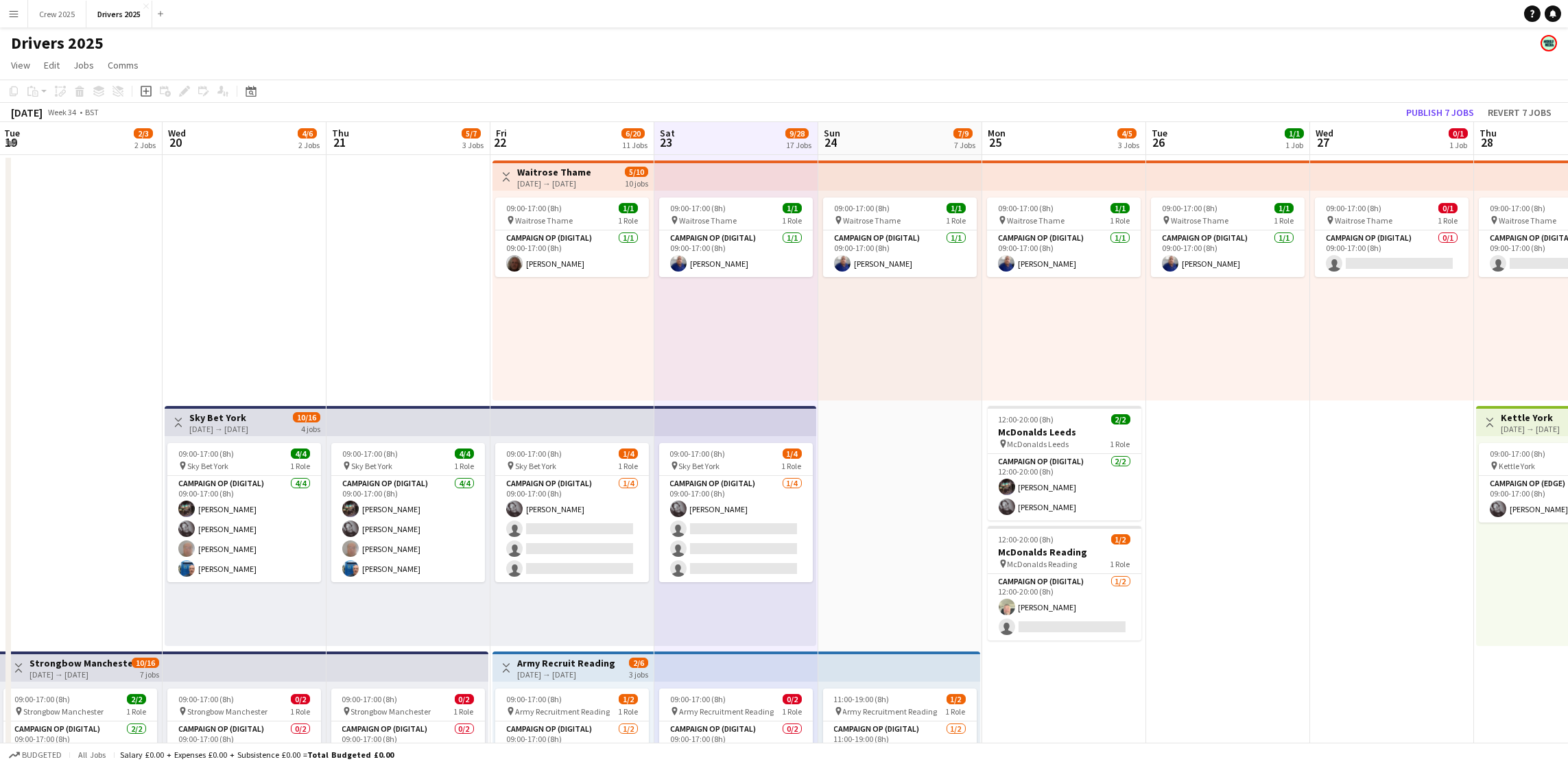
scroll to position [0, 511]
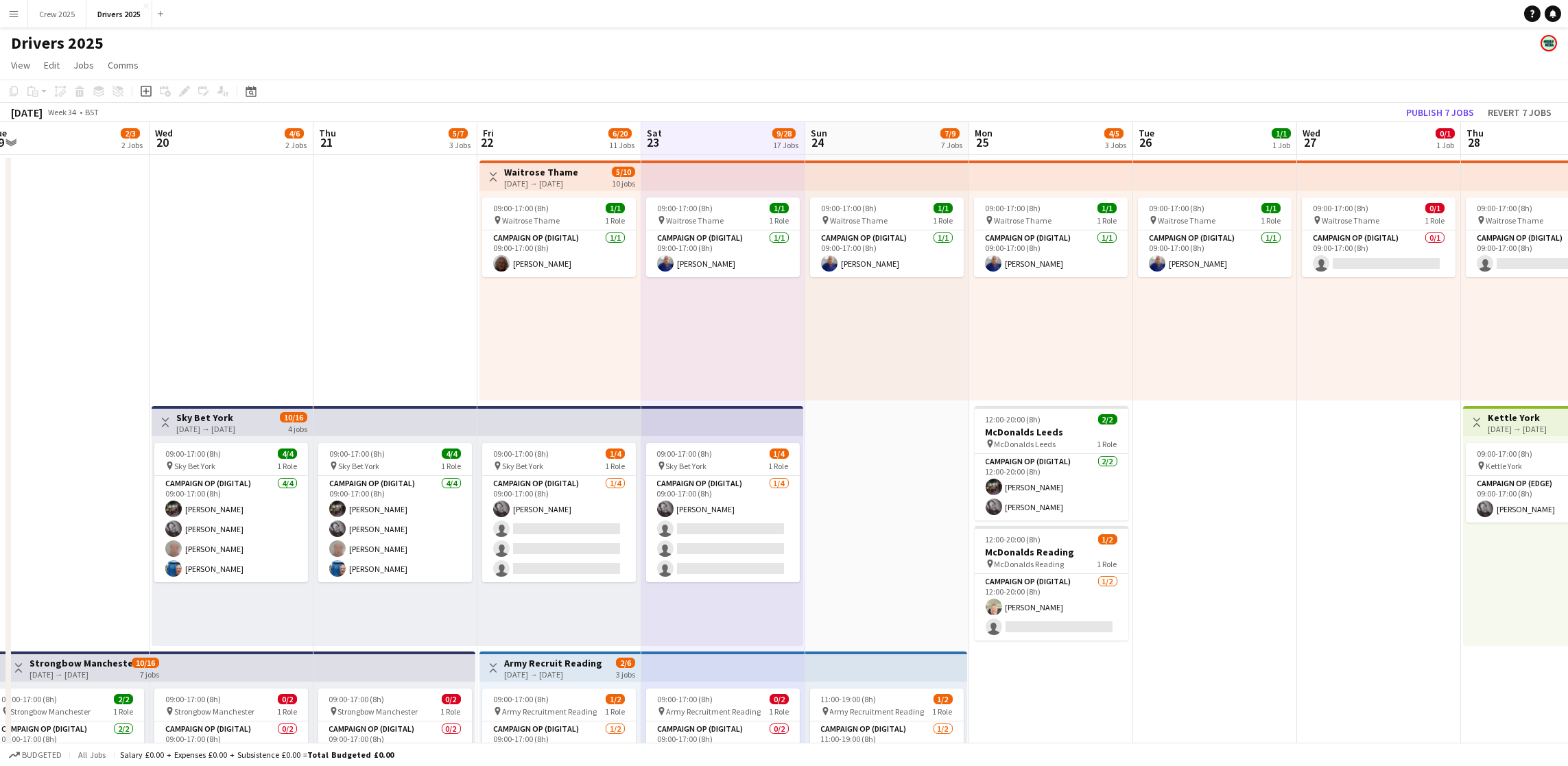
drag, startPoint x: 1462, startPoint y: 530, endPoint x: 1108, endPoint y: 524, distance: 354.1
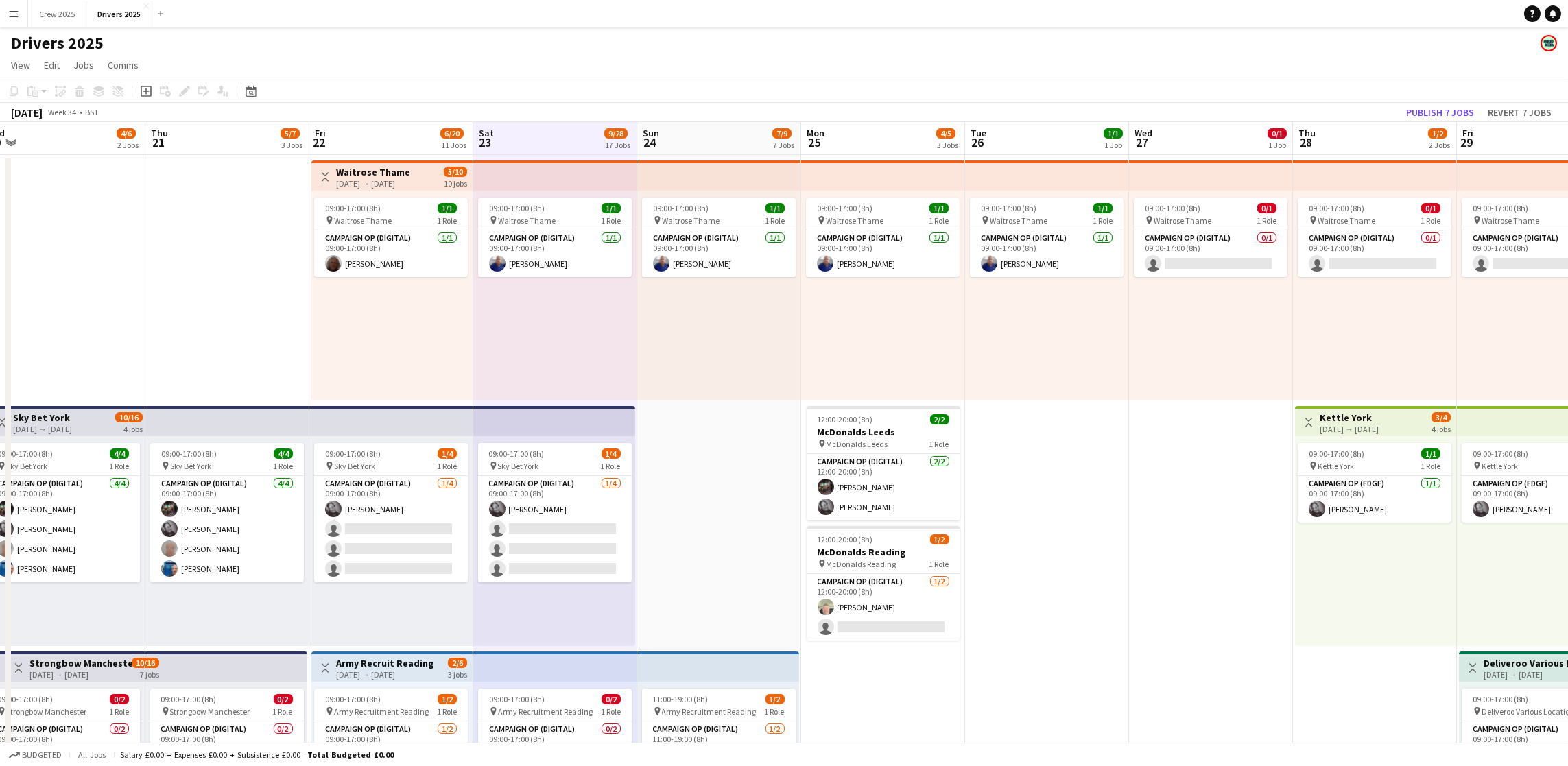
click at [757, 145] on app-board-header-date "Sun 24 7/9 7 Jobs" at bounding box center [719, 138] width 164 height 33
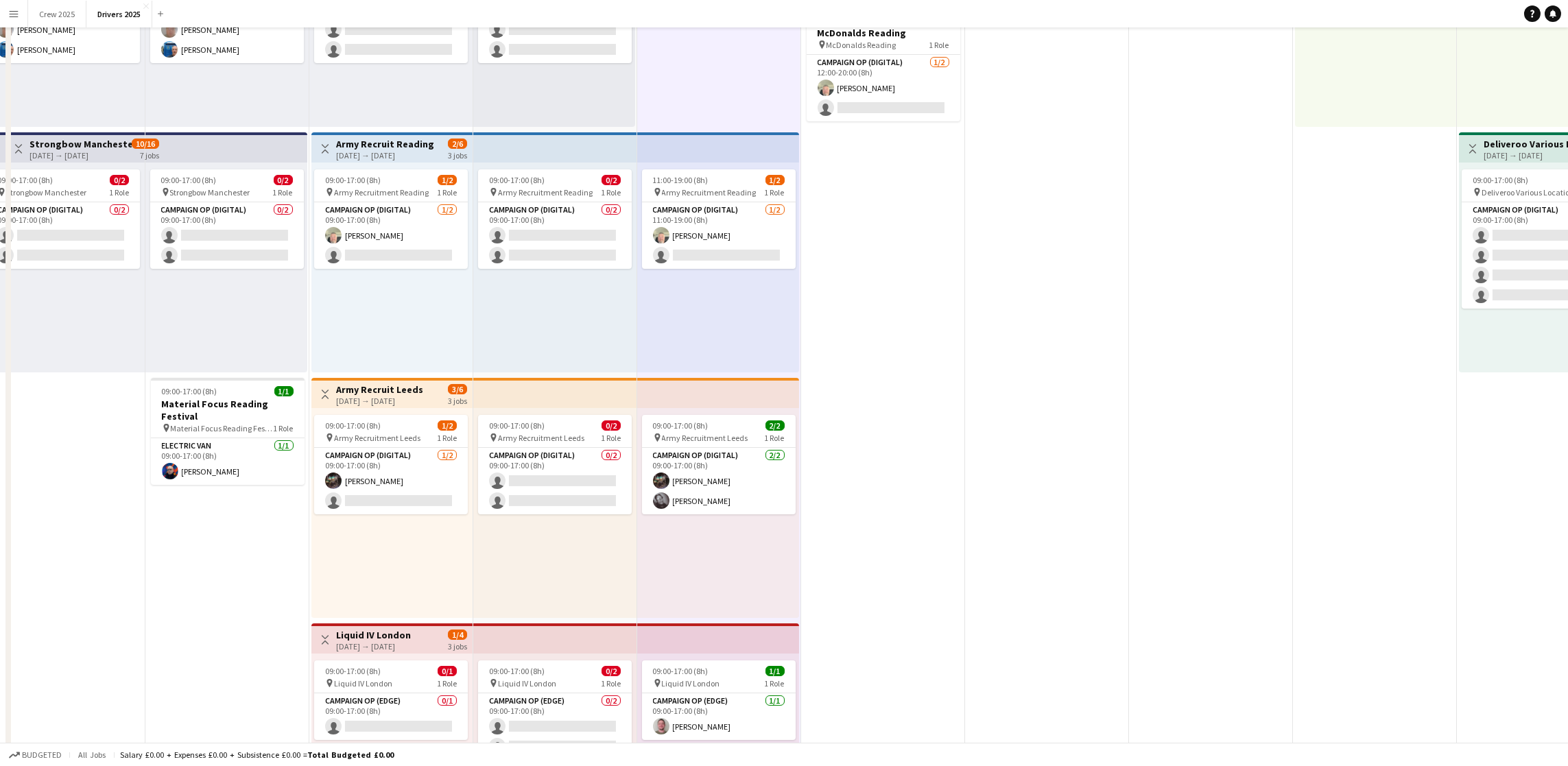
scroll to position [0, 0]
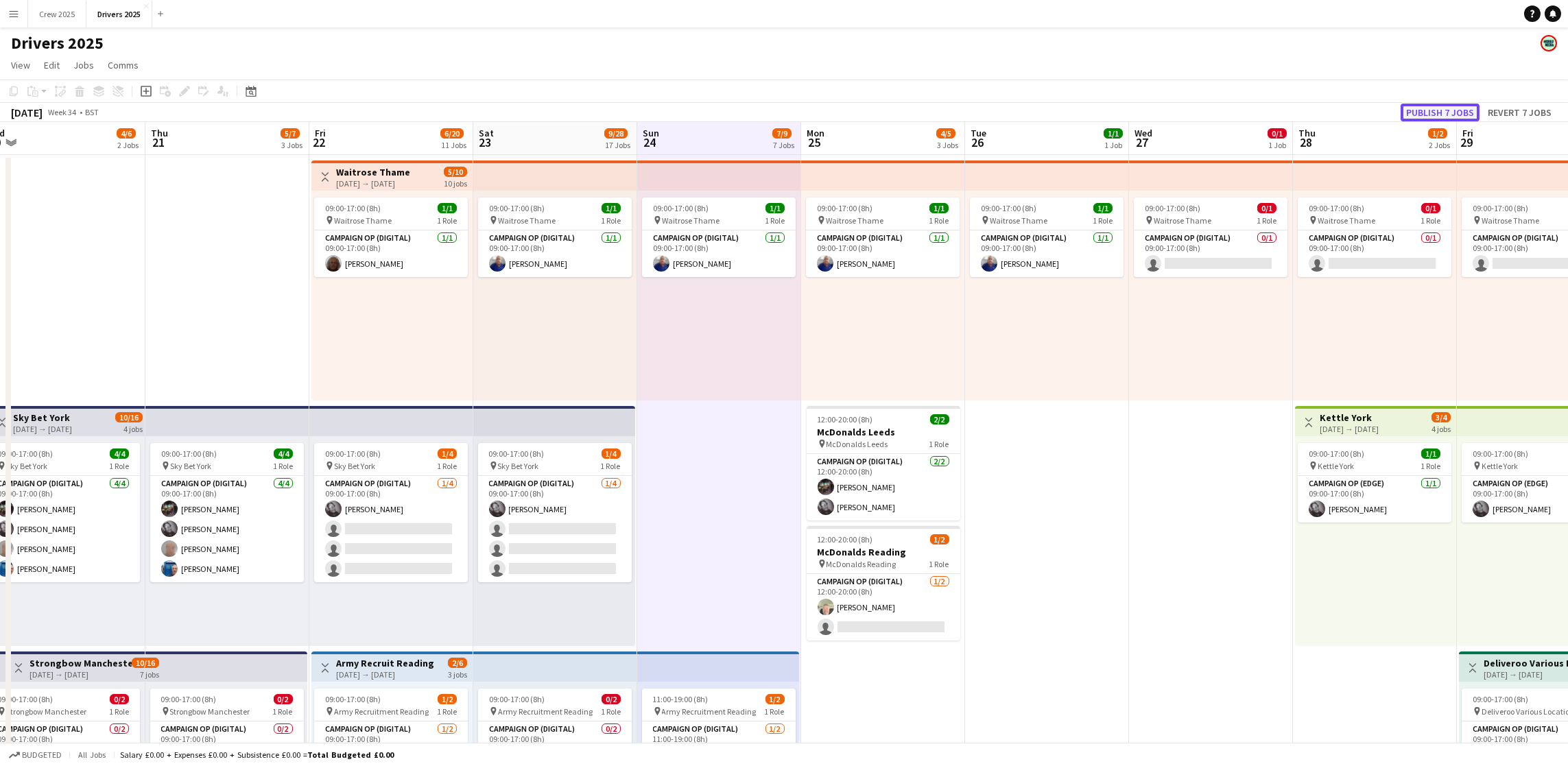
click at [1424, 108] on button "Publish 7 jobs" at bounding box center [1440, 112] width 79 height 18
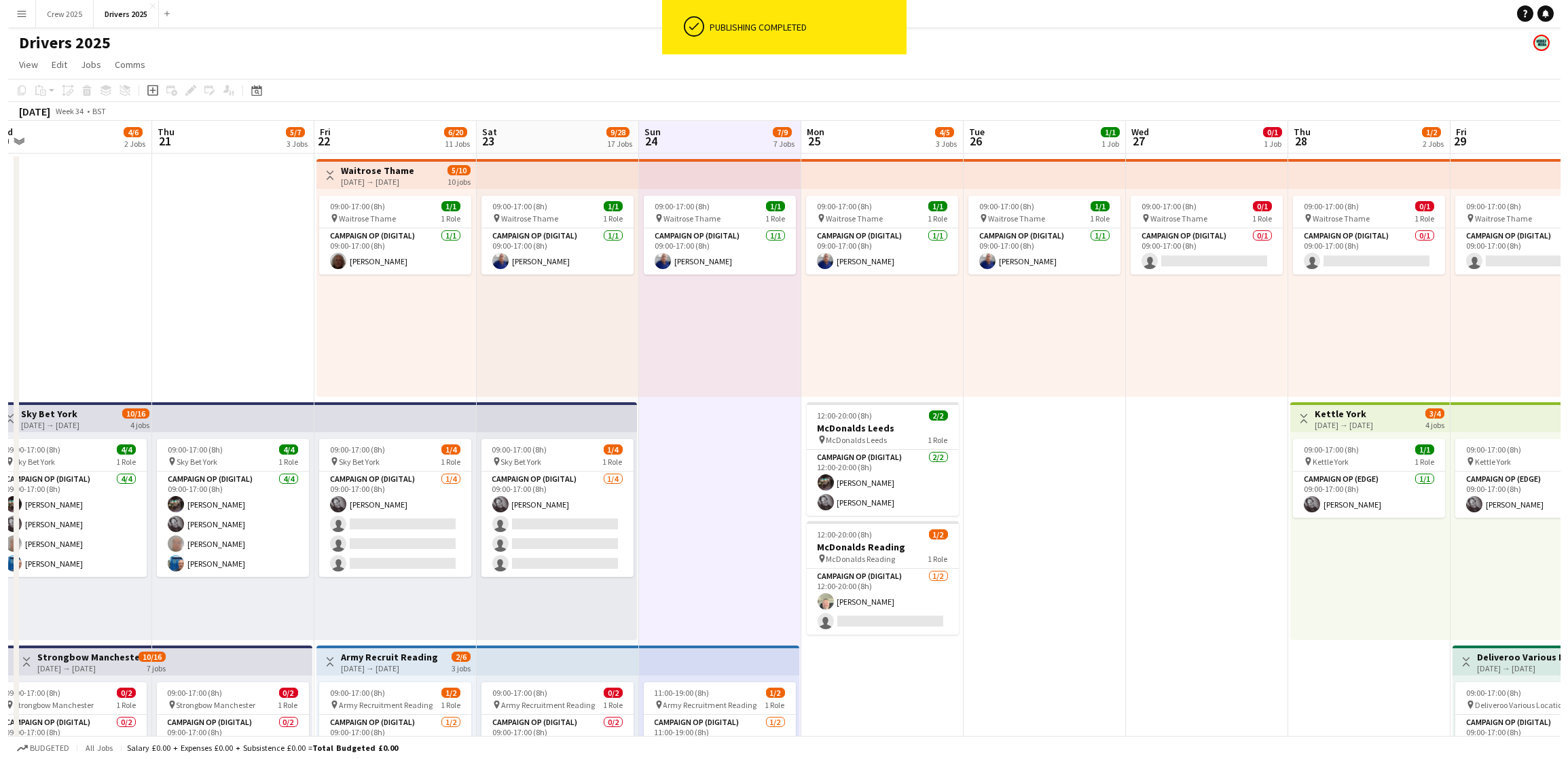
scroll to position [0, 503]
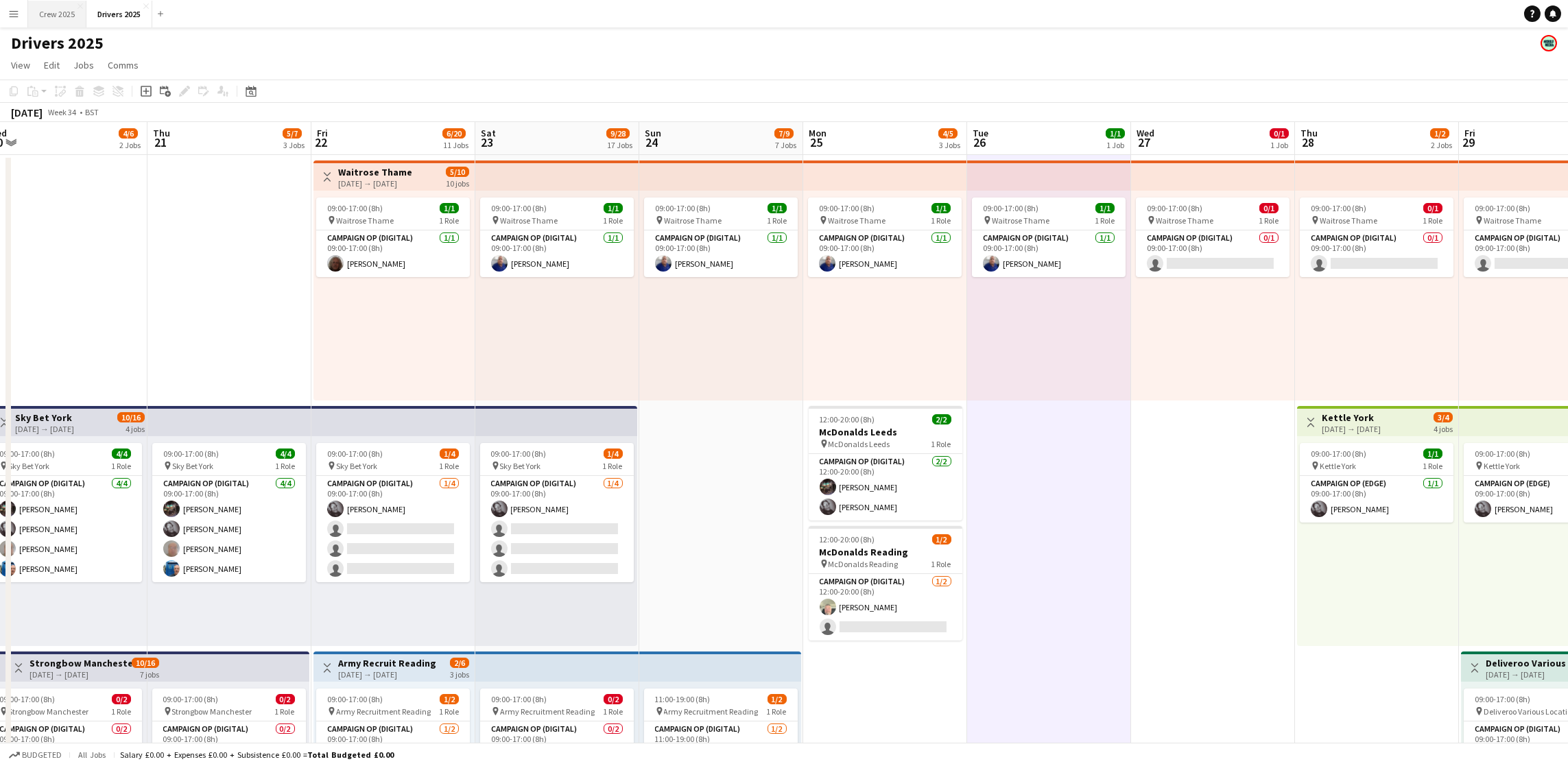
click at [59, 19] on button "Crew 2025 Close" at bounding box center [58, 14] width 58 height 27
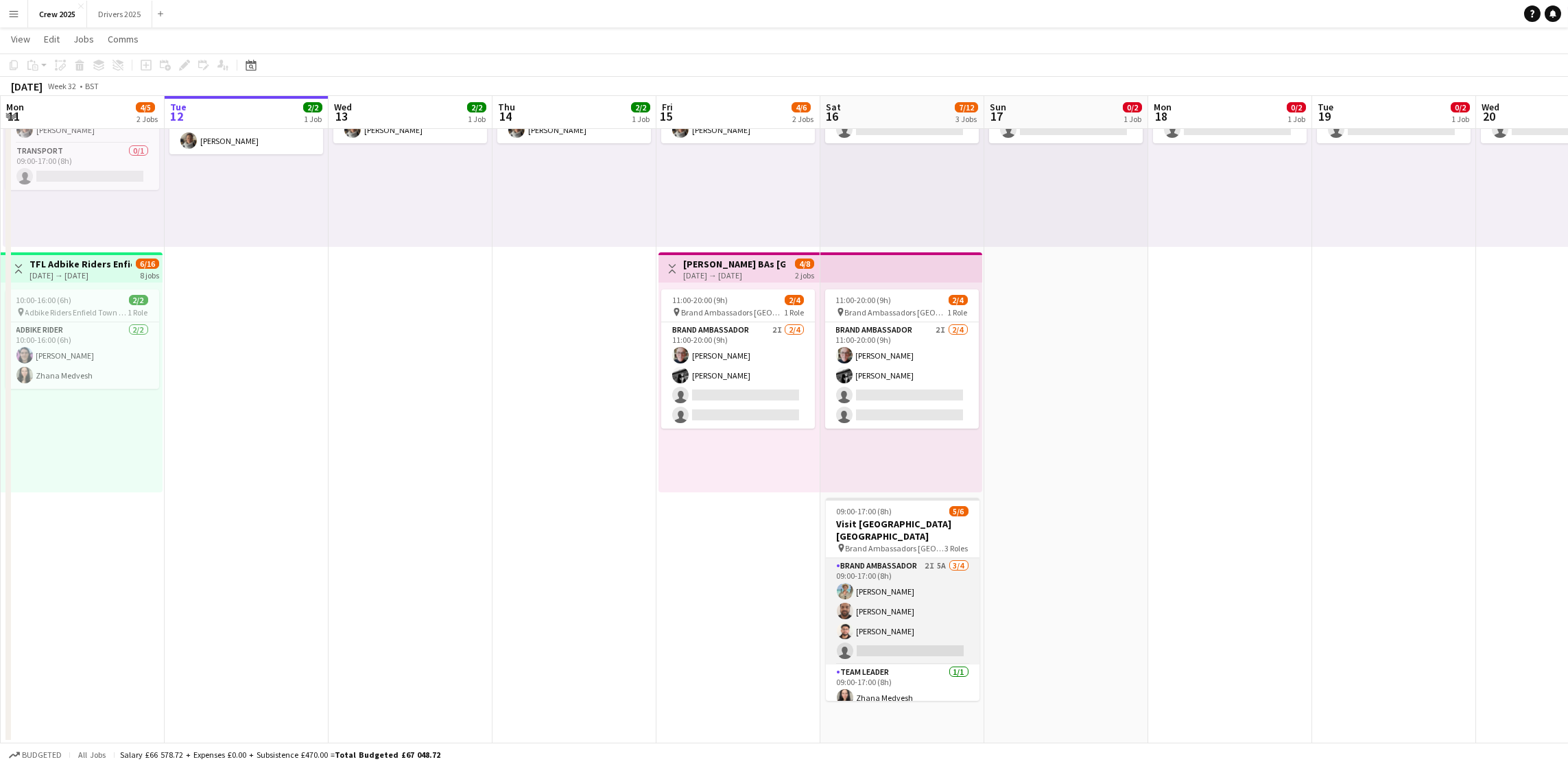
click at [905, 598] on app-card-role "Brand Ambassador 2I 5A [DATE] 09:00-17:00 (8h) [PERSON_NAME] [PERSON_NAME] [PER…" at bounding box center [902, 612] width 154 height 106
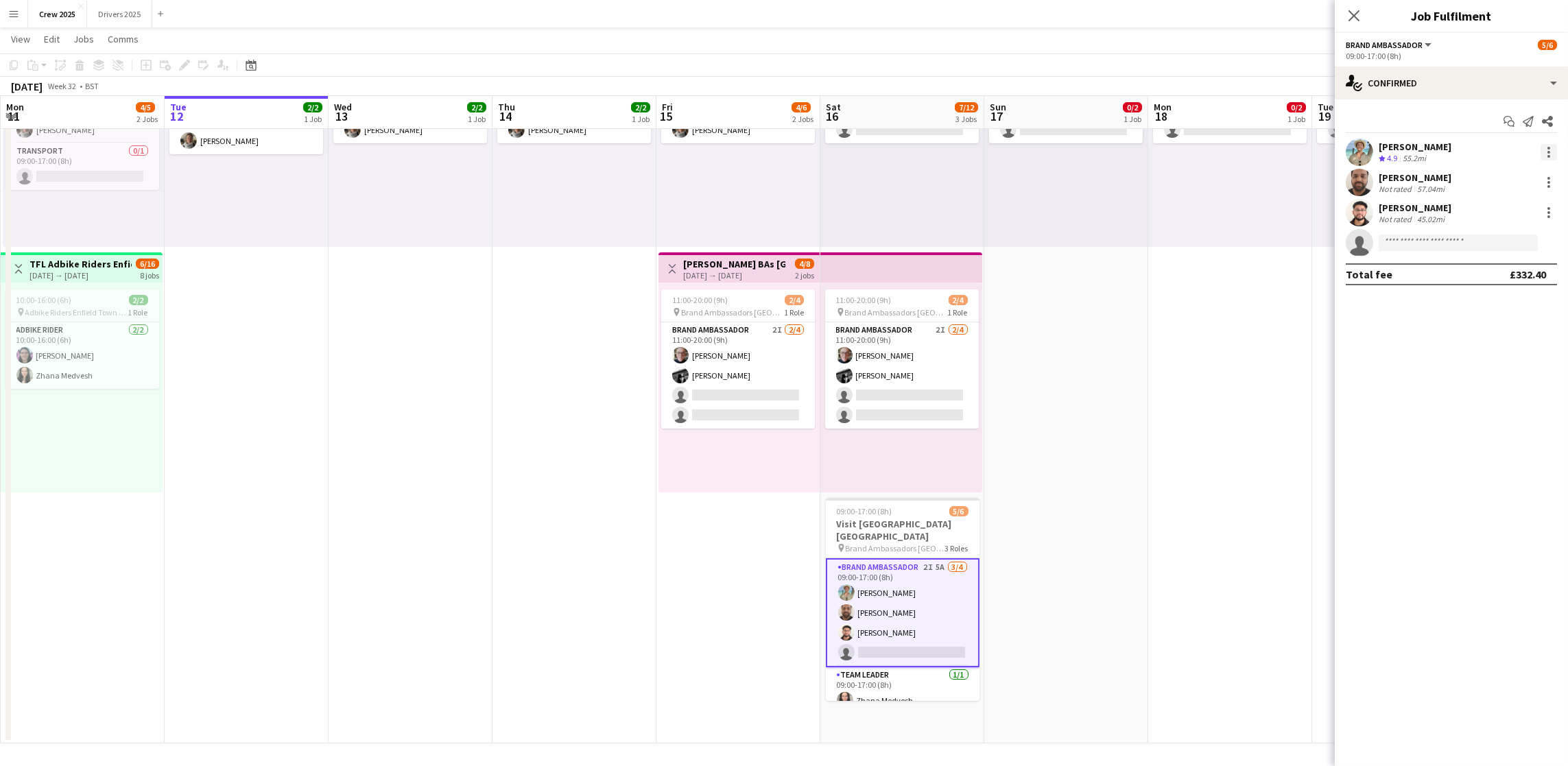
click at [1551, 153] on div at bounding box center [1548, 152] width 16 height 16
click at [1488, 309] on span "Remove" at bounding box center [1482, 309] width 41 height 12
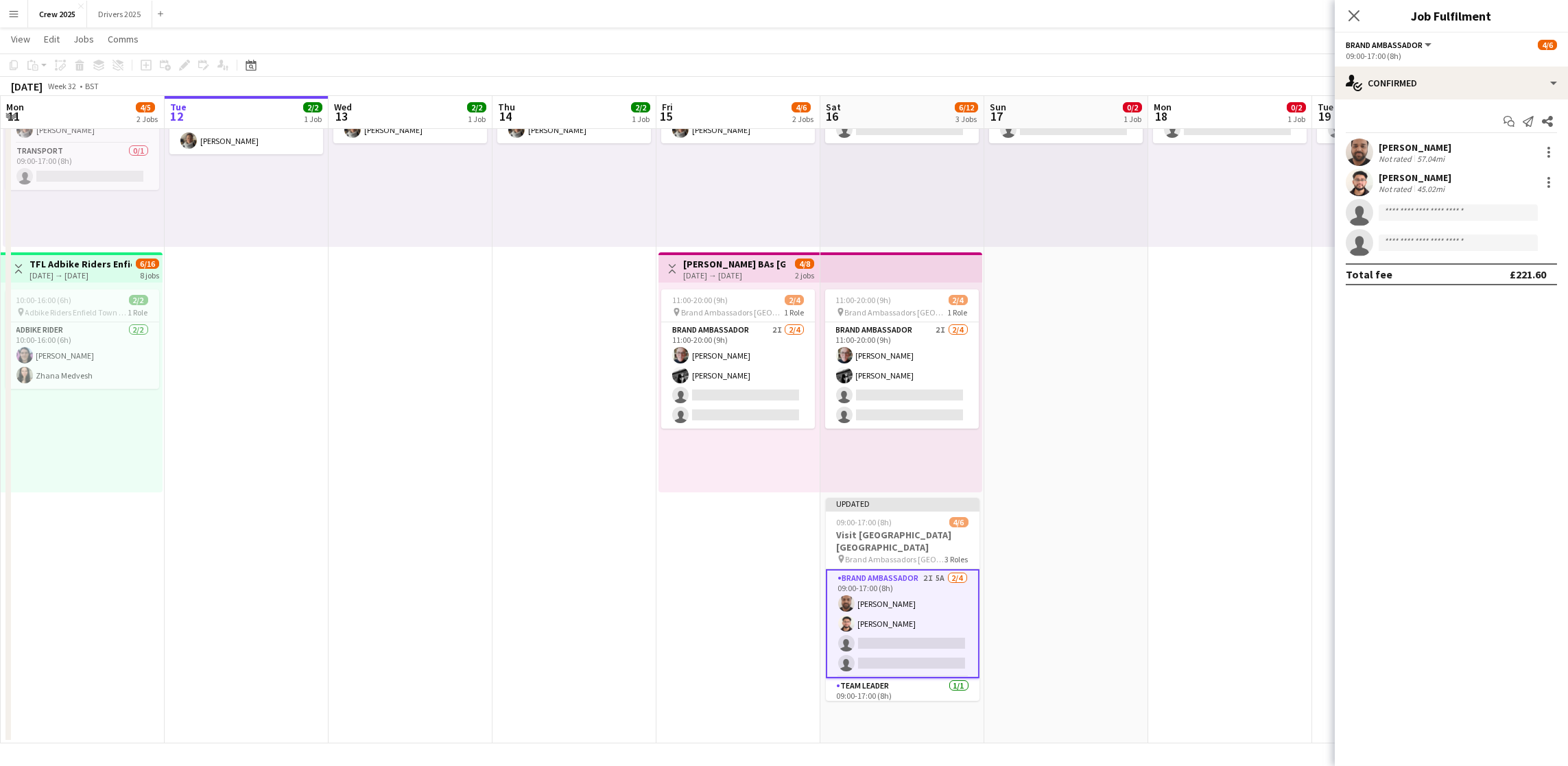
click at [1208, 376] on app-date-cell "09:00-17:00 (8h) 0/2 pin Adbike Riders Spalding 1 Role Adbike Rider 2A 0/2 09:0…" at bounding box center [1230, 372] width 164 height 742
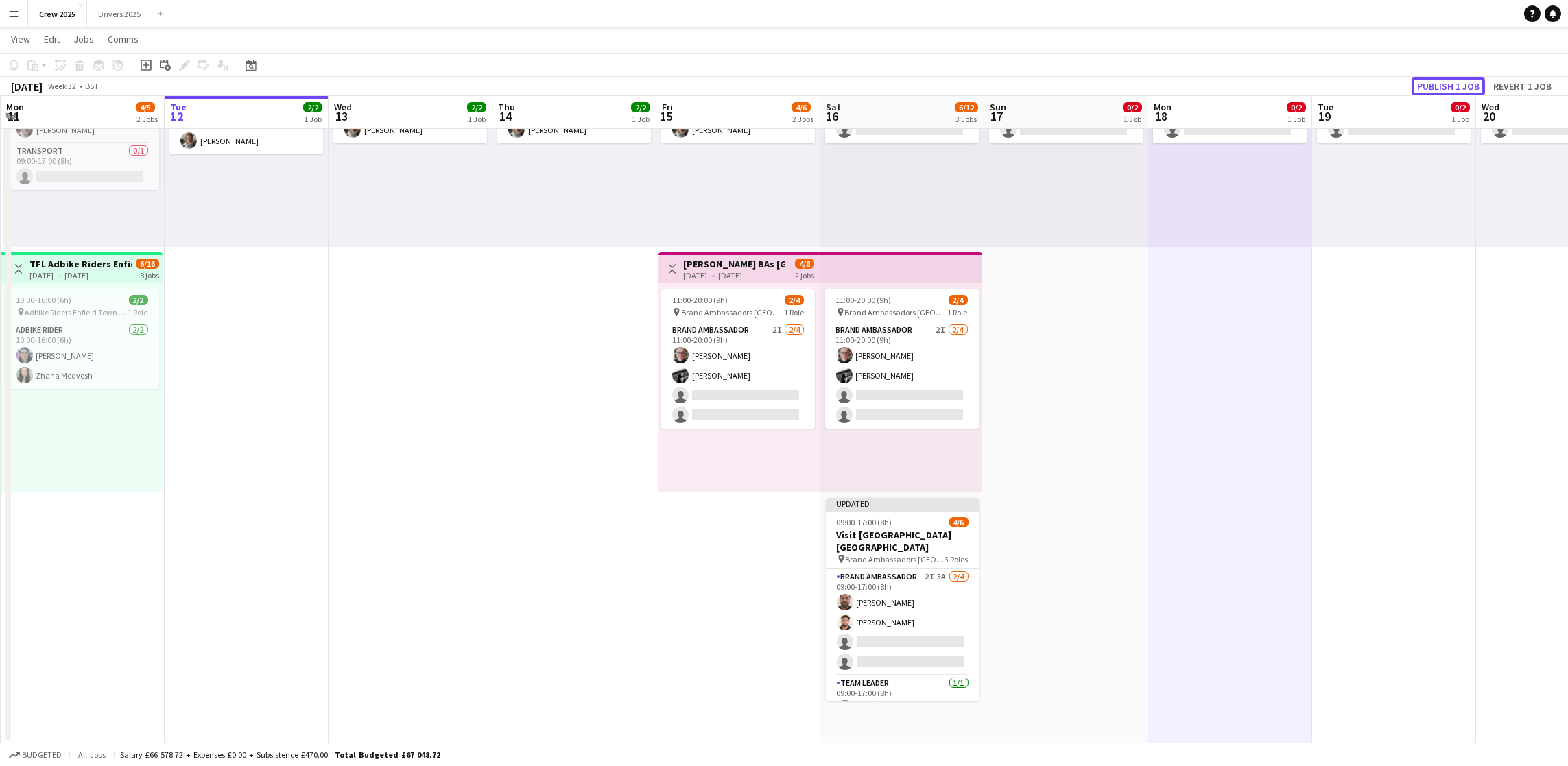
drag, startPoint x: 1448, startPoint y: 89, endPoint x: 1368, endPoint y: 192, distance: 130.4
click at [1448, 87] on button "Publish 1 job" at bounding box center [1449, 86] width 74 height 18
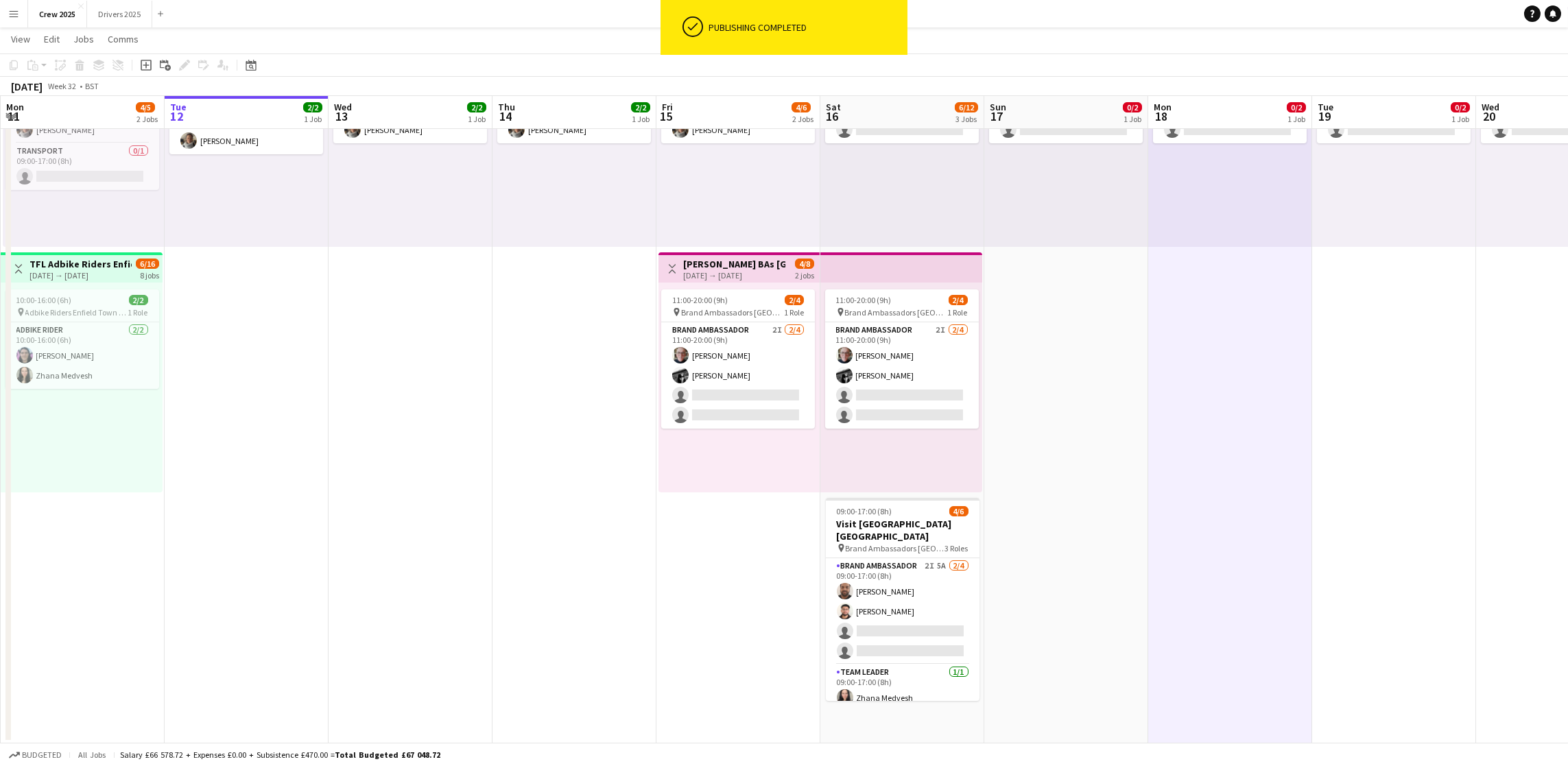
drag, startPoint x: 875, startPoint y: 638, endPoint x: 1017, endPoint y: 604, distance: 146.0
click at [874, 638] on app-card-role "Brand Ambassador 2I 5A [DATE] 09:00-17:00 (8h) [PERSON_NAME] [PERSON_NAME] sing…" at bounding box center [902, 612] width 154 height 106
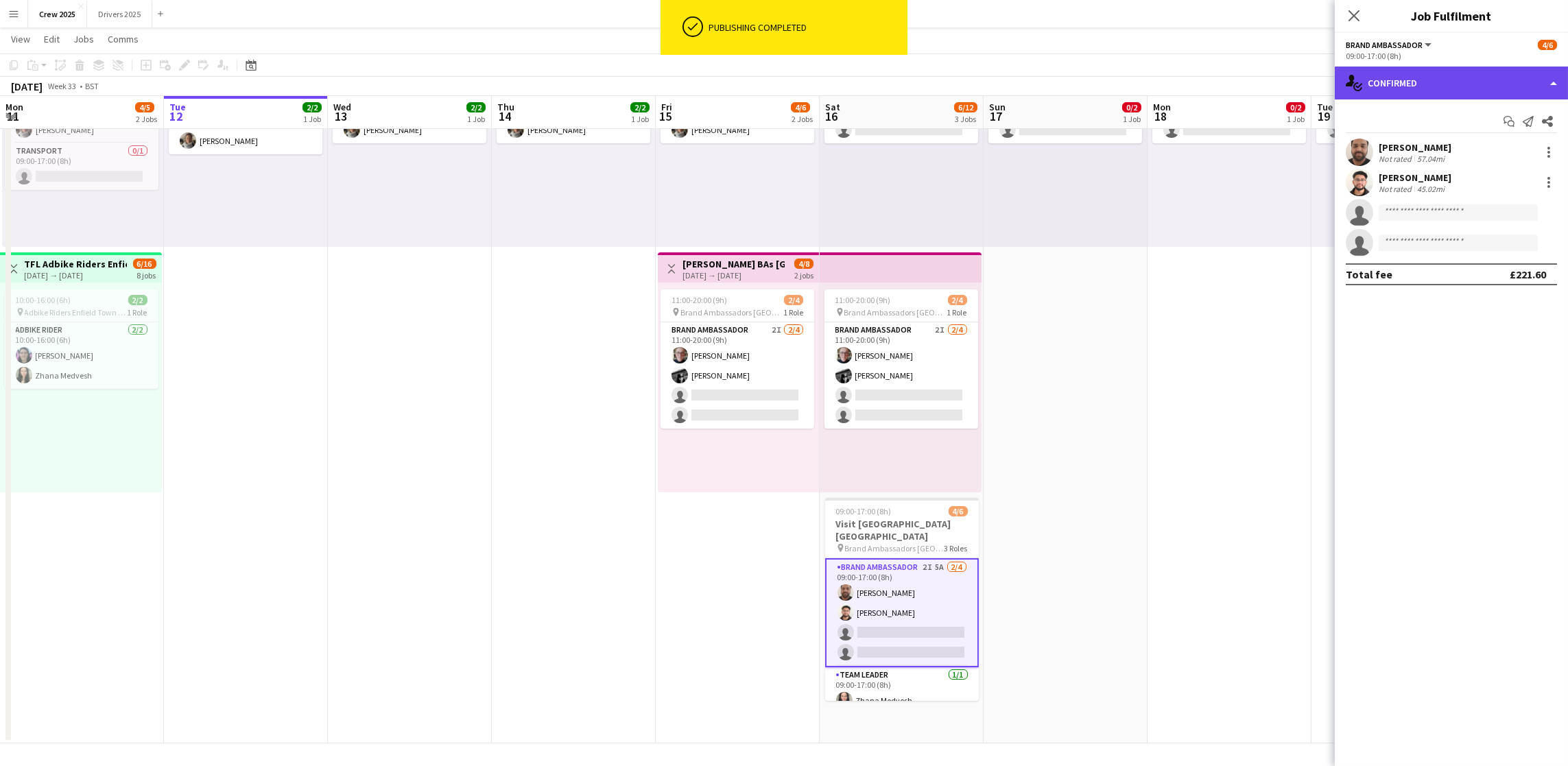
click at [1472, 86] on div "single-neutral-actions-check-2 Confirmed" at bounding box center [1452, 83] width 233 height 33
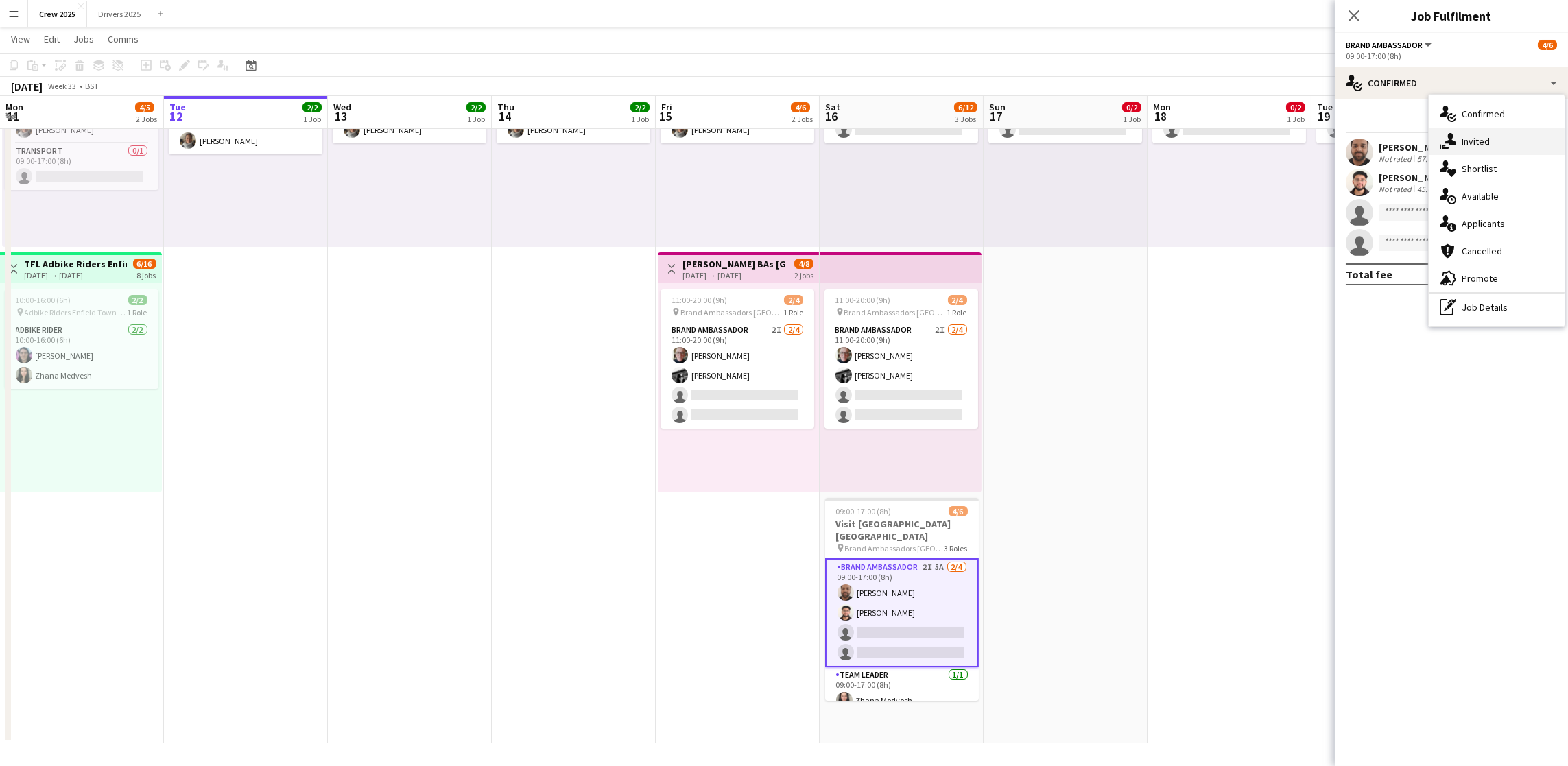
click at [1475, 139] on div "single-neutral-actions-share-1 Invited" at bounding box center [1497, 142] width 136 height 27
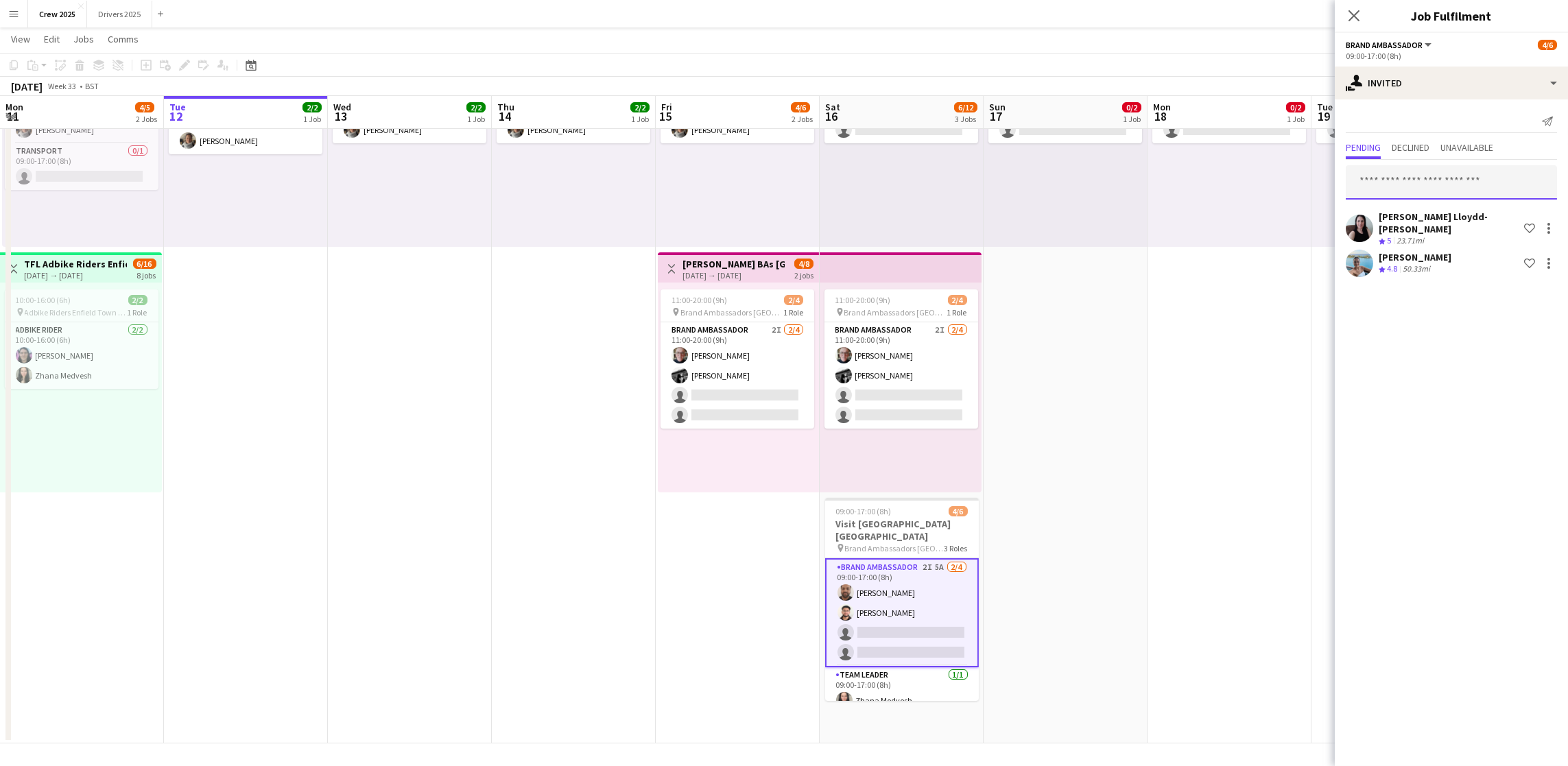
click at [1408, 193] on input "text" at bounding box center [1451, 183] width 211 height 34
type input "******"
click at [1399, 211] on span "[PERSON_NAME]" at bounding box center [1396, 216] width 79 height 12
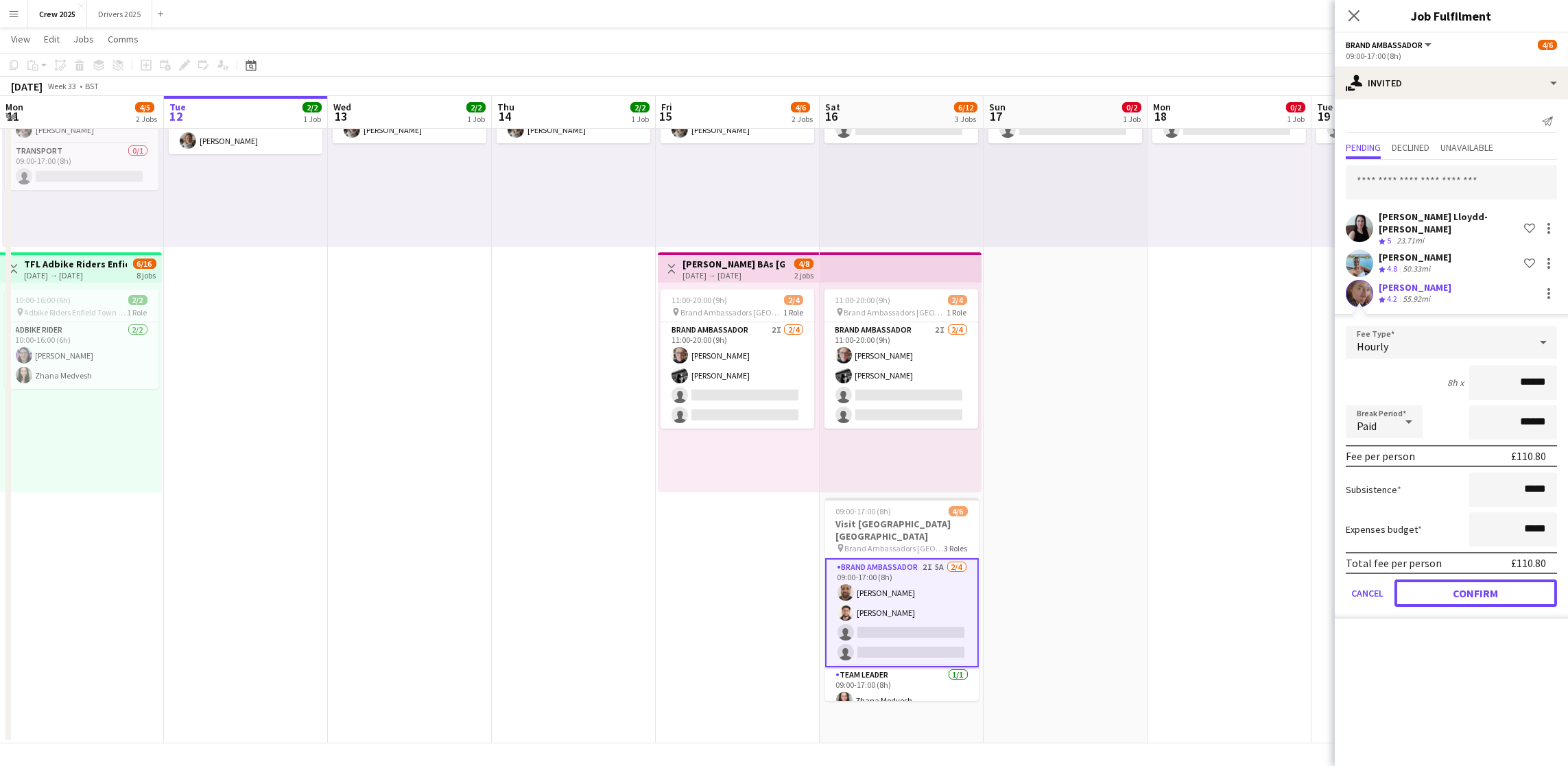
click at [1485, 579] on button "Confirm" at bounding box center [1475, 593] width 162 height 27
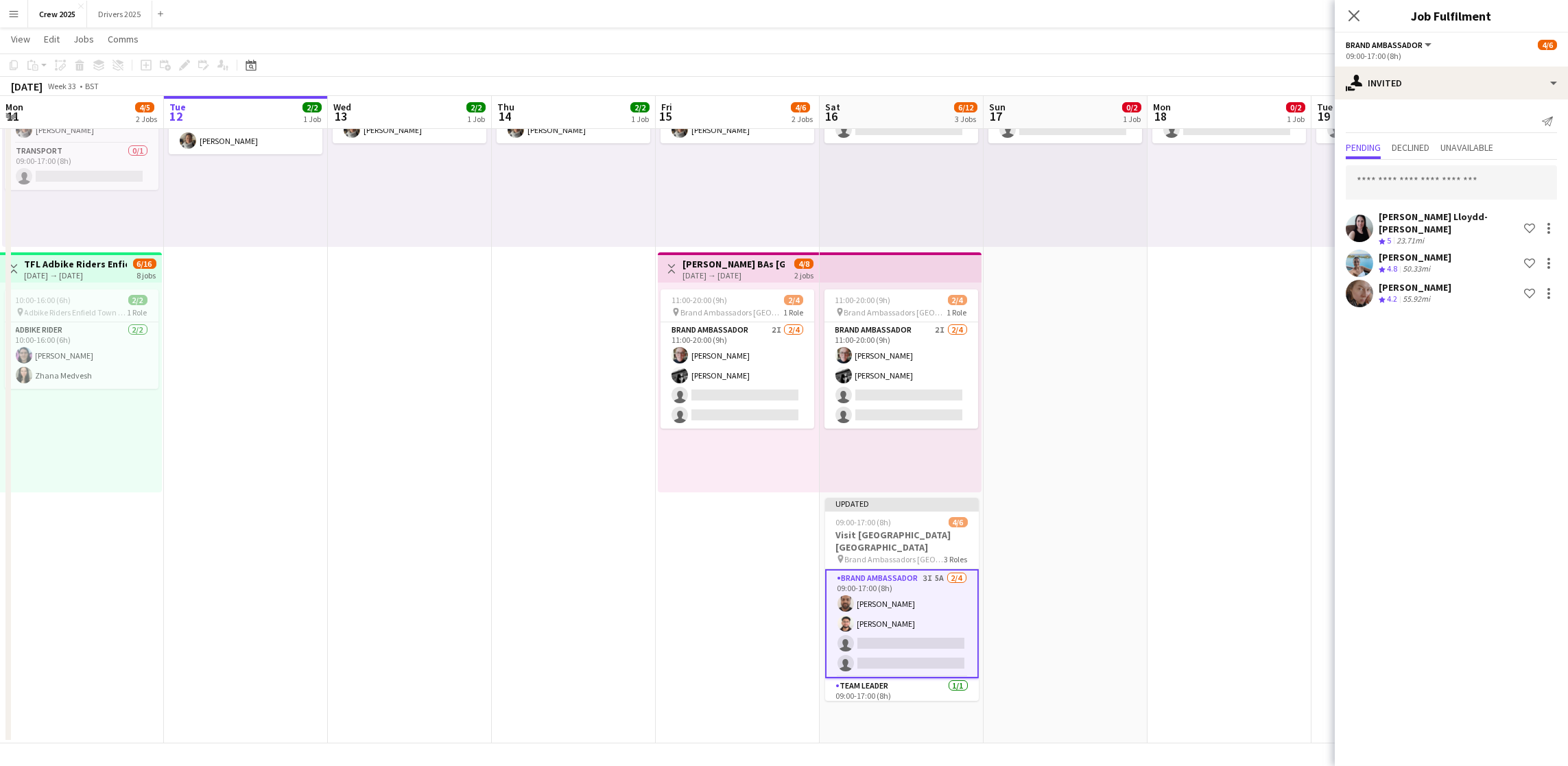
click at [1243, 494] on app-date-cell "09:00-17:00 (8h) 0/2 pin Adbike Riders Spalding 1 Role Adbike Rider 2A 0/2 09:0…" at bounding box center [1229, 372] width 164 height 742
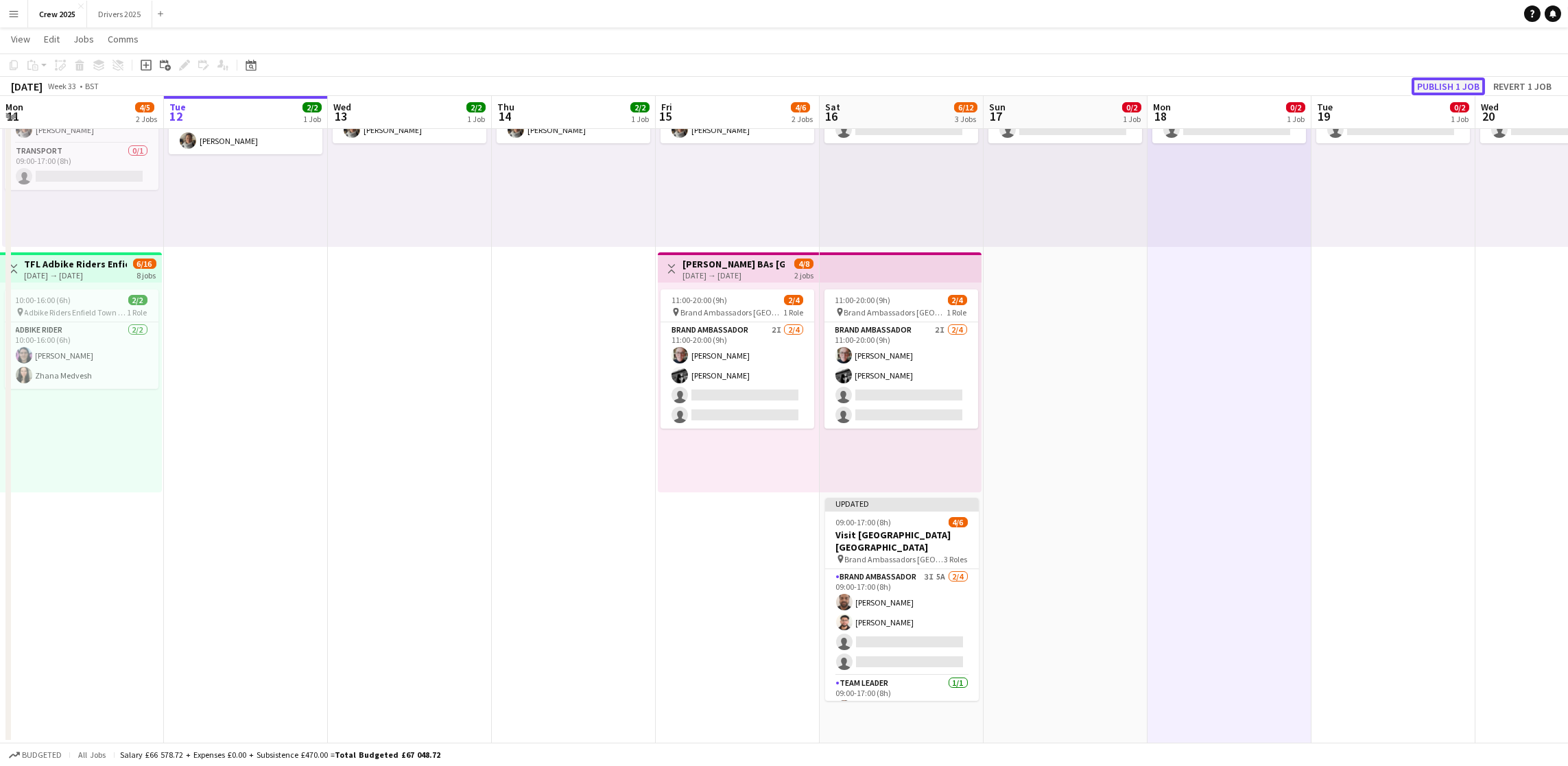
click at [1459, 84] on button "Publish 1 job" at bounding box center [1449, 86] width 74 height 18
click at [896, 623] on app-card-role "Brand Ambassador 3I 5A [DATE] 09:00-17:00 (8h) [PERSON_NAME] [PERSON_NAME] sing…" at bounding box center [902, 612] width 154 height 106
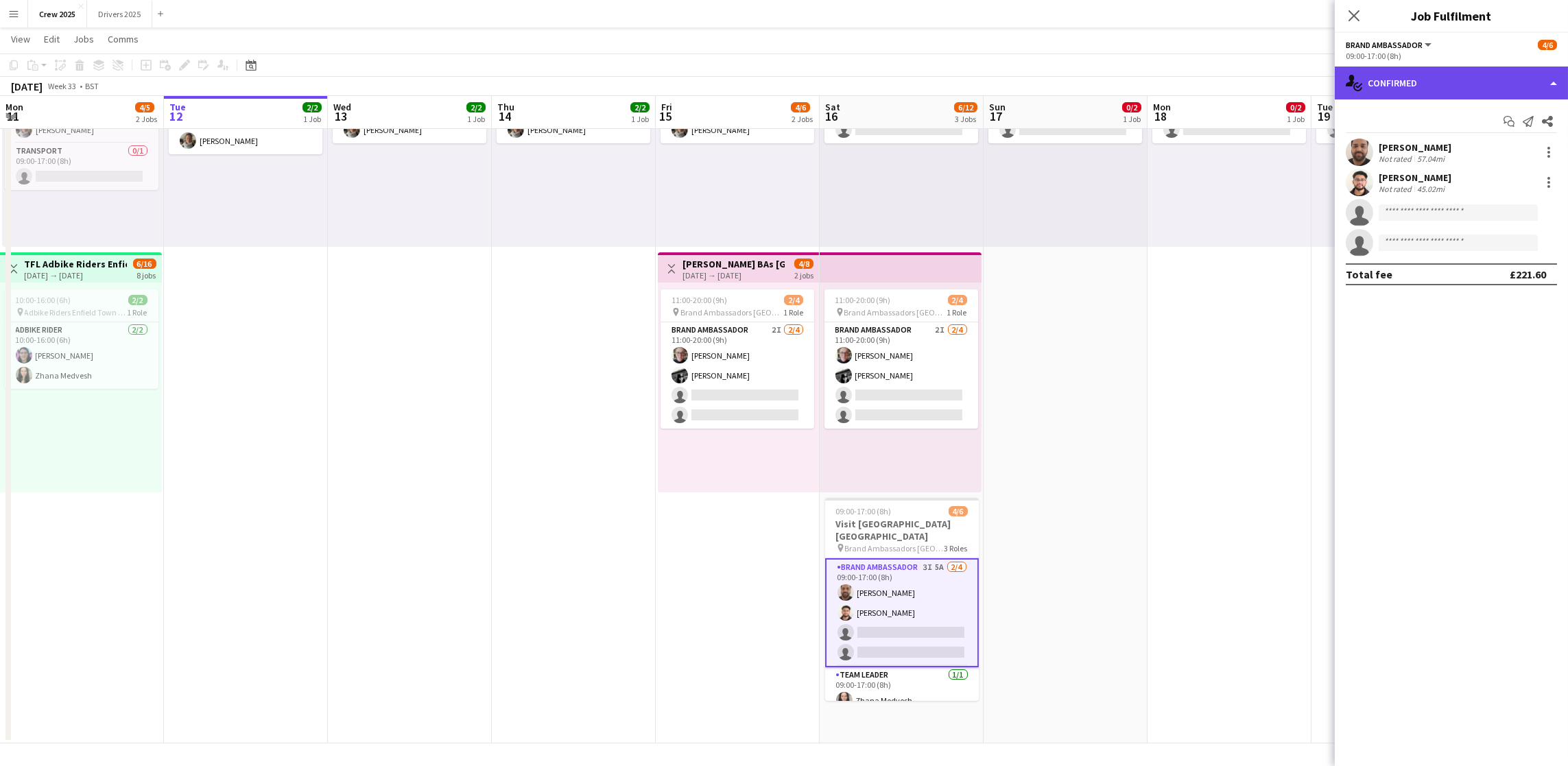
click at [1430, 78] on div "single-neutral-actions-check-2 Confirmed" at bounding box center [1452, 83] width 233 height 33
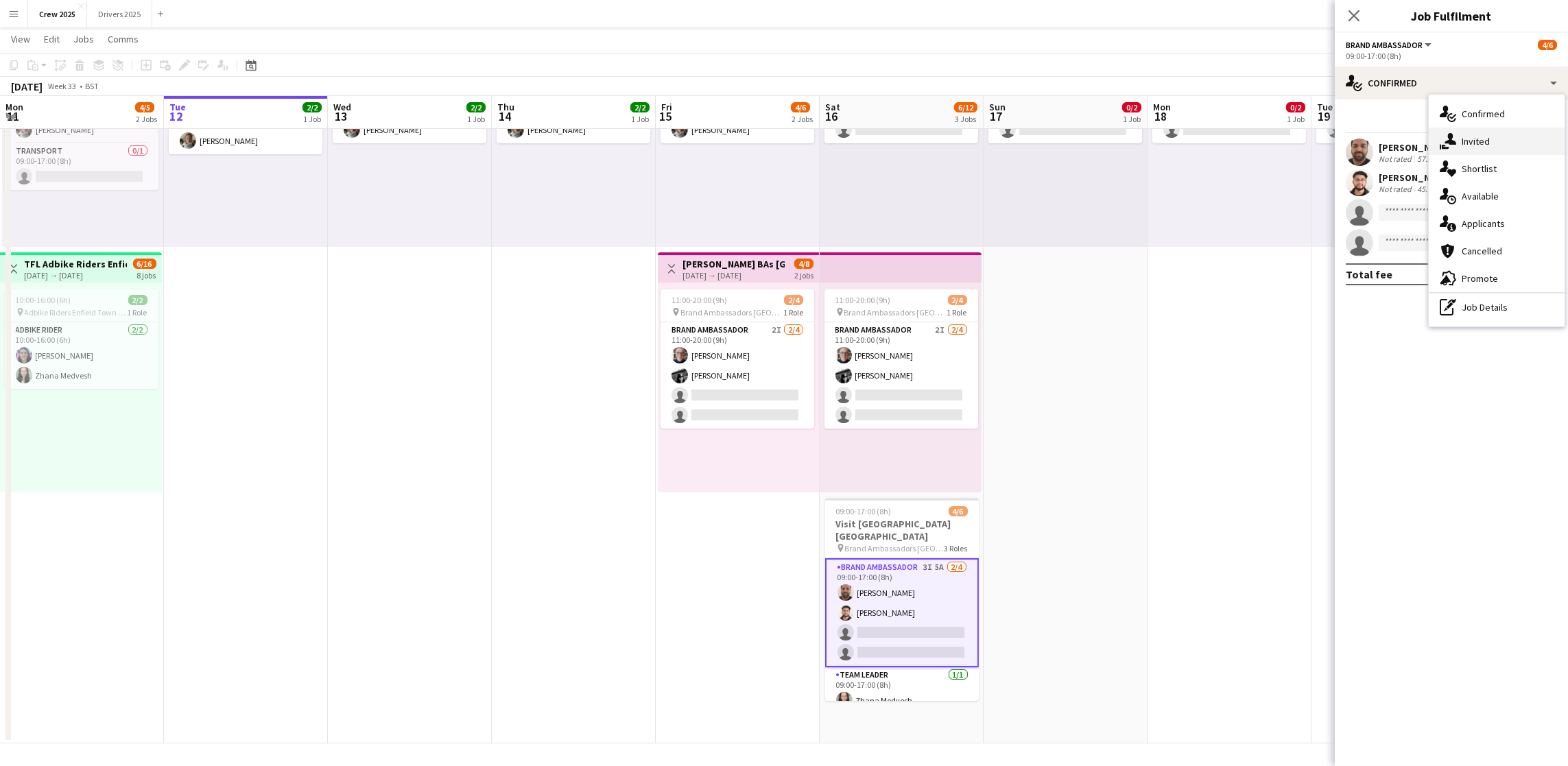
click at [1459, 153] on div "single-neutral-actions-share-1 Invited" at bounding box center [1497, 142] width 136 height 27
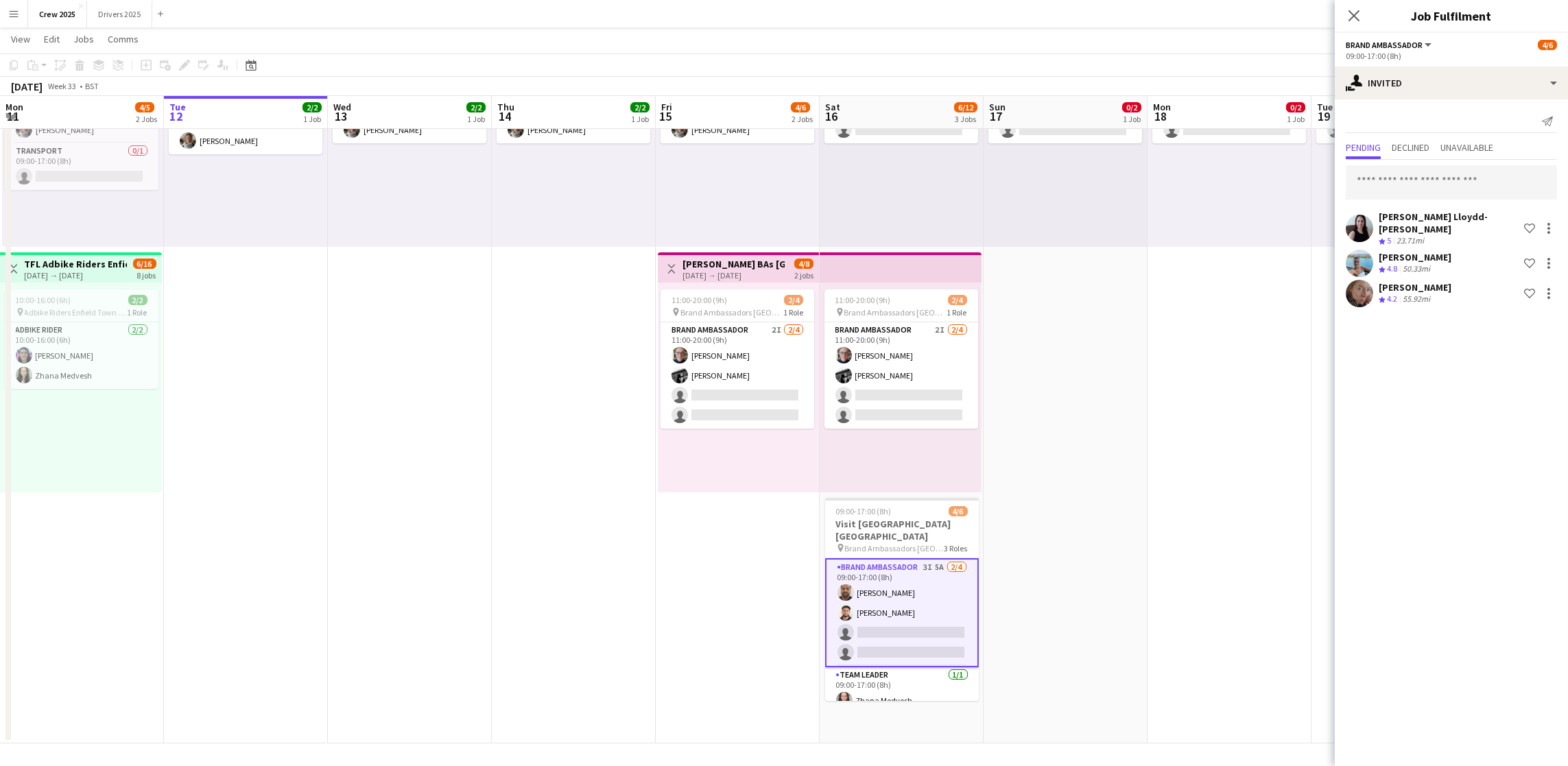
click at [1393, 281] on div "[PERSON_NAME]" at bounding box center [1415, 287] width 73 height 12
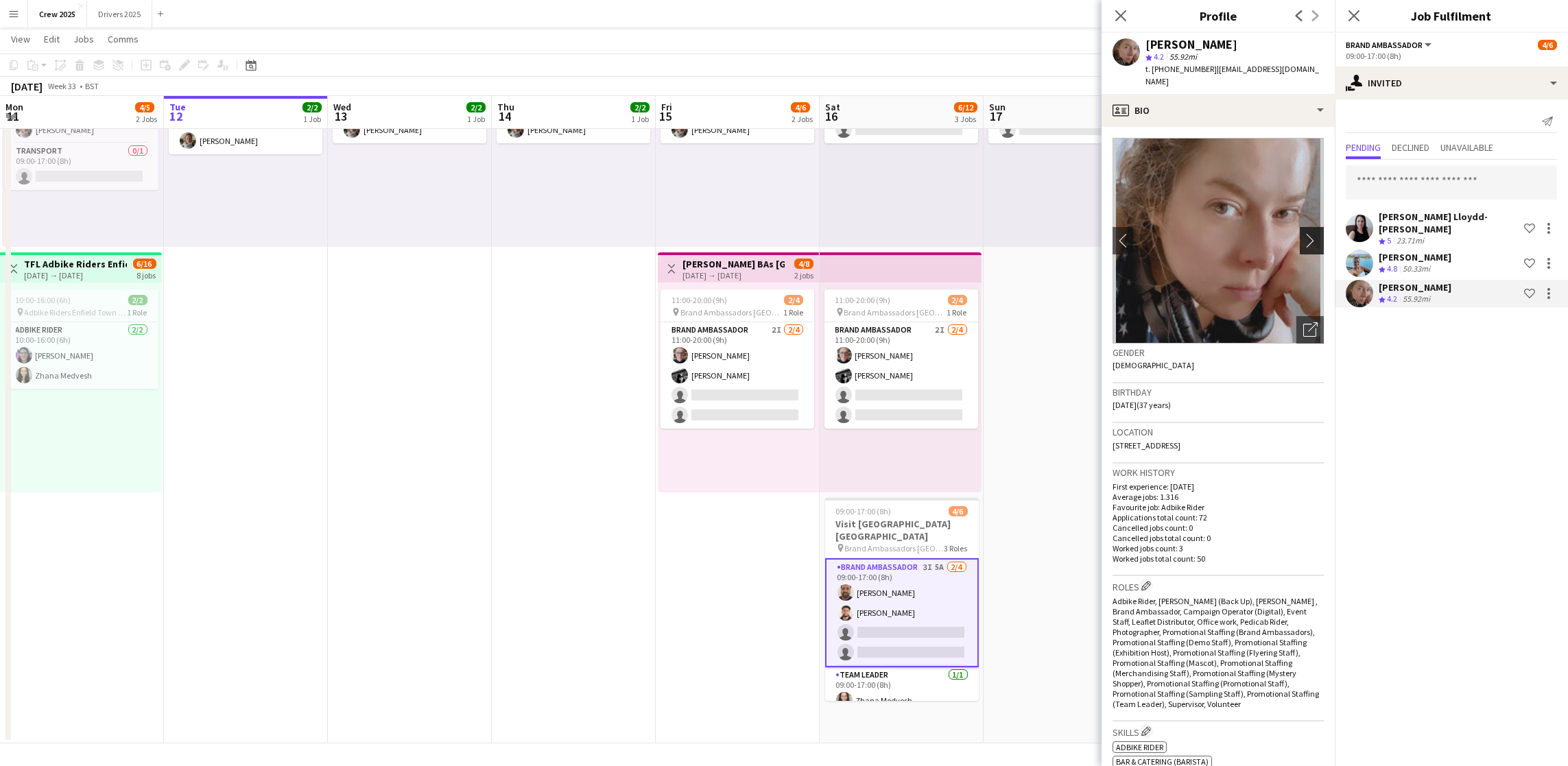
click at [1304, 233] on app-icon "chevron-right" at bounding box center [1314, 240] width 21 height 15
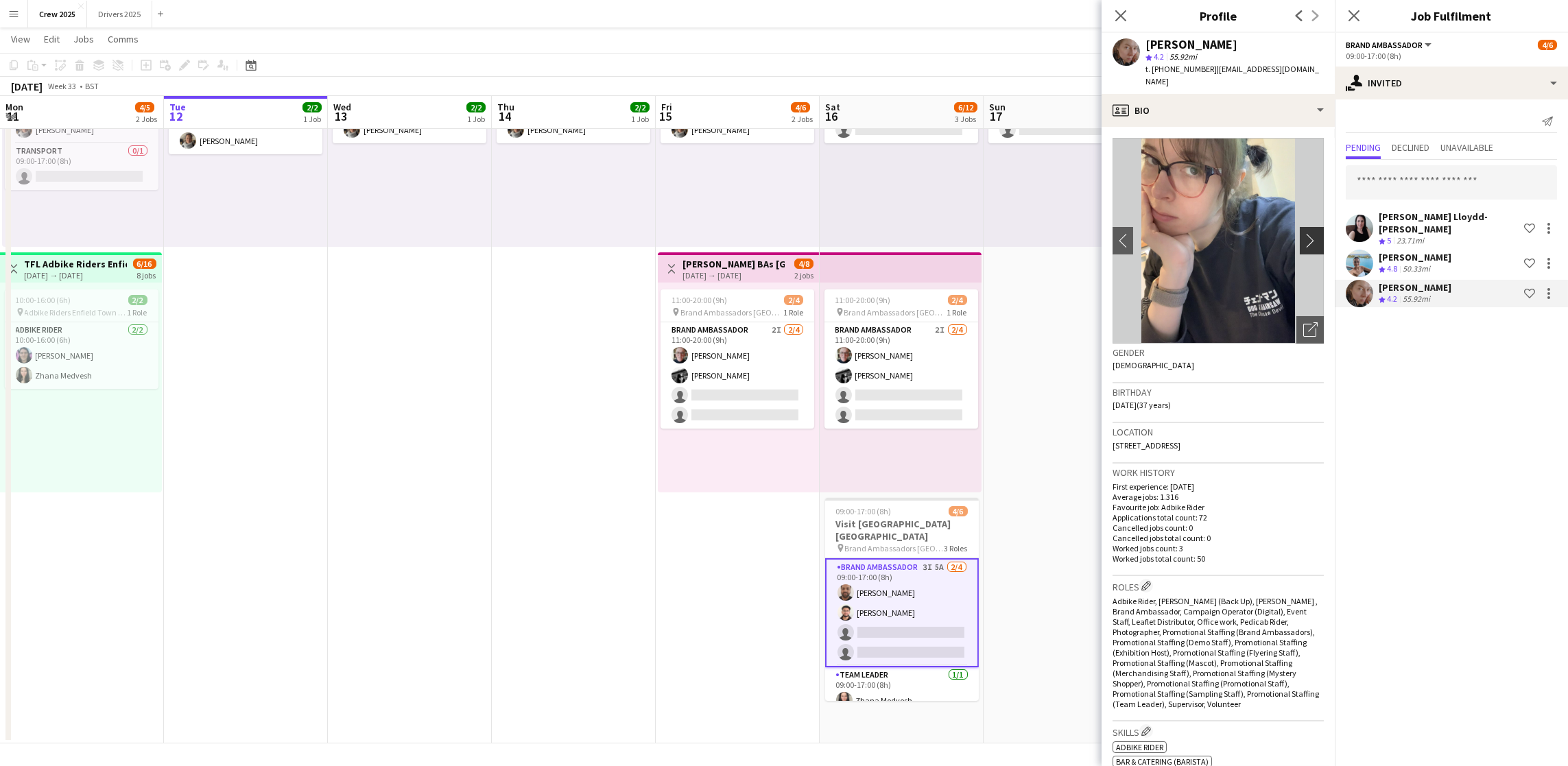
click at [1304, 233] on app-icon "chevron-right" at bounding box center [1314, 240] width 21 height 15
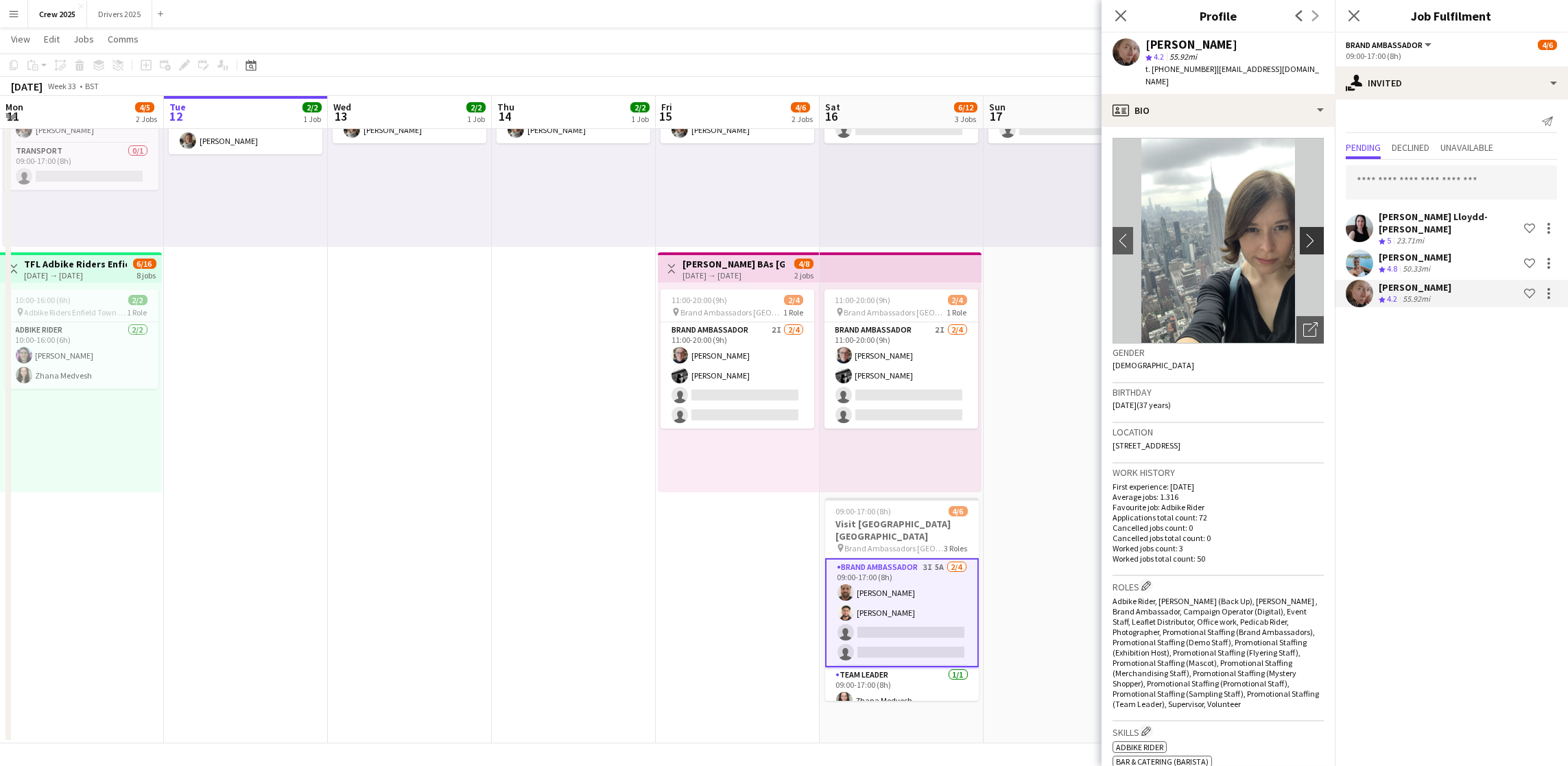
click at [1304, 233] on app-icon "chevron-right" at bounding box center [1314, 240] width 21 height 15
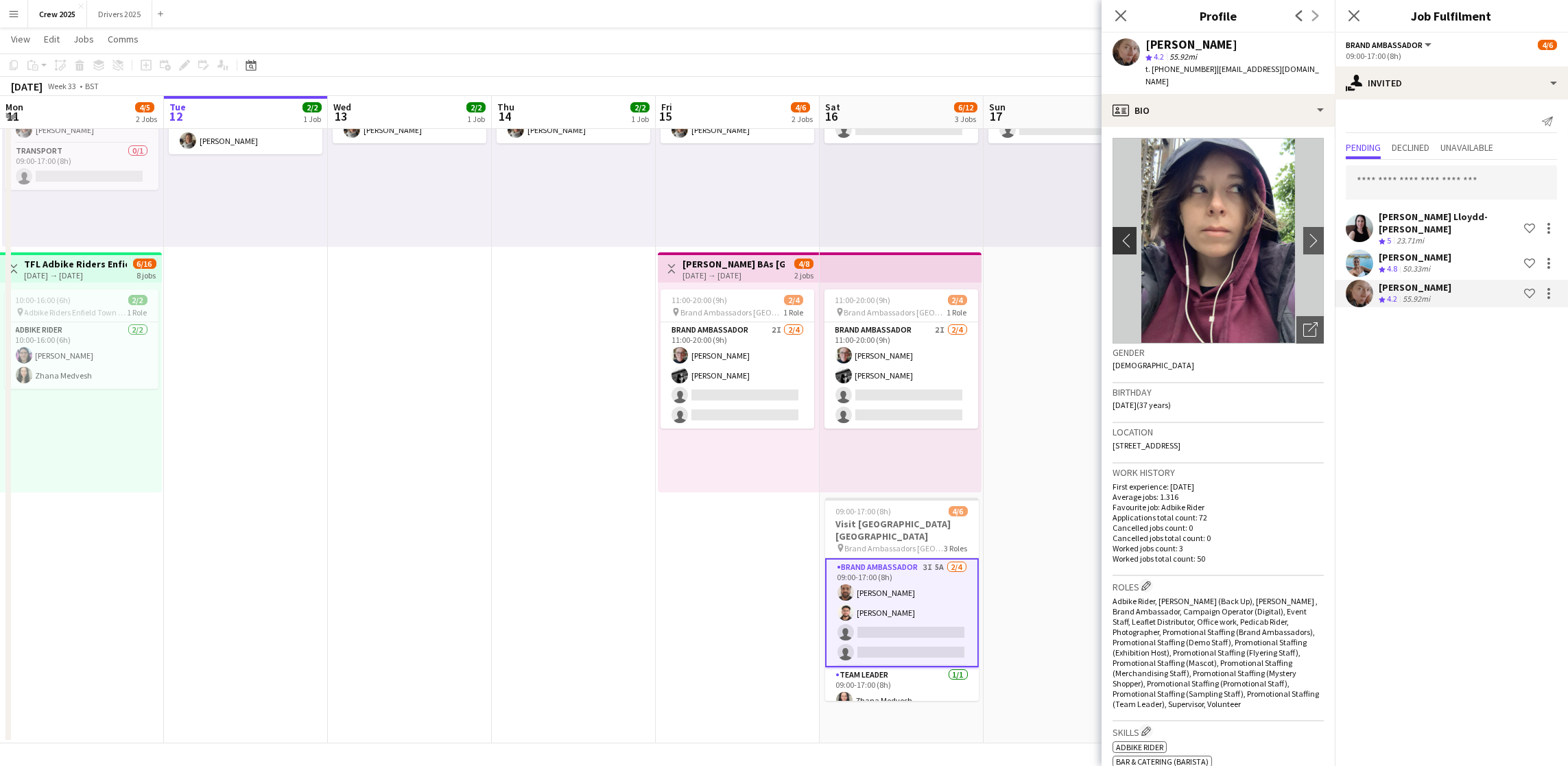
click at [1113, 233] on app-icon "chevron-left" at bounding box center [1123, 240] width 21 height 15
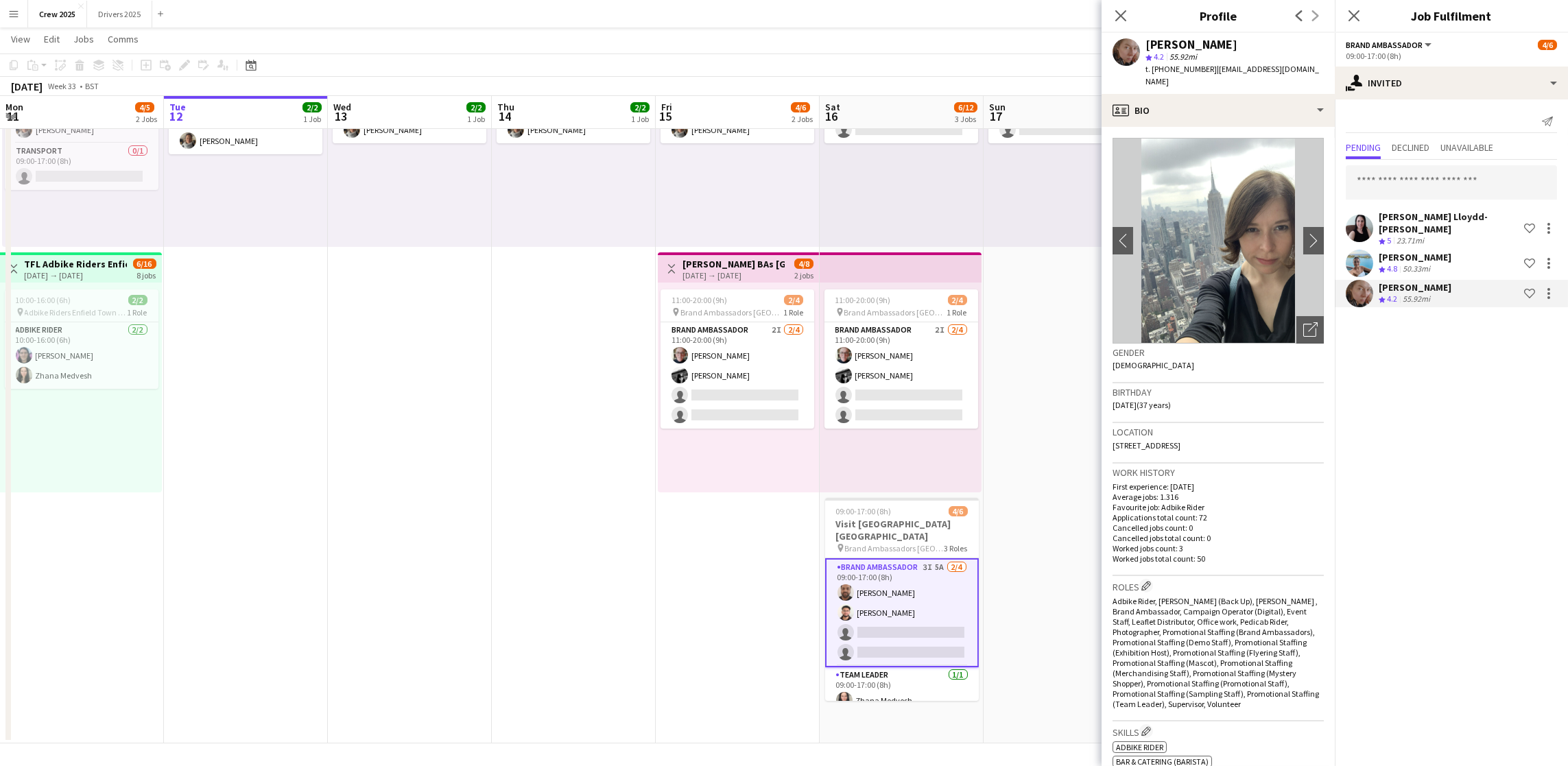
drag, startPoint x: 1123, startPoint y: 228, endPoint x: 1573, endPoint y: 448, distance: 500.9
click at [1123, 233] on app-icon "chevron-left" at bounding box center [1120, 240] width 21 height 15
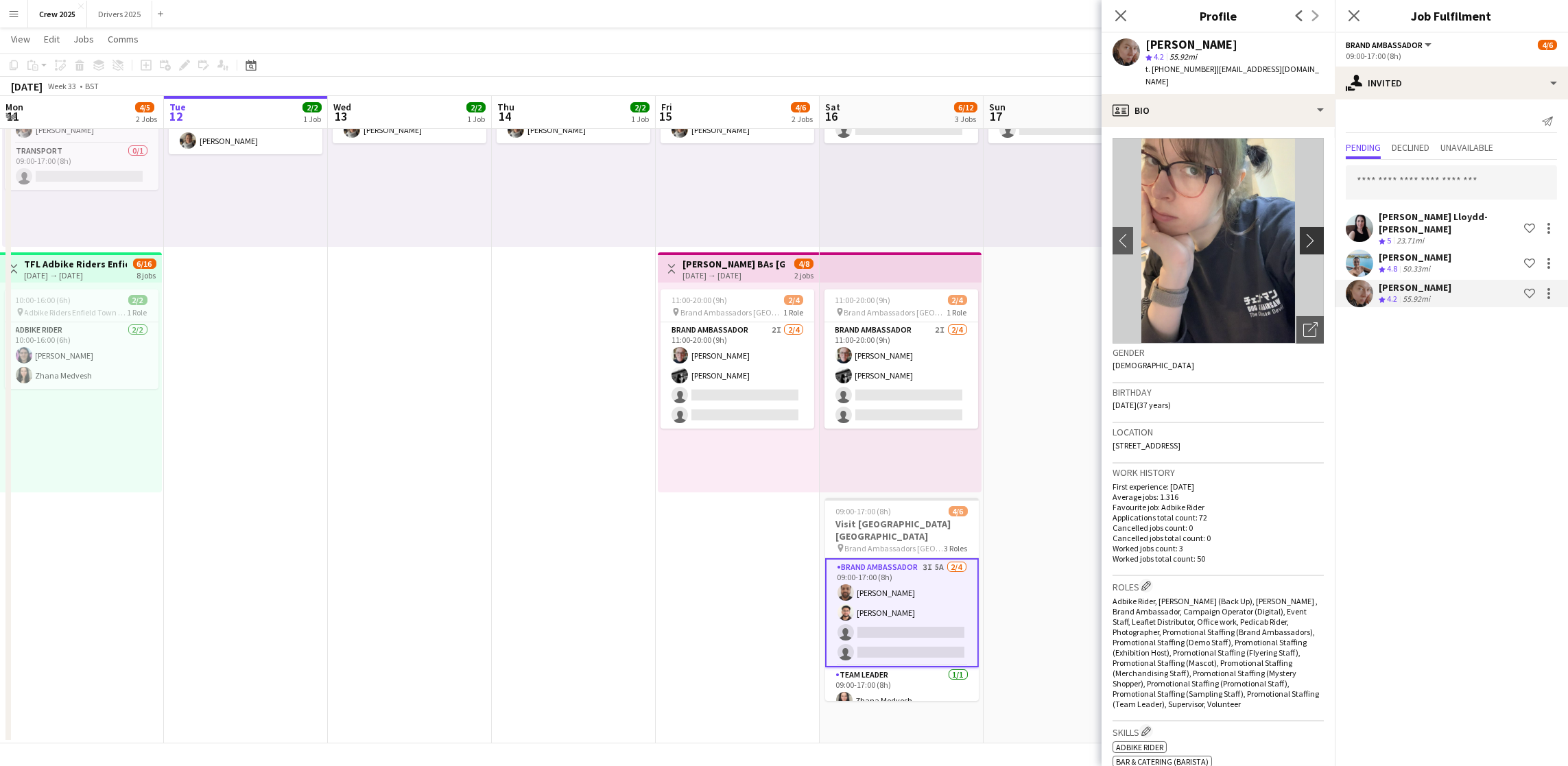
click at [1300, 227] on button "chevron-right" at bounding box center [1314, 241] width 27 height 27
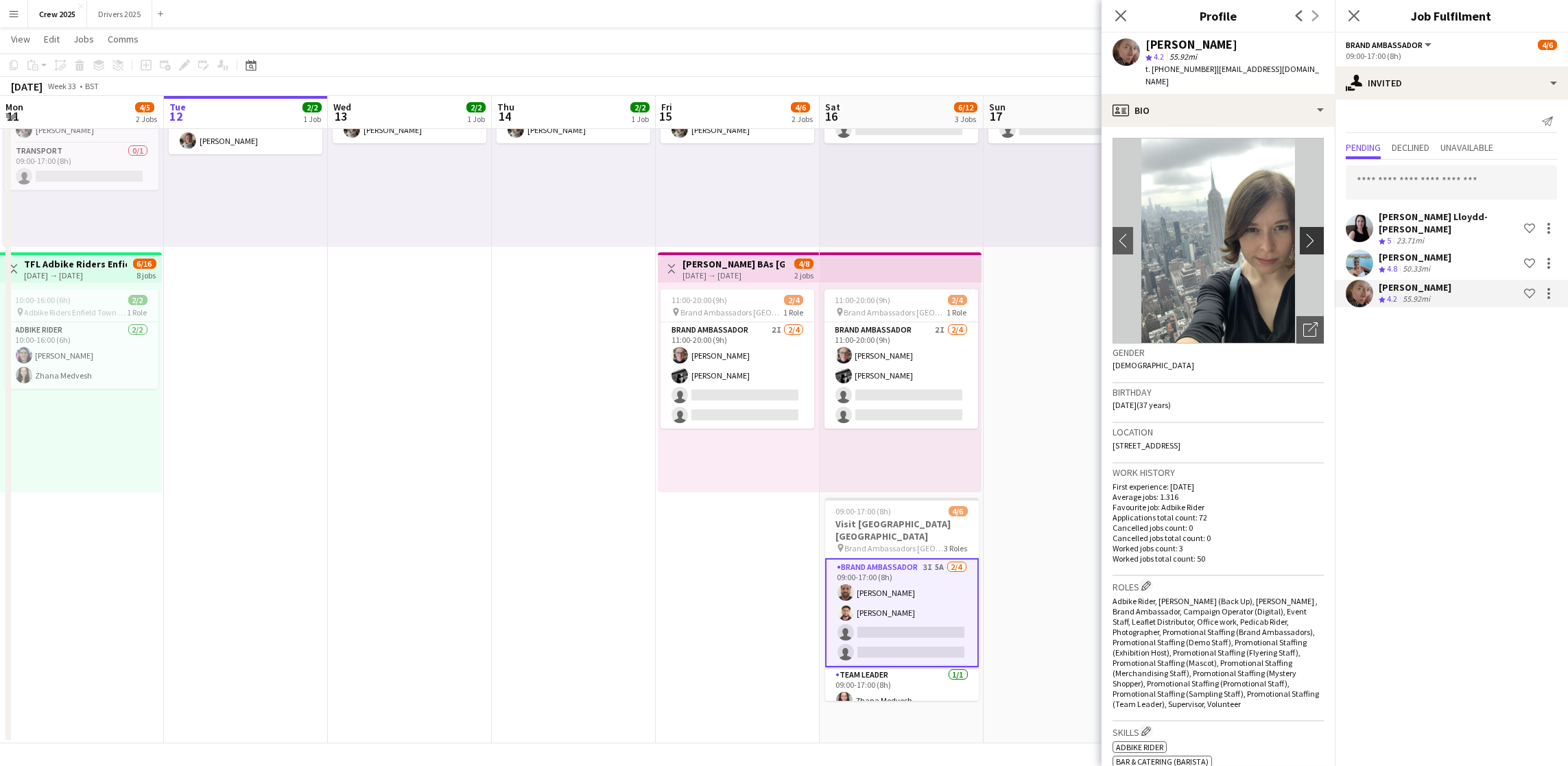
click at [1300, 227] on button "chevron-right" at bounding box center [1314, 241] width 27 height 27
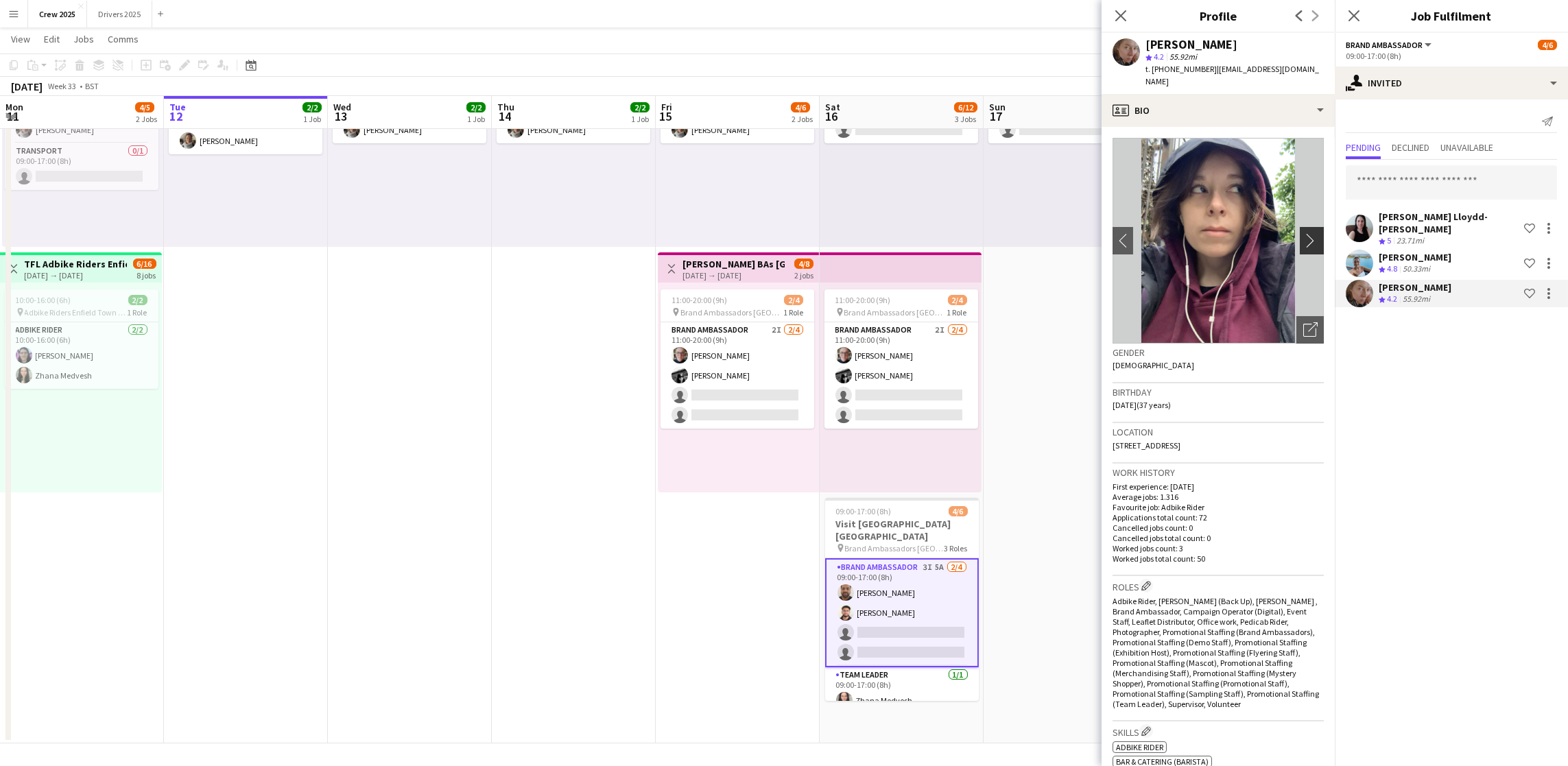
click at [1300, 227] on button "chevron-right" at bounding box center [1314, 241] width 27 height 27
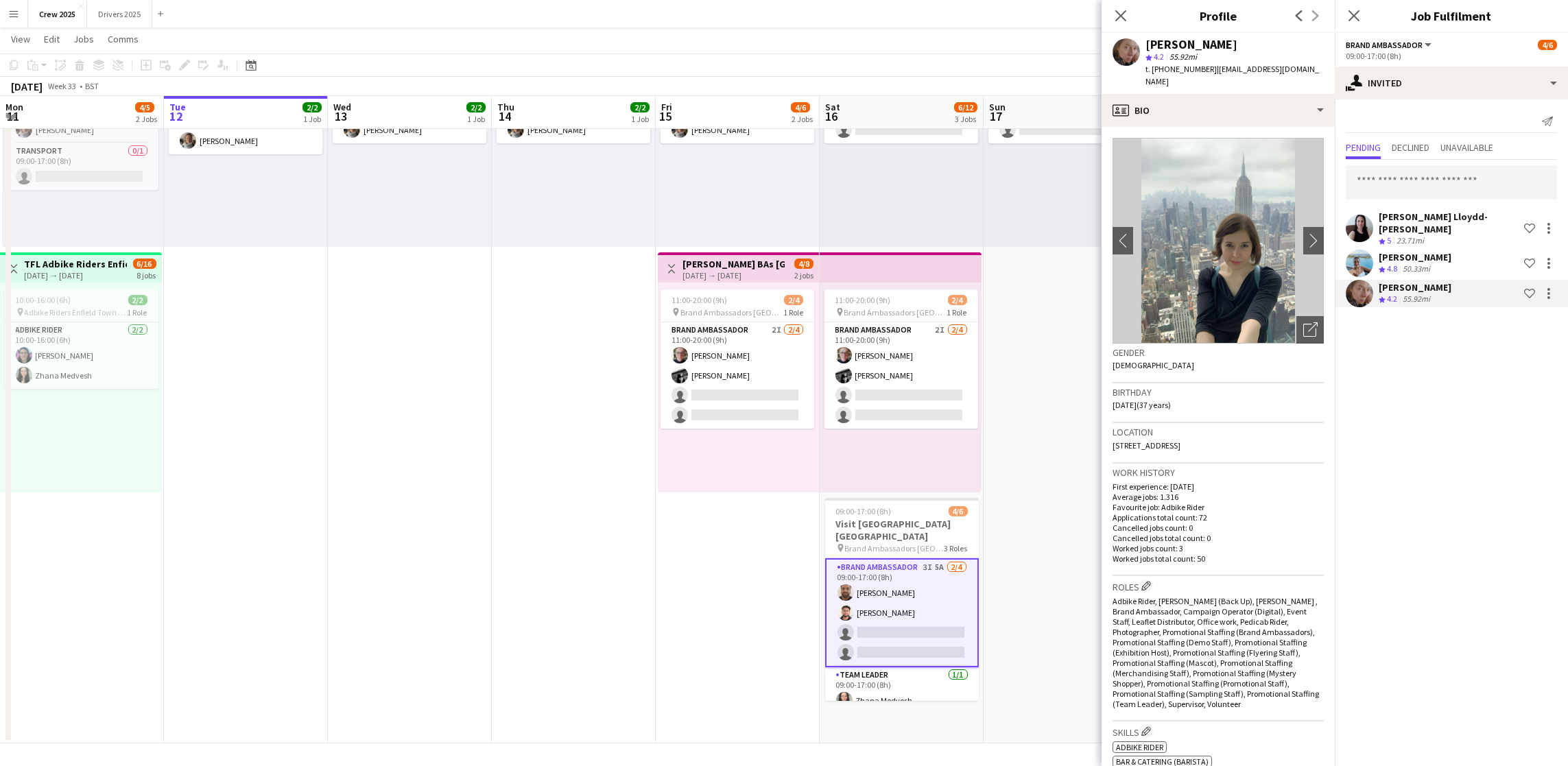
click at [585, 473] on app-date-cell "09:00-17:00 (8h) 2/2 pin Adbike Riders Spalding 1 Role Adbike Rider [DATE] 09:0…" at bounding box center [573, 372] width 164 height 742
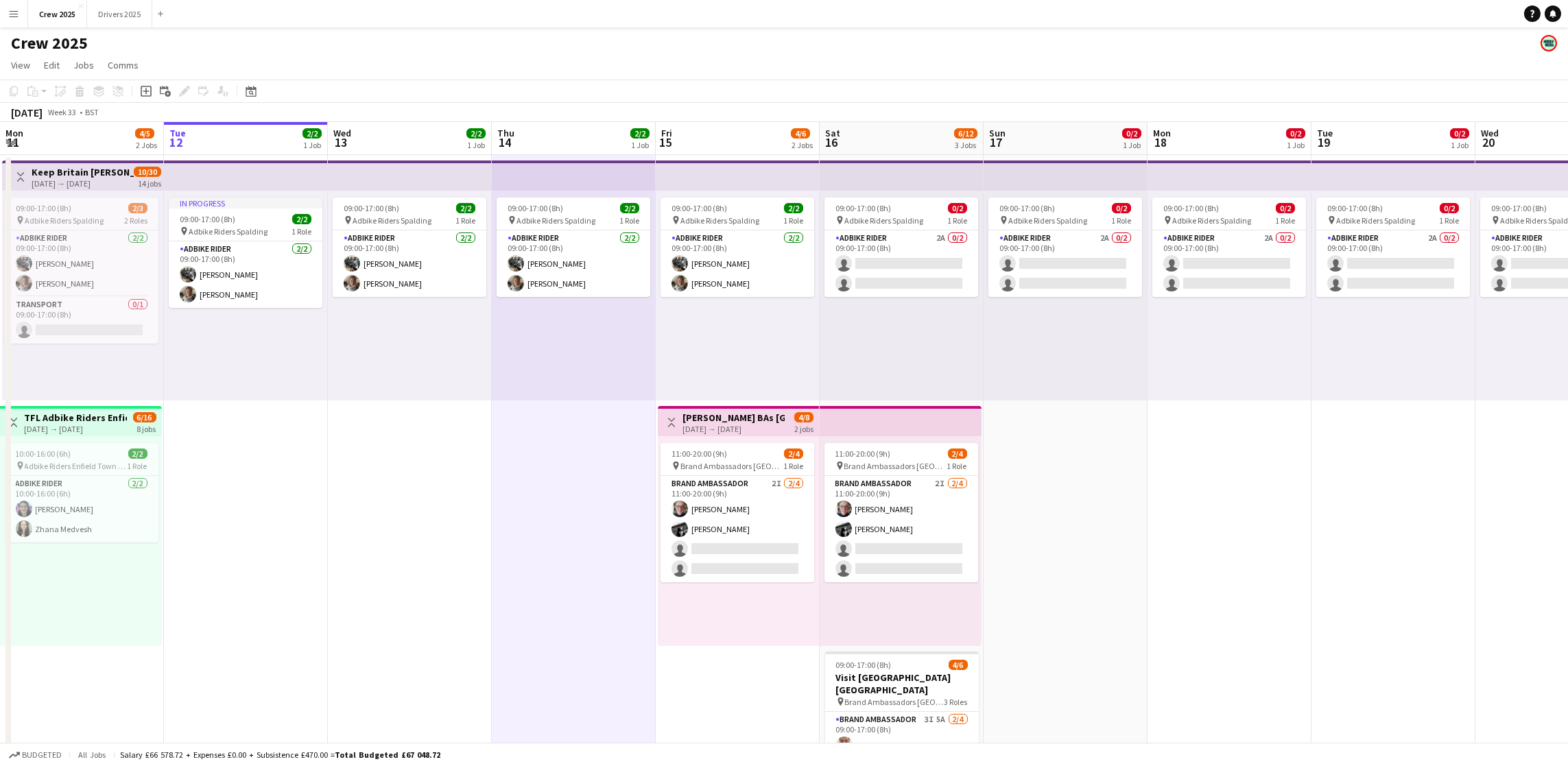
scroll to position [152, 0]
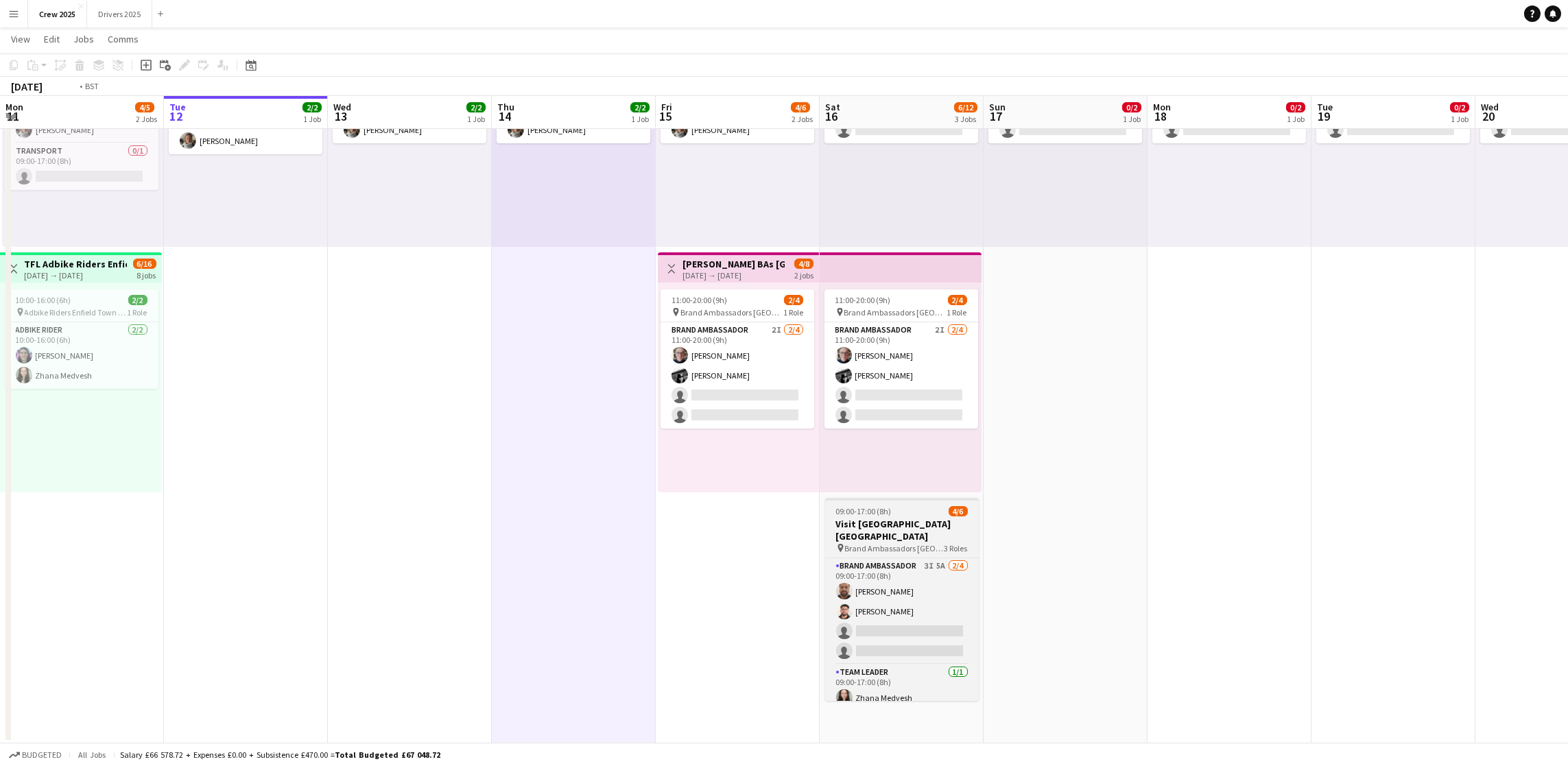
click at [887, 523] on h3 "Visit [GEOGRAPHIC_DATA] [GEOGRAPHIC_DATA]" at bounding box center [902, 529] width 154 height 25
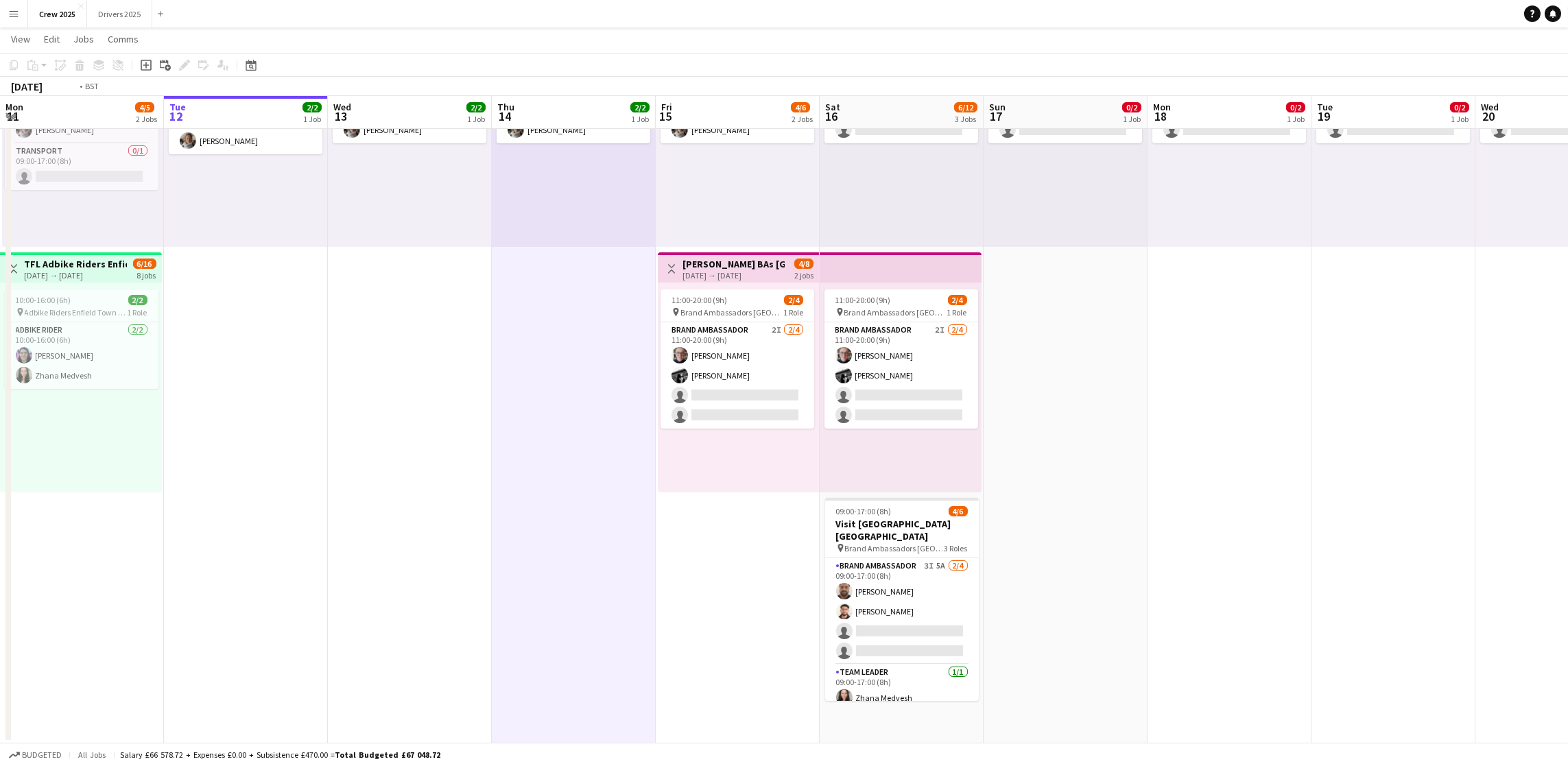
scroll to position [0, 327]
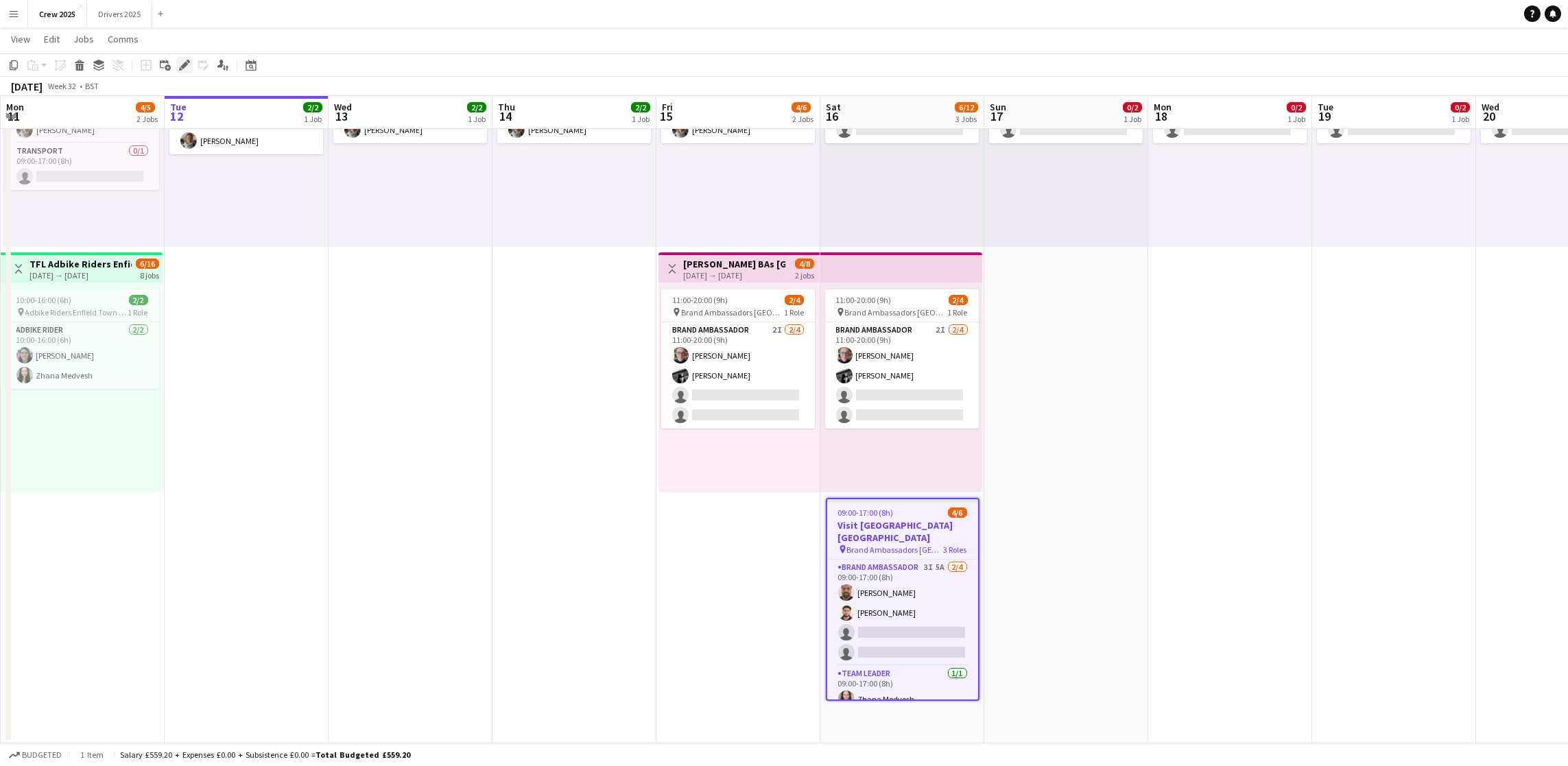
drag, startPoint x: 185, startPoint y: 67, endPoint x: 753, endPoint y: 141, distance: 572.8
click at [185, 66] on icon "Edit" at bounding box center [185, 65] width 11 height 11
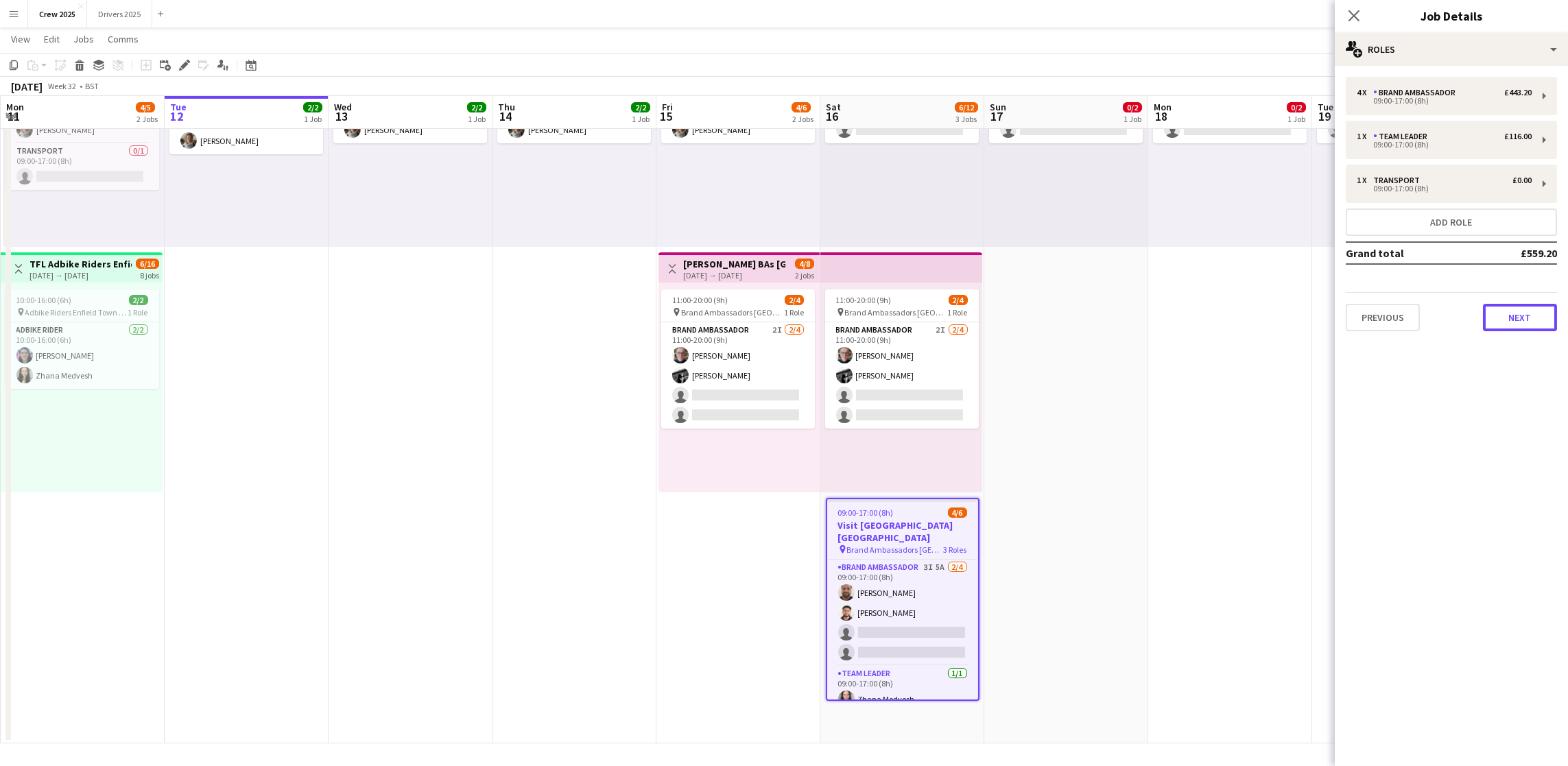
click at [1510, 306] on button "Next" at bounding box center [1520, 317] width 74 height 27
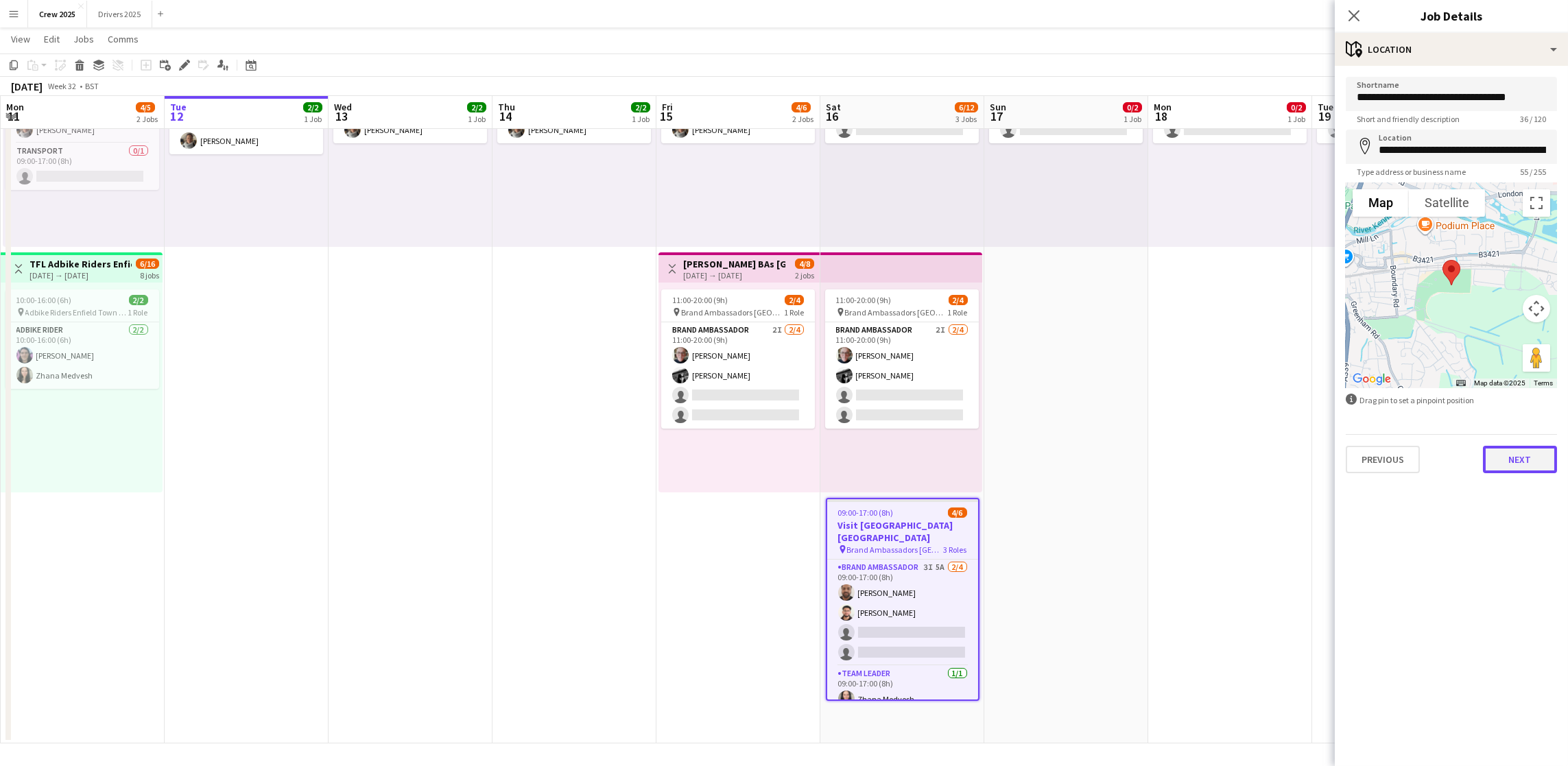
click at [1520, 456] on button "Next" at bounding box center [1520, 460] width 74 height 27
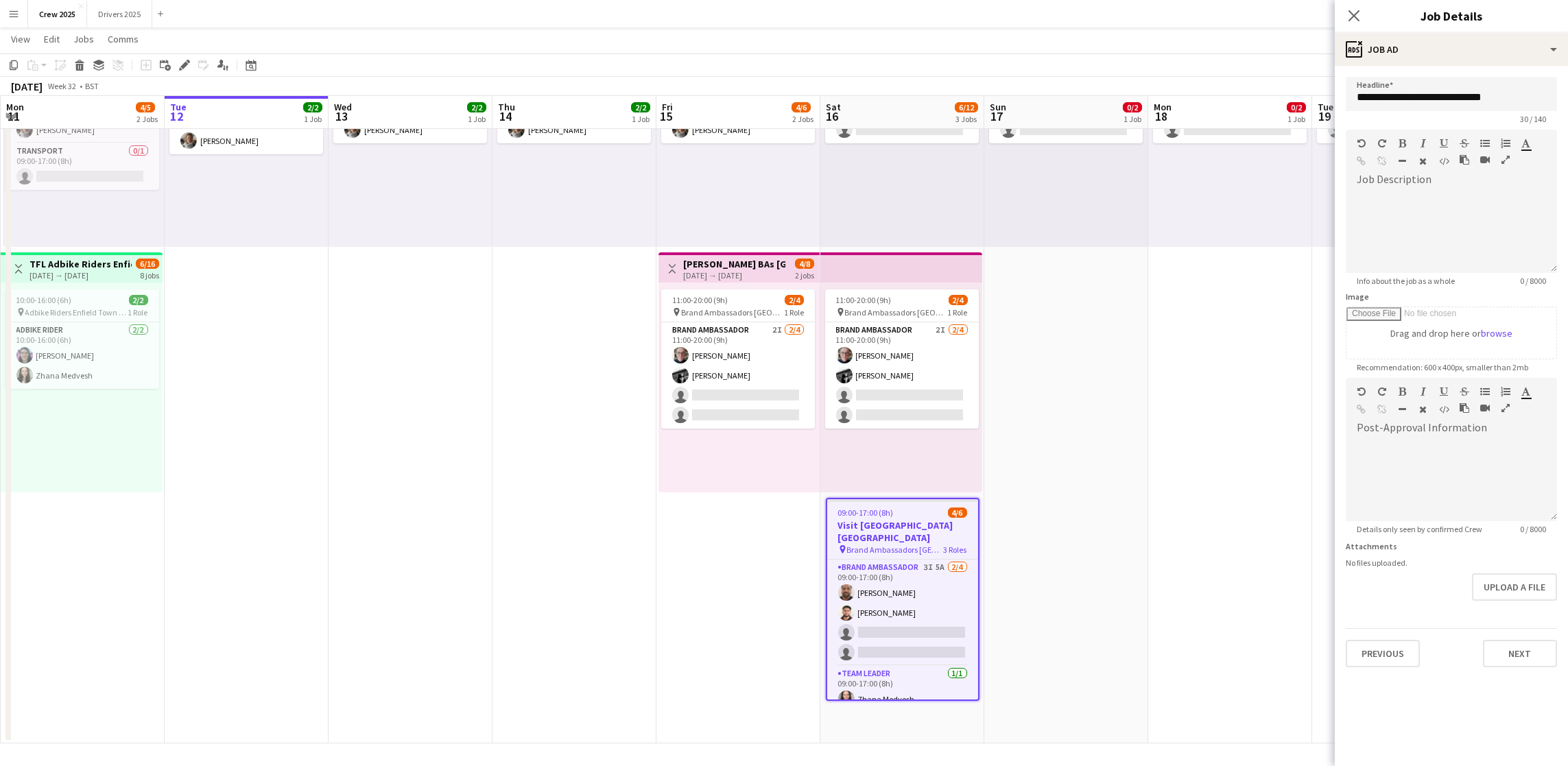
click at [1211, 412] on app-date-cell "09:00-17:00 (8h) 0/2 pin Adbike Riders Spalding 1 Role Adbike Rider 2A 0/2 09:0…" at bounding box center [1230, 372] width 164 height 742
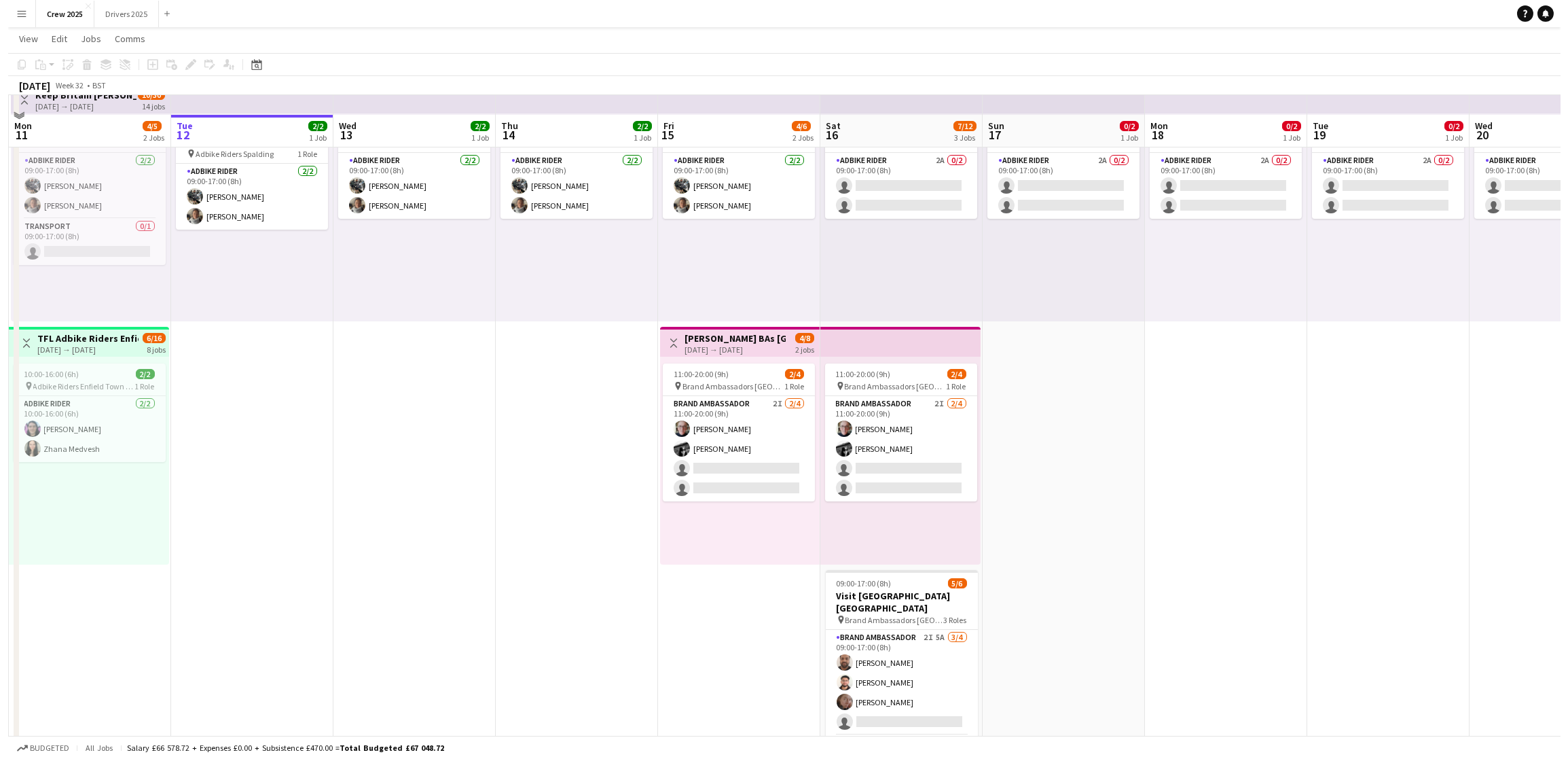
scroll to position [0, 0]
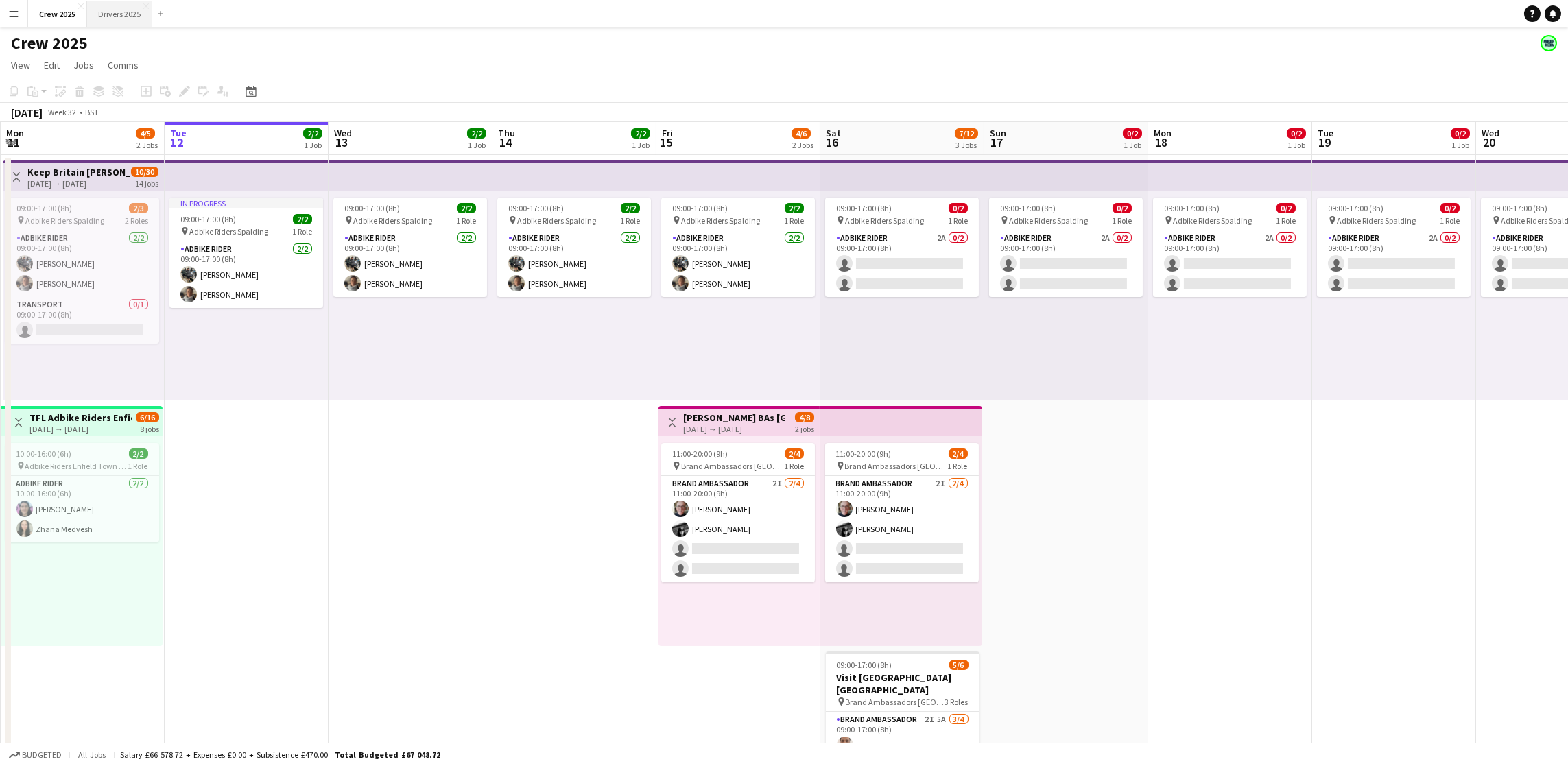
click at [144, 15] on button "Drivers 2025 Close" at bounding box center [120, 14] width 65 height 27
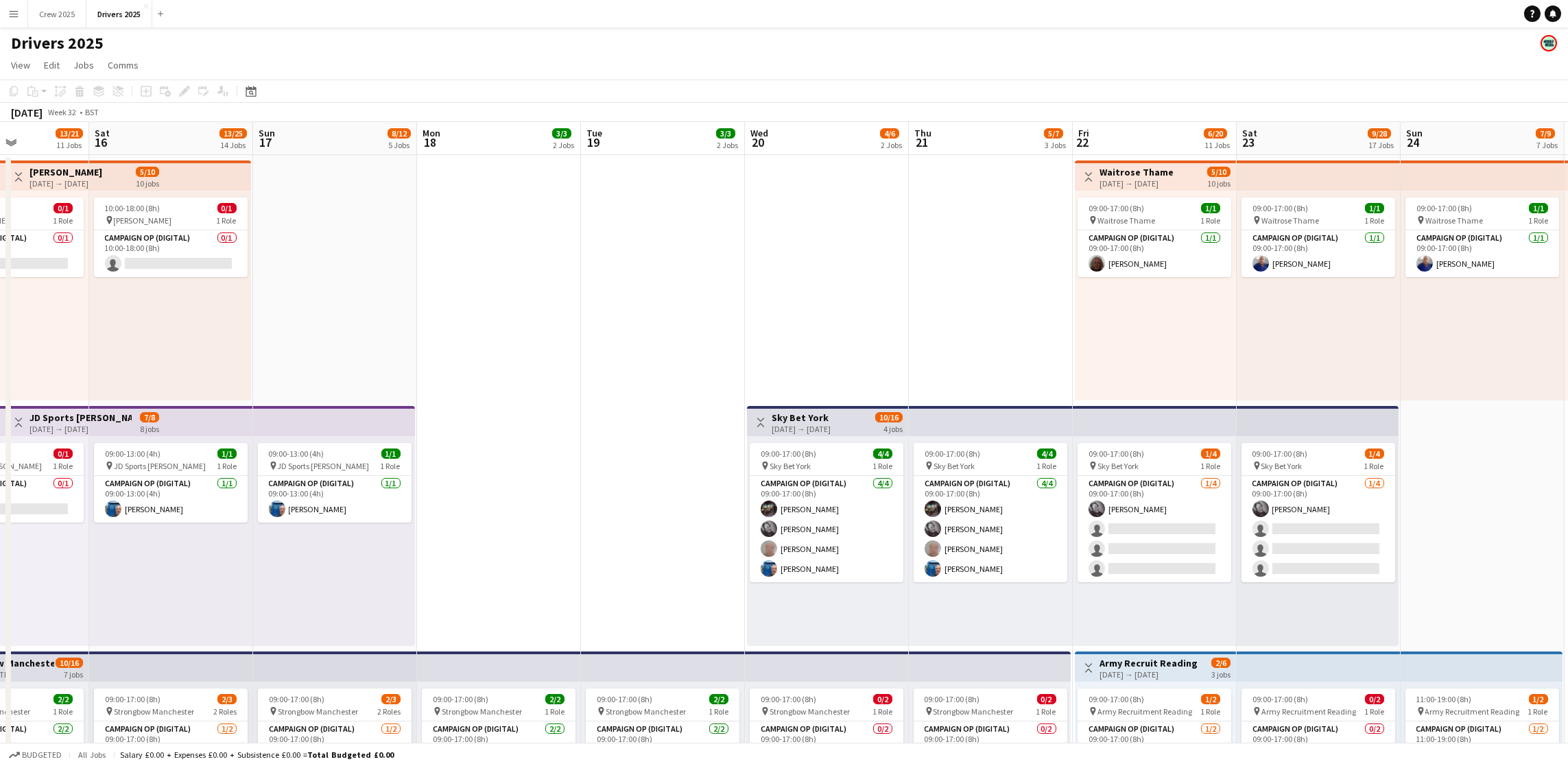
scroll to position [0, 453]
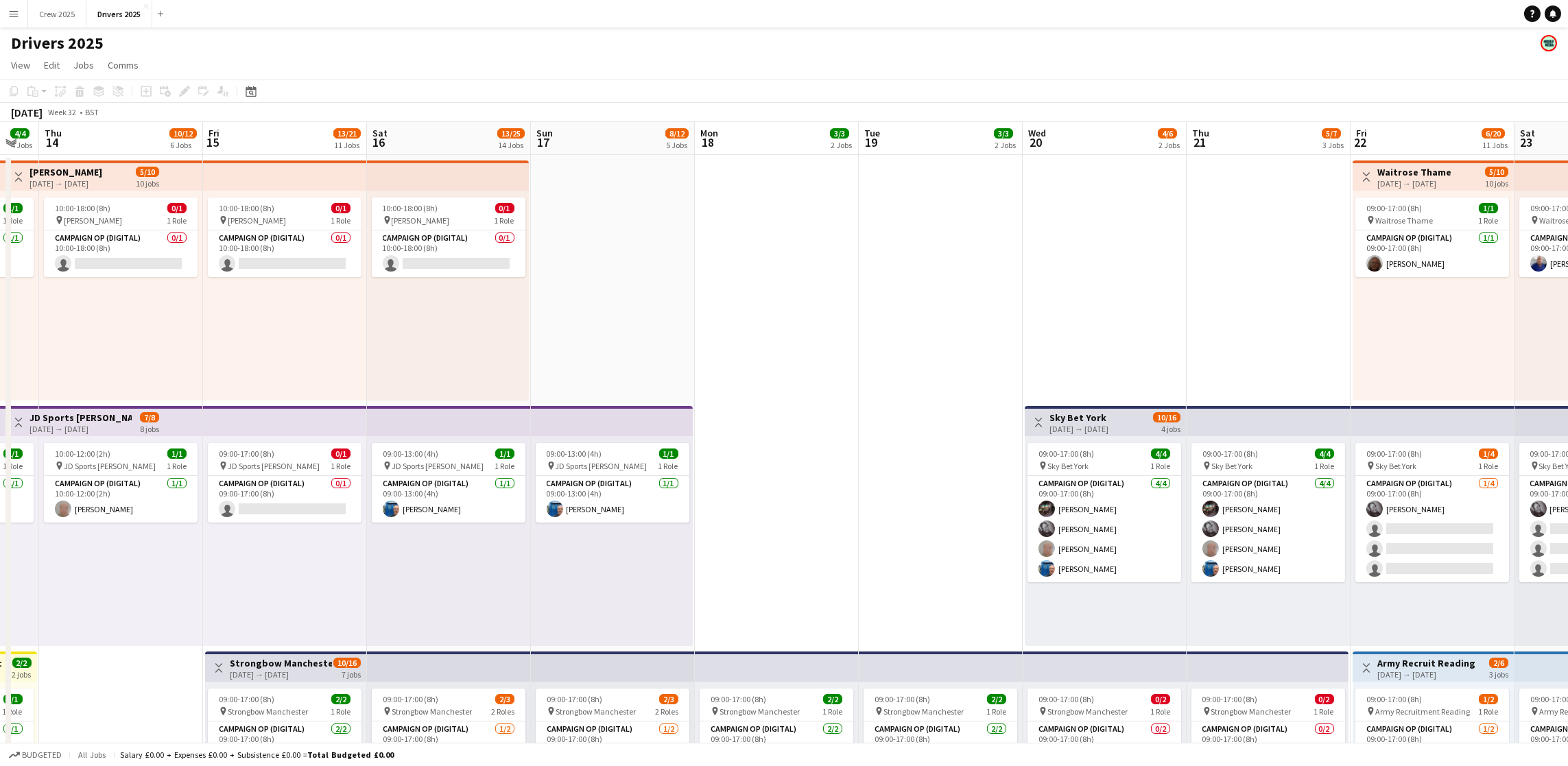
drag, startPoint x: 1238, startPoint y: 407, endPoint x: 457, endPoint y: 405, distance: 781.0
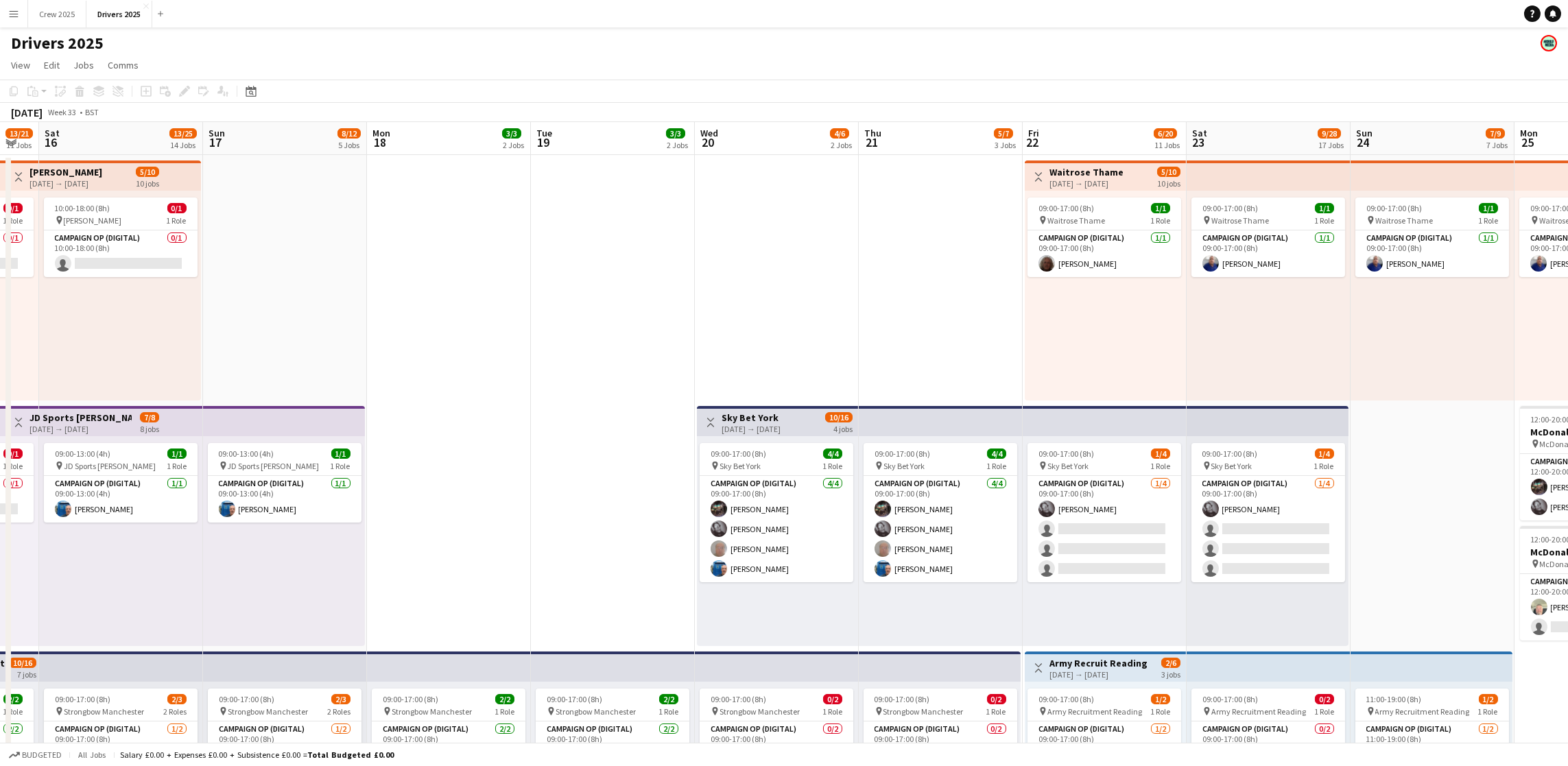
click at [410, 104] on div "[DATE] Week 33 • BST" at bounding box center [784, 112] width 1568 height 19
click at [424, 148] on app-board-header-date "Mon 18 3/3 2 Jobs" at bounding box center [449, 138] width 164 height 33
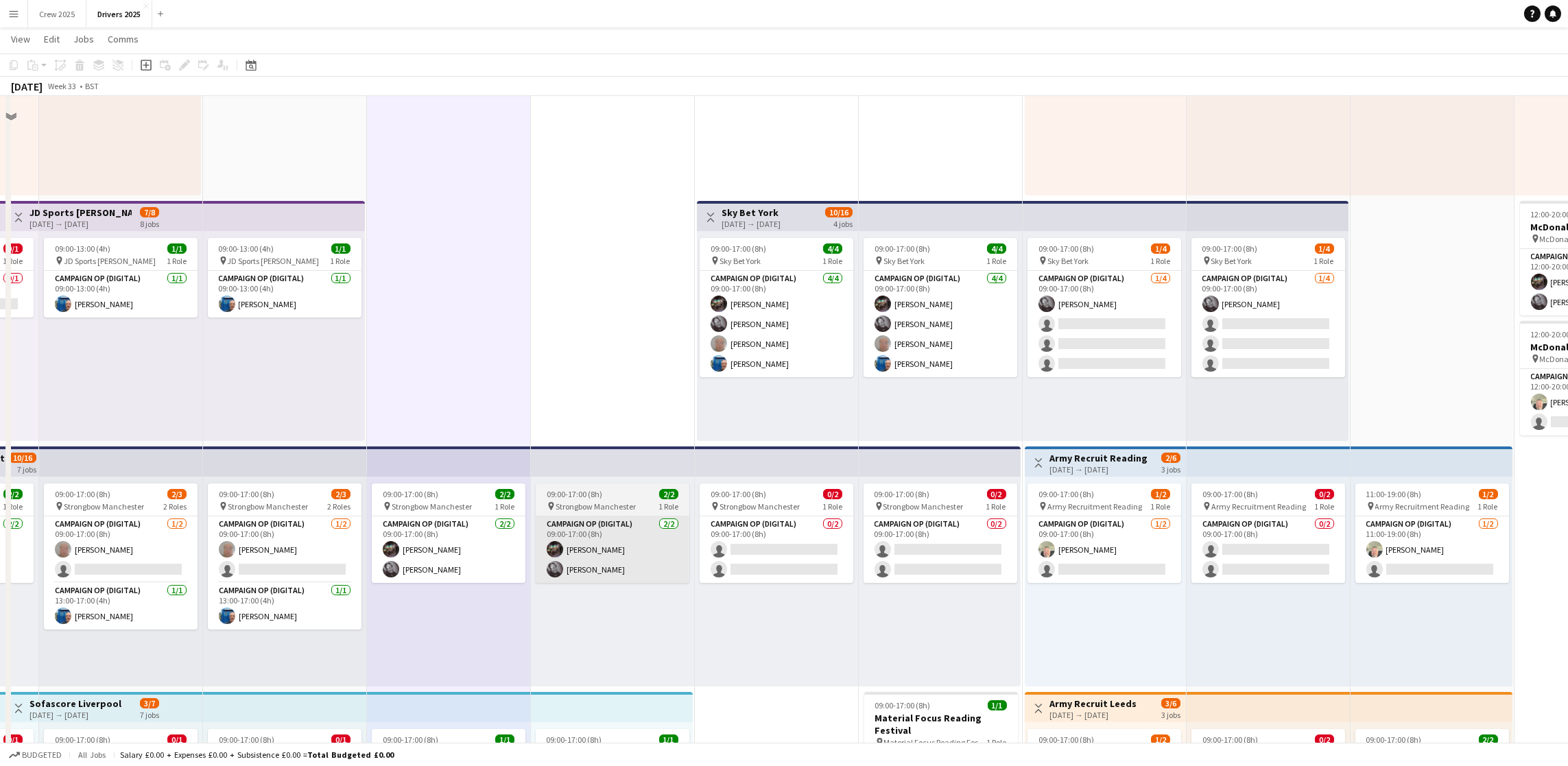
scroll to position [0, 0]
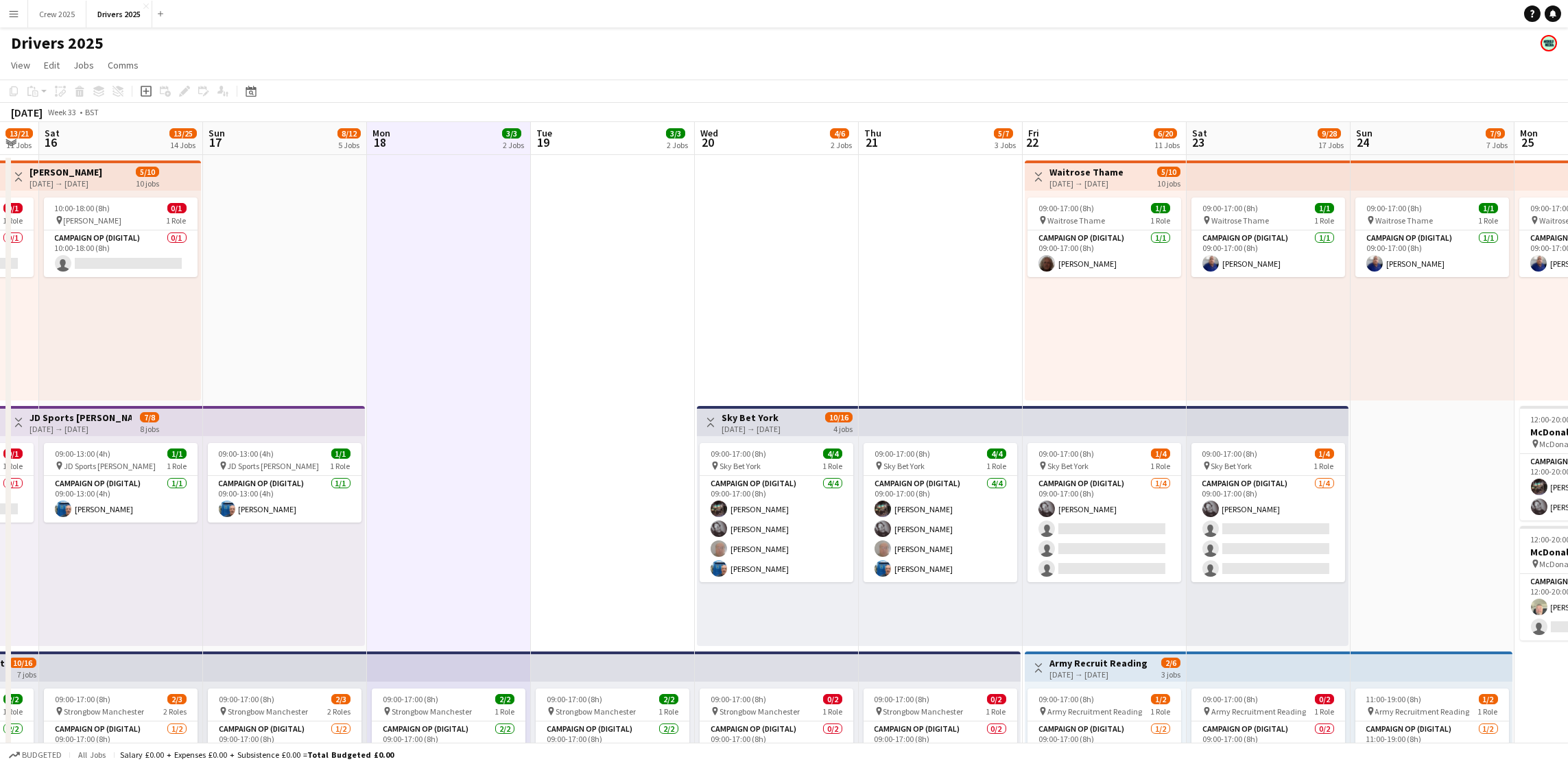
click at [760, 142] on app-board-header-date "Wed 20 4/6 2 Jobs" at bounding box center [777, 138] width 164 height 33
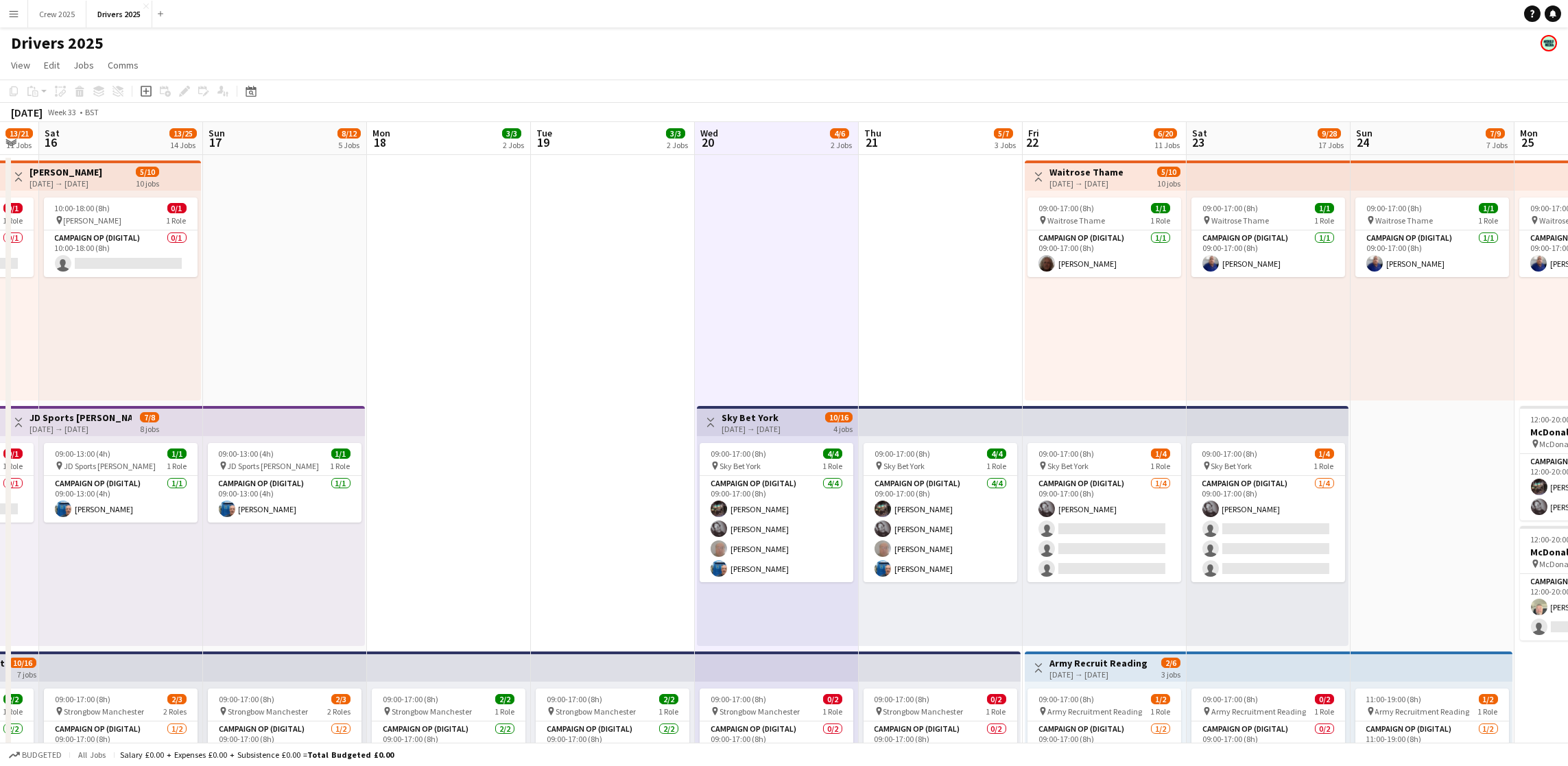
click at [929, 132] on app-board-header-date "Thu 21 5/7 3 Jobs" at bounding box center [941, 138] width 164 height 33
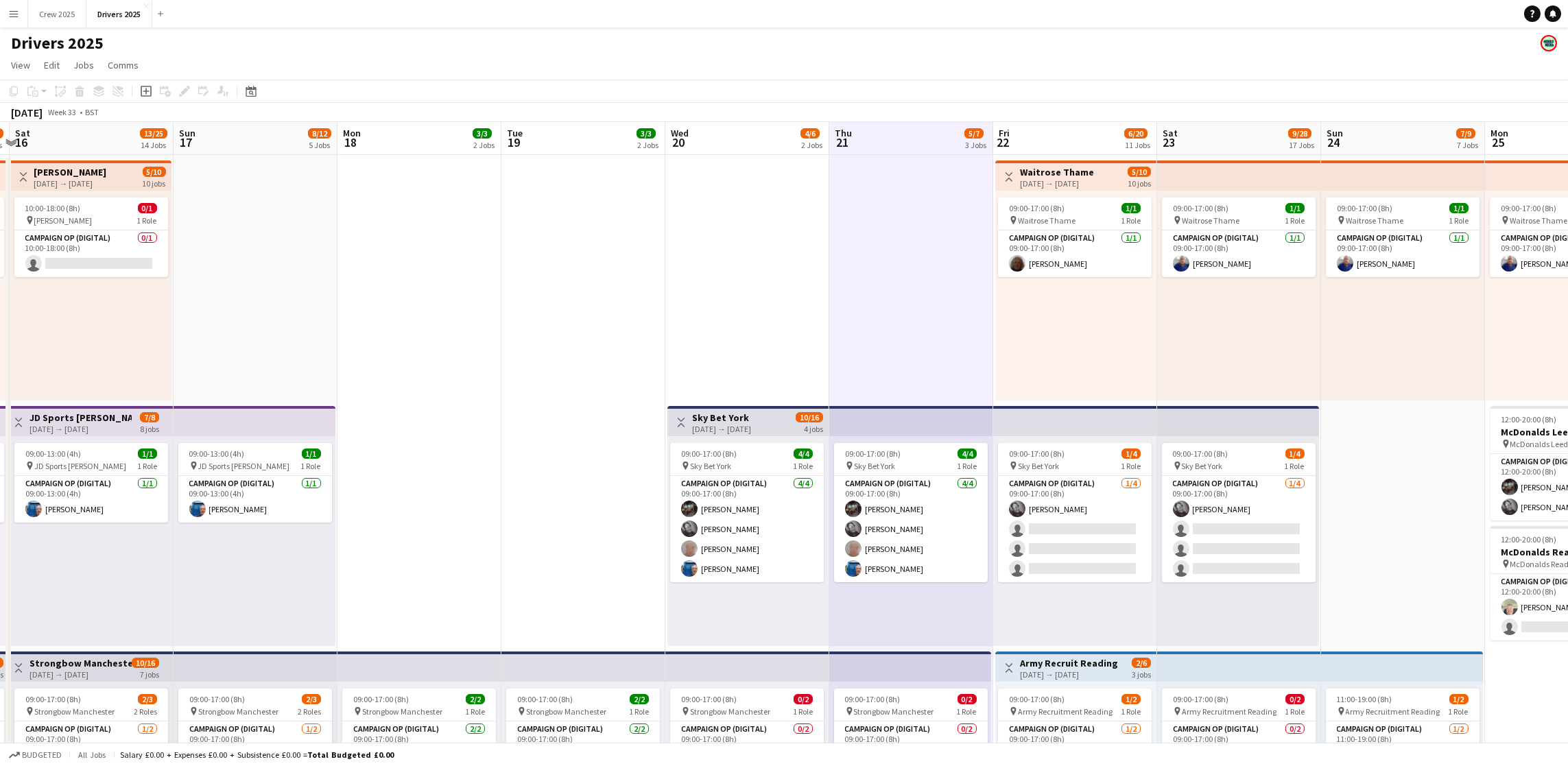
scroll to position [0, 488]
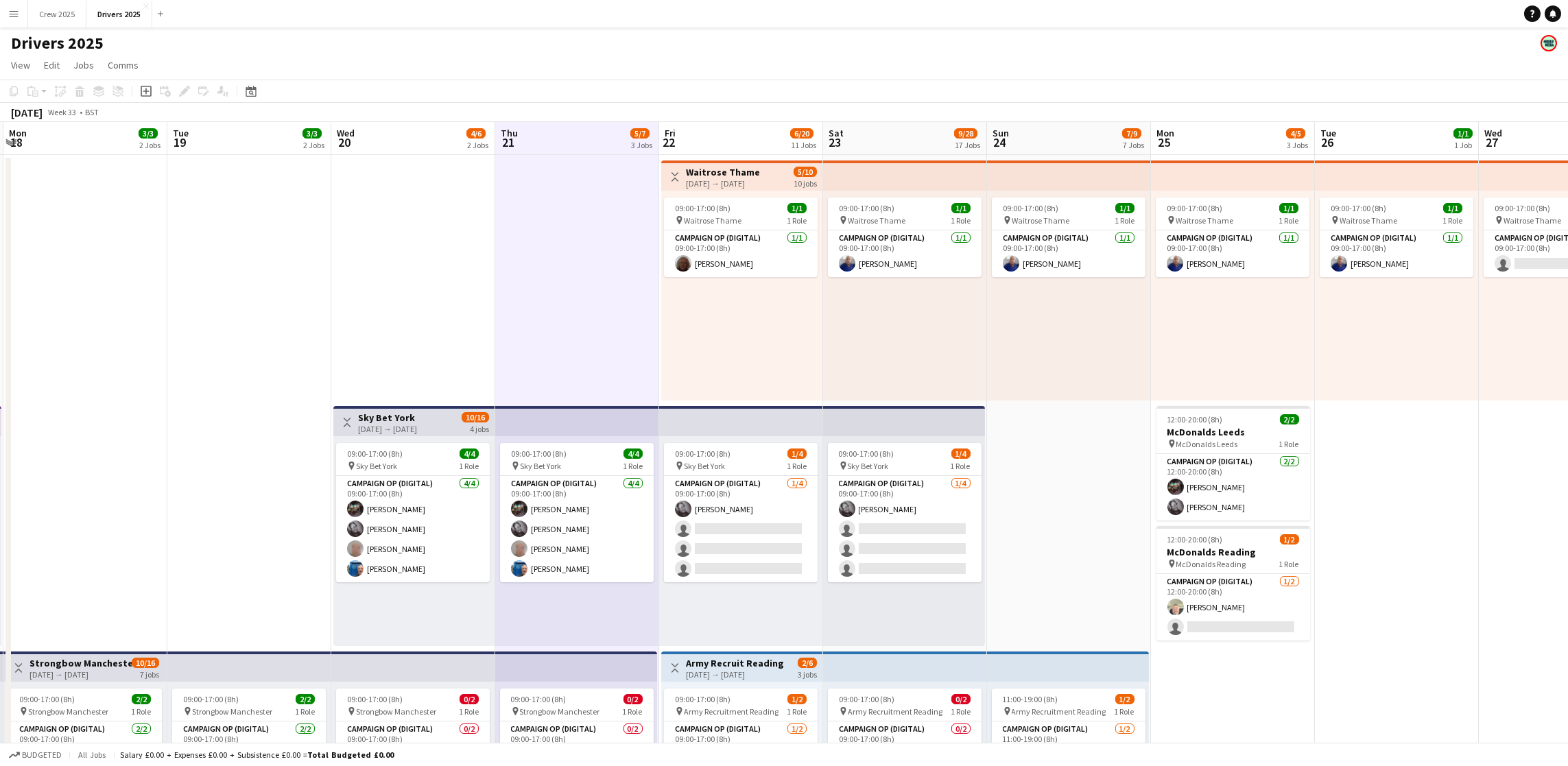
drag, startPoint x: 1003, startPoint y: 486, endPoint x: 755, endPoint y: 502, distance: 248.5
click at [703, 138] on app-board-header-date "Fri 22 6/20 11 Jobs" at bounding box center [741, 138] width 164 height 33
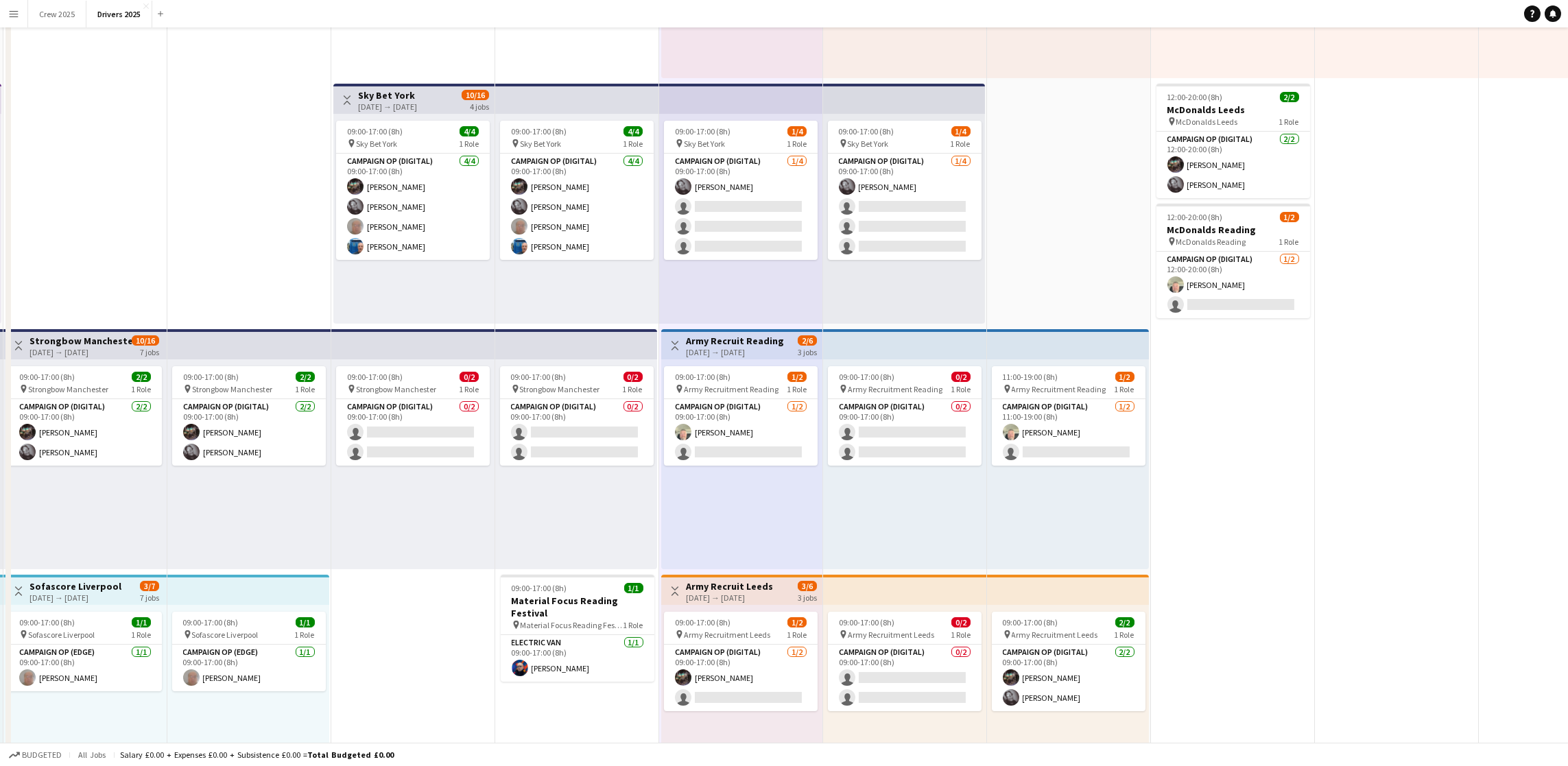
scroll to position [0, 0]
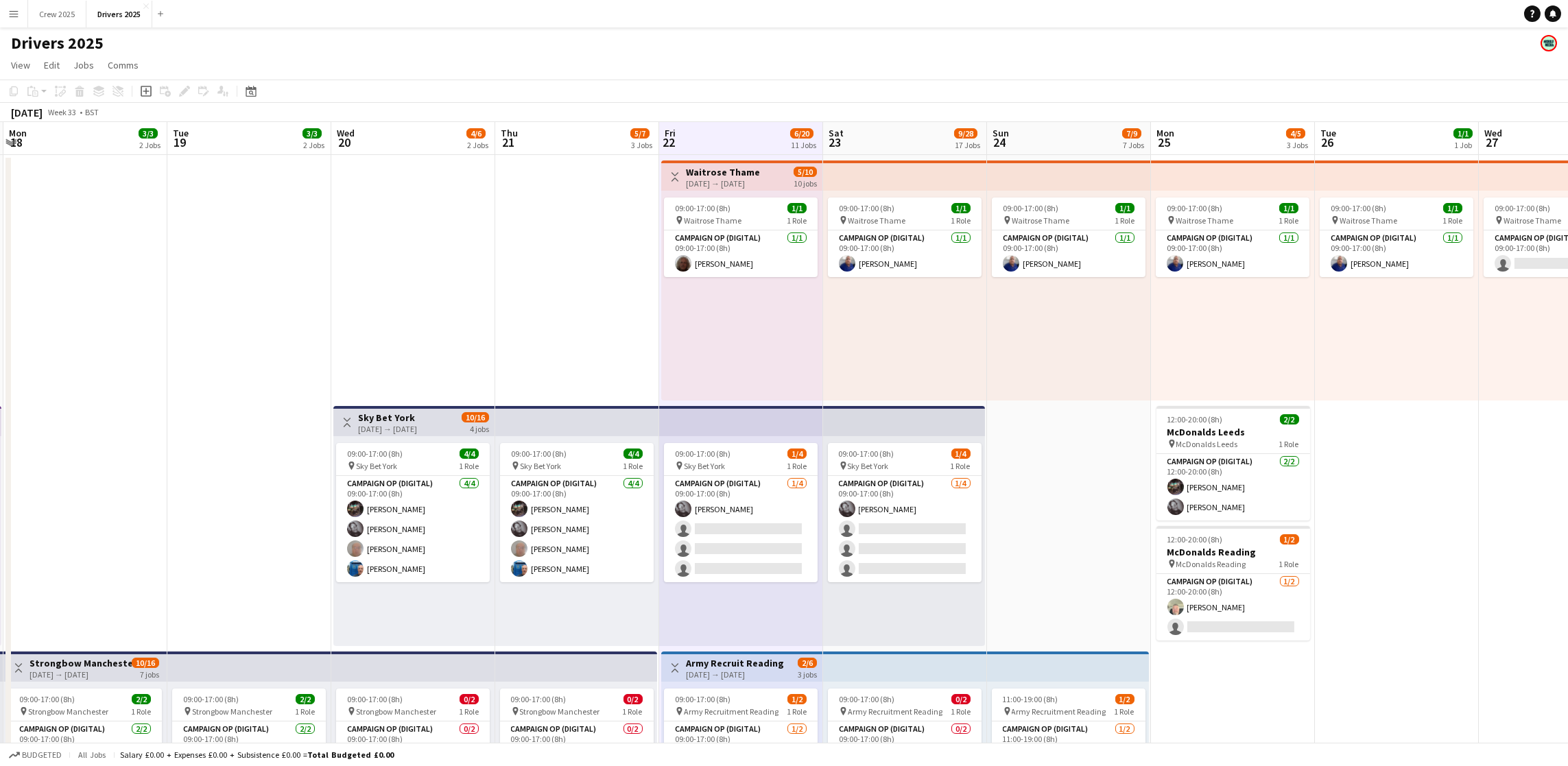
click at [891, 139] on app-board-header-date "Sat 23 9/28 17 Jobs" at bounding box center [905, 138] width 164 height 33
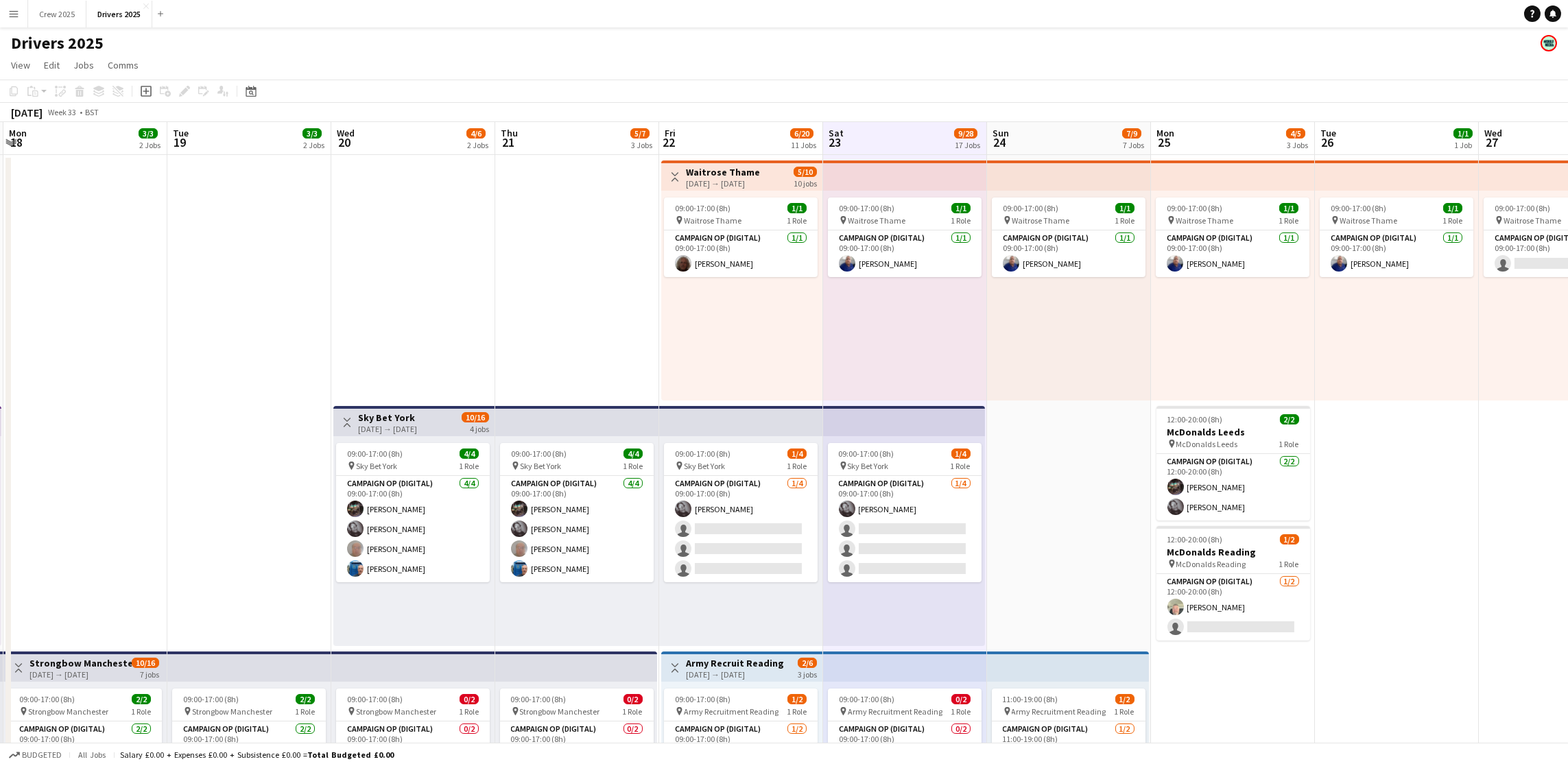
click at [1069, 136] on app-board-header-date "Sun 24 7/9 7 Jobs" at bounding box center [1069, 138] width 164 height 33
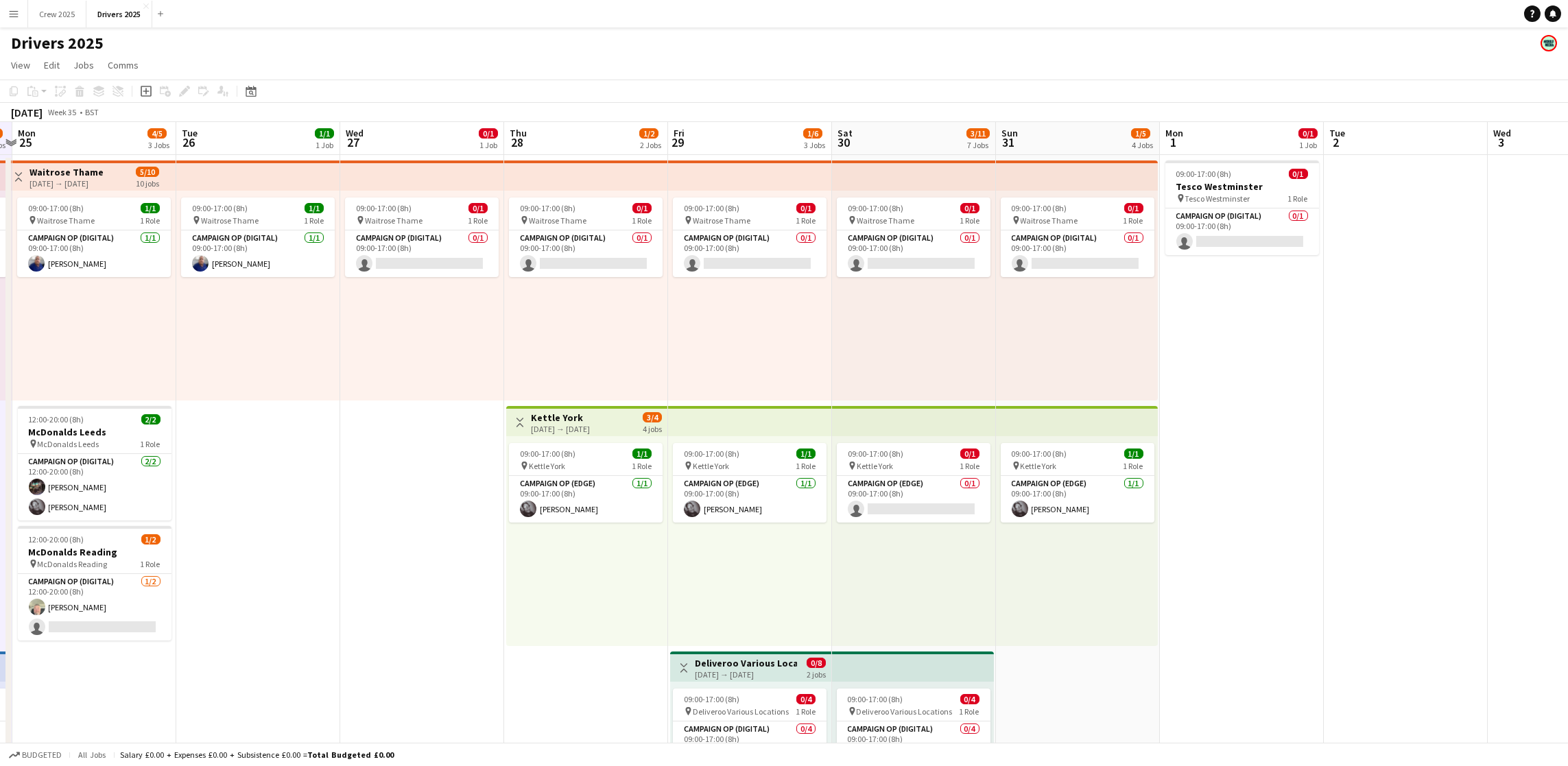
drag, startPoint x: 1417, startPoint y: 480, endPoint x: 114, endPoint y: 594, distance: 1308.0
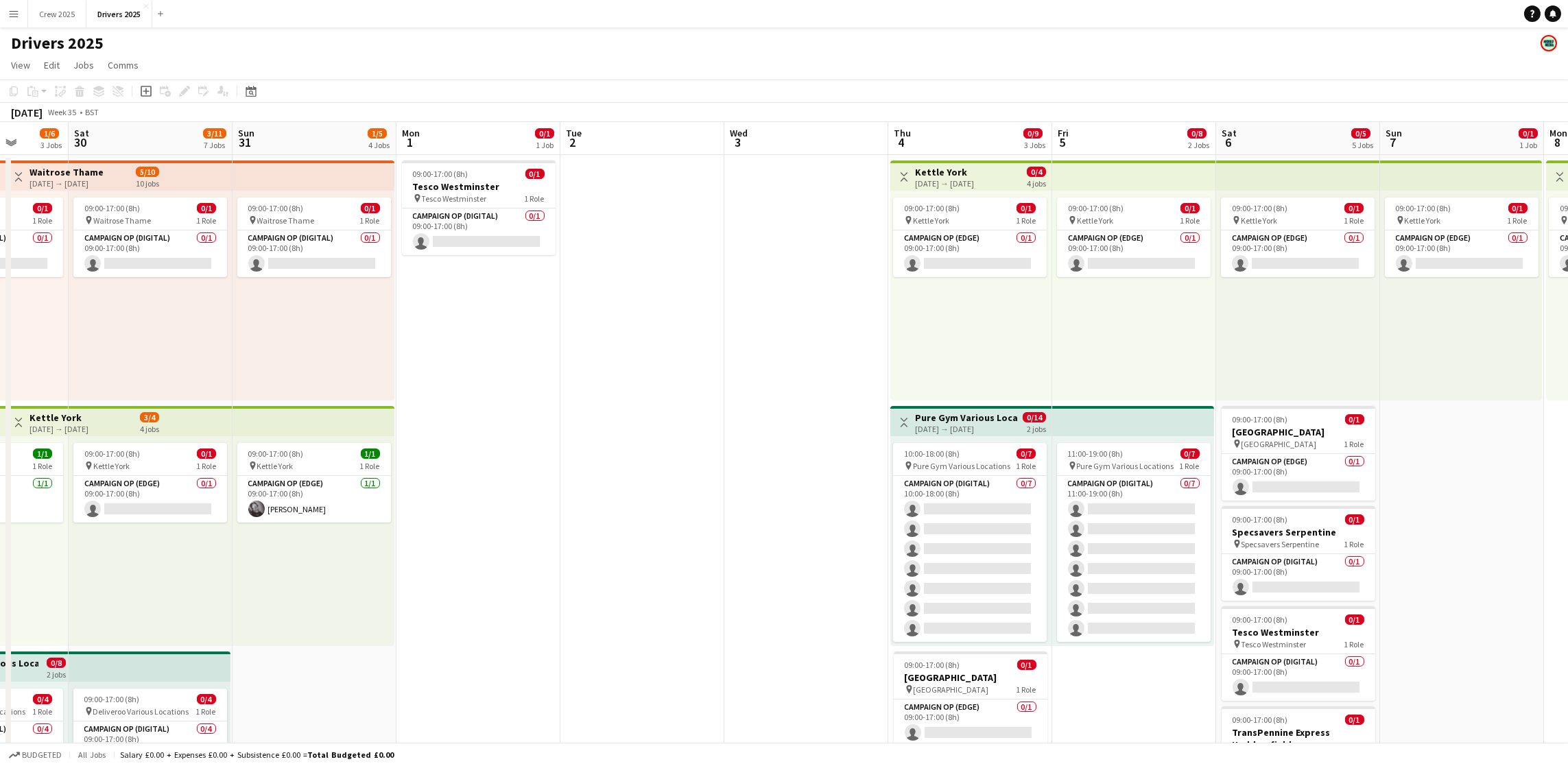
scroll to position [0, 452]
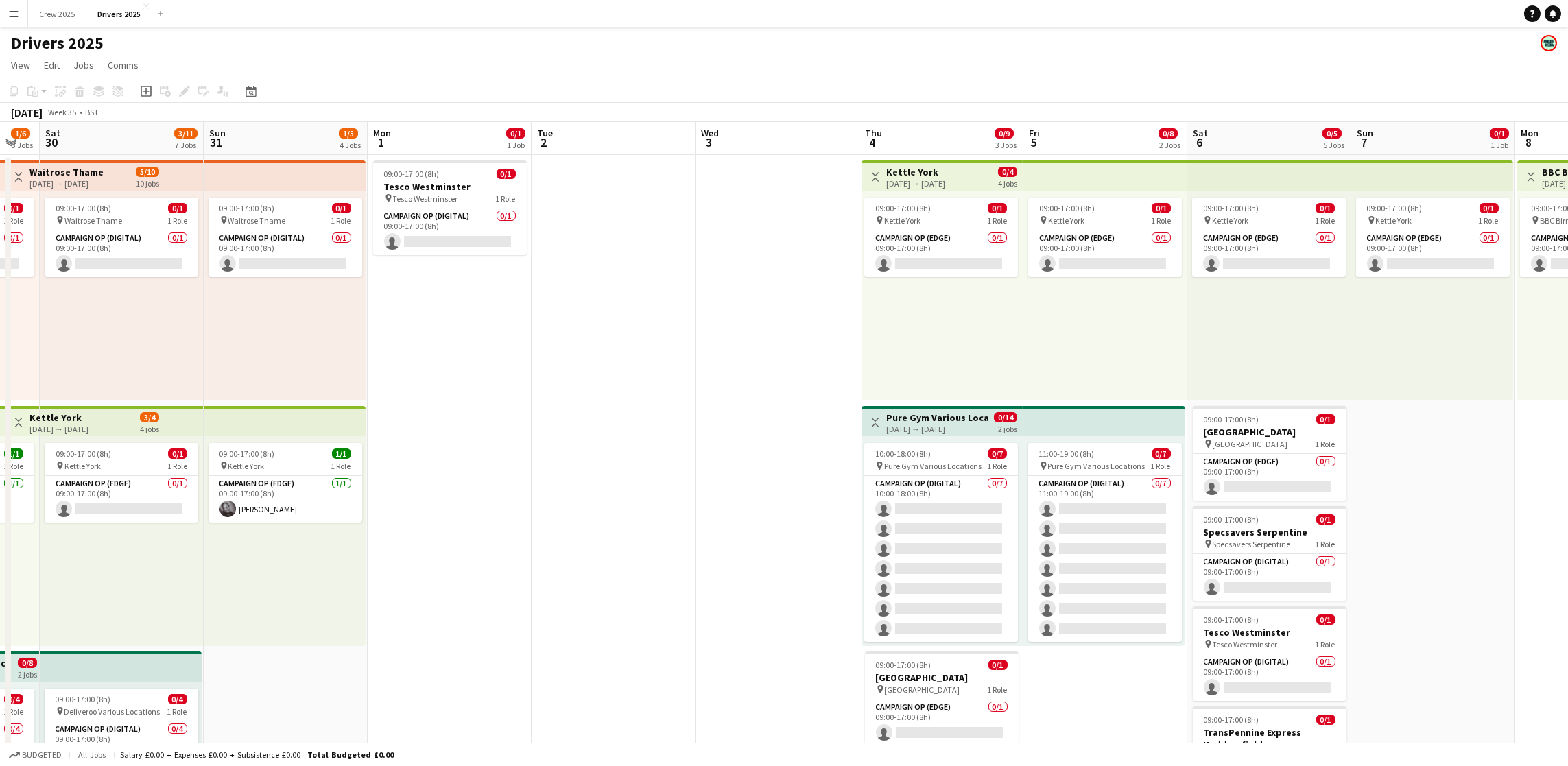
drag, startPoint x: 1128, startPoint y: 523, endPoint x: 500, endPoint y: 538, distance: 628.2
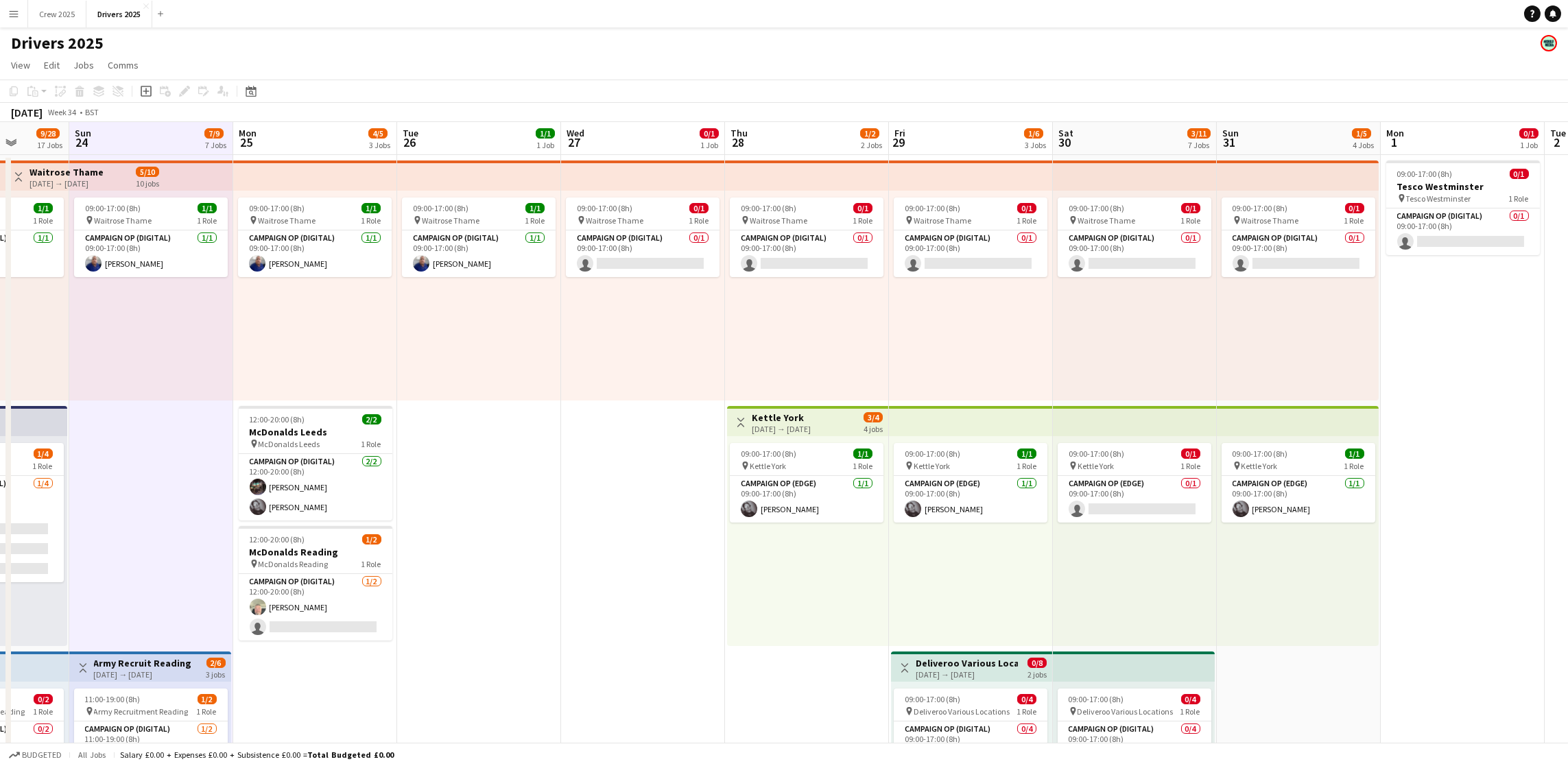
scroll to position [0, 312]
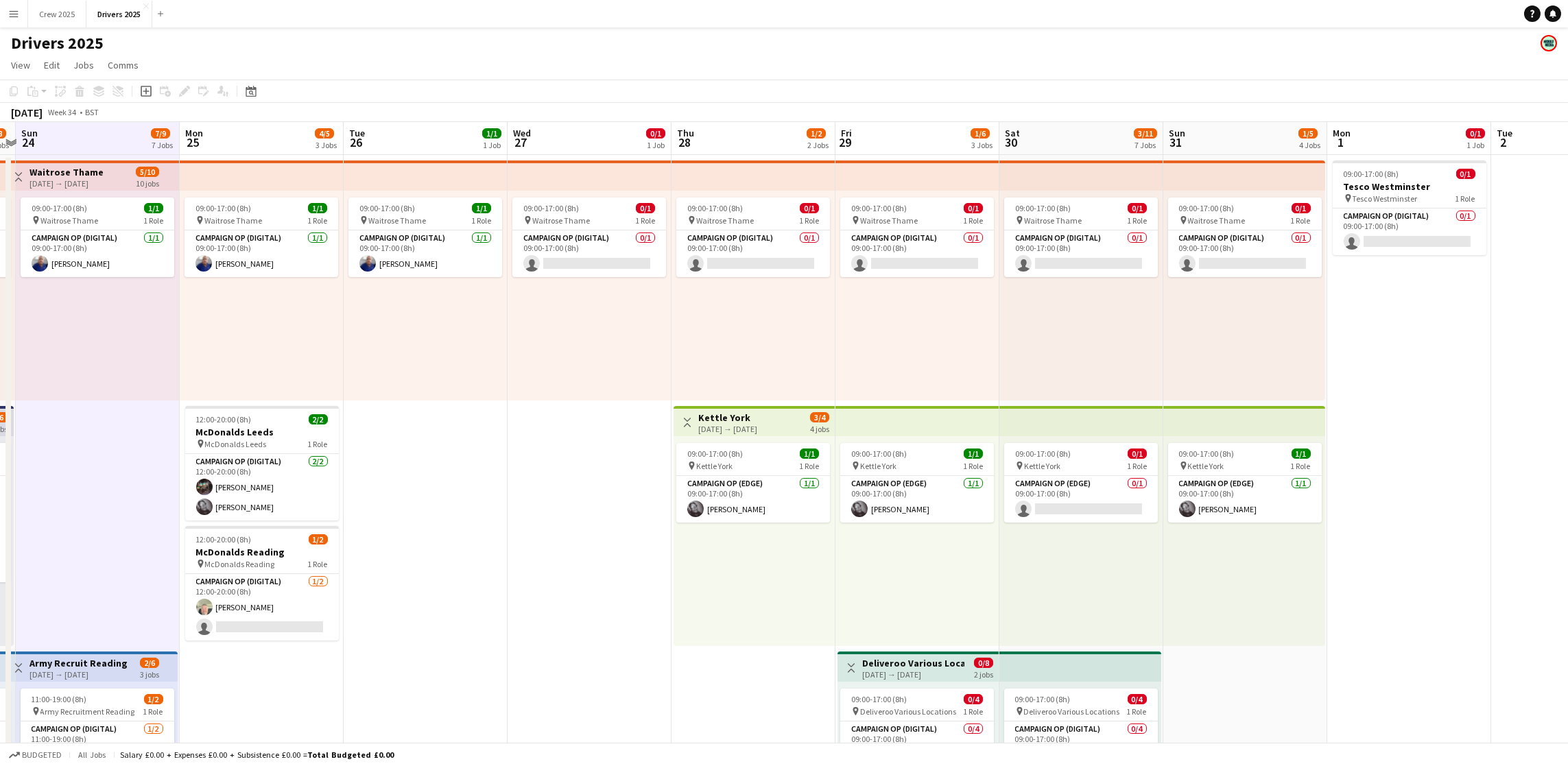
drag, startPoint x: 457, startPoint y: 566, endPoint x: 1417, endPoint y: 528, distance: 960.8
click at [240, 133] on app-board-header-date "Mon 25 4/5 3 Jobs" at bounding box center [261, 138] width 164 height 33
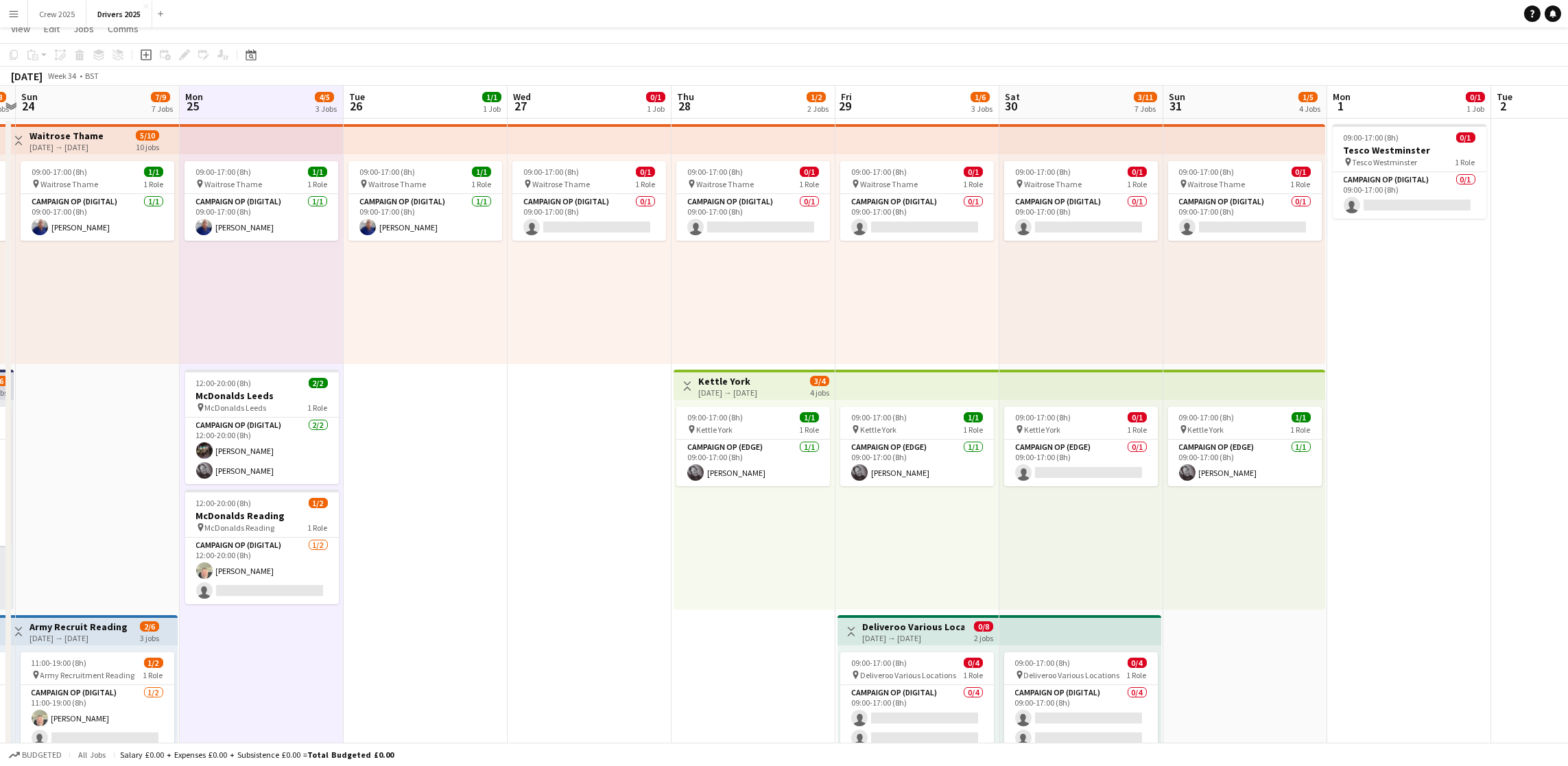
scroll to position [0, 0]
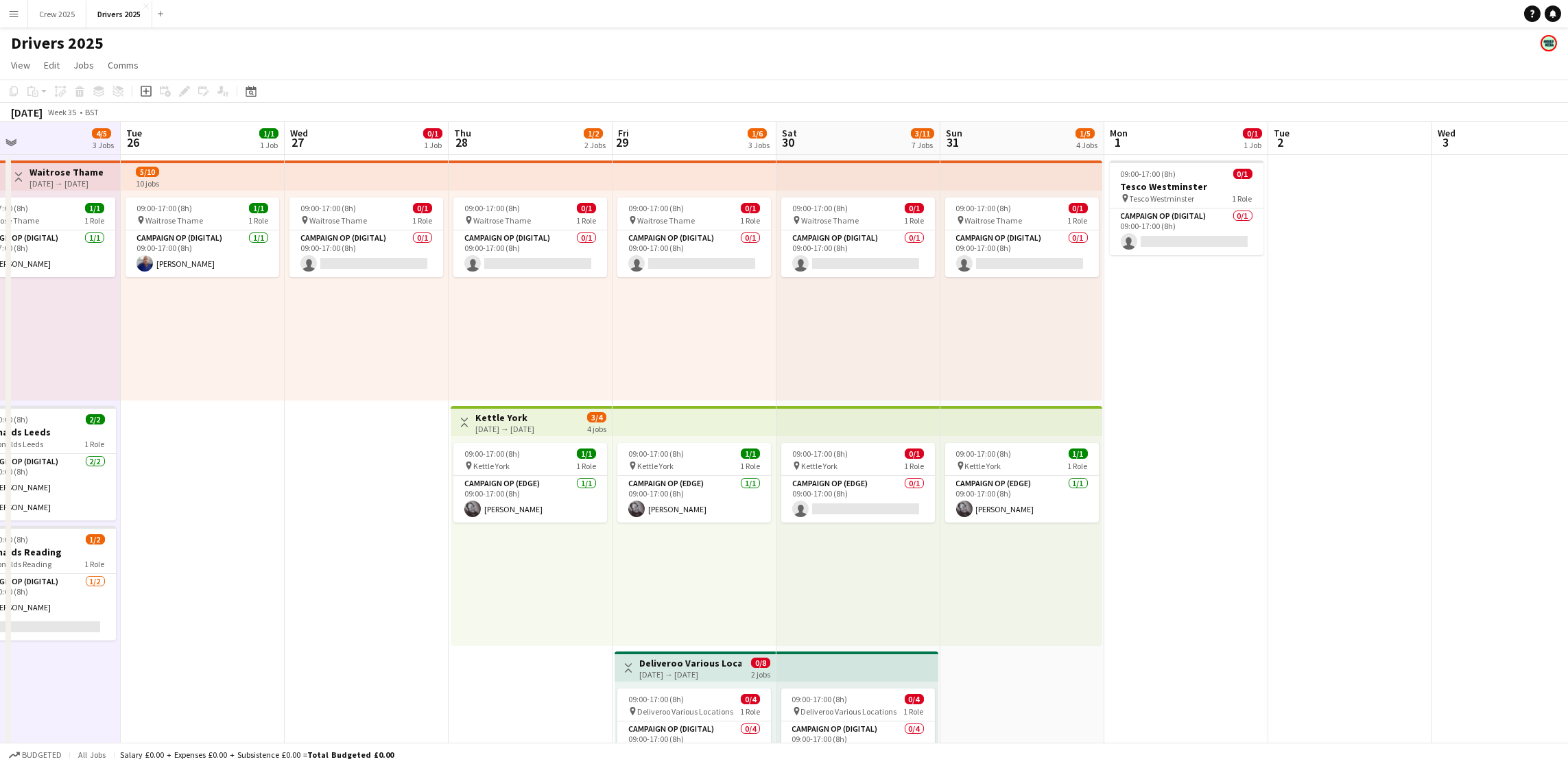
drag, startPoint x: 618, startPoint y: 422, endPoint x: 342, endPoint y: 414, distance: 276.1
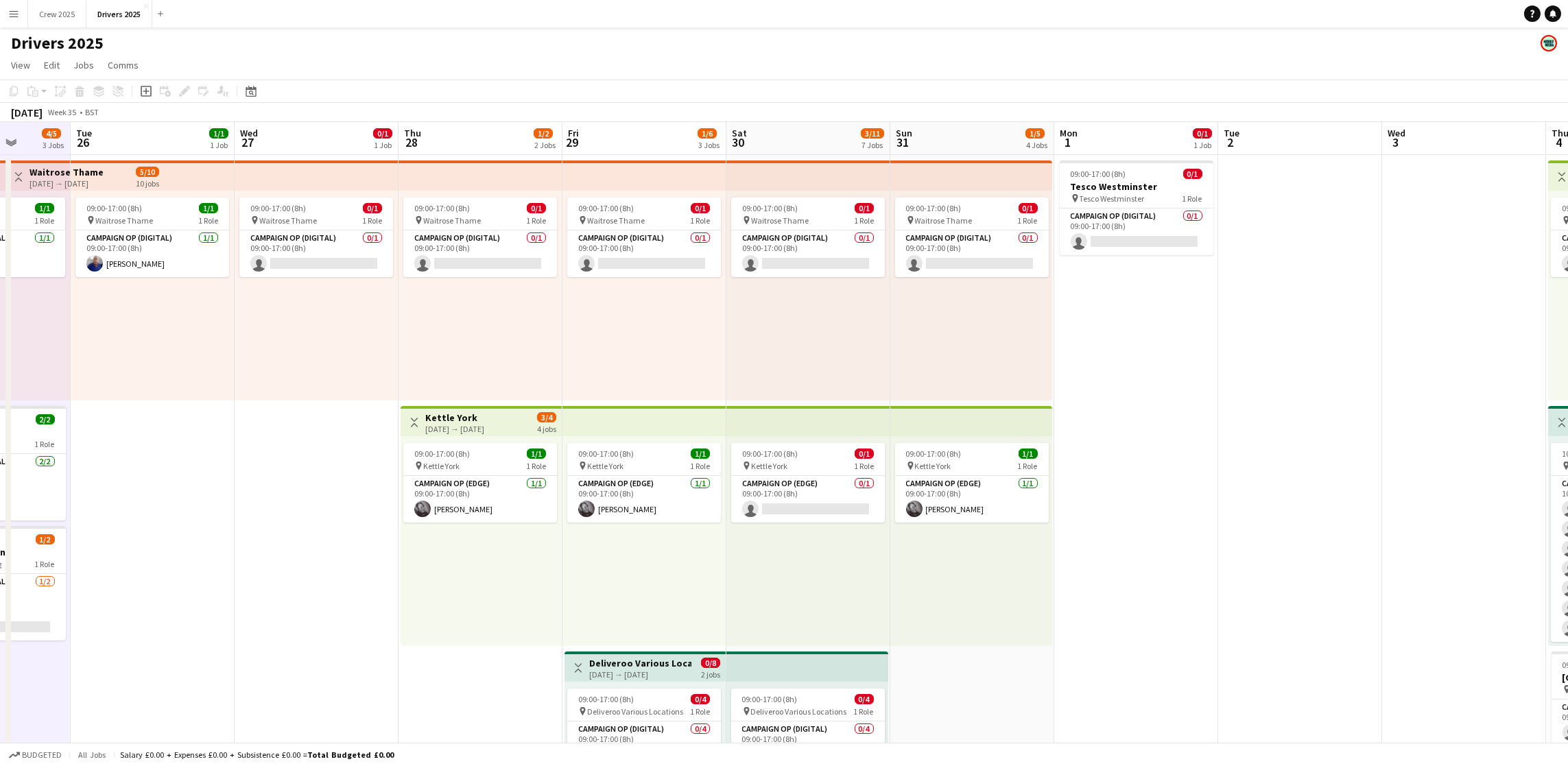
click at [449, 114] on div "[DATE] Week 35 • BST" at bounding box center [784, 112] width 1568 height 19
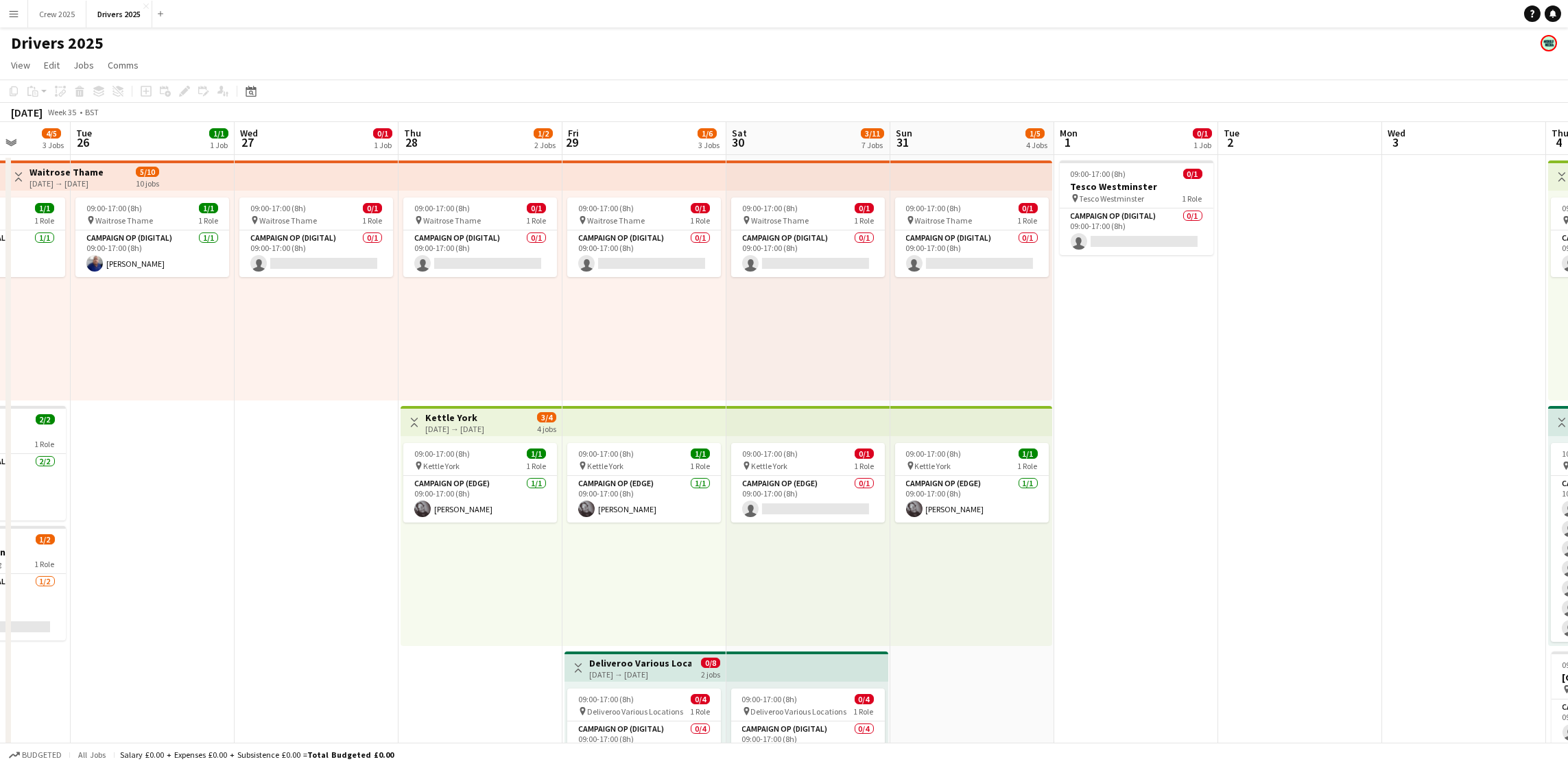
click at [448, 135] on app-board-header-date "Thu 28 1/2 2 Jobs" at bounding box center [480, 138] width 164 height 33
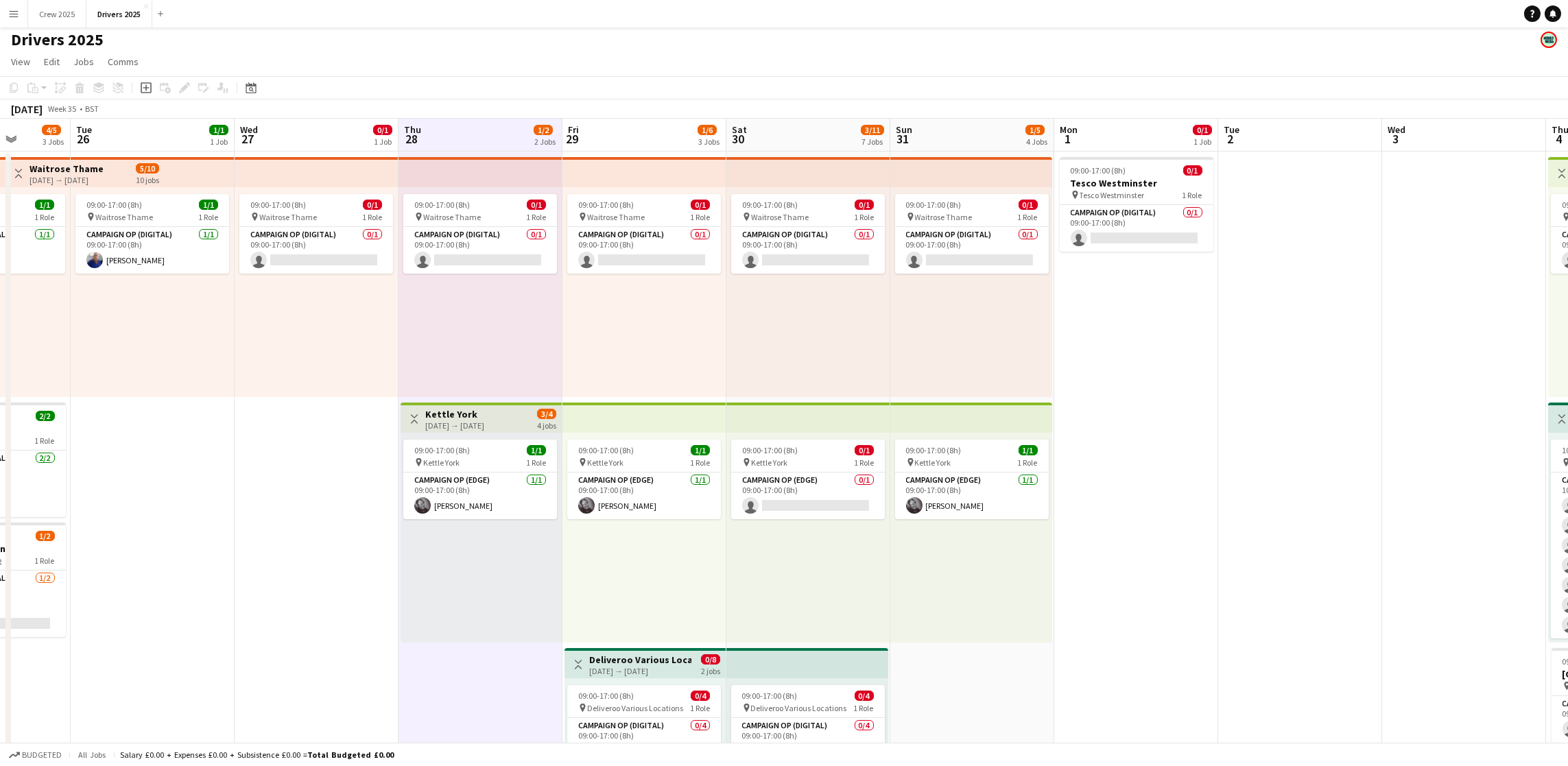
scroll to position [0, 0]
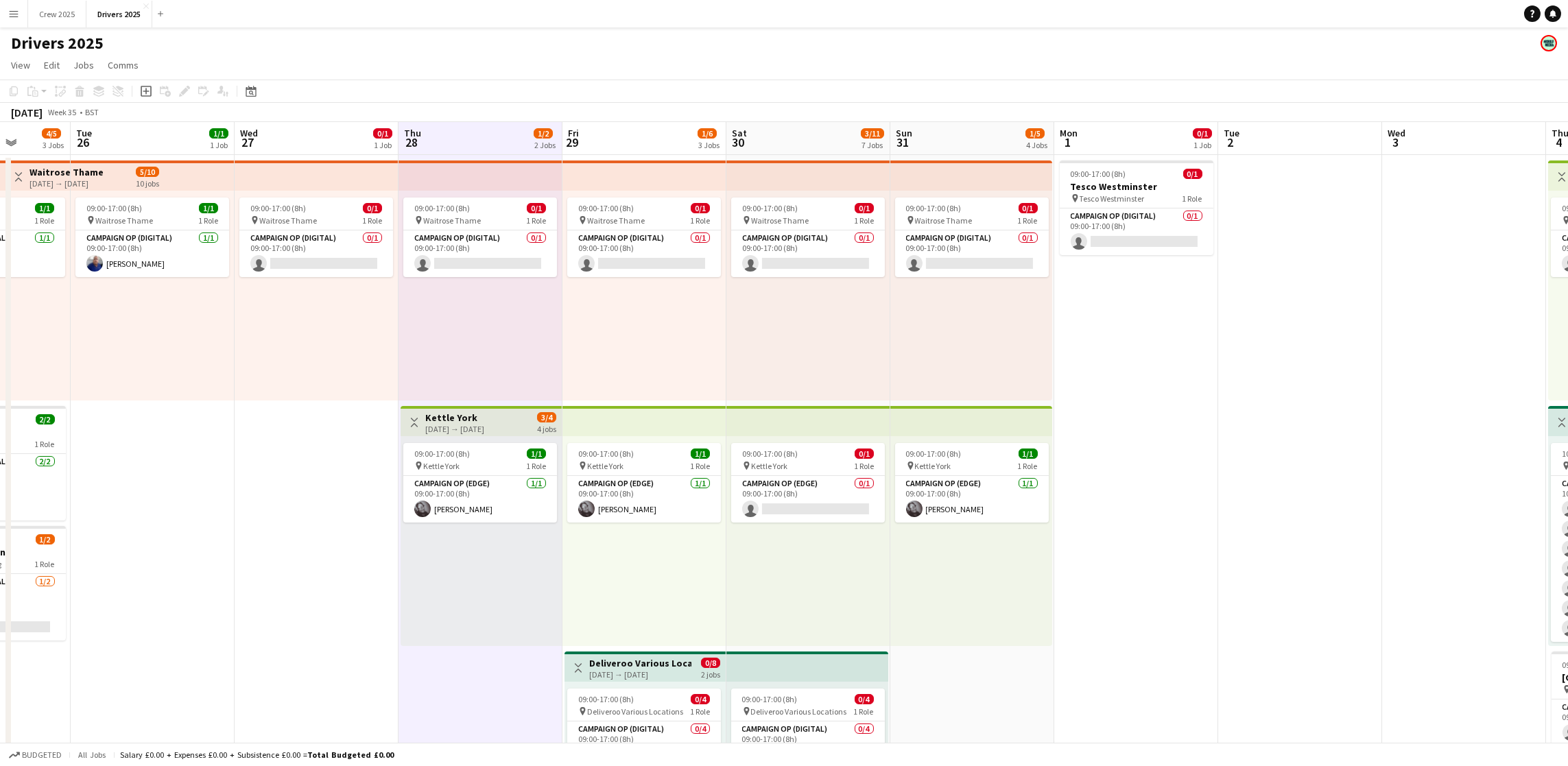
click at [638, 133] on app-board-header-date "Fri 29 1/6 3 Jobs" at bounding box center [644, 138] width 164 height 33
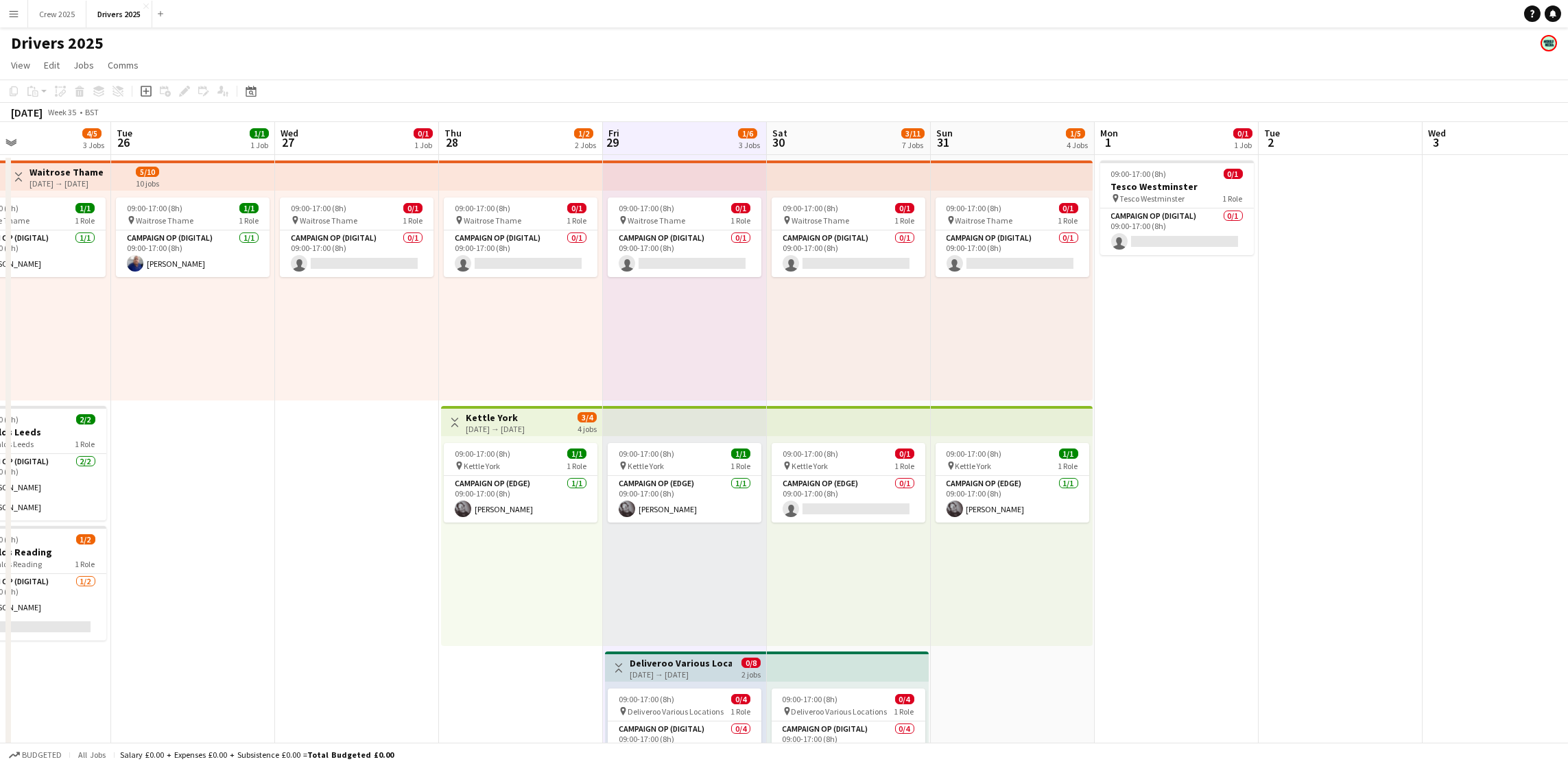
drag, startPoint x: 1157, startPoint y: 436, endPoint x: 954, endPoint y: 389, distance: 208.4
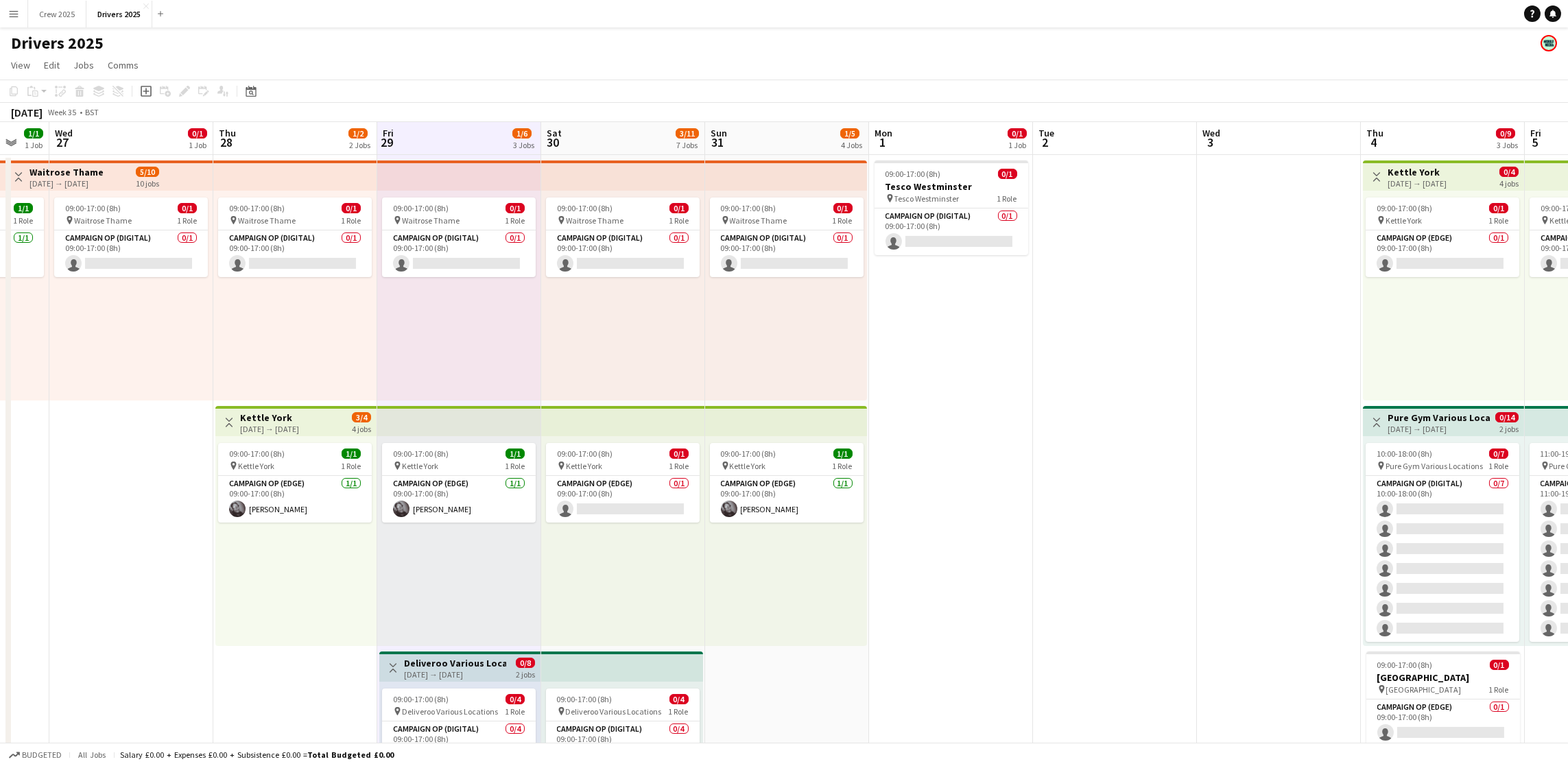
click at [601, 145] on app-board-header-date "Sat 30 3/11 7 Jobs" at bounding box center [623, 138] width 164 height 33
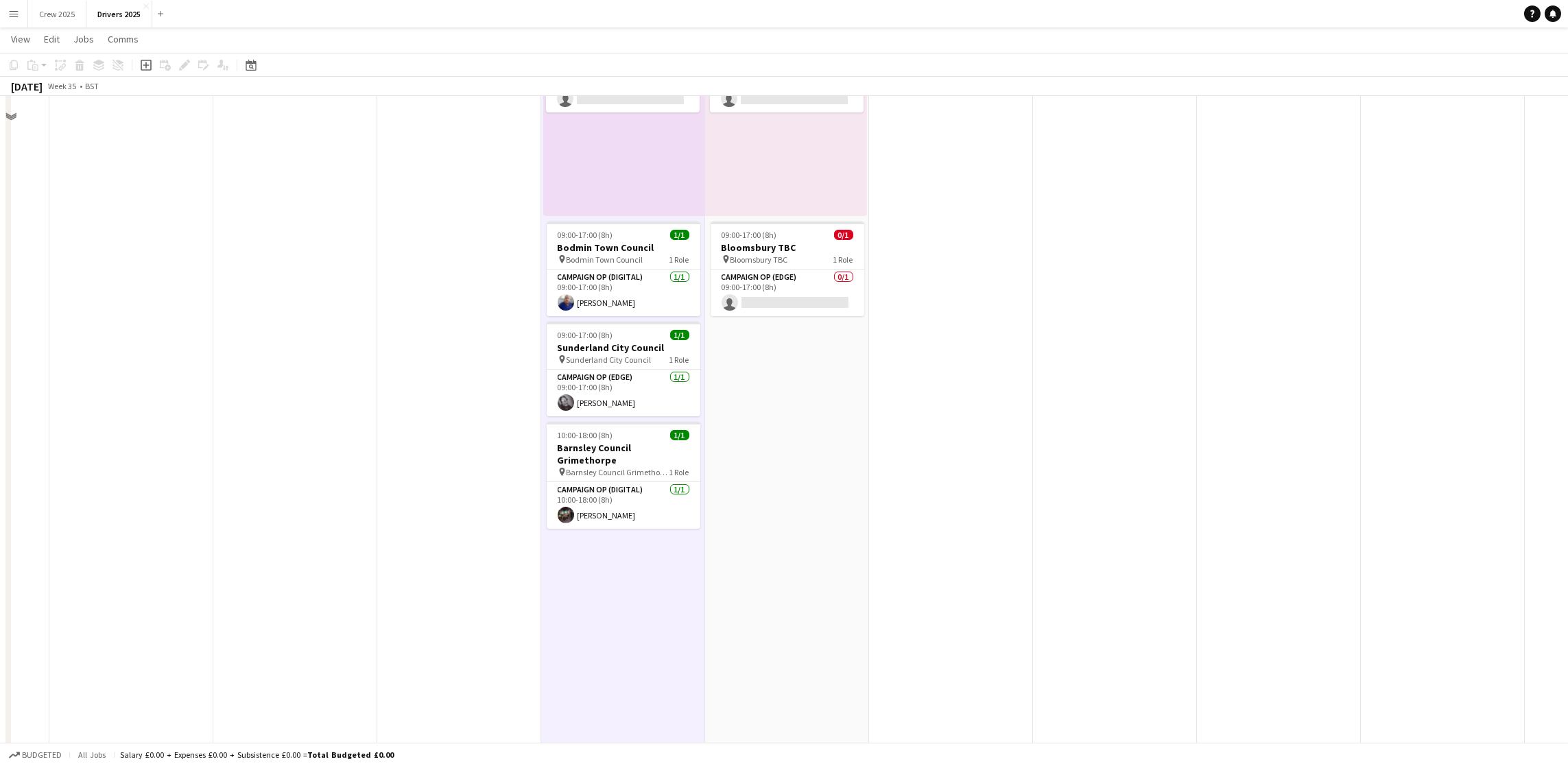
scroll to position [823, 0]
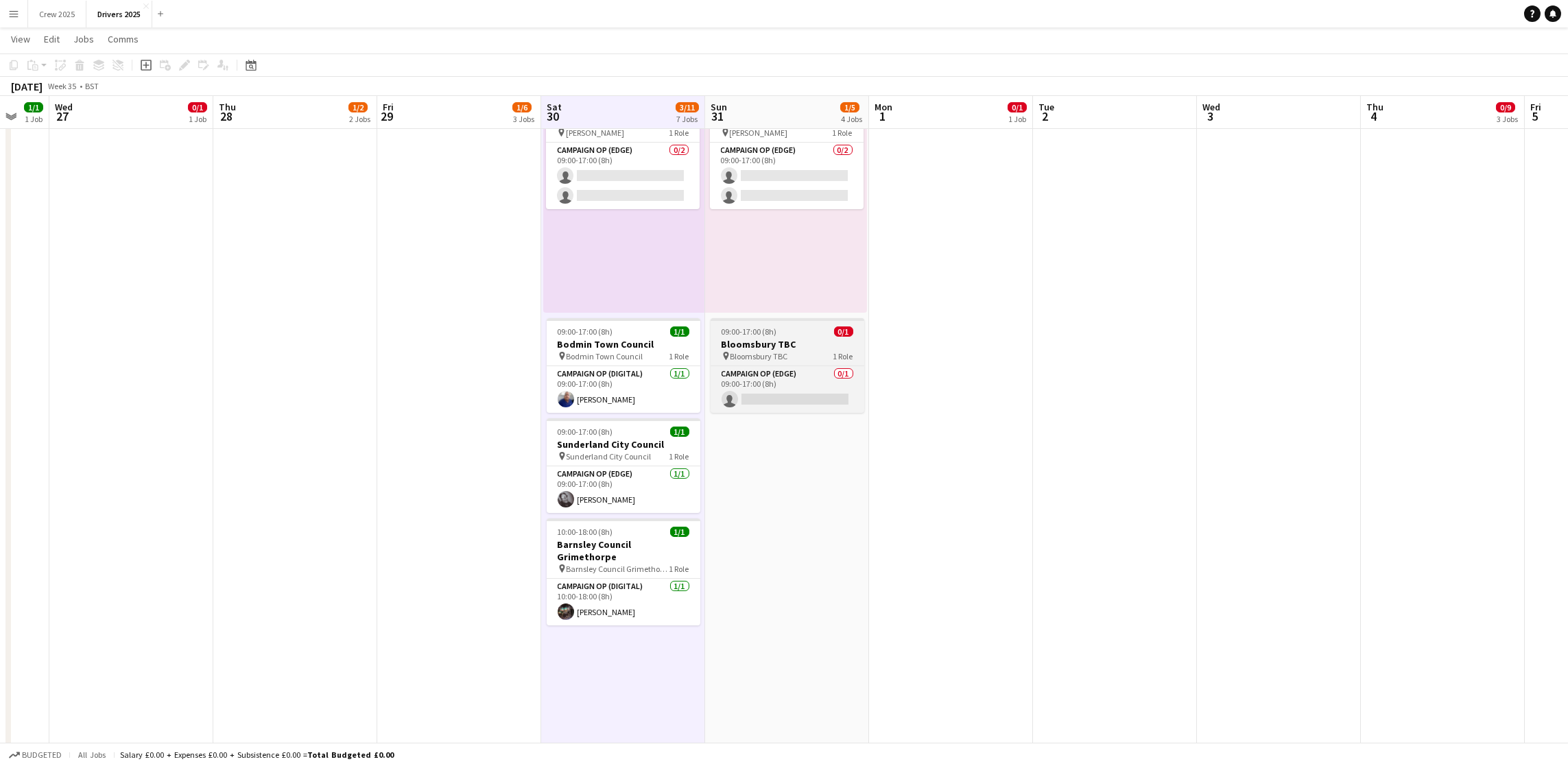
click at [754, 343] on h3 "Bloomsbury TBC" at bounding box center [787, 344] width 154 height 12
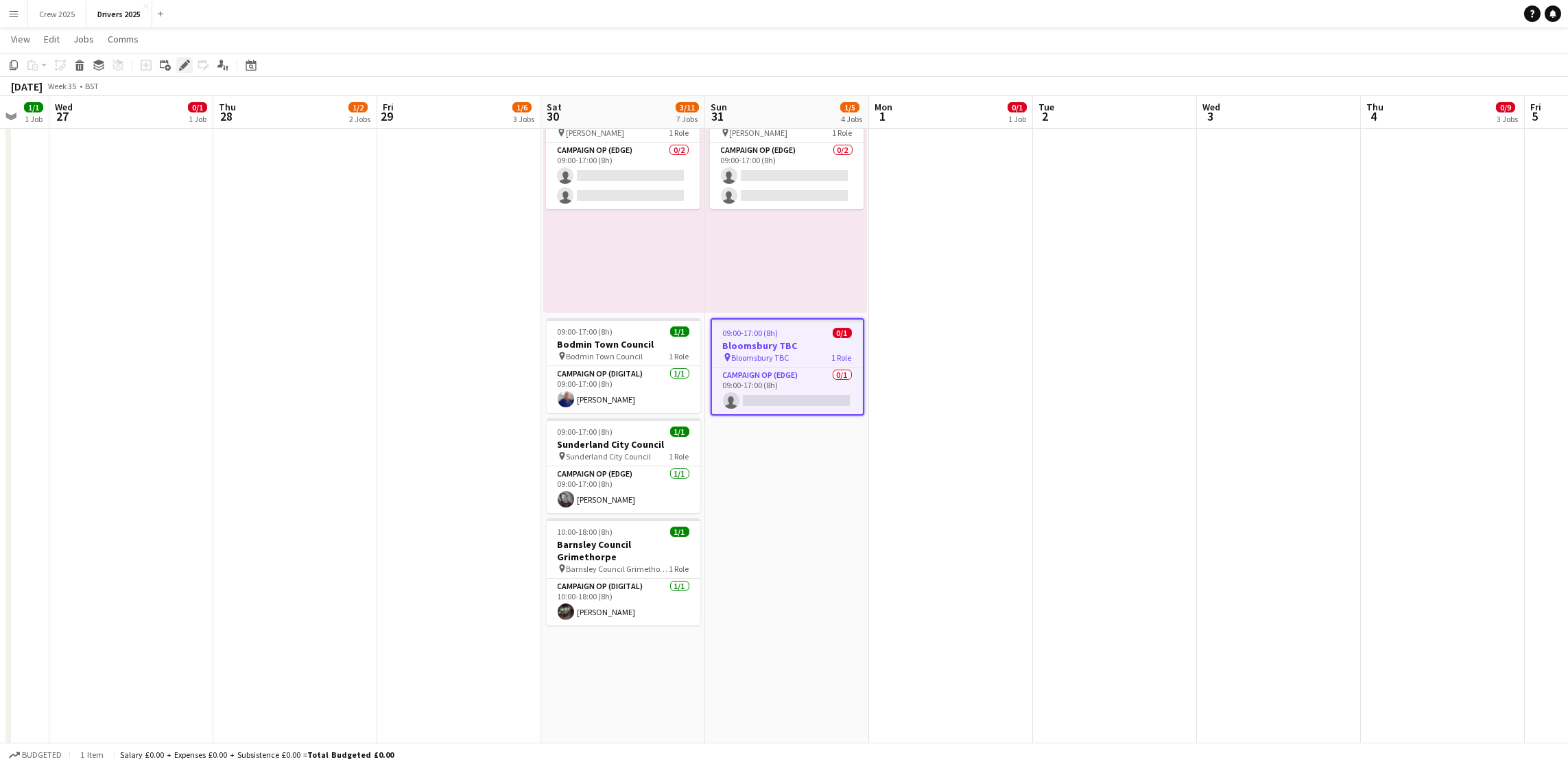
click at [179, 71] on div "Edit" at bounding box center [184, 64] width 16 height 16
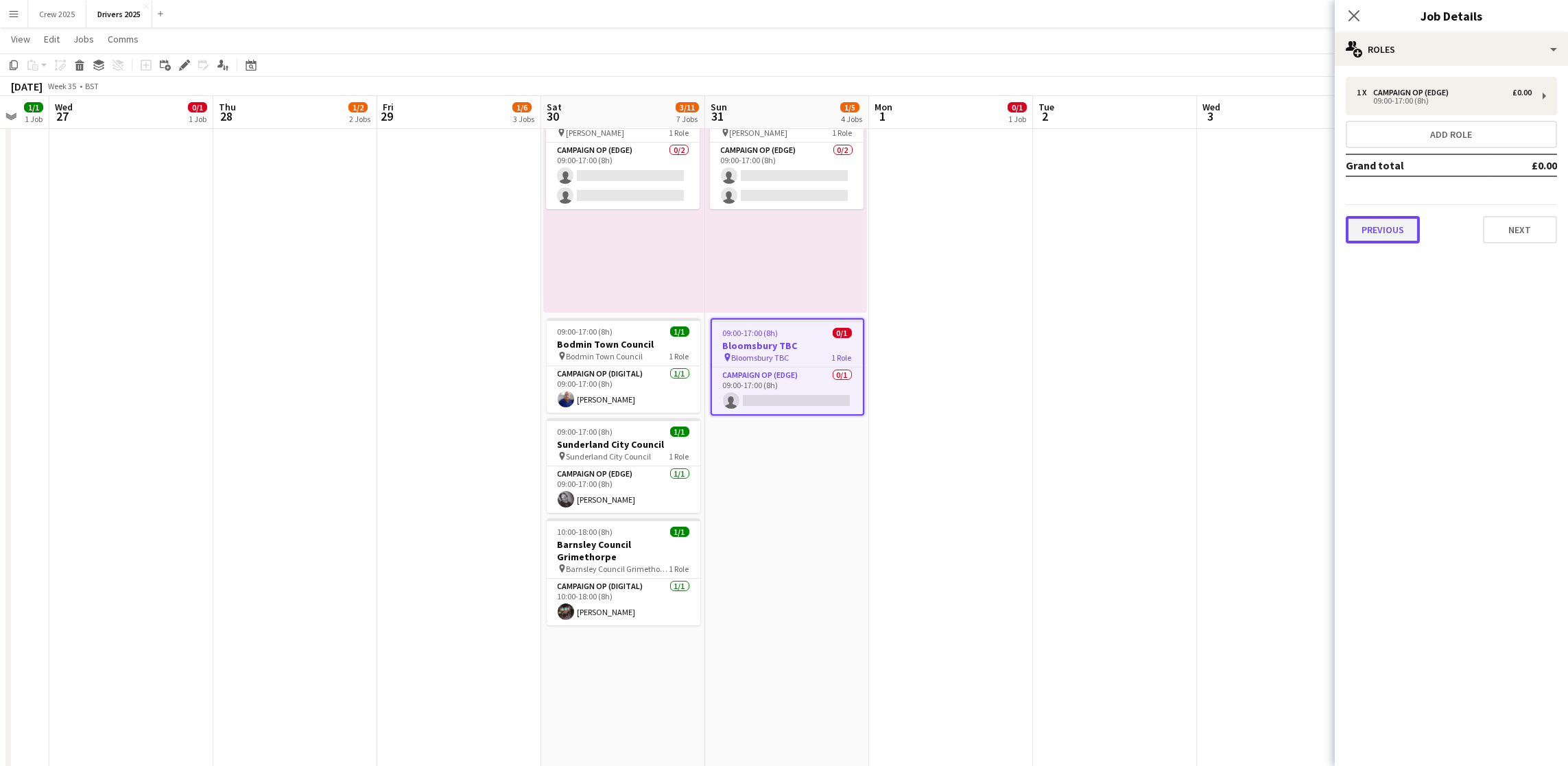
click at [1400, 228] on button "Previous" at bounding box center [1383, 230] width 74 height 27
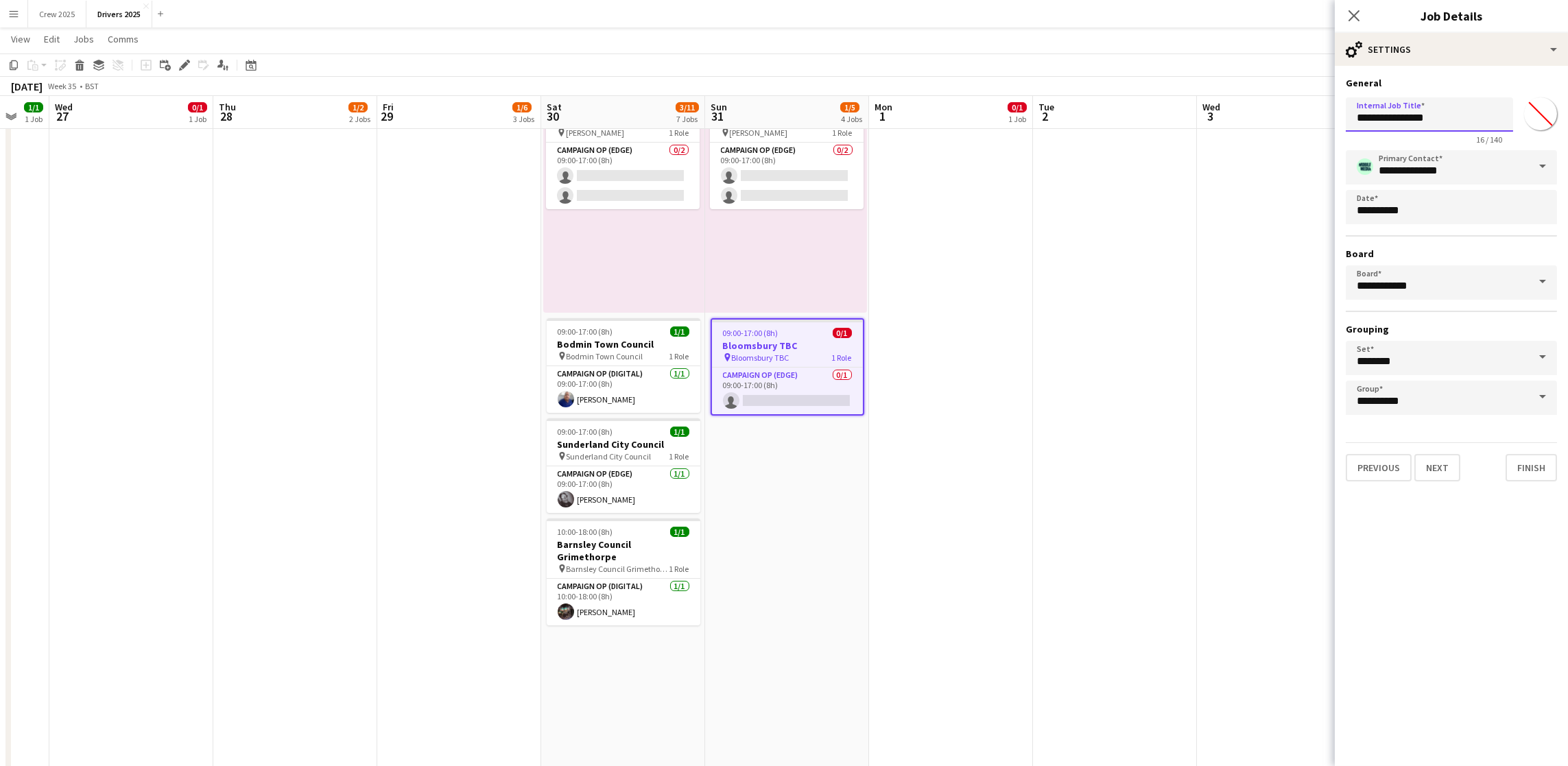
drag, startPoint x: 1455, startPoint y: 124, endPoint x: 1415, endPoint y: 121, distance: 40.1
click at [1415, 121] on input "**********" at bounding box center [1429, 115] width 167 height 34
drag, startPoint x: 1474, startPoint y: 114, endPoint x: 1414, endPoint y: 124, distance: 60.8
click at [1414, 124] on input "**********" at bounding box center [1429, 115] width 167 height 34
type input "**********"
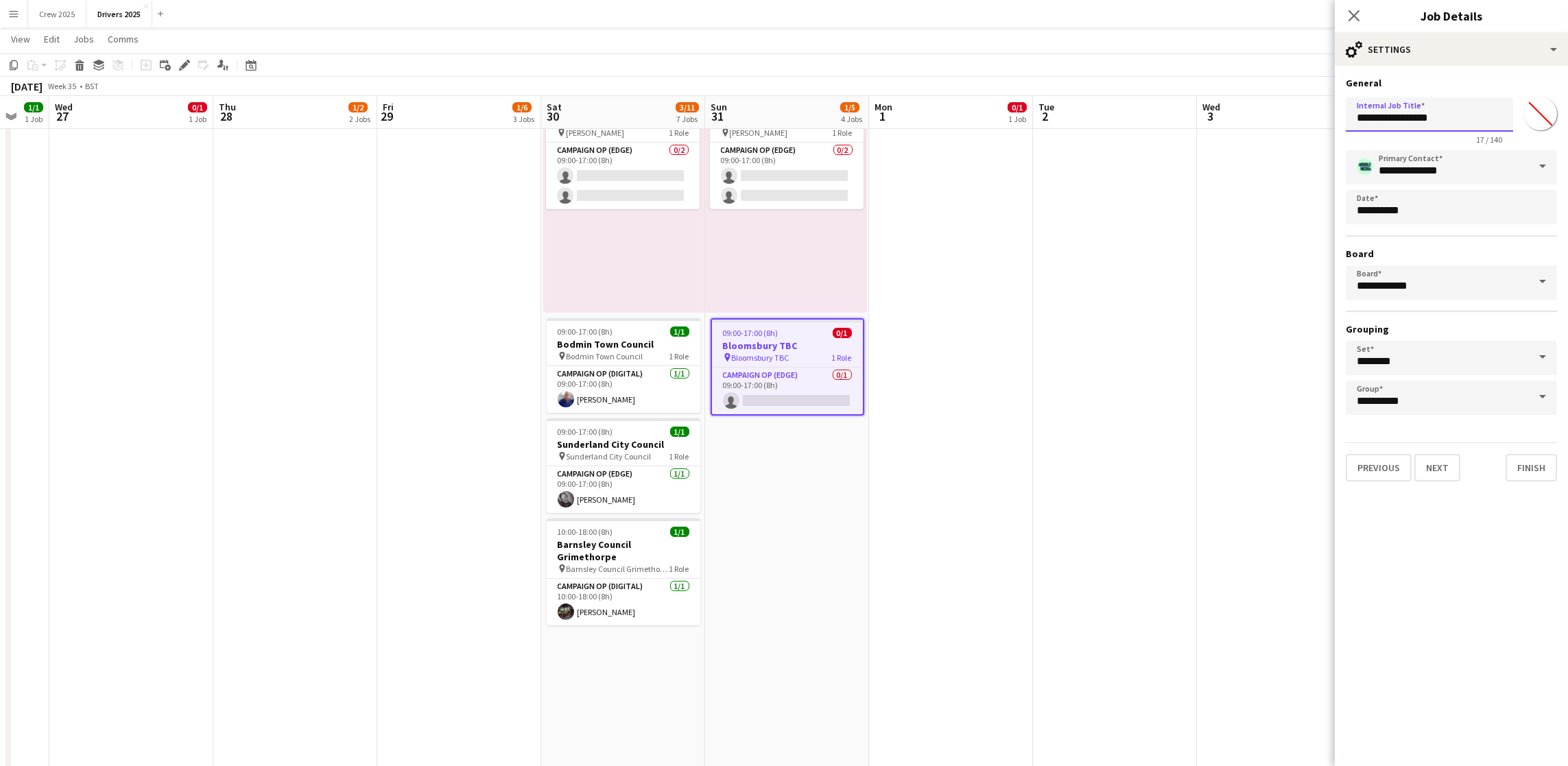
drag, startPoint x: 1475, startPoint y: 121, endPoint x: 1164, endPoint y: 121, distance: 311.0
click at [1442, 468] on button "Next" at bounding box center [1438, 467] width 46 height 27
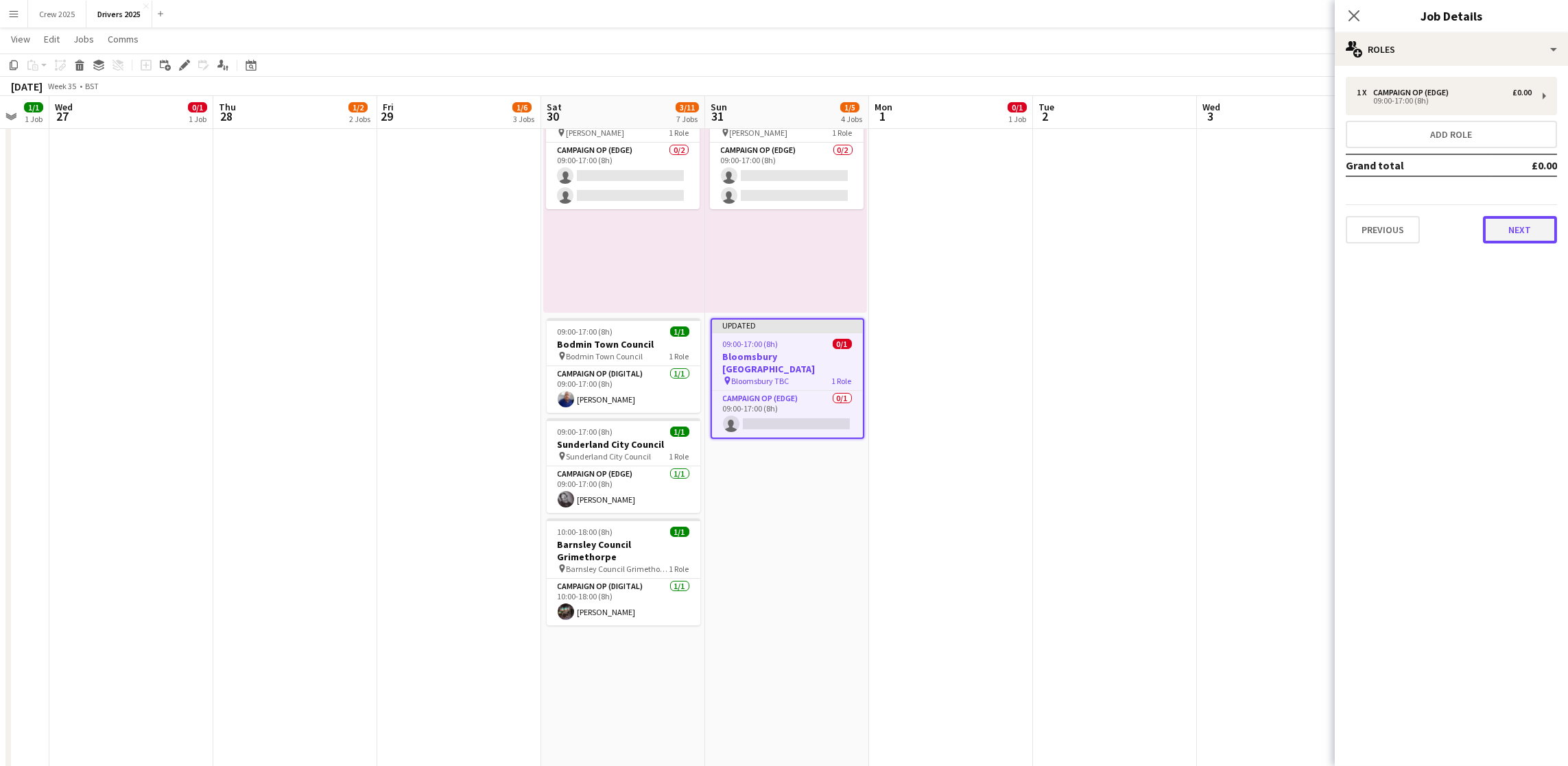
click at [1536, 231] on button "Next" at bounding box center [1520, 230] width 74 height 27
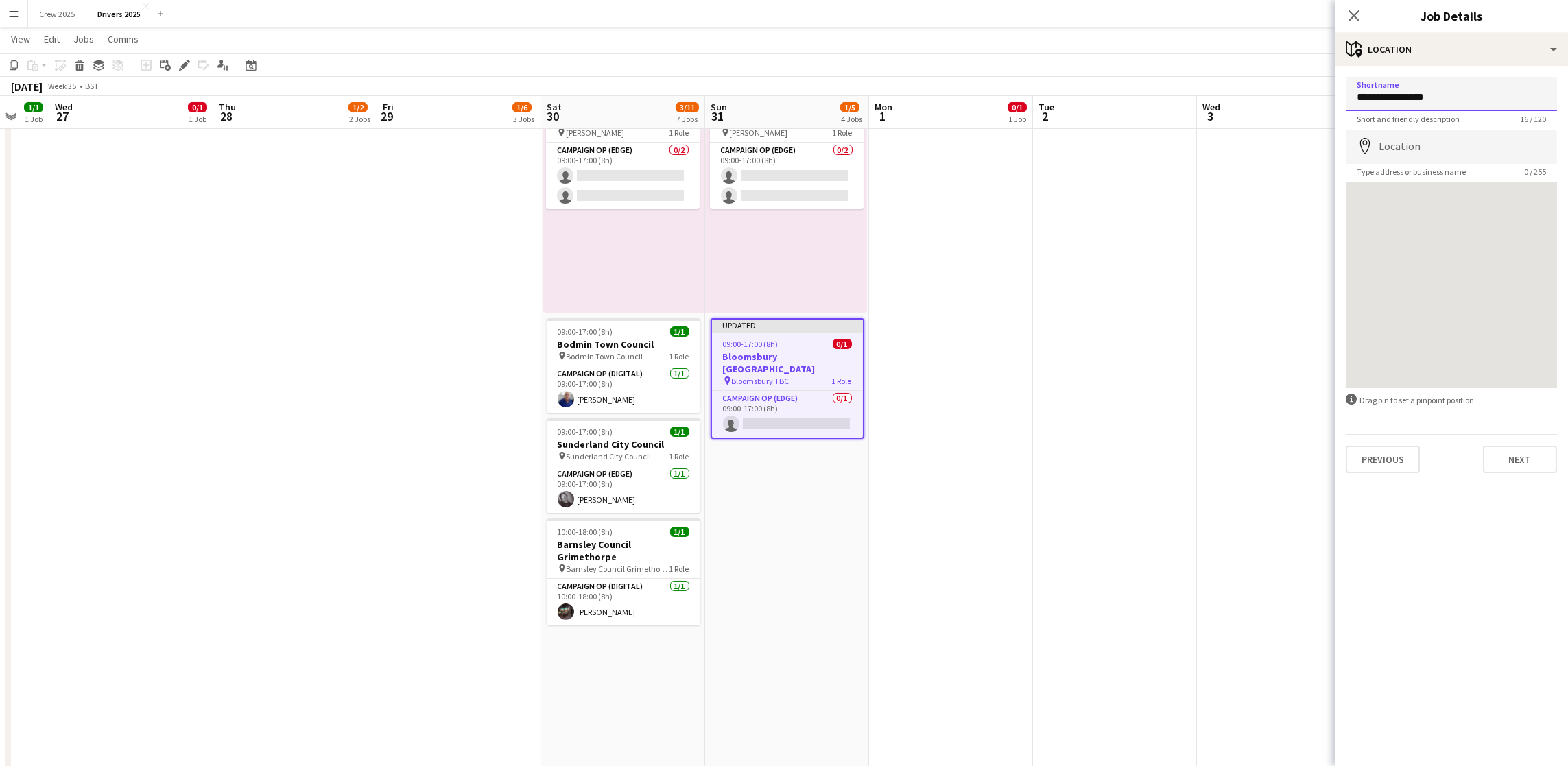
drag, startPoint x: 1488, startPoint y: 96, endPoint x: 1304, endPoint y: 94, distance: 184.0
paste input "***"
type input "**********"
click at [1400, 145] on input "Location" at bounding box center [1451, 147] width 211 height 34
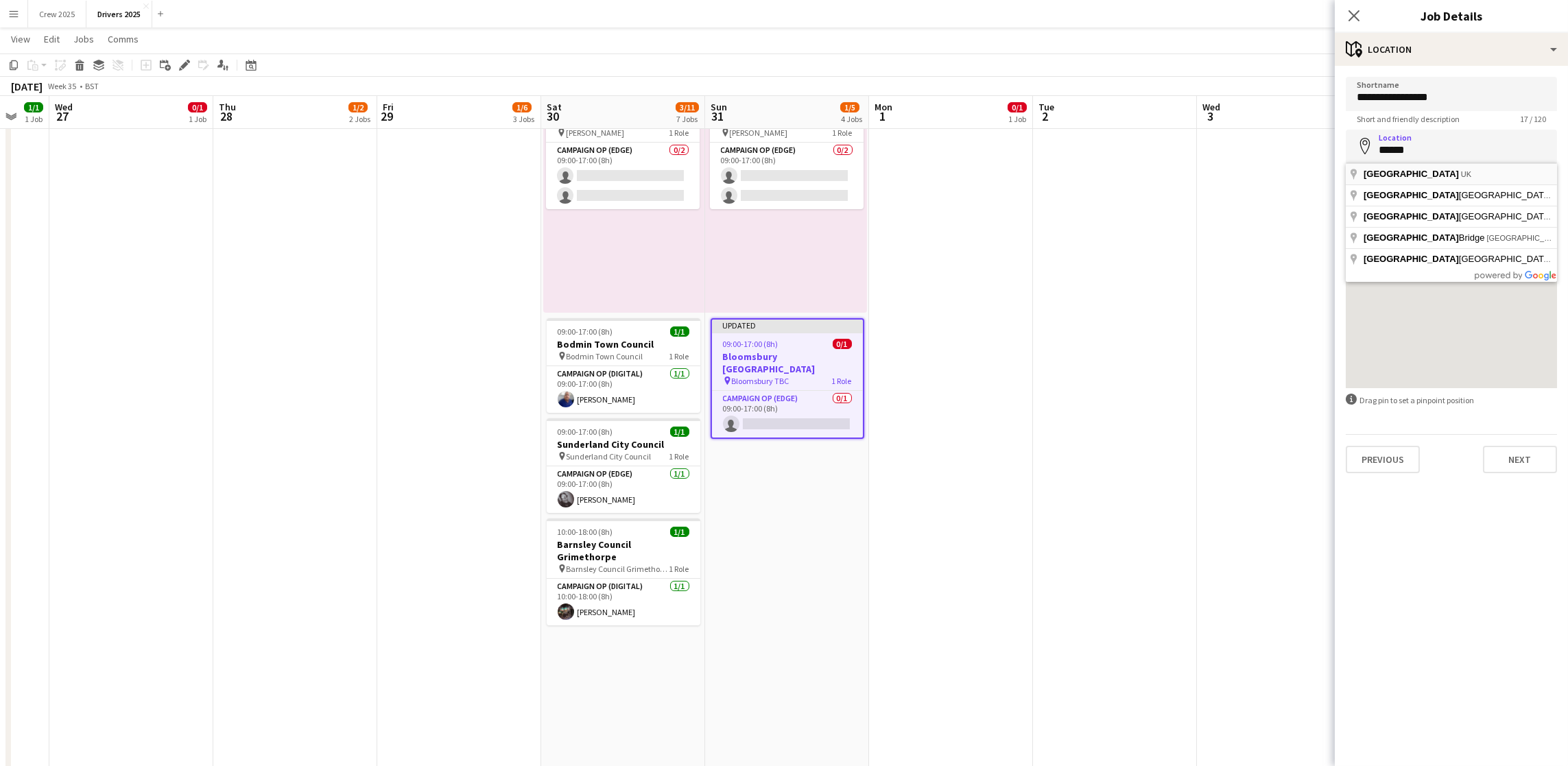
type input "**********"
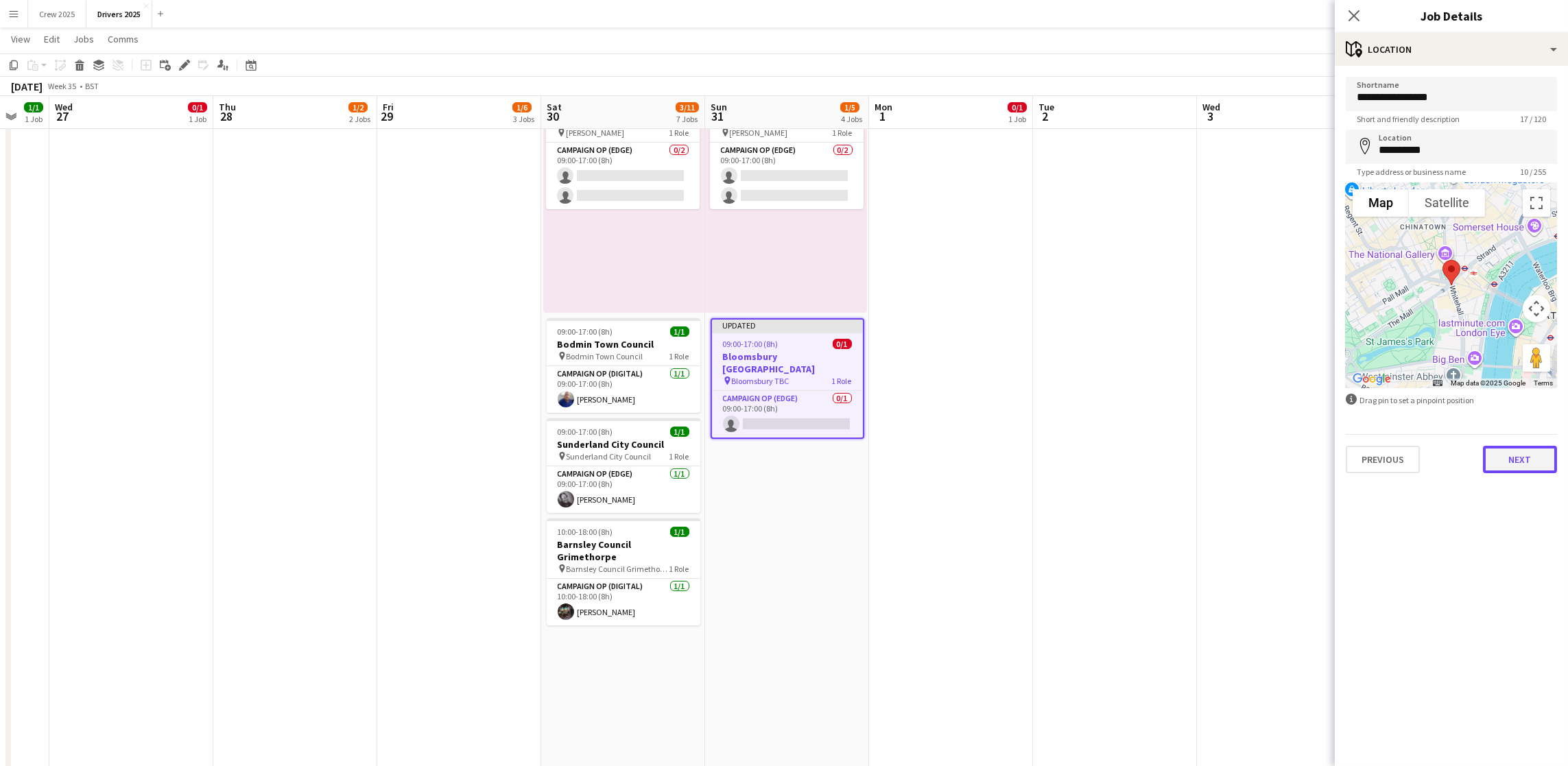
click at [1518, 459] on button "Next" at bounding box center [1520, 460] width 74 height 27
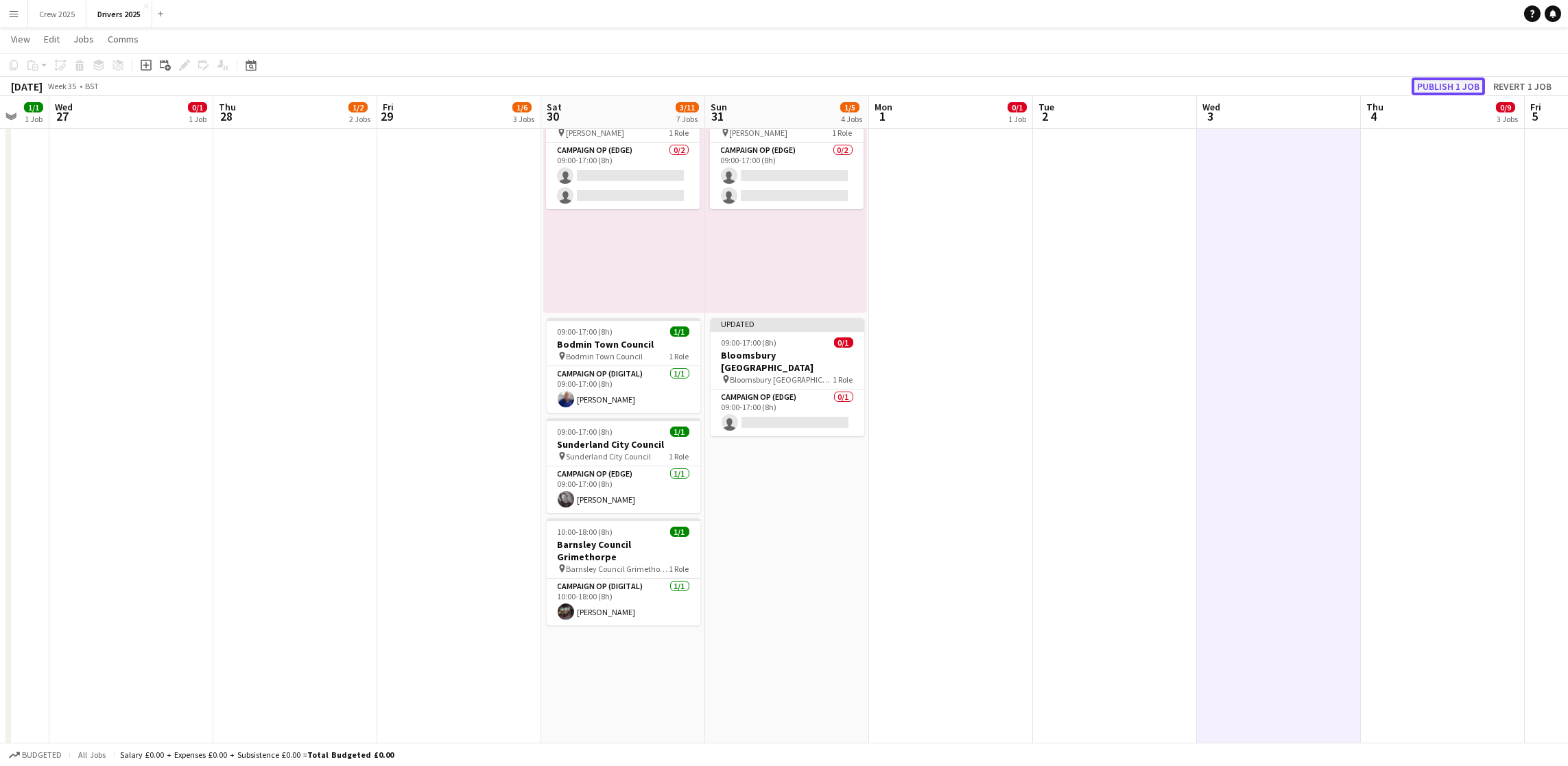
click at [1477, 90] on button "Publish 1 job" at bounding box center [1449, 86] width 74 height 18
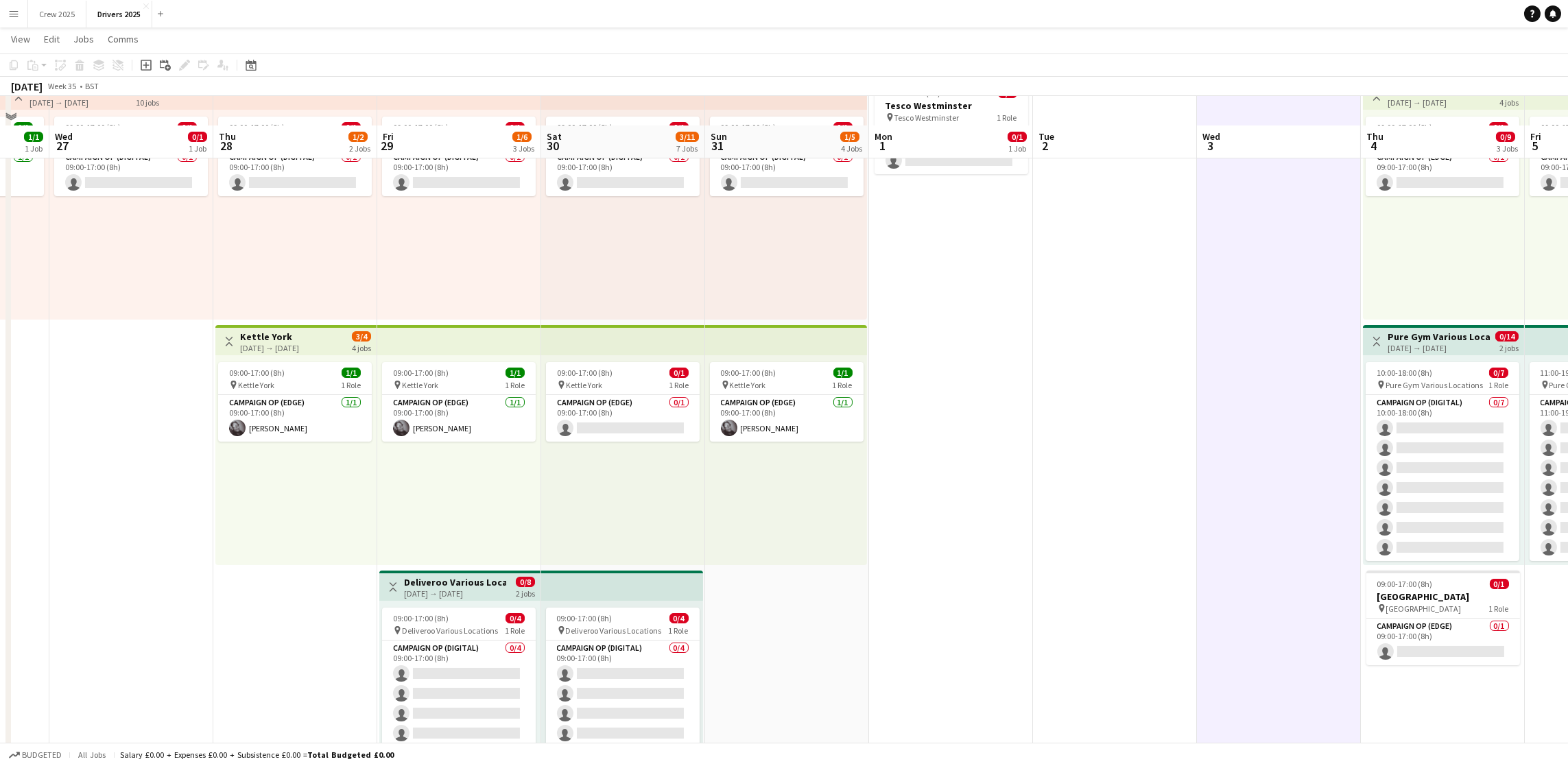
scroll to position [0, 0]
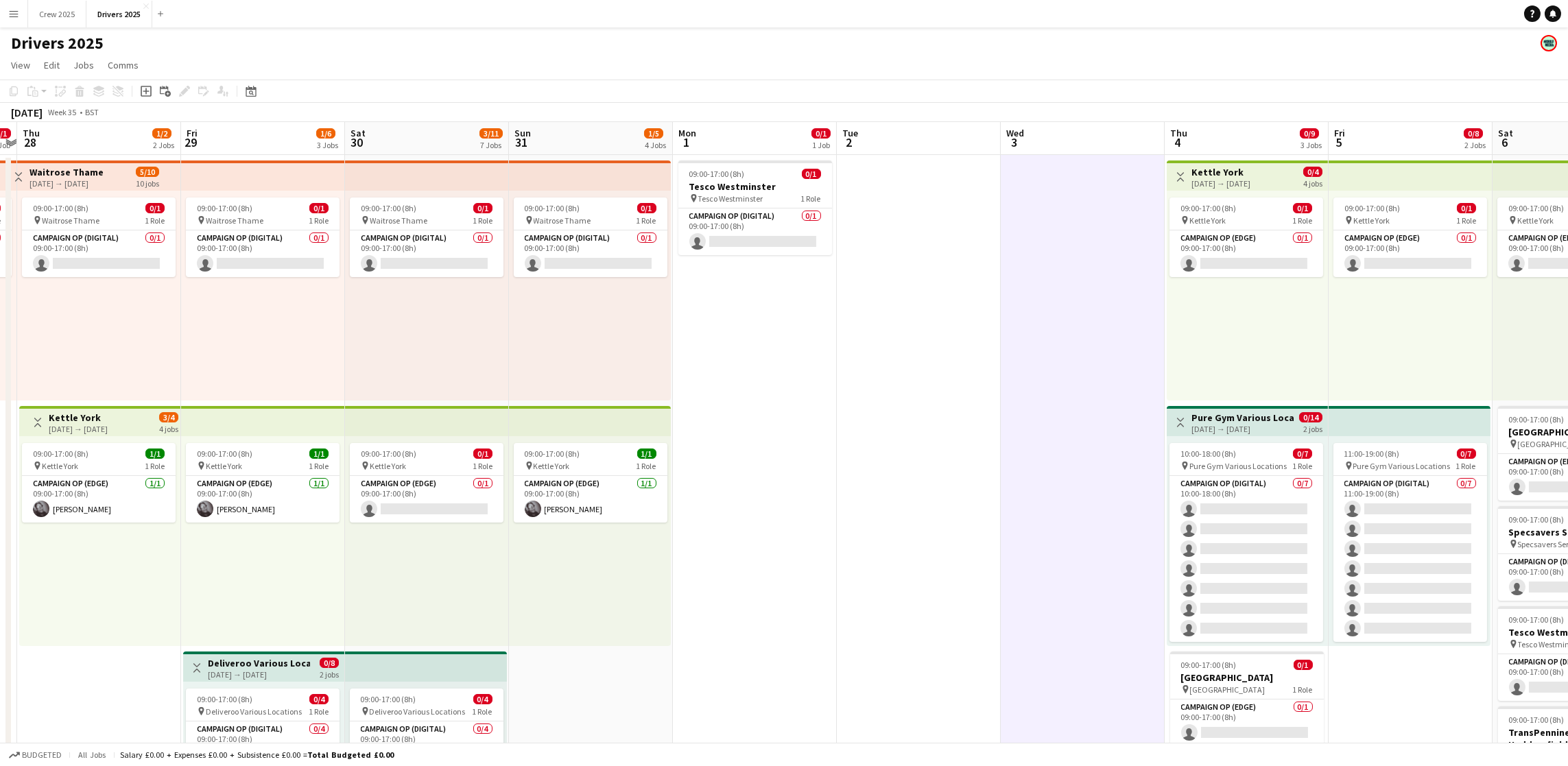
drag, startPoint x: 1027, startPoint y: 447, endPoint x: 795, endPoint y: 463, distance: 232.6
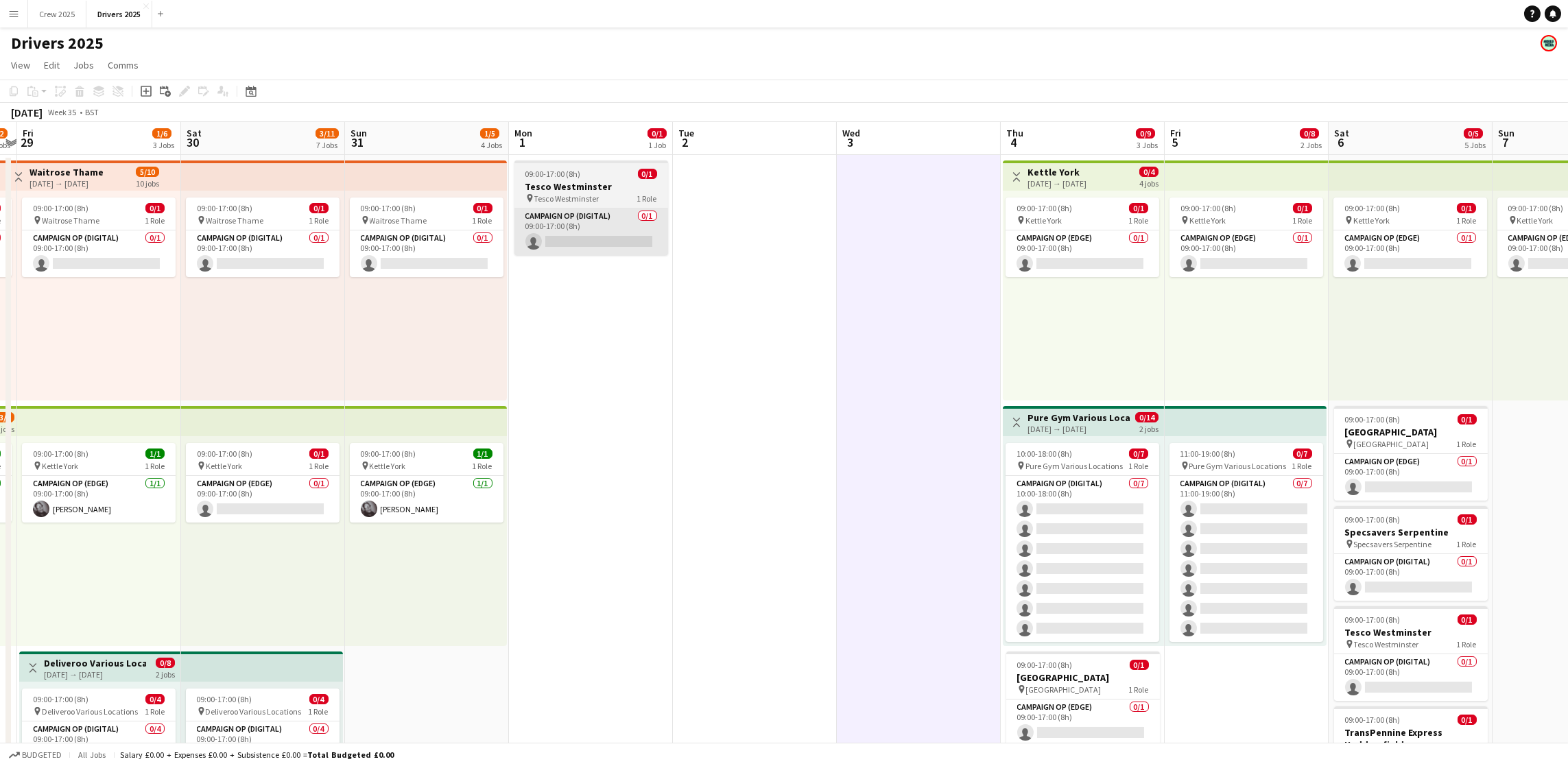
scroll to position [0, 475]
click at [586, 143] on app-board-header-date "Mon 1 0/1 1 Job" at bounding box center [590, 138] width 164 height 33
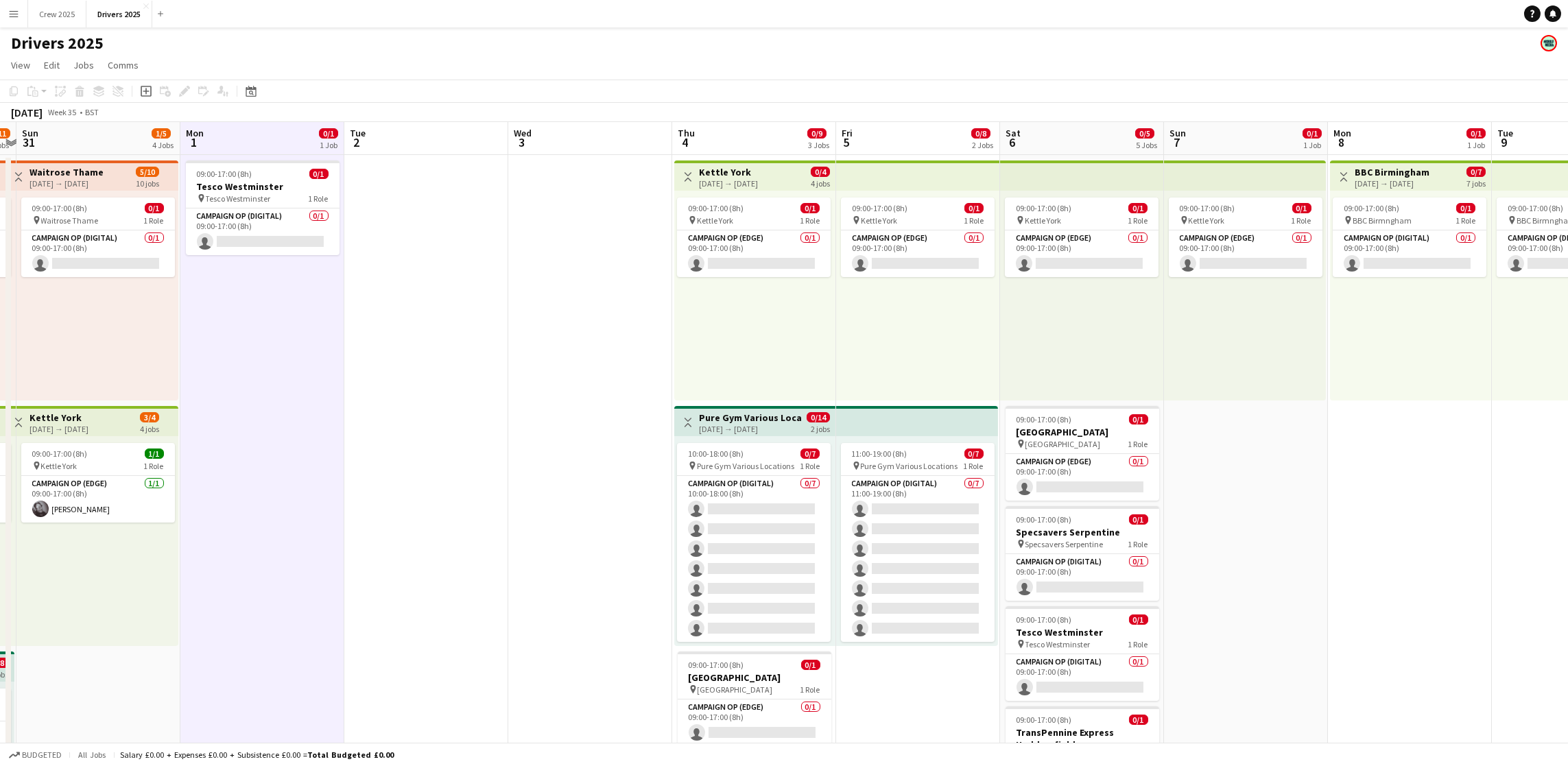
scroll to position [0, 519]
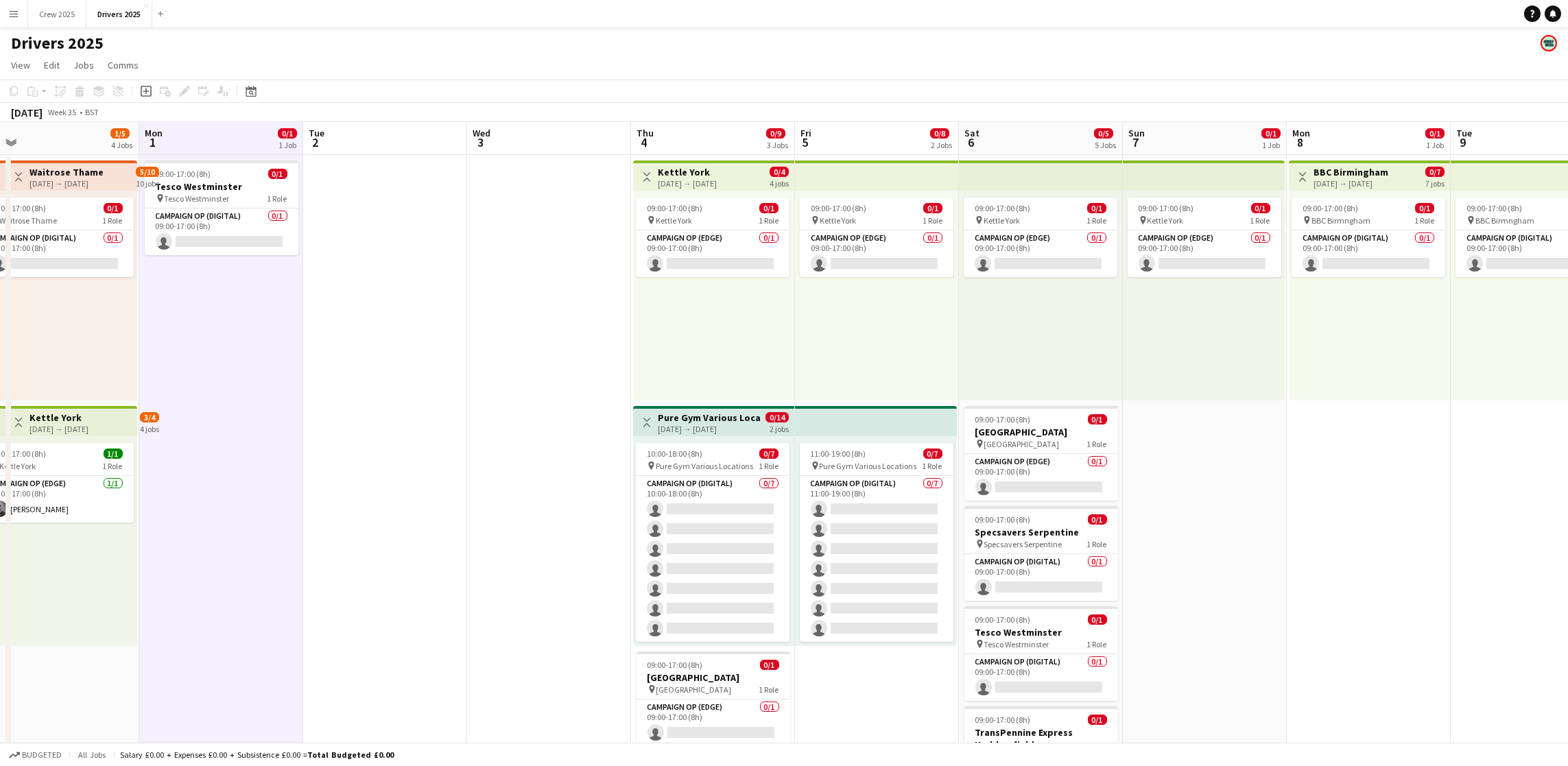
drag, startPoint x: 873, startPoint y: 357, endPoint x: 501, endPoint y: 378, distance: 372.6
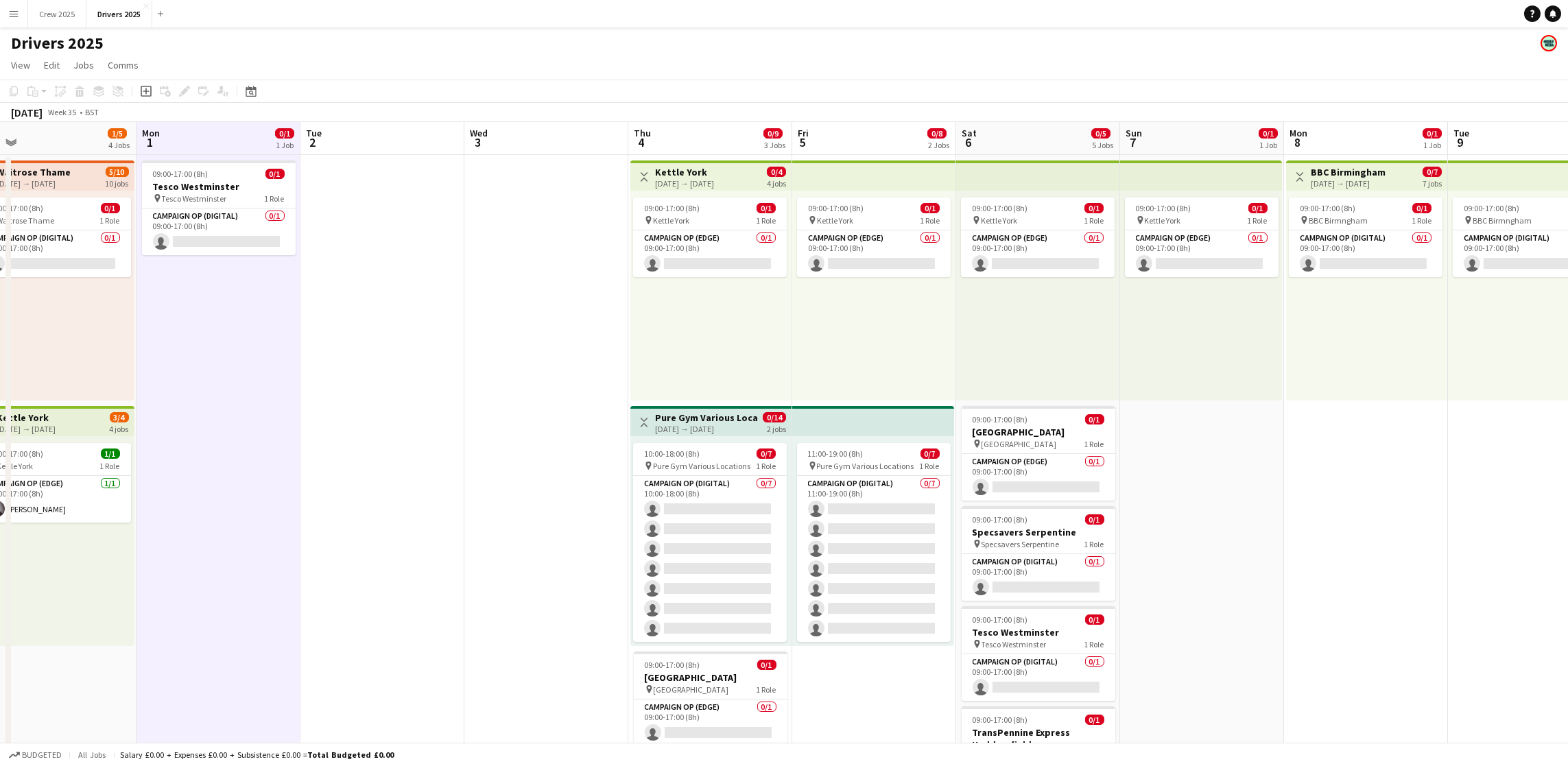
click at [667, 135] on app-board-header-date "Thu 4 0/9 3 Jobs" at bounding box center [710, 138] width 164 height 33
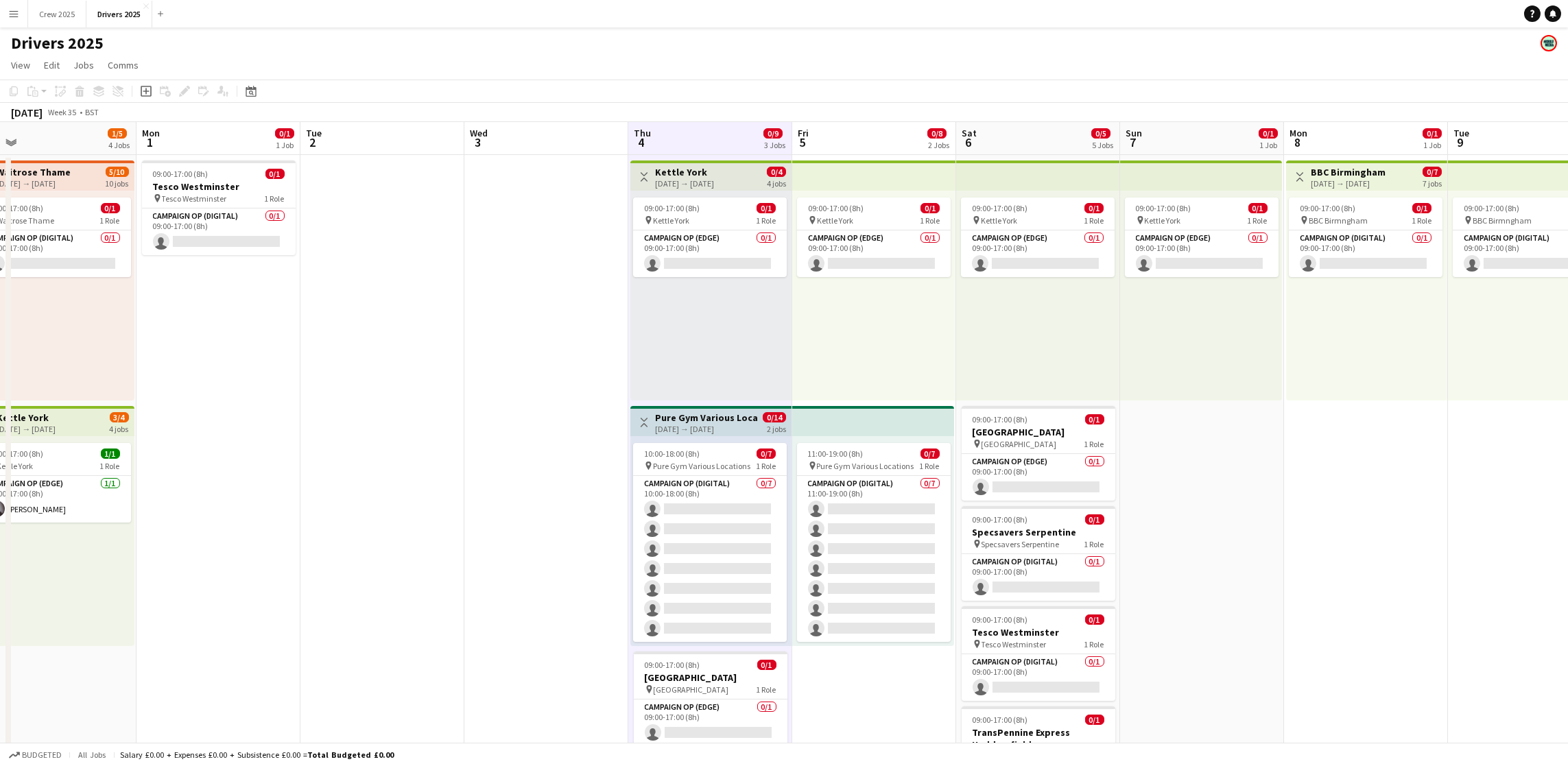
click at [856, 114] on div "[DATE] Week 35 • BST" at bounding box center [784, 112] width 1568 height 19
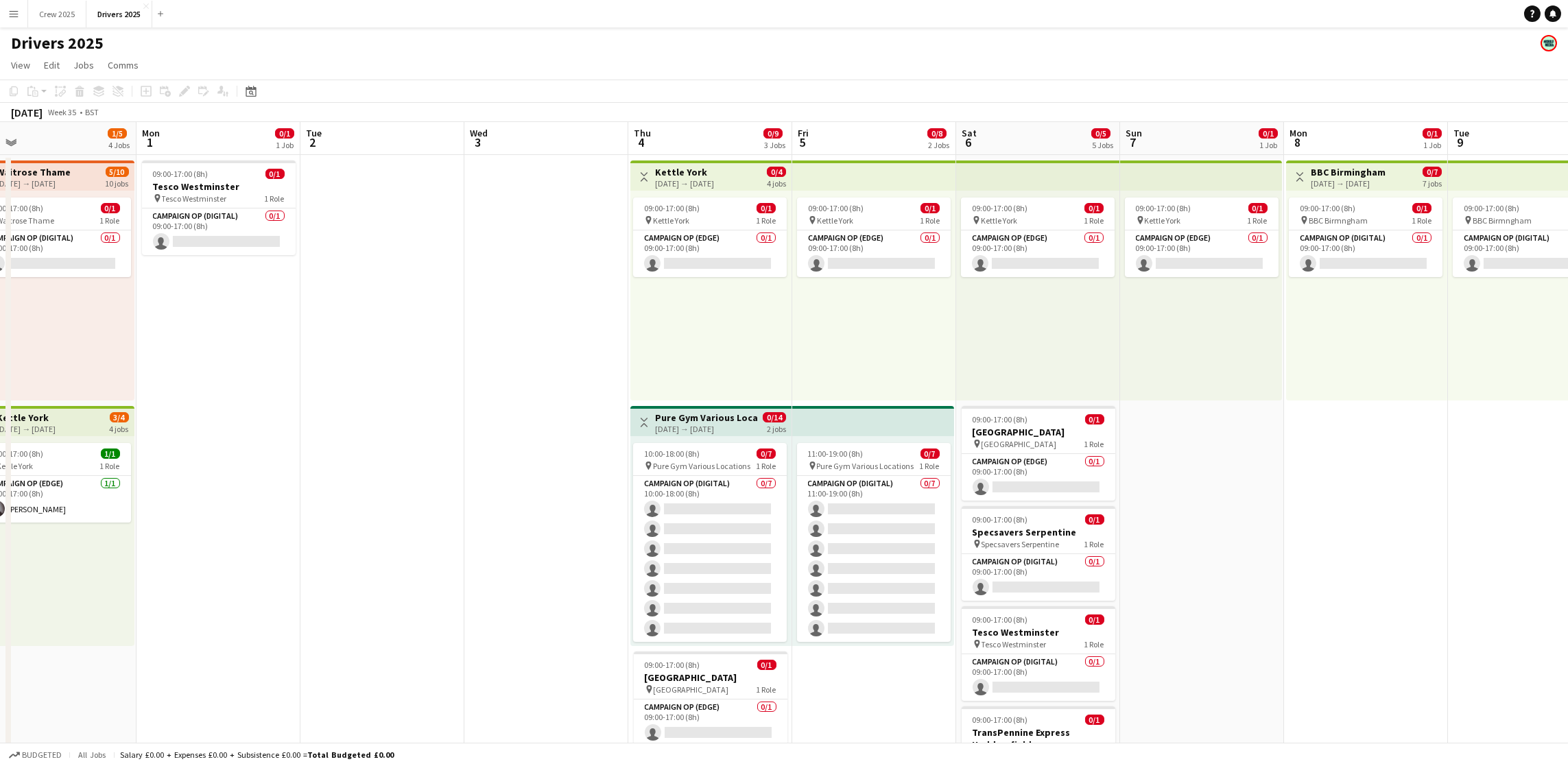
click at [860, 125] on app-board-header-date "Fri 5 0/8 2 Jobs" at bounding box center [874, 138] width 164 height 33
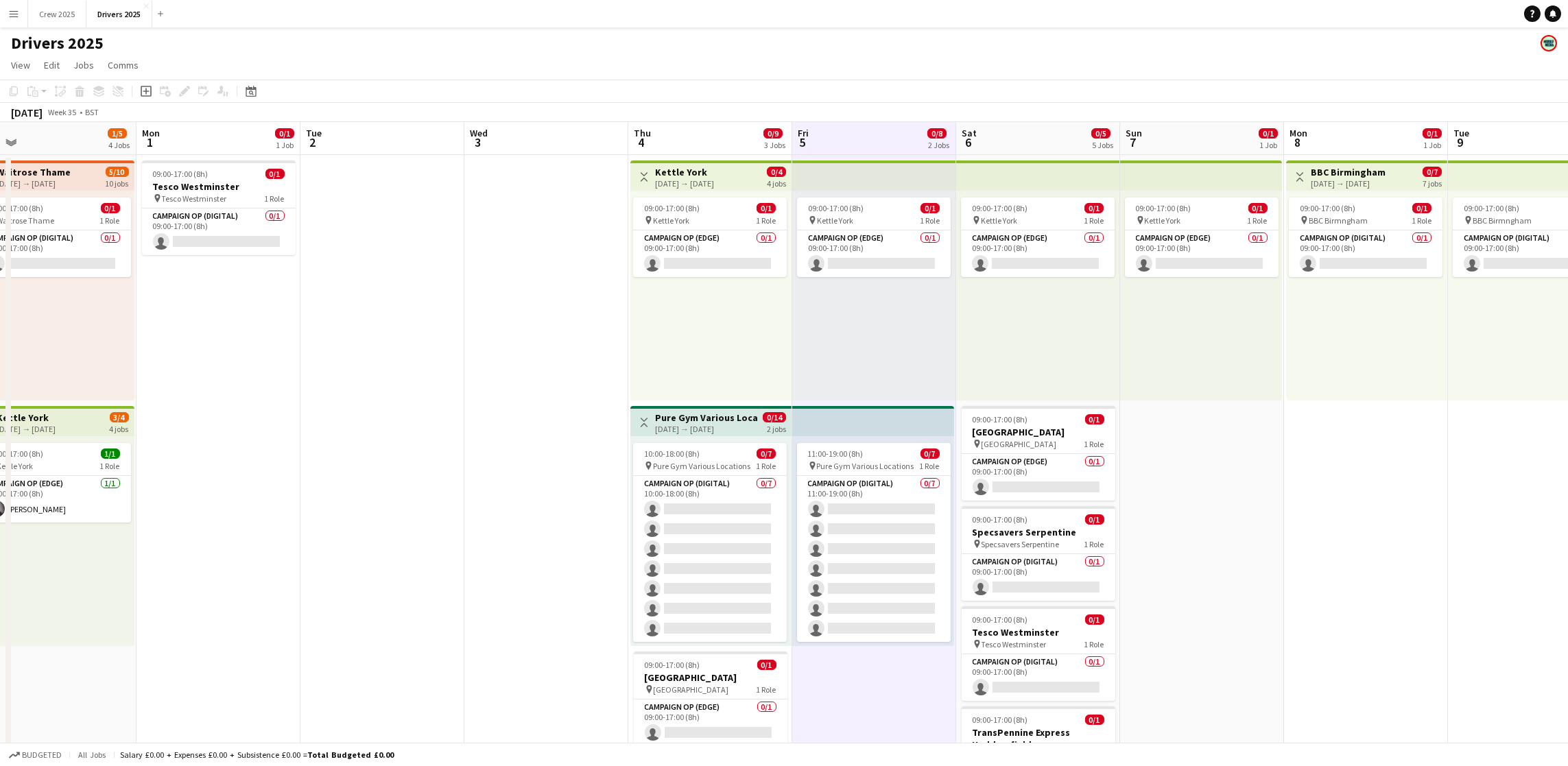
click at [1036, 138] on app-board-header-date "Sat 6 0/5 5 Jobs" at bounding box center [1038, 138] width 164 height 33
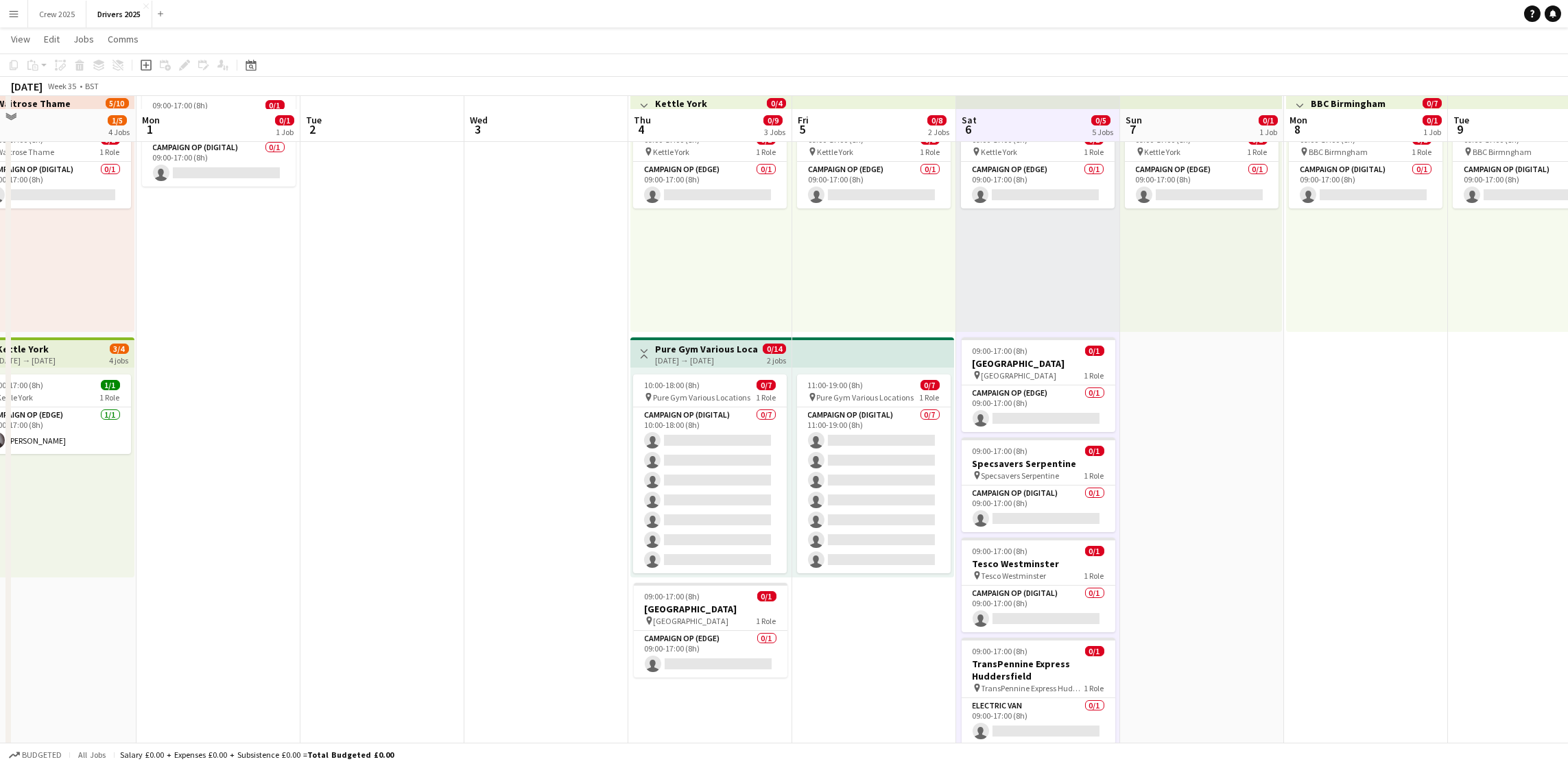
scroll to position [103, 0]
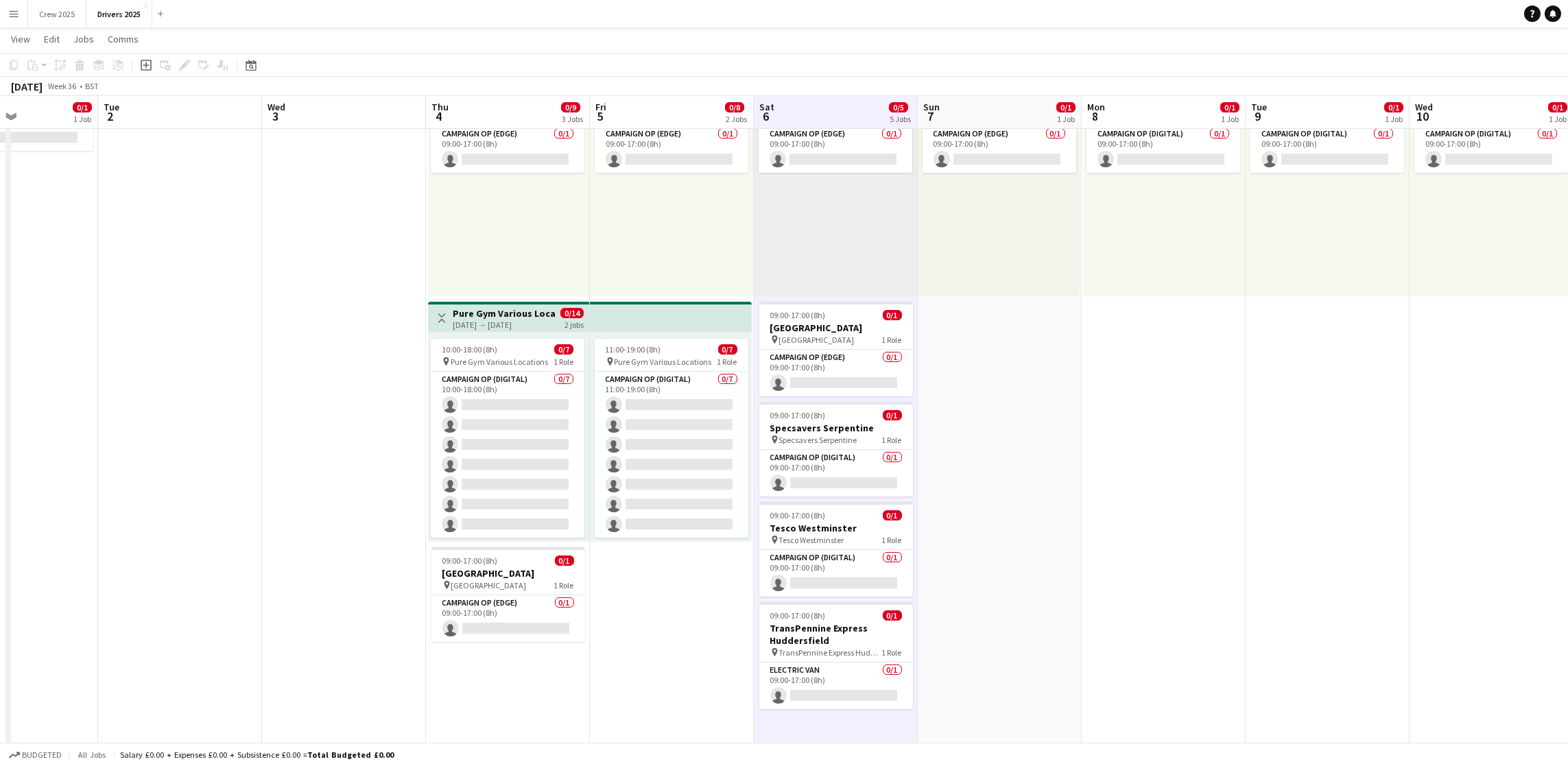
drag, startPoint x: 1318, startPoint y: 407, endPoint x: 1110, endPoint y: 410, distance: 208.0
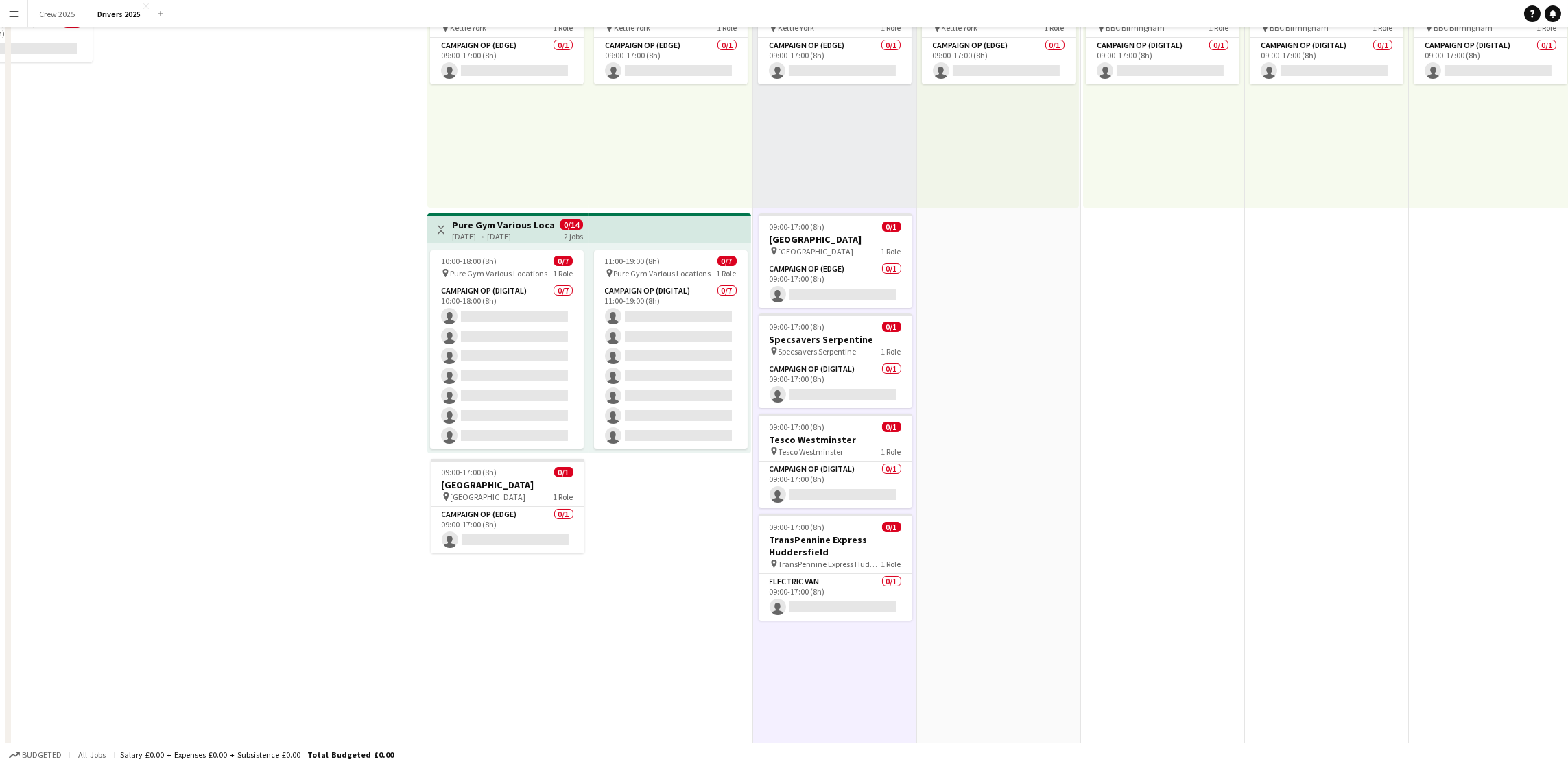
scroll to position [0, 0]
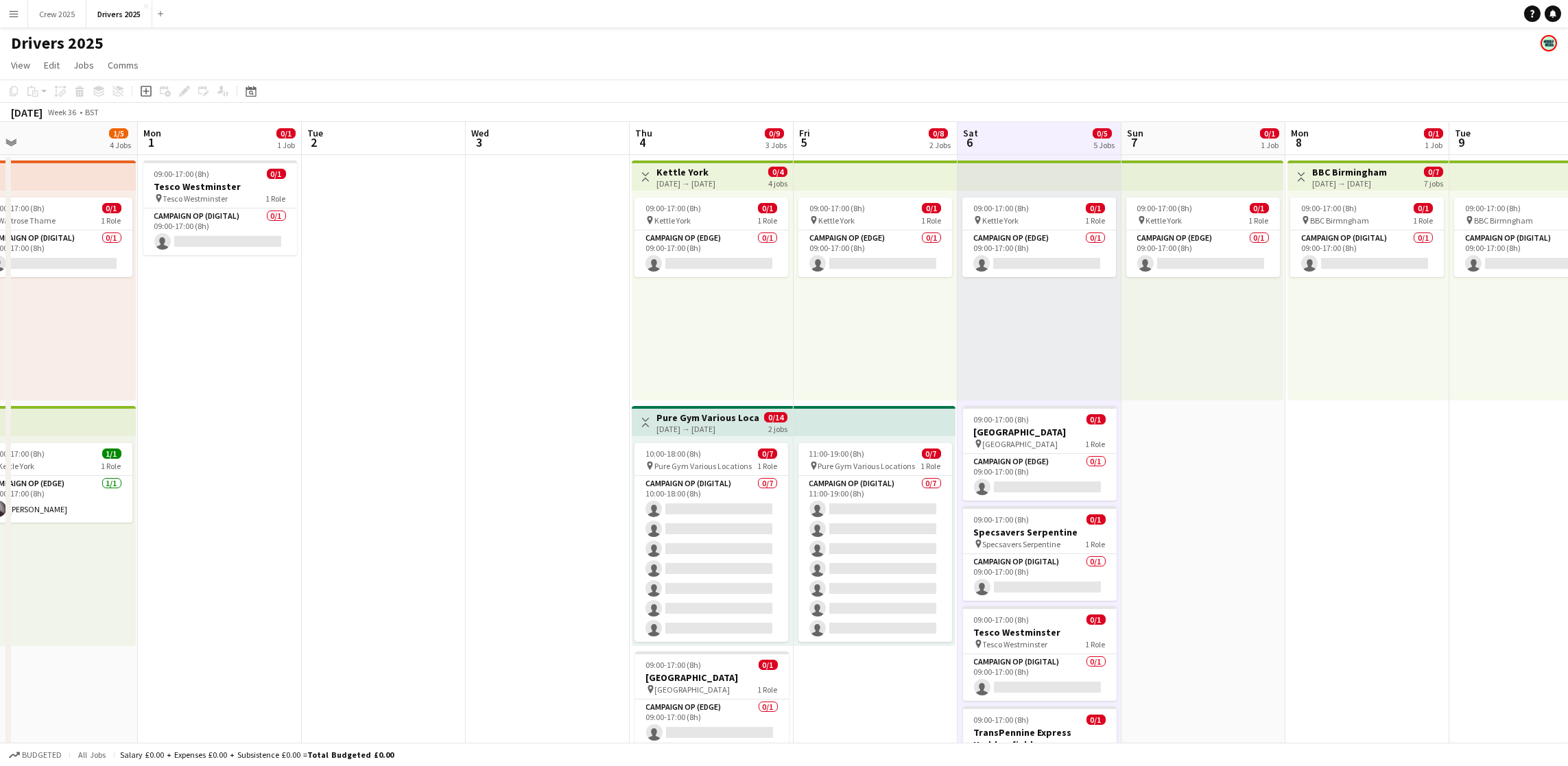
drag, startPoint x: 1217, startPoint y: 486, endPoint x: 954, endPoint y: 473, distance: 263.3
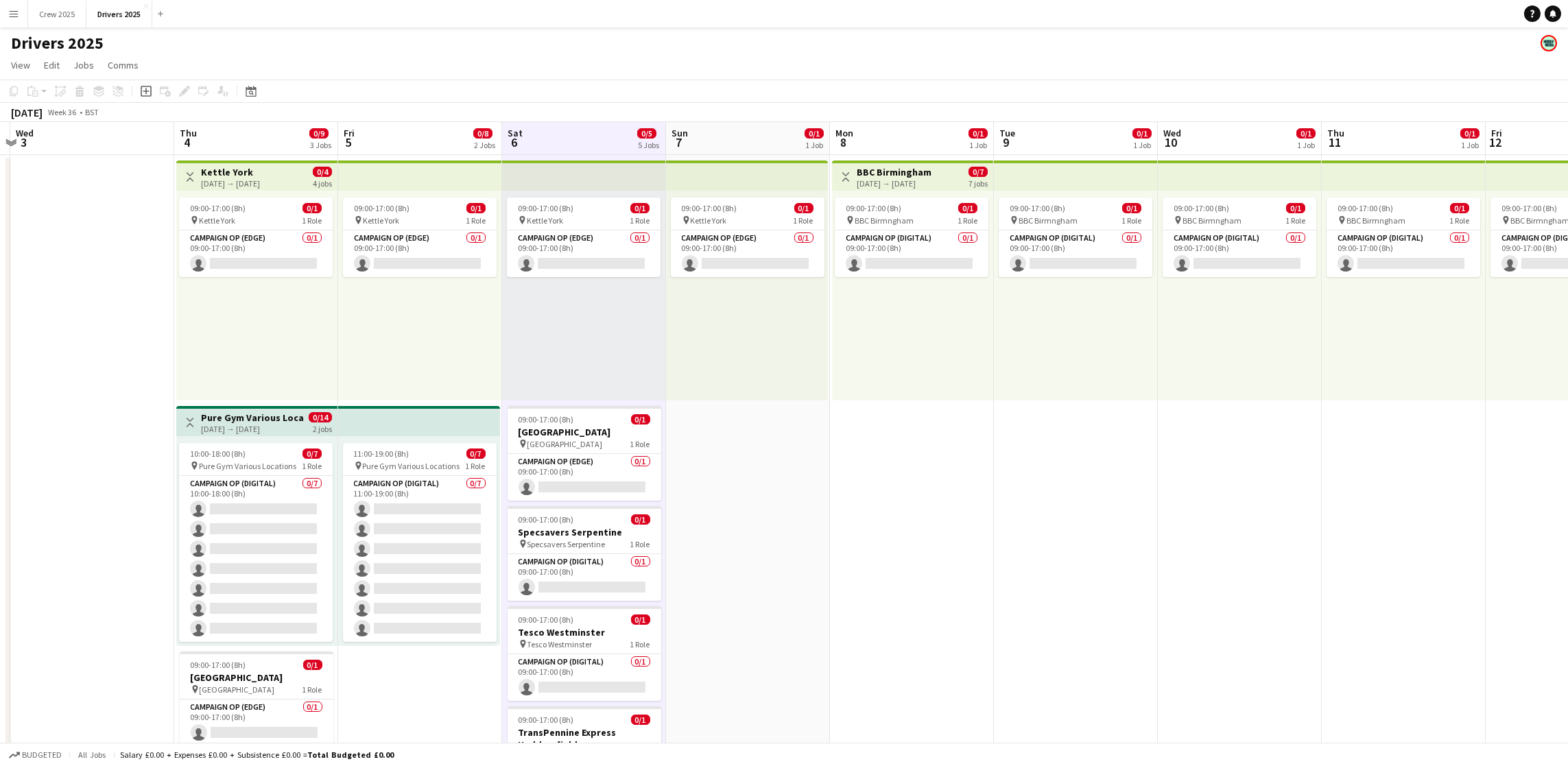
click at [750, 112] on div "September 2025 Week 36 • BST" at bounding box center [784, 112] width 1568 height 19
click at [736, 132] on app-board-header-date "Sun 7 0/1 1 Job" at bounding box center [748, 138] width 164 height 33
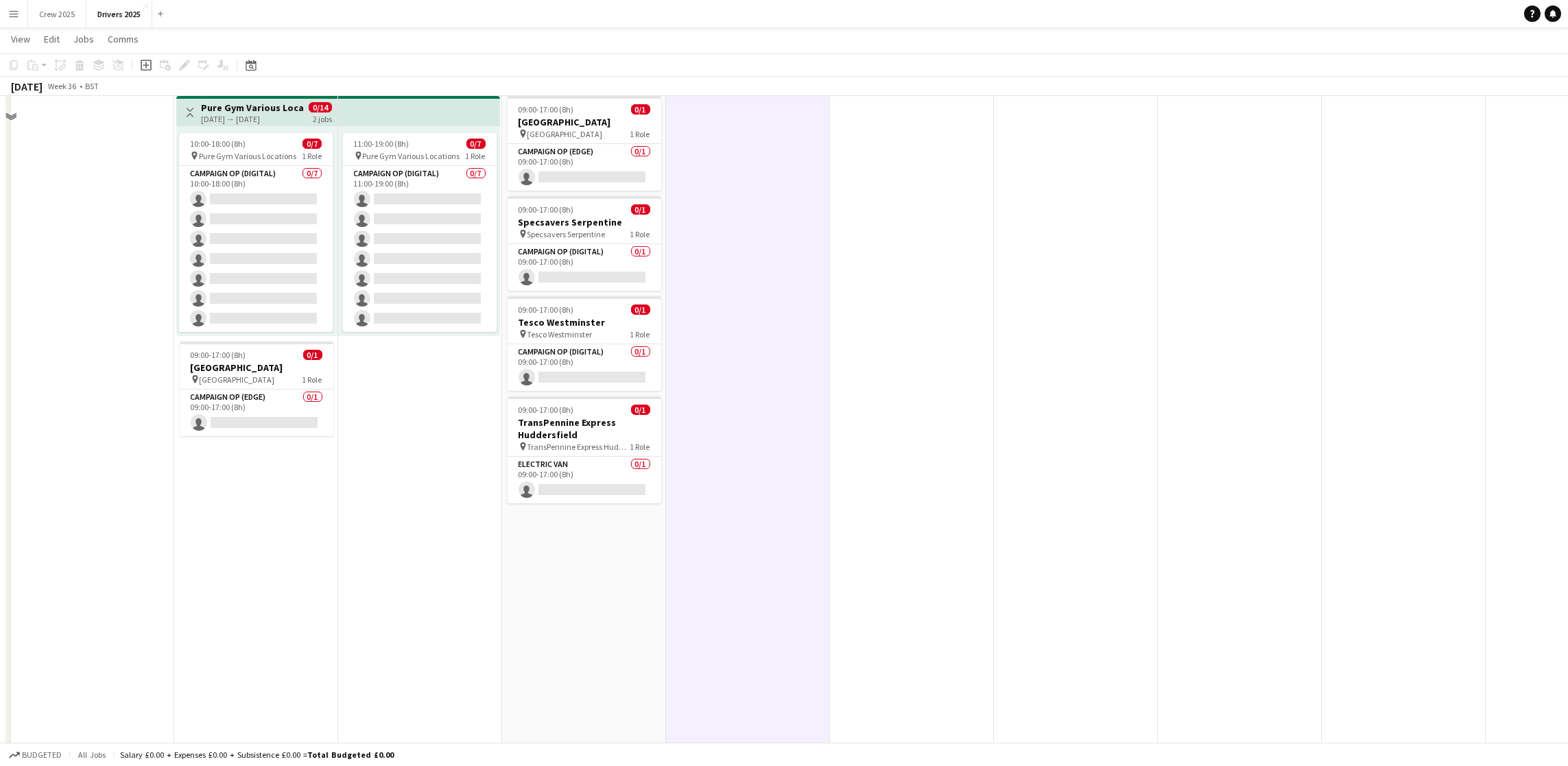
scroll to position [0, 0]
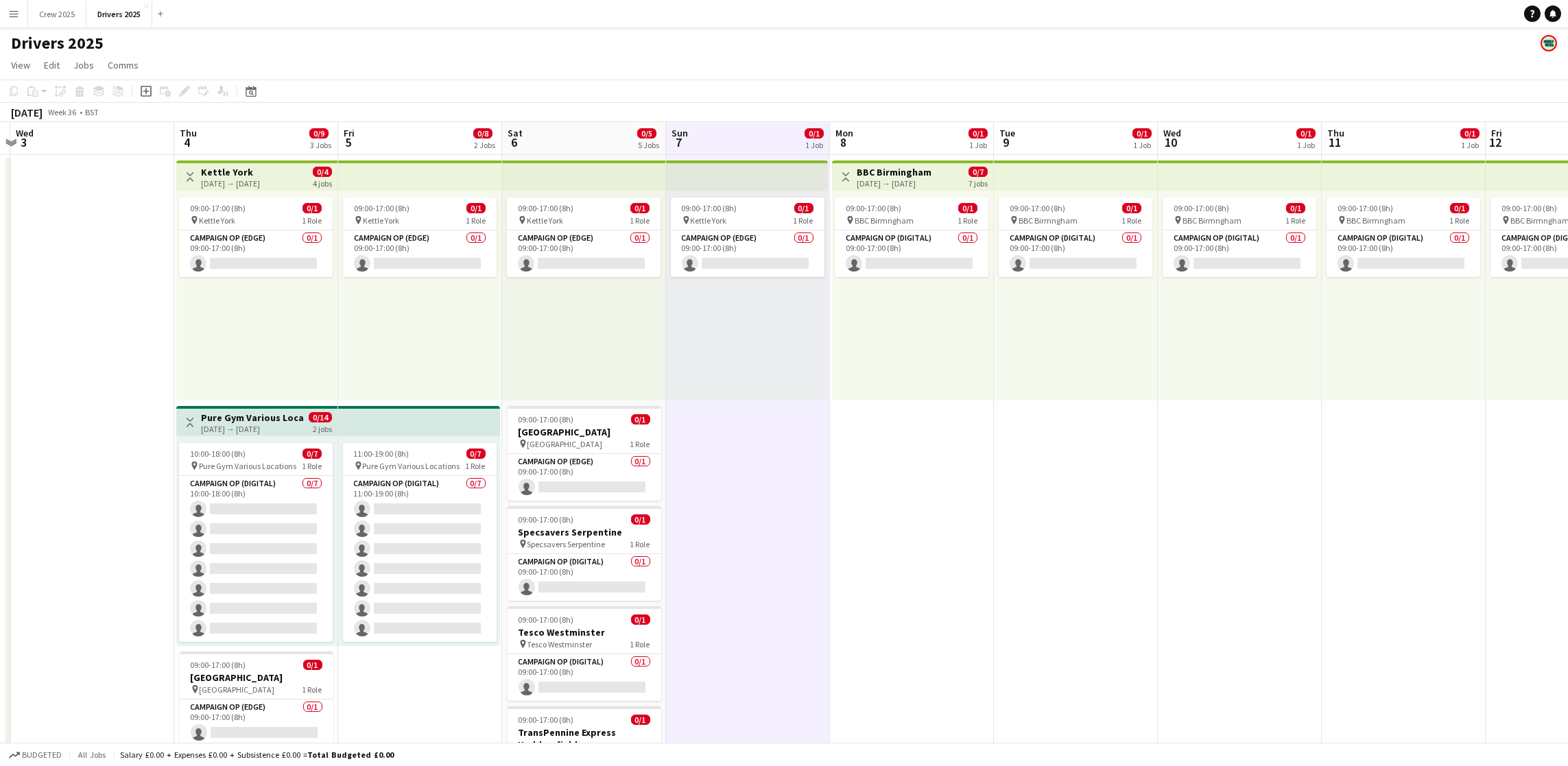
click at [896, 145] on app-board-header-date "Mon 8 0/1 1 Job" at bounding box center [911, 138] width 164 height 33
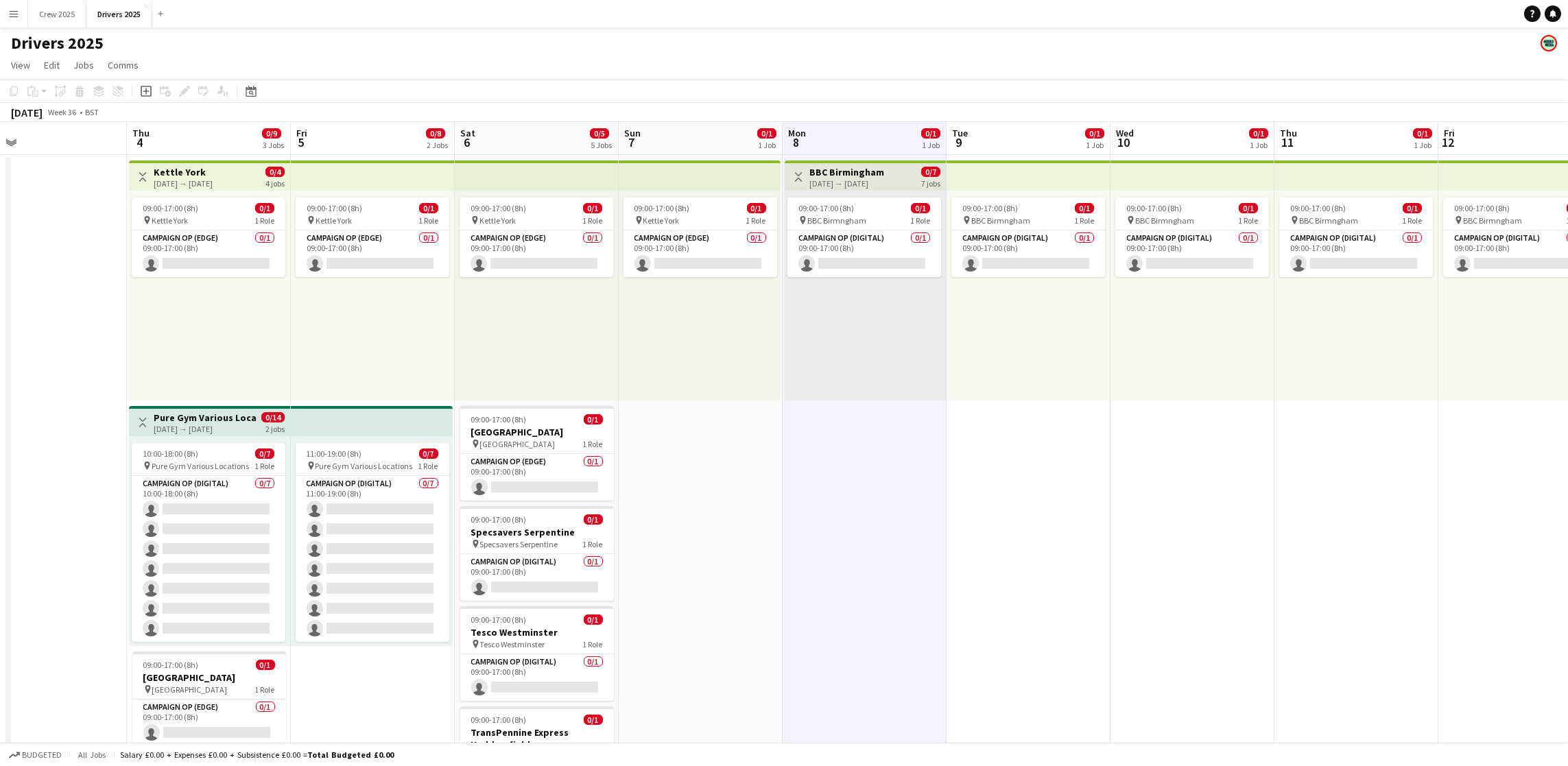
scroll to position [0, 480]
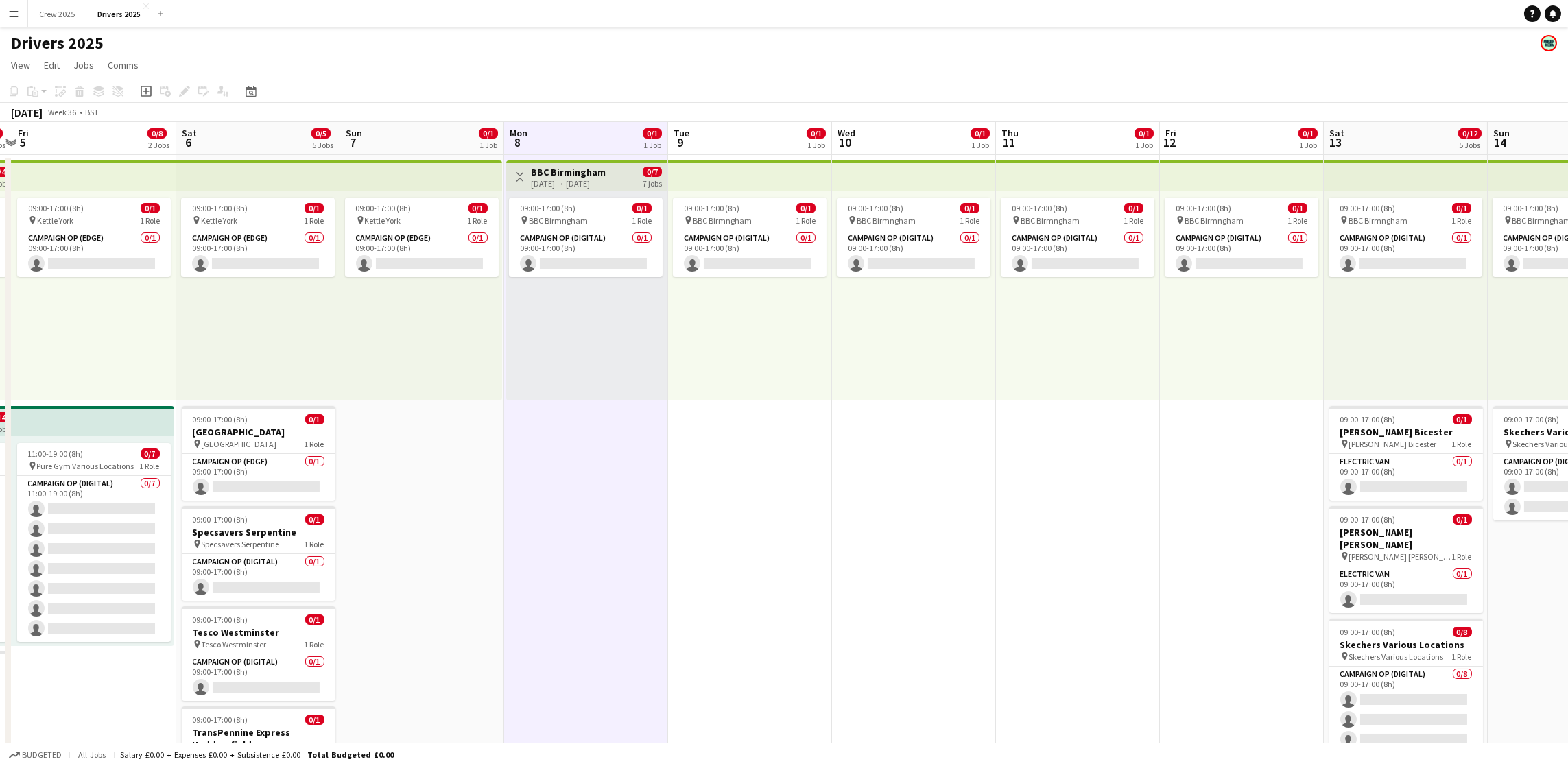
drag, startPoint x: 1341, startPoint y: 490, endPoint x: 1014, endPoint y: 487, distance: 327.0
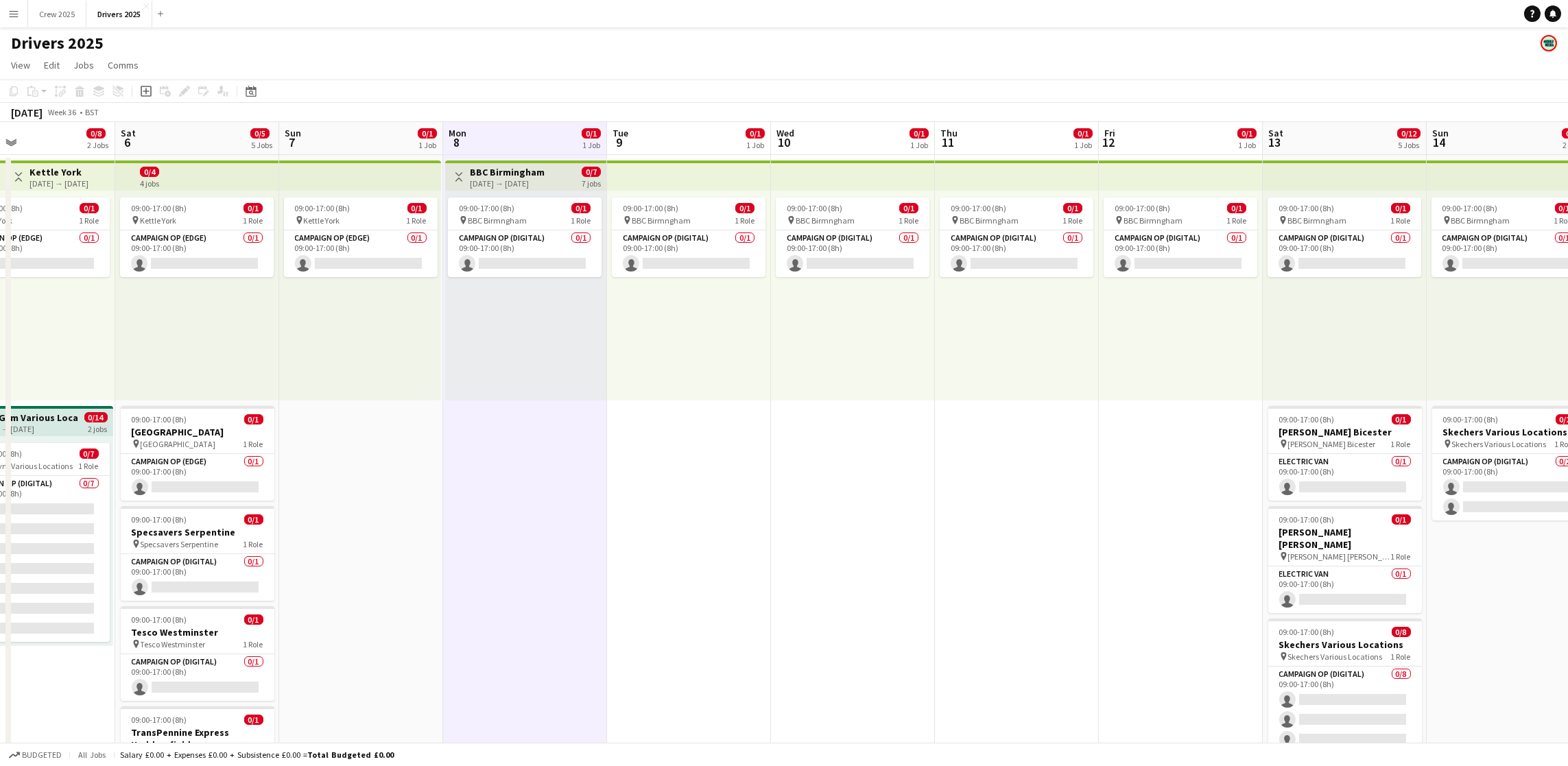
scroll to position [0, 374]
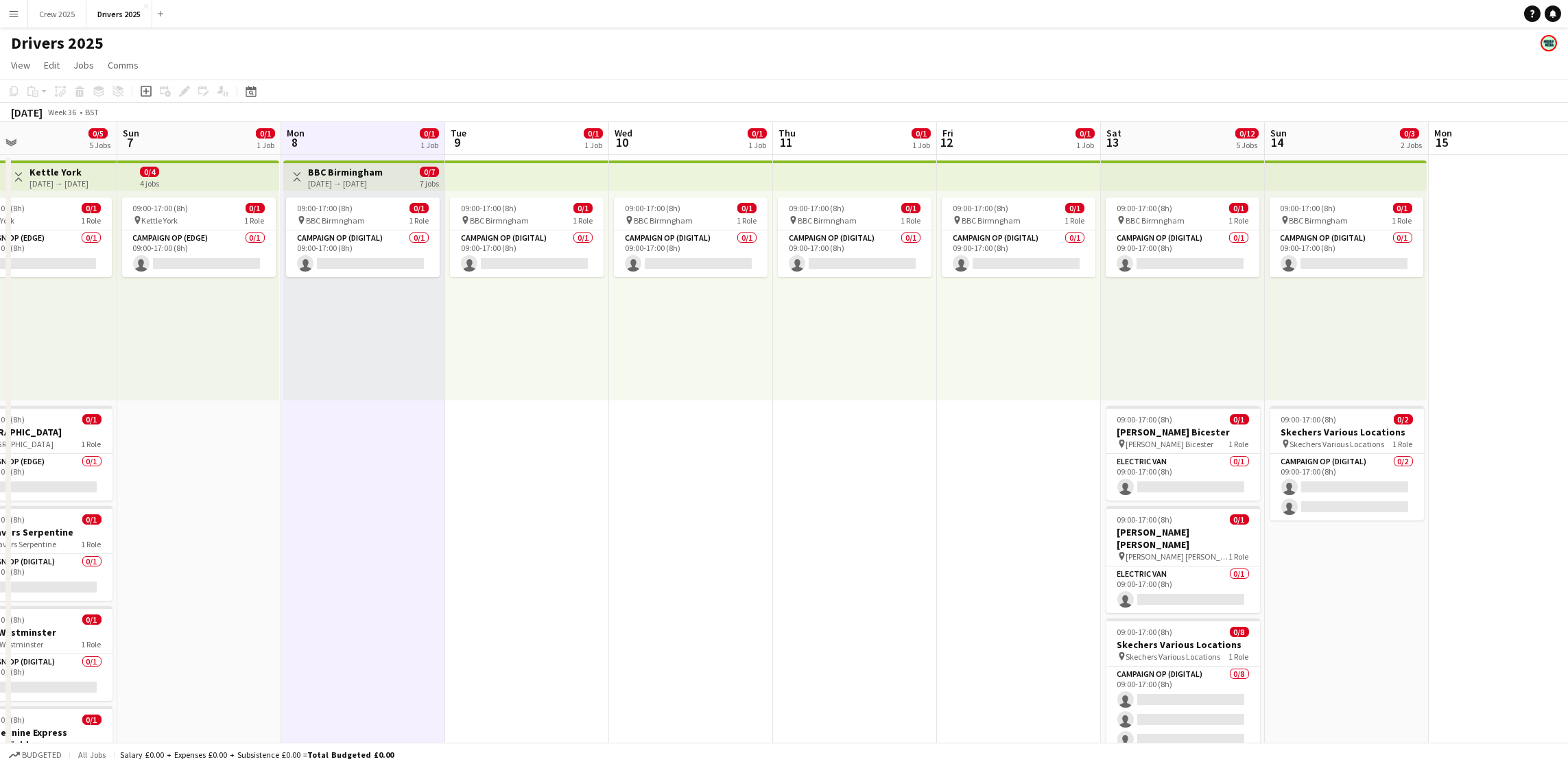
drag, startPoint x: 1204, startPoint y: 452, endPoint x: 981, endPoint y: 467, distance: 223.5
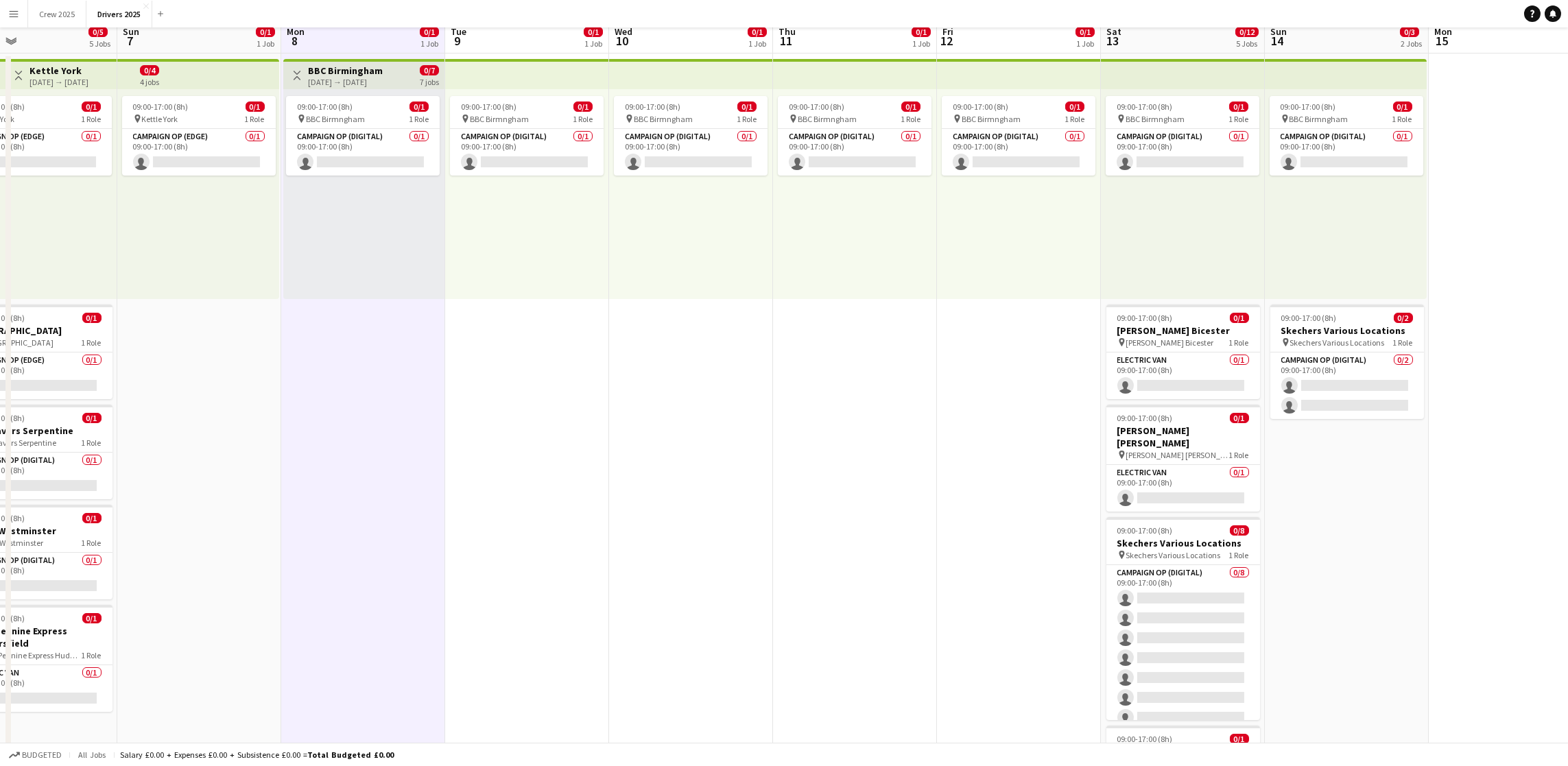
scroll to position [0, 0]
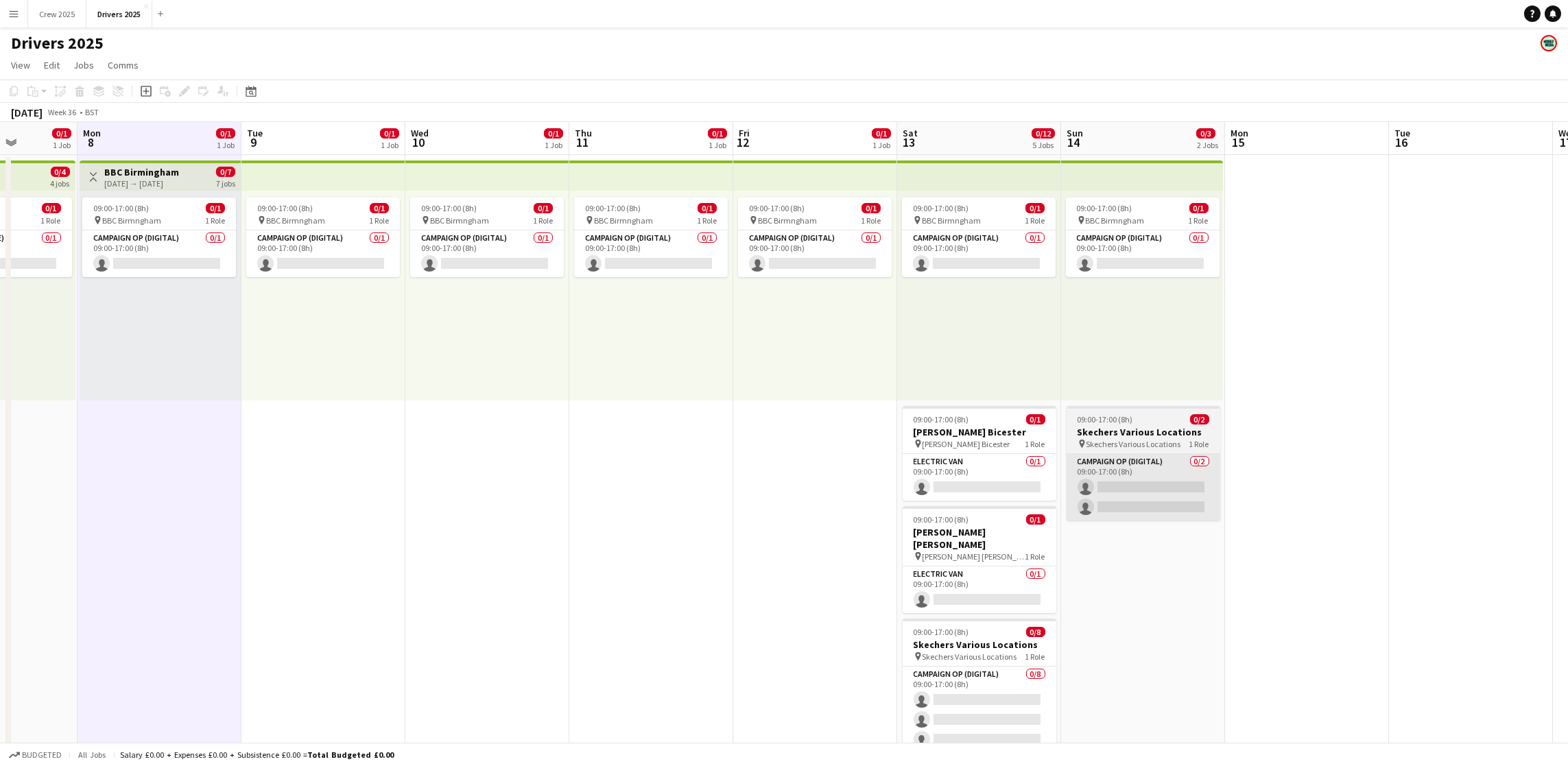
drag, startPoint x: 1311, startPoint y: 528, endPoint x: 1094, endPoint y: 520, distance: 217.1
click at [947, 125] on app-board-header-date "Sat 13 0/12 5 Jobs" at bounding box center [978, 138] width 164 height 33
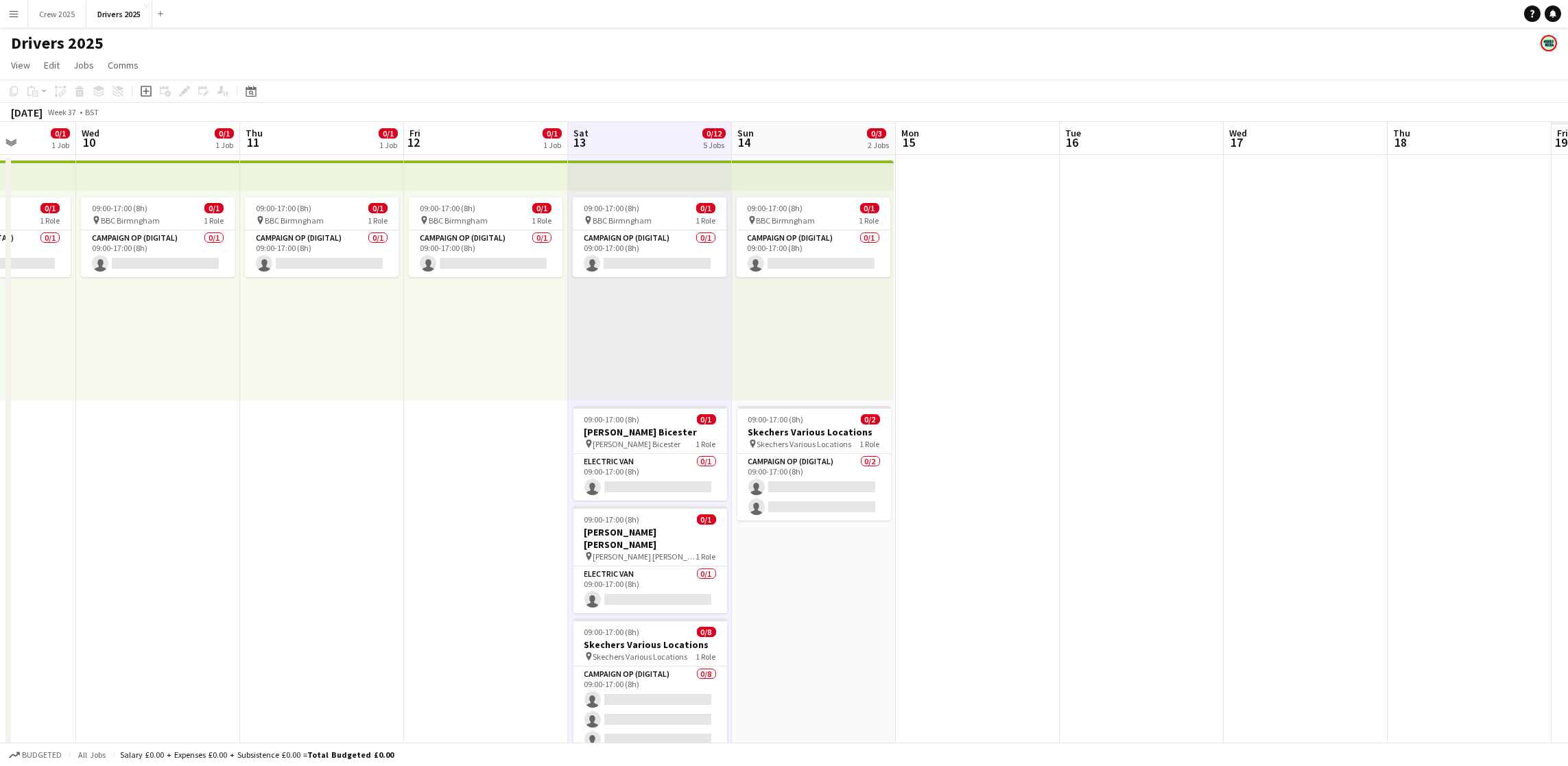
scroll to position [0, 463]
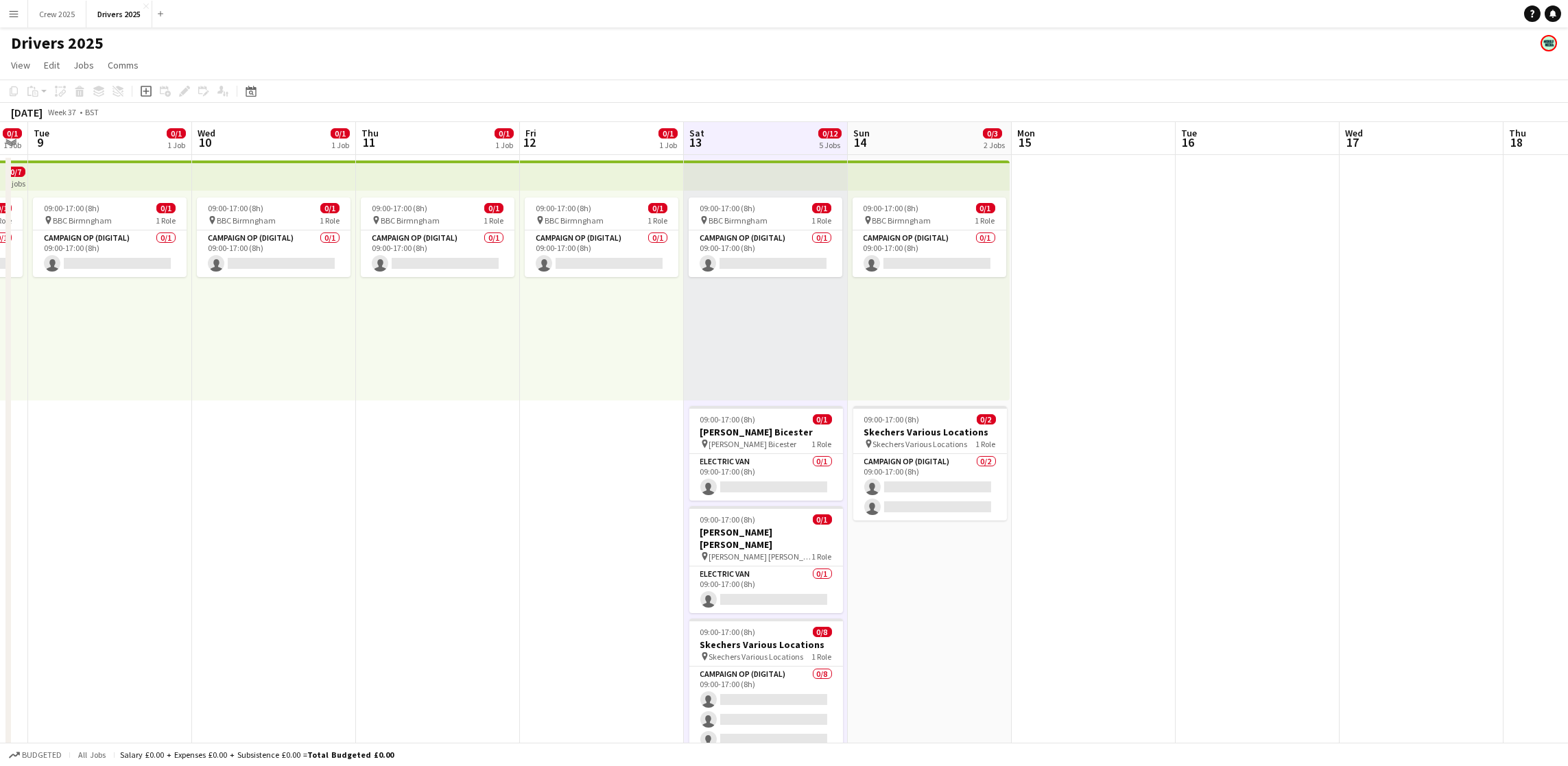
drag, startPoint x: 1374, startPoint y: 499, endPoint x: 1166, endPoint y: 484, distance: 208.5
click at [873, 135] on app-board-header-date "Sun 14 0/3 2 Jobs" at bounding box center [929, 138] width 164 height 33
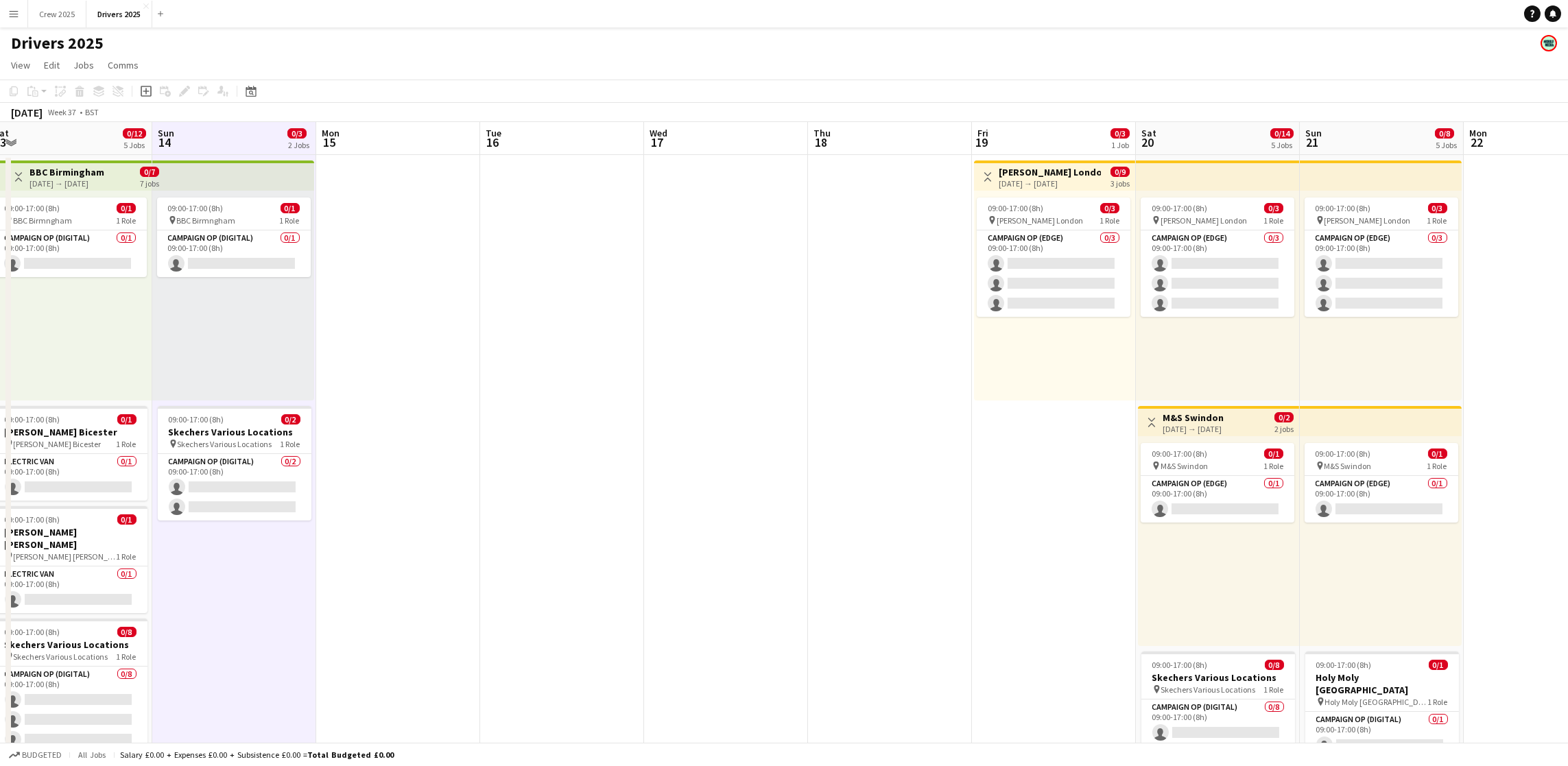
scroll to position [0, 487]
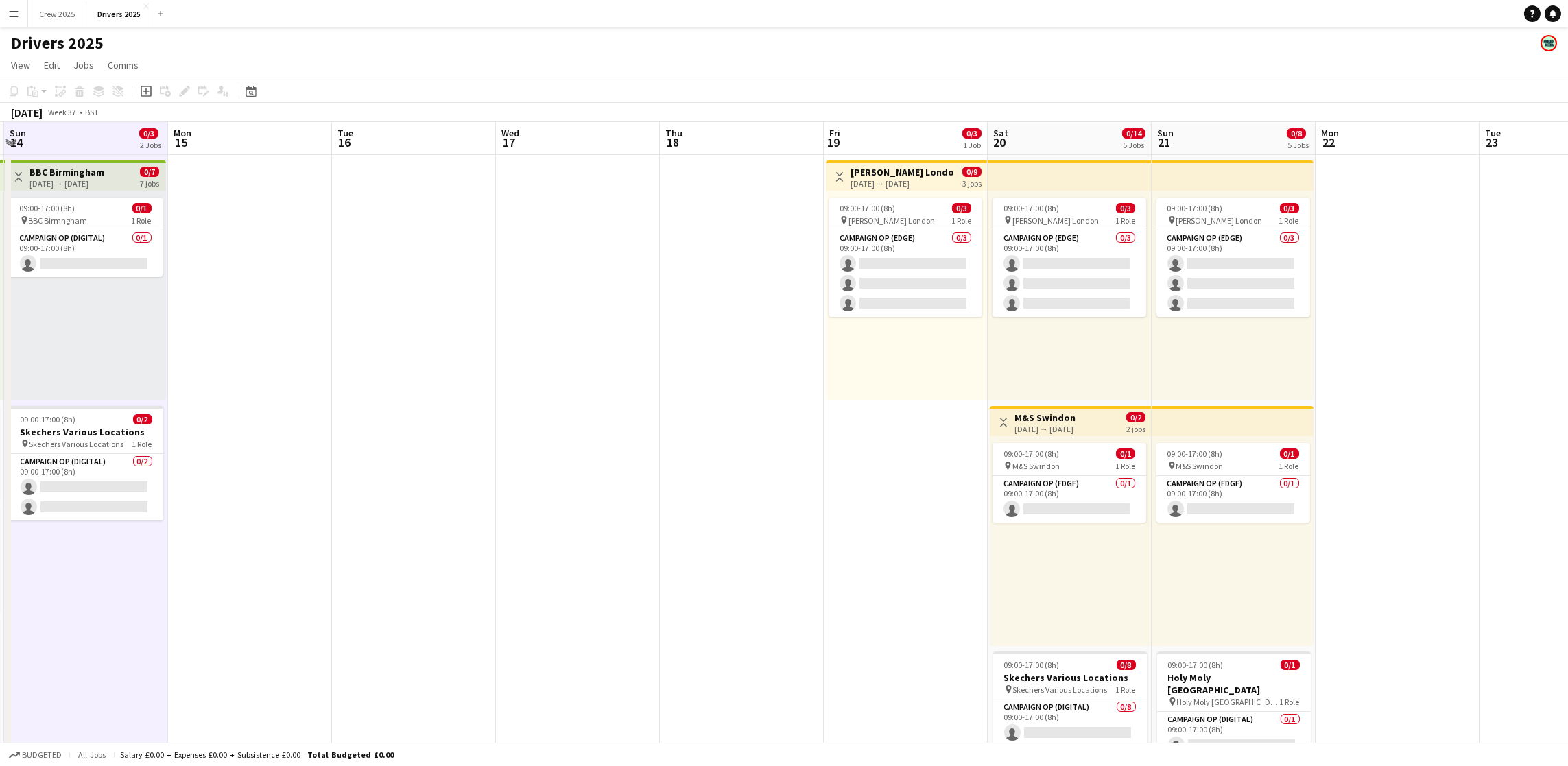
drag, startPoint x: 1345, startPoint y: 371, endPoint x: 501, endPoint y: 378, distance: 844.0
click at [885, 133] on app-board-header-date "Fri 19 0/3 1 Job" at bounding box center [905, 138] width 164 height 33
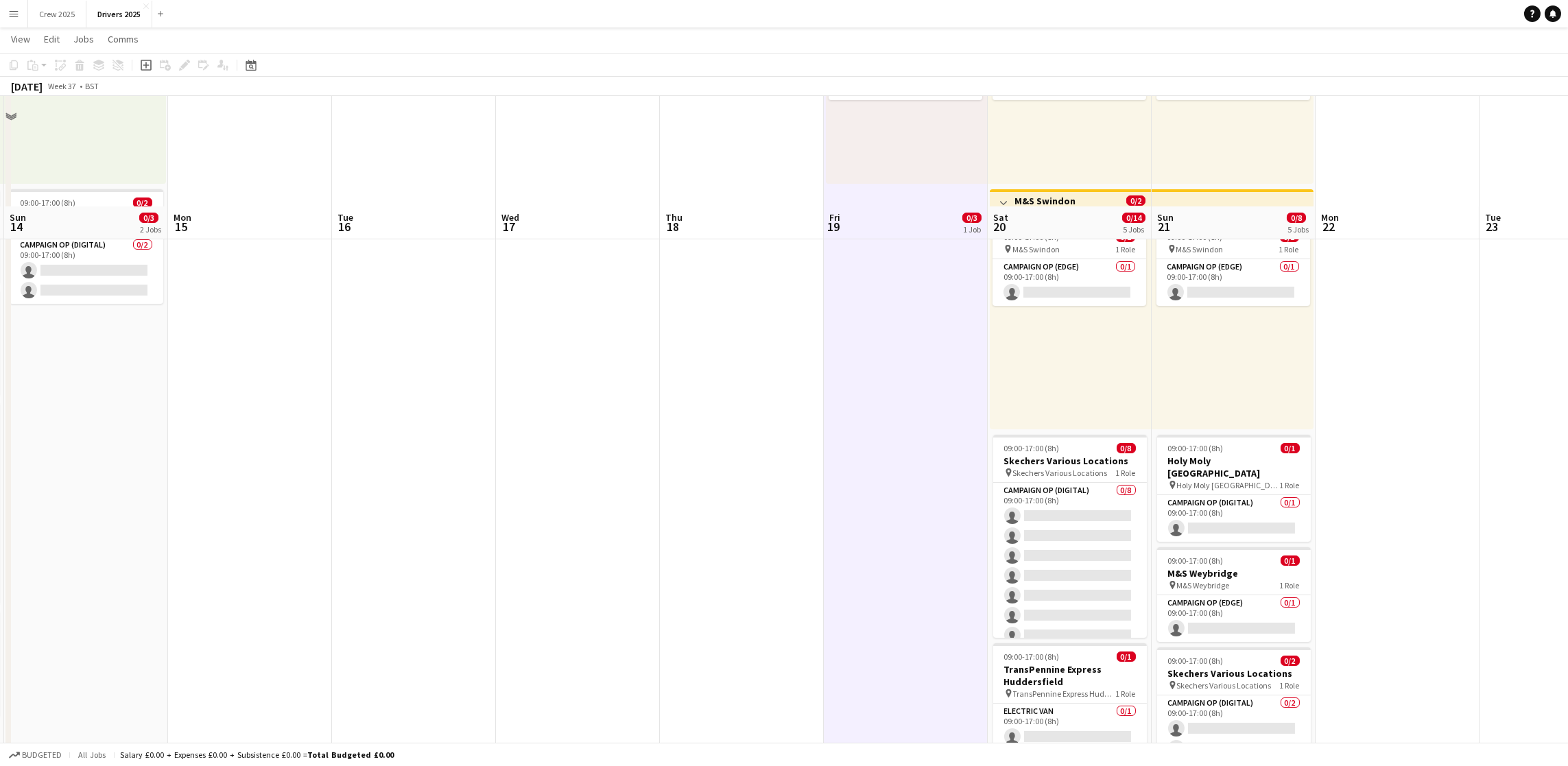
scroll to position [0, 0]
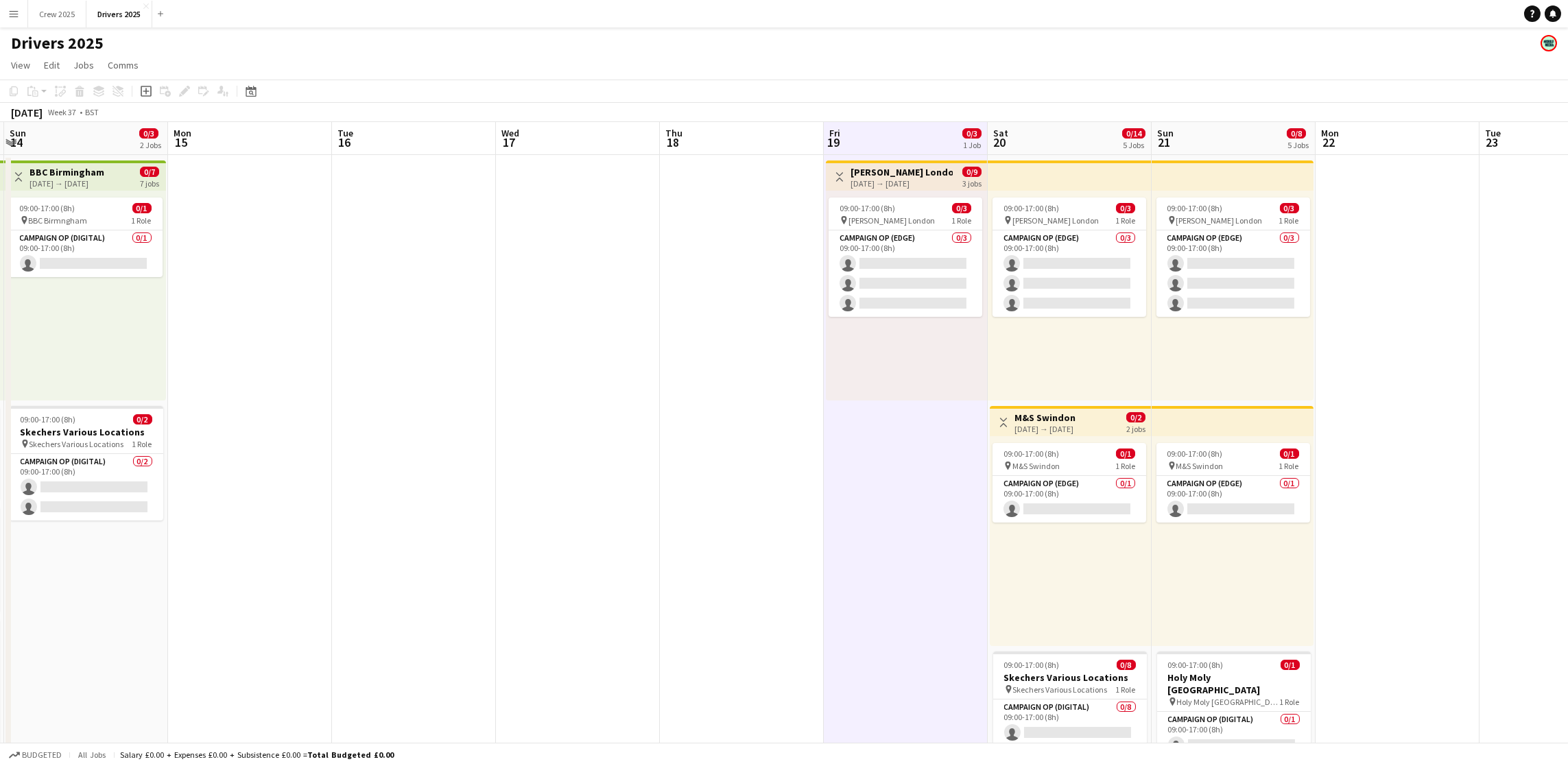
click at [1041, 131] on app-board-header-date "Sat 20 0/14 5 Jobs" at bounding box center [1069, 138] width 164 height 33
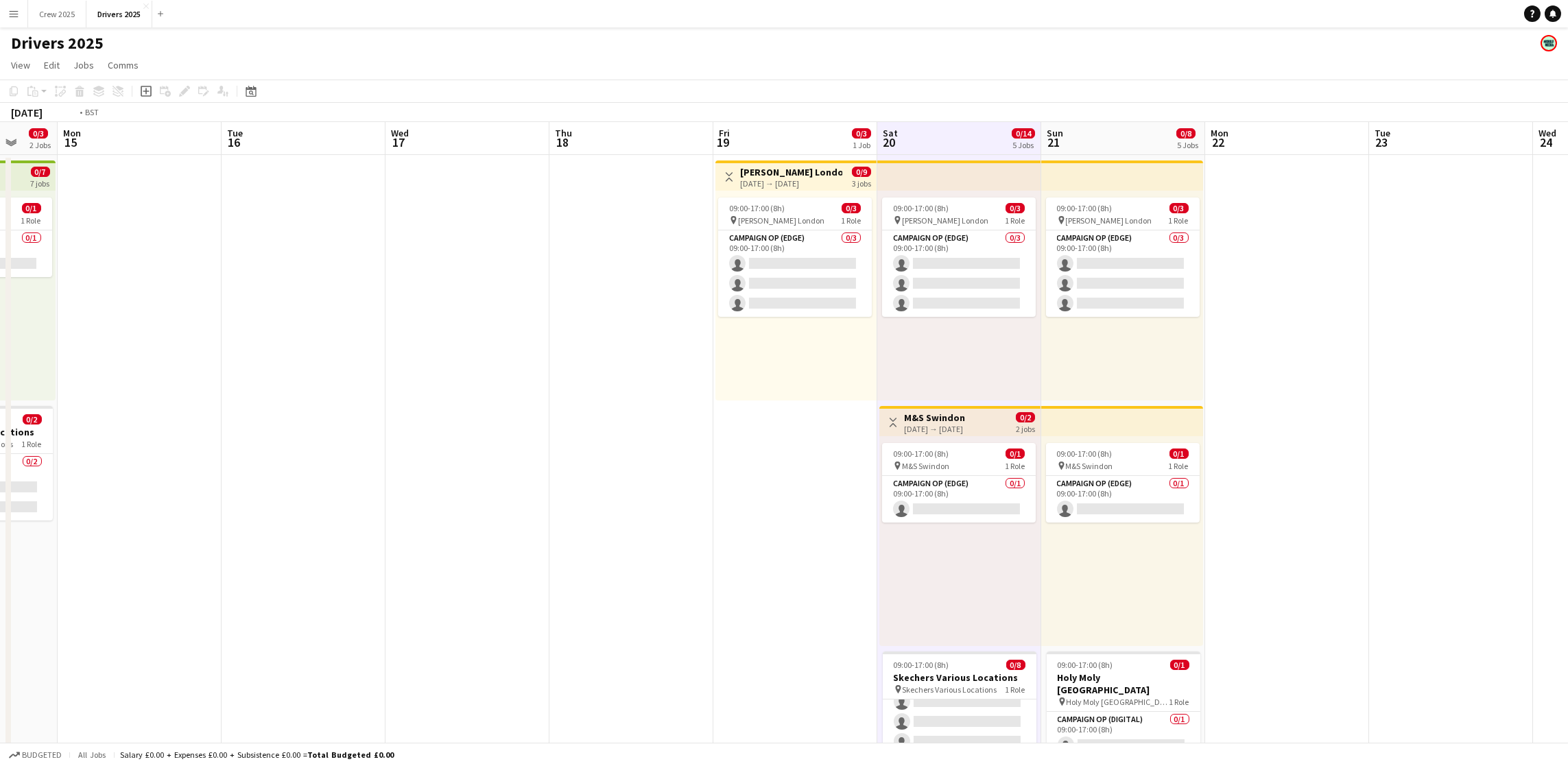
drag, startPoint x: 1371, startPoint y: 408, endPoint x: 1113, endPoint y: 407, distance: 258.0
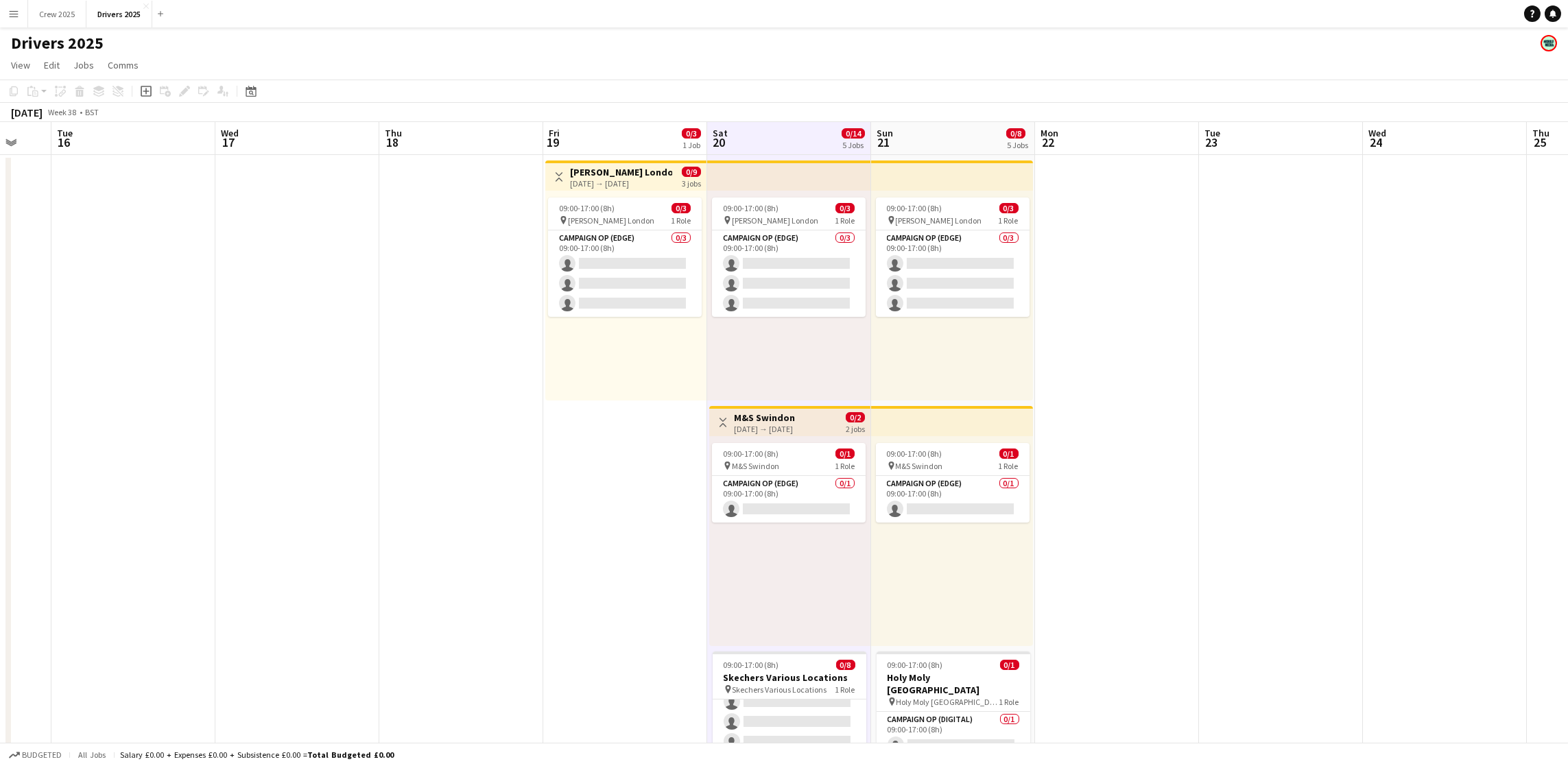
click at [952, 146] on app-board-header-date "Sun 21 0/8 5 Jobs" at bounding box center [953, 138] width 164 height 33
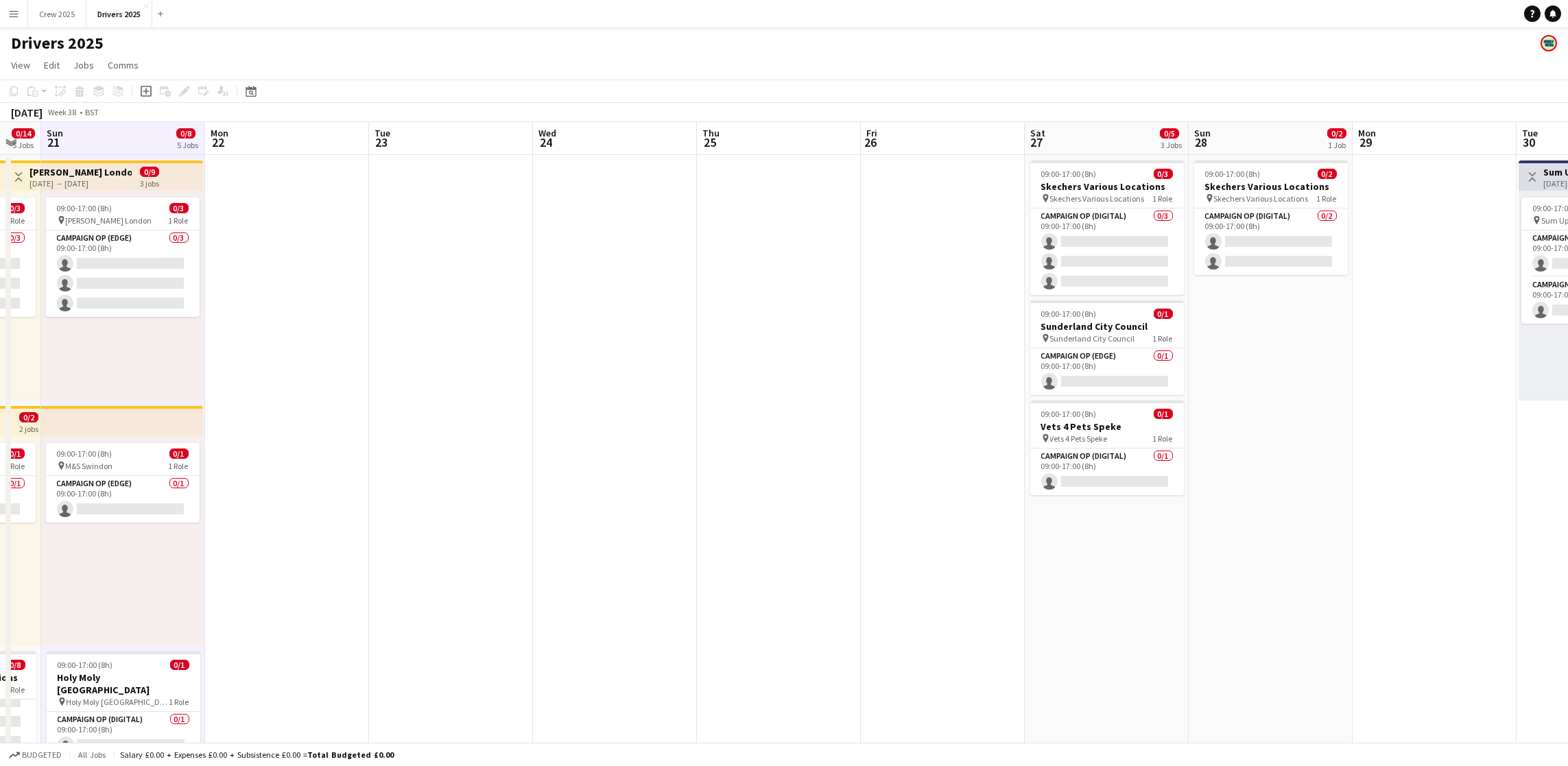
drag, startPoint x: 1198, startPoint y: 364, endPoint x: 365, endPoint y: 392, distance: 833.5
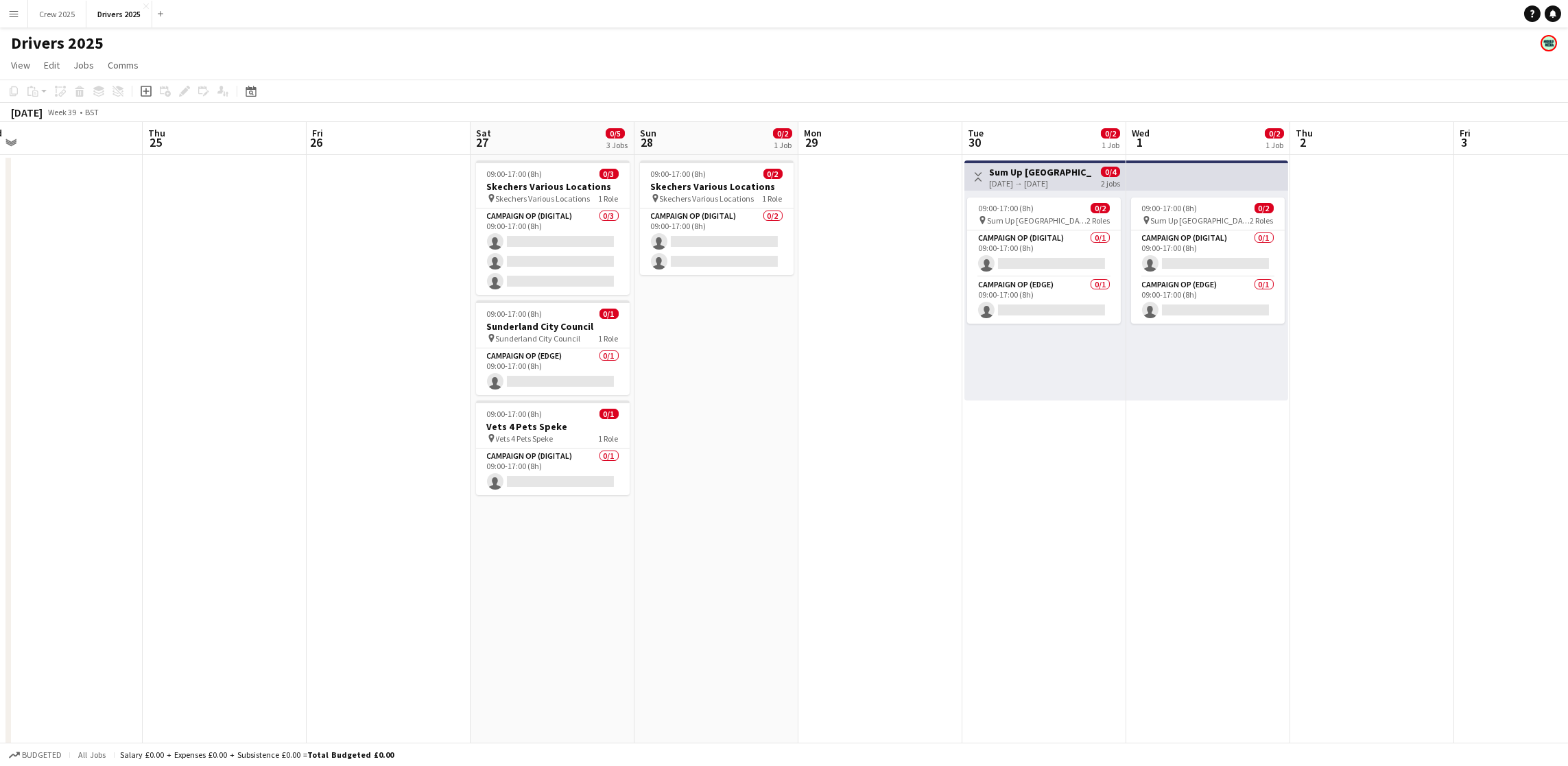
scroll to position [0, 394]
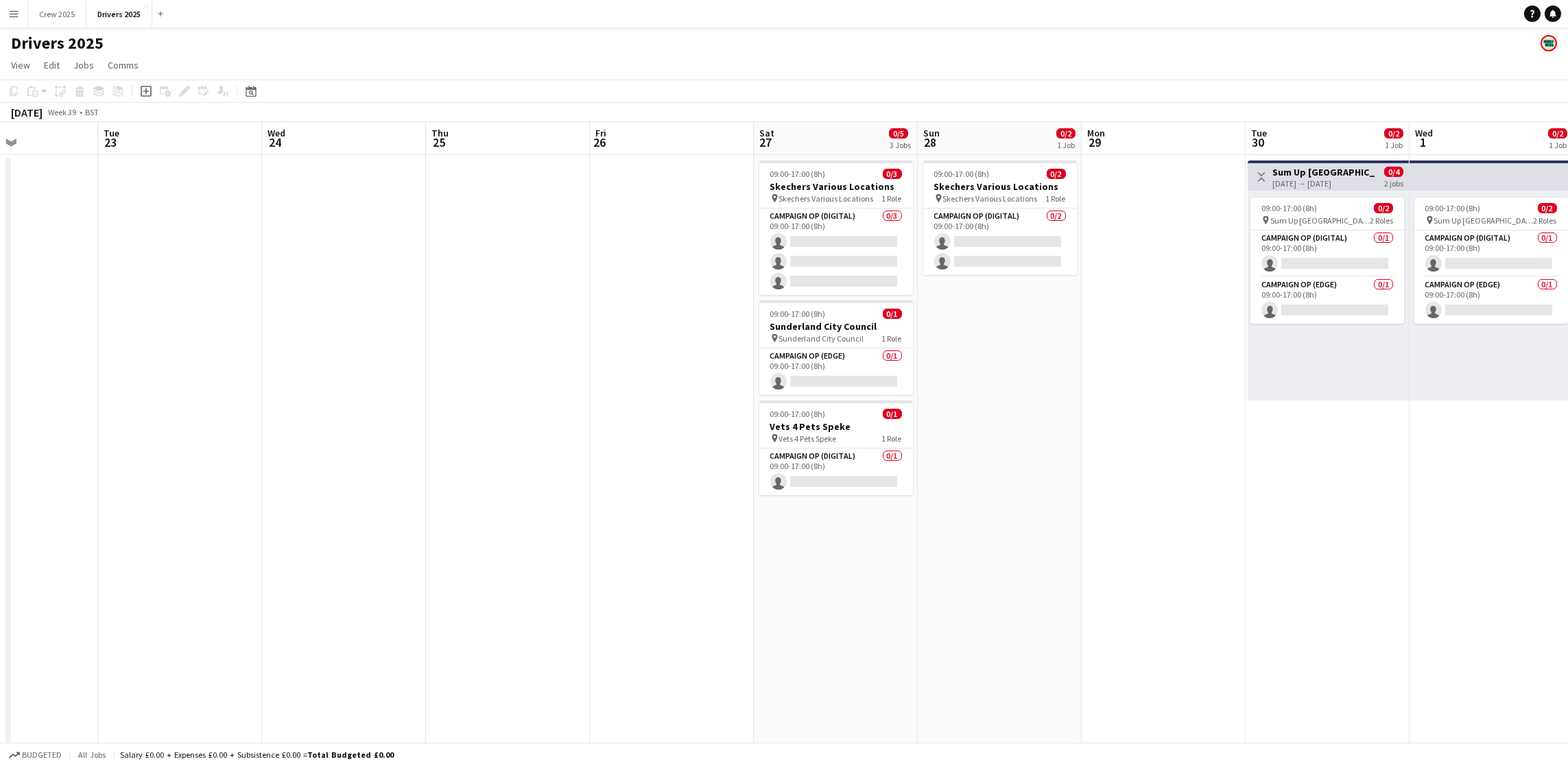
drag, startPoint x: 1371, startPoint y: 511, endPoint x: 1164, endPoint y: 513, distance: 207.0
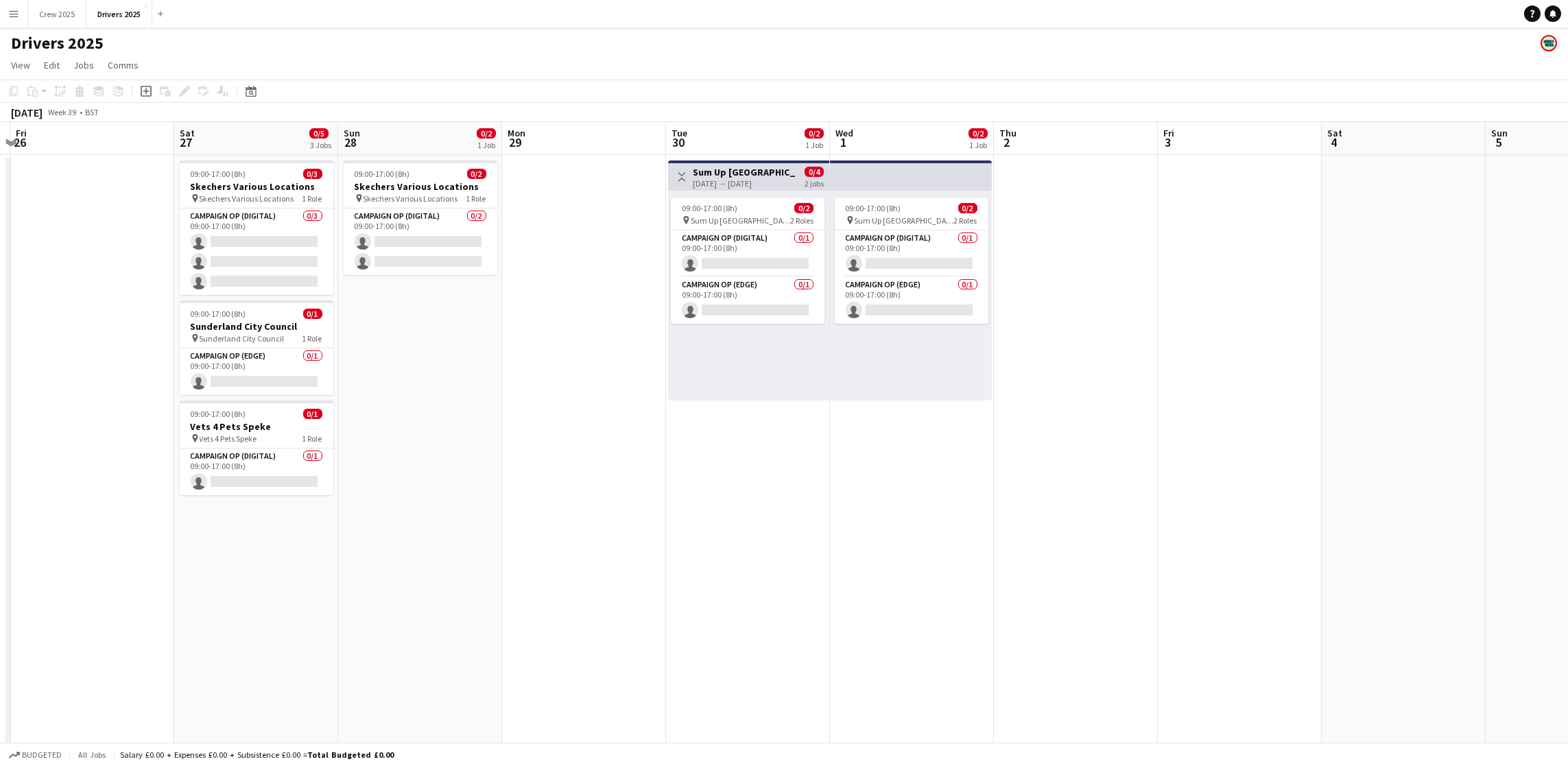
scroll to position [0, 428]
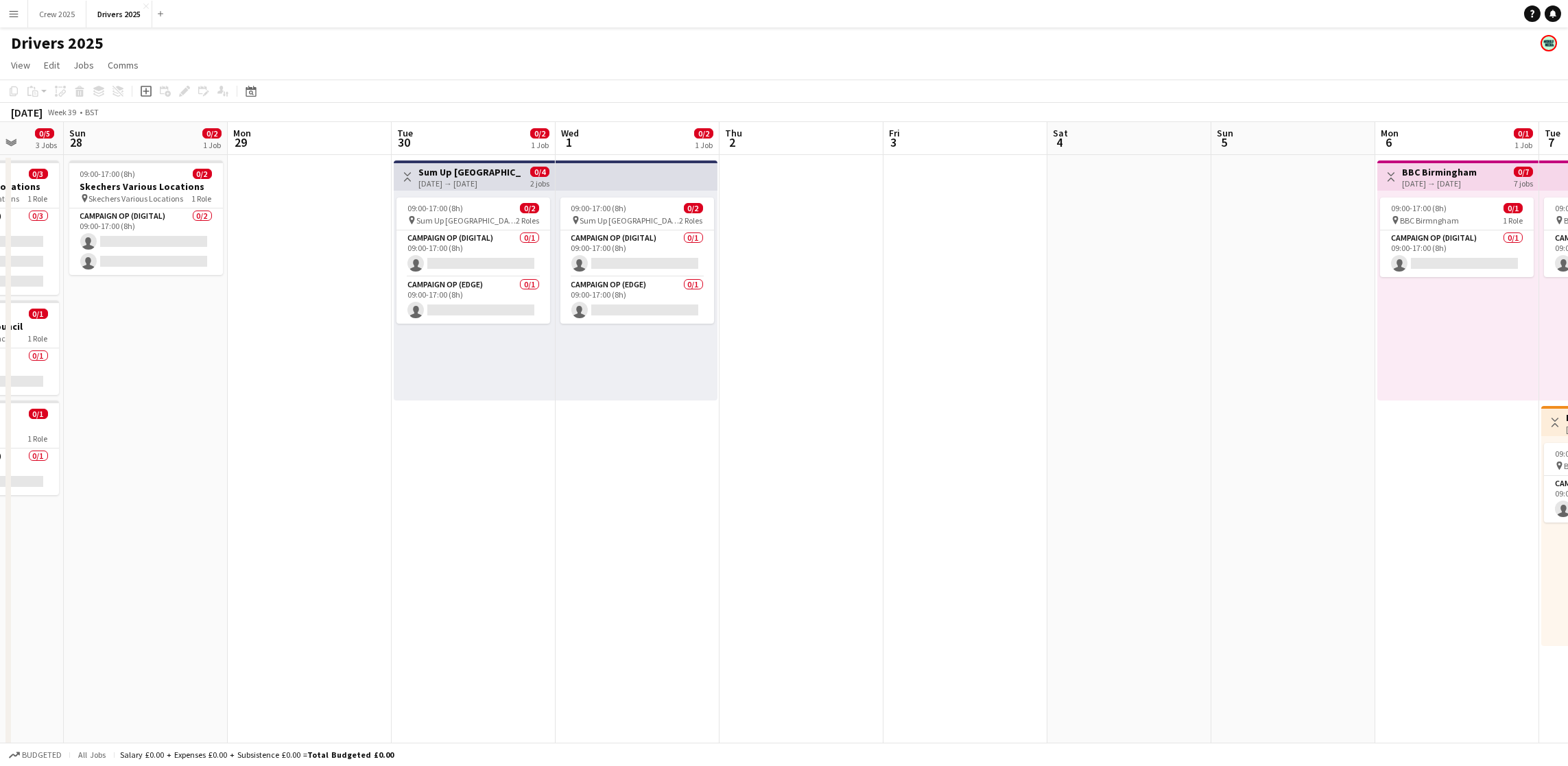
drag, startPoint x: 1317, startPoint y: 410, endPoint x: 462, endPoint y: 435, distance: 855.4
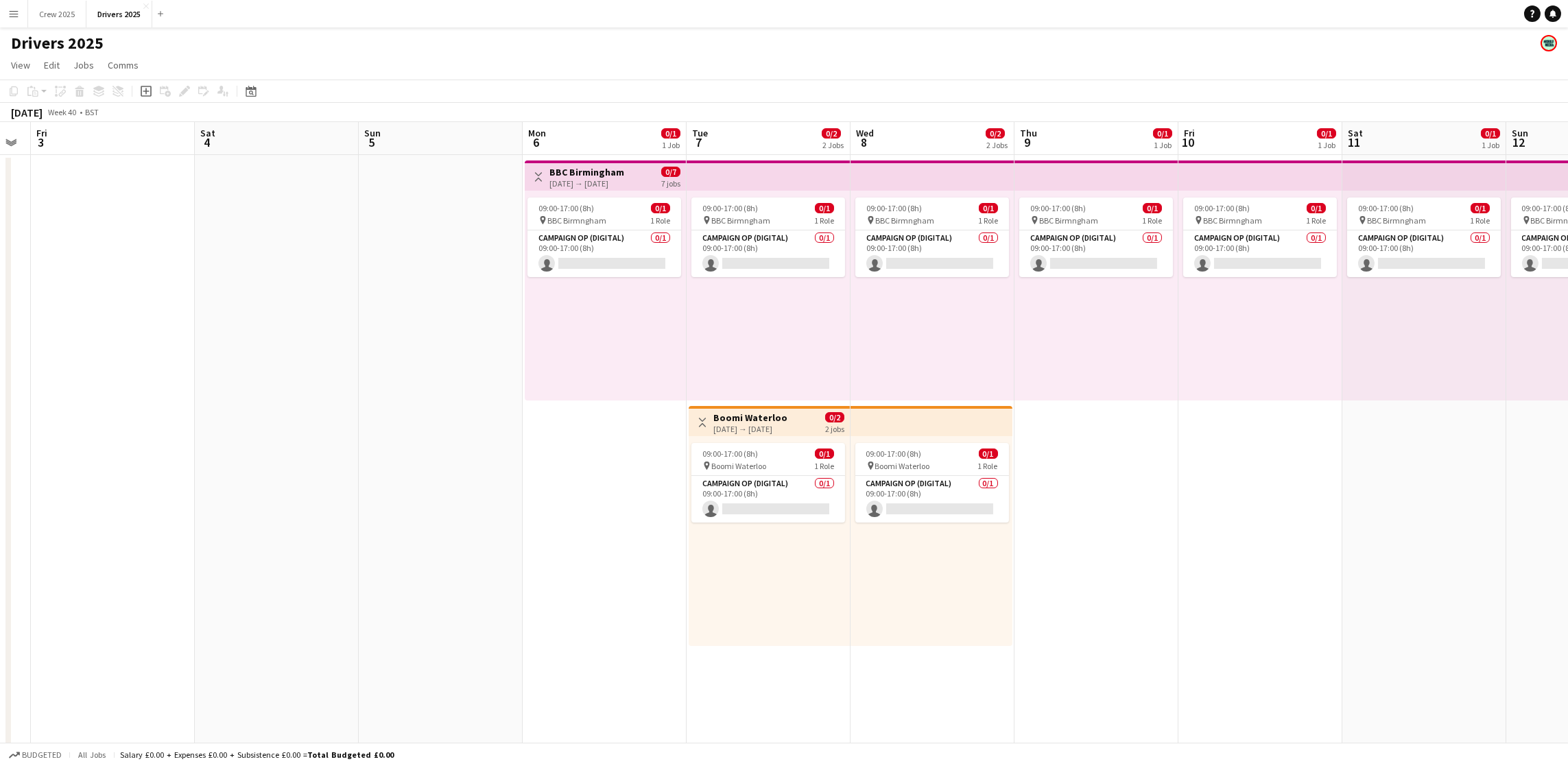
drag, startPoint x: 1204, startPoint y: 422, endPoint x: 346, endPoint y: 424, distance: 858.0
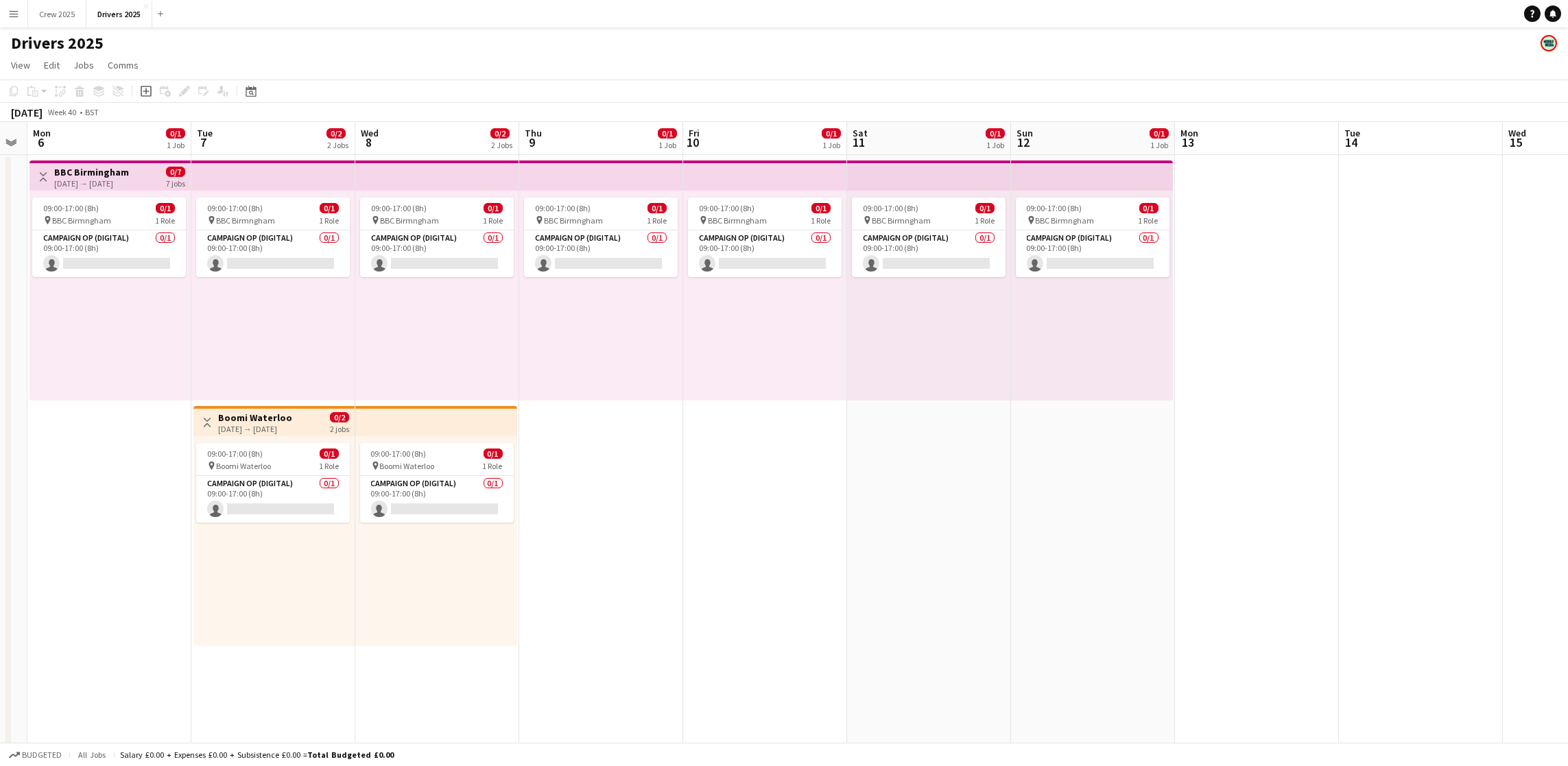
drag, startPoint x: 1289, startPoint y: 396, endPoint x: 799, endPoint y: 407, distance: 490.1
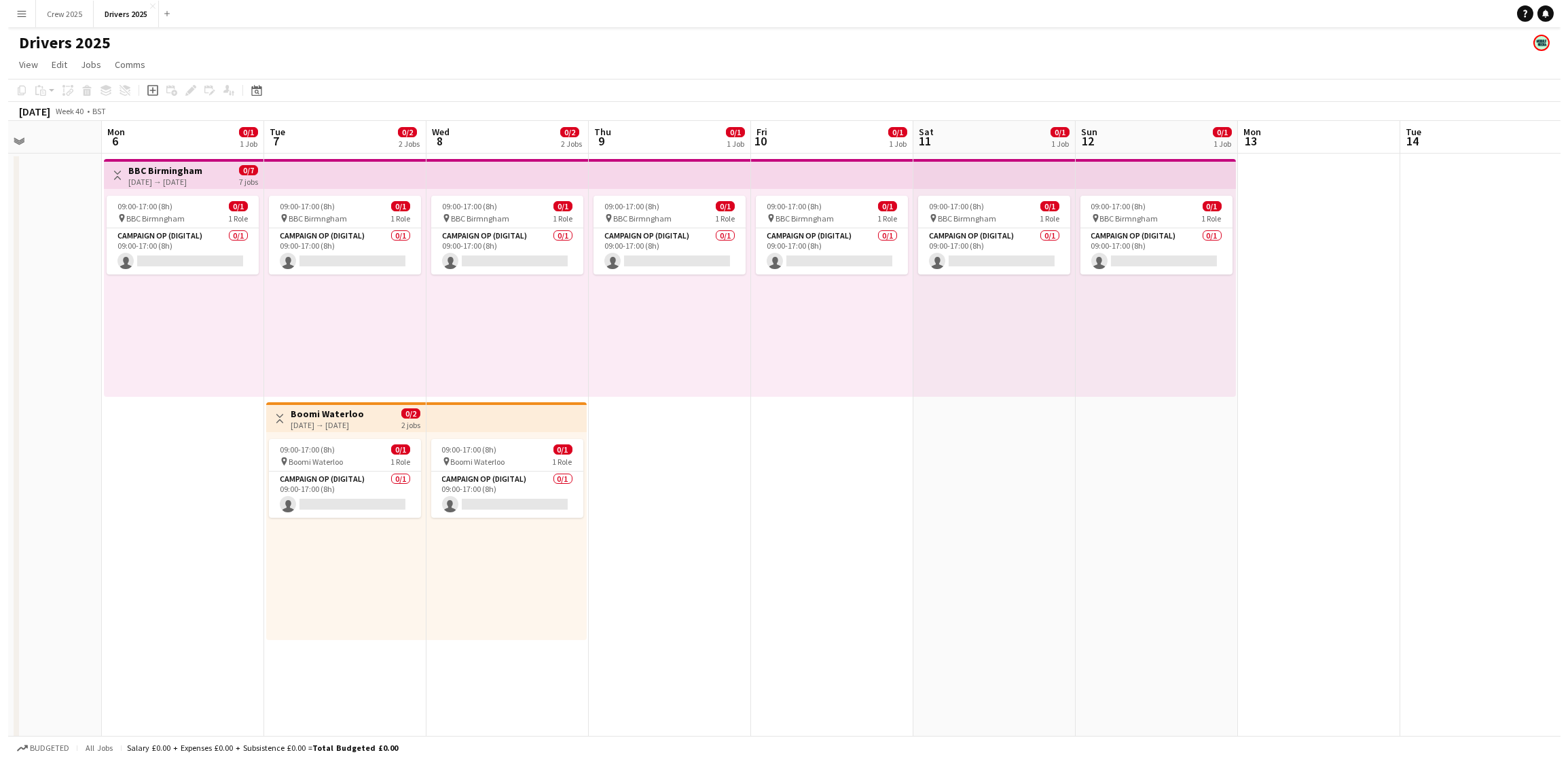
scroll to position [0, 391]
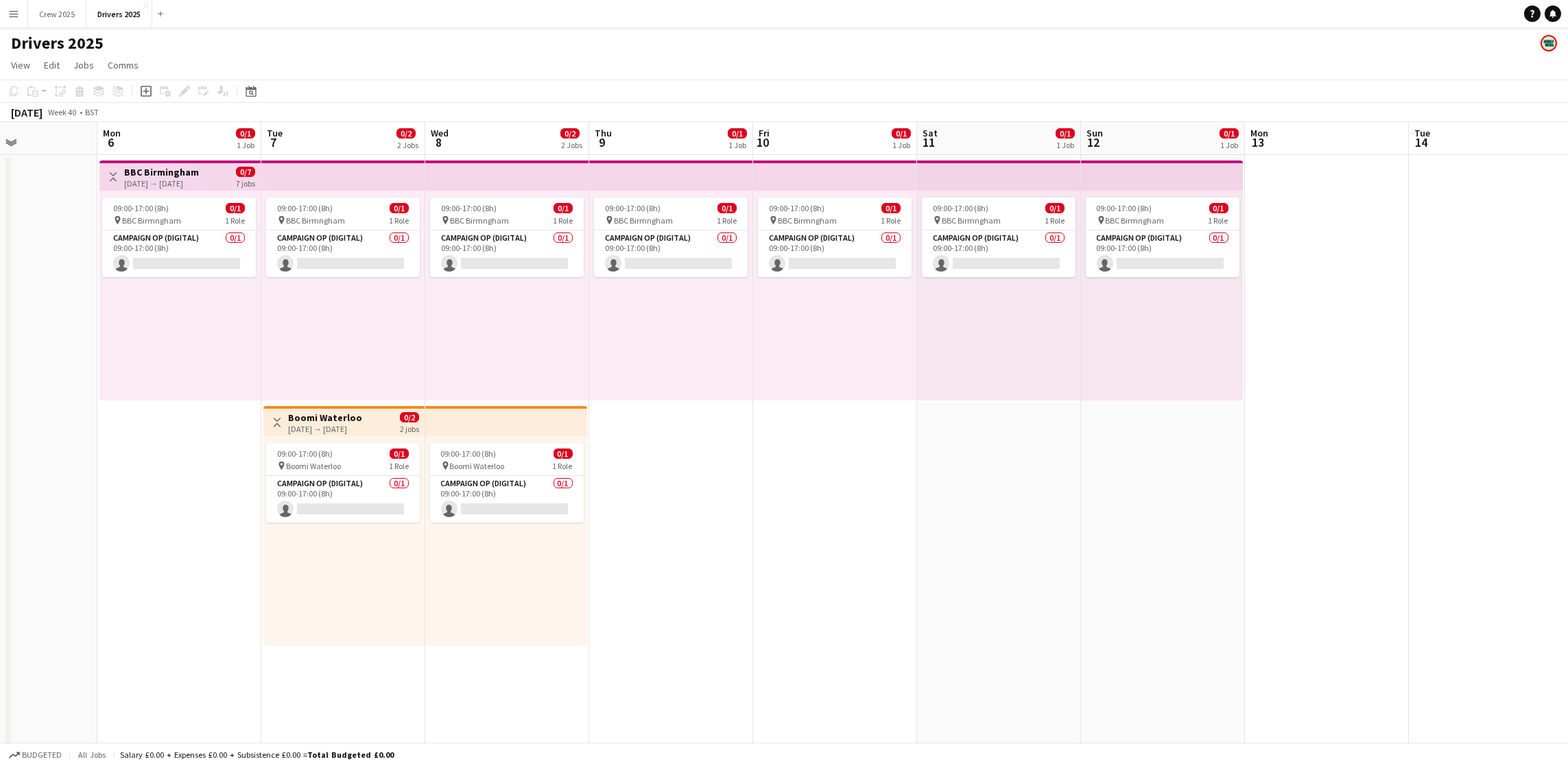
drag, startPoint x: 839, startPoint y: 409, endPoint x: 909, endPoint y: 408, distance: 70.0
click at [52, 11] on button "Crew 2025 Close" at bounding box center [58, 14] width 58 height 27
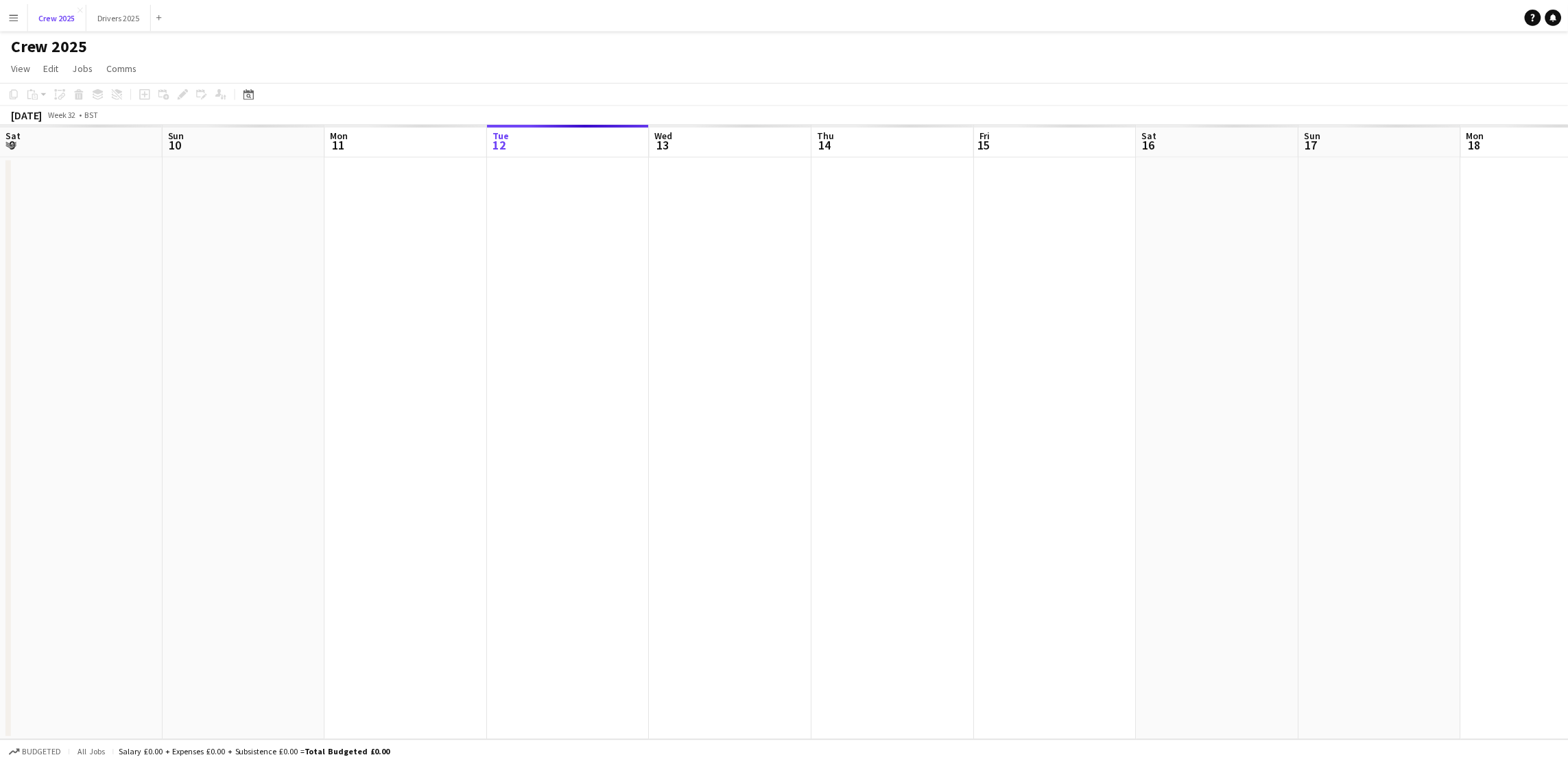
scroll to position [0, 327]
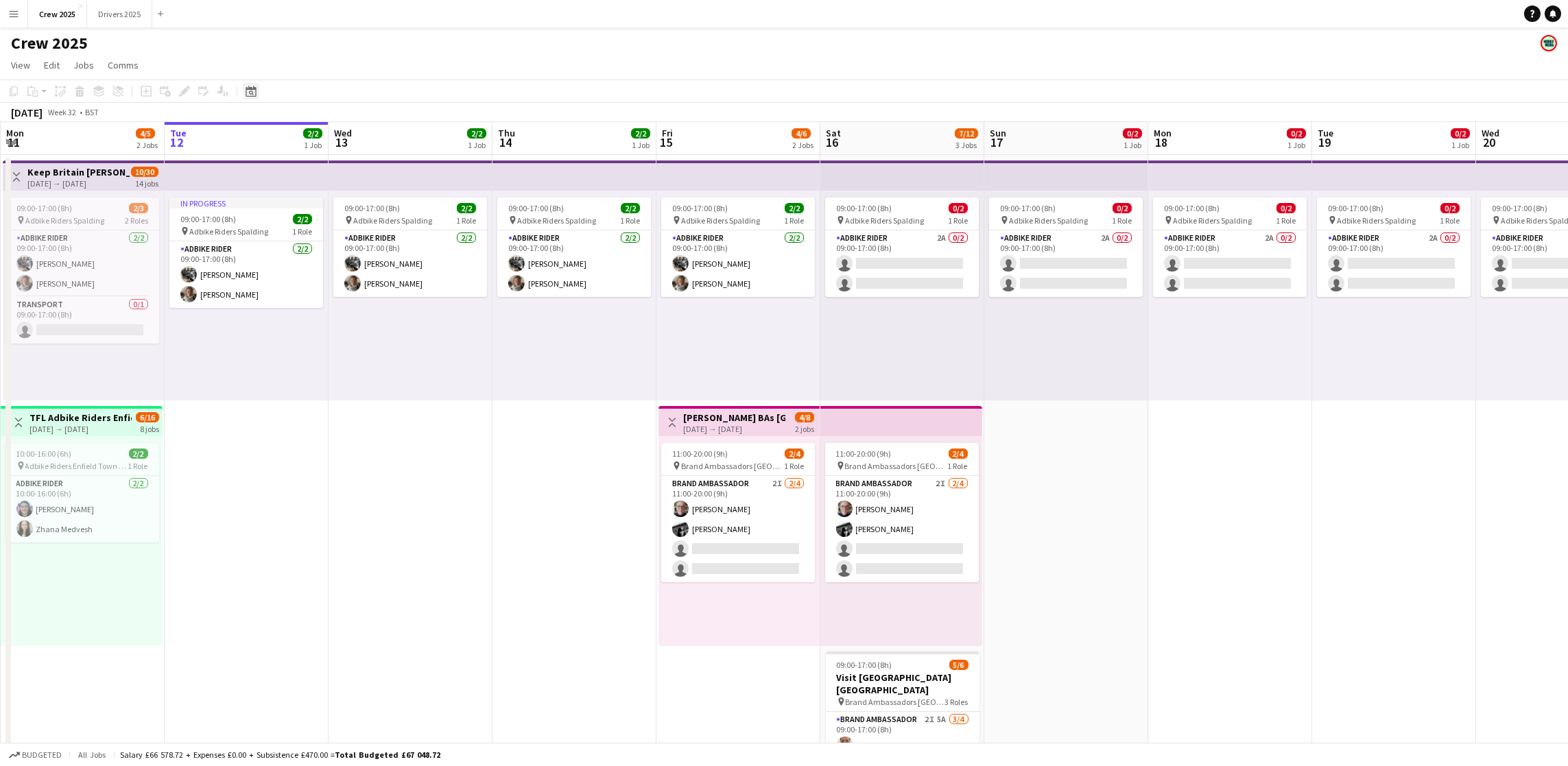
click at [251, 94] on icon at bounding box center [251, 93] width 5 height 5
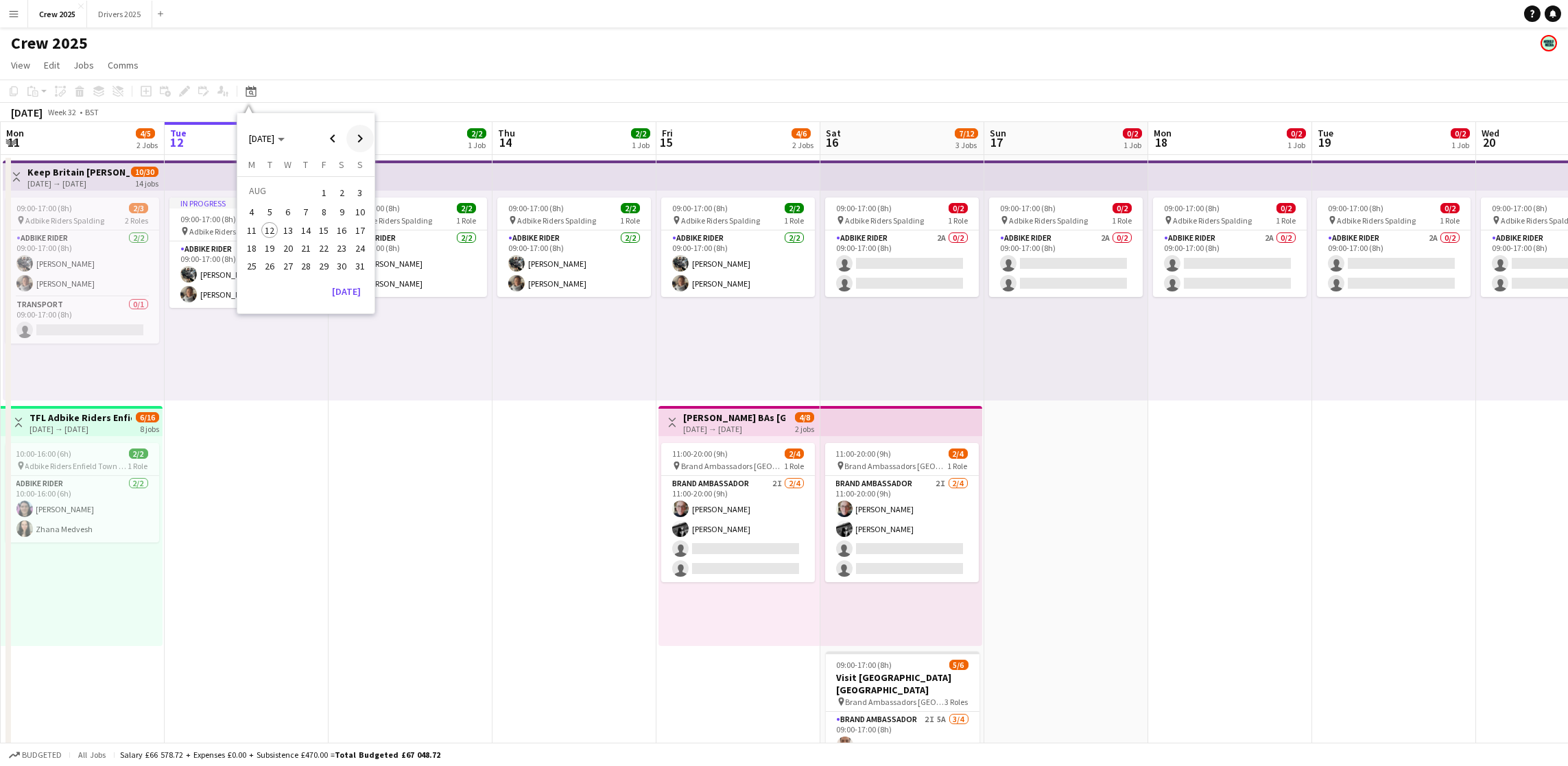
click at [358, 145] on span "Next month" at bounding box center [360, 138] width 27 height 27
click at [357, 154] on mat-calendar "SEP 2025 SEP 2025 Monday M Tuesday T Wednesday W Thursday T Friday F Saturday S…" at bounding box center [306, 204] width 137 height 183
click at [357, 141] on span "Next month" at bounding box center [360, 138] width 27 height 27
click at [254, 226] on span "6" at bounding box center [251, 226] width 16 height 16
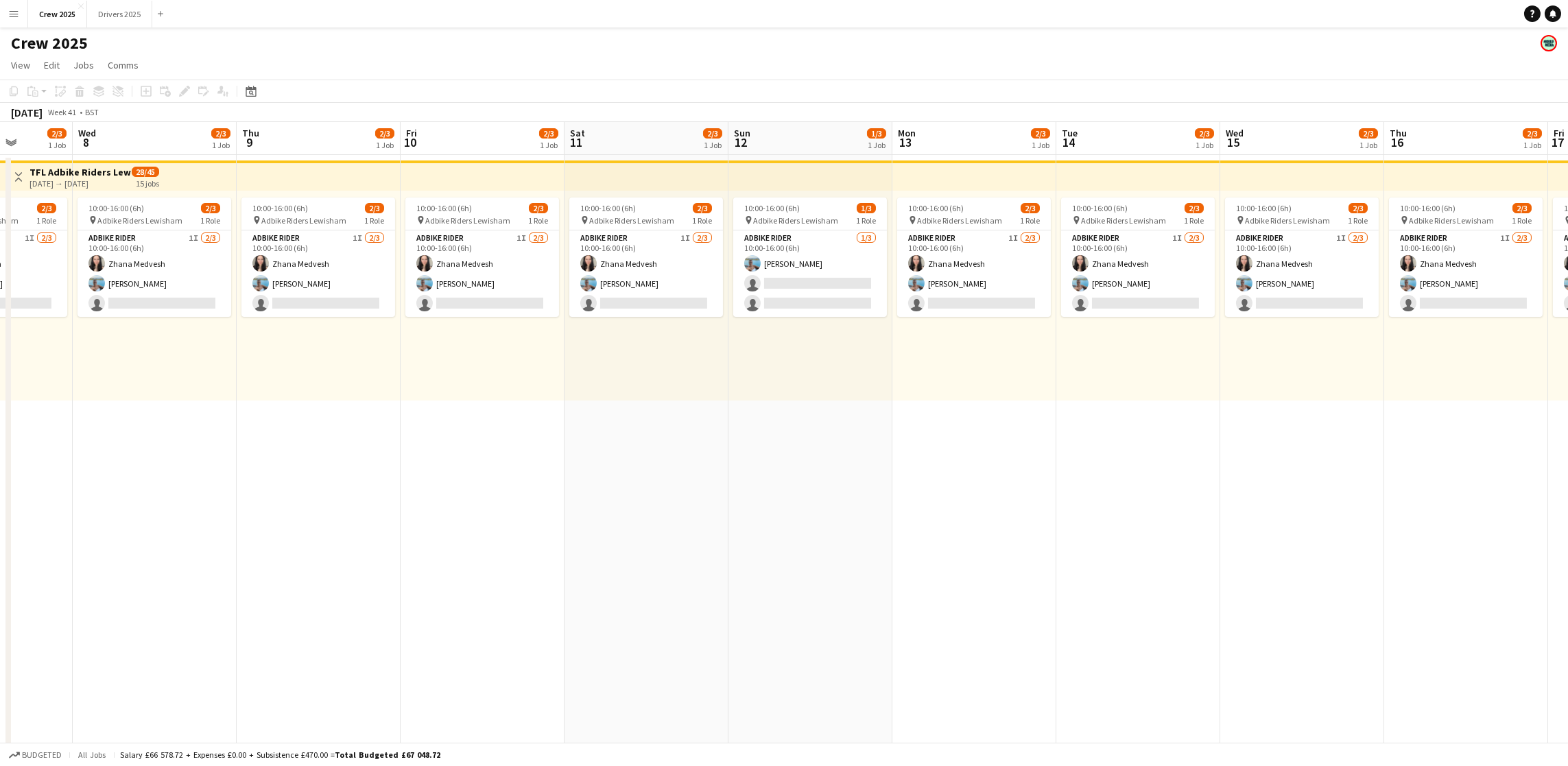
scroll to position [0, 457]
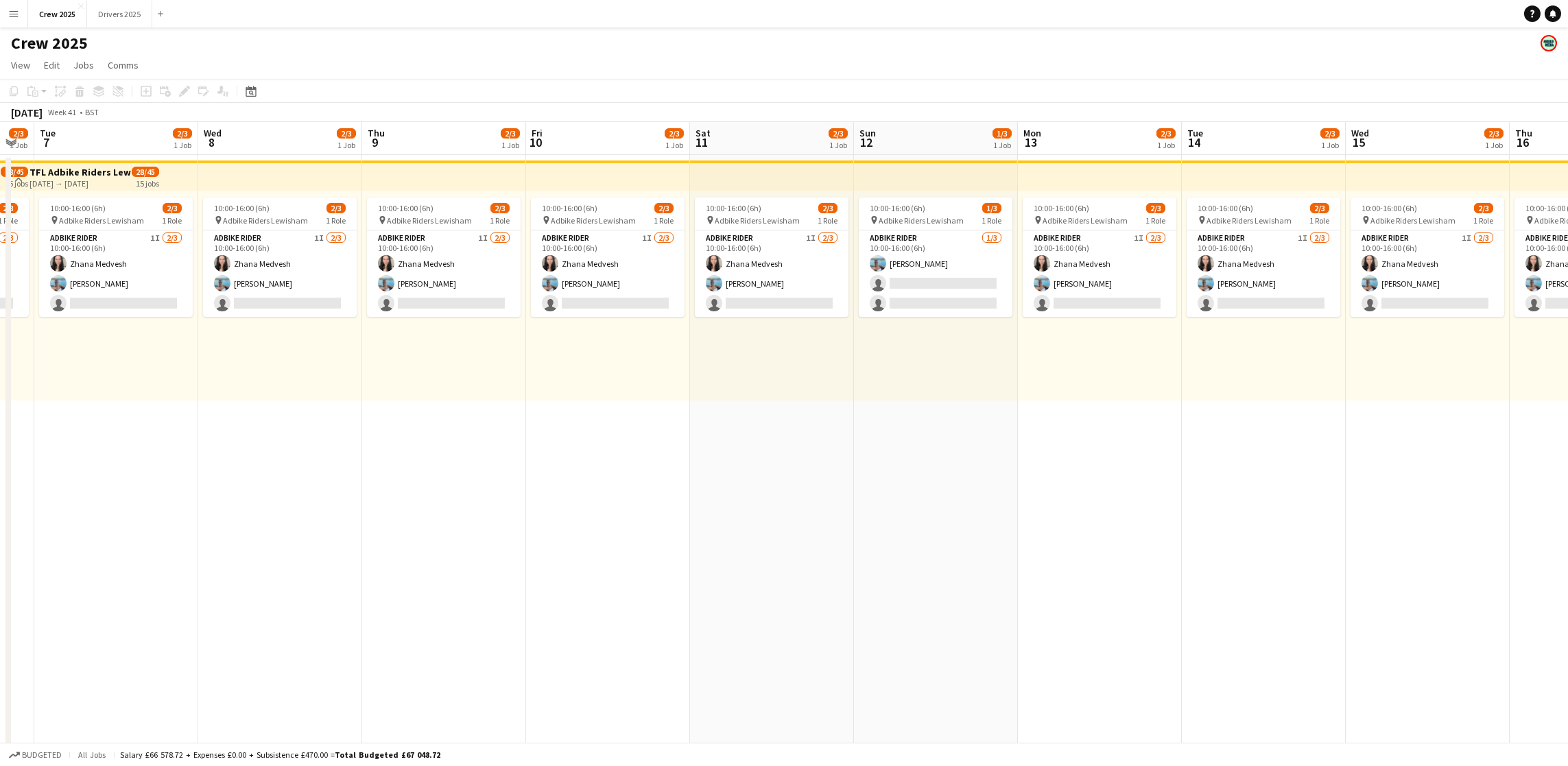
drag, startPoint x: 1254, startPoint y: 460, endPoint x: 448, endPoint y: 524, distance: 808.5
click at [448, 524] on app-calendar-viewport "Sat 4 Sun 5 Mon 6 2/3 1 Job Tue 7 2/3 1 Job Wed 8 2/3 1 Job Thu 9 2/3 1 Job Fri…" at bounding box center [784, 509] width 1568 height 775
click at [754, 273] on app-card-role "Adbike Rider 1/3 10:00-16:00 (6h) Johanna Sasso single-neutral-actions single-n…" at bounding box center [772, 274] width 154 height 87
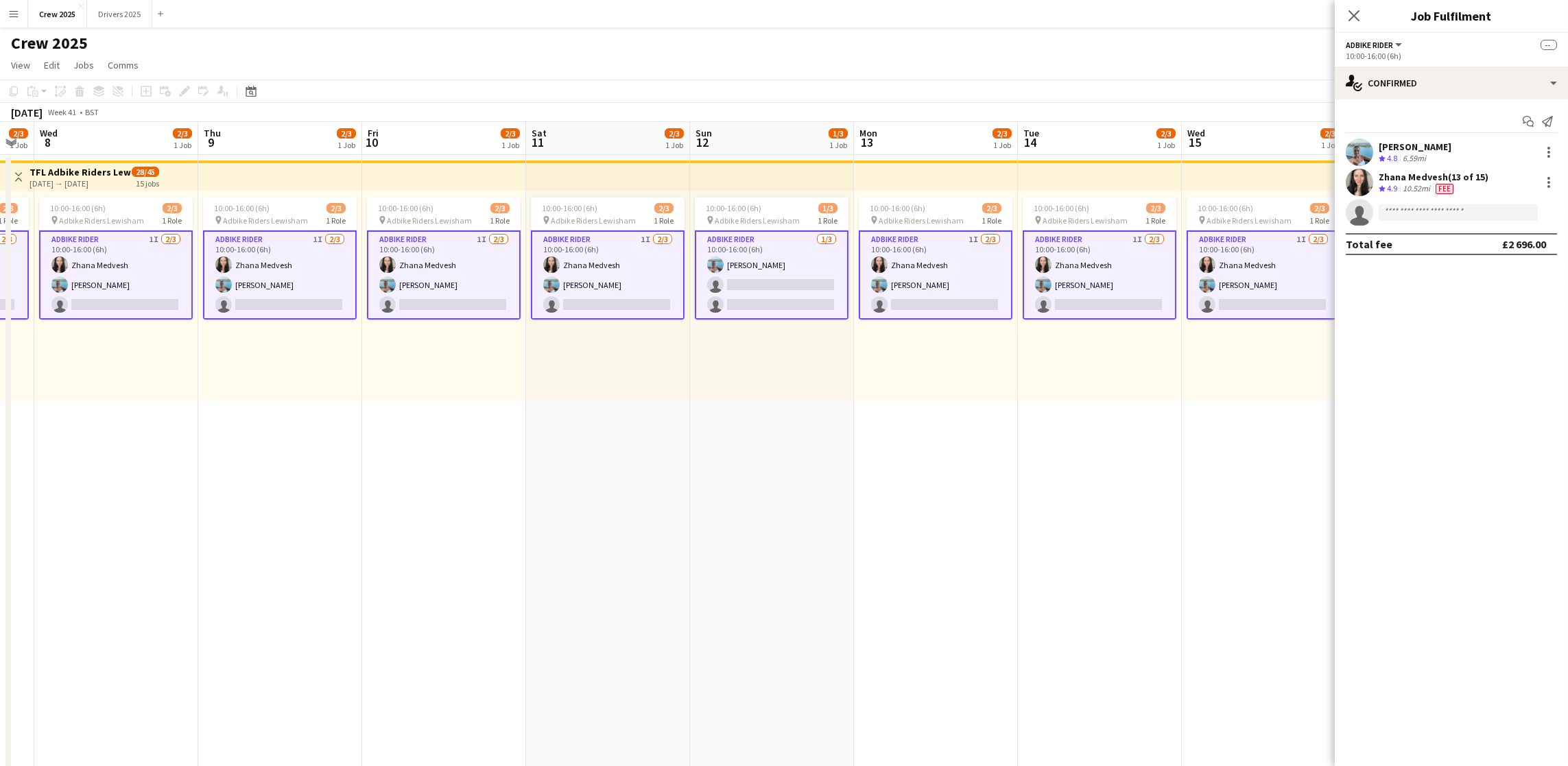
drag, startPoint x: 755, startPoint y: 268, endPoint x: 767, endPoint y: 269, distance: 12.0
click at [755, 268] on app-card-role "Adbike Rider 1/3 10:00-16:00 (6h) Johanna Sasso single-neutral-actions single-n…" at bounding box center [772, 275] width 154 height 89
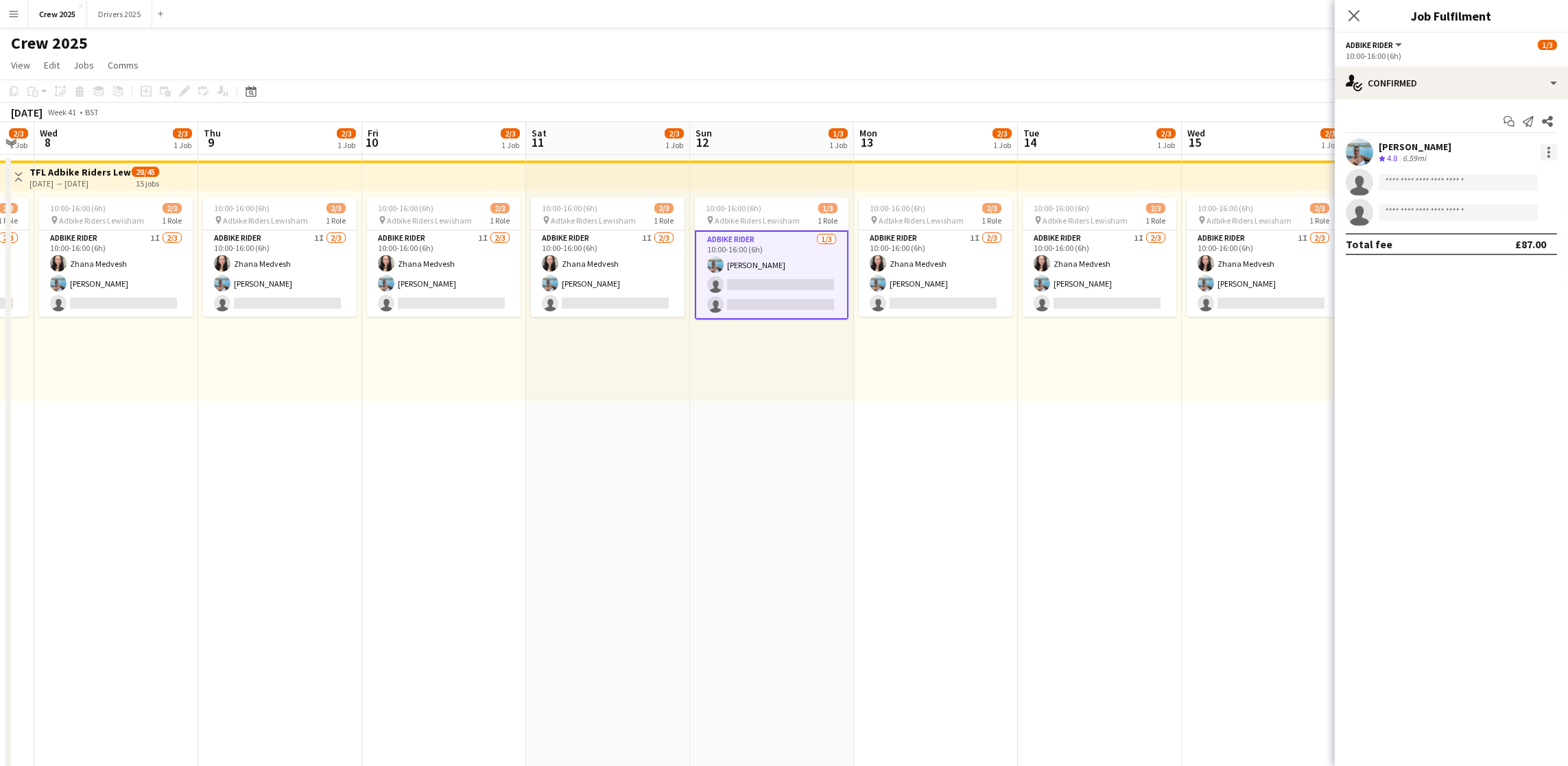
click at [1545, 151] on div at bounding box center [1548, 152] width 16 height 16
click at [1506, 262] on button "Remove" at bounding box center [1504, 276] width 107 height 33
click at [1127, 510] on app-date-cell "10:00-16:00 (6h) 2/3 pin Adbike Riders Lewisham 1 Role Adbike Rider 1I 2/3 10:0…" at bounding box center [1099, 526] width 164 height 742
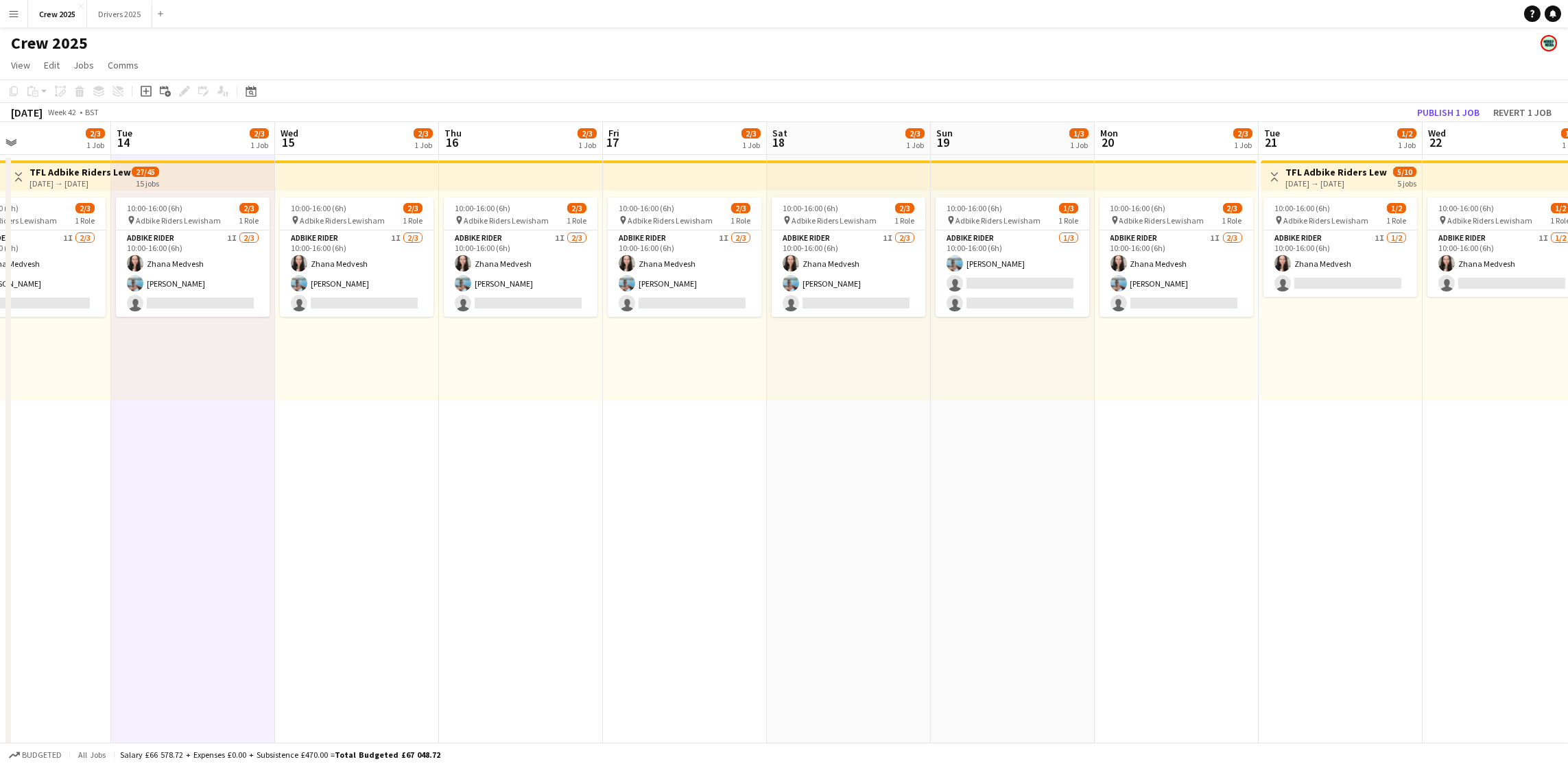
scroll to position [0, 555]
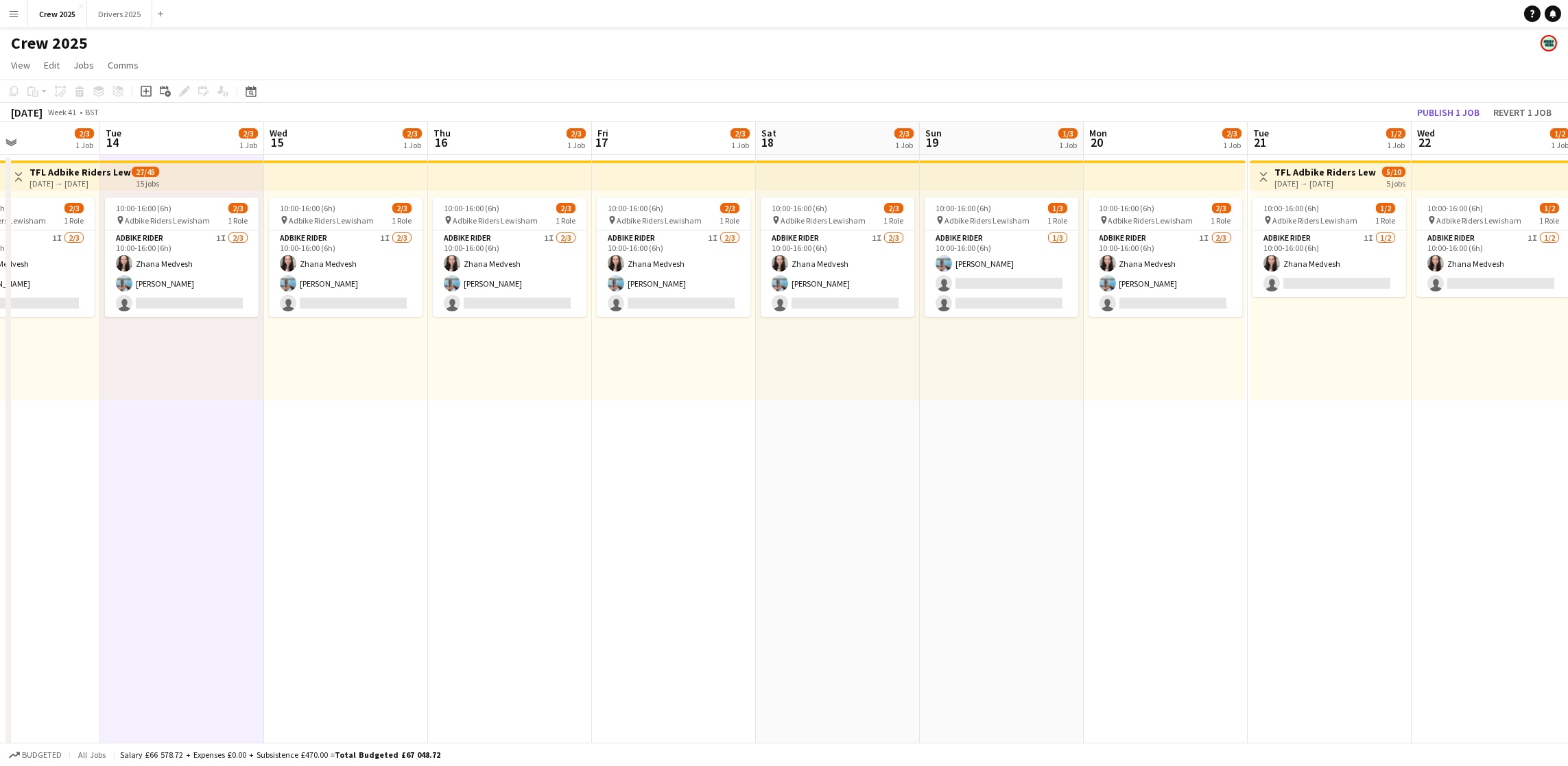
drag, startPoint x: 1260, startPoint y: 480, endPoint x: 343, endPoint y: 493, distance: 917.1
click at [343, 493] on app-calendar-viewport "Fri 10 2/3 1 Job Sat 11 2/3 1 Job Sun 12 0/3 1 Job Mon 13 2/3 1 Job Tue 14 2/3 …" at bounding box center [784, 509] width 1568 height 775
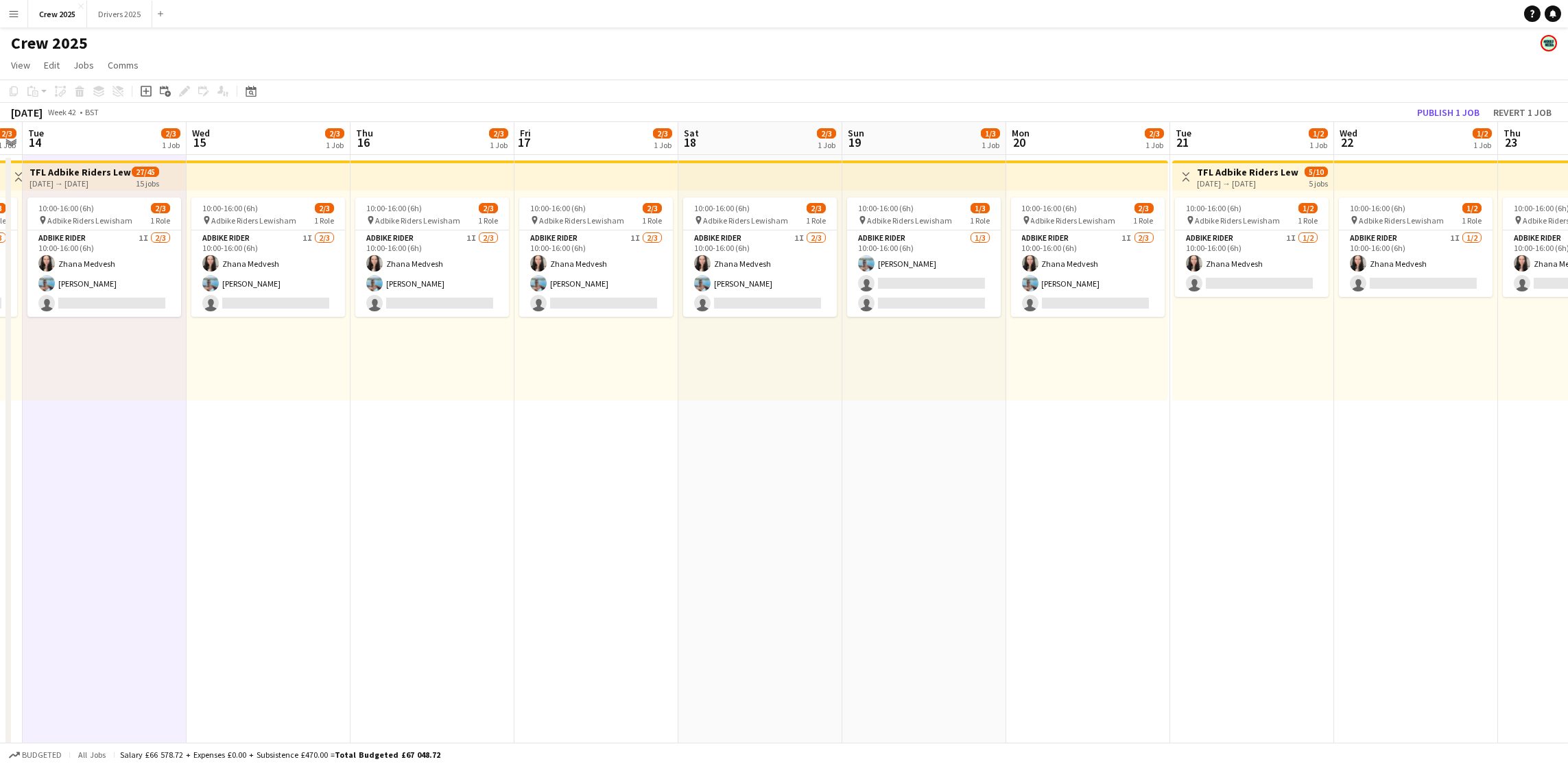
scroll to position [0, 381]
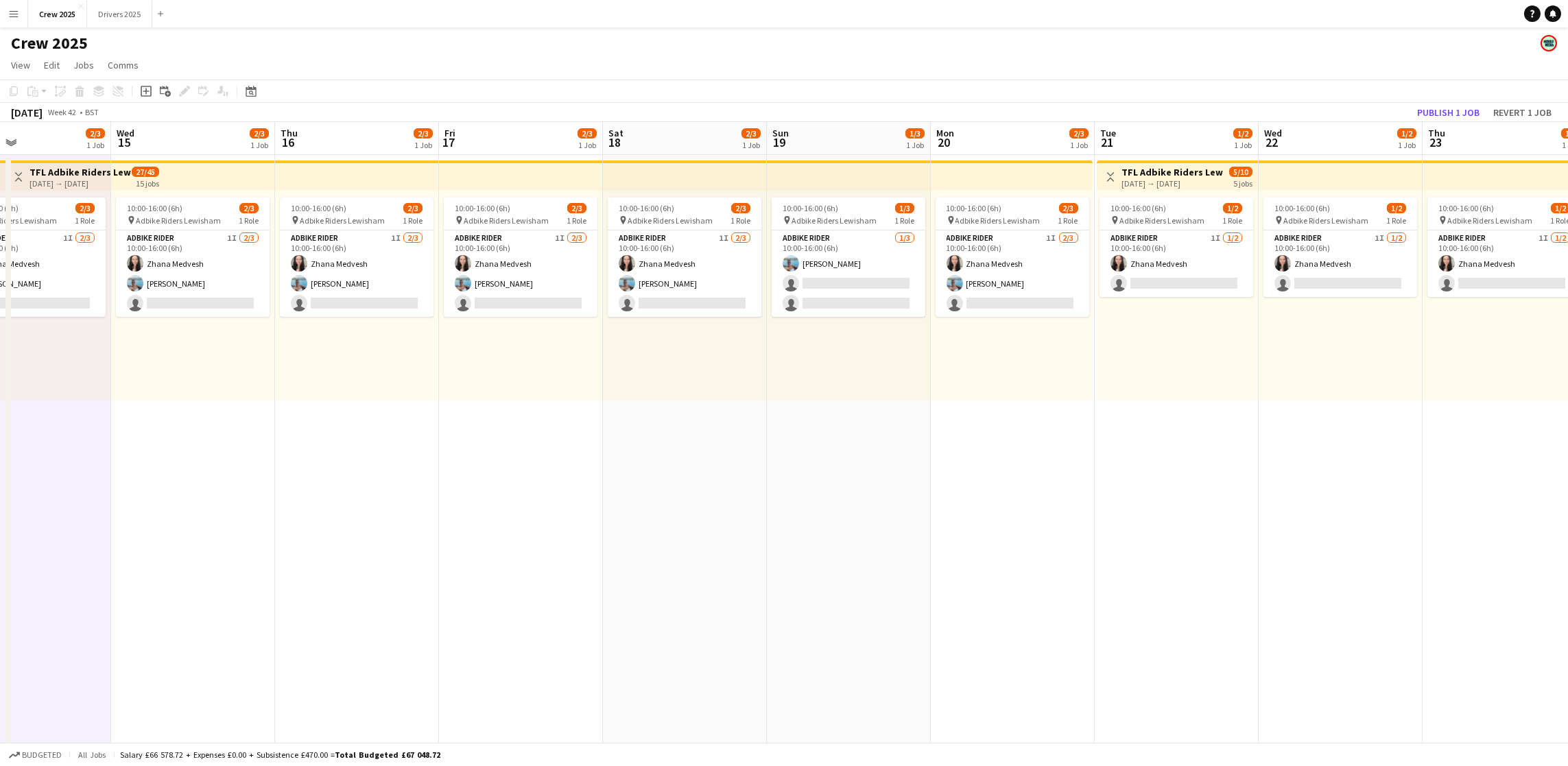
drag, startPoint x: 1280, startPoint y: 442, endPoint x: 895, endPoint y: 353, distance: 395.2
click at [1129, 446] on app-calendar-viewport "Sun 12 0/3 1 Job Mon 13 2/3 1 Job Tue 14 2/3 1 Job Wed 15 2/3 1 Job Thu 16 2/3 …" at bounding box center [784, 509] width 1568 height 775
click at [849, 256] on app-card-role "Adbike Rider 1/3 10:00-16:00 (6h) Johanna Sasso single-neutral-actions single-n…" at bounding box center [848, 274] width 154 height 87
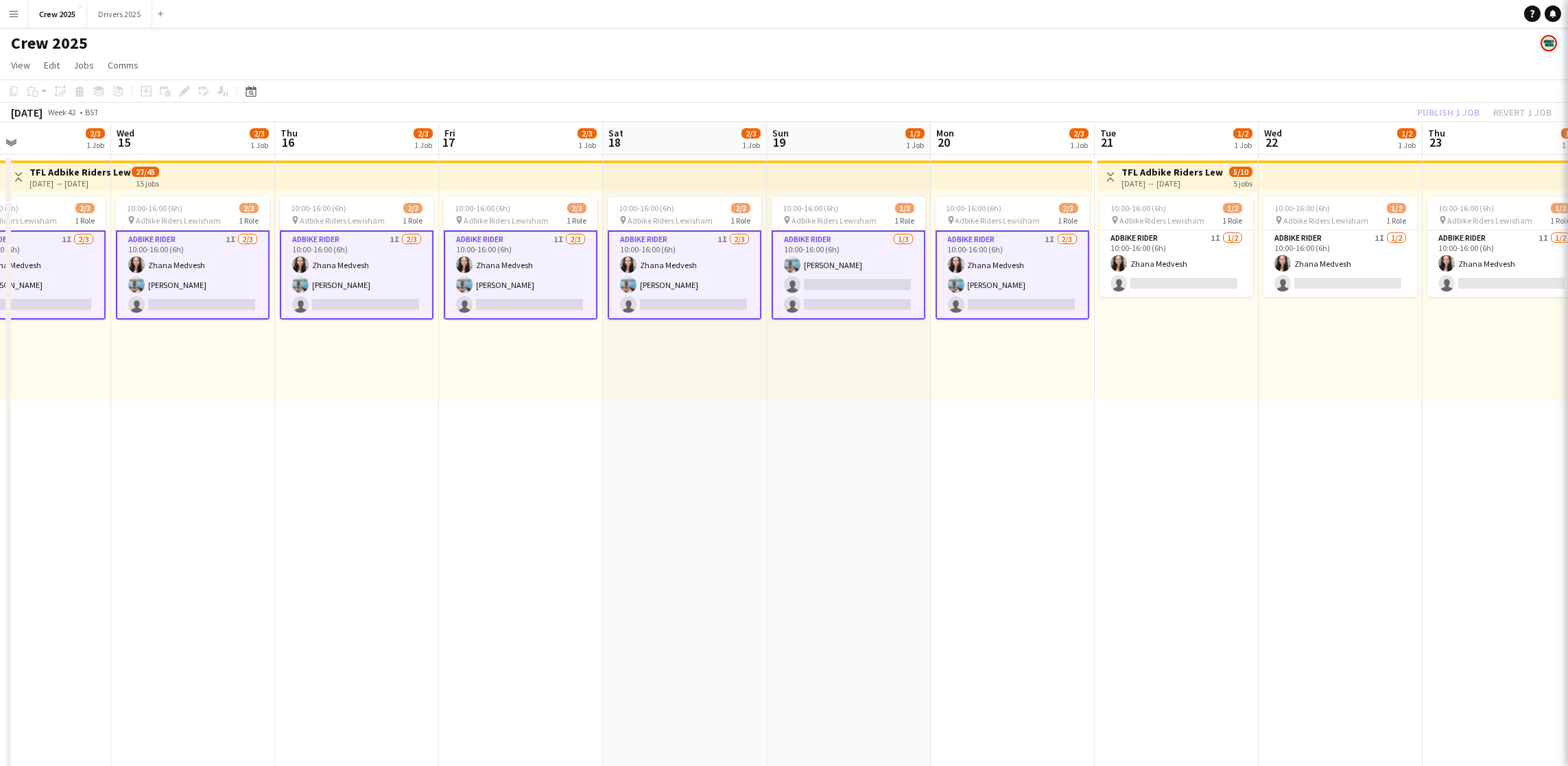
click at [839, 260] on app-card-role "Adbike Rider 1/3 10:00-16:00 (6h) Johanna Sasso single-neutral-actions single-n…" at bounding box center [848, 275] width 154 height 89
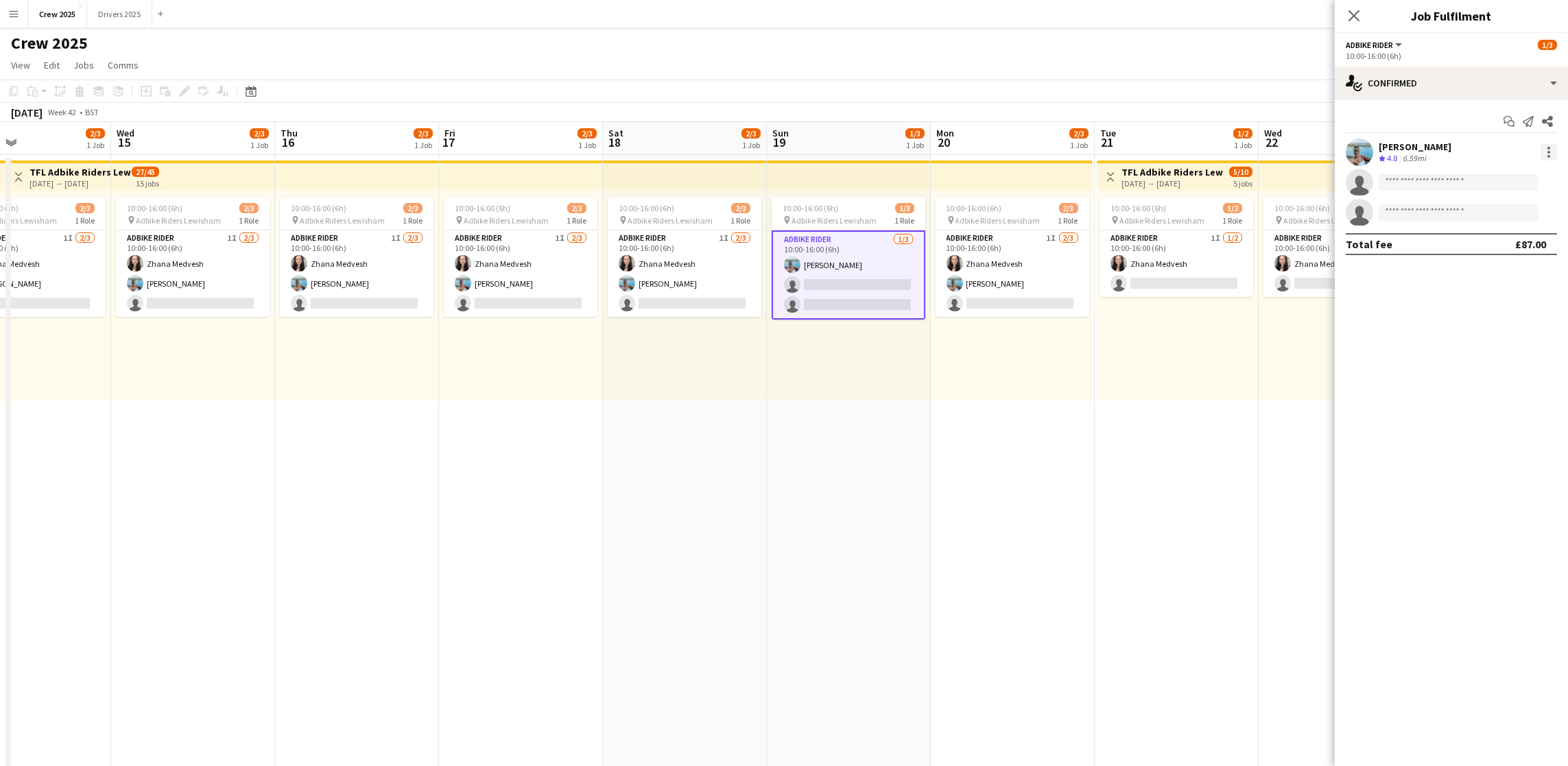
click at [1541, 153] on div at bounding box center [1548, 152] width 16 height 16
click at [1506, 282] on span "Remove" at bounding box center [1504, 276] width 85 height 12
click at [1124, 456] on app-date-cell "Toggle View TFL Adbike Riders Lewisham 21-10-2025 → 25-10-2025 5/10 5 jobs 10:0…" at bounding box center [1177, 526] width 164 height 742
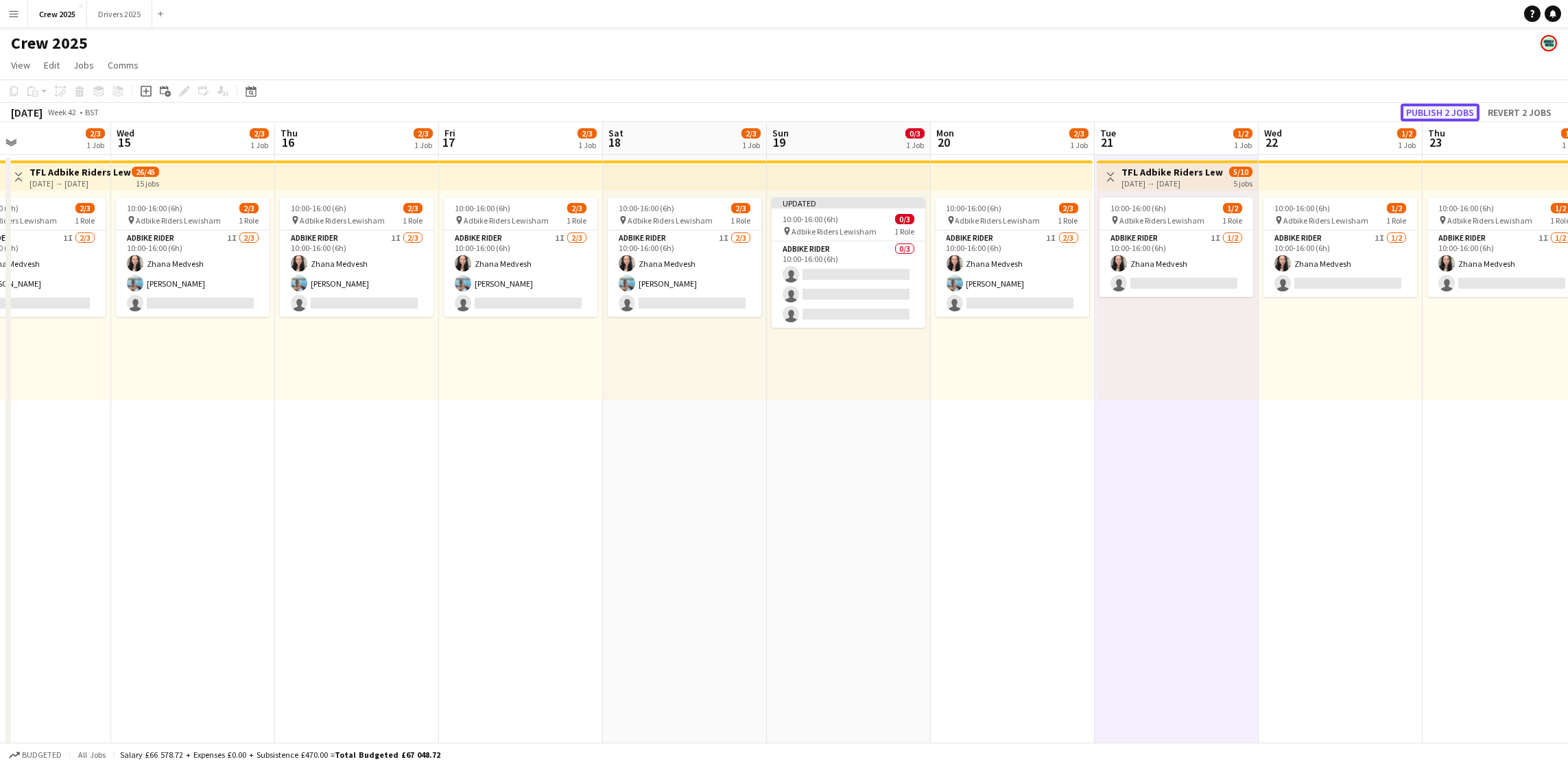
click at [1448, 112] on button "Publish 2 jobs" at bounding box center [1440, 112] width 79 height 18
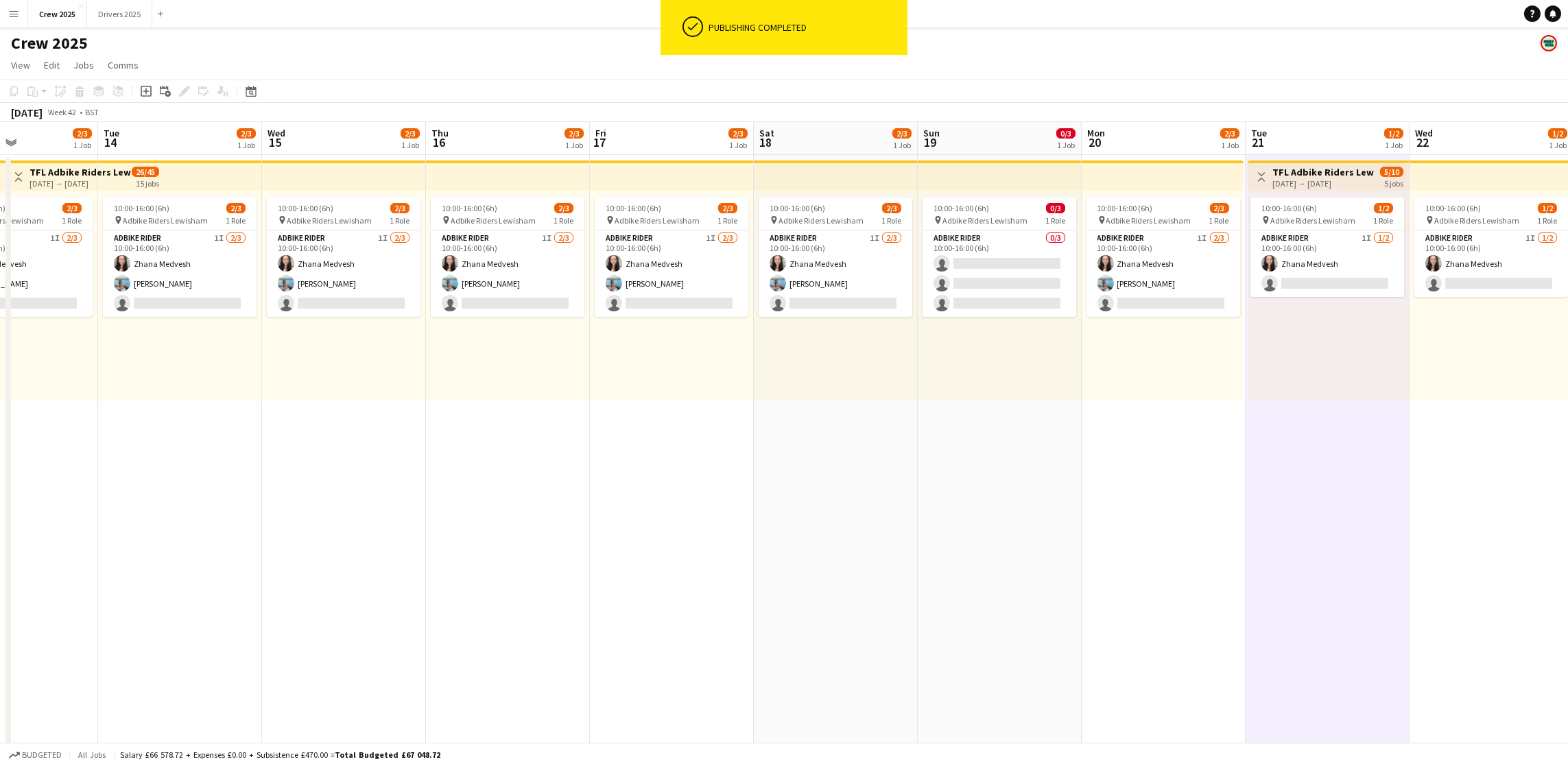
drag, startPoint x: 1348, startPoint y: 501, endPoint x: 1499, endPoint y: 466, distance: 155.0
click at [1499, 466] on app-calendar-viewport "Sat 11 2/3 1 Job Sun 12 0/3 1 Job Mon 13 2/3 1 Job Tue 14 2/3 1 Job Wed 15 2/3 …" at bounding box center [784, 509] width 1568 height 775
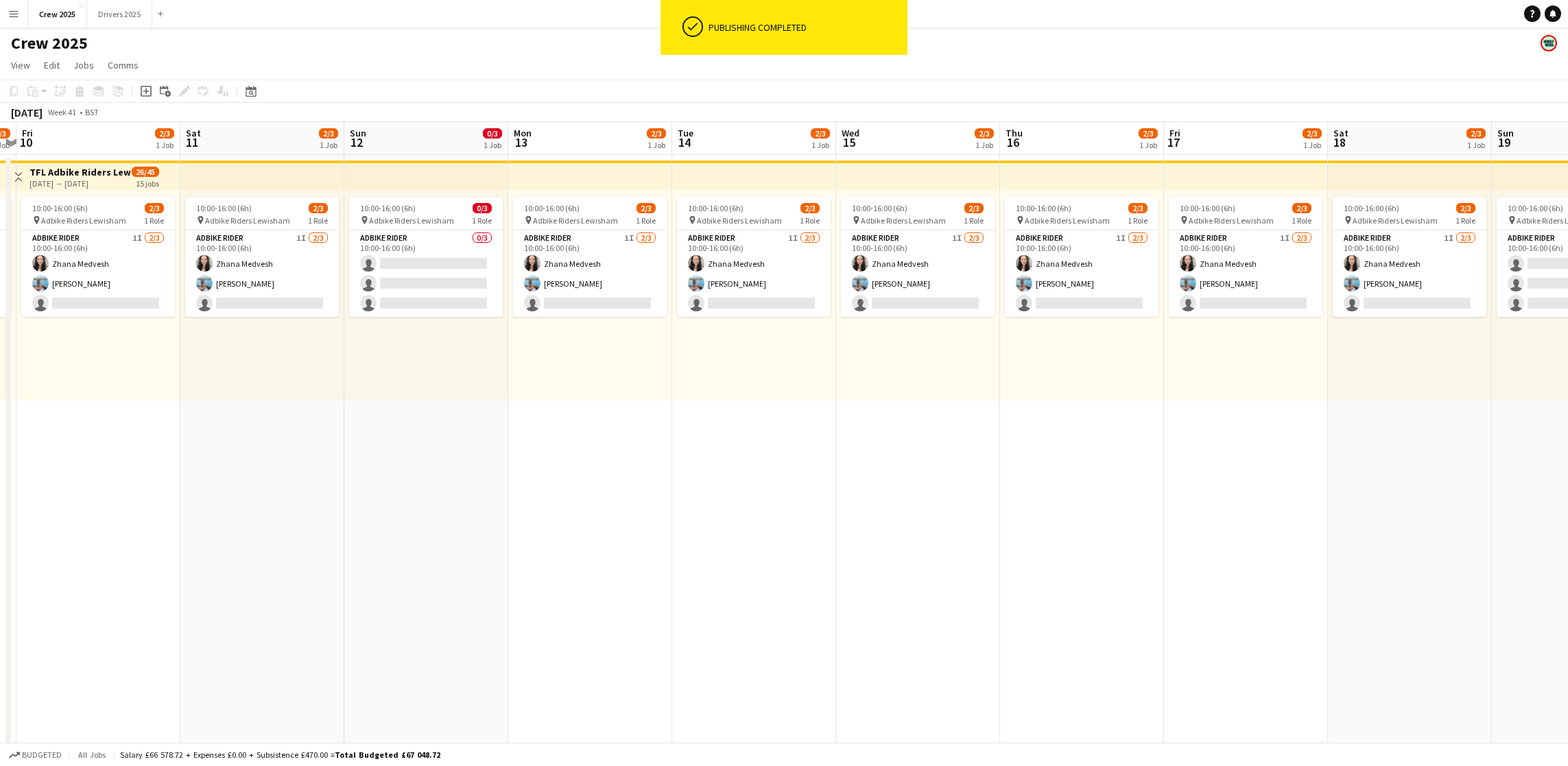
drag, startPoint x: 651, startPoint y: 573, endPoint x: 1161, endPoint y: 565, distance: 510.1
click at [1161, 565] on app-calendar-viewport "Wed 8 2/3 1 Job Thu 9 2/3 1 Job Fri 10 2/3 1 Job Sat 11 2/3 1 Job Sun 12 0/3 1 …" at bounding box center [784, 509] width 1568 height 775
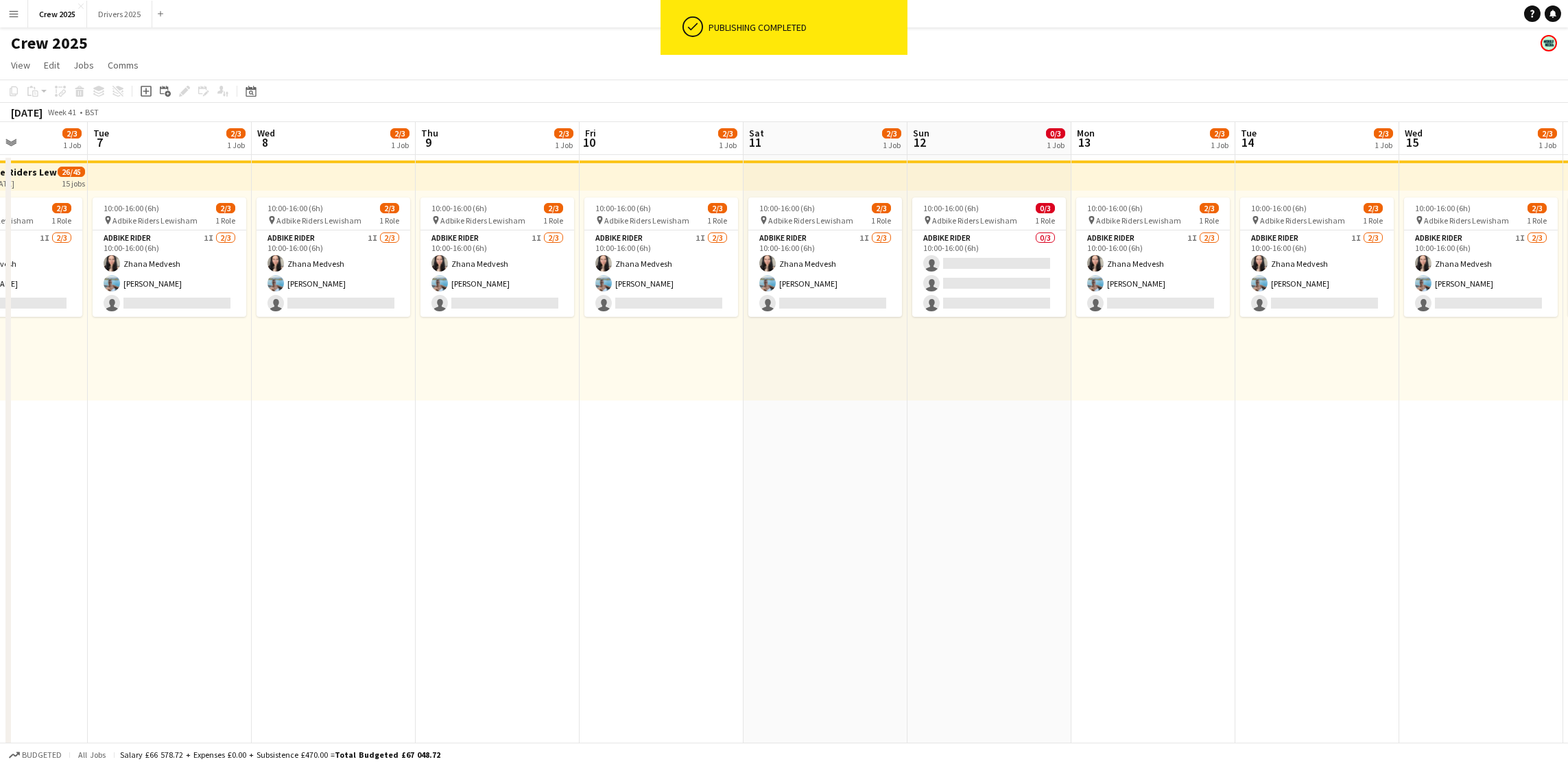
drag, startPoint x: 654, startPoint y: 562, endPoint x: 1061, endPoint y: 550, distance: 407.2
click at [1061, 550] on app-calendar-viewport "Sat 4 Sun 5 Mon 6 2/3 1 Job Tue 7 2/3 1 Job Wed 8 2/3 1 Job Thu 9 2/3 1 Job Fri…" at bounding box center [784, 509] width 1568 height 775
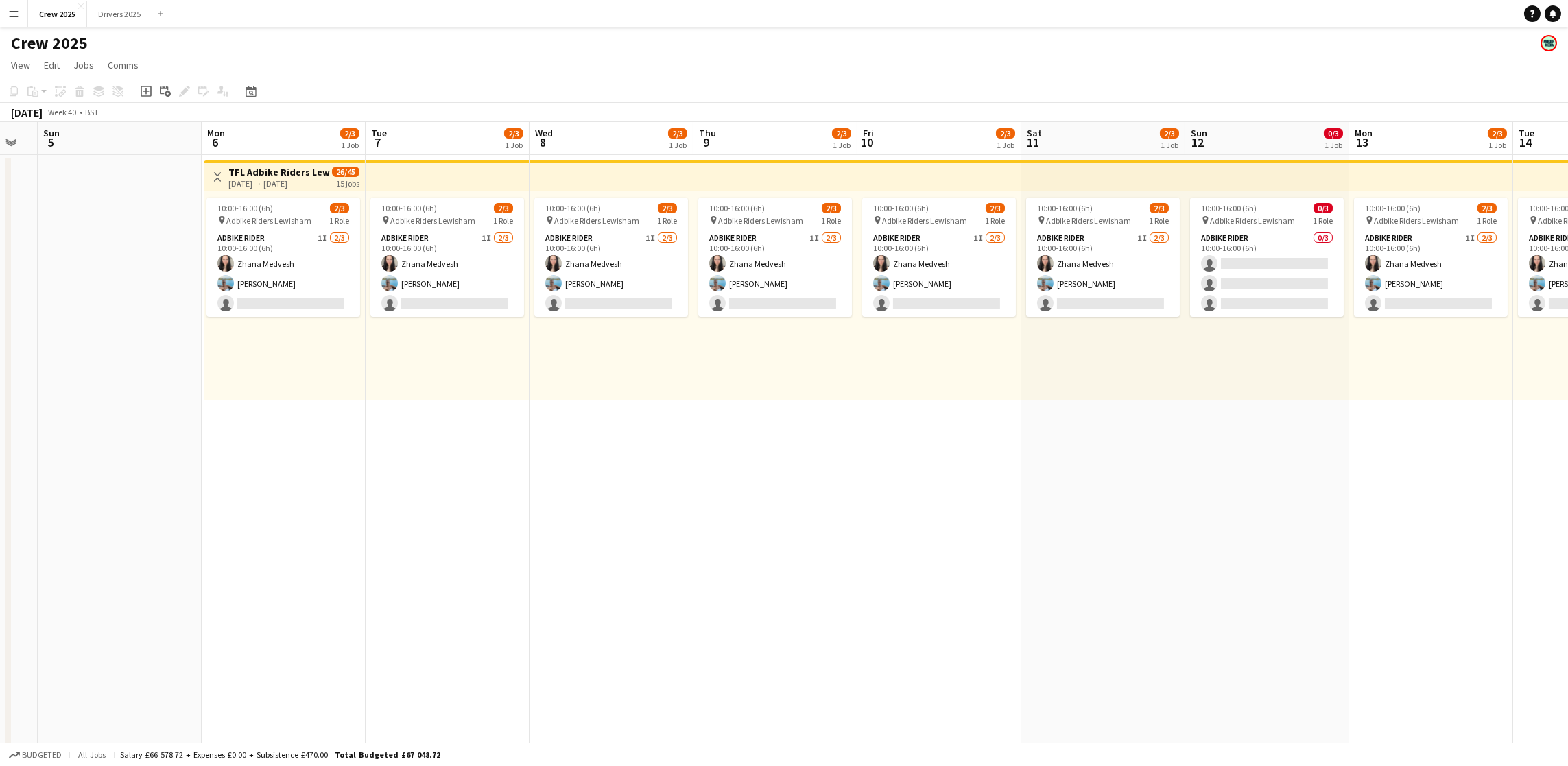
scroll to position [0, 512]
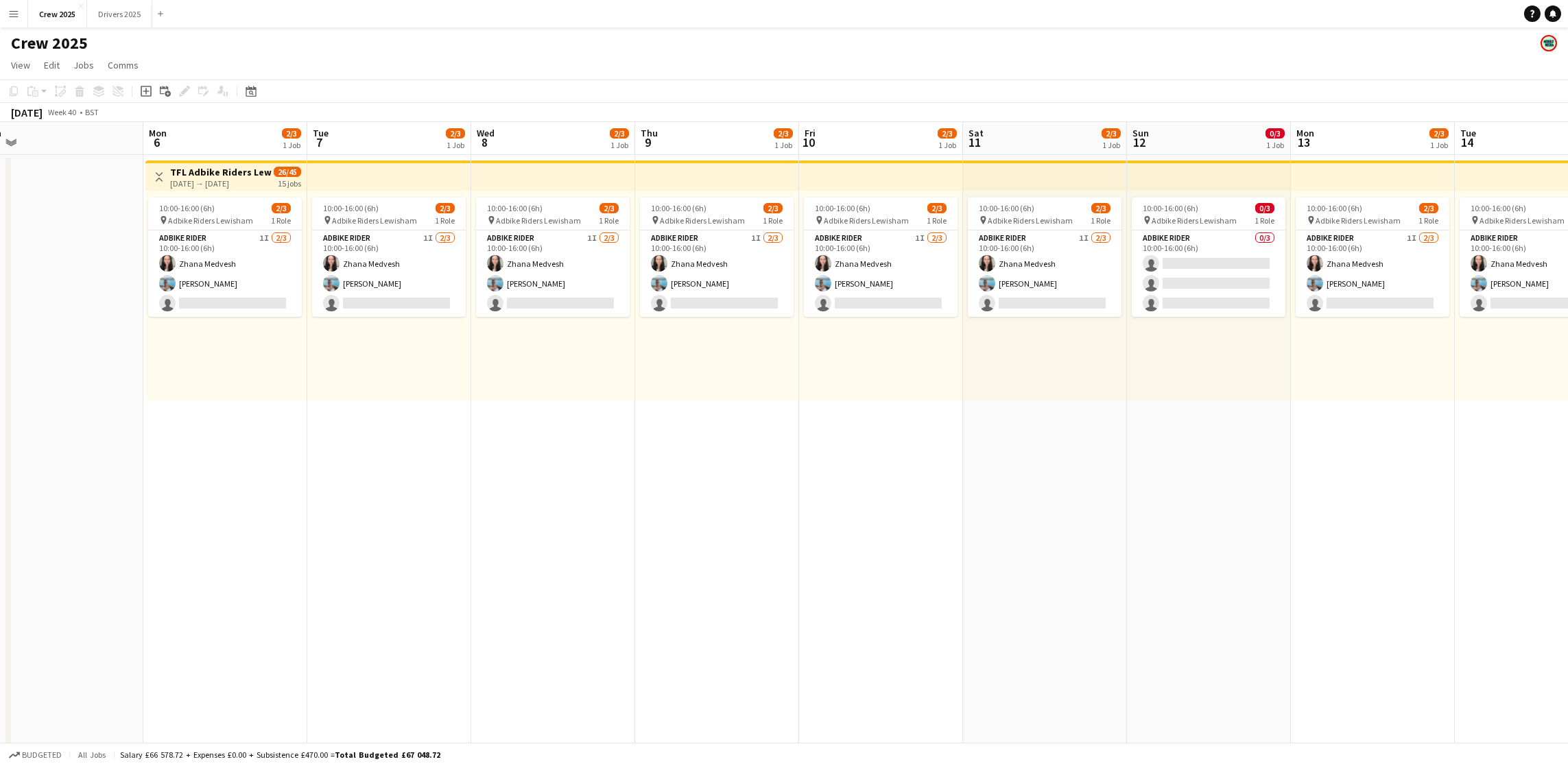
drag, startPoint x: 743, startPoint y: 552, endPoint x: 963, endPoint y: 548, distance: 220.0
click at [963, 548] on app-calendar-viewport "Thu 2 Fri 3 Sat 4 Sun 5 Mon 6 2/3 1 Job Tue 7 2/3 1 Job Wed 8 2/3 1 Job Thu 9 2…" at bounding box center [784, 509] width 1568 height 775
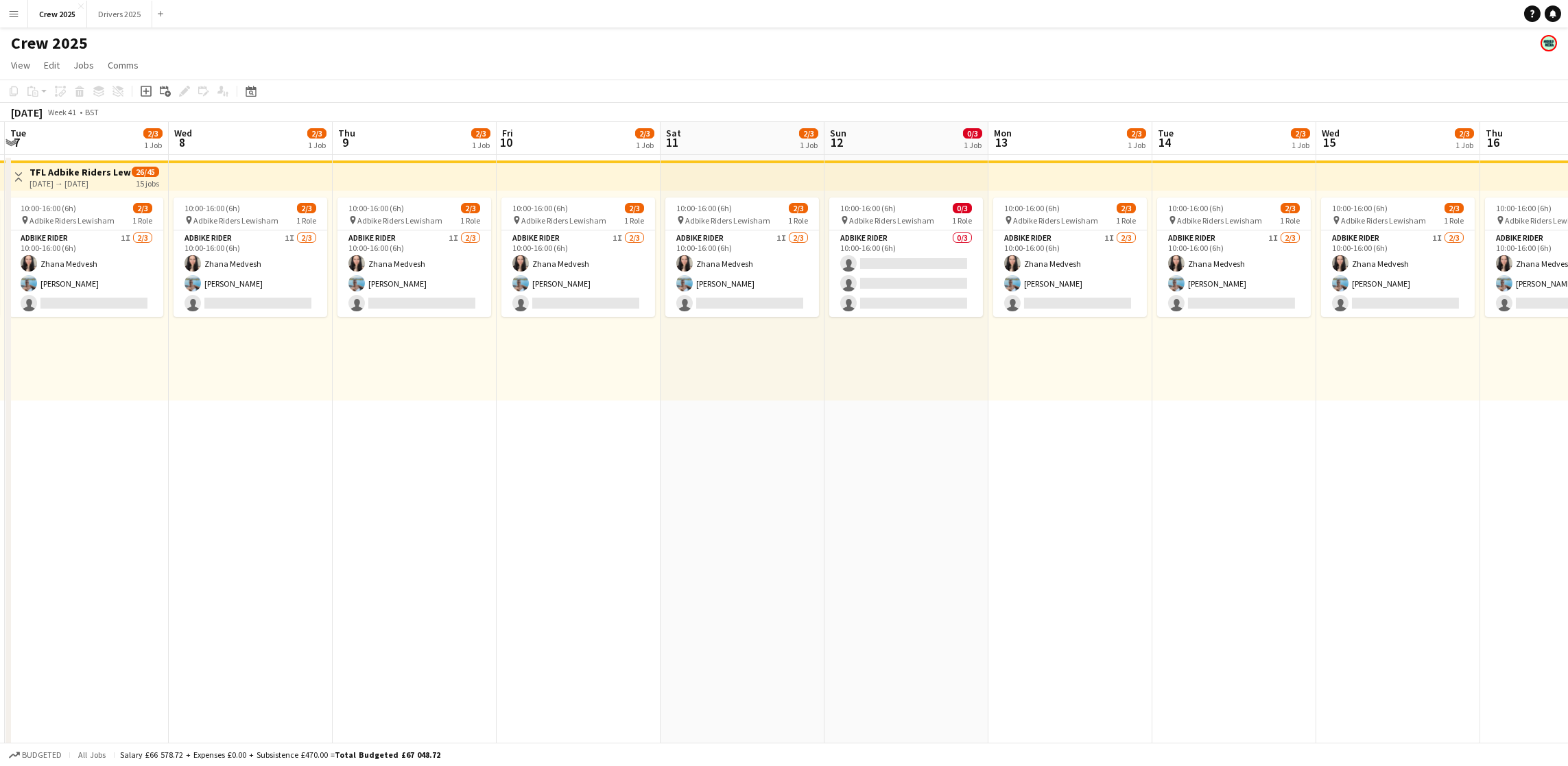
drag, startPoint x: 1290, startPoint y: 467, endPoint x: 984, endPoint y: 443, distance: 306.9
click at [988, 453] on app-calendar-viewport "Sun 5 Mon 6 2/3 1 Job Tue 7 2/3 1 Job Wed 8 2/3 1 Job Thu 9 2/3 1 Job Fri 10 2/…" at bounding box center [784, 509] width 1568 height 775
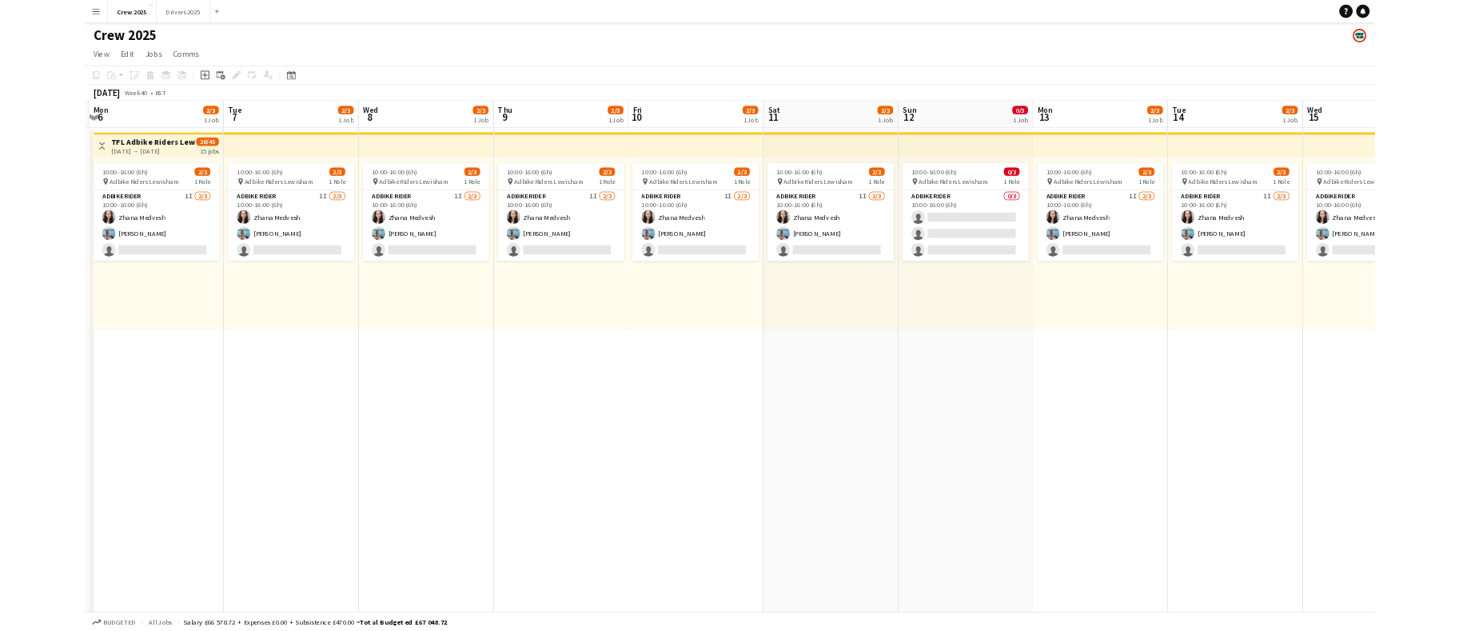
scroll to position [0, 376]
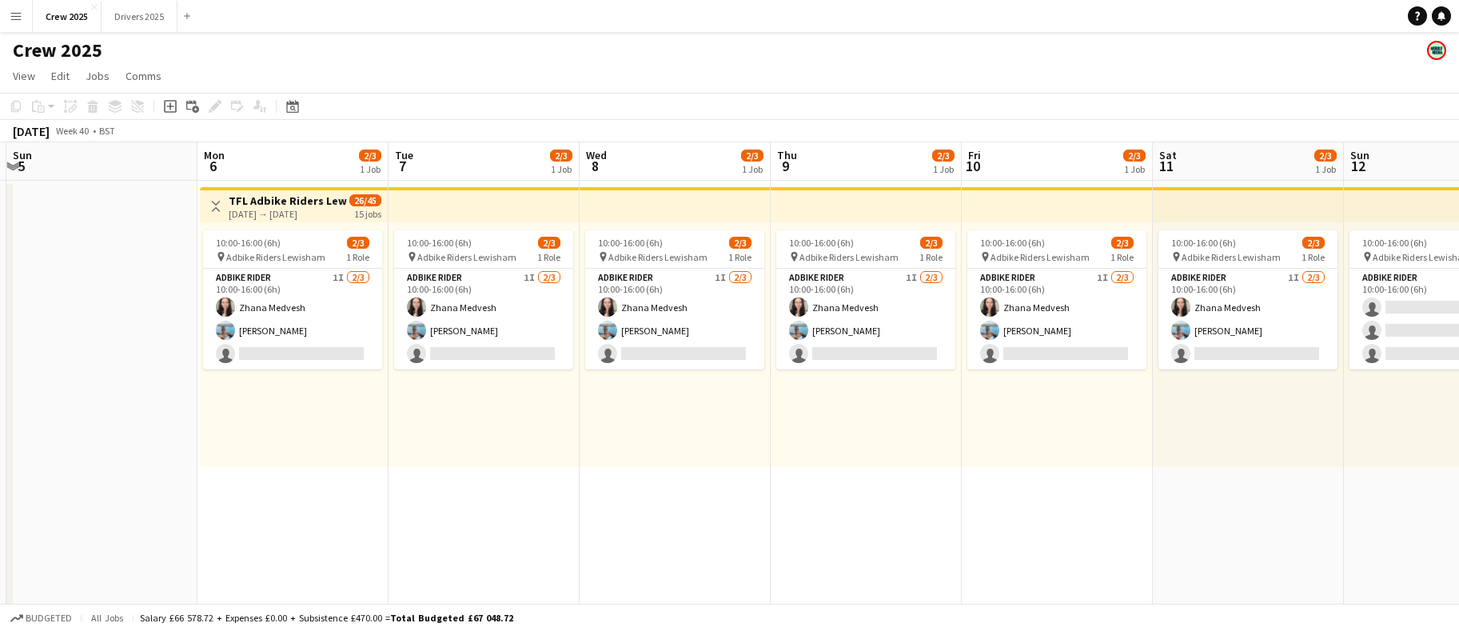
click at [304, 110] on div "Date picker OCT 2025 OCT 2025 Monday M Tuesday T Wednesday W Thursday T Friday …" at bounding box center [287, 106] width 36 height 19
click at [292, 107] on icon "Date picker" at bounding box center [292, 106] width 13 height 13
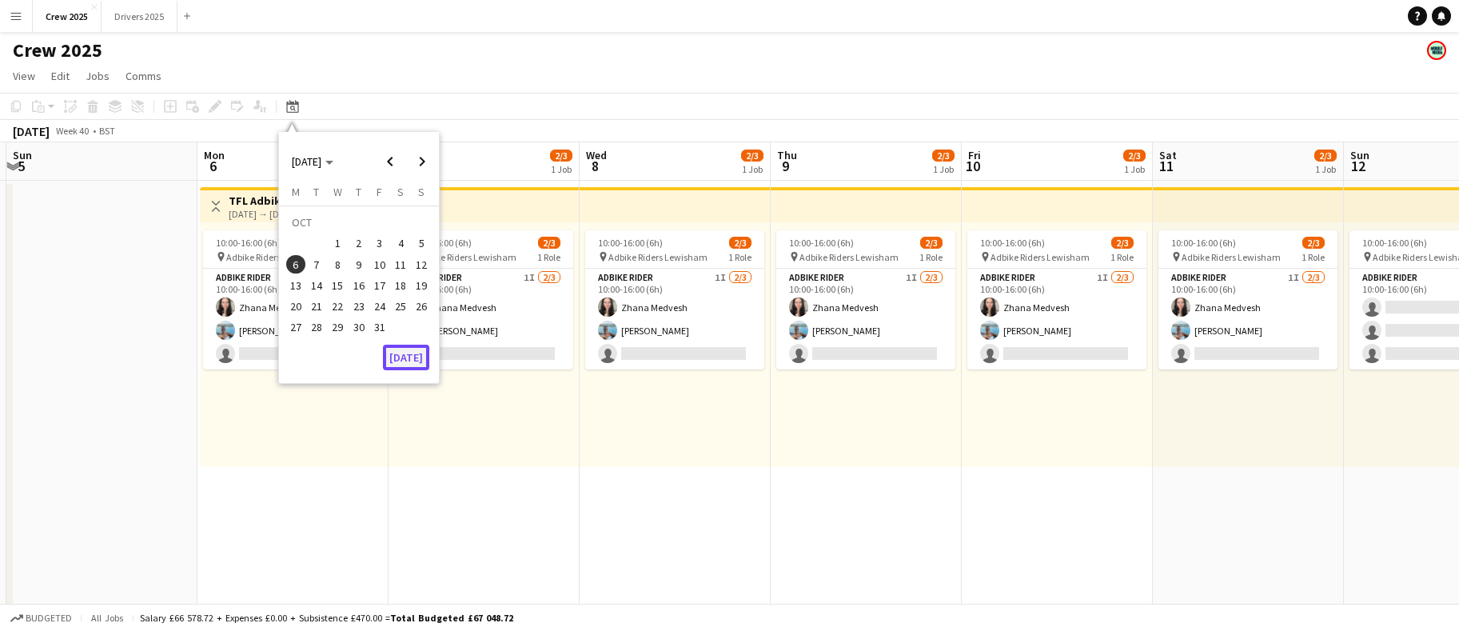
click at [412, 350] on button "[DATE]" at bounding box center [406, 358] width 46 height 26
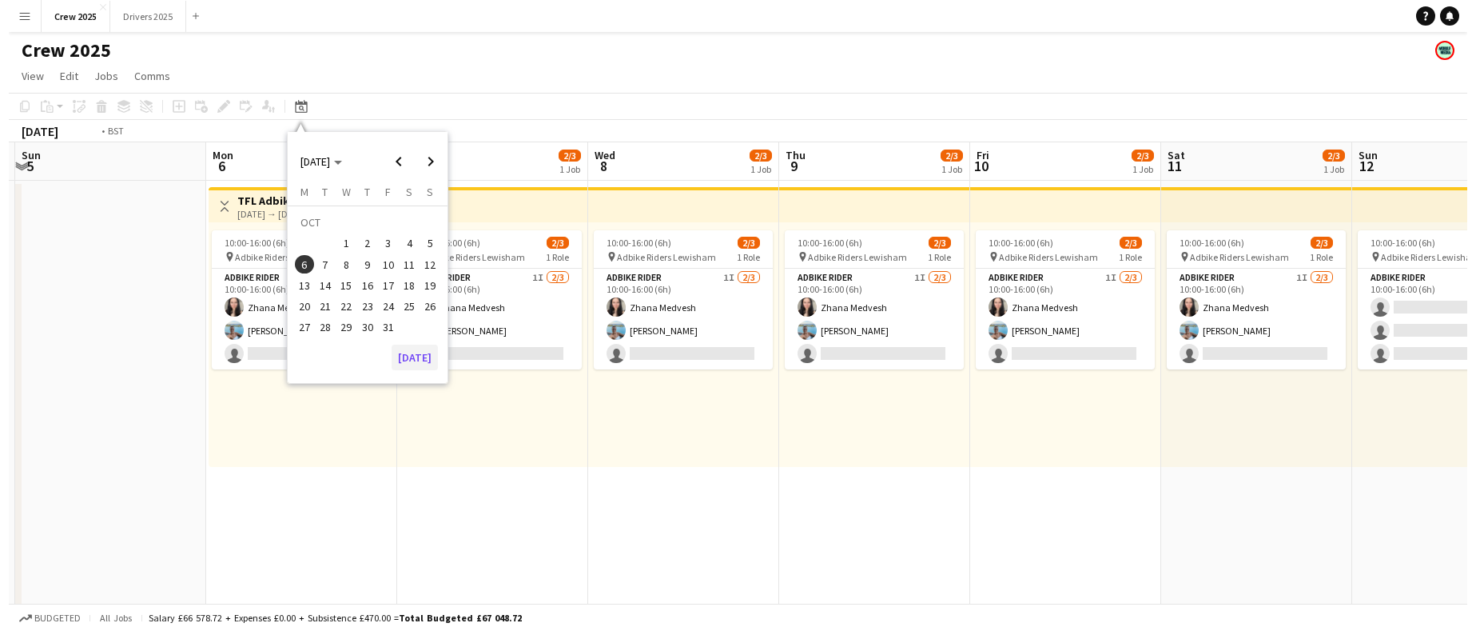
scroll to position [0, 549]
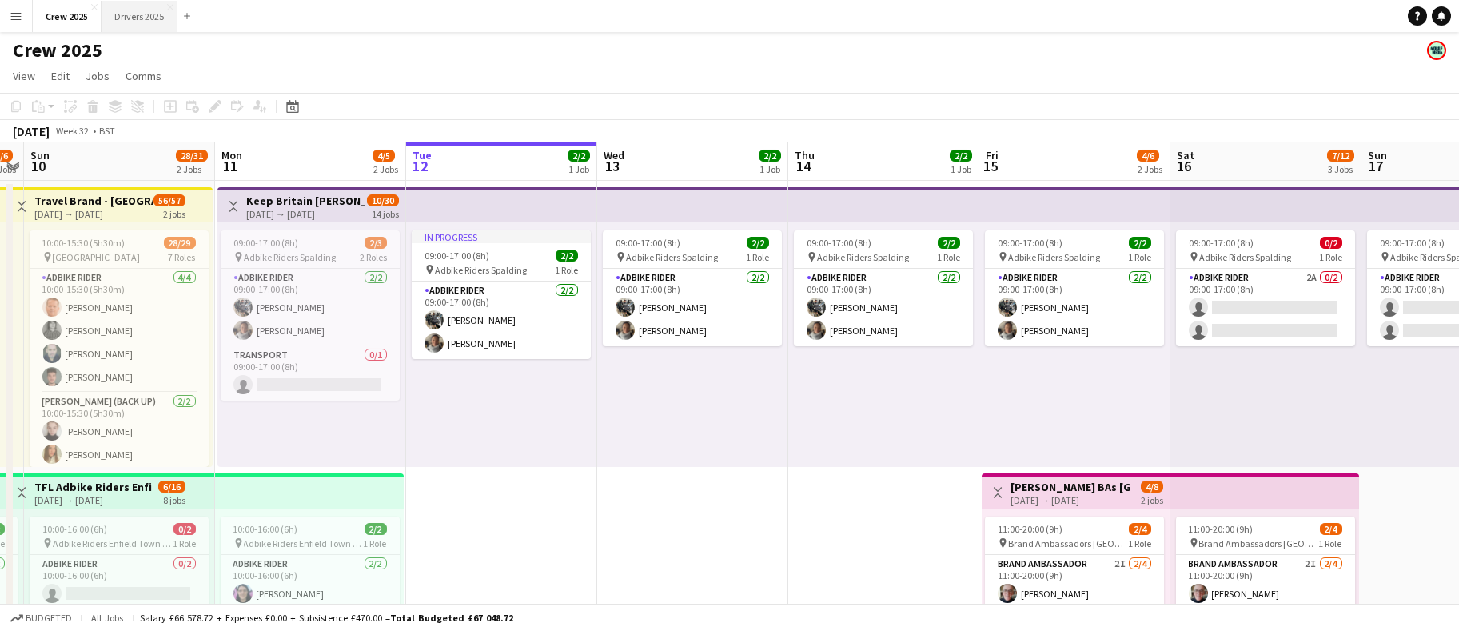
click at [148, 22] on button "Drivers 2025 Close" at bounding box center [140, 16] width 76 height 31
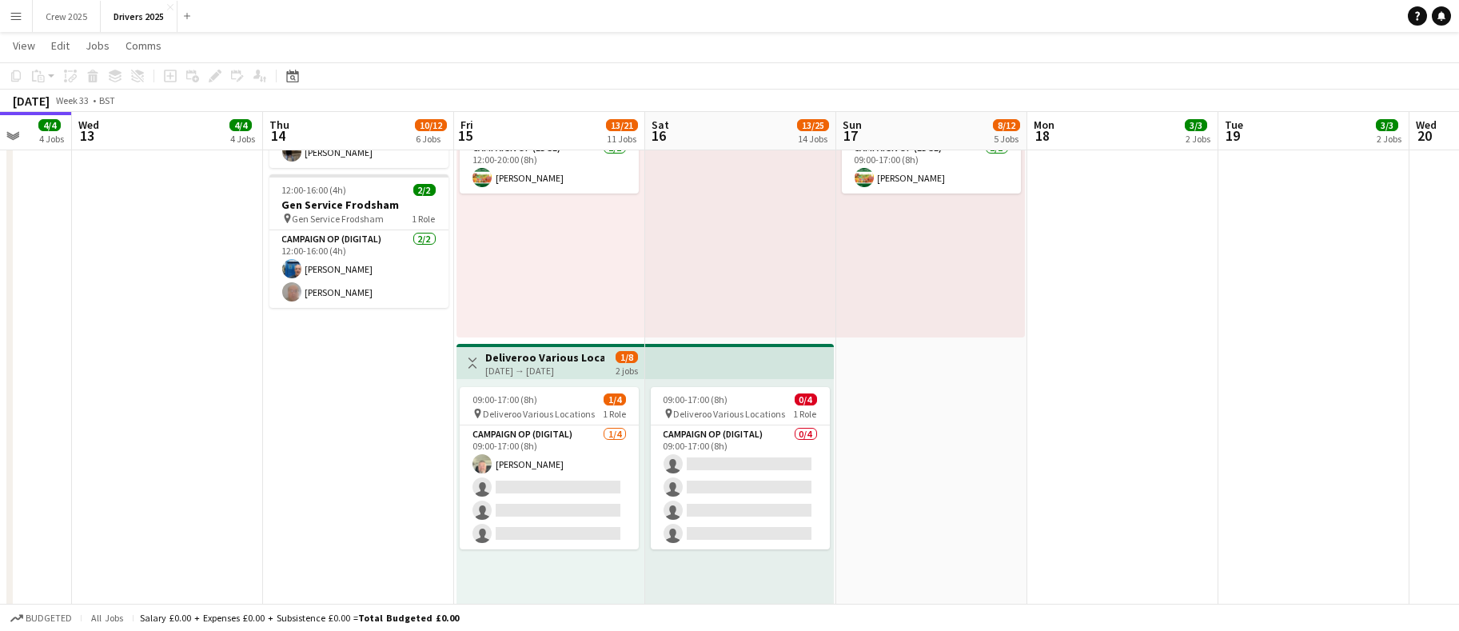
scroll to position [0, 699]
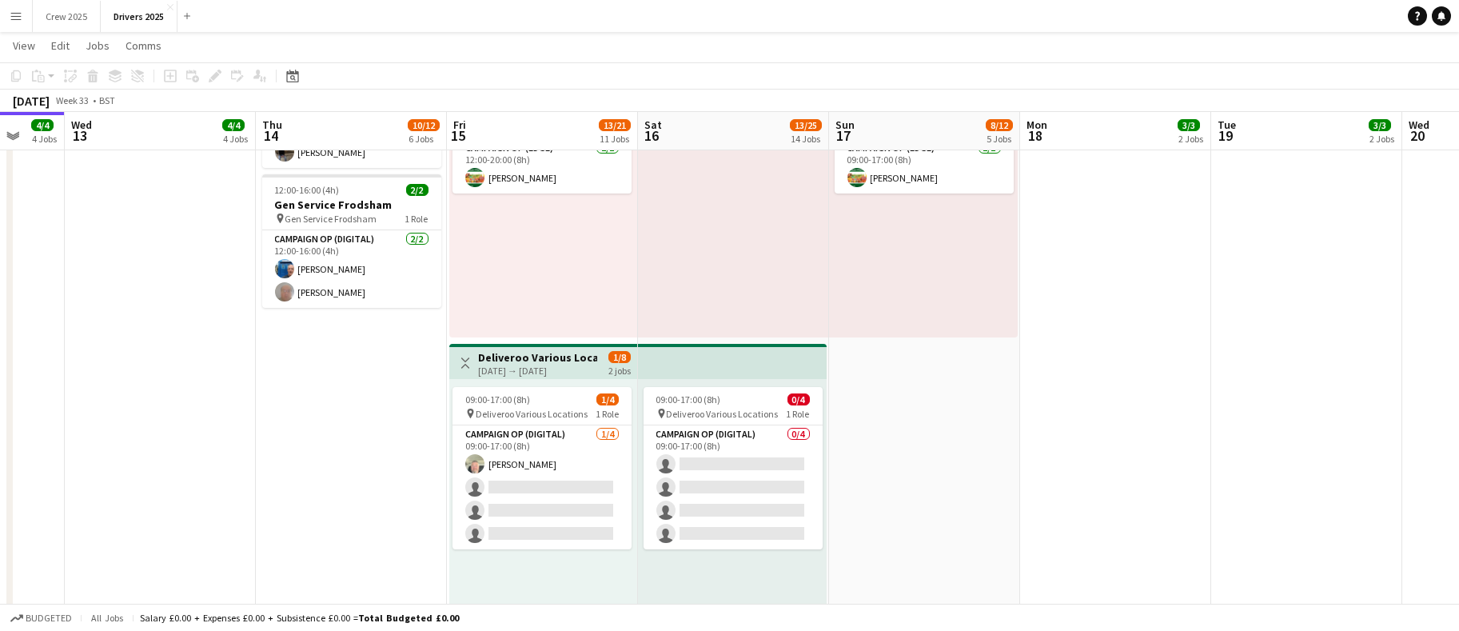
drag, startPoint x: 1252, startPoint y: 464, endPoint x: 934, endPoint y: 515, distance: 322.1
click at [934, 515] on app-calendar-viewport "Sat 9 12/19 11 Jobs Sun 10 4/6 6 Jobs Mon 11 6/6 5 Jobs Tue 12 4/4 4 Jobs Wed 1…" at bounding box center [729, 546] width 1459 height 4085
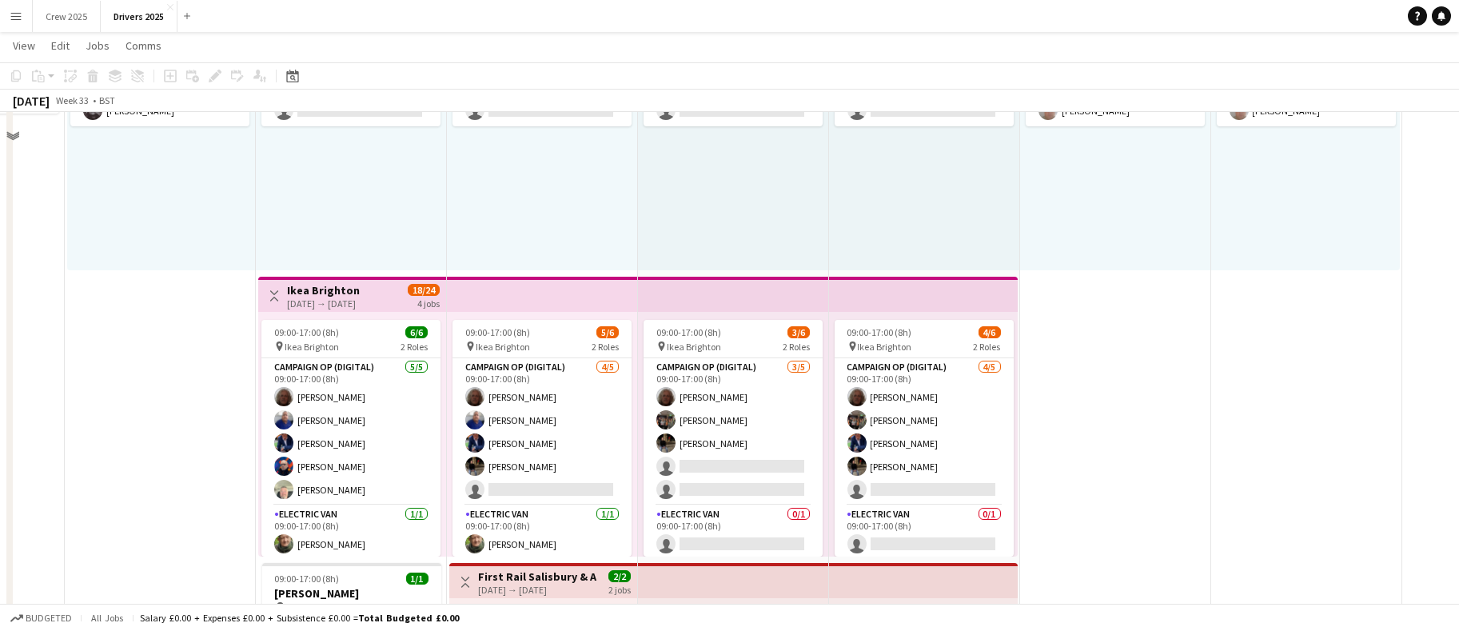
scroll to position [1199, 0]
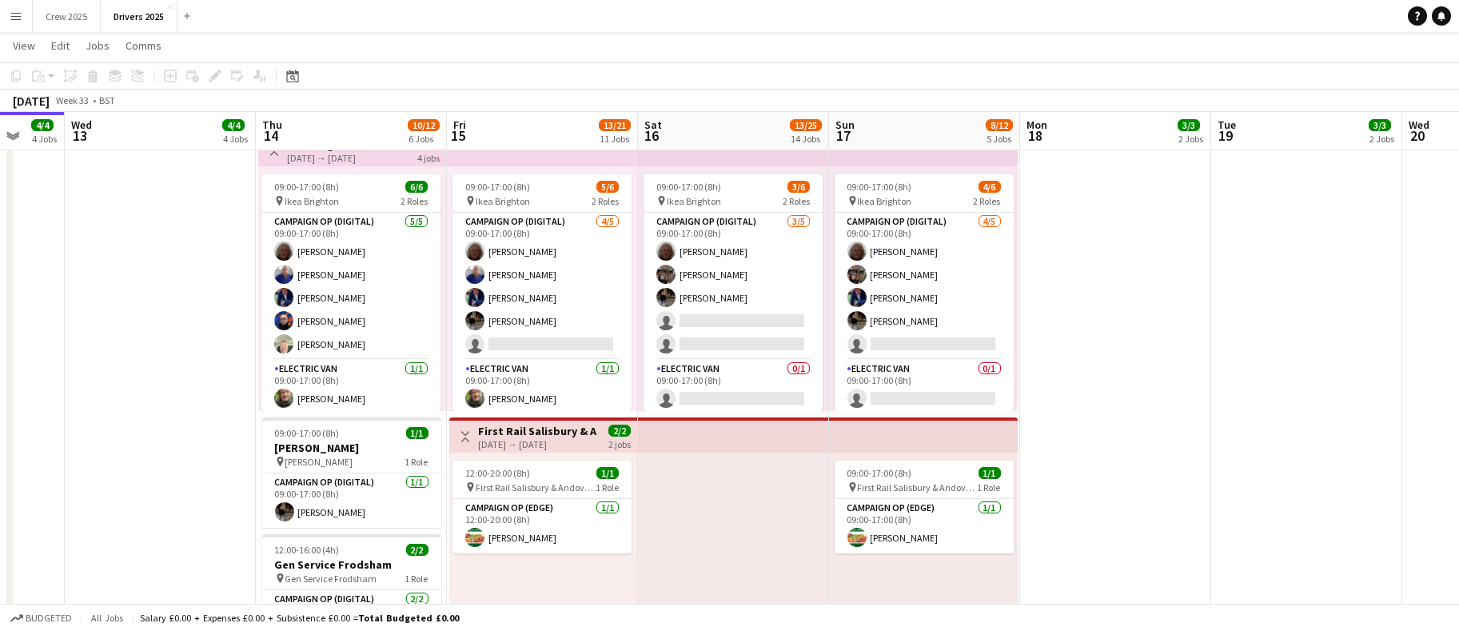
click at [501, 424] on h3 "First Rail Salisbury & Andover and [GEOGRAPHIC_DATA]" at bounding box center [537, 431] width 119 height 14
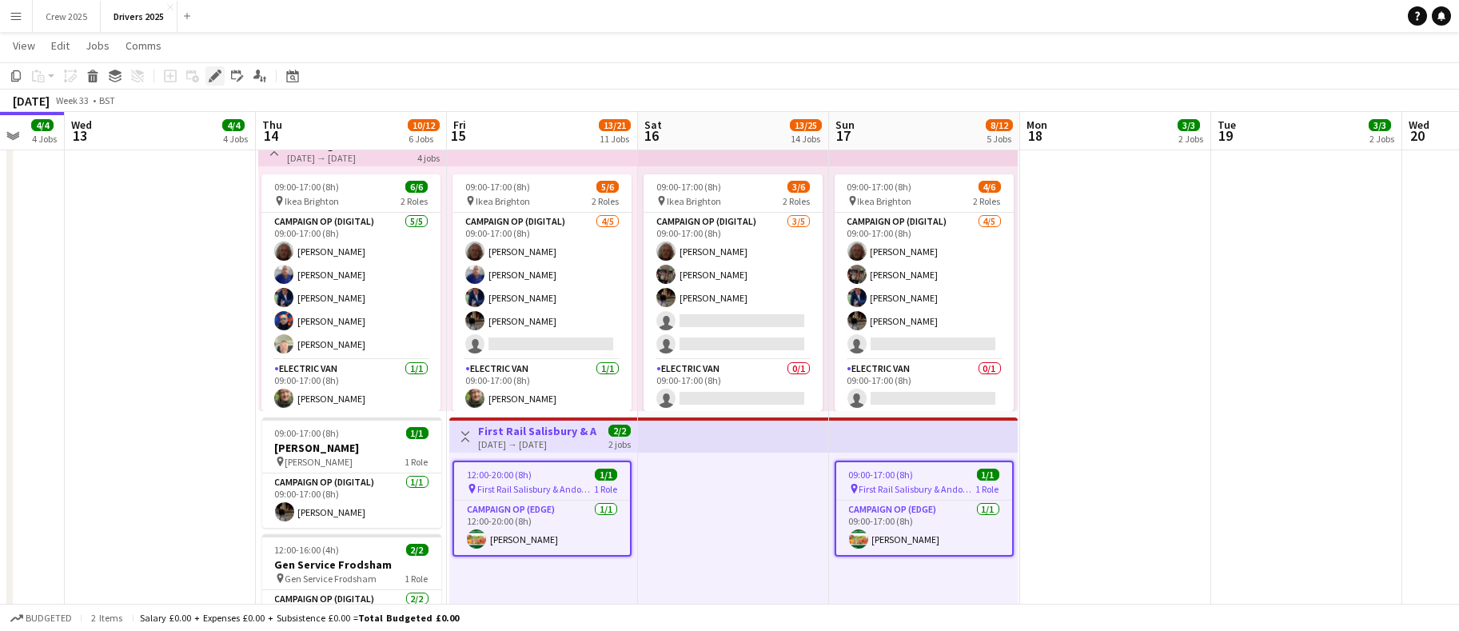
click at [212, 82] on div "Edit" at bounding box center [214, 75] width 19 height 19
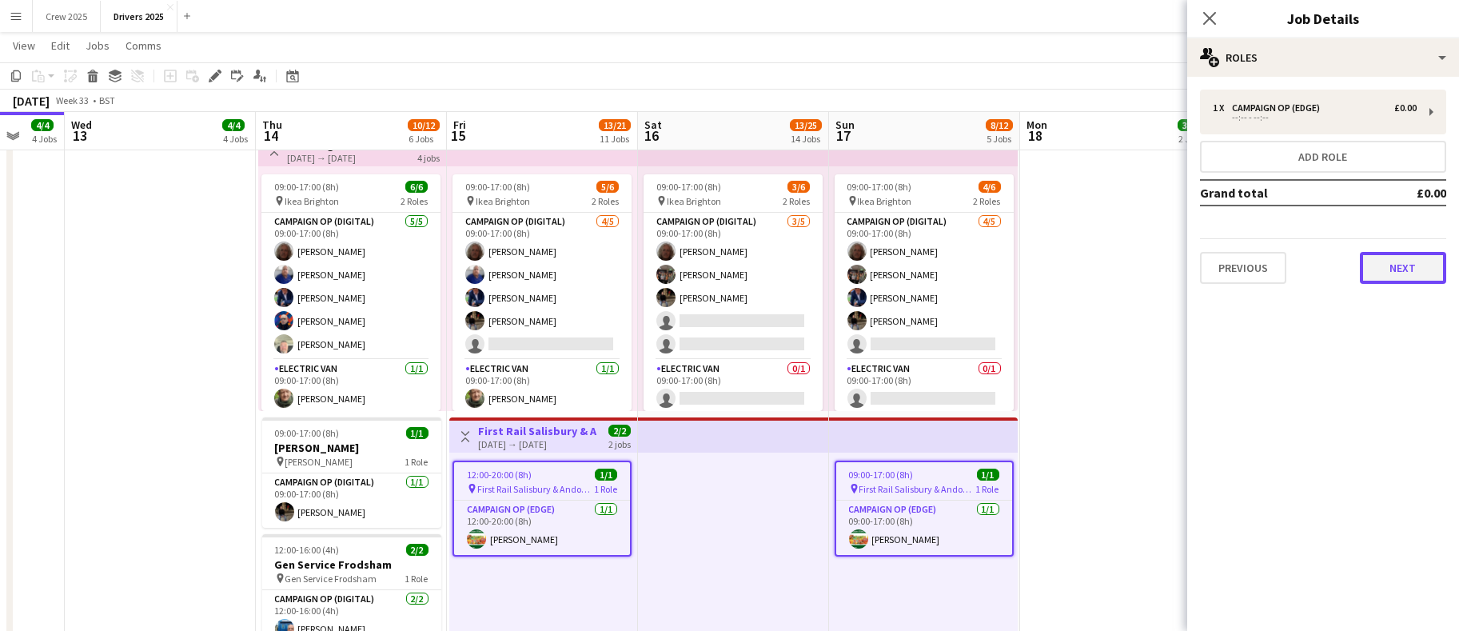
click at [1399, 257] on button "Next" at bounding box center [1403, 268] width 86 height 32
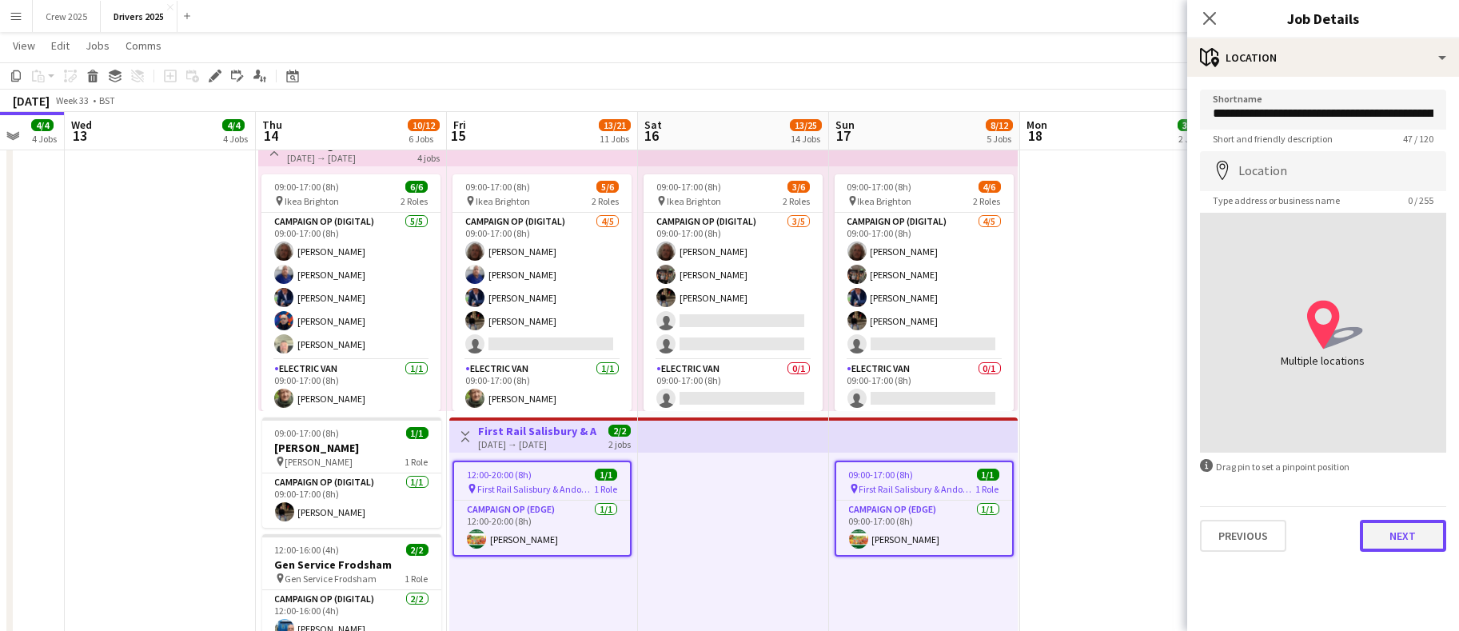
click at [1391, 544] on button "Next" at bounding box center [1403, 536] width 86 height 32
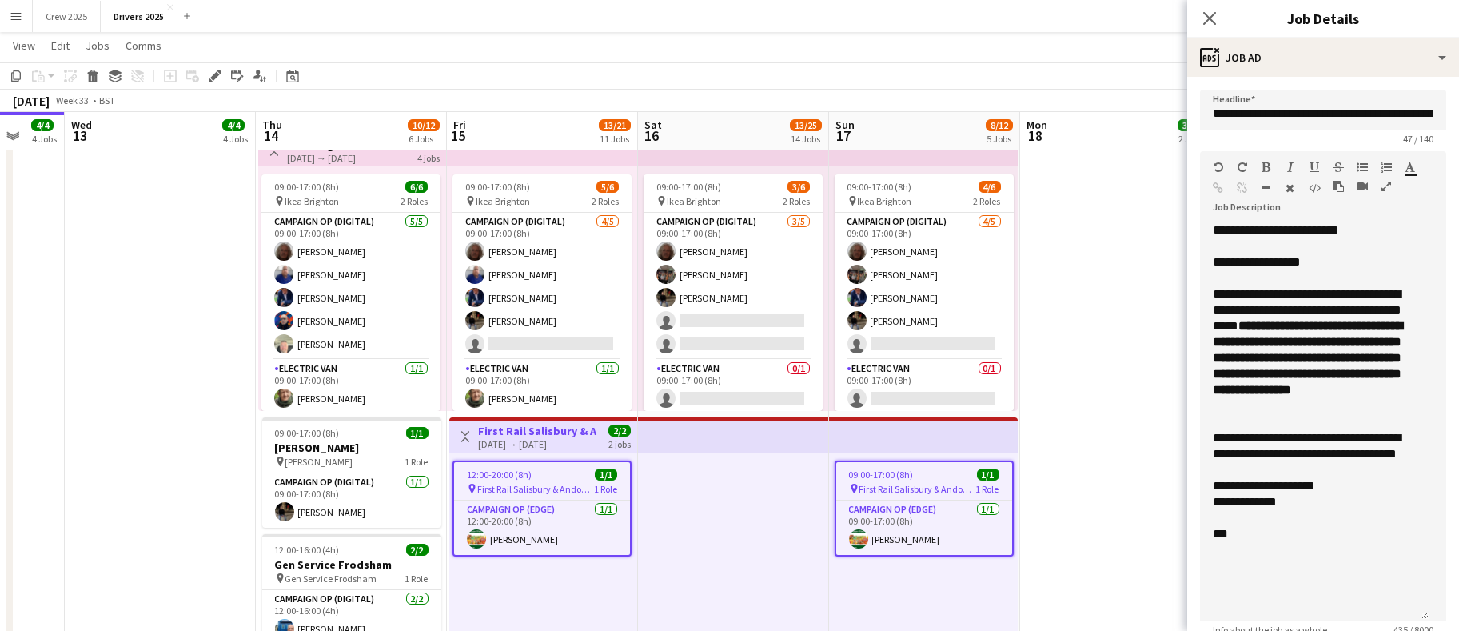
drag, startPoint x: 1416, startPoint y: 313, endPoint x: 1392, endPoint y: 619, distance: 307.1
click at [1392, 619] on div "**********" at bounding box center [1314, 421] width 229 height 398
click at [1328, 543] on div "**********" at bounding box center [1314, 422] width 229 height 400
click at [1352, 484] on div "**********" at bounding box center [1314, 486] width 203 height 16
click at [1353, 490] on div "**********" at bounding box center [1314, 486] width 203 height 16
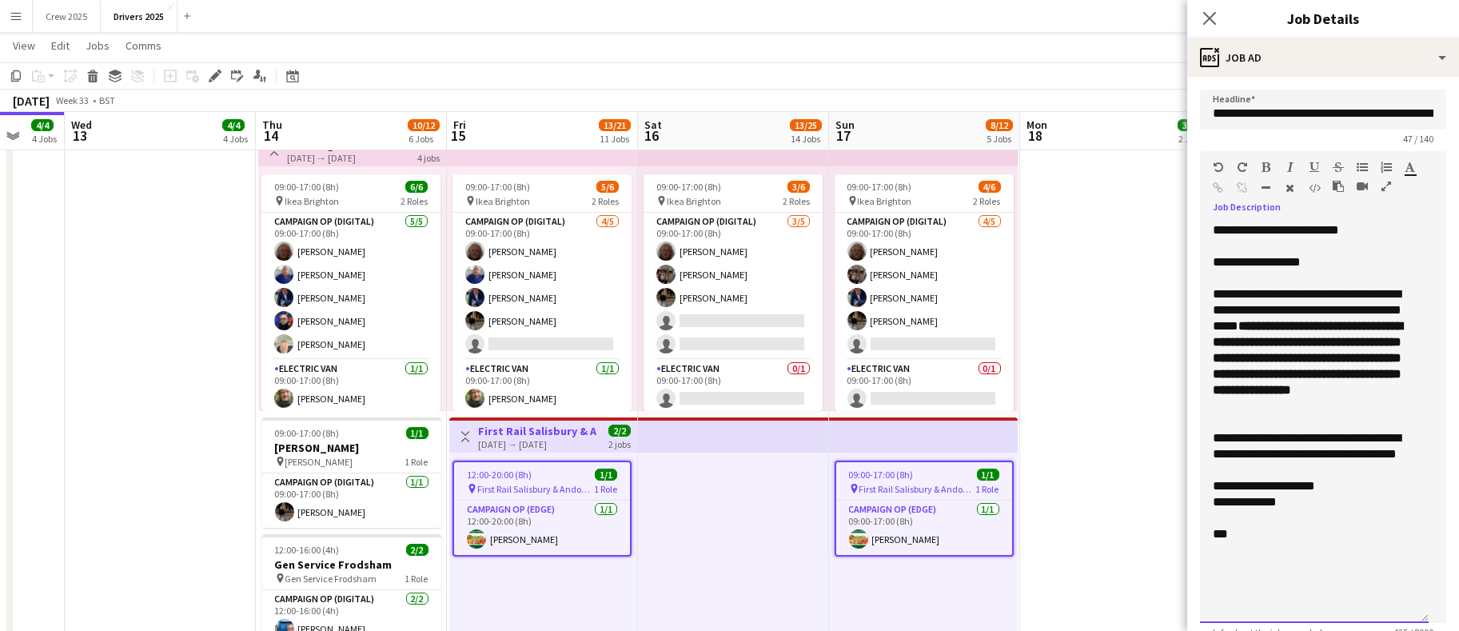
paste div
drag, startPoint x: 1315, startPoint y: 500, endPoint x: 1330, endPoint y: 484, distance: 21.5
click at [1330, 484] on div "**********" at bounding box center [1314, 494] width 203 height 32
copy div "**********"
click at [1221, 185] on icon "button" at bounding box center [1218, 187] width 10 height 11
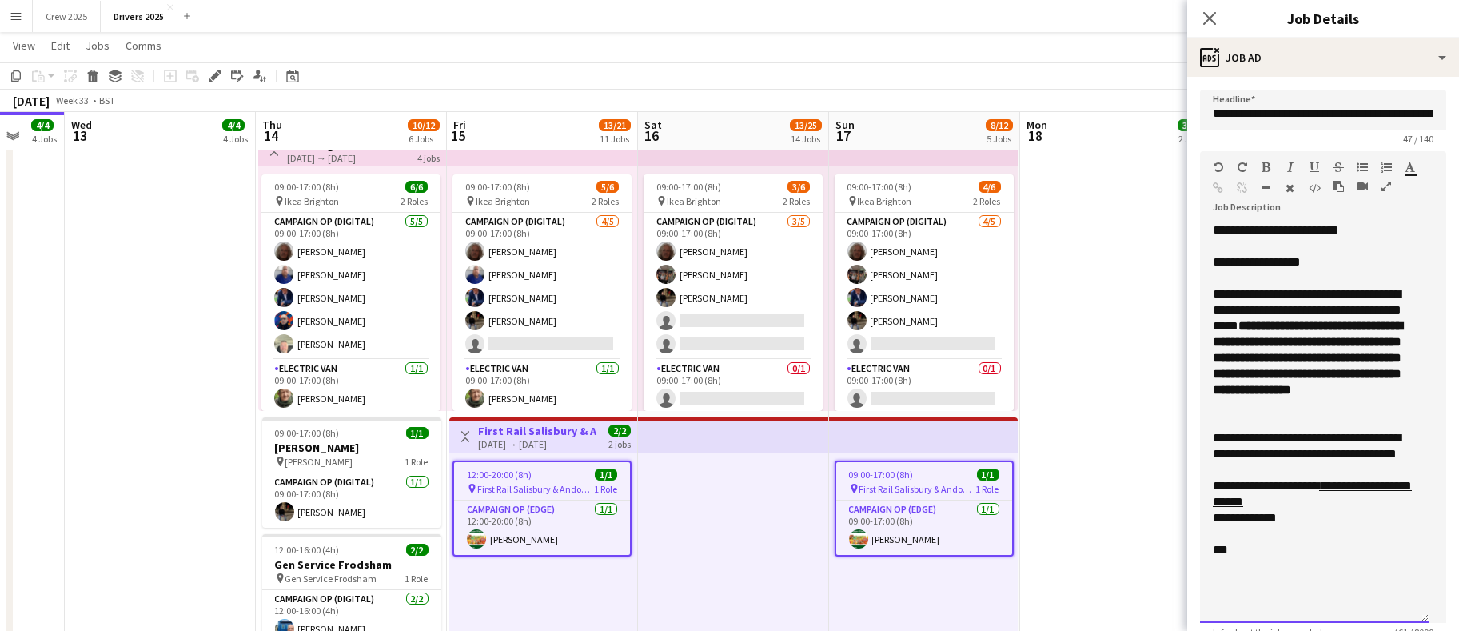
click at [1359, 522] on div "**********" at bounding box center [1314, 518] width 203 height 16
drag, startPoint x: 1313, startPoint y: 539, endPoint x: 1289, endPoint y: 521, distance: 30.4
click at [1289, 521] on div "**********" at bounding box center [1314, 526] width 203 height 32
copy div "**********"
click at [1217, 189] on icon "button" at bounding box center [1218, 187] width 10 height 11
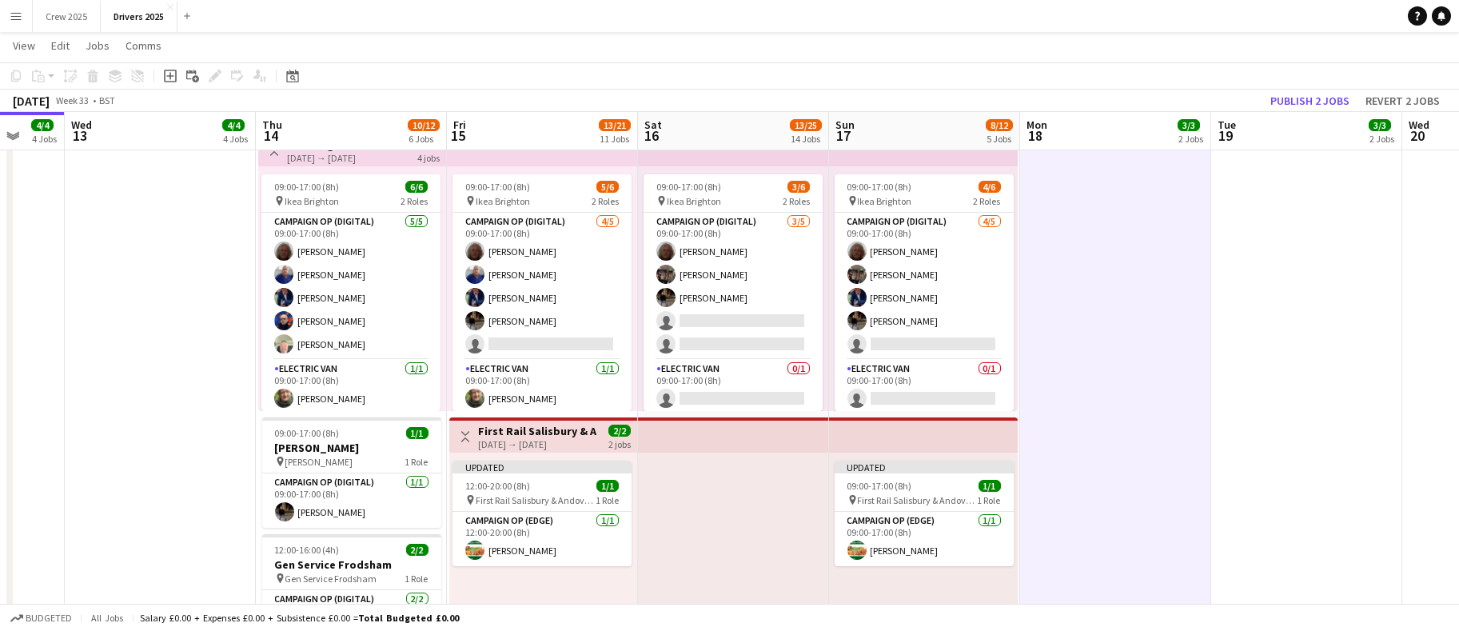
click at [1279, 86] on app-toolbar "Copy Paste Paste Ctrl+V Paste with crew Ctrl+Shift+V Paste linked Job Delete Gr…" at bounding box center [729, 75] width 1459 height 27
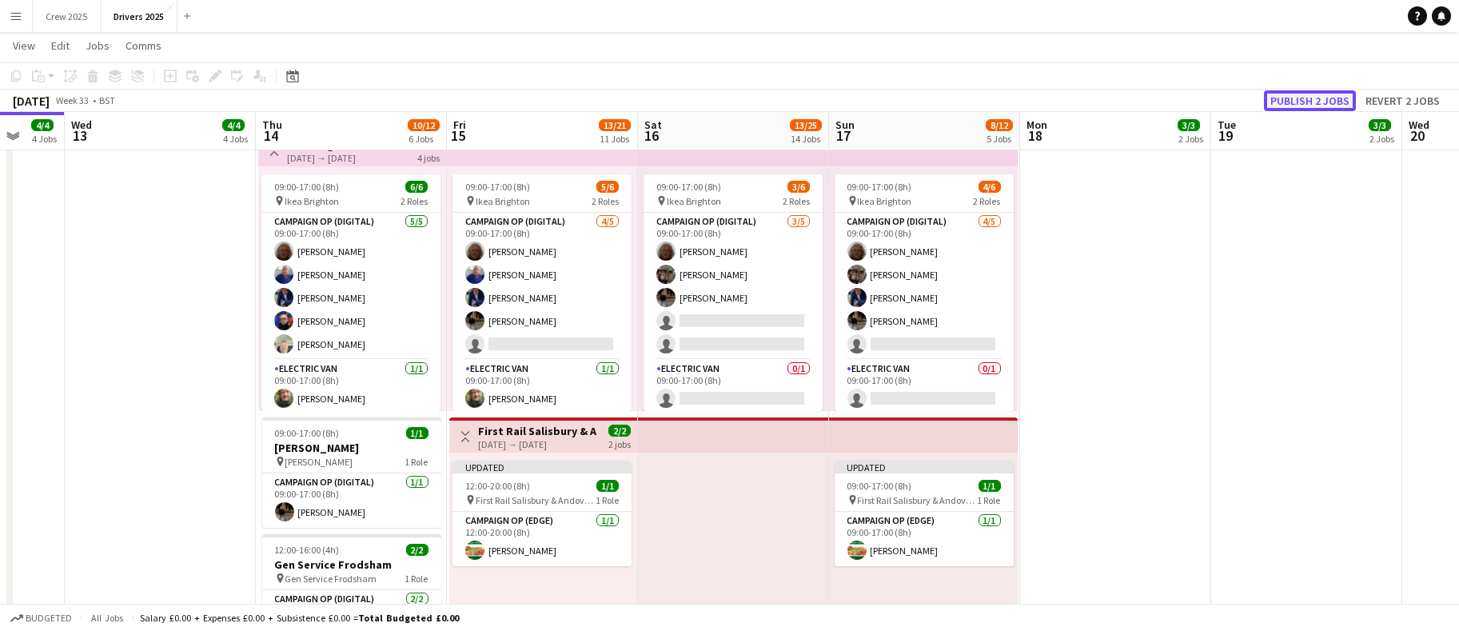
click at [1283, 93] on button "Publish 2 jobs" at bounding box center [1310, 100] width 92 height 21
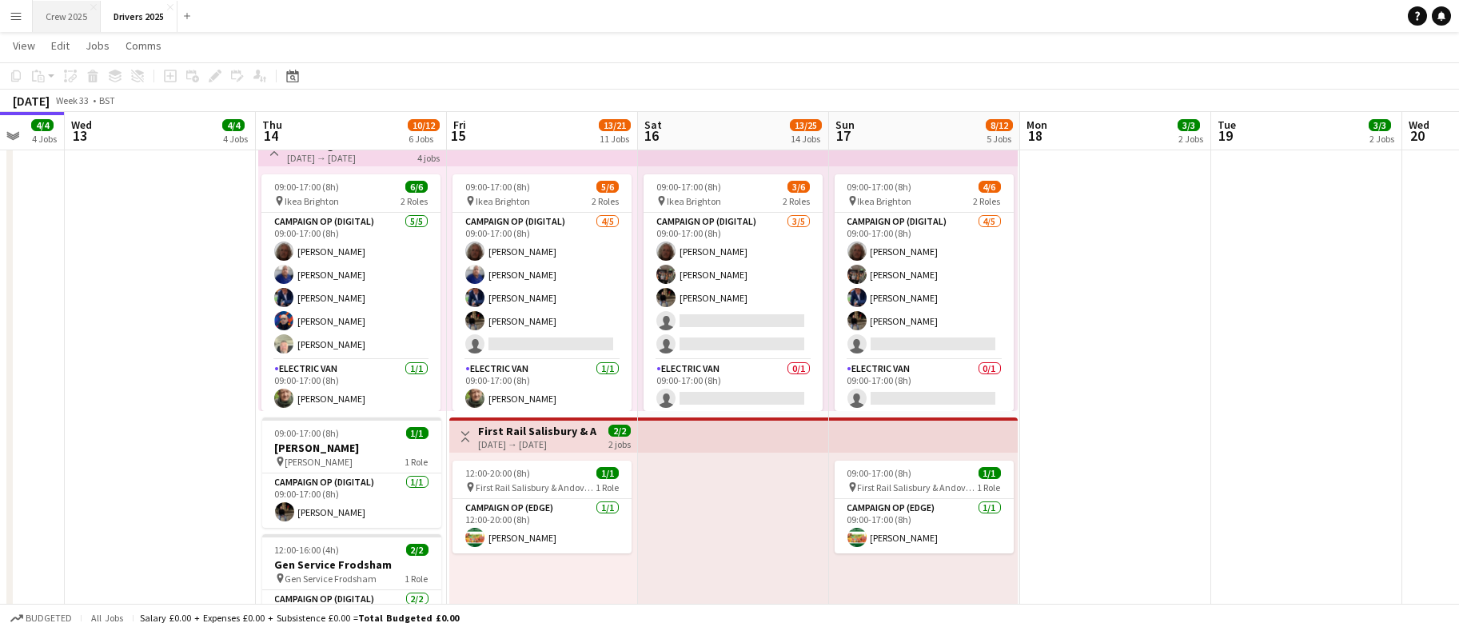
click at [60, 18] on button "Crew 2025 Close" at bounding box center [67, 16] width 68 height 31
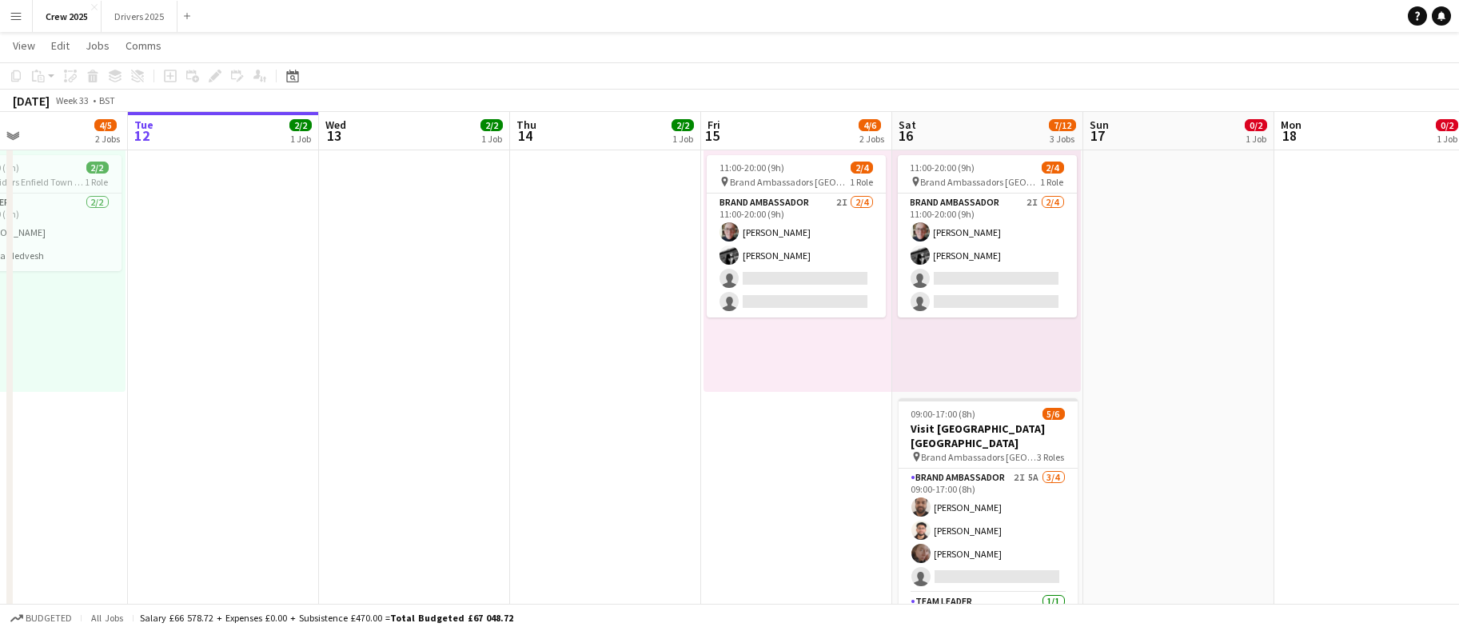
scroll to position [0, 489]
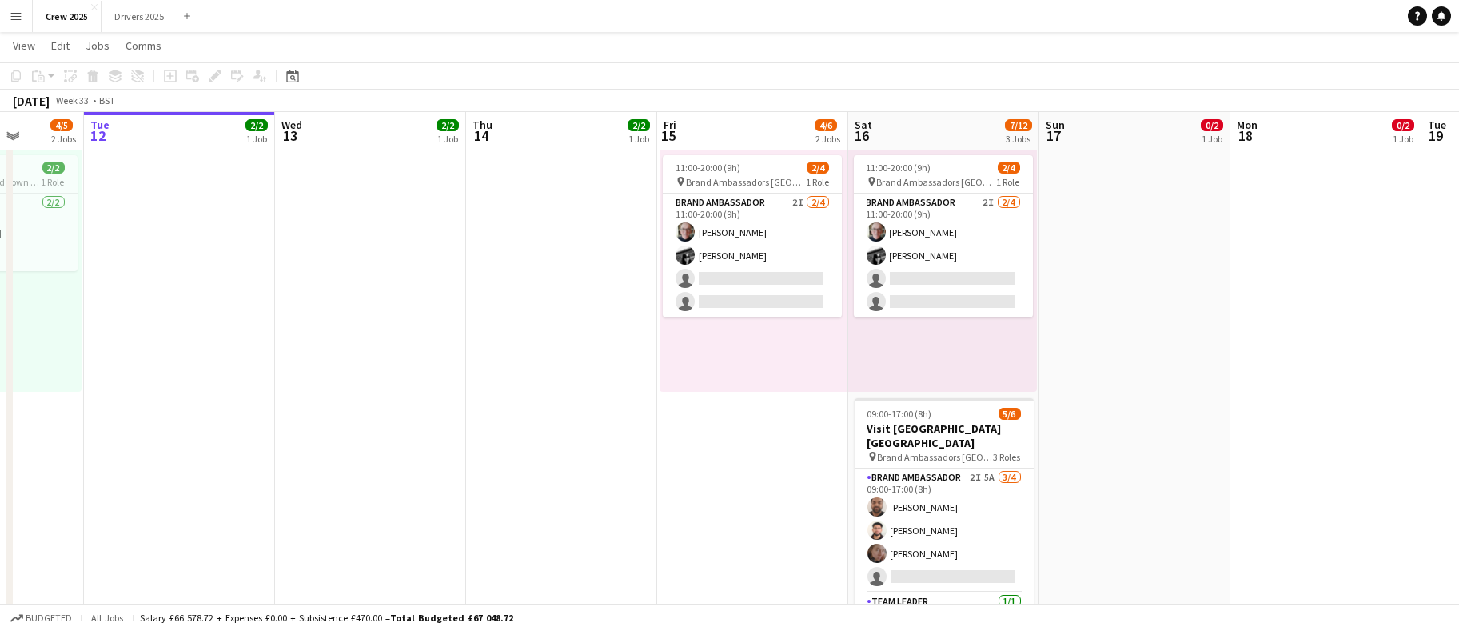
drag, startPoint x: 1267, startPoint y: 492, endPoint x: 1159, endPoint y: 488, distance: 108.0
click at [1159, 488] on app-calendar-viewport "Sat 9 5/6 2 Jobs Sun 10 28/31 2 Jobs Mon 11 4/5 2 Jobs Tue 12 2/2 1 Job Wed 13 …" at bounding box center [729, 194] width 1459 height 982
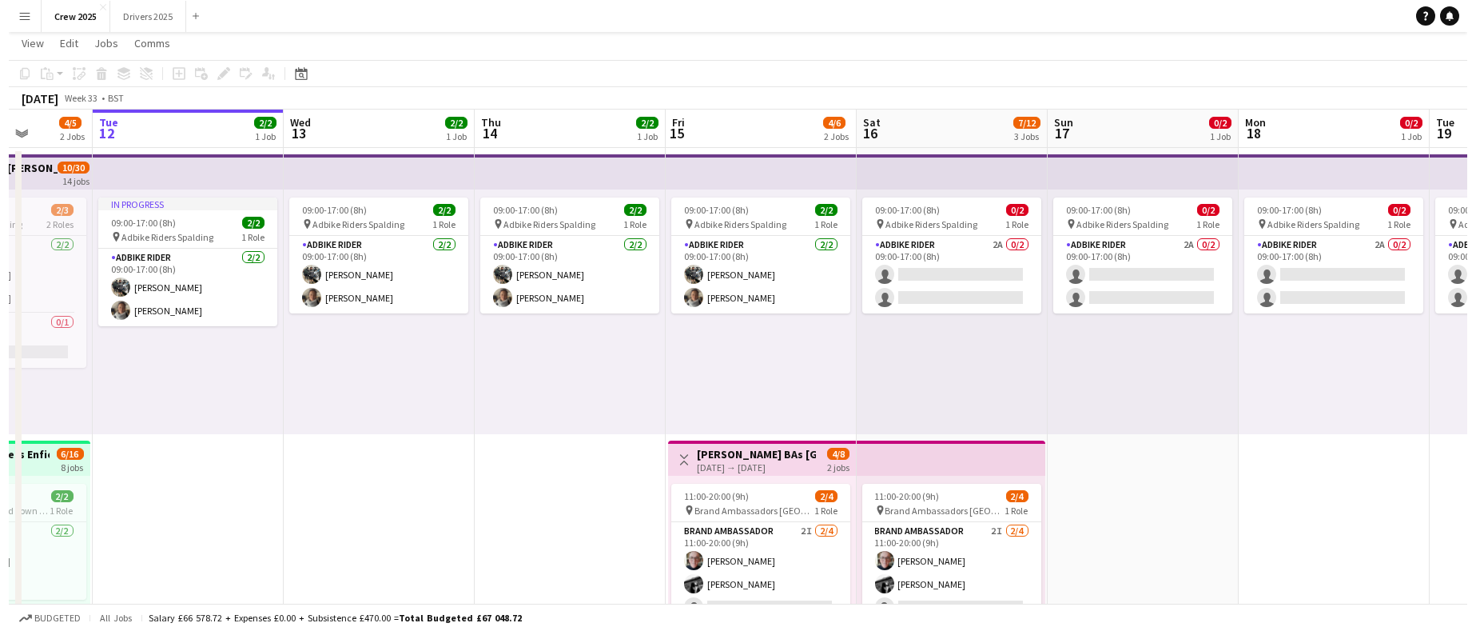
scroll to position [0, 0]
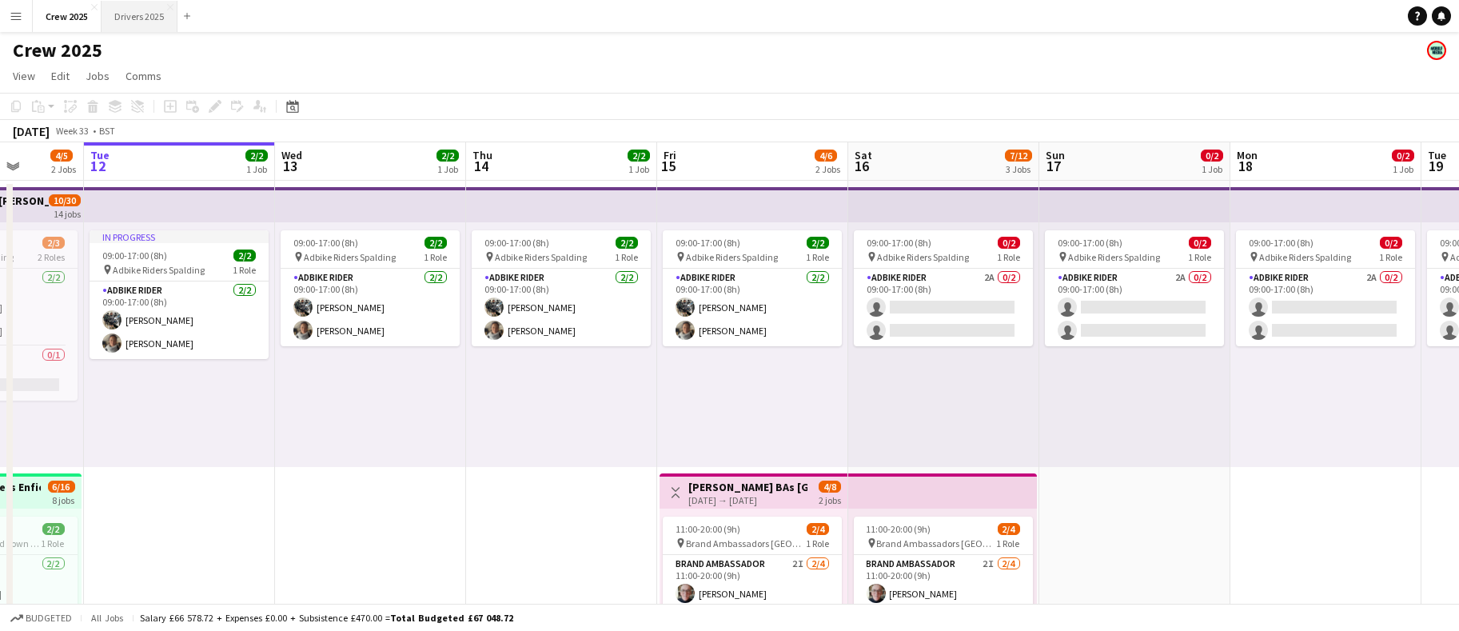
click at [140, 9] on button "Drivers 2025 Close" at bounding box center [140, 16] width 76 height 31
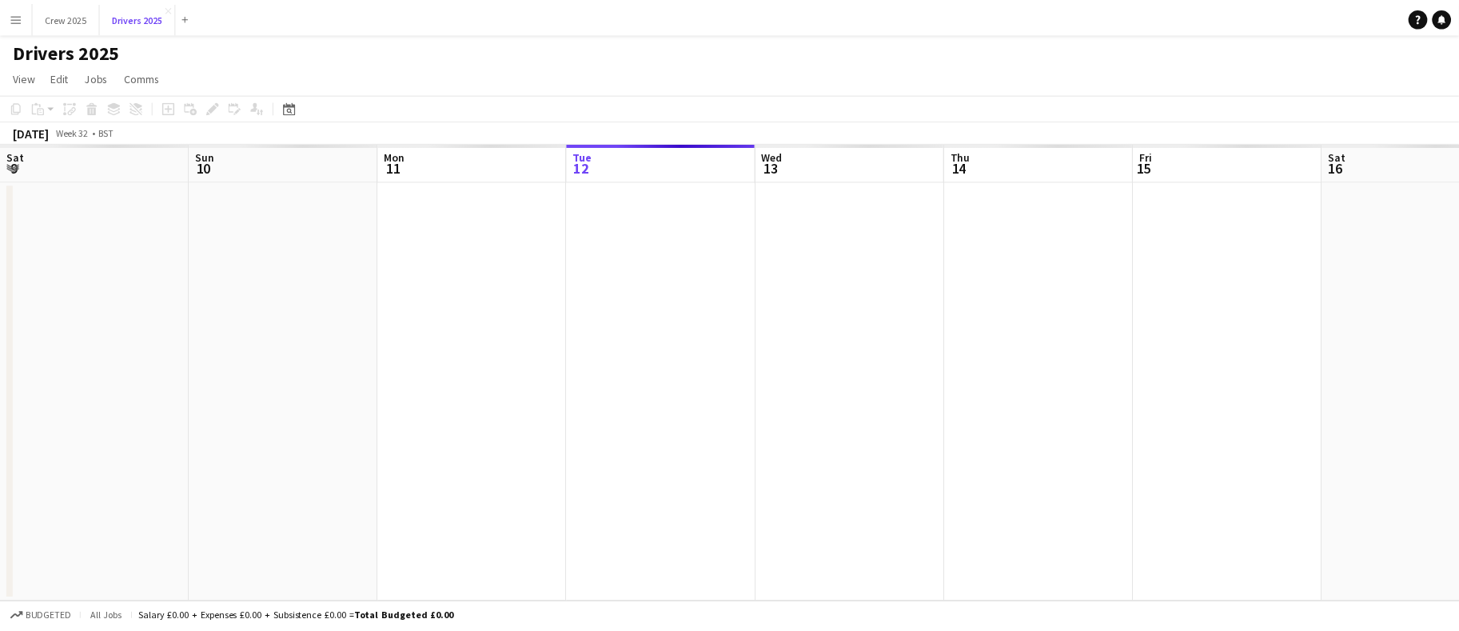
scroll to position [0, 381]
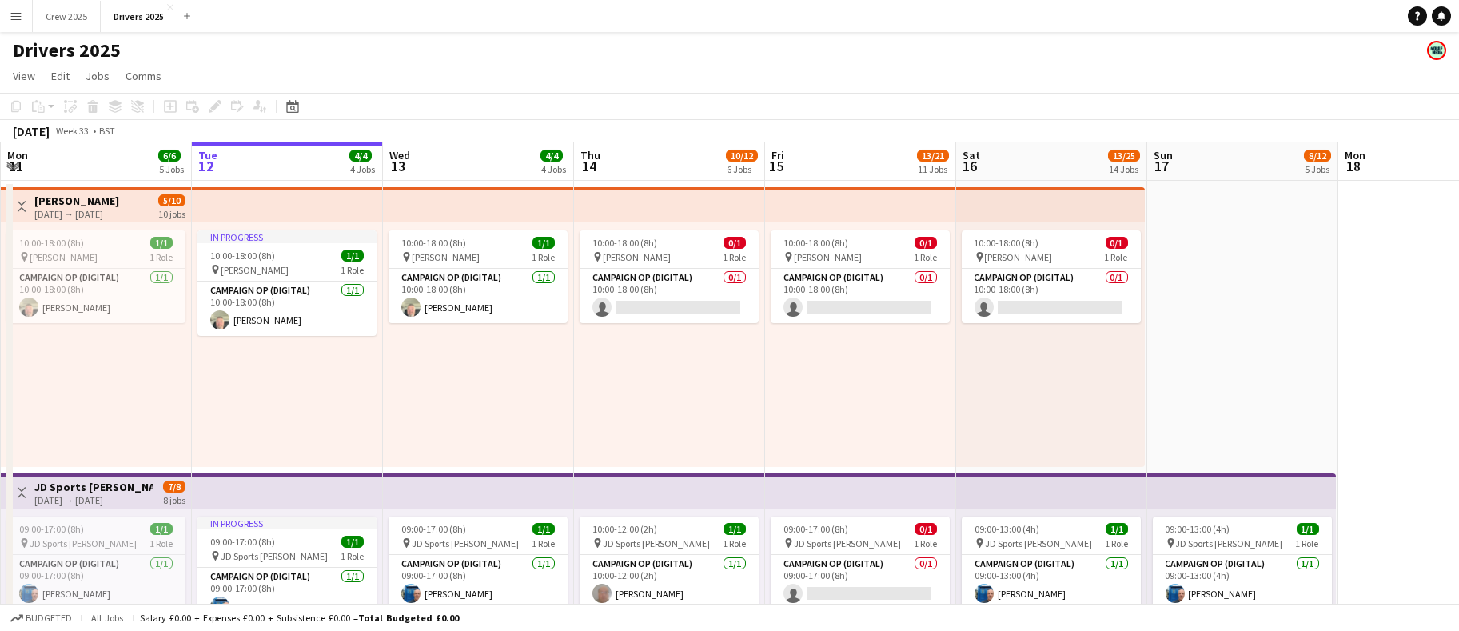
drag, startPoint x: 1169, startPoint y: 444, endPoint x: 709, endPoint y: 424, distance: 460.1
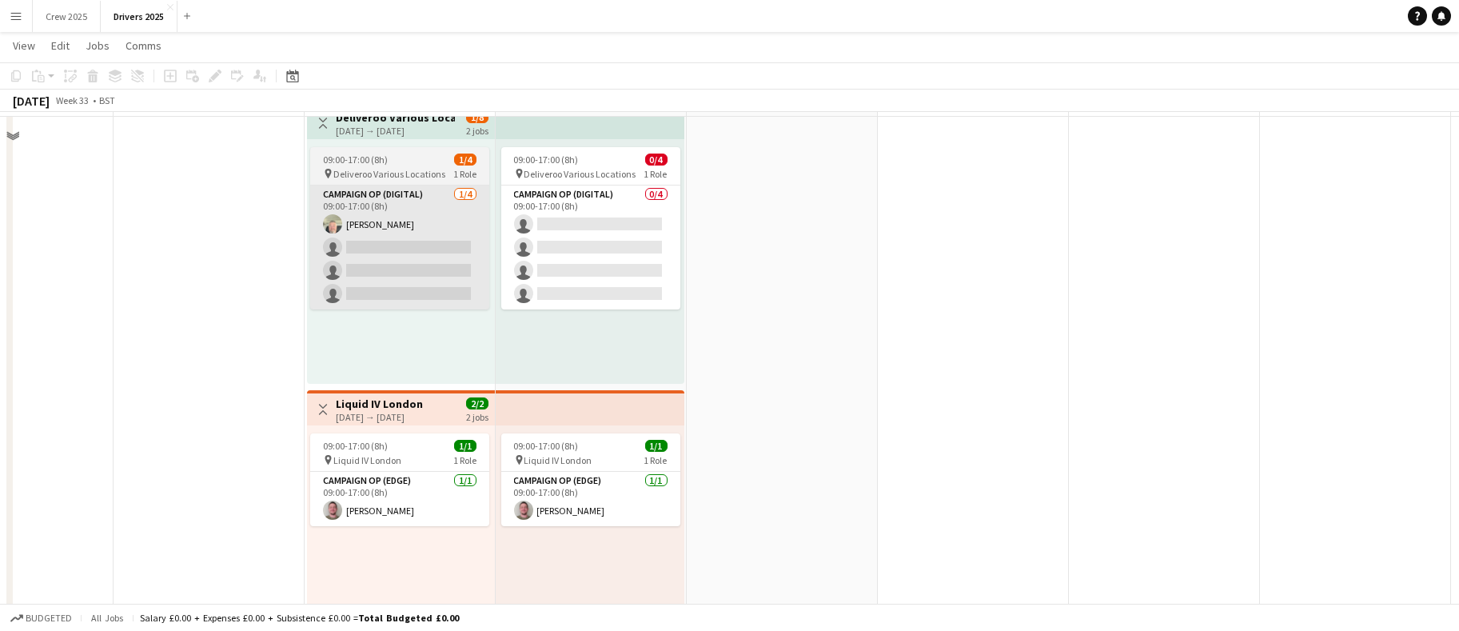
scroll to position [1679, 0]
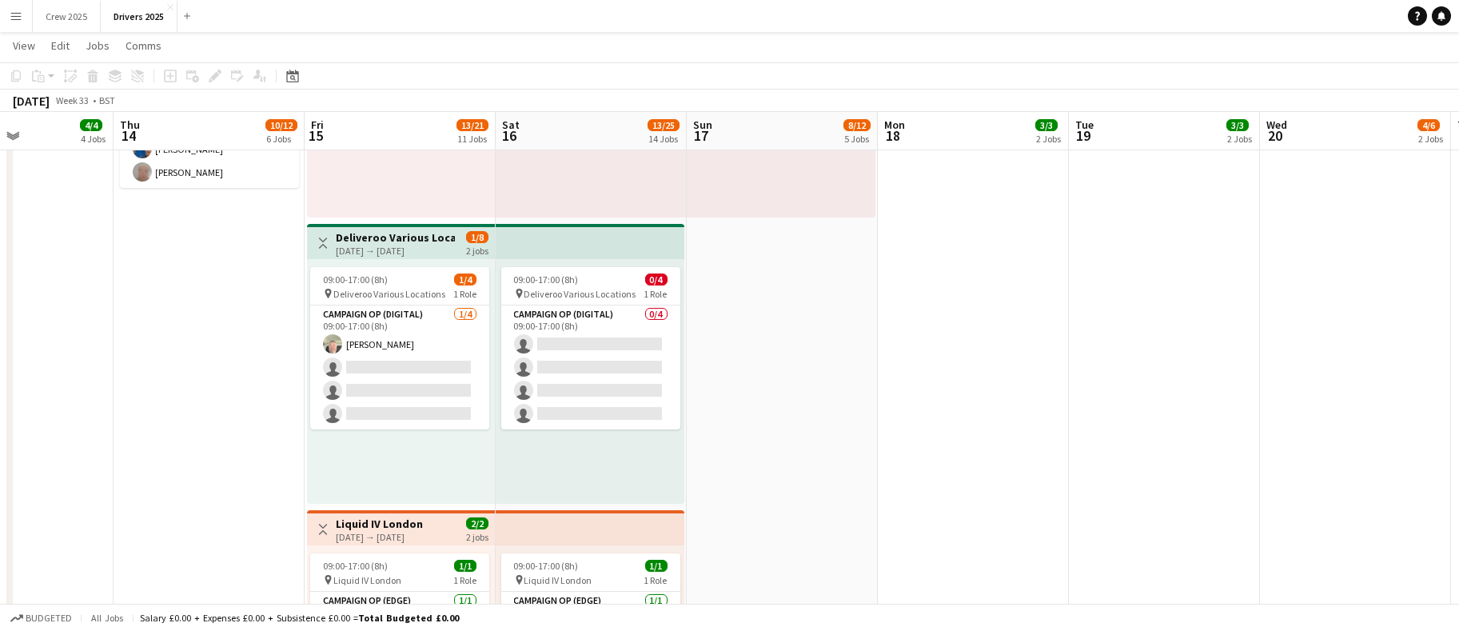
click at [373, 245] on div "[DATE] → [DATE]" at bounding box center [395, 251] width 119 height 12
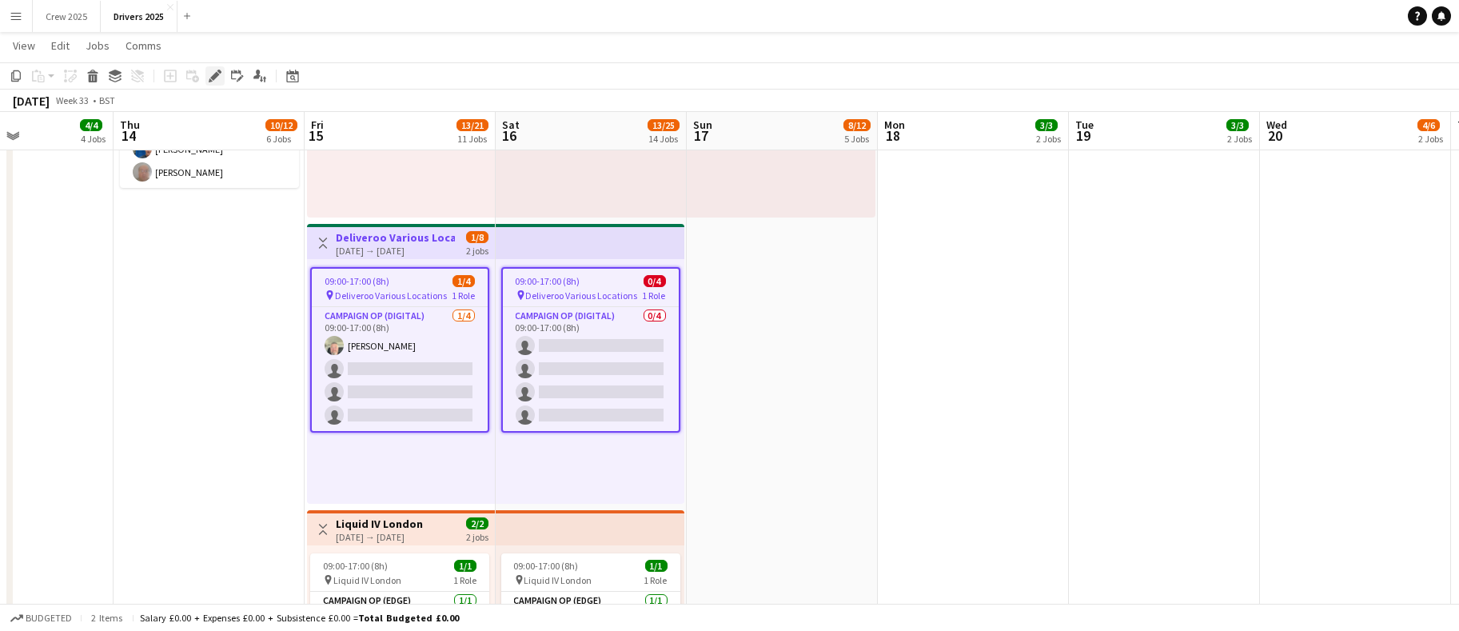
click at [217, 72] on icon at bounding box center [214, 76] width 9 height 9
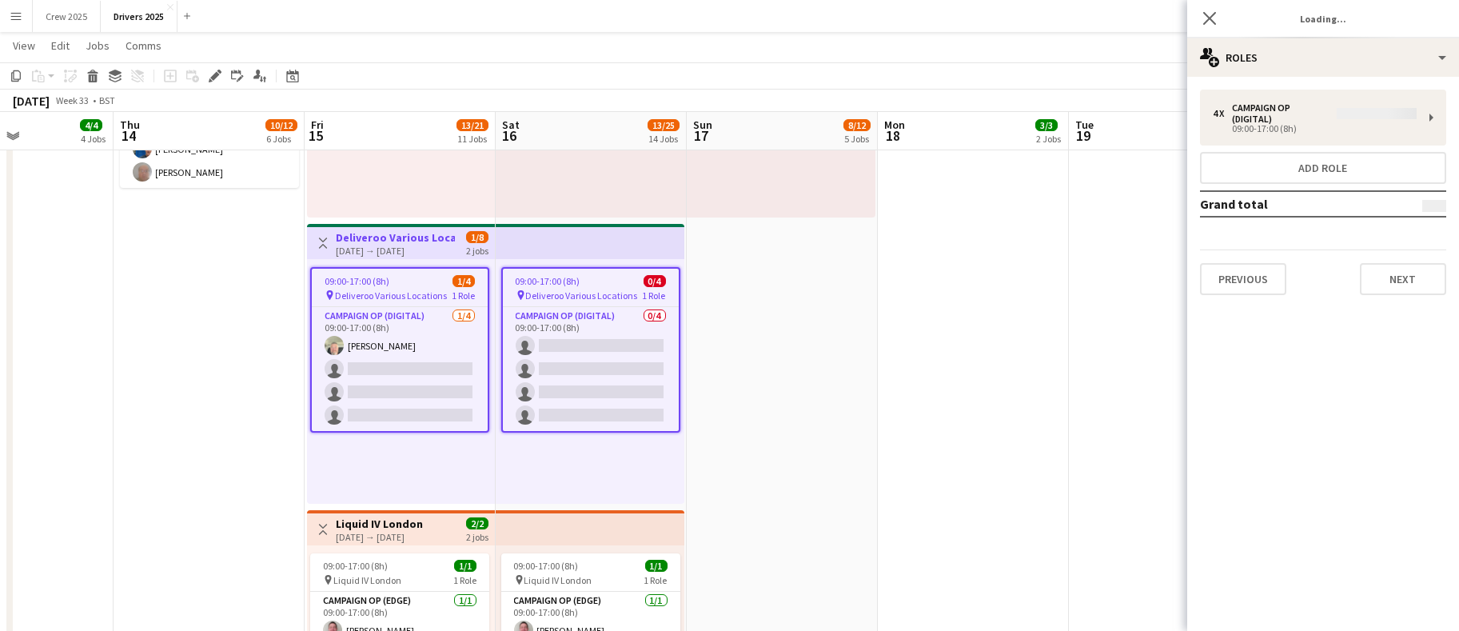
type input "**********"
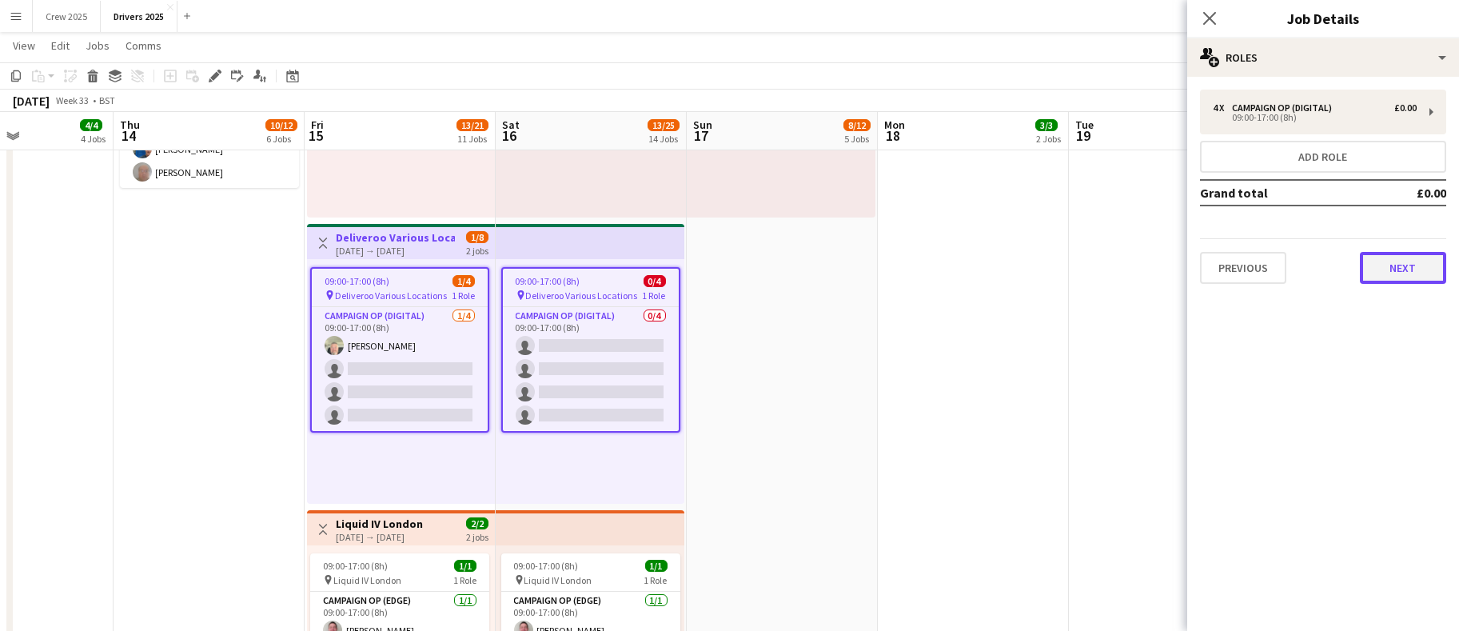
click at [1412, 276] on button "Next" at bounding box center [1403, 268] width 86 height 32
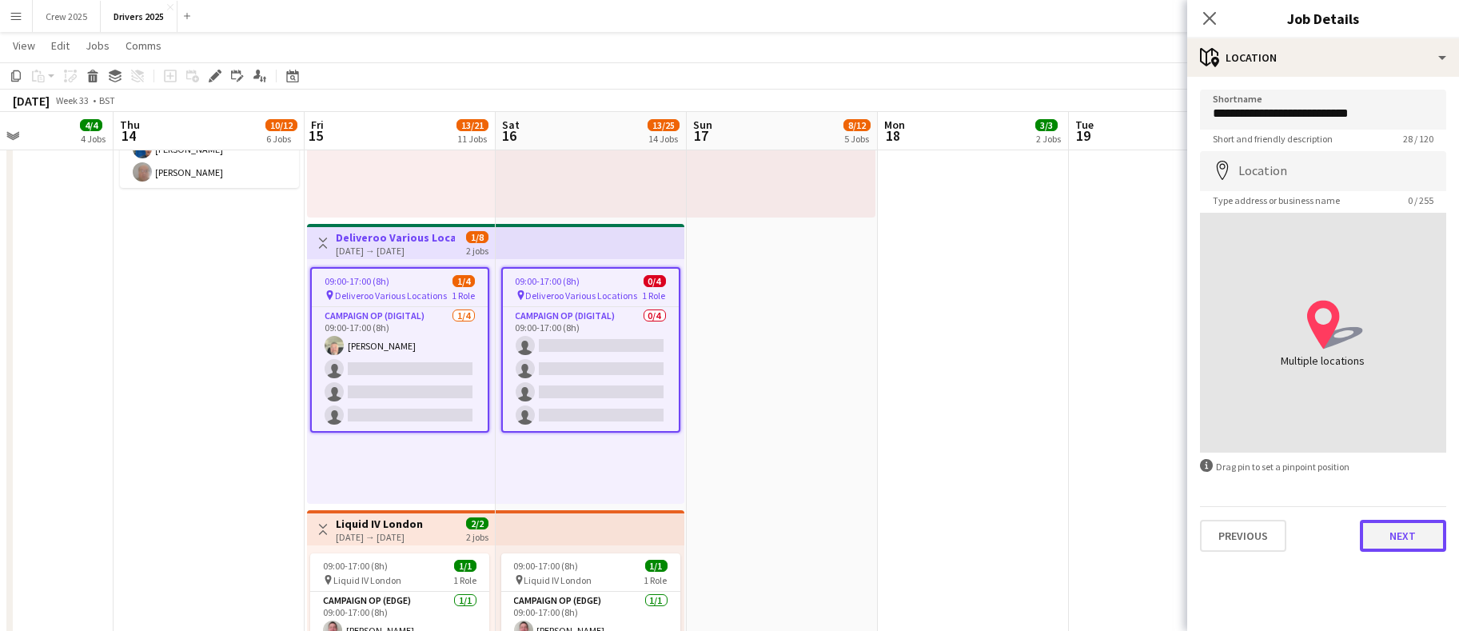
click at [1428, 524] on button "Next" at bounding box center [1403, 536] width 86 height 32
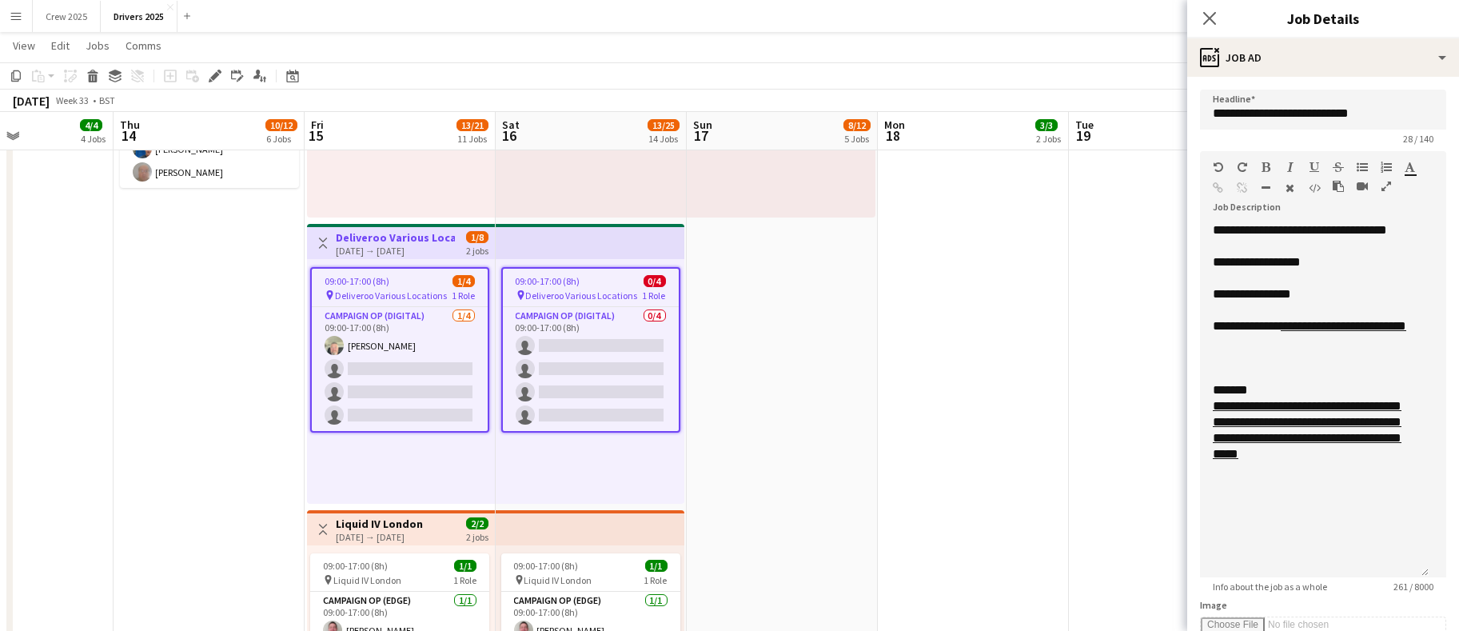
drag, startPoint x: 1424, startPoint y: 311, endPoint x: 1443, endPoint y: 572, distance: 261.2
click at [1443, 572] on mat-expansion-panel "**********" at bounding box center [1323, 354] width 272 height 554
click at [1293, 460] on link "**********" at bounding box center [1307, 430] width 189 height 60
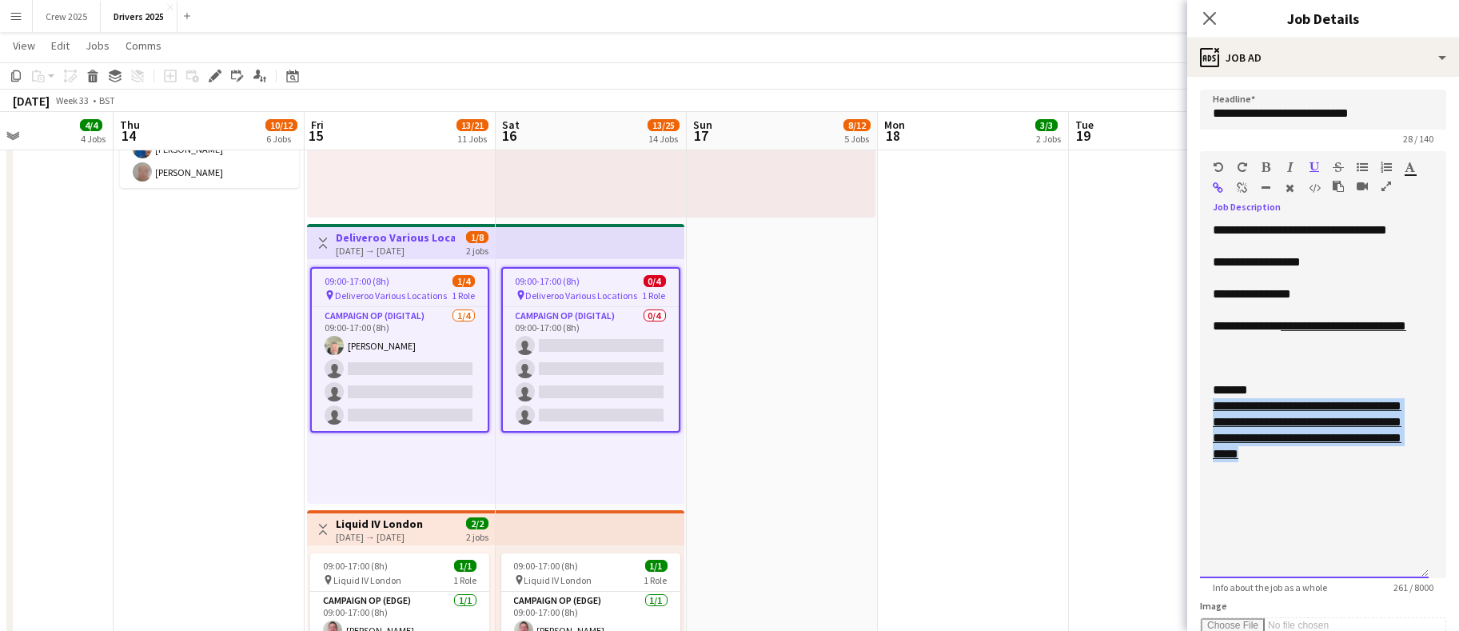
drag, startPoint x: 1404, startPoint y: 469, endPoint x: 1207, endPoint y: 404, distance: 207.0
click at [1207, 404] on div "**********" at bounding box center [1314, 400] width 229 height 356
copy link "**********"
click at [1003, 367] on app-date-cell "09:00-17:00 (8h) 2/2 pin Strongbow Manchester 1 Role Campaign Op (Digital) 2/2 …" at bounding box center [973, 484] width 191 height 3968
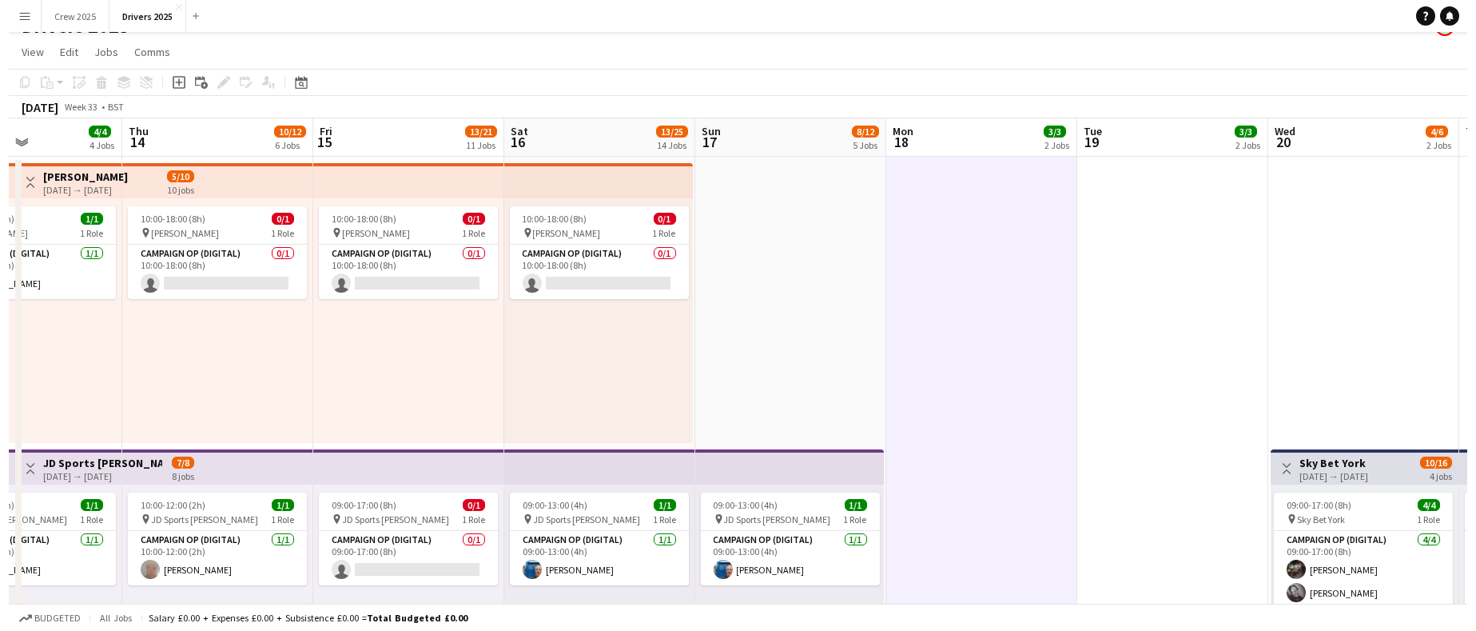
scroll to position [0, 0]
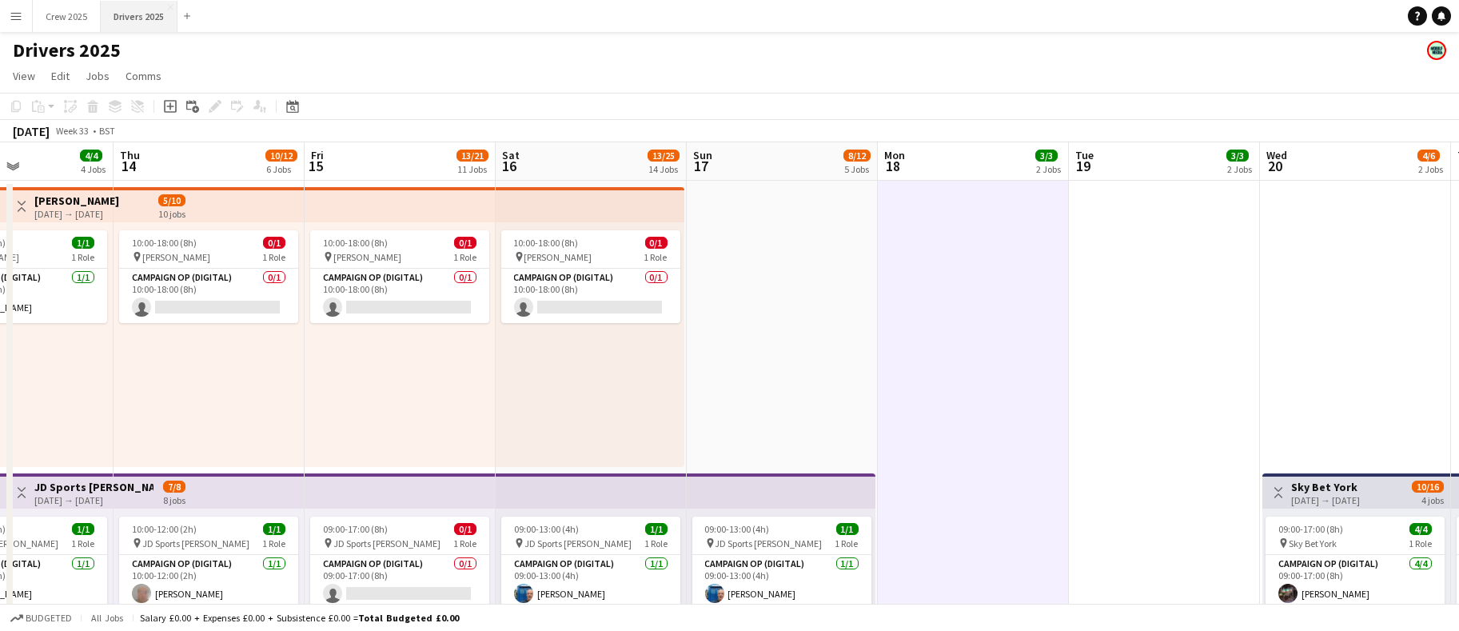
click at [136, 12] on button "Drivers 2025 Close" at bounding box center [139, 16] width 77 height 31
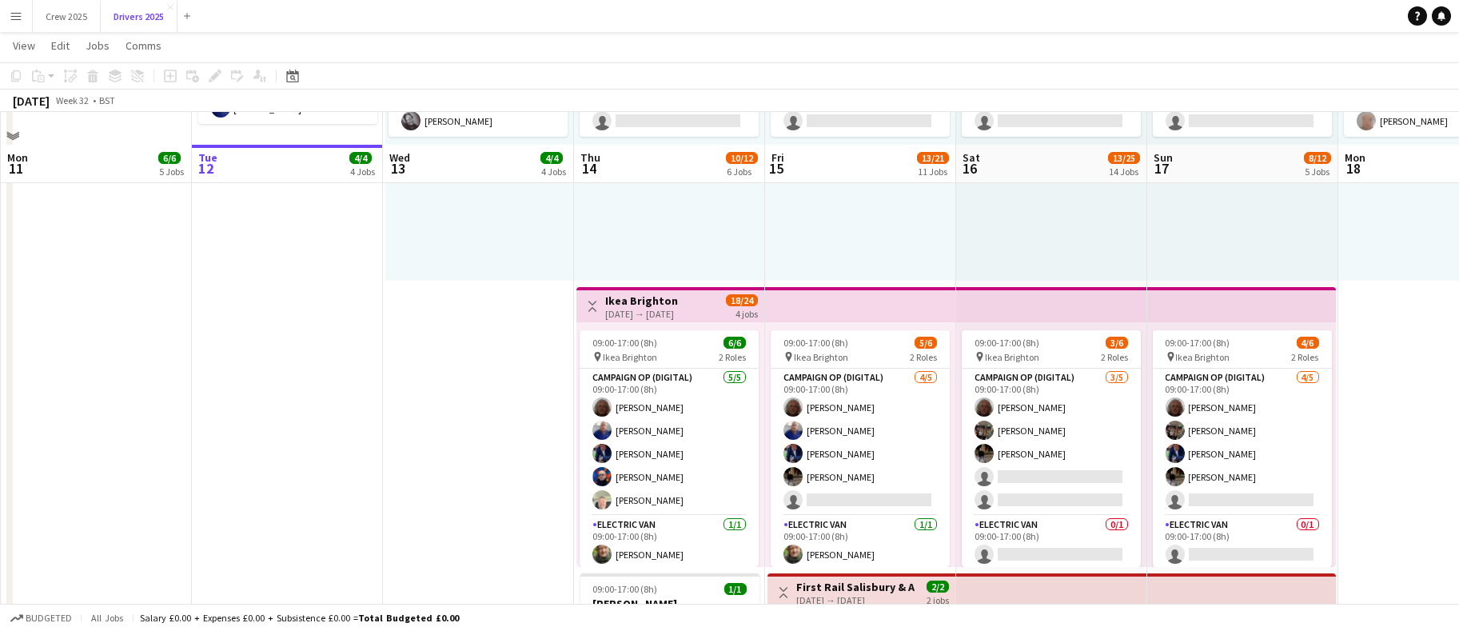
scroll to position [1079, 0]
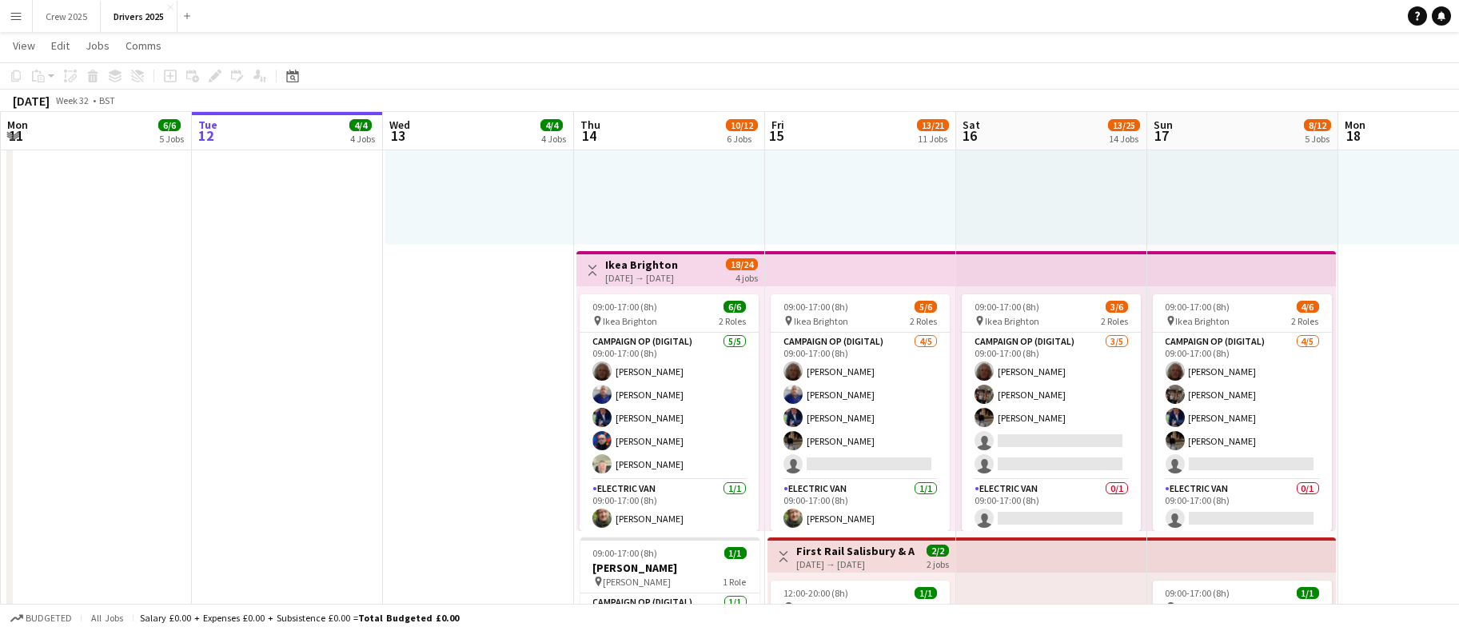
click at [623, 257] on h3 "Ikea Brighton" at bounding box center [641, 264] width 73 height 14
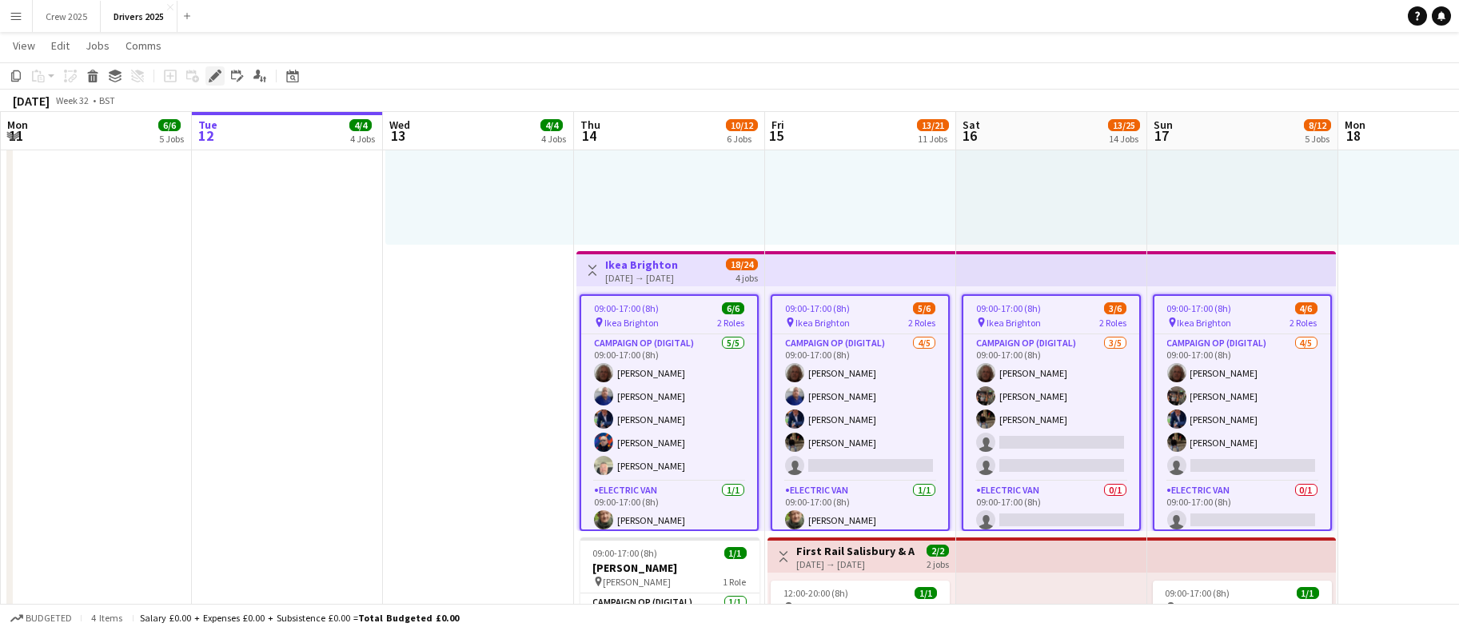
click at [217, 70] on icon "Edit" at bounding box center [215, 76] width 13 height 13
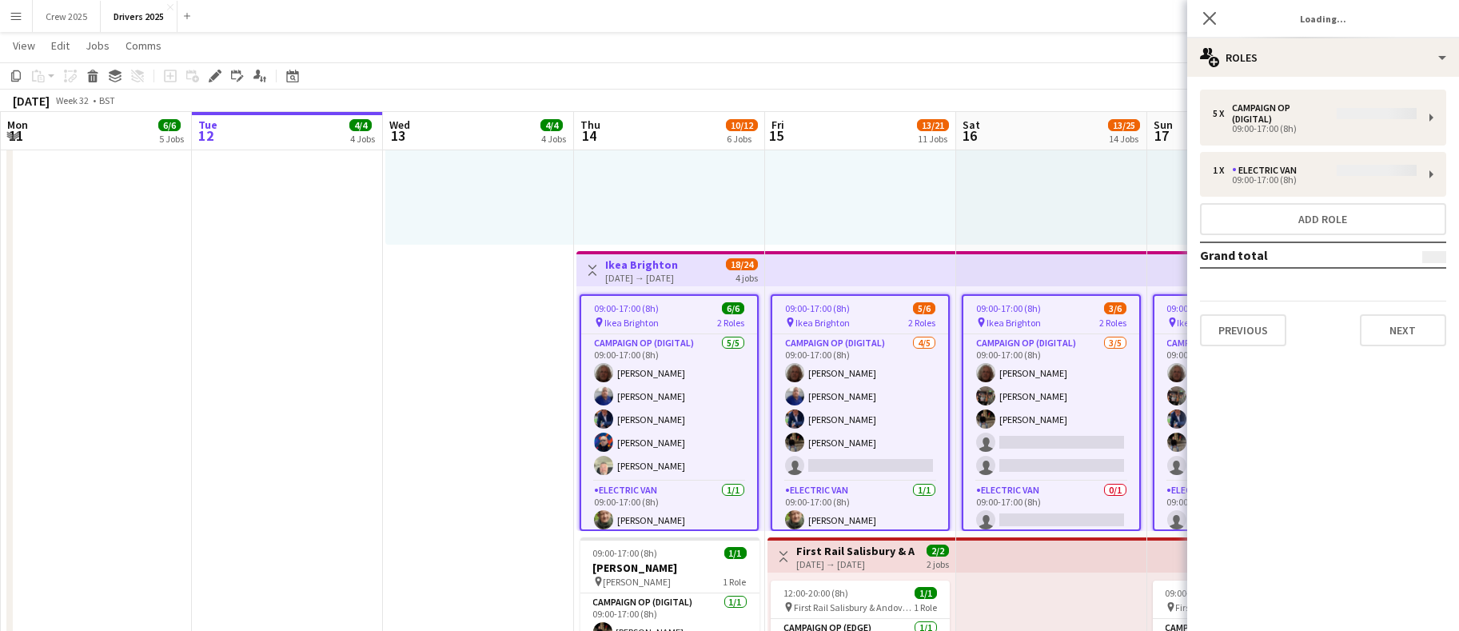
type input "**********"
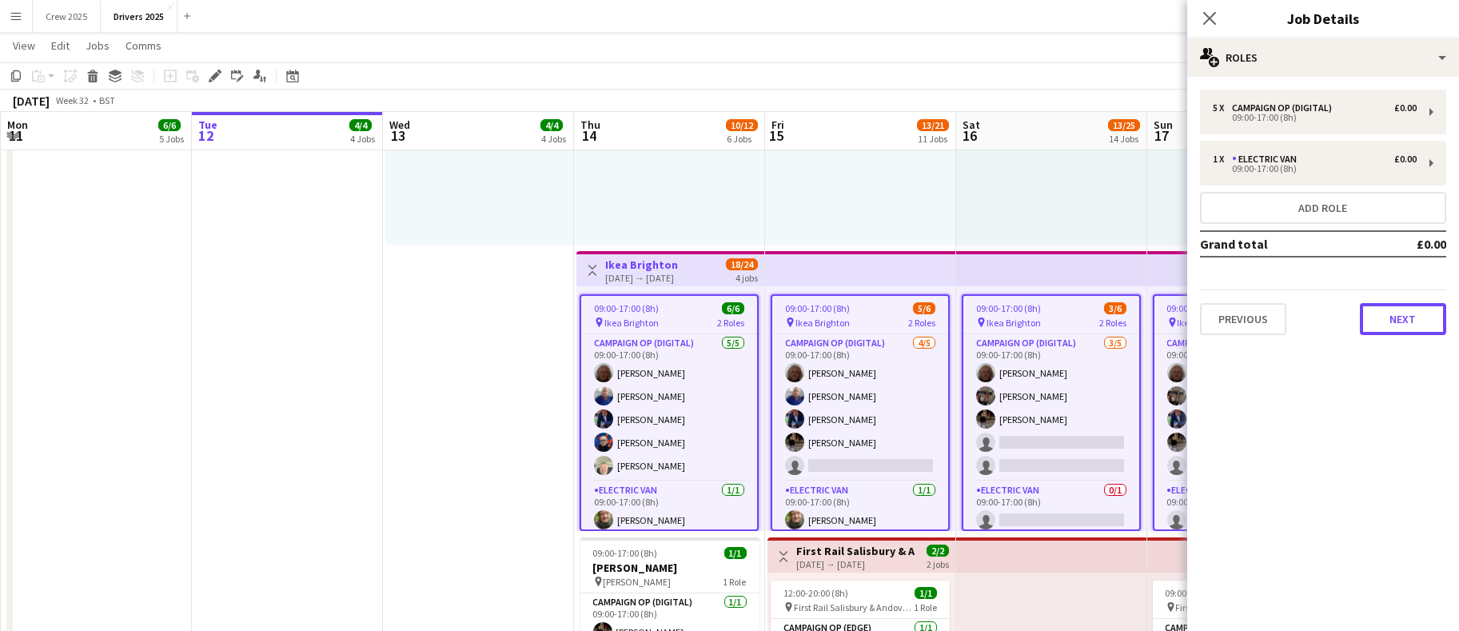
click at [1404, 328] on button "Next" at bounding box center [1403, 319] width 86 height 32
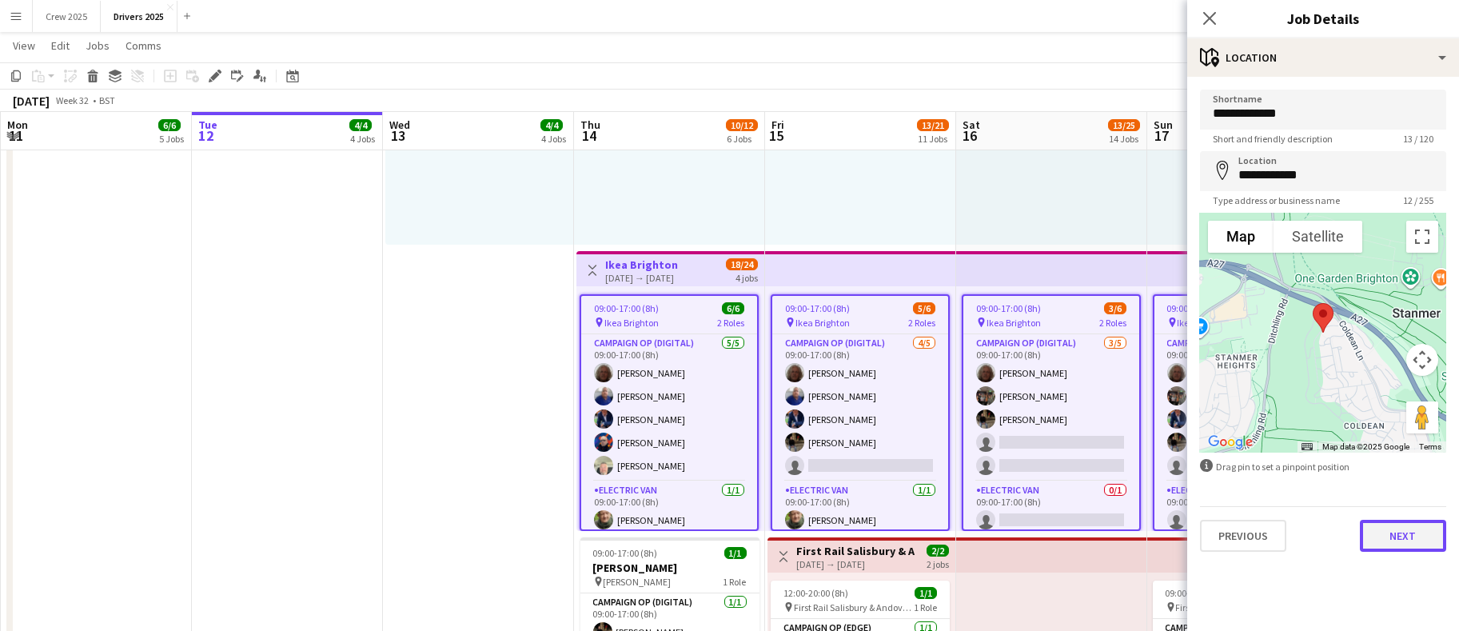
click at [1410, 539] on button "Next" at bounding box center [1403, 536] width 86 height 32
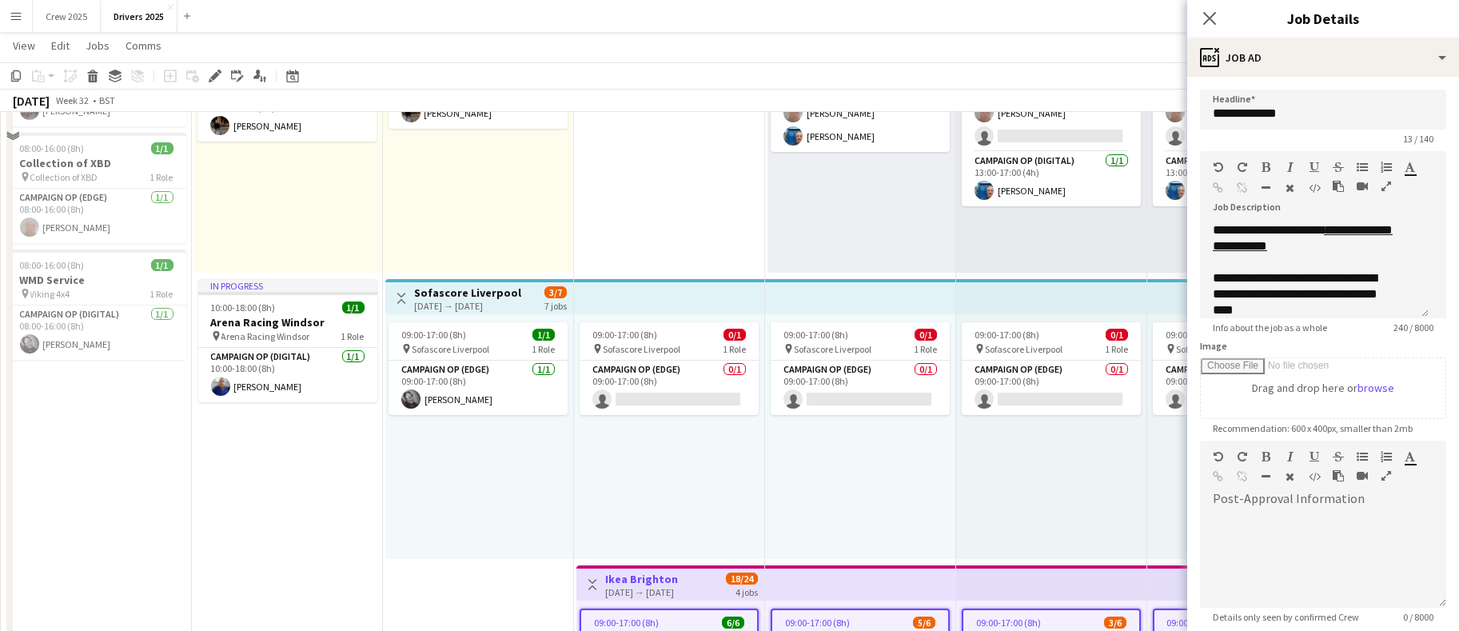
scroll to position [719, 0]
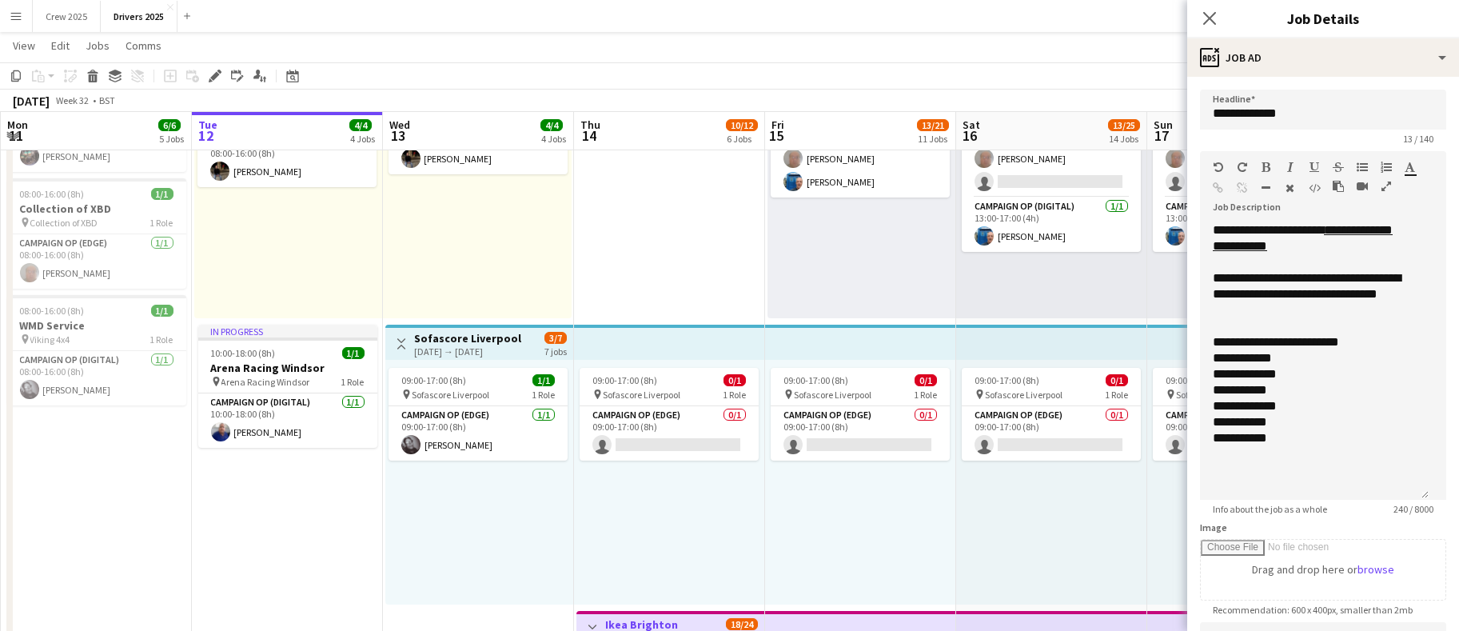
drag, startPoint x: 1422, startPoint y: 311, endPoint x: 1406, endPoint y: 493, distance: 182.9
click at [1406, 493] on div "**********" at bounding box center [1314, 360] width 229 height 277
click at [1368, 457] on div at bounding box center [1314, 454] width 203 height 16
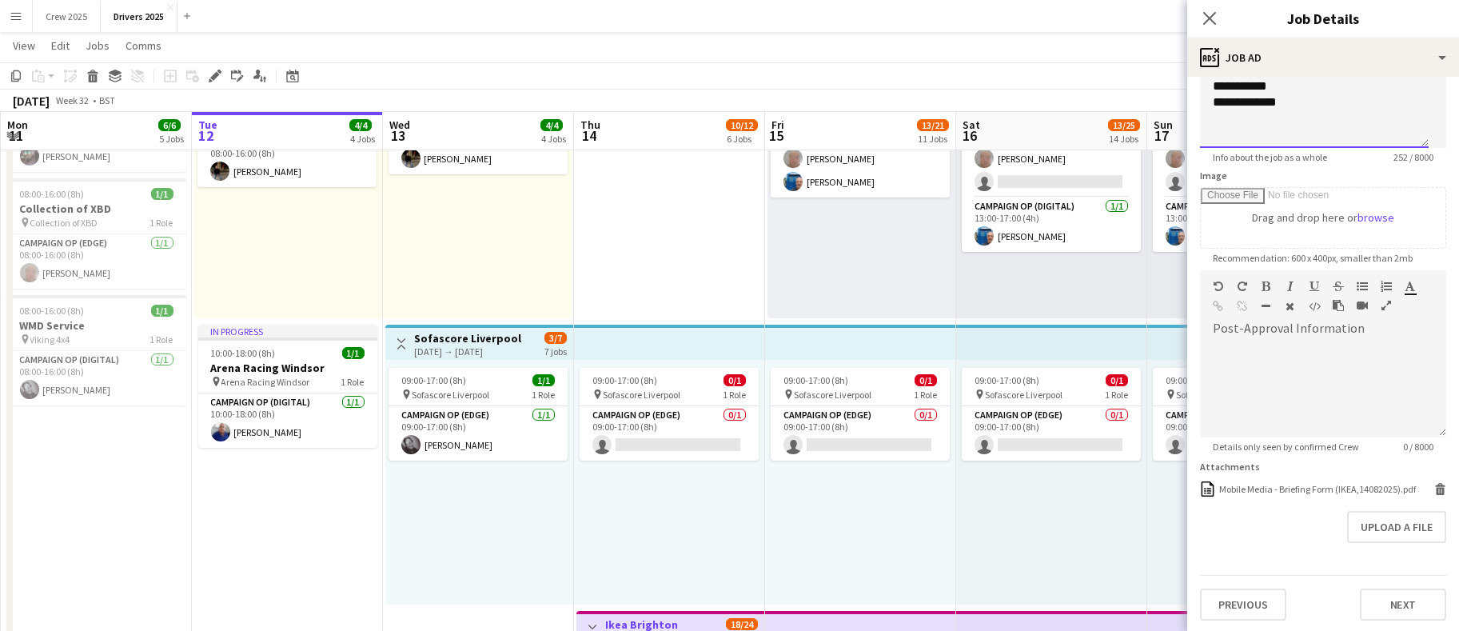
scroll to position [385, 0]
click at [1368, 519] on button "Upload a file" at bounding box center [1396, 524] width 99 height 32
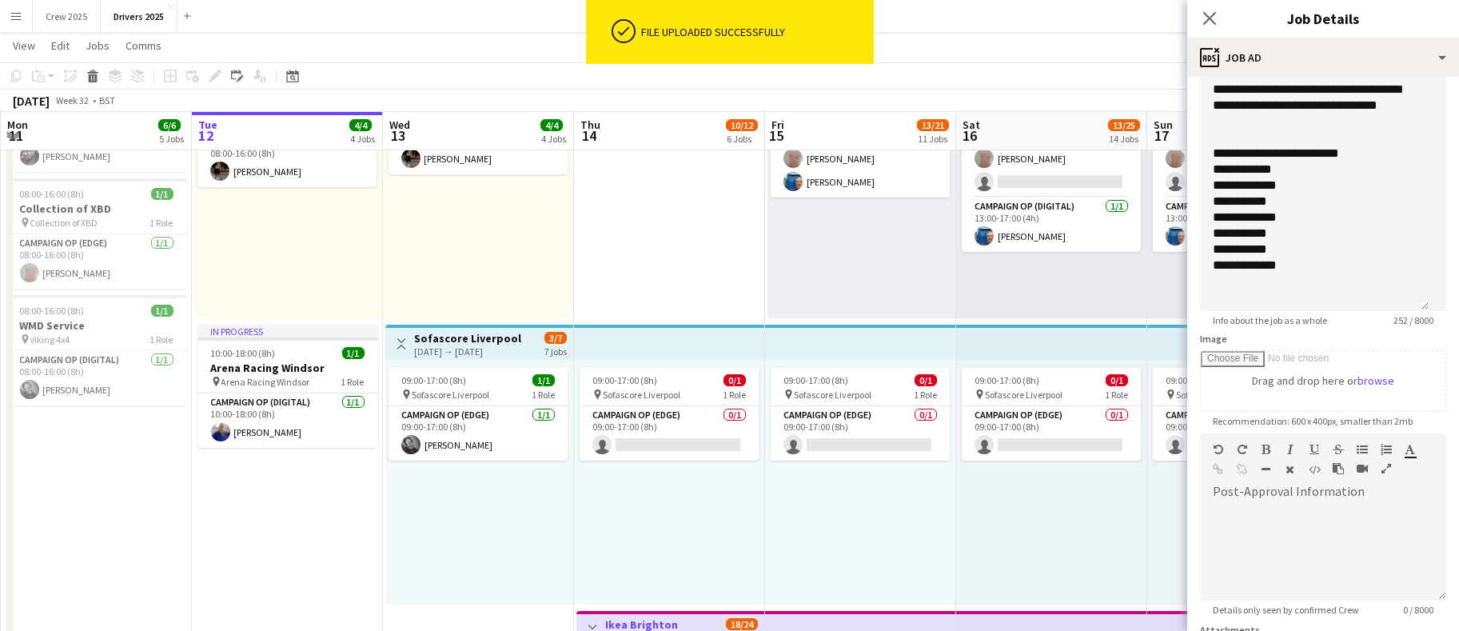
scroll to position [0, 0]
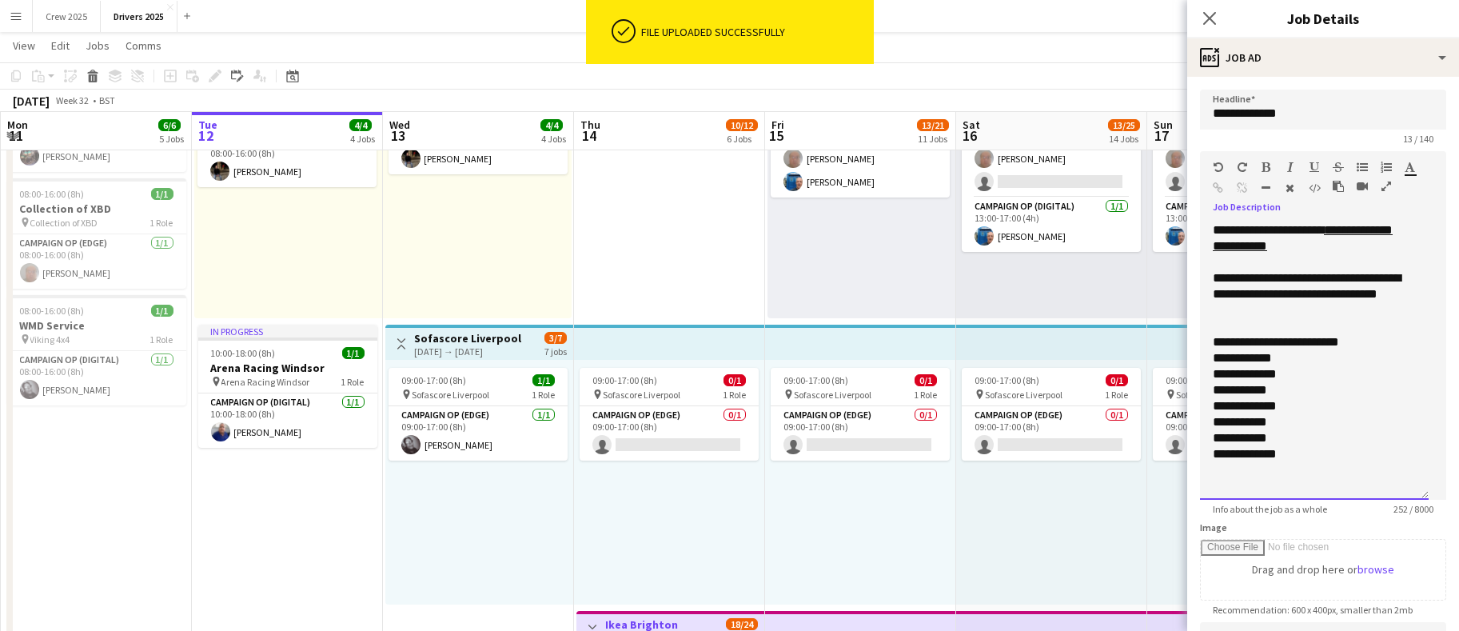
click at [1325, 454] on div "**********" at bounding box center [1314, 454] width 203 height 16
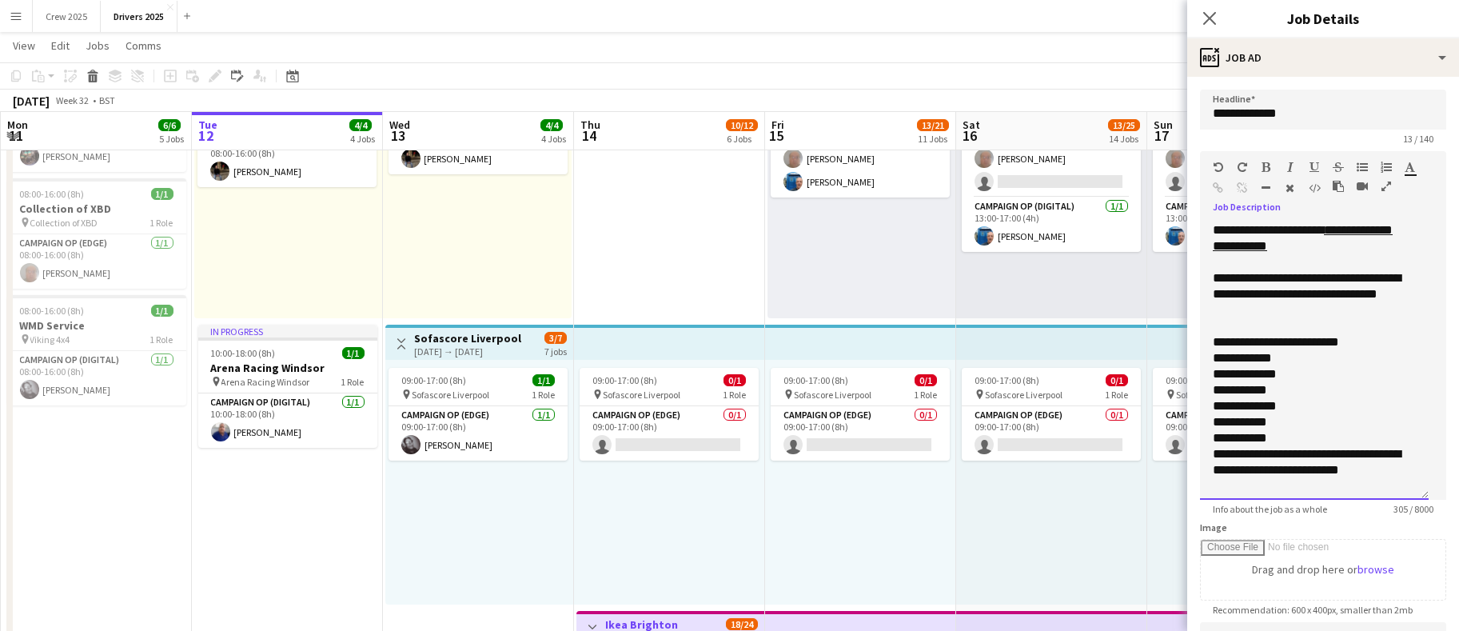
click at [1321, 318] on div at bounding box center [1314, 326] width 203 height 16
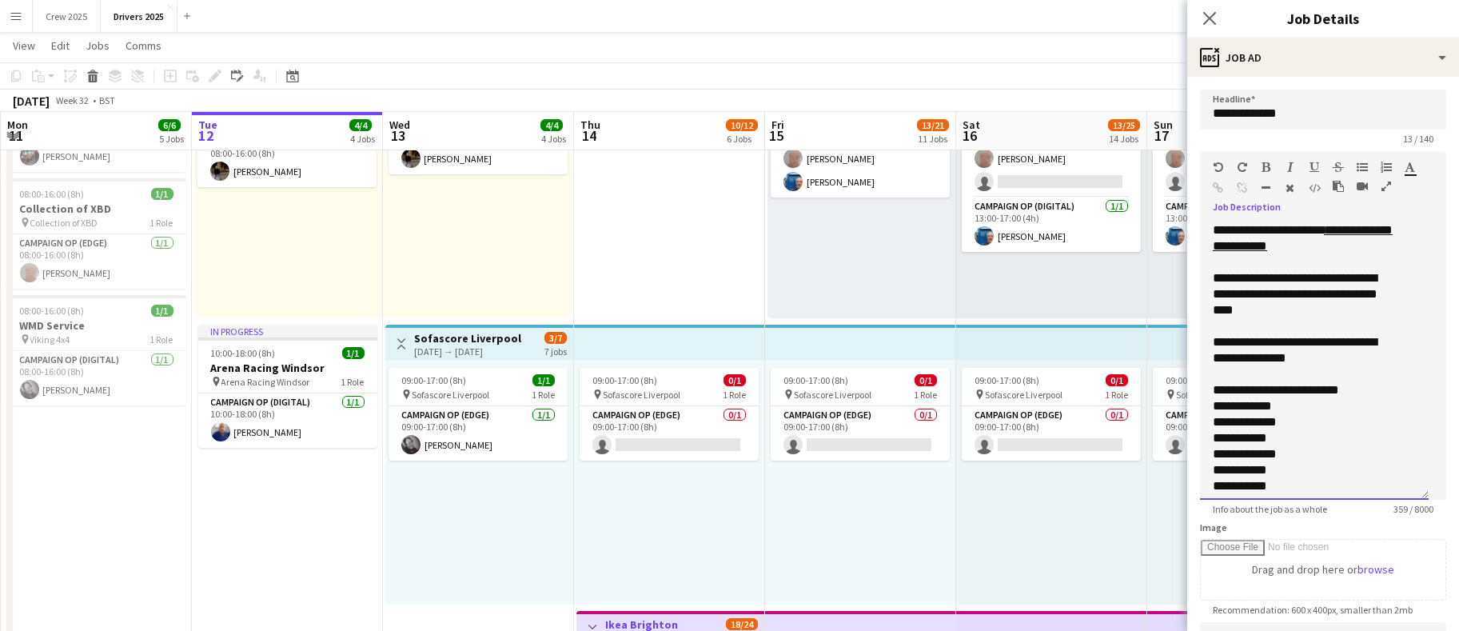
click at [1299, 356] on div "**********" at bounding box center [1305, 350] width 185 height 32
drag, startPoint x: 1397, startPoint y: 433, endPoint x: 1393, endPoint y: 424, distance: 10.4
click at [1396, 433] on div "**********" at bounding box center [1314, 360] width 229 height 277
click at [1359, 354] on div "**********" at bounding box center [1305, 350] width 185 height 32
drag, startPoint x: 1359, startPoint y: 354, endPoint x: 1384, endPoint y: 393, distance: 46.8
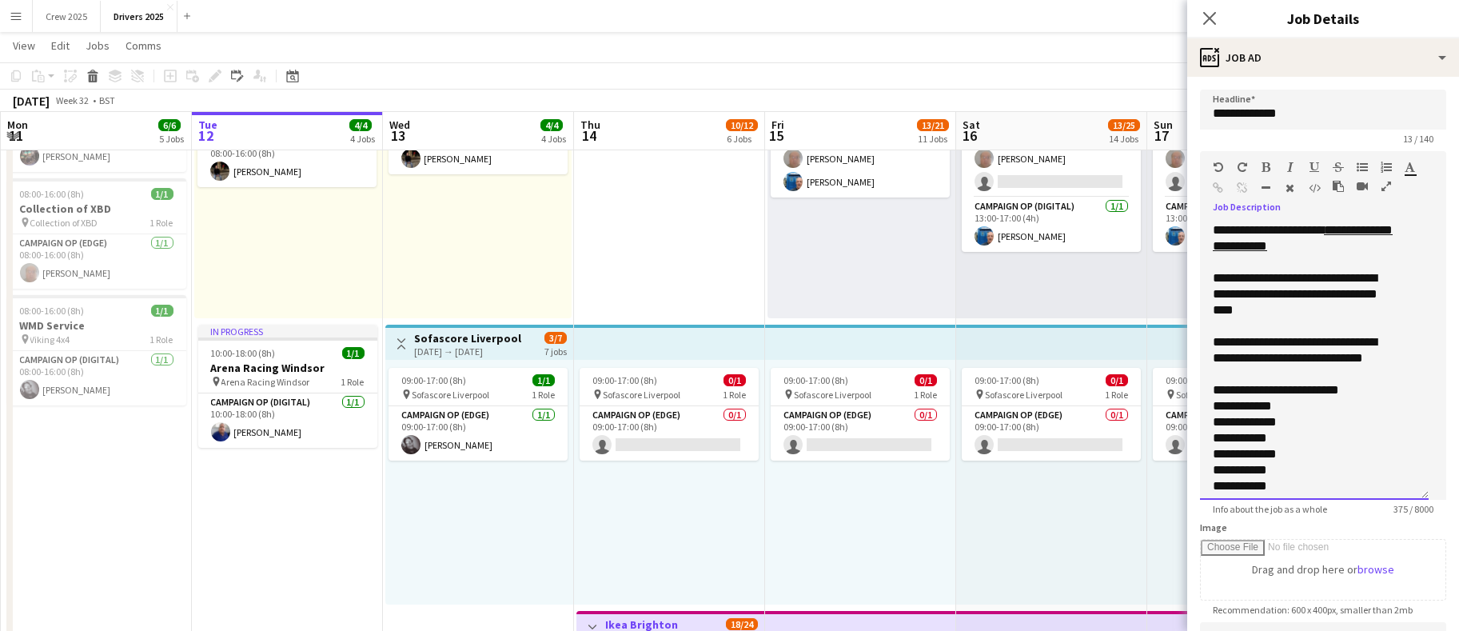
click at [1388, 440] on div "**********" at bounding box center [1305, 438] width 185 height 16
drag, startPoint x: 1389, startPoint y: 361, endPoint x: 1364, endPoint y: 361, distance: 25.6
click at [1364, 361] on div "**********" at bounding box center [1305, 350] width 185 height 32
click at [1359, 373] on div "**********" at bounding box center [1305, 358] width 185 height 48
drag, startPoint x: 1400, startPoint y: 356, endPoint x: 1212, endPoint y: 345, distance: 188.9
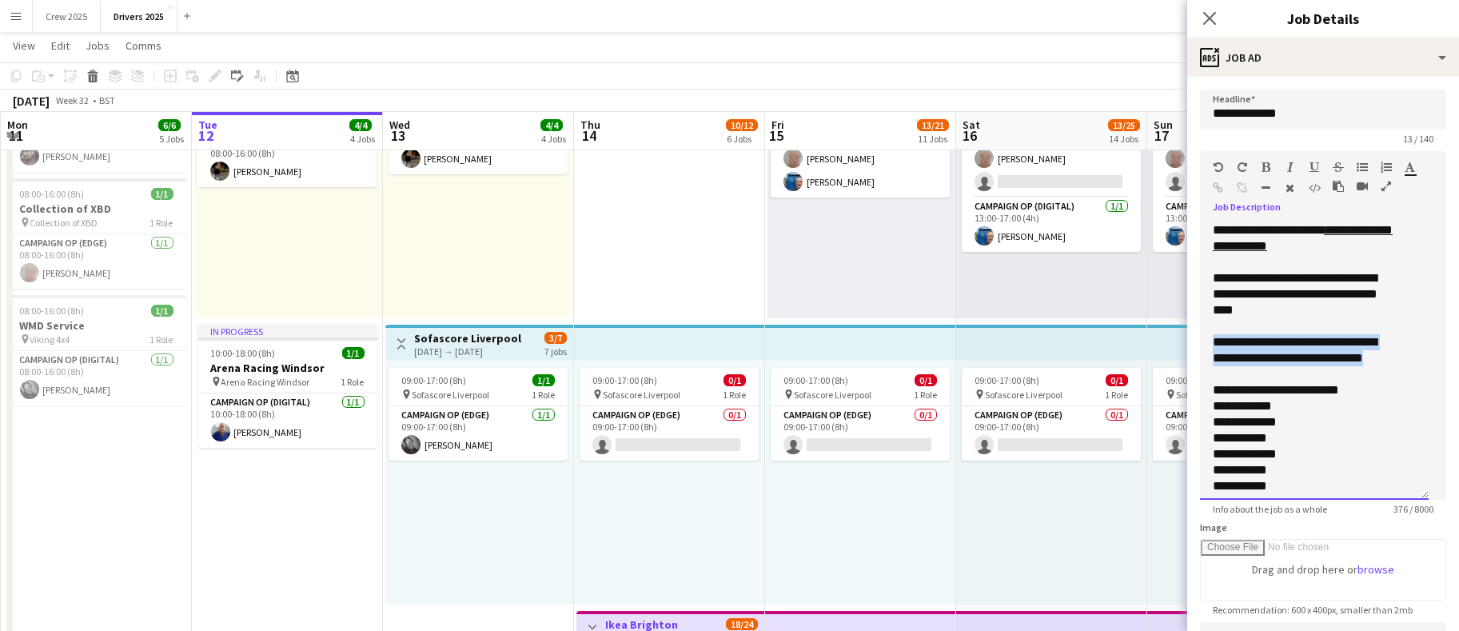
click at [1212, 345] on div "**********" at bounding box center [1314, 360] width 229 height 277
click at [1344, 376] on div "**********" at bounding box center [1305, 358] width 185 height 48
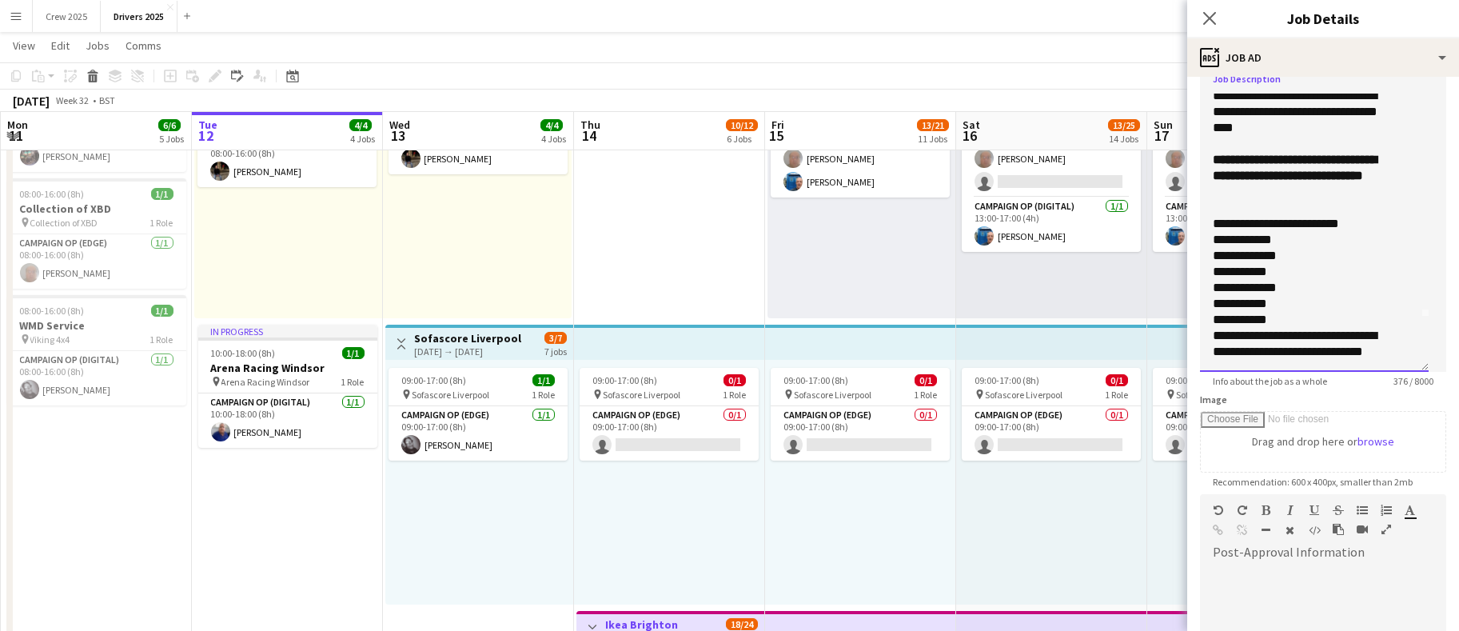
scroll to position [408, 0]
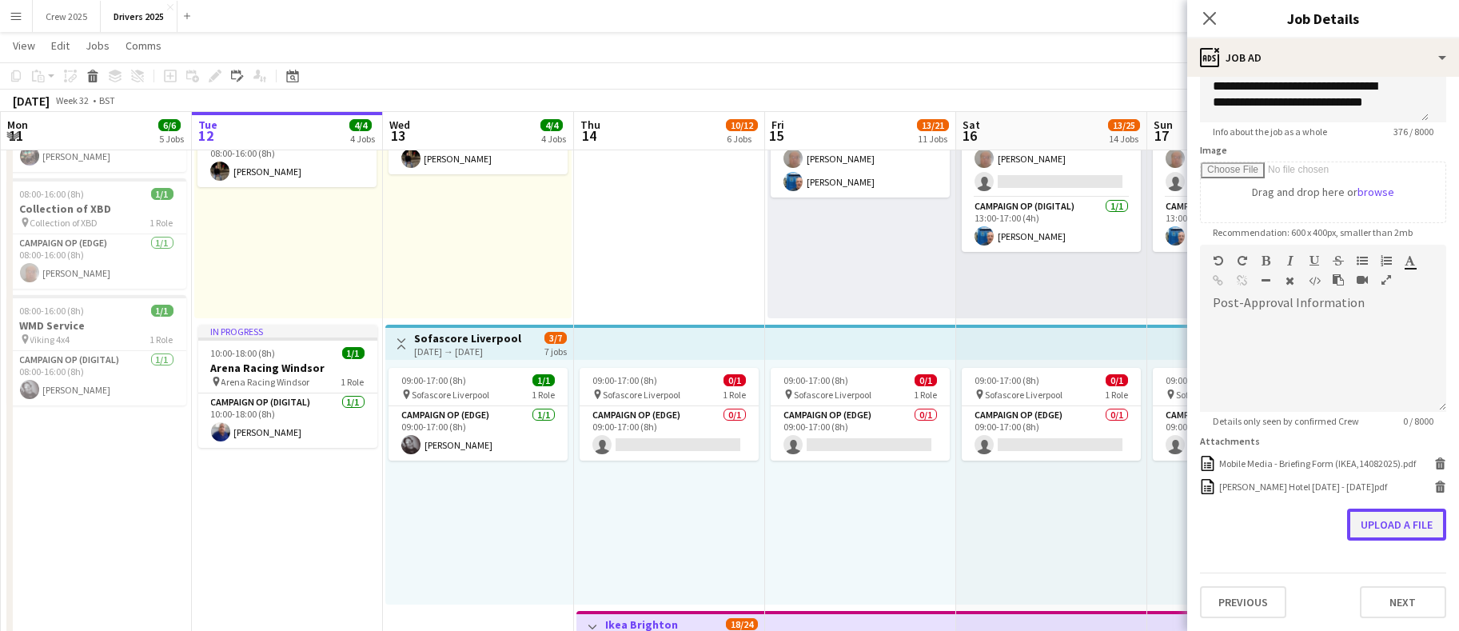
click at [1385, 522] on button "Upload a file" at bounding box center [1396, 524] width 99 height 32
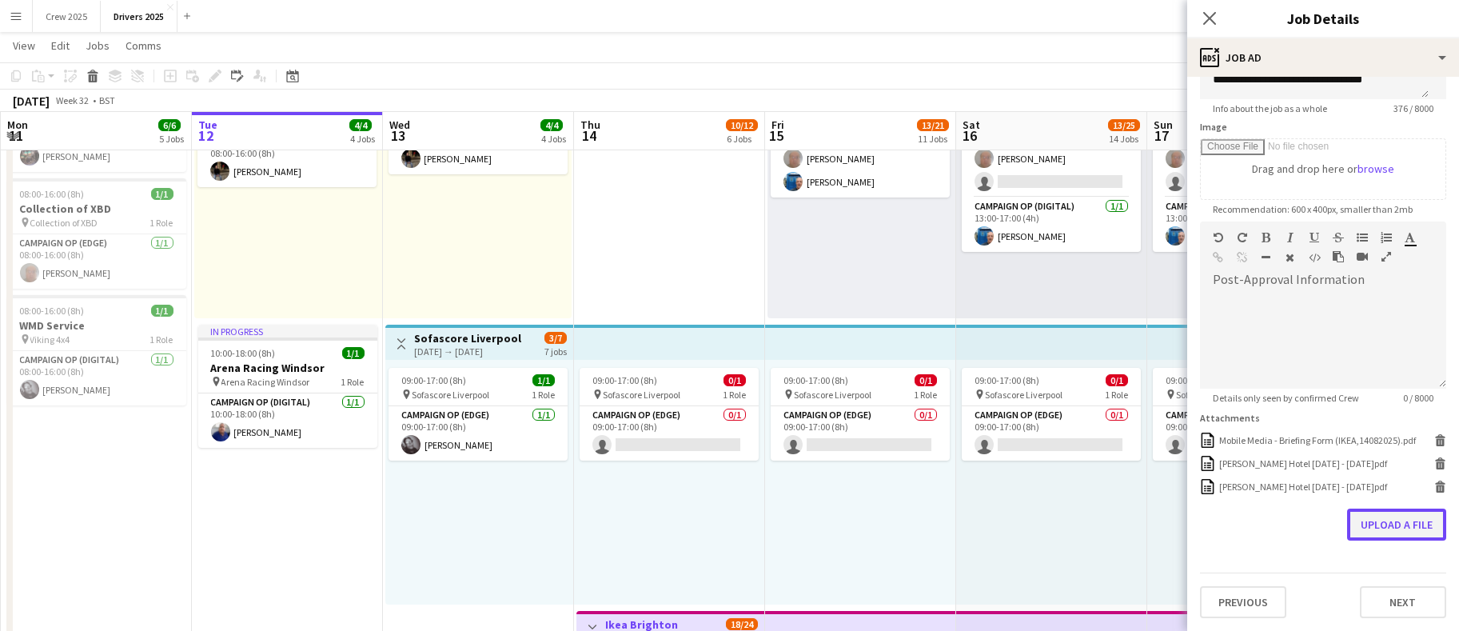
click at [1368, 540] on button "Upload a file" at bounding box center [1396, 524] width 99 height 32
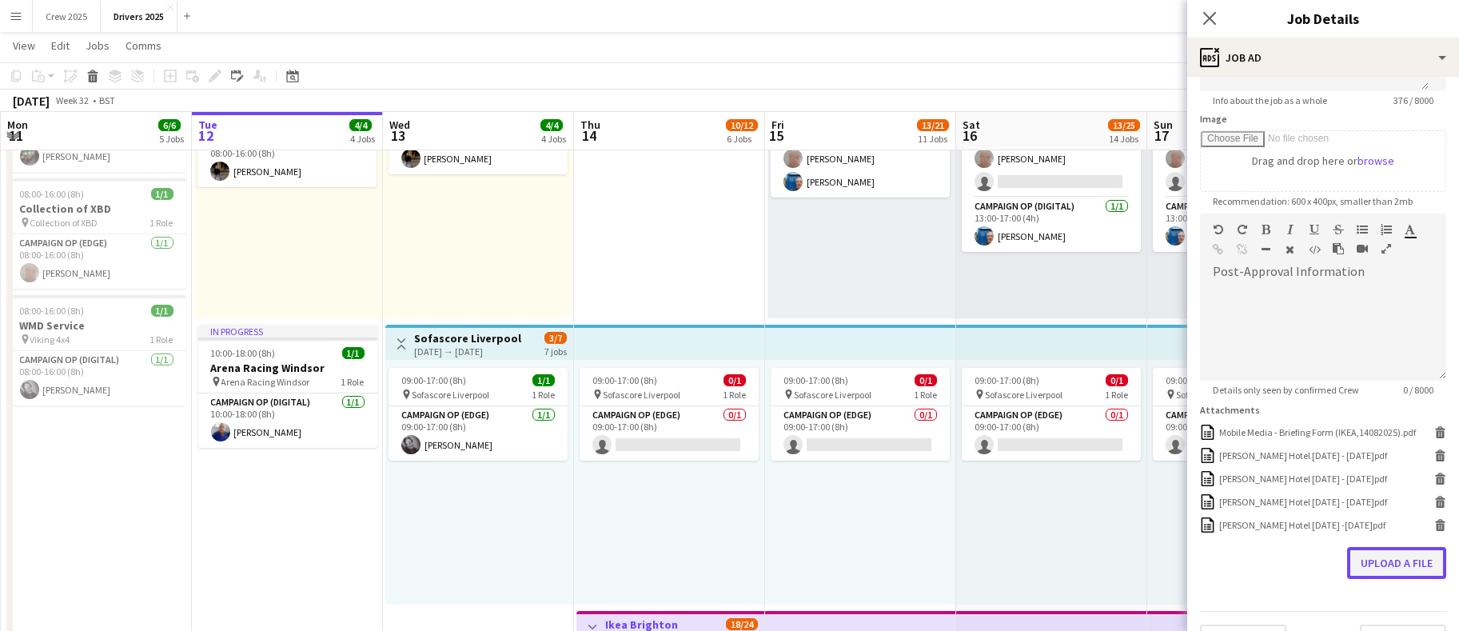
click at [1402, 579] on button "Upload a file" at bounding box center [1396, 563] width 99 height 32
click at [1384, 602] on button "Upload a file" at bounding box center [1396, 586] width 99 height 32
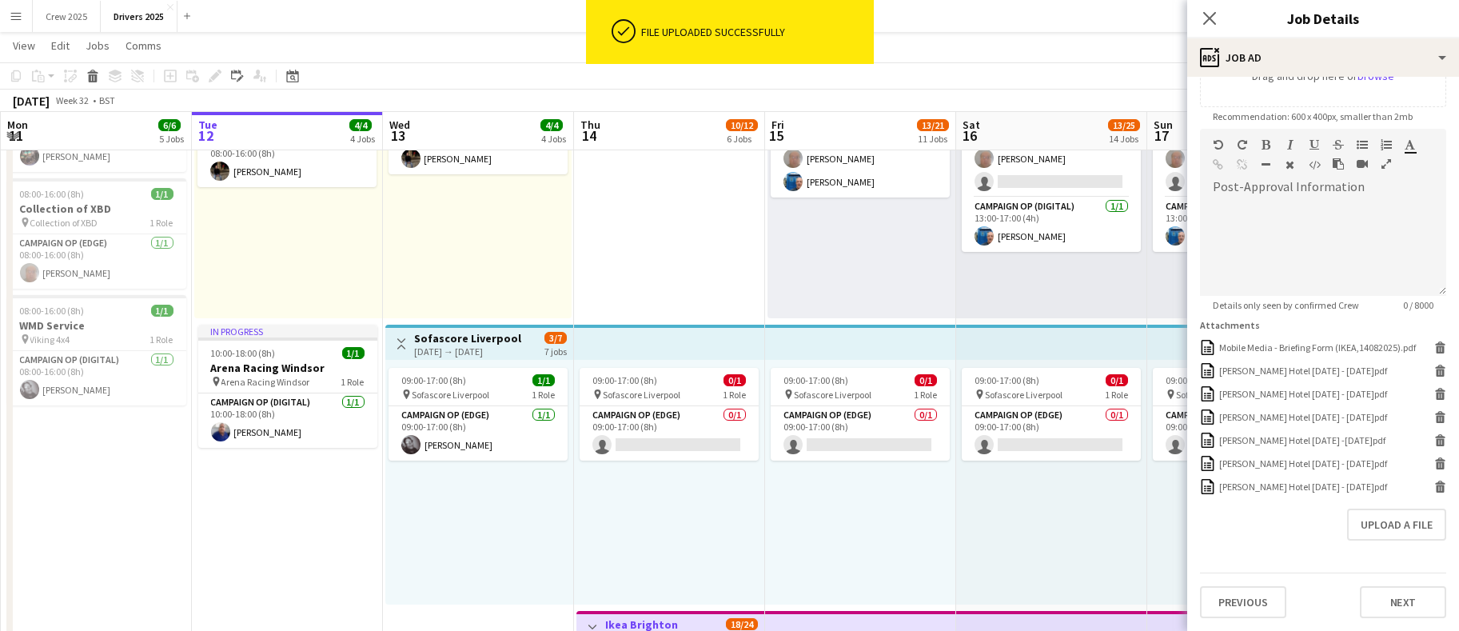
scroll to position [524, 0]
